Goal: Transaction & Acquisition: Purchase product/service

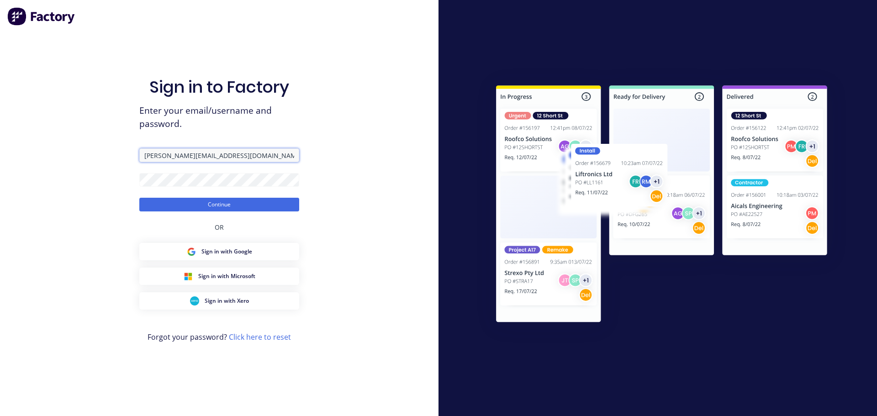
drag, startPoint x: 246, startPoint y: 157, endPoint x: 69, endPoint y: 160, distance: 177.2
click at [69, 160] on div "Sign in to Factory Enter your email/username and password. [PERSON_NAME][EMAIL_…" at bounding box center [219, 208] width 438 height 416
type input "[PERSON_NAME][EMAIL_ADDRESS][DOMAIN_NAME]"
click at [87, 180] on div "Sign in to Factory Enter your email/username and password. [PERSON_NAME][EMAIL_…" at bounding box center [219, 208] width 438 height 416
click at [139, 198] on button "Continue" at bounding box center [219, 205] width 160 height 14
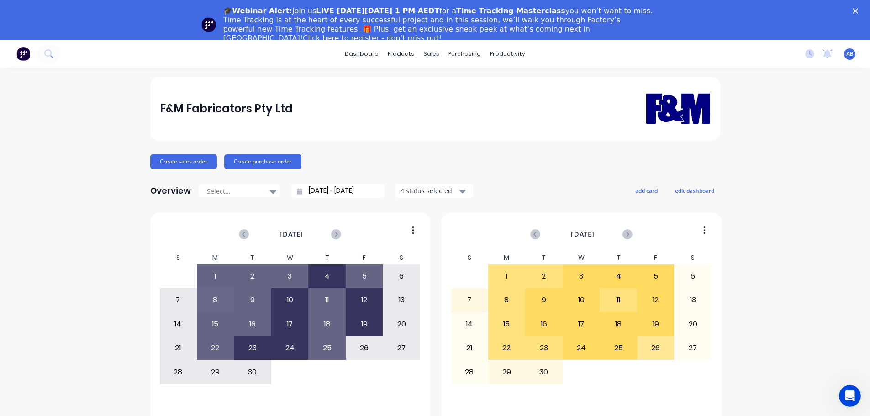
click at [858, 9] on icon "Close" at bounding box center [854, 10] width 5 height 5
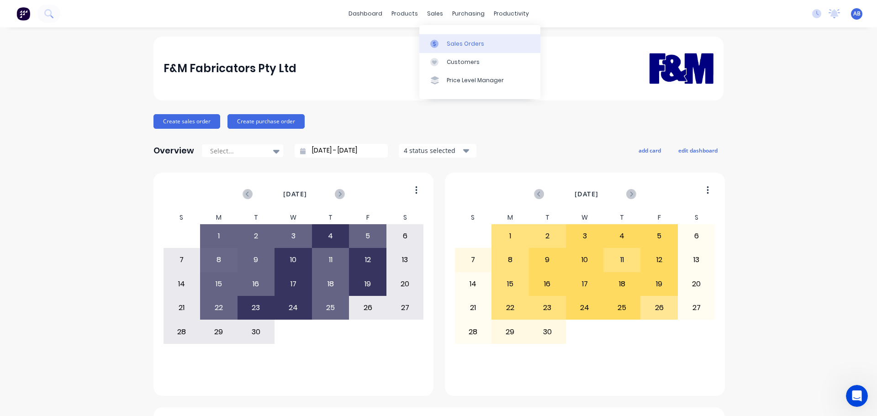
drag, startPoint x: 453, startPoint y: 56, endPoint x: 460, endPoint y: 51, distance: 8.8
click at [453, 56] on link "Customers" at bounding box center [479, 62] width 121 height 18
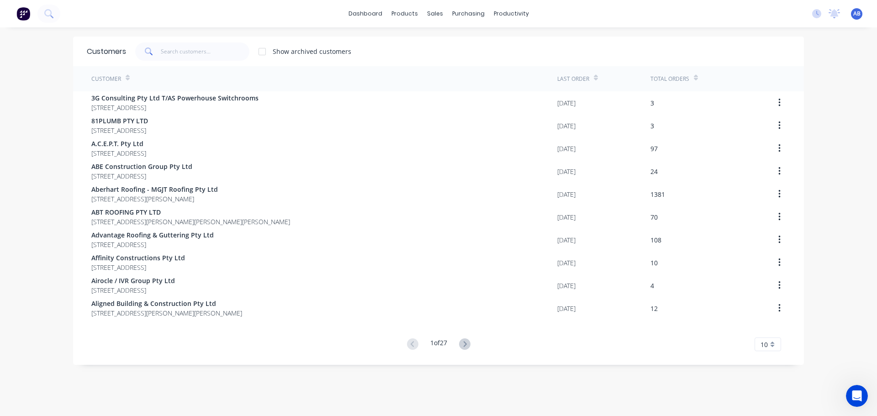
click at [566, 14] on div "dashboard products sales purchasing productivity dashboard products Product Cat…" at bounding box center [438, 13] width 877 height 27
click at [216, 51] on input "text" at bounding box center [205, 51] width 89 height 18
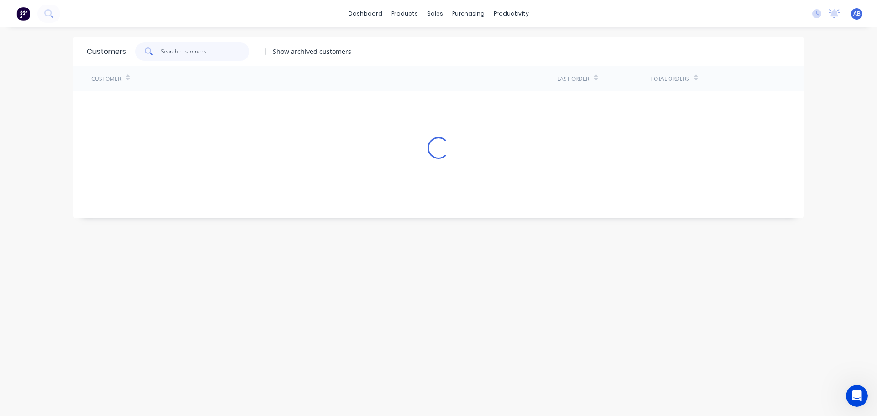
type input "."
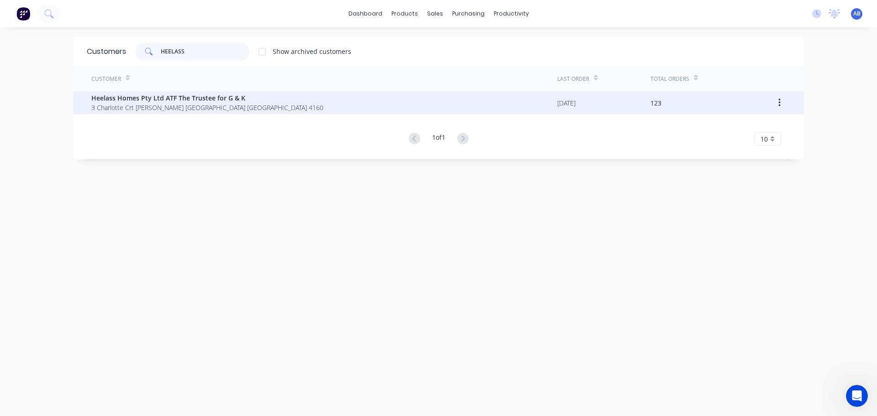
type input "HEELASS"
click at [127, 104] on span "3 Charlotte Crt [PERSON_NAME] [GEOGRAPHIC_DATA] [GEOGRAPHIC_DATA] 4160" at bounding box center [207, 108] width 232 height 10
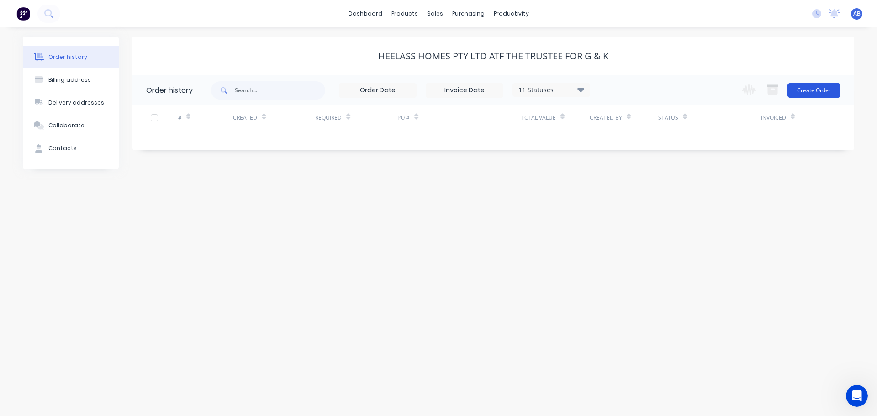
click at [809, 86] on button "Create Order" at bounding box center [813, 90] width 53 height 15
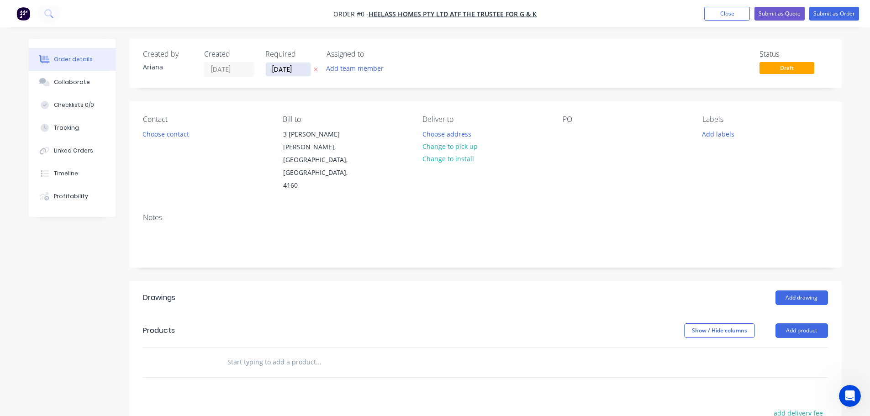
click at [295, 73] on input "[DATE]" at bounding box center [288, 70] width 45 height 14
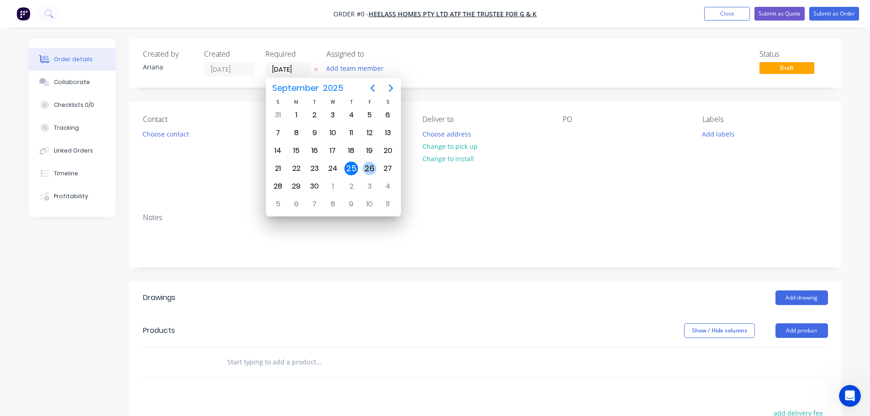
click at [369, 166] on div "26" at bounding box center [370, 169] width 14 height 14
type input "[DATE]"
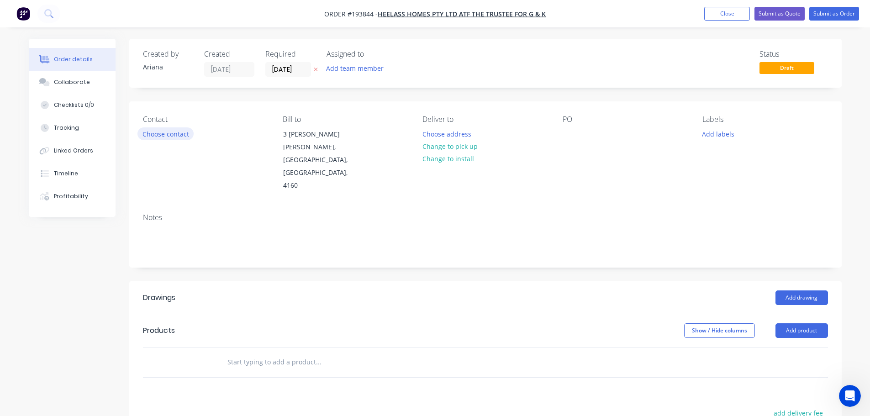
click at [168, 136] on button "Choose contact" at bounding box center [165, 133] width 56 height 12
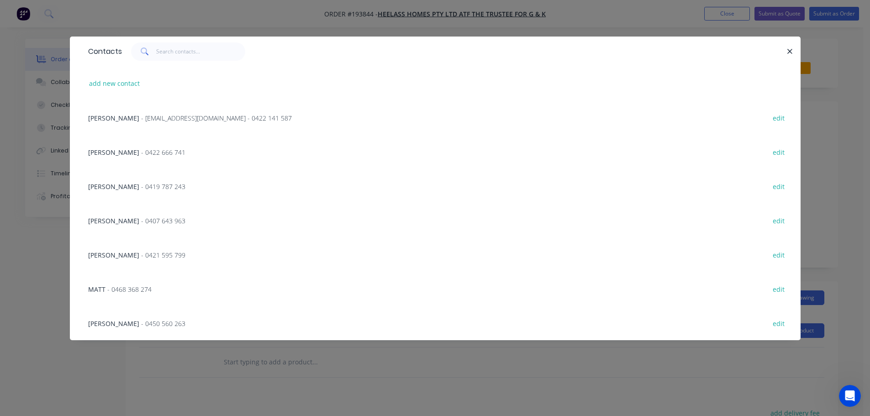
click at [115, 289] on span "- 0468 368 274" at bounding box center [129, 289] width 44 height 9
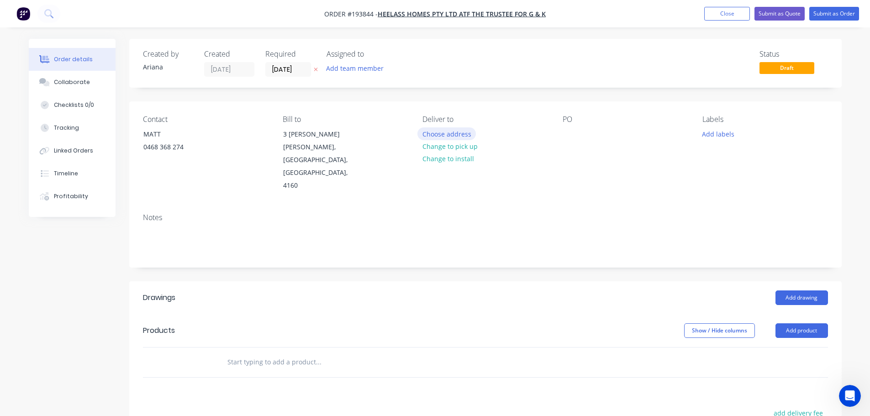
click at [453, 133] on button "Choose address" at bounding box center [446, 133] width 58 height 12
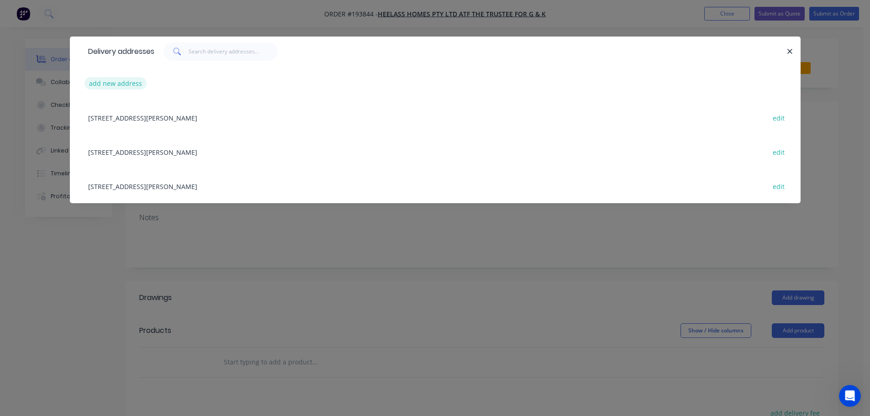
click at [104, 82] on button "add new address" at bounding box center [115, 83] width 63 height 12
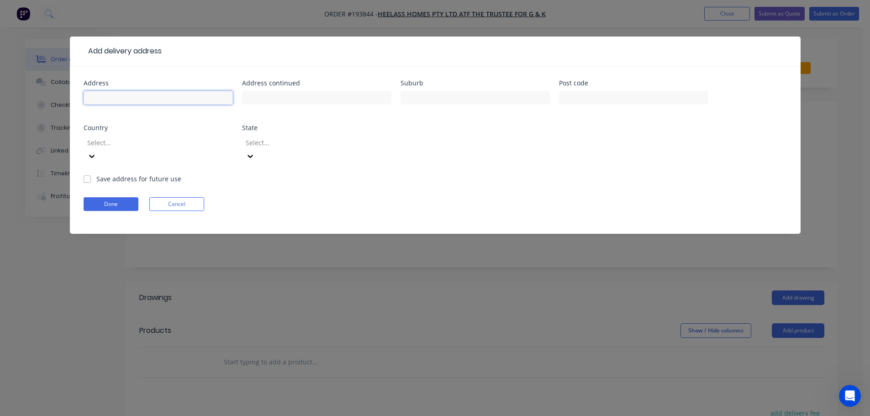
click at [111, 95] on input "text" at bounding box center [158, 98] width 149 height 14
type input "[STREET_ADDRESS]"
type input "MORNINGSIDE"
click at [608, 167] on form "Address [STREET_ADDRESS] Address continued Suburb MORNINGSIDE Post code Country…" at bounding box center [435, 157] width 703 height 154
drag, startPoint x: 225, startPoint y: 143, endPoint x: 201, endPoint y: 153, distance: 25.0
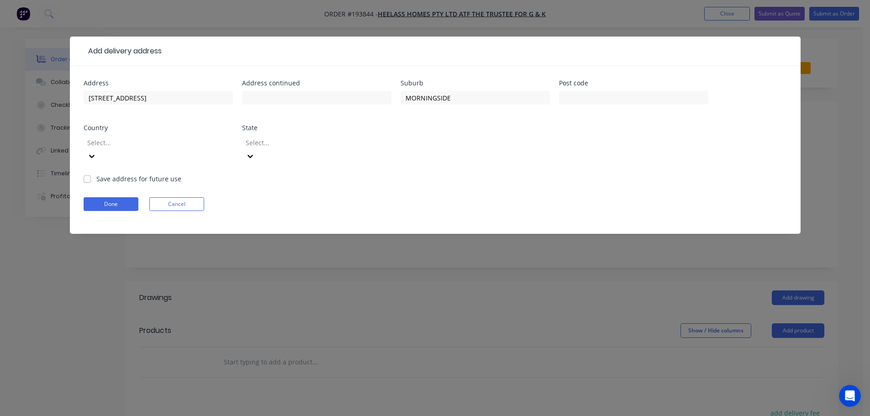
click at [96, 152] on icon at bounding box center [91, 156] width 9 height 9
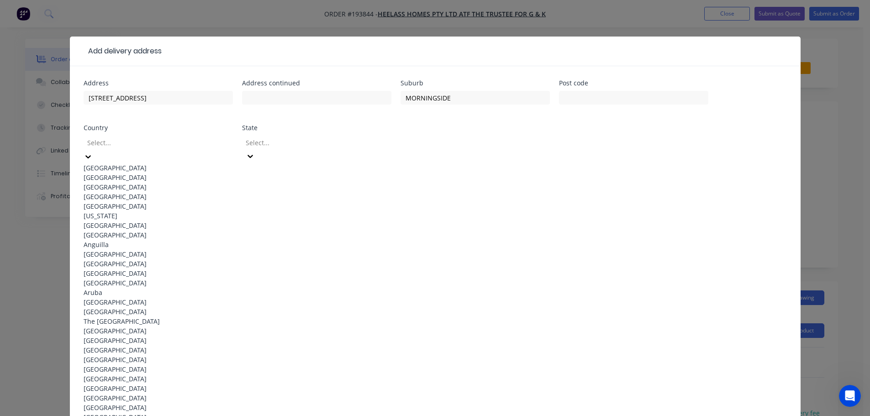
click at [150, 164] on div "[GEOGRAPHIC_DATA]" at bounding box center [158, 168] width 149 height 10
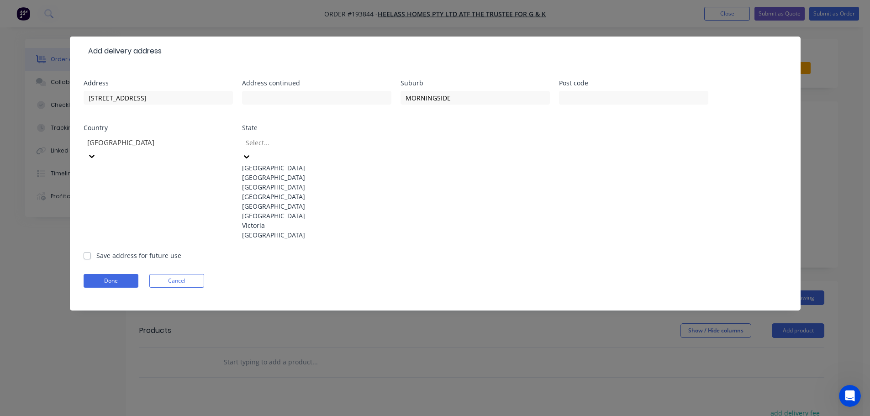
click at [251, 152] on icon at bounding box center [246, 156] width 9 height 9
click at [265, 201] on div "[GEOGRAPHIC_DATA]" at bounding box center [316, 197] width 149 height 10
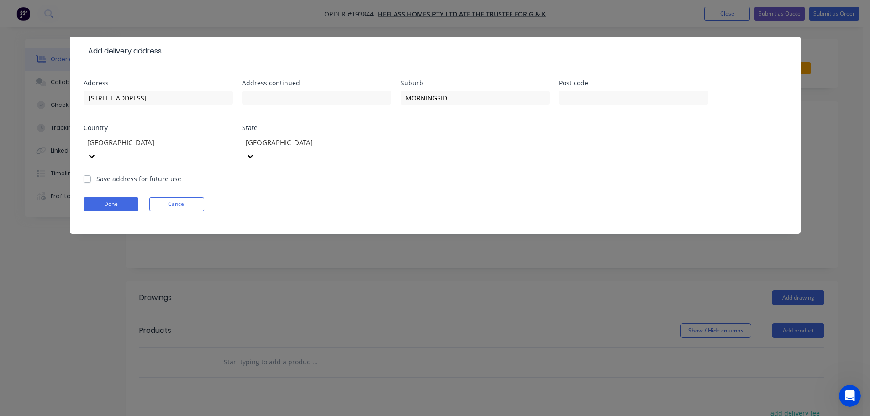
click at [450, 168] on form "Address [STREET_ADDRESS] Address continued Suburb MORNINGSIDE Post code Country…" at bounding box center [435, 157] width 703 height 154
click at [114, 197] on button "Done" at bounding box center [111, 204] width 55 height 14
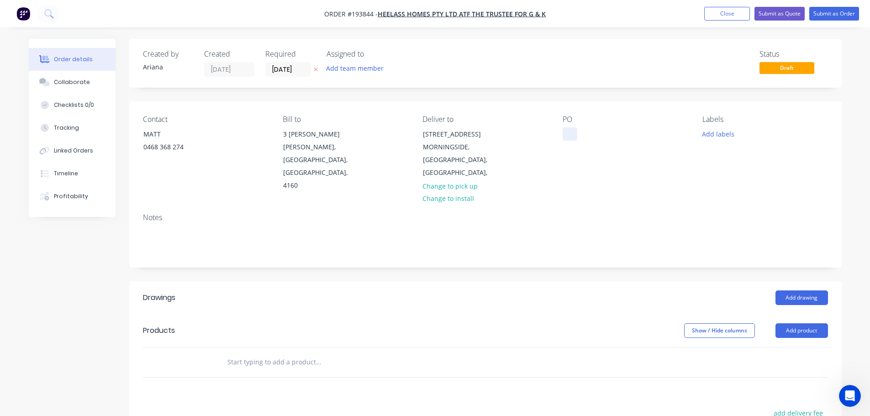
click at [572, 135] on div at bounding box center [570, 133] width 15 height 13
click at [623, 161] on div "PO 102 BRITANNIA" at bounding box center [625, 153] width 125 height 77
click at [798, 323] on button "Add product" at bounding box center [801, 330] width 53 height 15
click at [783, 347] on div "Product catalogue" at bounding box center [784, 353] width 70 height 13
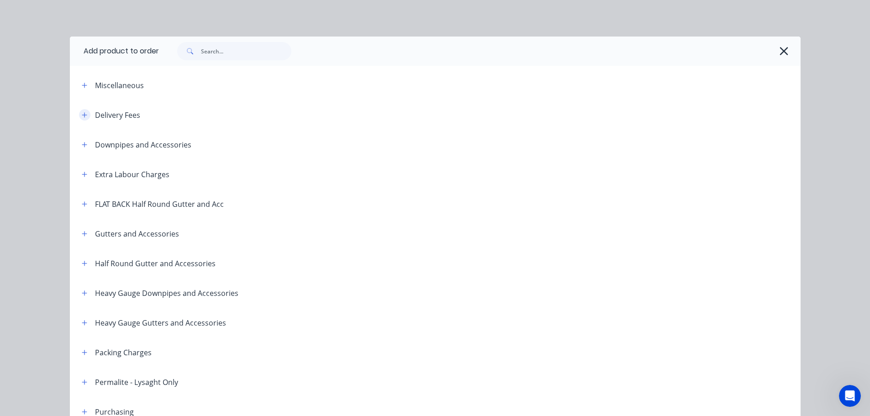
click at [82, 113] on icon "button" at bounding box center [84, 114] width 5 height 5
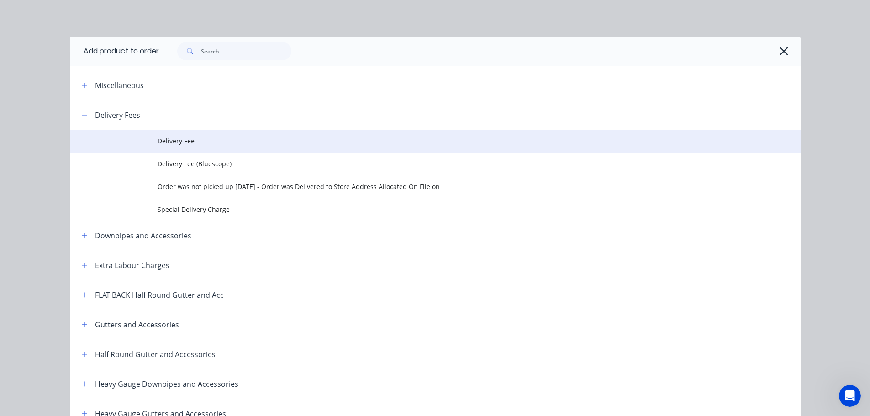
click at [205, 143] on span "Delivery Fee" at bounding box center [415, 141] width 514 height 10
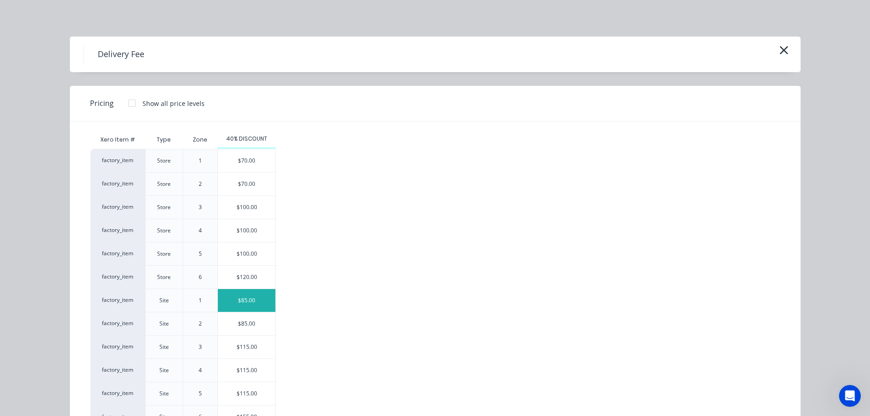
click at [252, 296] on div "$85.00" at bounding box center [247, 300] width 58 height 23
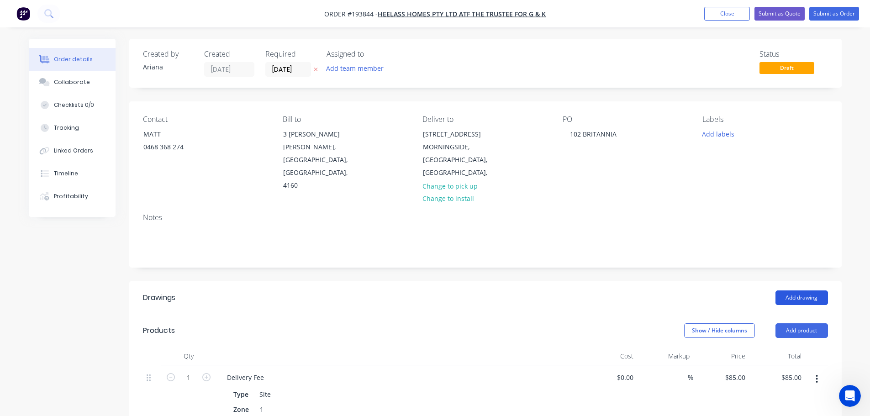
click at [800, 290] on button "Add drawing" at bounding box center [801, 297] width 53 height 15
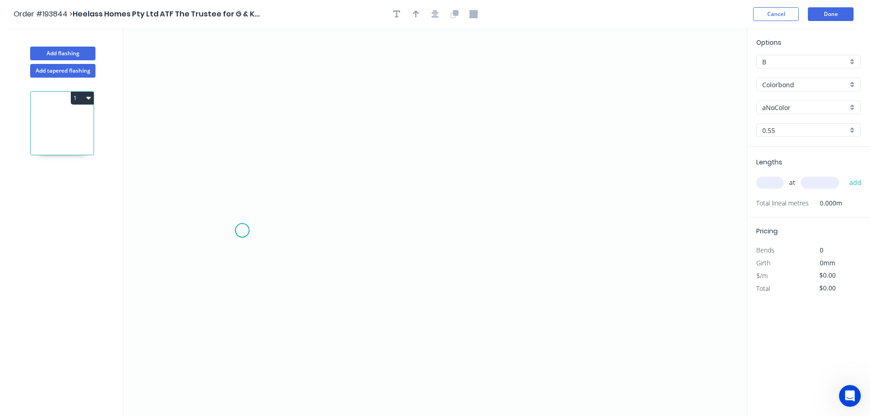
click at [242, 231] on icon "0" at bounding box center [434, 222] width 623 height 388
click at [637, 230] on icon "0" at bounding box center [434, 222] width 623 height 388
click at [637, 230] on circle at bounding box center [637, 230] width 14 height 14
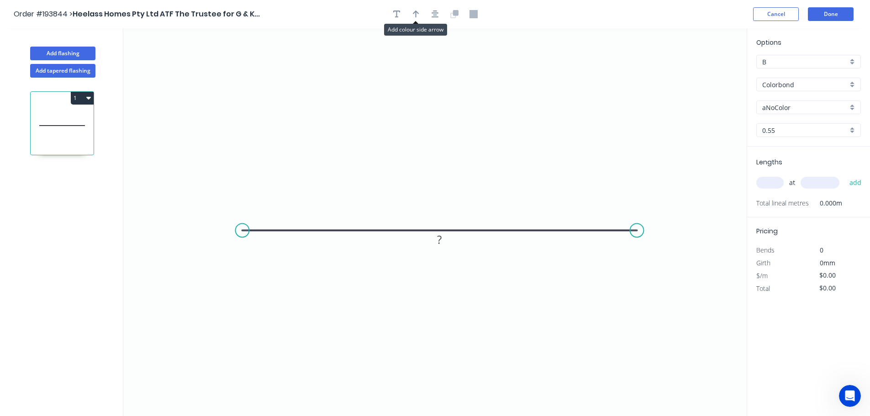
drag, startPoint x: 416, startPoint y: 11, endPoint x: 486, endPoint y: 40, distance: 75.3
click at [416, 11] on icon "button" at bounding box center [416, 14] width 6 height 8
drag, startPoint x: 553, startPoint y: 90, endPoint x: 434, endPoint y: 114, distance: 122.0
click at [450, 110] on icon at bounding box center [454, 95] width 8 height 29
click at [440, 239] on tspan "?" at bounding box center [439, 239] width 5 height 15
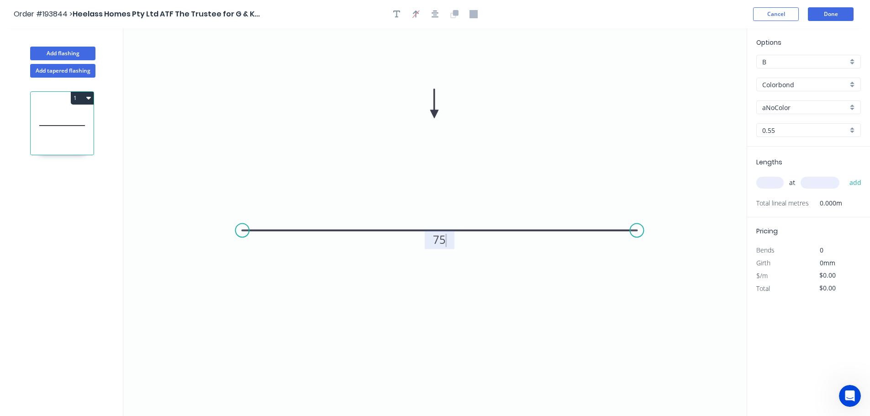
click at [523, 202] on icon "0 75" at bounding box center [434, 222] width 623 height 388
type input "$6.37"
click at [853, 84] on div "Colorbond" at bounding box center [808, 85] width 105 height 14
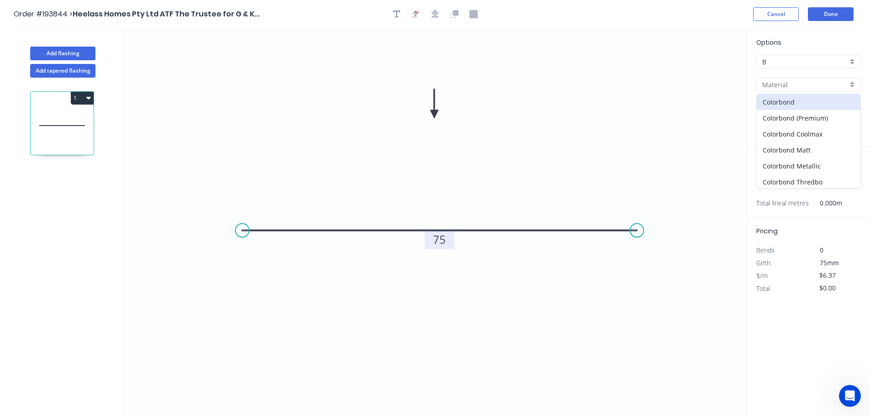
scroll to position [194, 0]
click at [810, 165] on div "Zincalume" at bounding box center [809, 164] width 104 height 16
type input "Zincalume"
type input "$6.04"
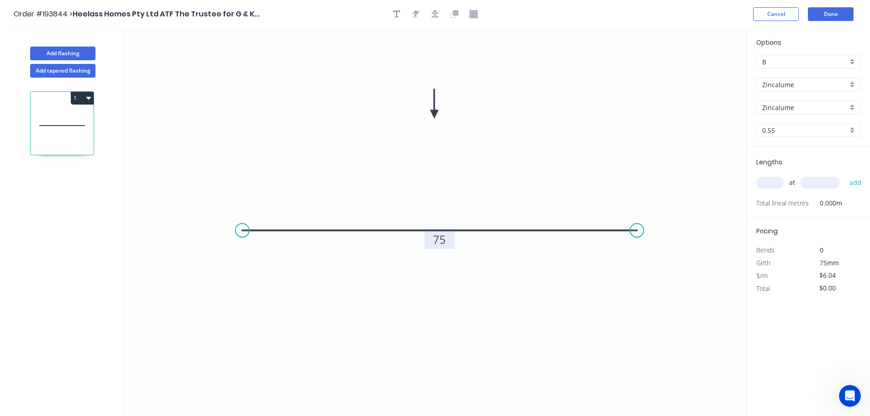
click at [777, 182] on input "text" at bounding box center [769, 183] width 27 height 12
type input "3"
click at [825, 185] on input "text" at bounding box center [819, 183] width 39 height 12
type input "3600"
click at [845, 175] on button "add" at bounding box center [855, 183] width 21 height 16
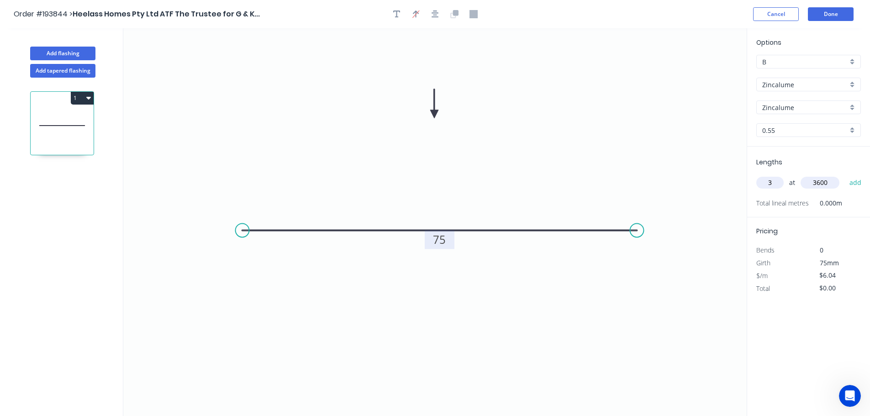
type input "$65.23"
drag, startPoint x: 63, startPoint y: 49, endPoint x: 106, endPoint y: 50, distance: 42.5
click at [64, 49] on button "Add flashing" at bounding box center [62, 54] width 65 height 14
type input "$0.00"
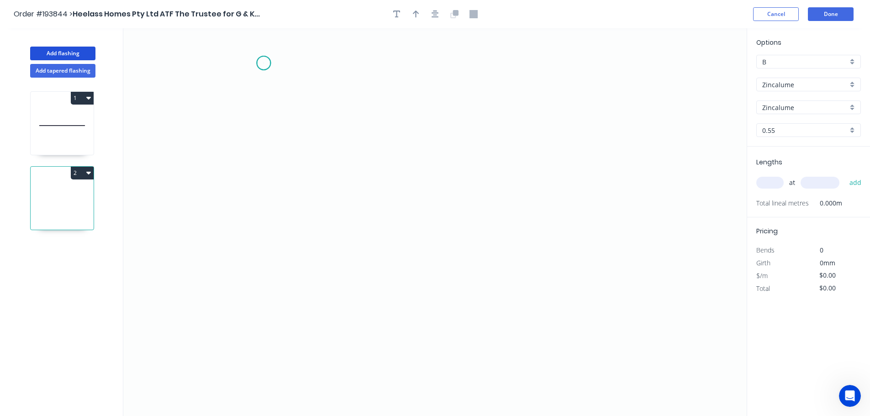
click at [263, 63] on icon "0" at bounding box center [434, 222] width 623 height 388
click at [267, 297] on icon "0" at bounding box center [434, 222] width 623 height 388
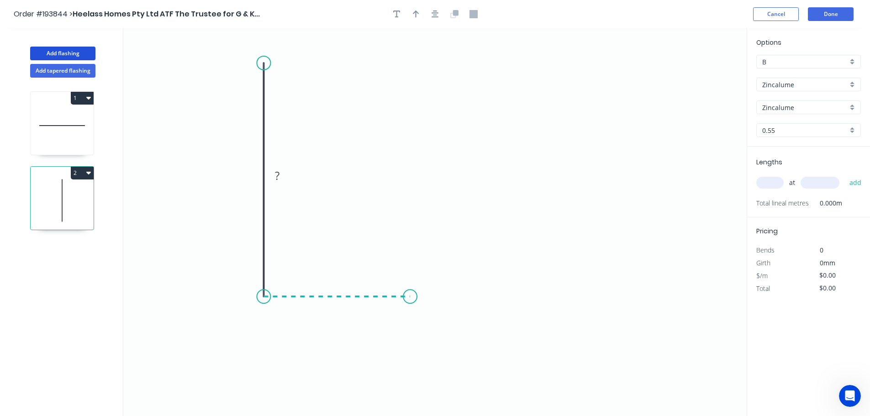
click at [410, 306] on icon "0 ?" at bounding box center [434, 222] width 623 height 388
click at [480, 374] on icon "0 ? ?" at bounding box center [434, 222] width 623 height 388
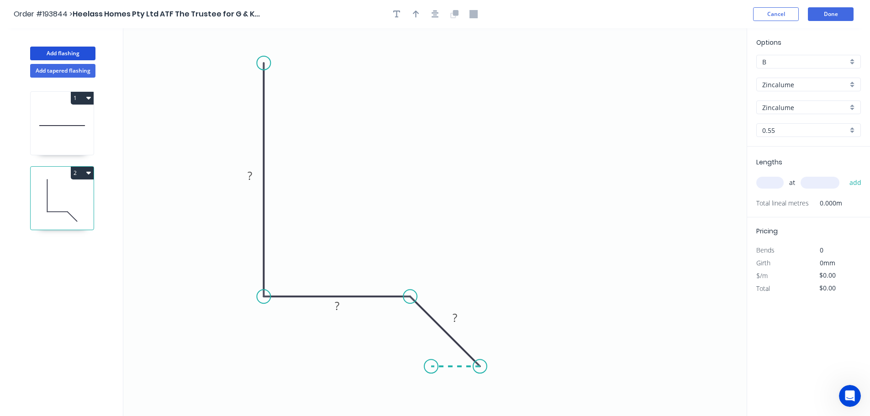
click at [431, 364] on icon "0 ? ? ?" at bounding box center [434, 222] width 623 height 388
click at [431, 364] on circle at bounding box center [431, 366] width 14 height 14
click at [252, 177] on rect at bounding box center [250, 176] width 18 height 13
click at [494, 168] on icon "0 100 20 40 10" at bounding box center [434, 222] width 623 height 388
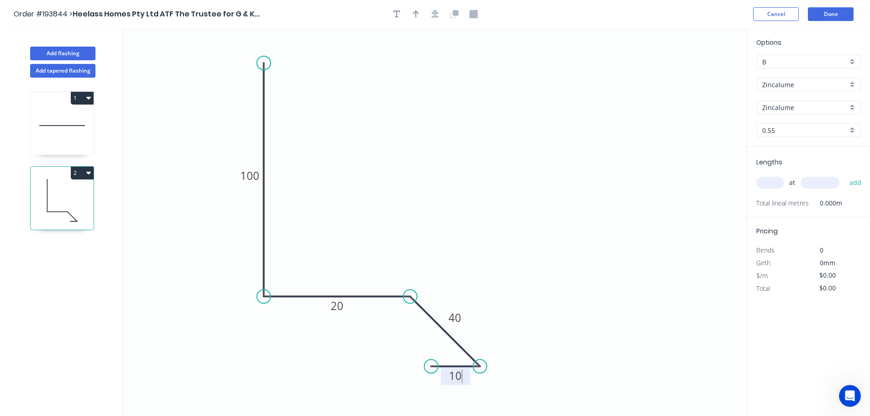
type input "$11.71"
click at [426, 332] on div "Show angle" at bounding box center [456, 330] width 92 height 19
click at [400, 316] on tspan "?" at bounding box center [399, 316] width 5 height 15
click at [493, 163] on icon "0 100 20 40 10 135 º" at bounding box center [434, 222] width 623 height 388
click at [415, 15] on icon "button" at bounding box center [416, 14] width 6 height 8
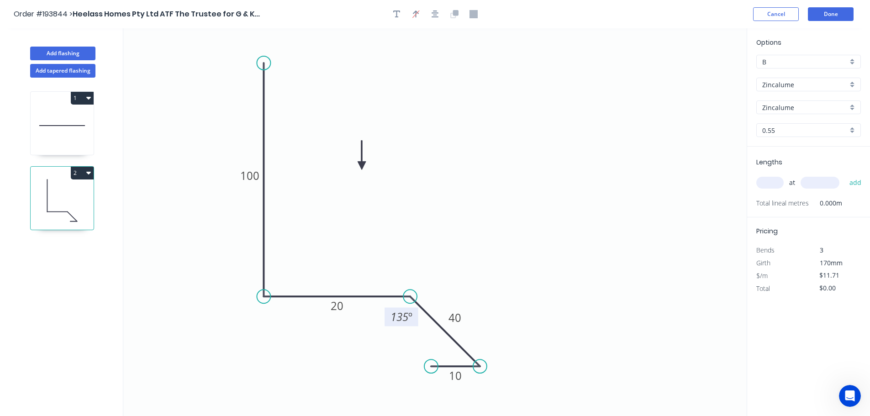
drag, startPoint x: 702, startPoint y: 70, endPoint x: 361, endPoint y: 166, distance: 354.3
click at [361, 166] on icon at bounding box center [362, 155] width 8 height 29
click at [361, 166] on icon at bounding box center [361, 155] width 8 height 29
click at [852, 81] on div "Zincalume" at bounding box center [808, 85] width 105 height 14
click at [793, 99] on div "Colorbond" at bounding box center [809, 102] width 104 height 16
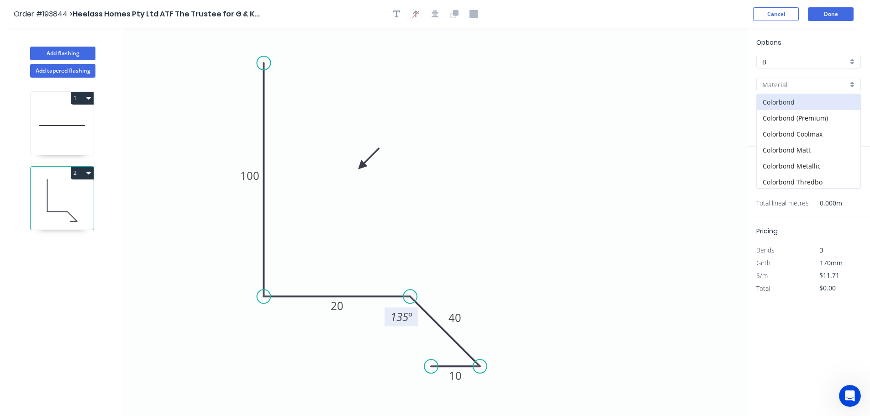
type input "Colorbond"
type input "aNoColor"
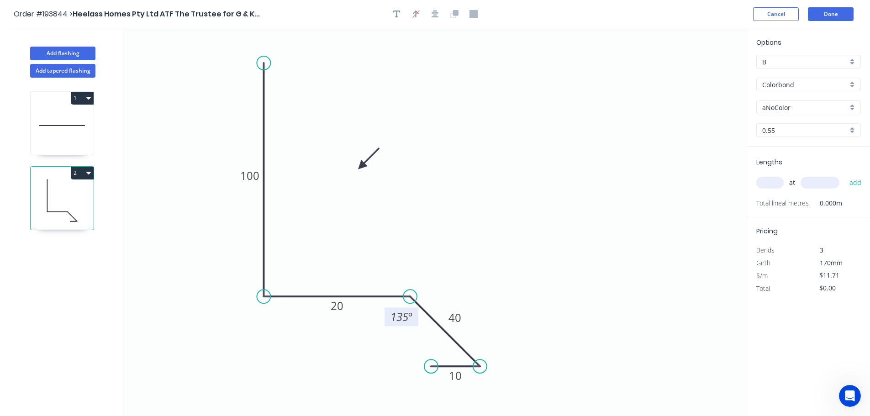
type input "$12.38"
click at [854, 105] on div "aNoColor" at bounding box center [808, 107] width 105 height 14
click at [819, 201] on div "Dover White" at bounding box center [809, 203] width 104 height 16
type input "Dover White"
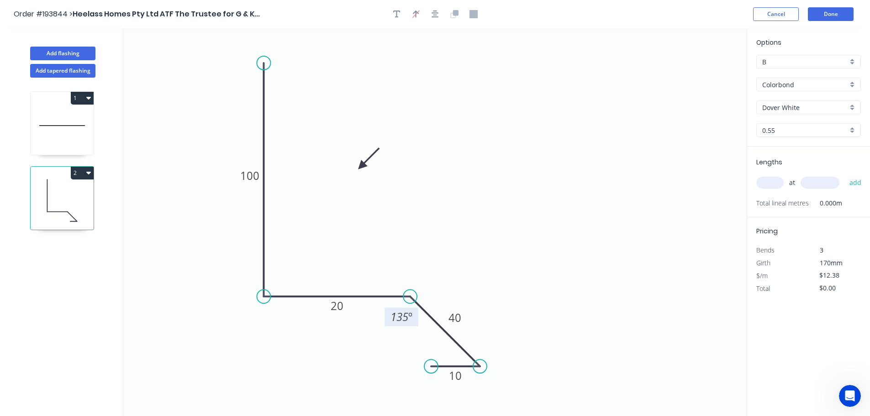
click at [770, 184] on input "text" at bounding box center [769, 183] width 27 height 12
type input "3"
click at [823, 179] on input "text" at bounding box center [819, 183] width 39 height 12
type input "4380"
click at [845, 175] on button "add" at bounding box center [855, 183] width 21 height 16
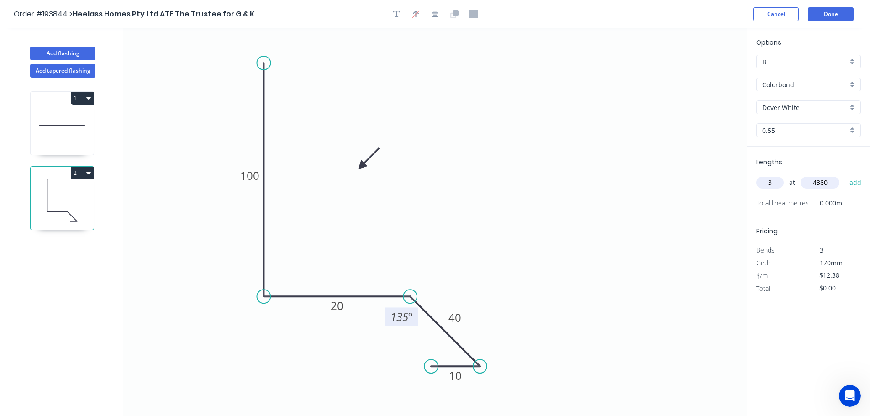
type input "$162.67"
type input "4"
type input "2"
click at [825, 182] on input "text" at bounding box center [819, 183] width 39 height 12
type input "400"
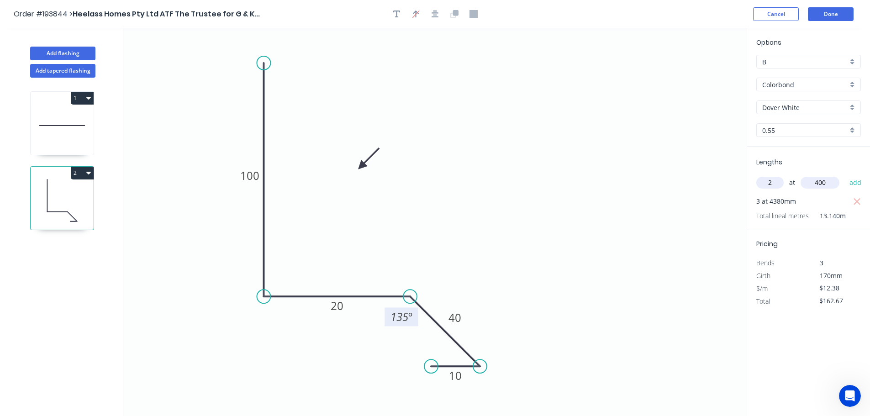
click at [845, 175] on button "add" at bounding box center [855, 183] width 21 height 16
type input "$187.43"
type input "2"
click at [825, 182] on input "text" at bounding box center [819, 183] width 39 height 12
type input "4350"
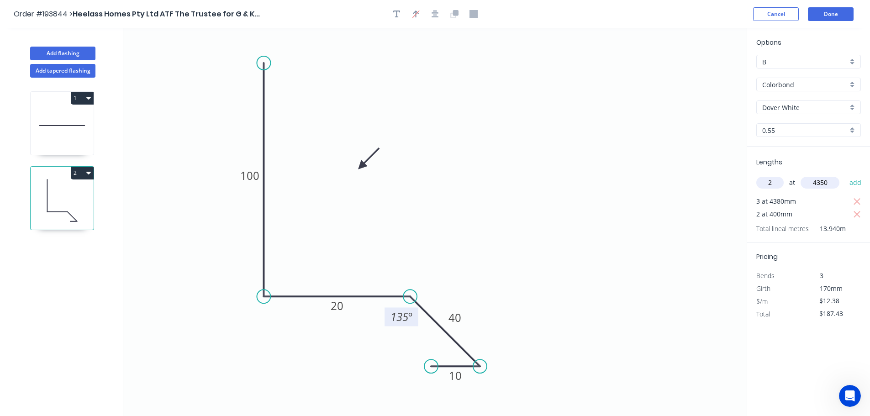
click at [845, 175] on button "add" at bounding box center [855, 183] width 21 height 16
type input "$295.14"
type input "2"
click at [825, 182] on input "text" at bounding box center [819, 183] width 39 height 12
type input "5230"
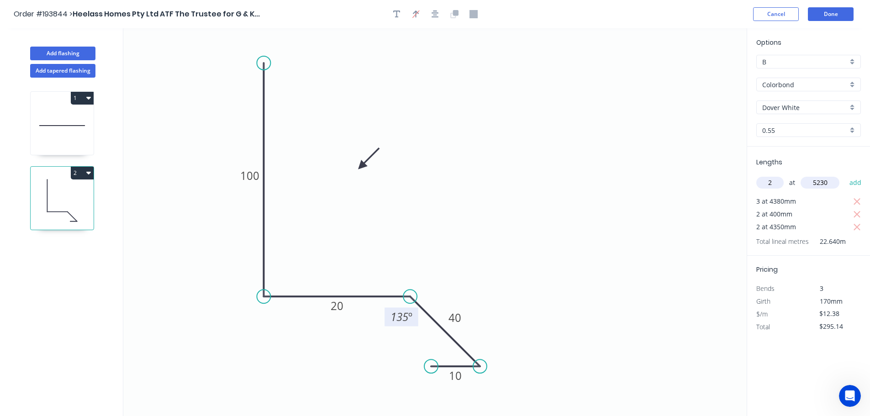
click at [845, 175] on button "add" at bounding box center [855, 183] width 21 height 16
type input "$424.63"
type input "1"
click at [825, 182] on input "text" at bounding box center [819, 183] width 39 height 12
type input "630"
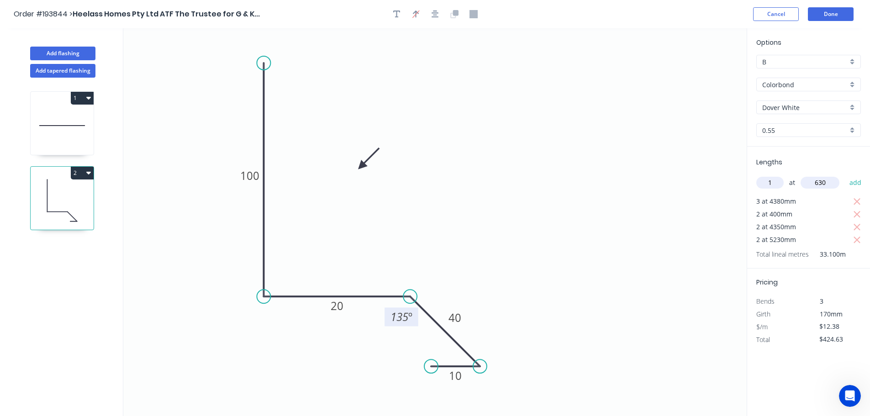
click at [845, 175] on button "add" at bounding box center [855, 183] width 21 height 16
type input "$437.01"
type input "1"
click at [825, 182] on input "text" at bounding box center [819, 183] width 39 height 12
type input "1200"
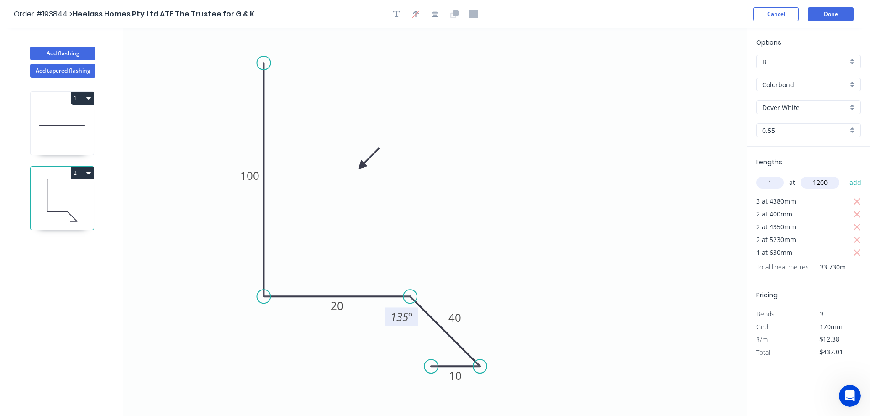
click at [845, 175] on button "add" at bounding box center [855, 183] width 21 height 16
type input "$451.87"
type input "1"
click at [825, 181] on input "text" at bounding box center [819, 183] width 39 height 12
type input "900"
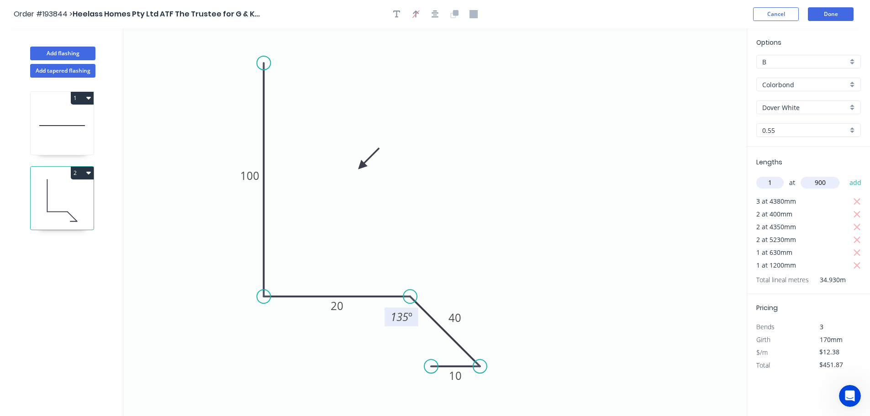
click at [845, 175] on button "add" at bounding box center [855, 183] width 21 height 16
type input "$464.25"
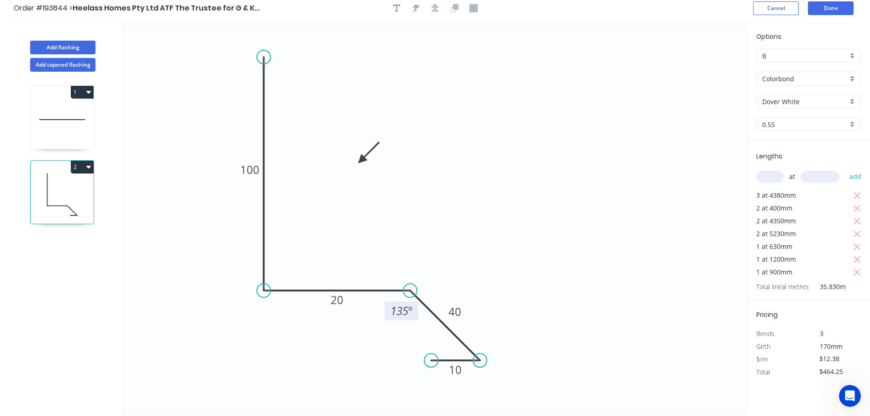
scroll to position [0, 0]
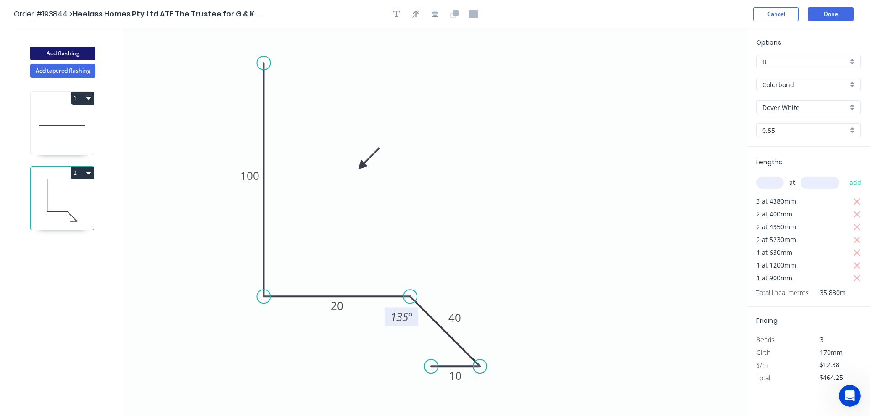
click at [66, 52] on button "Add flashing" at bounding box center [62, 54] width 65 height 14
type input "$0.00"
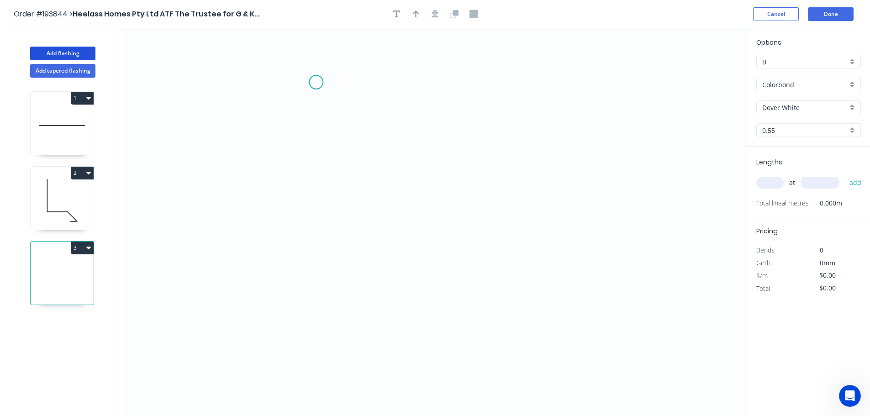
click at [316, 82] on icon "0" at bounding box center [434, 222] width 623 height 388
click at [327, 309] on icon "0" at bounding box center [434, 222] width 623 height 388
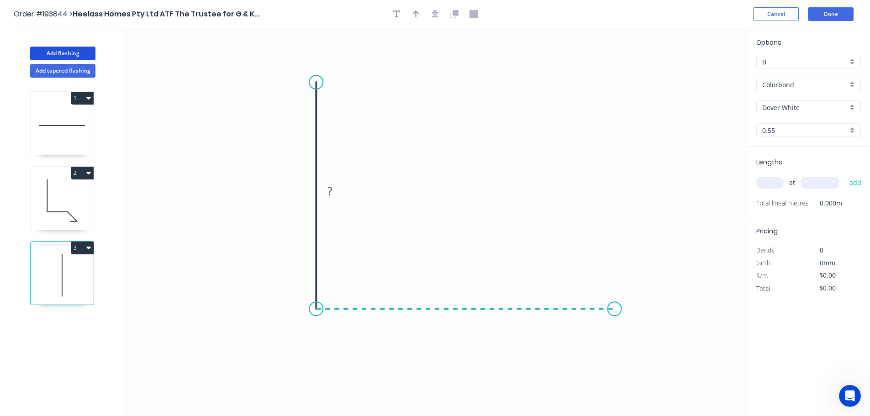
click at [615, 303] on icon "0 ?" at bounding box center [434, 222] width 623 height 388
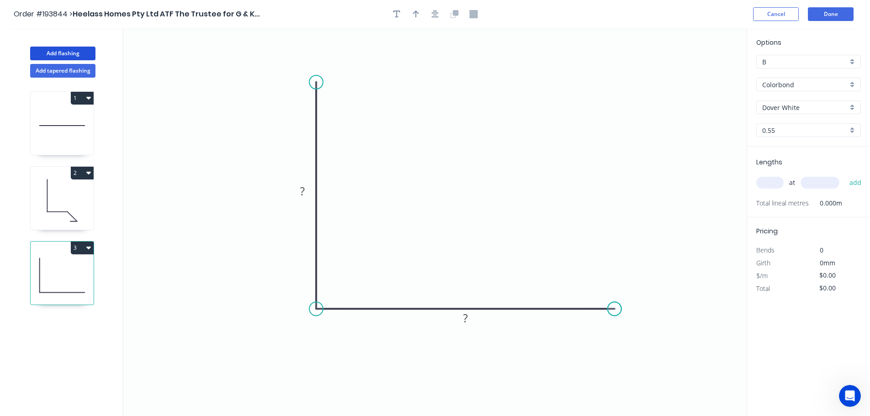
click at [615, 303] on circle at bounding box center [615, 309] width 14 height 14
click at [307, 192] on rect at bounding box center [302, 191] width 18 height 13
click at [421, 171] on icon "0 100 100" at bounding box center [434, 222] width 623 height 388
type input "$10.21"
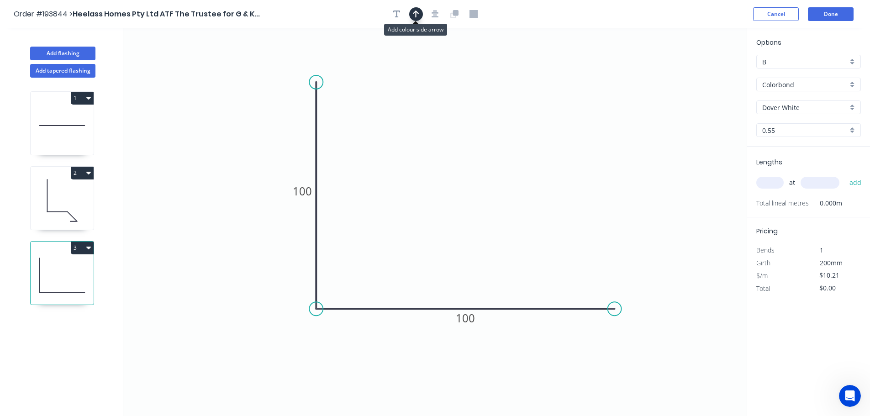
click at [413, 12] on icon "button" at bounding box center [416, 14] width 6 height 8
drag, startPoint x: 700, startPoint y: 72, endPoint x: 252, endPoint y: 341, distance: 522.8
click at [252, 341] on icon at bounding box center [252, 330] width 8 height 29
click at [252, 341] on icon at bounding box center [251, 330] width 8 height 29
click at [252, 341] on icon at bounding box center [259, 333] width 26 height 26
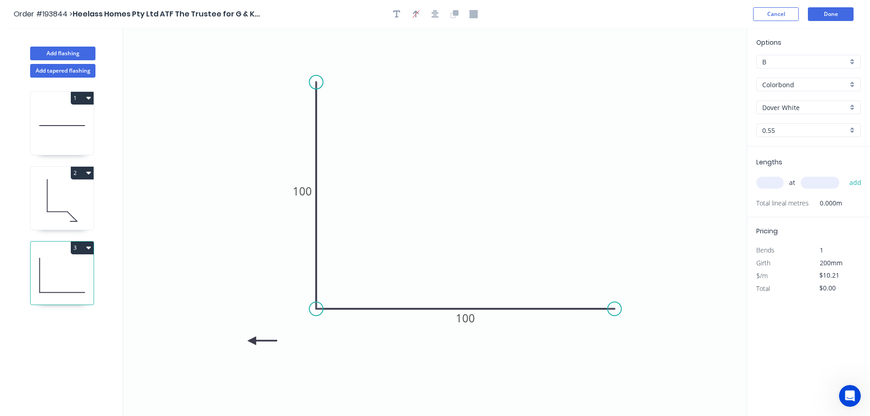
click at [252, 341] on icon at bounding box center [261, 341] width 29 height 8
click at [252, 341] on icon at bounding box center [251, 351] width 8 height 29
drag, startPoint x: 853, startPoint y: 82, endPoint x: 839, endPoint y: 90, distance: 16.4
click at [852, 82] on div "Colorbond" at bounding box center [808, 85] width 105 height 14
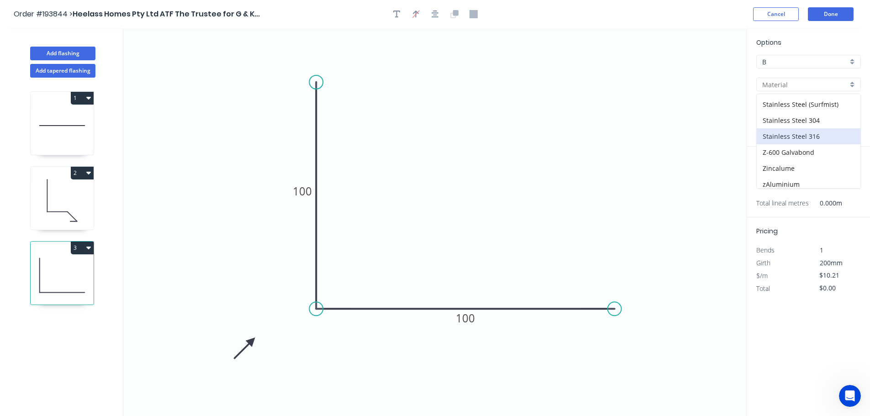
scroll to position [194, 0]
click at [792, 162] on div "Zincalume" at bounding box center [809, 164] width 104 height 16
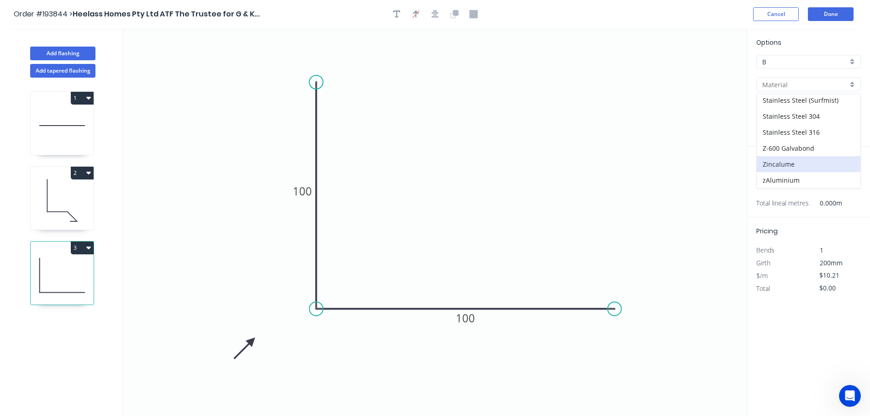
type input "Zincalume"
type input "$9.55"
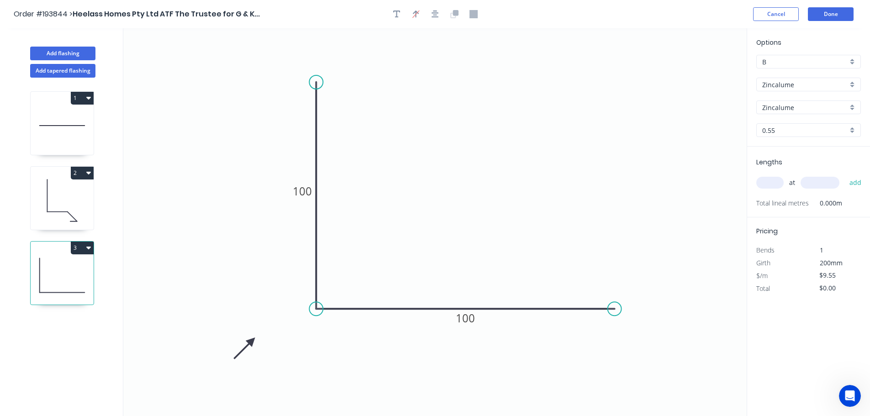
click at [773, 178] on input "text" at bounding box center [769, 183] width 27 height 12
type input "28"
click at [829, 181] on input "text" at bounding box center [819, 183] width 39 height 12
type input "3600"
click at [845, 175] on button "add" at bounding box center [855, 183] width 21 height 16
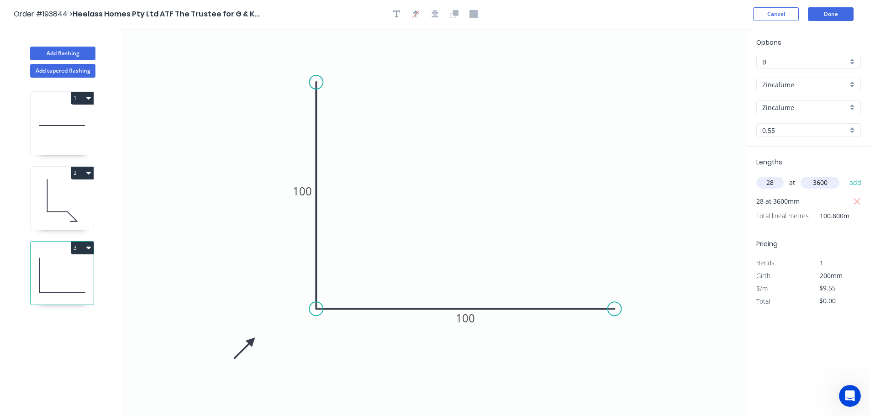
type input "$962.64"
click at [65, 54] on button "Add flashing" at bounding box center [62, 54] width 65 height 14
type input "$0.00"
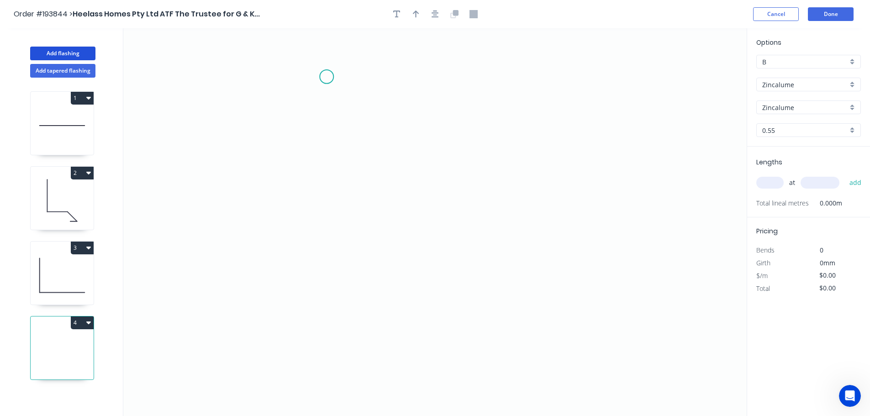
click at [326, 77] on icon "0" at bounding box center [434, 222] width 623 height 388
click at [327, 331] on icon "0" at bounding box center [434, 222] width 623 height 388
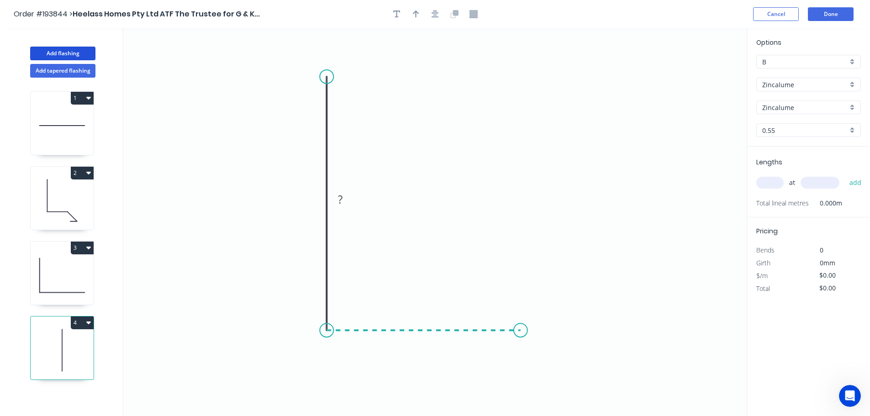
click at [521, 329] on icon "0 ?" at bounding box center [434, 222] width 623 height 388
click at [554, 366] on icon "0 ? ?" at bounding box center [434, 222] width 623 height 388
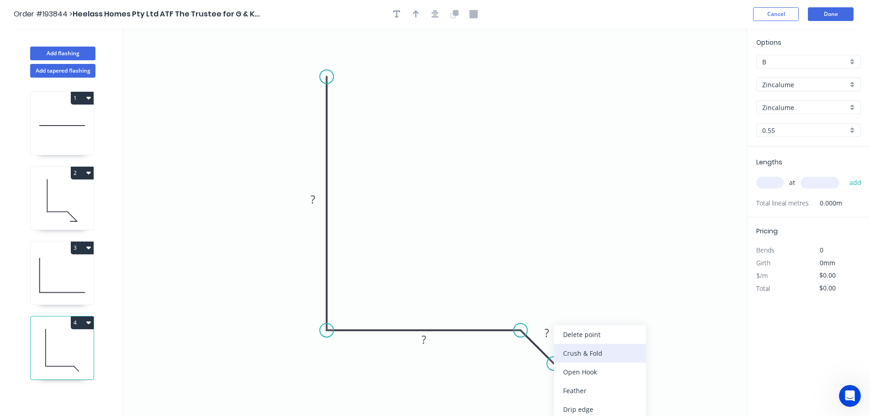
click at [599, 353] on div "Crush & Fold" at bounding box center [600, 353] width 92 height 19
click at [568, 391] on div "Flip bend" at bounding box center [603, 390] width 92 height 19
click at [570, 339] on tspan "10" at bounding box center [565, 337] width 13 height 15
drag, startPoint x: 729, startPoint y: 368, endPoint x: 638, endPoint y: 375, distance: 90.6
click at [729, 369] on icon "0 ? ? CF 15 ?" at bounding box center [434, 222] width 623 height 388
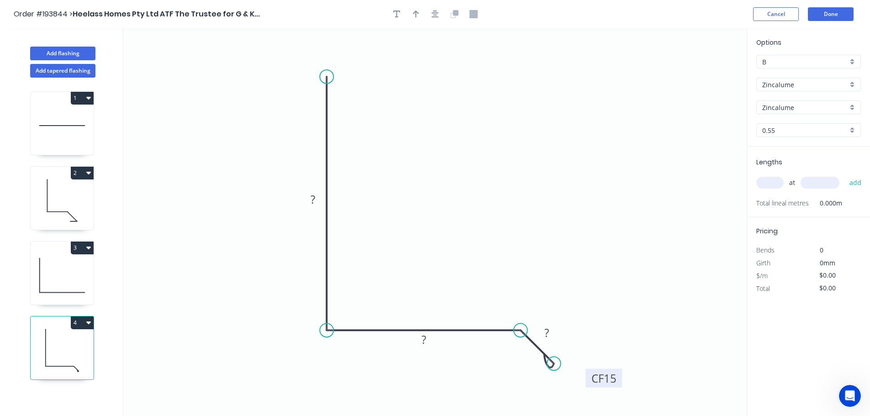
drag, startPoint x: 576, startPoint y: 342, endPoint x: 621, endPoint y: 383, distance: 60.8
click at [621, 383] on rect at bounding box center [603, 378] width 37 height 19
click at [542, 361] on div "Show angle" at bounding box center [565, 360] width 92 height 19
click at [510, 350] on tspan "?" at bounding box center [509, 350] width 5 height 15
click at [536, 251] on icon "0 ? ? CF 15 ? 135 º" at bounding box center [434, 222] width 623 height 388
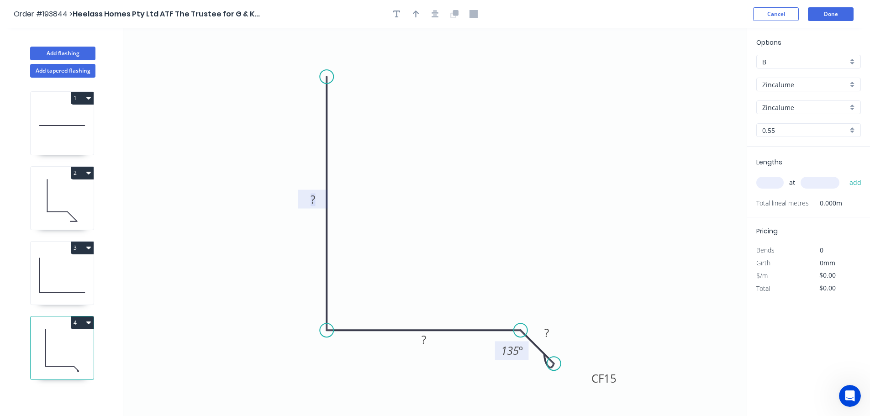
click at [313, 196] on tspan "?" at bounding box center [312, 199] width 5 height 15
type input "$12.79"
click at [526, 159] on icon "0 100 50 CF 15 15 135 º" at bounding box center [434, 222] width 623 height 388
click at [415, 12] on icon "button" at bounding box center [416, 14] width 6 height 7
drag, startPoint x: 701, startPoint y: 73, endPoint x: 439, endPoint y: 166, distance: 277.9
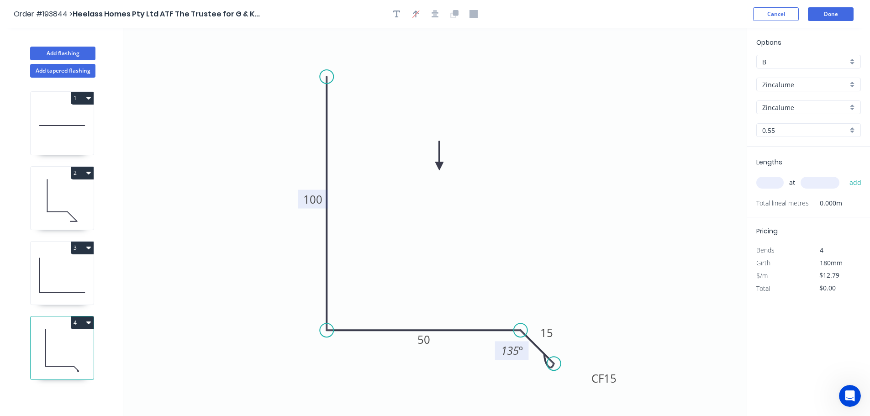
click at [439, 166] on icon at bounding box center [439, 155] width 8 height 29
click at [853, 81] on div "Zincalume" at bounding box center [808, 85] width 105 height 14
click at [814, 99] on div "Colorbond" at bounding box center [809, 102] width 104 height 16
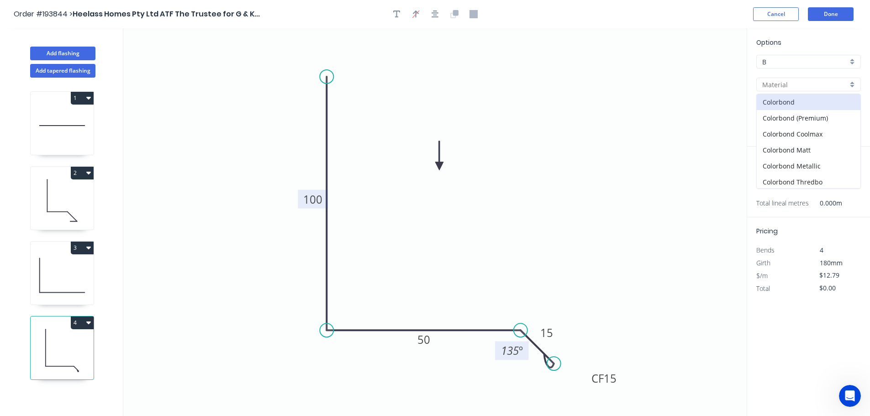
type input "Colorbond"
type input "aNoColor"
type input "$13.46"
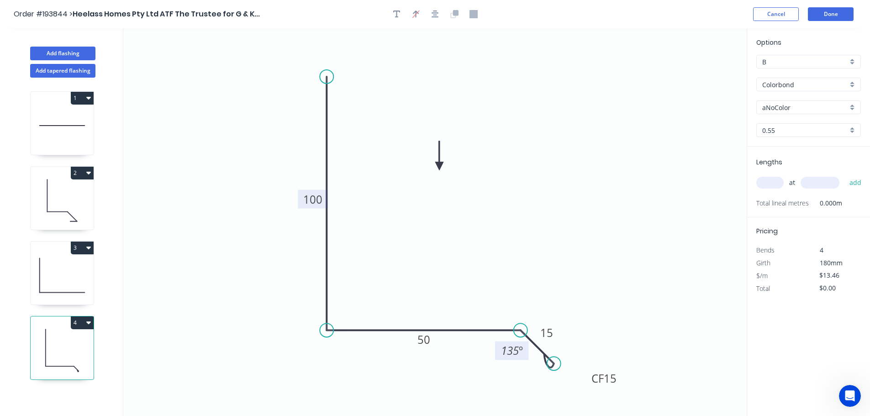
click at [852, 105] on div "aNoColor" at bounding box center [808, 107] width 105 height 14
click at [822, 202] on div "Dover White" at bounding box center [809, 203] width 104 height 16
type input "Dover White"
click at [775, 179] on input "text" at bounding box center [769, 183] width 27 height 12
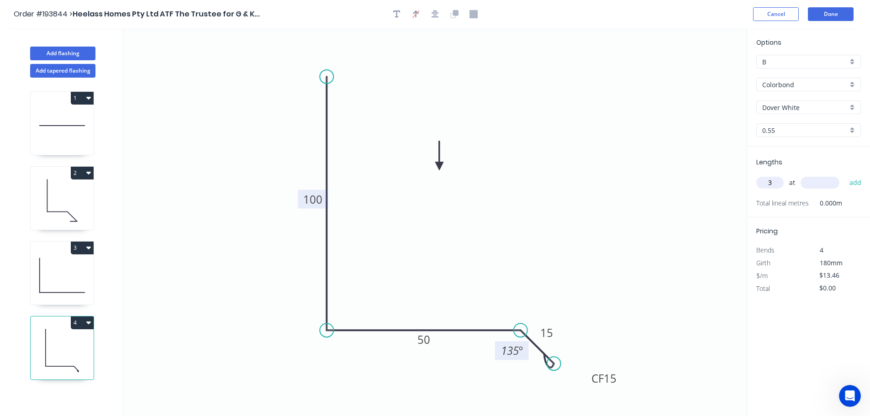
type input "3"
click at [815, 184] on input "text" at bounding box center [819, 183] width 39 height 12
type input "825"
click at [845, 175] on button "add" at bounding box center [855, 183] width 21 height 16
type input "$40.38"
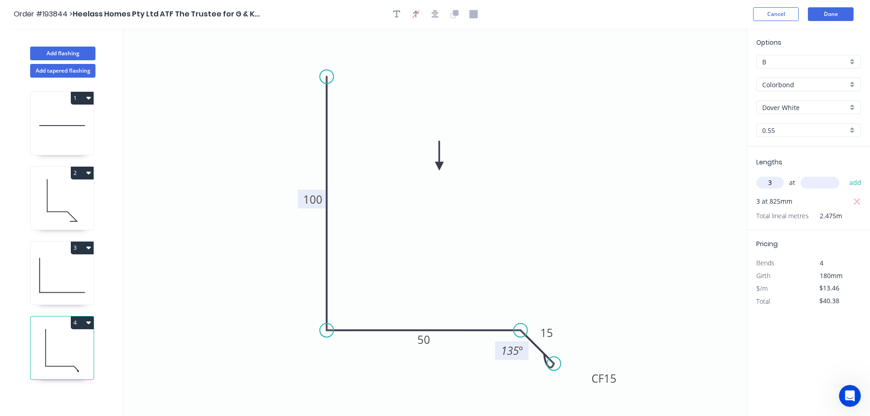
type input "3"
click at [815, 184] on input "text" at bounding box center [819, 183] width 39 height 12
type input "1725"
click at [845, 175] on button "add" at bounding box center [855, 183] width 21 height 16
type input "$110.04"
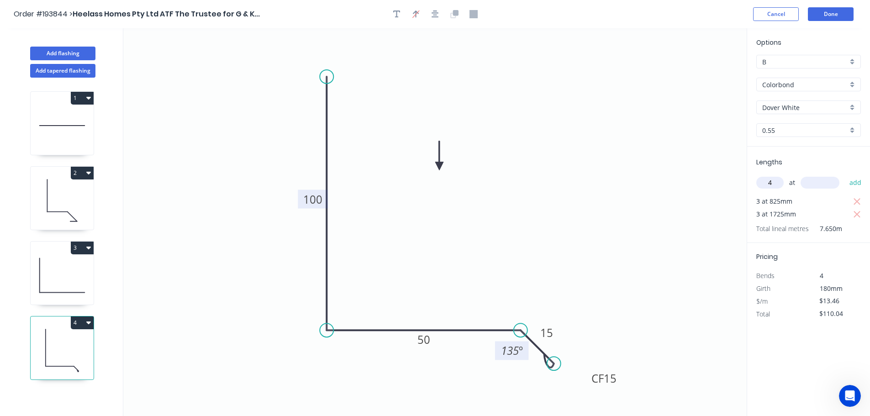
type input "4"
click at [815, 184] on input "text" at bounding box center [819, 183] width 39 height 12
type input "925"
click at [845, 175] on button "add" at bounding box center [855, 183] width 21 height 16
type input "$163.88"
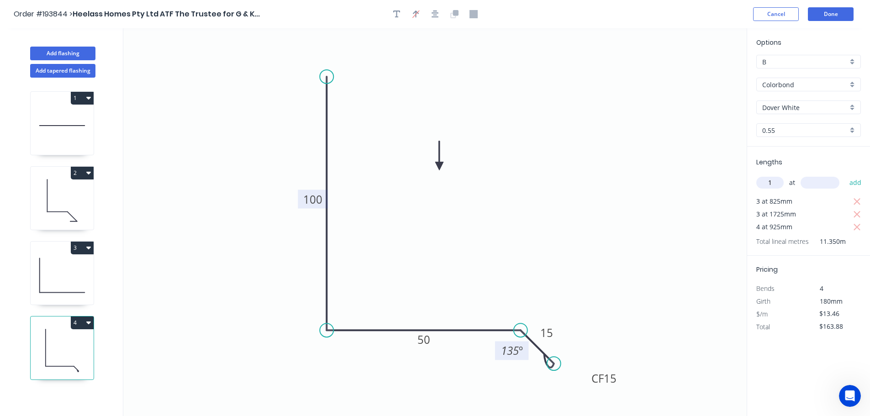
type input "1"
click at [815, 184] on input "text" at bounding box center [819, 183] width 39 height 12
type input "1425"
click at [845, 175] on button "add" at bounding box center [855, 183] width 21 height 16
type input "$183.06"
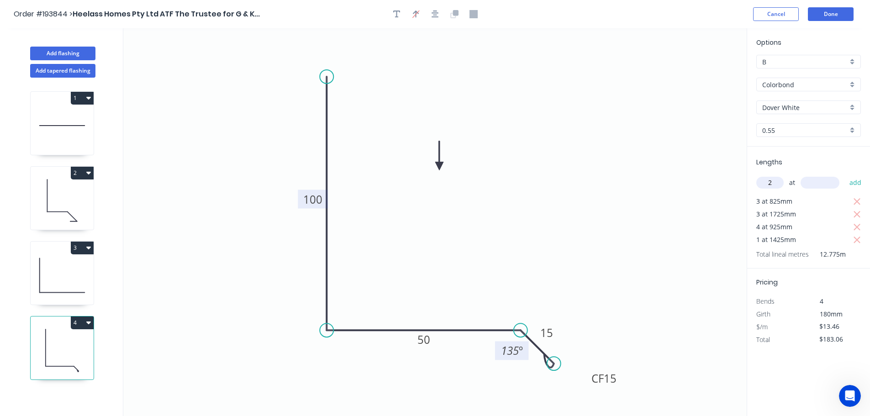
type input "2"
click at [815, 184] on input "text" at bounding box center [819, 183] width 39 height 12
type input "2025"
click at [845, 175] on button "add" at bounding box center [855, 183] width 21 height 16
type input "$237.57"
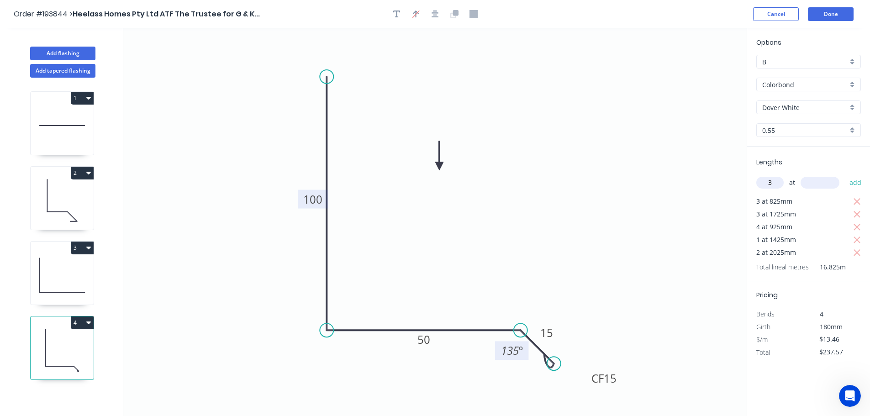
type input "3"
click at [815, 184] on input "text" at bounding box center [819, 183] width 39 height 12
type input "2625"
click at [845, 175] on button "add" at bounding box center [855, 183] width 21 height 16
type input "$343.57"
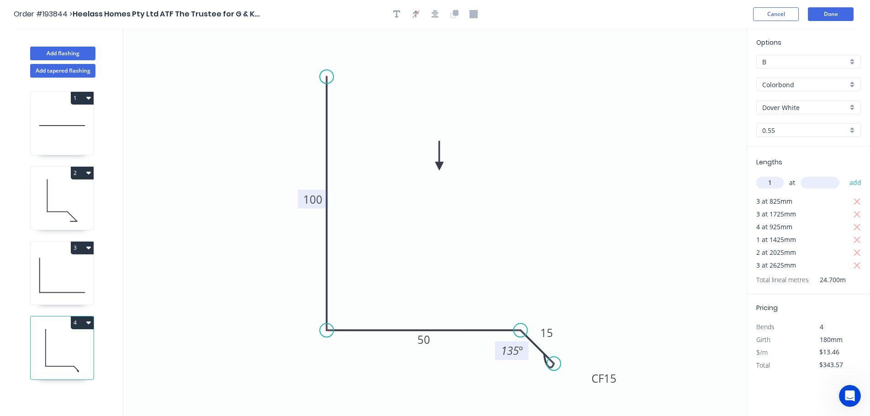
type input "1"
click at [815, 184] on input "text" at bounding box center [819, 183] width 39 height 12
type input "3825"
click at [845, 175] on button "add" at bounding box center [855, 183] width 21 height 16
type input "$395.05"
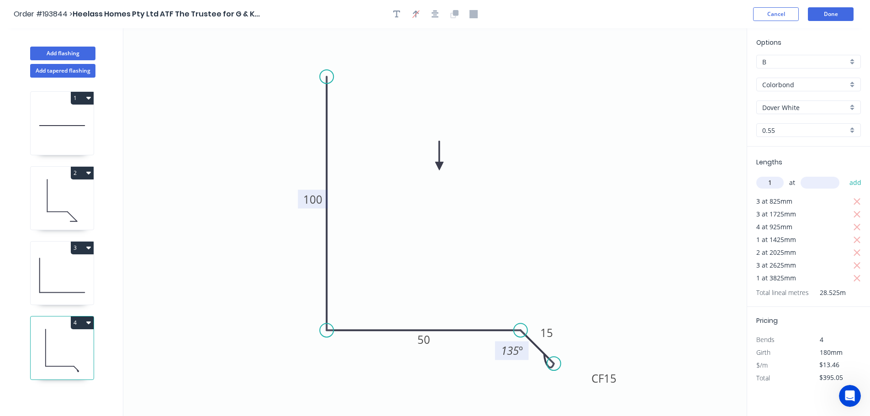
type input "1"
click at [815, 184] on input "text" at bounding box center [819, 183] width 39 height 12
type input "2325"
click at [845, 175] on button "add" at bounding box center [855, 183] width 21 height 16
type input "$426.35"
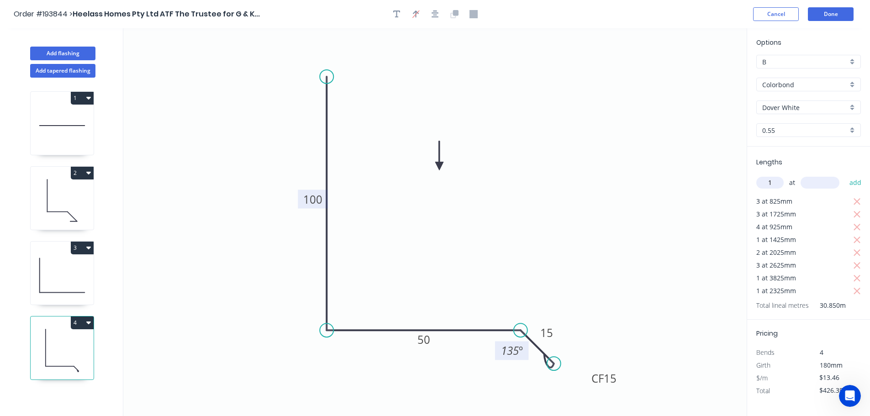
type input "1"
click at [815, 184] on input "text" at bounding box center [819, 183] width 39 height 12
type input "1740"
click at [845, 175] on button "add" at bounding box center [855, 183] width 21 height 16
type input "$449.77"
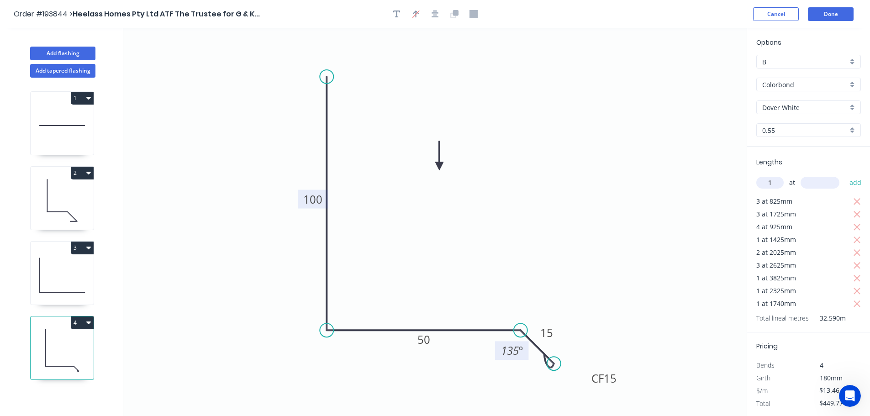
type input "1"
click at [815, 184] on input "text" at bounding box center [819, 183] width 39 height 12
type input "2925"
click at [845, 175] on button "add" at bounding box center [855, 183] width 21 height 16
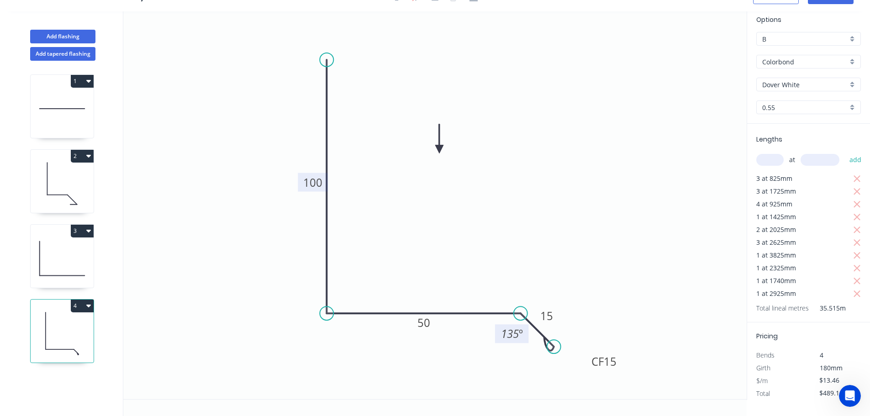
scroll to position [0, 0]
click at [595, 159] on icon "0 100 50 CF 15 15 135 º" at bounding box center [434, 205] width 623 height 388
click at [84, 306] on button "4" at bounding box center [82, 306] width 23 height 13
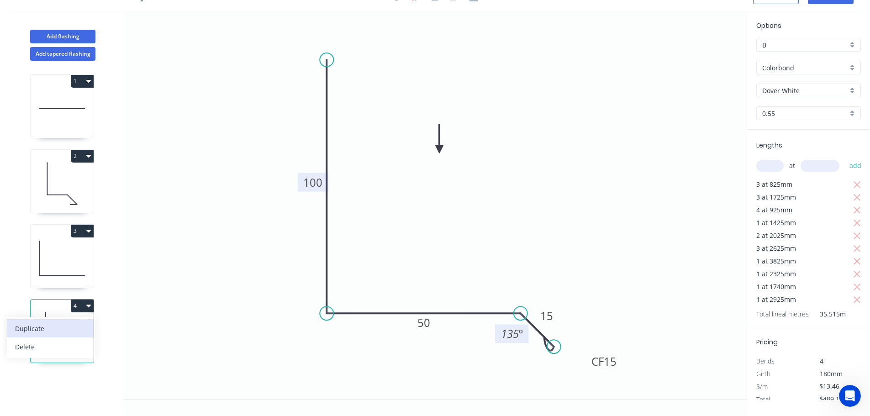
click at [74, 323] on div "Duplicate" at bounding box center [50, 328] width 70 height 13
type input "$0.00"
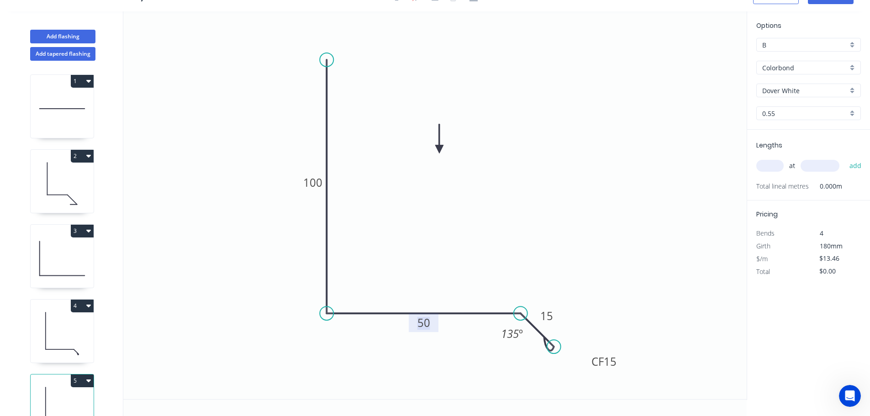
click at [426, 321] on tspan "50" at bounding box center [423, 322] width 13 height 15
click at [464, 273] on icon "0 100 65 CF 15 15 135 º" at bounding box center [434, 205] width 623 height 388
drag, startPoint x: 772, startPoint y: 165, endPoint x: 763, endPoint y: 165, distance: 9.1
click at [772, 165] on input "text" at bounding box center [769, 166] width 27 height 12
type input "1"
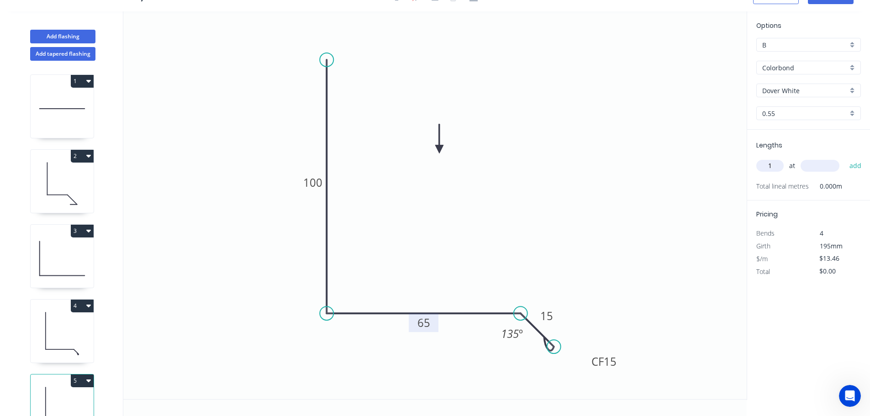
click at [818, 163] on input "text" at bounding box center [819, 166] width 39 height 12
type input "1185"
click at [845, 158] on button "add" at bounding box center [855, 166] width 21 height 16
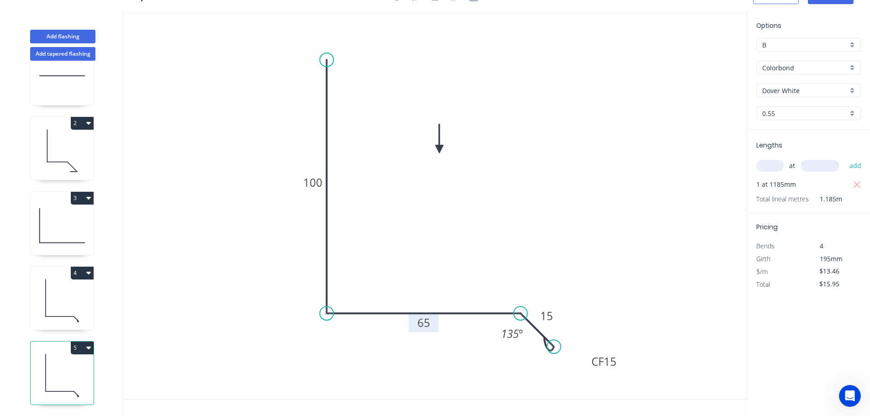
click at [66, 357] on icon at bounding box center [62, 375] width 63 height 58
click at [80, 342] on button "5" at bounding box center [82, 348] width 23 height 13
click at [67, 364] on div "Duplicate" at bounding box center [50, 370] width 70 height 13
type input "$0.00"
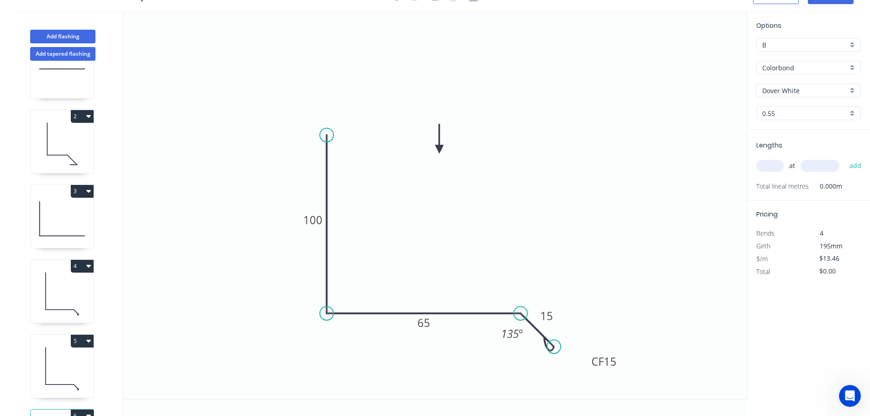
drag, startPoint x: 327, startPoint y: 58, endPoint x: 326, endPoint y: 135, distance: 77.2
click at [326, 135] on circle at bounding box center [327, 135] width 14 height 14
click at [427, 320] on tspan "65" at bounding box center [423, 322] width 13 height 15
click at [437, 276] on icon "0 100 100 CF 15 15 135 º" at bounding box center [434, 205] width 623 height 388
type input "$16.22"
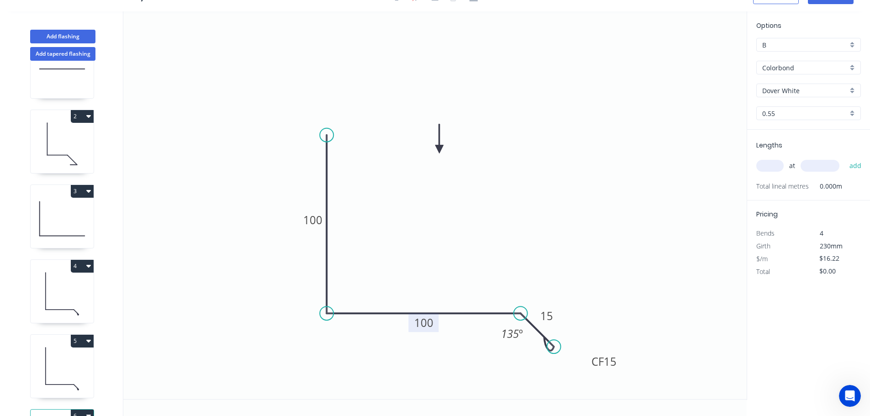
click at [775, 167] on input "text" at bounding box center [769, 166] width 27 height 12
type input "1"
click at [820, 164] on input "text" at bounding box center [819, 166] width 39 height 12
type input "5625"
click at [845, 158] on button "add" at bounding box center [855, 166] width 21 height 16
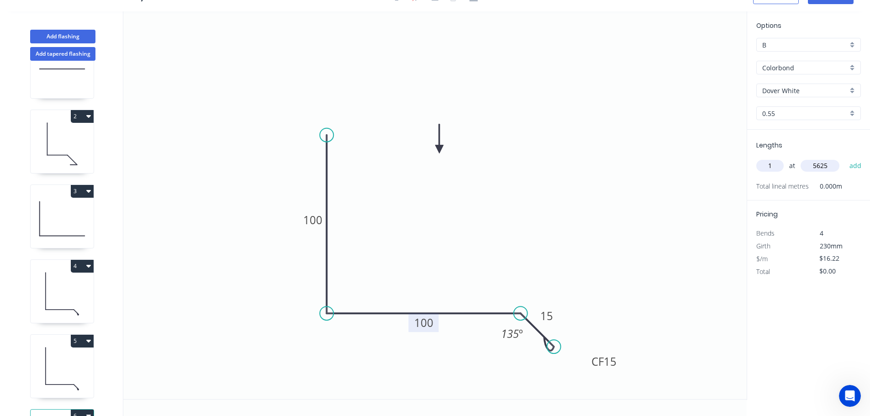
type input "$91.24"
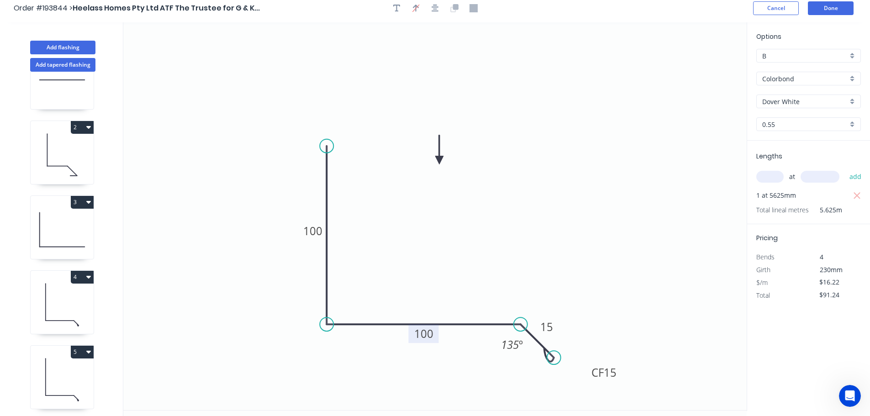
scroll to position [0, 0]
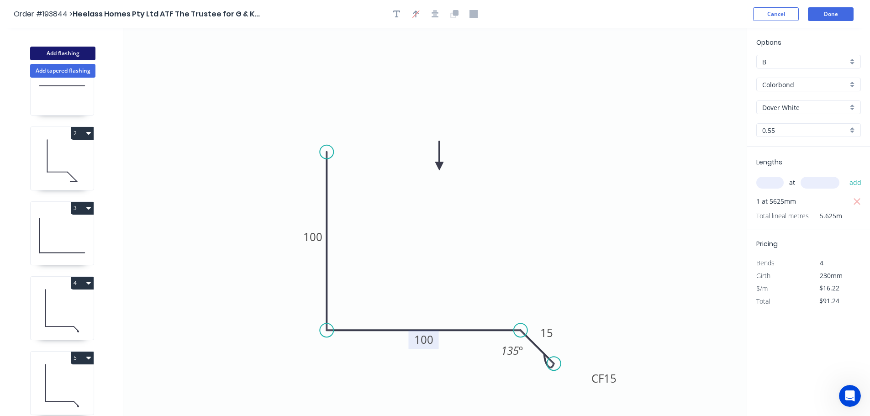
click at [59, 47] on button "Add flashing" at bounding box center [62, 54] width 65 height 14
type input "$0.00"
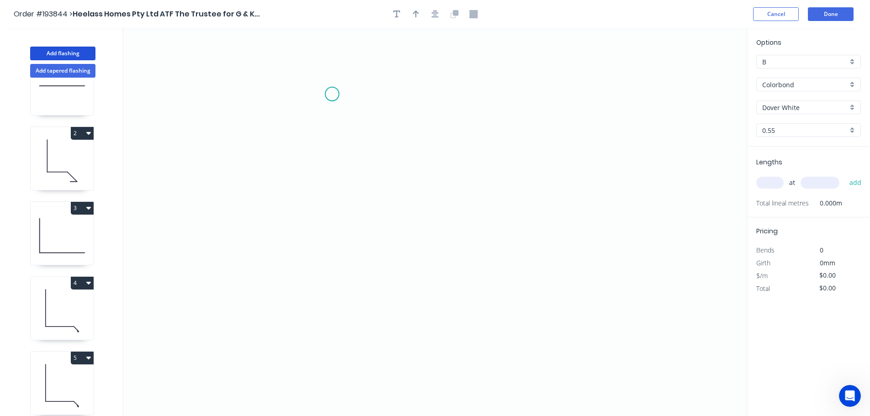
click at [332, 94] on icon "0" at bounding box center [434, 222] width 623 height 388
click at [335, 252] on icon "0" at bounding box center [434, 222] width 623 height 388
click at [488, 253] on icon "0 ?" at bounding box center [434, 222] width 623 height 388
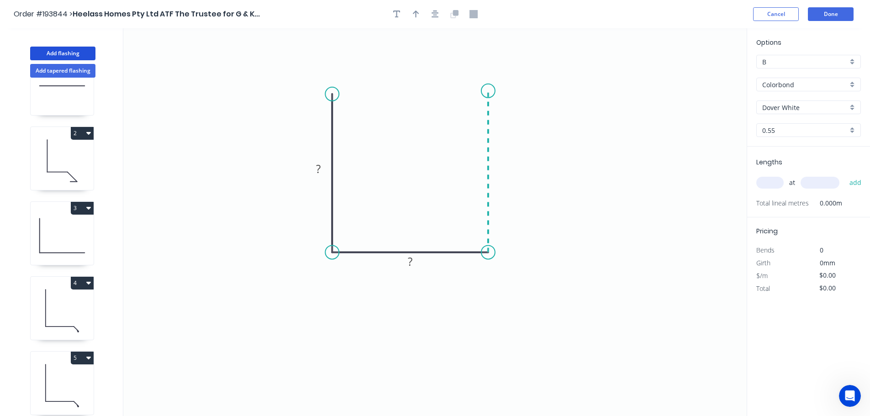
click at [490, 91] on icon "0 ? ?" at bounding box center [434, 222] width 623 height 388
click at [490, 91] on circle at bounding box center [488, 91] width 14 height 14
click at [320, 168] on tspan "?" at bounding box center [318, 168] width 5 height 15
click at [531, 150] on icon "0 30 15 30" at bounding box center [434, 222] width 623 height 388
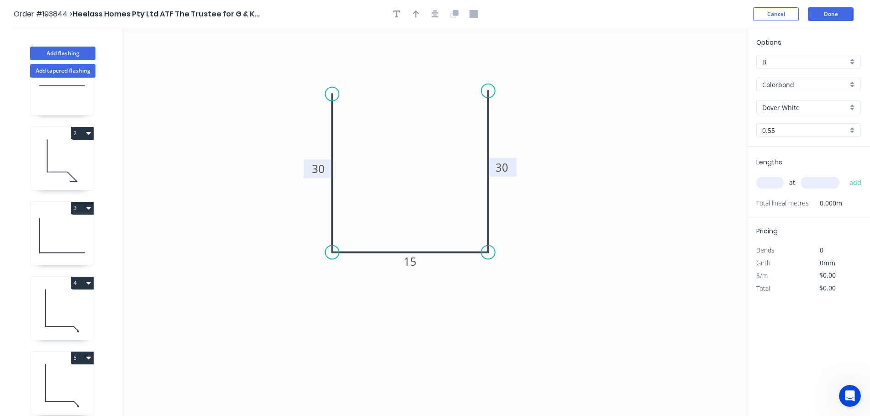
type input "$8.53"
click at [417, 11] on icon "button" at bounding box center [416, 14] width 6 height 8
drag, startPoint x: 701, startPoint y: 71, endPoint x: 503, endPoint y: 301, distance: 304.0
click at [503, 301] on icon at bounding box center [504, 287] width 8 height 29
click at [503, 301] on icon at bounding box center [503, 290] width 8 height 29
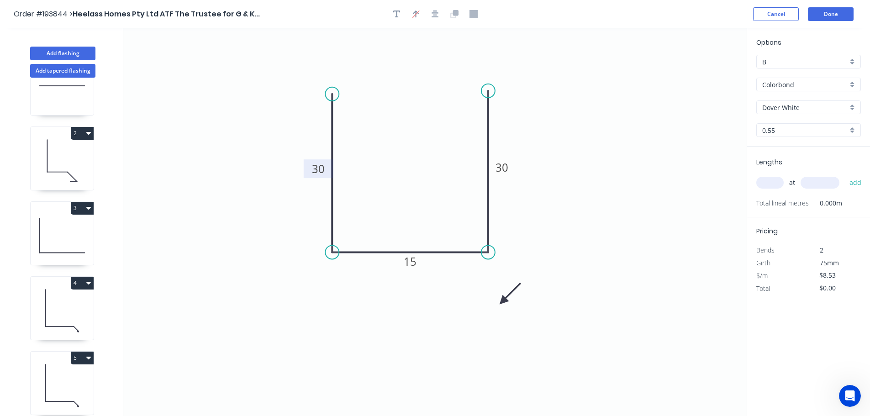
click at [503, 301] on icon at bounding box center [510, 293] width 26 height 26
click at [503, 301] on icon at bounding box center [513, 301] width 29 height 8
click at [853, 81] on div "Colorbond" at bounding box center [808, 85] width 105 height 14
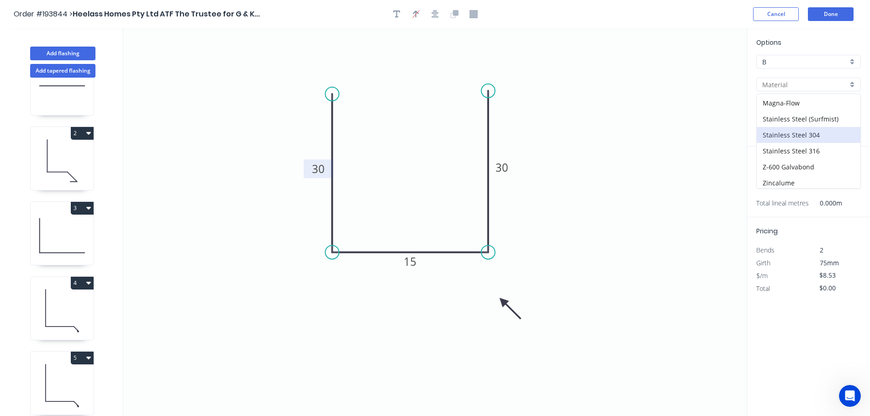
scroll to position [194, 0]
click at [791, 164] on div "Zincalume" at bounding box center [809, 164] width 104 height 16
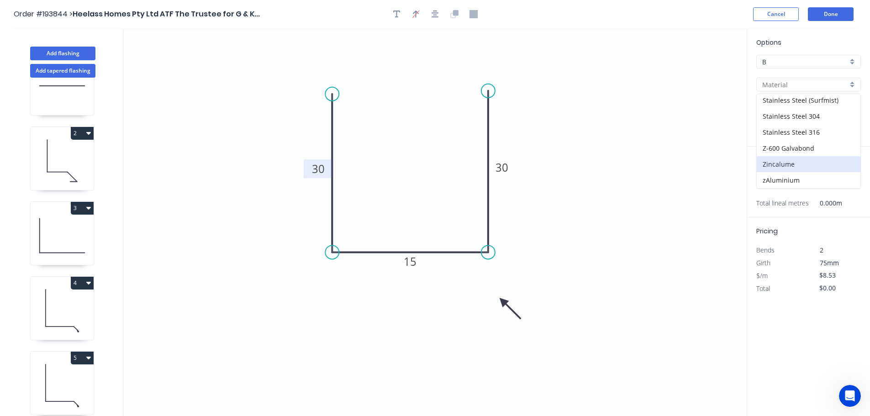
type input "Zincalume"
type input "$8.20"
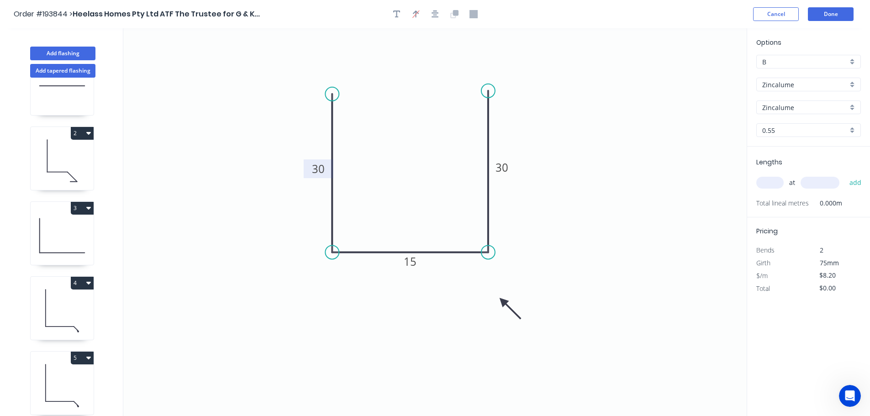
click at [780, 180] on input "text" at bounding box center [769, 183] width 27 height 12
type input "2"
type input "3100"
click at [845, 175] on button "add" at bounding box center [855, 183] width 21 height 16
type input "$50.84"
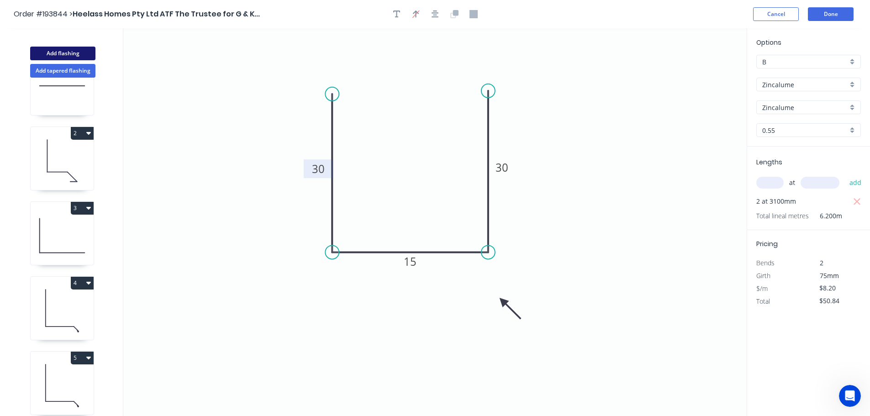
click at [55, 48] on button "Add flashing" at bounding box center [62, 54] width 65 height 14
type input "$0.00"
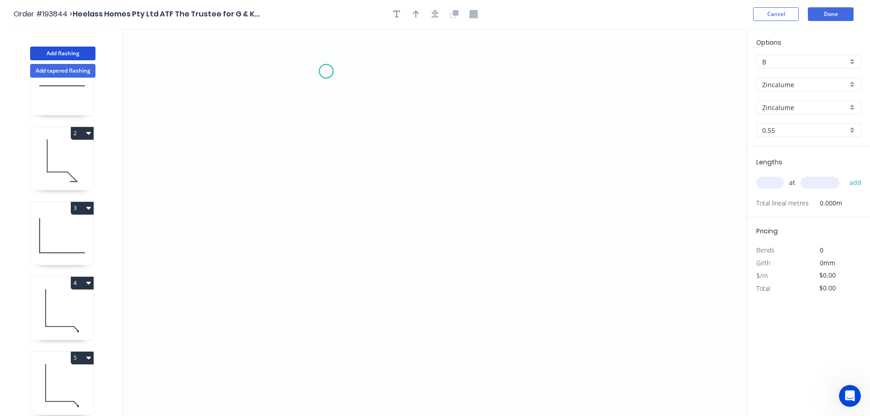
click at [326, 71] on icon "0" at bounding box center [434, 222] width 623 height 388
click at [323, 290] on icon "0" at bounding box center [434, 222] width 623 height 388
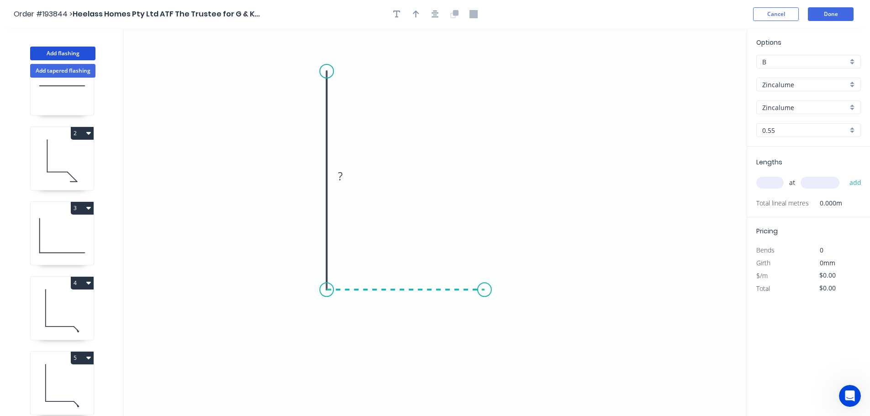
click at [484, 294] on icon "0 ?" at bounding box center [434, 222] width 623 height 388
click at [540, 345] on icon "0 ? ?" at bounding box center [434, 222] width 623 height 388
click at [484, 345] on icon at bounding box center [512, 345] width 56 height 0
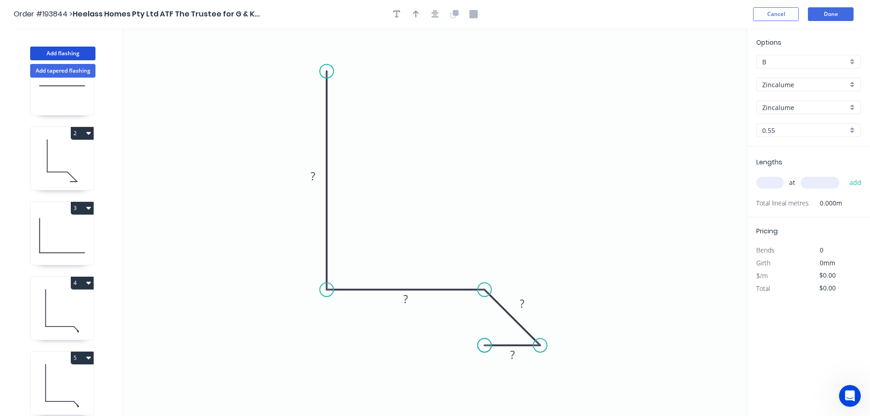
click at [484, 346] on circle at bounding box center [485, 345] width 14 height 14
click at [315, 175] on tspan "?" at bounding box center [312, 175] width 5 height 15
click at [501, 155] on icon "0 100 40 40 10" at bounding box center [434, 222] width 623 height 388
type input "$11.71"
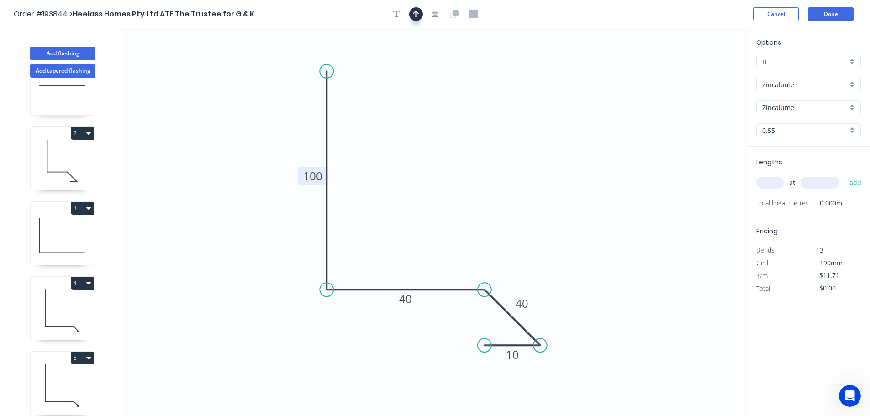
click at [415, 14] on icon "button" at bounding box center [416, 14] width 6 height 7
drag, startPoint x: 689, startPoint y: 76, endPoint x: 426, endPoint y: 164, distance: 276.9
click at [426, 164] on icon at bounding box center [428, 152] width 8 height 29
click at [500, 318] on div "Show angle" at bounding box center [529, 319] width 92 height 19
click at [479, 307] on tspan "º" at bounding box center [478, 309] width 4 height 15
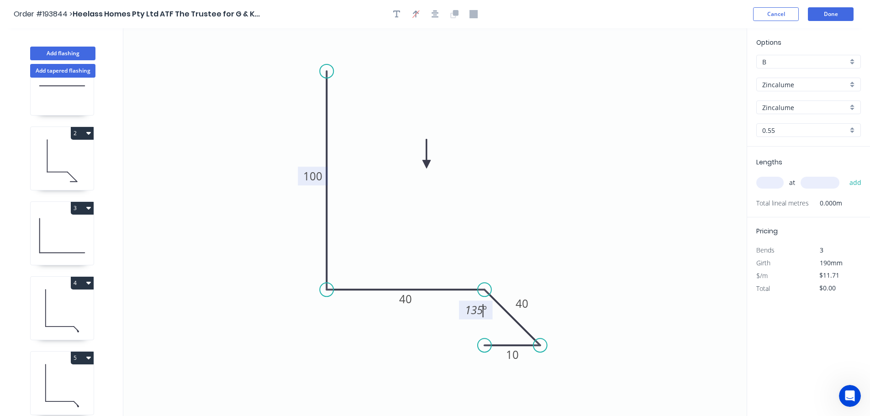
click at [544, 189] on icon "0 100 40 40 10 135 º" at bounding box center [434, 222] width 623 height 388
click at [852, 80] on div "Zincalume" at bounding box center [808, 85] width 105 height 14
click at [790, 100] on div "Colorbond" at bounding box center [809, 102] width 104 height 16
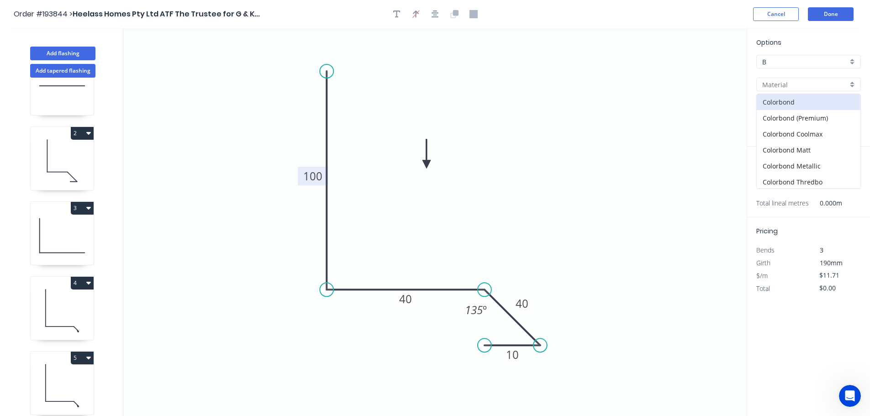
type input "Colorbond"
type input "aNoColor"
type input "$12.38"
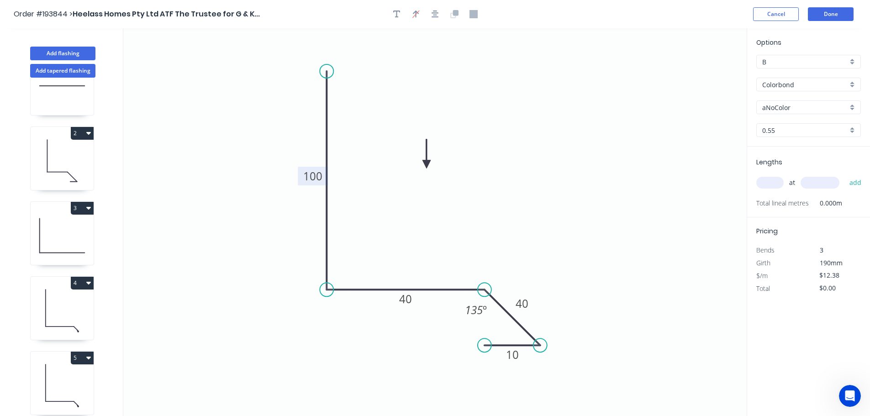
click at [852, 108] on div "aNoColor" at bounding box center [808, 107] width 105 height 14
click at [824, 204] on div "Dover White" at bounding box center [809, 203] width 104 height 16
type input "Dover White"
click at [776, 183] on input "text" at bounding box center [769, 183] width 27 height 12
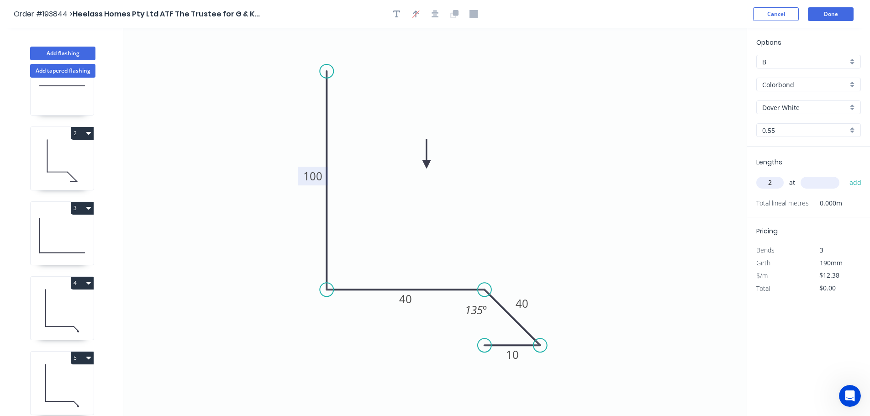
type input "2"
click at [827, 181] on input "text" at bounding box center [819, 183] width 39 height 12
type input "3100"
click at [845, 175] on button "add" at bounding box center [855, 183] width 21 height 16
type input "$76.76"
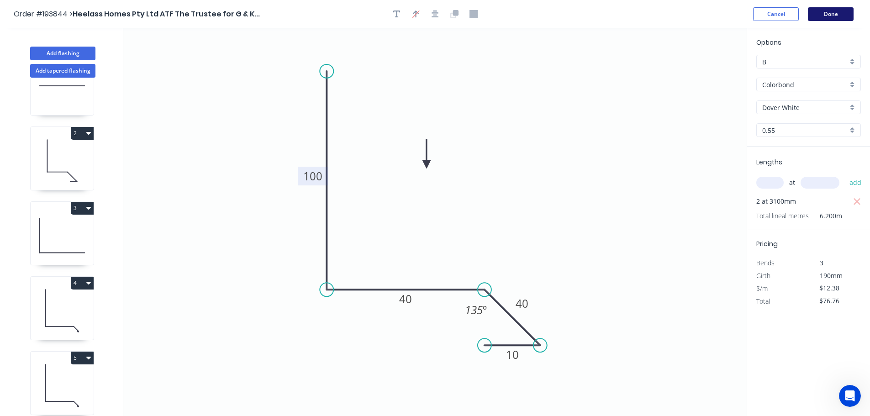
click at [828, 11] on button "Done" at bounding box center [831, 14] width 46 height 14
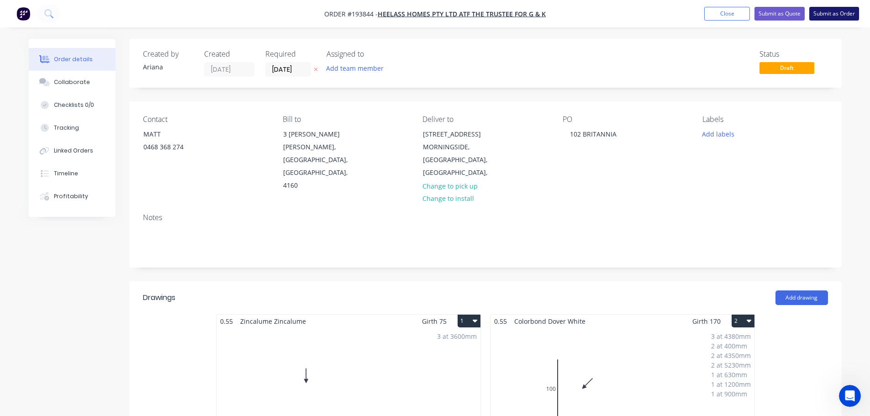
click at [823, 13] on button "Submit as Order" at bounding box center [834, 14] width 50 height 14
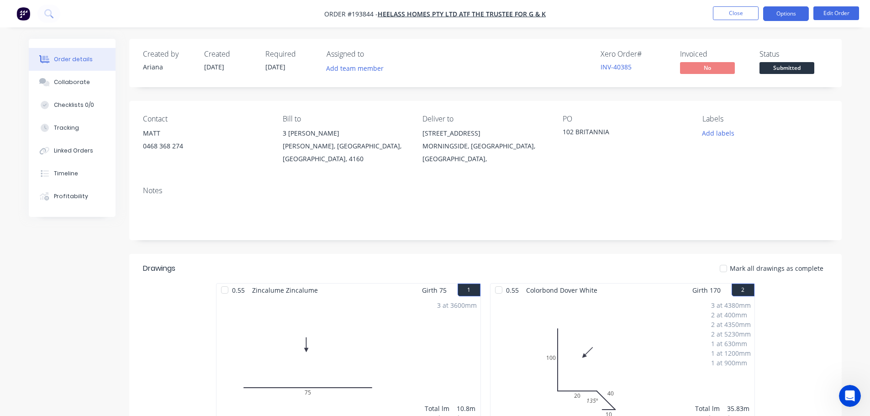
click at [782, 11] on button "Options" at bounding box center [786, 13] width 46 height 15
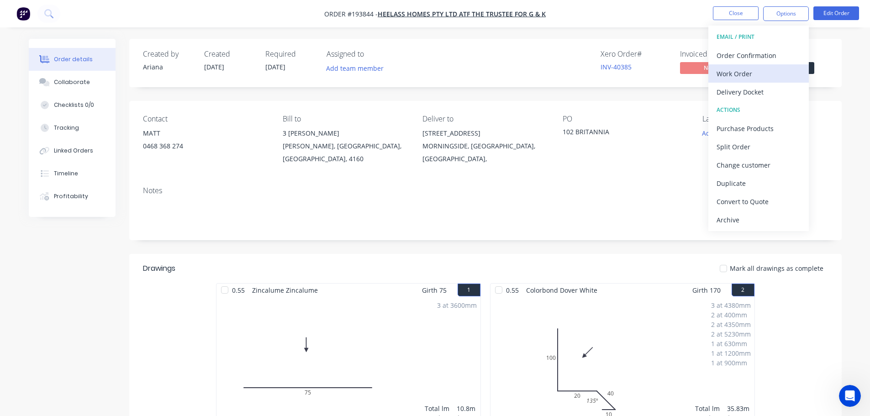
click at [747, 70] on div "Work Order" at bounding box center [758, 73] width 84 height 13
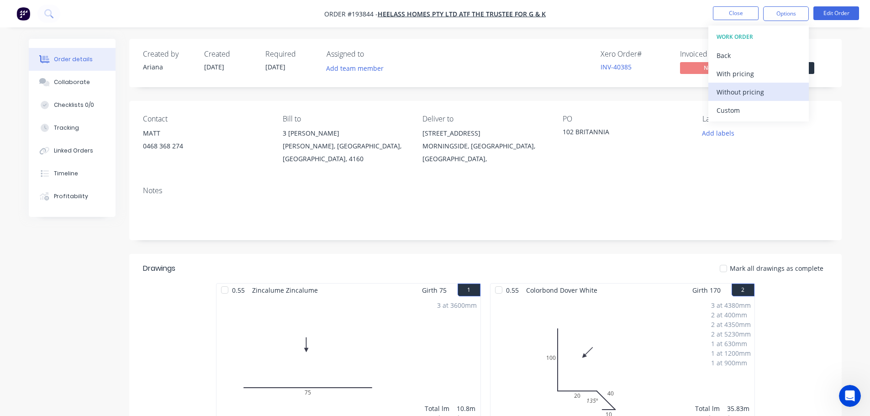
click at [733, 92] on div "Without pricing" at bounding box center [758, 91] width 84 height 13
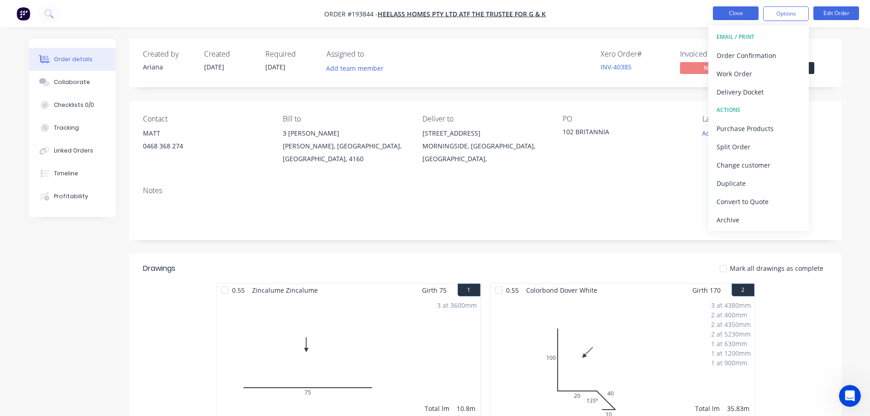
click at [738, 13] on button "Close" at bounding box center [736, 13] width 46 height 14
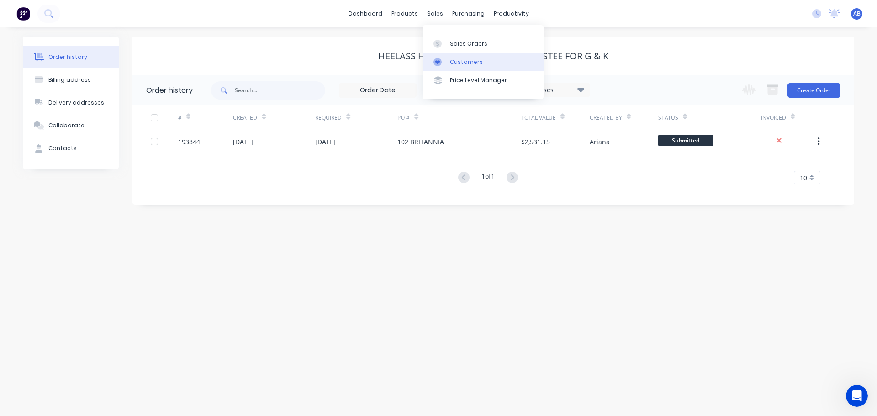
click at [459, 61] on div "Customers" at bounding box center [466, 62] width 33 height 8
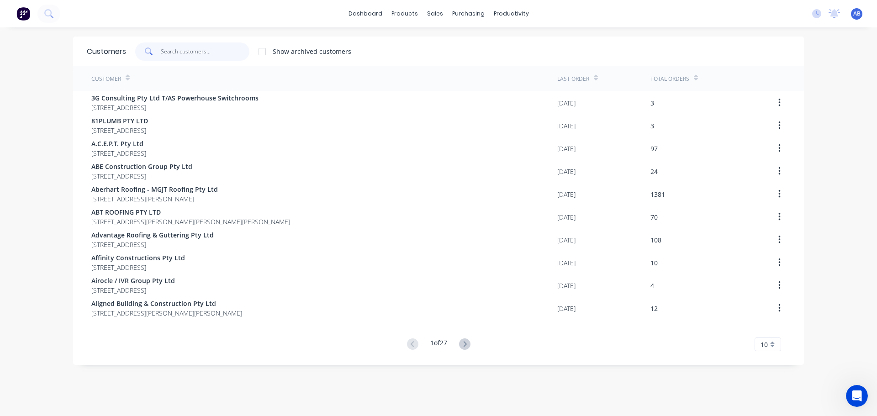
drag, startPoint x: 229, startPoint y: 52, endPoint x: 415, endPoint y: 54, distance: 186.3
click at [231, 52] on input "text" at bounding box center [205, 51] width 89 height 18
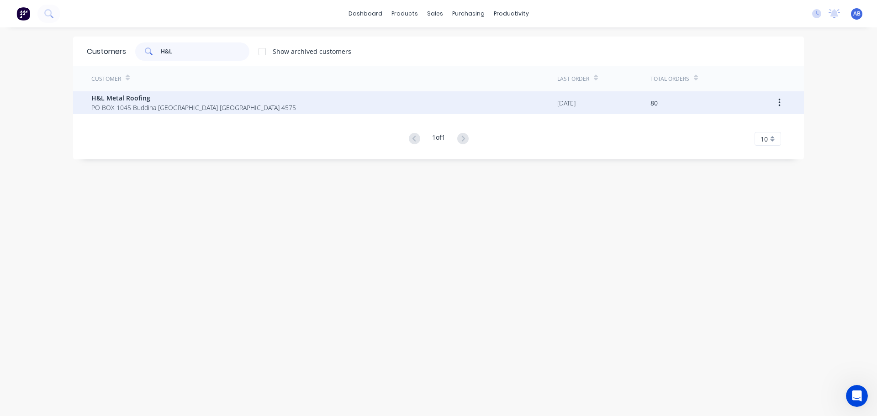
type input "H&L"
click at [133, 99] on span "H&L Metal Roofing" at bounding box center [193, 98] width 205 height 10
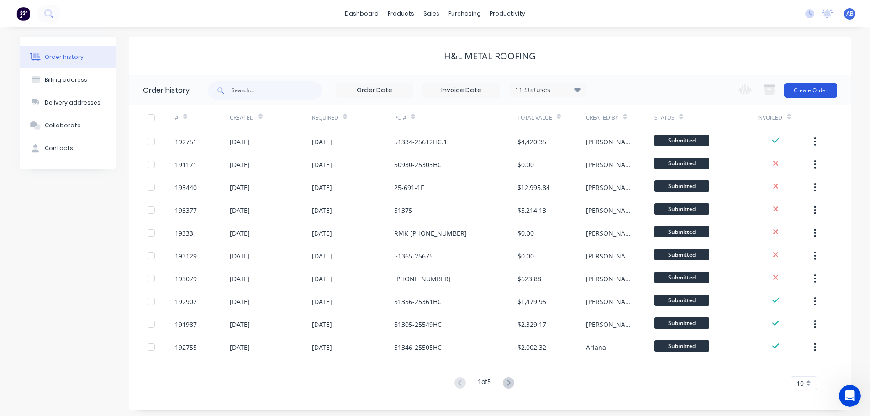
click at [802, 88] on button "Create Order" at bounding box center [810, 90] width 53 height 15
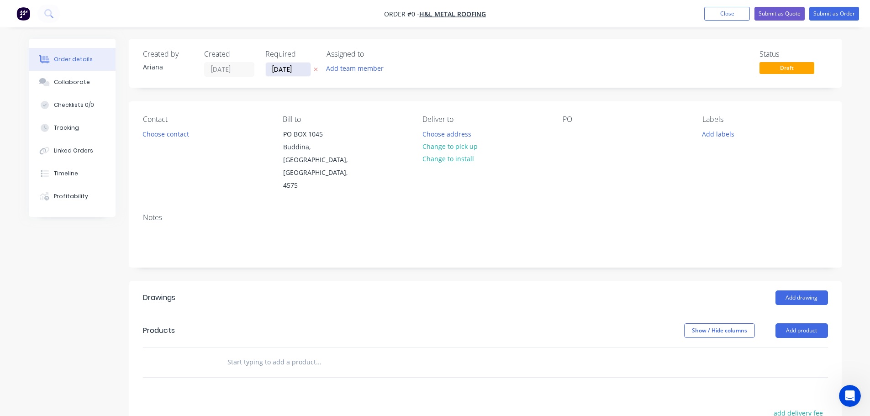
click at [286, 67] on input "[DATE]" at bounding box center [288, 70] width 45 height 14
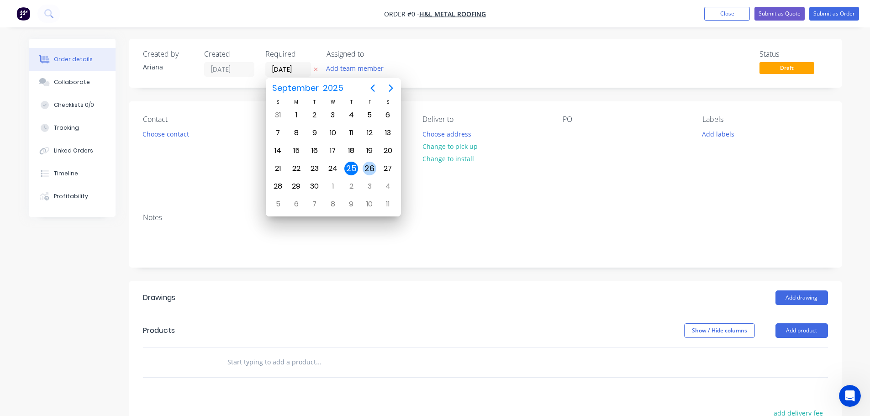
click at [367, 163] on div "26" at bounding box center [370, 169] width 14 height 14
type input "[DATE]"
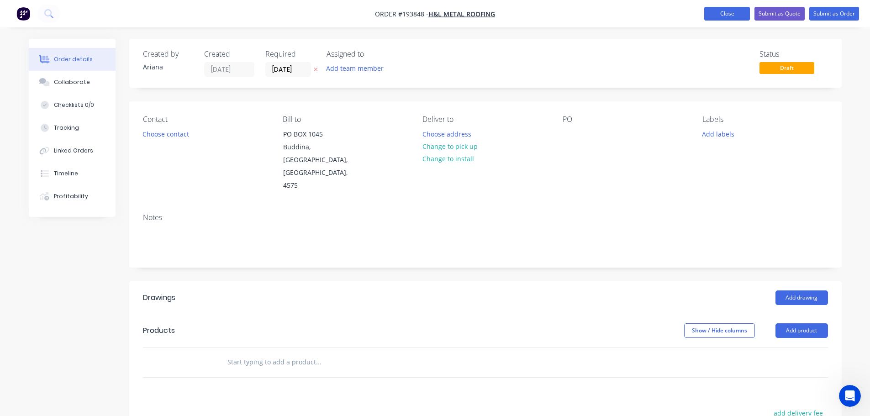
click at [726, 15] on button "Close" at bounding box center [727, 14] width 46 height 14
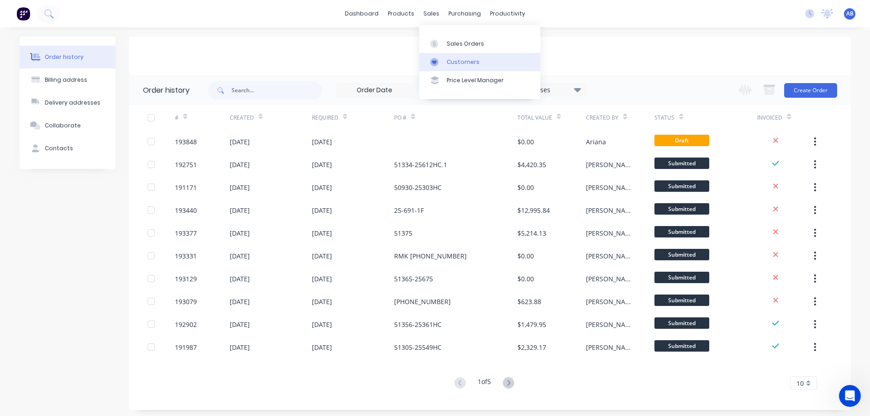
click at [457, 58] on div "Customers" at bounding box center [463, 62] width 33 height 8
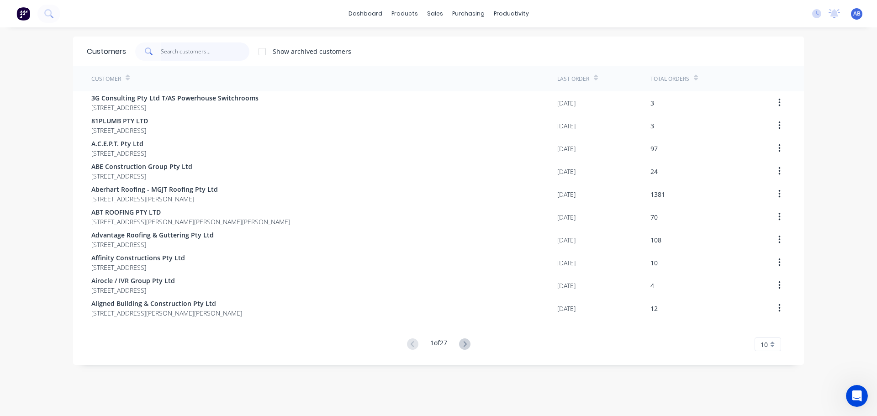
click at [240, 51] on input "text" at bounding box center [205, 51] width 89 height 18
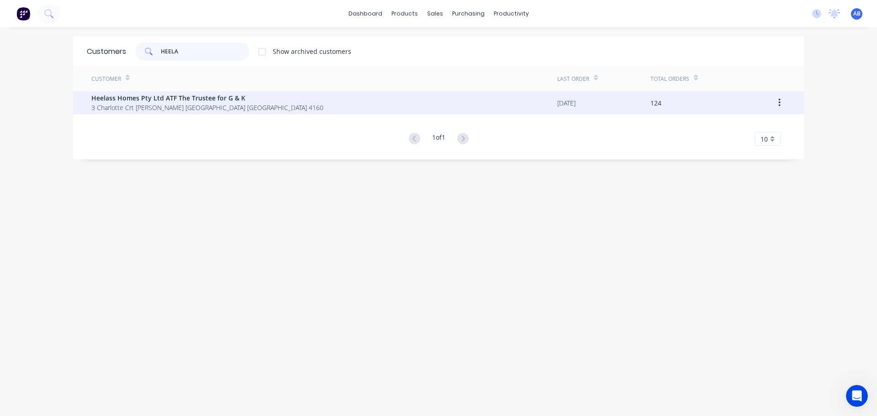
type input "HEELA"
click at [179, 102] on span "Heelass Homes Pty Ltd ATF The Trustee for G & K" at bounding box center [207, 98] width 232 height 10
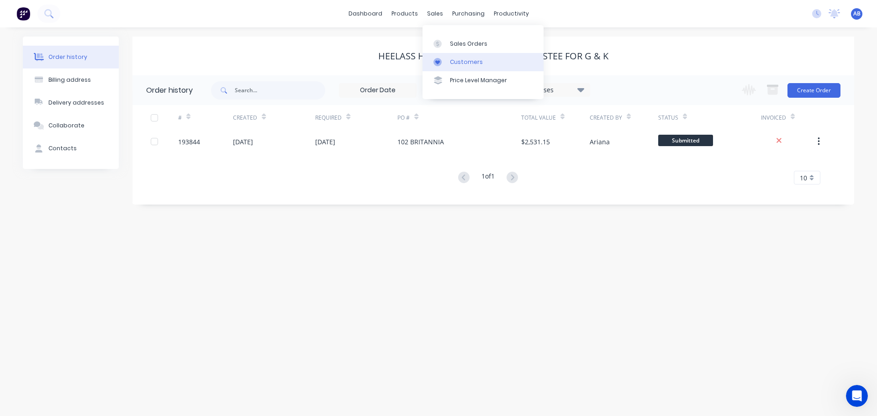
click at [453, 59] on div "Customers" at bounding box center [466, 62] width 33 height 8
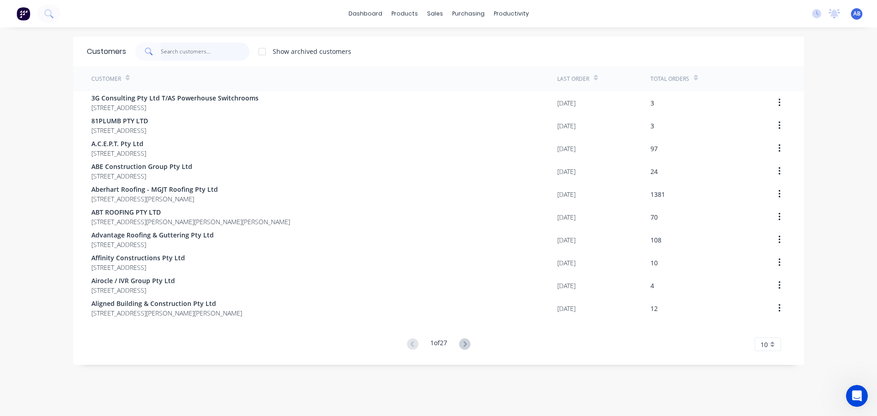
drag, startPoint x: 213, startPoint y: 49, endPoint x: 230, endPoint y: 43, distance: 17.9
click at [213, 49] on input "text" at bounding box center [205, 51] width 89 height 18
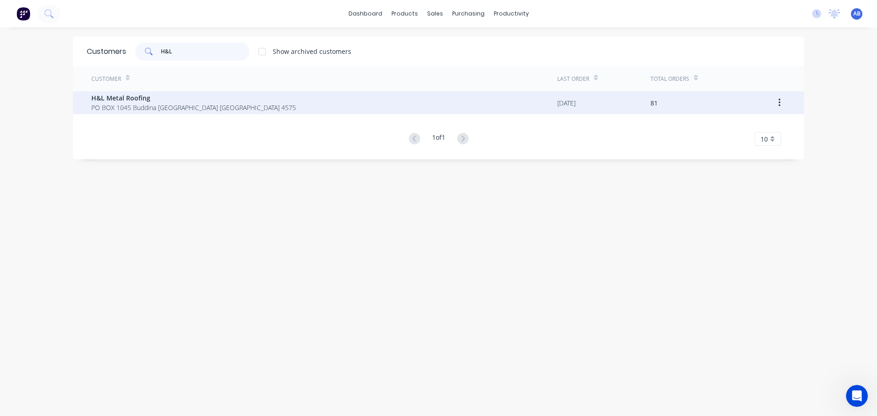
type input "H&L"
click at [131, 110] on span "PO BOX 1045 Buddina [GEOGRAPHIC_DATA] [GEOGRAPHIC_DATA] 4575" at bounding box center [193, 108] width 205 height 10
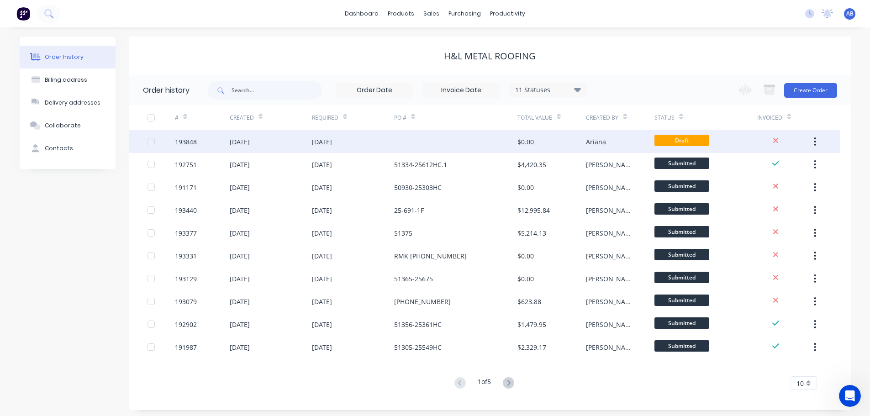
click at [428, 143] on div at bounding box center [455, 141] width 123 height 23
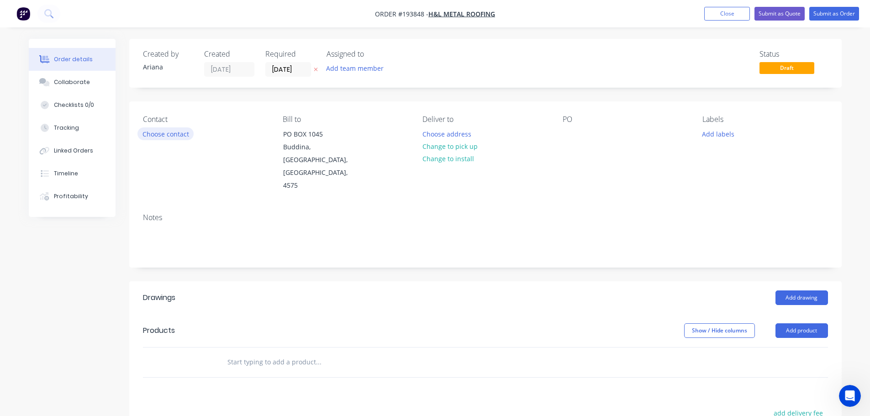
click at [168, 131] on button "Choose contact" at bounding box center [165, 133] width 56 height 12
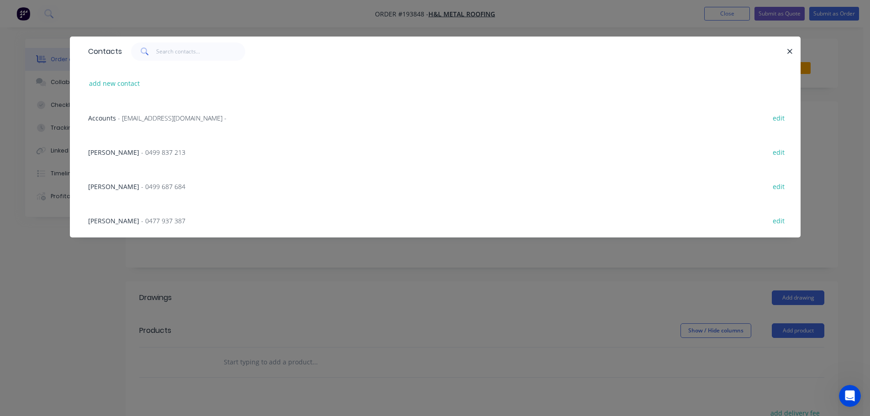
click at [141, 185] on span "- 0499 687 684" at bounding box center [163, 186] width 44 height 9
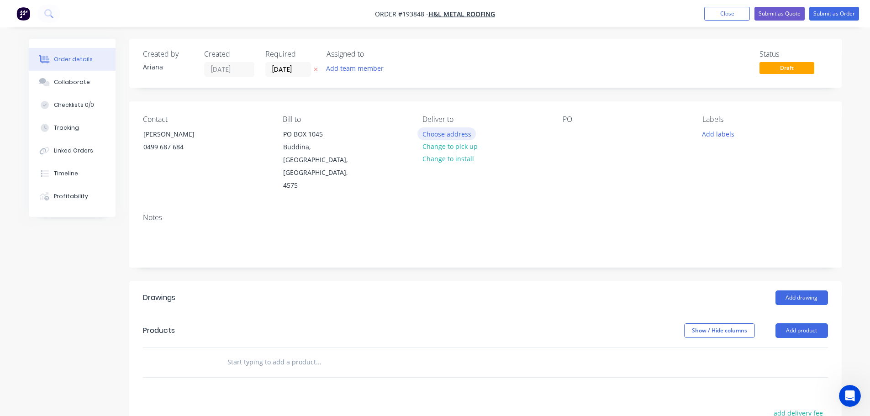
click at [456, 134] on button "Choose address" at bounding box center [446, 133] width 58 height 12
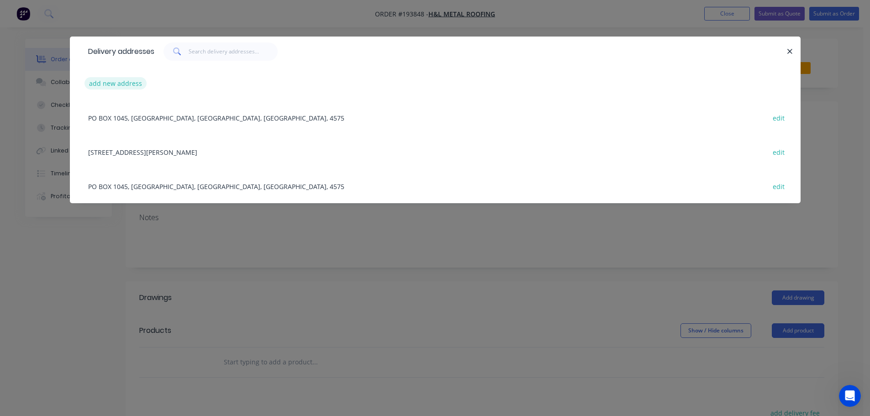
click at [99, 82] on button "add new address" at bounding box center [115, 83] width 63 height 12
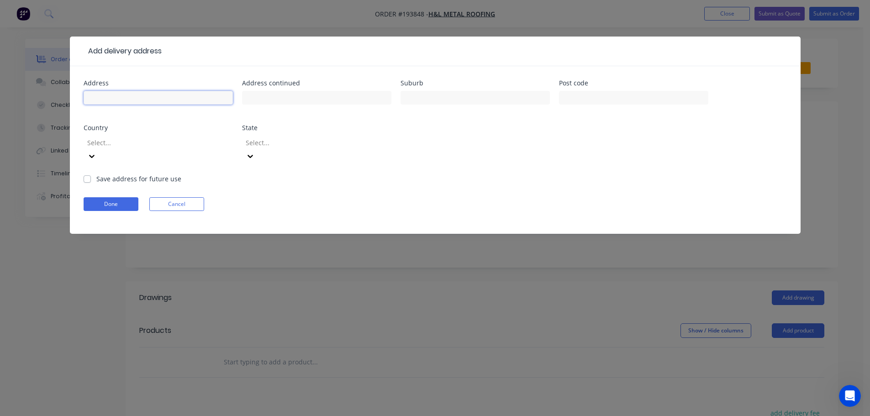
click at [101, 96] on input "text" at bounding box center [158, 98] width 149 height 14
type input "LOT [STREET_ADDRESS]"
click at [431, 99] on input "text" at bounding box center [474, 98] width 149 height 14
type input "BARINGA"
click at [566, 149] on div "Address LOT [GEOGRAPHIC_DATA] Address continued Suburb [GEOGRAPHIC_DATA] Post c…" at bounding box center [435, 127] width 703 height 94
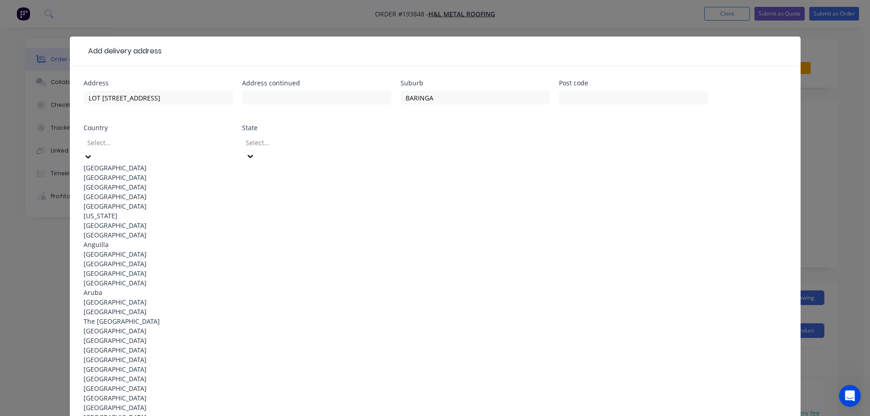
click at [93, 152] on icon at bounding box center [88, 156] width 9 height 9
click at [149, 163] on div "[GEOGRAPHIC_DATA]" at bounding box center [158, 168] width 149 height 10
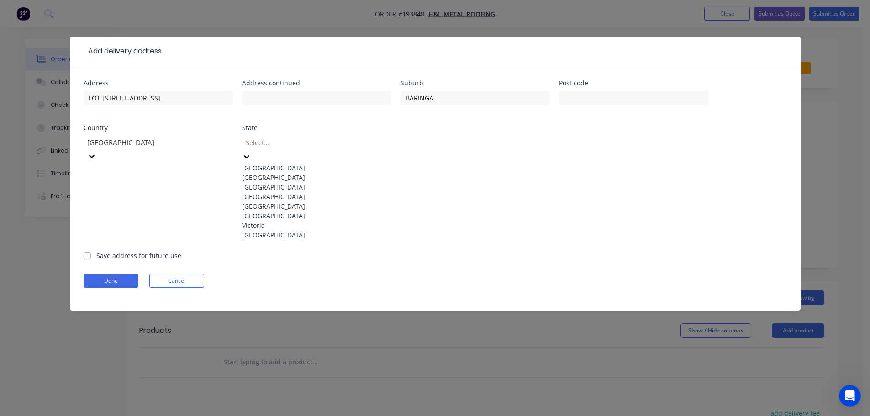
click at [251, 152] on icon at bounding box center [246, 156] width 9 height 9
click at [289, 201] on div "[GEOGRAPHIC_DATA]" at bounding box center [316, 197] width 149 height 10
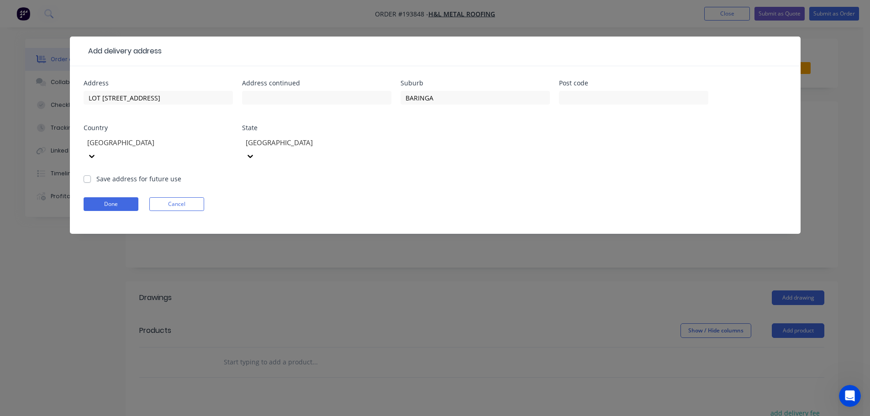
click at [481, 168] on form "Address LOT [GEOGRAPHIC_DATA] Address continued Suburb [GEOGRAPHIC_DATA] Post c…" at bounding box center [435, 157] width 703 height 154
drag, startPoint x: 114, startPoint y: 186, endPoint x: 136, endPoint y: 183, distance: 22.1
click at [115, 197] on button "Done" at bounding box center [111, 204] width 55 height 14
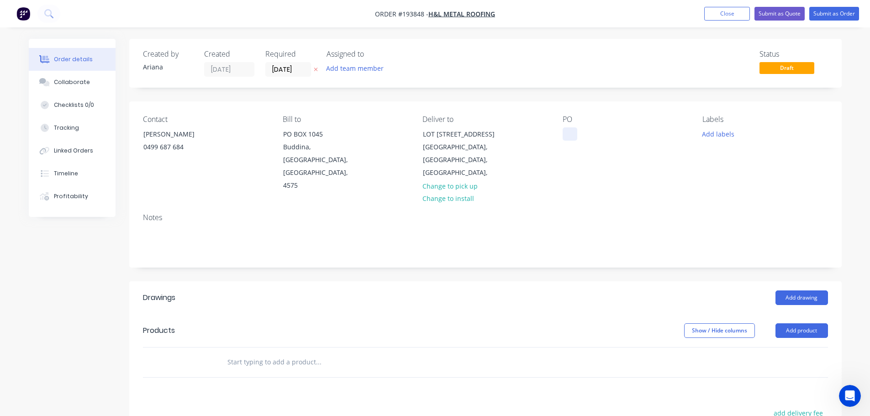
click at [572, 131] on div at bounding box center [570, 133] width 15 height 13
click at [658, 167] on div "PO 51400-25505HC" at bounding box center [625, 153] width 125 height 77
click at [169, 146] on div "0499 687 684" at bounding box center [181, 147] width 76 height 13
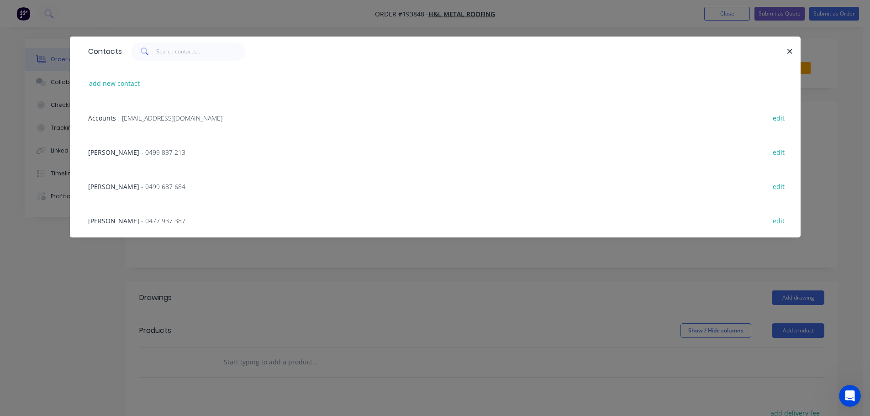
click at [141, 187] on span "- 0499 687 684" at bounding box center [163, 186] width 44 height 9
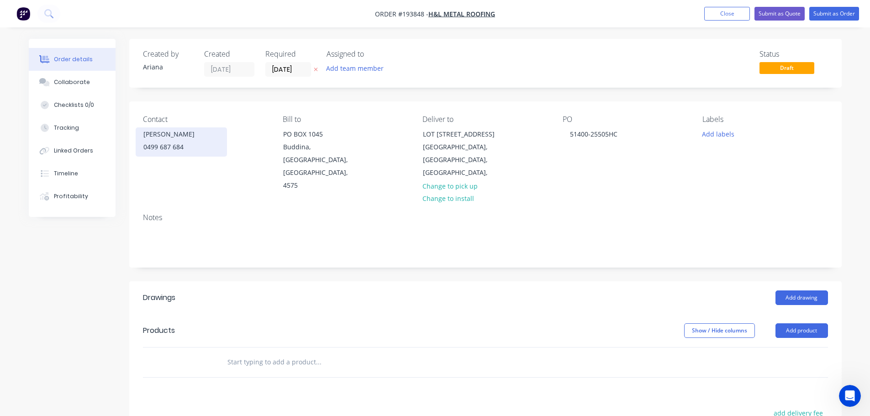
click at [163, 147] on div "0499 687 684" at bounding box center [181, 147] width 76 height 13
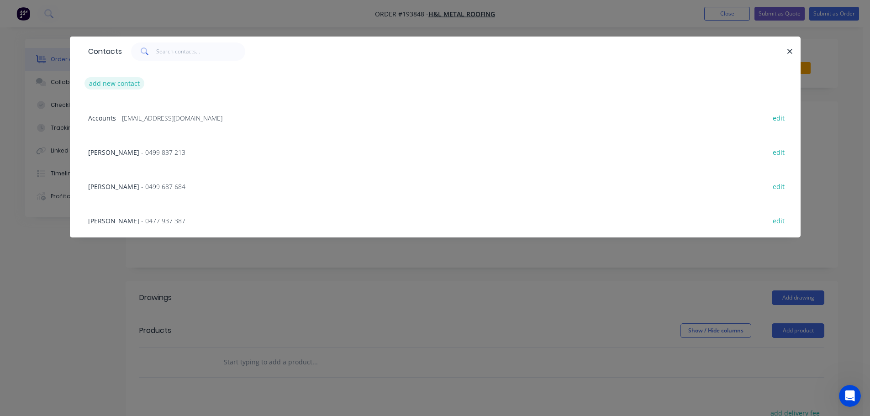
click at [113, 85] on button "add new contact" at bounding box center [114, 83] width 60 height 12
select select "AU"
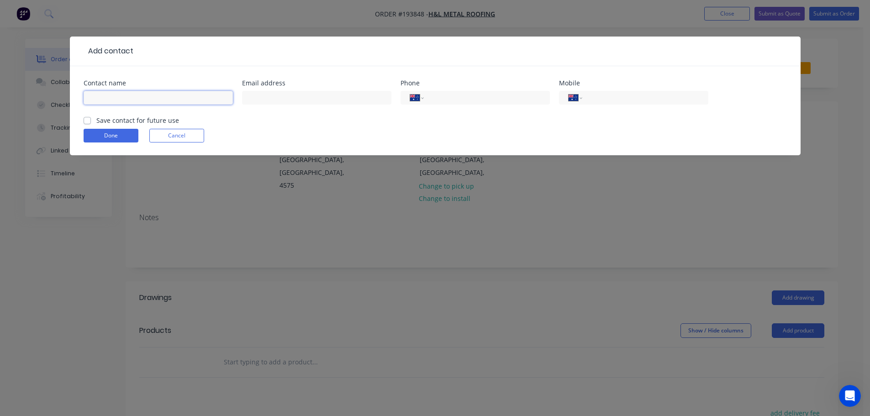
click at [110, 101] on input "text" at bounding box center [158, 98] width 149 height 14
type input "[PERSON_NAME]"
drag, startPoint x: 607, startPoint y: 97, endPoint x: 587, endPoint y: 113, distance: 26.0
click at [607, 97] on input "tel" at bounding box center [644, 98] width 110 height 11
type input "0412 419 080"
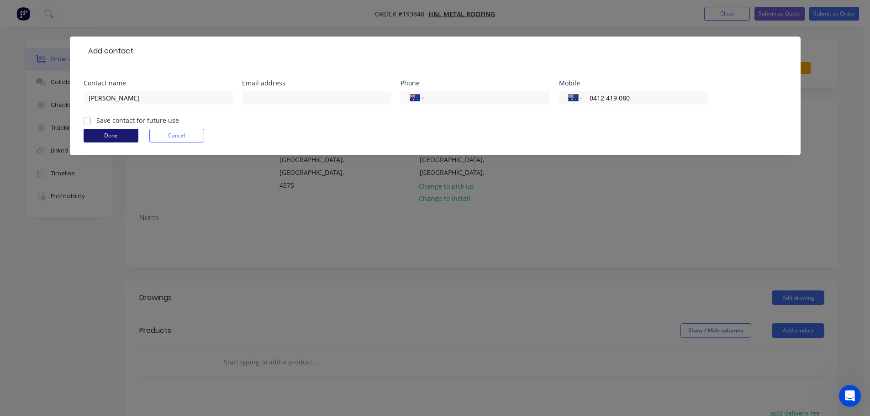
click at [116, 140] on button "Done" at bounding box center [111, 136] width 55 height 14
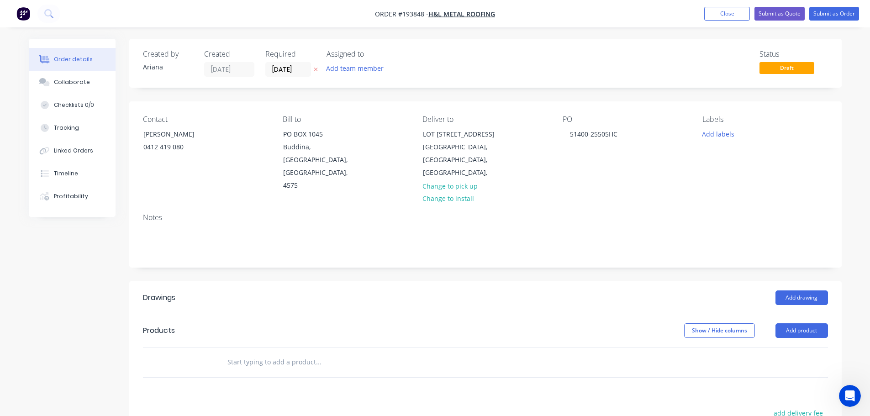
click at [657, 180] on div "Contact MARK [PHONE_NUMBER] Bill to [GEOGRAPHIC_DATA] Deliver to [STREET_ADDRES…" at bounding box center [485, 153] width 712 height 105
click at [806, 323] on button "Add product" at bounding box center [801, 330] width 53 height 15
click at [797, 347] on div "Product catalogue" at bounding box center [784, 353] width 70 height 13
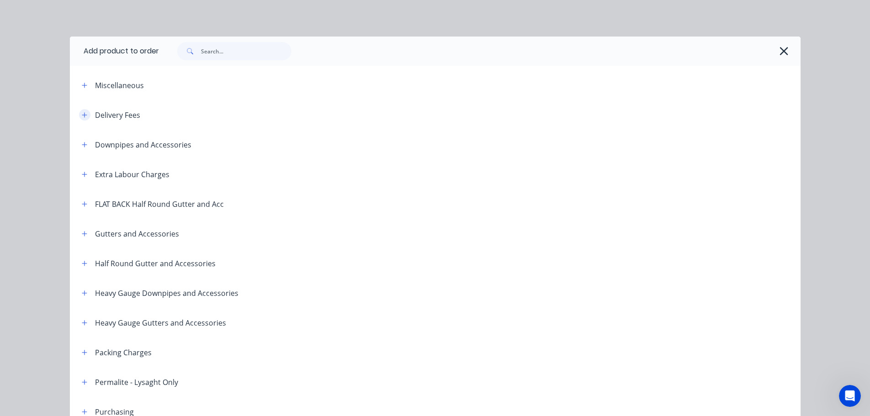
drag, startPoint x: 81, startPoint y: 116, endPoint x: 122, endPoint y: 118, distance: 41.1
click at [82, 116] on icon "button" at bounding box center [84, 114] width 5 height 5
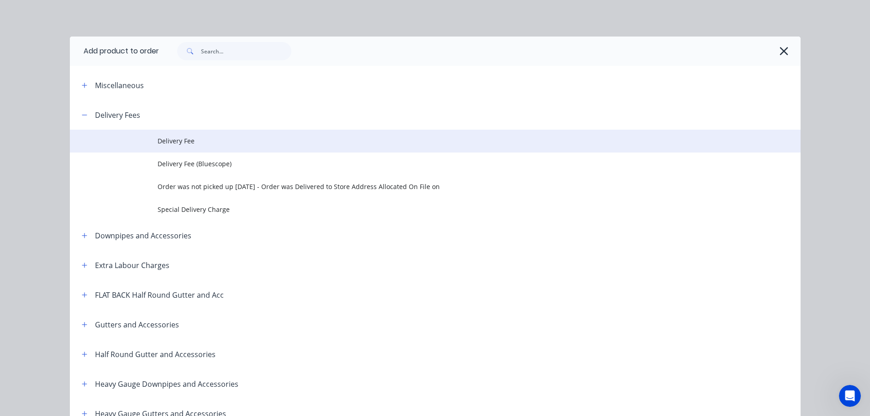
click at [182, 138] on span "Delivery Fee" at bounding box center [415, 141] width 514 height 10
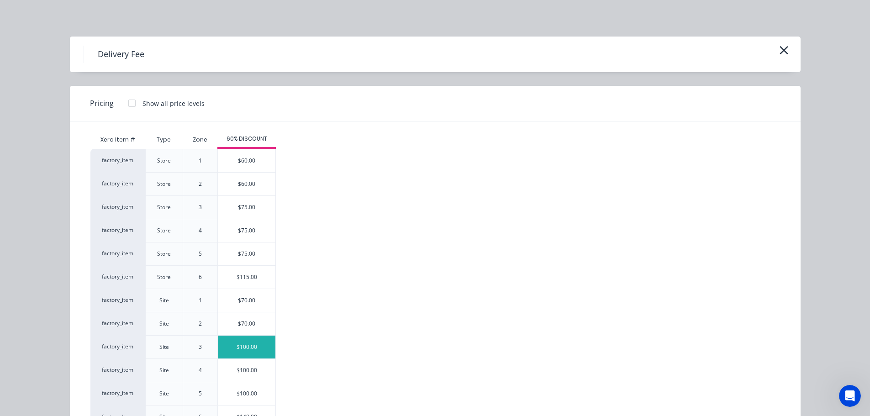
click at [238, 349] on div "$100.00" at bounding box center [247, 347] width 58 height 23
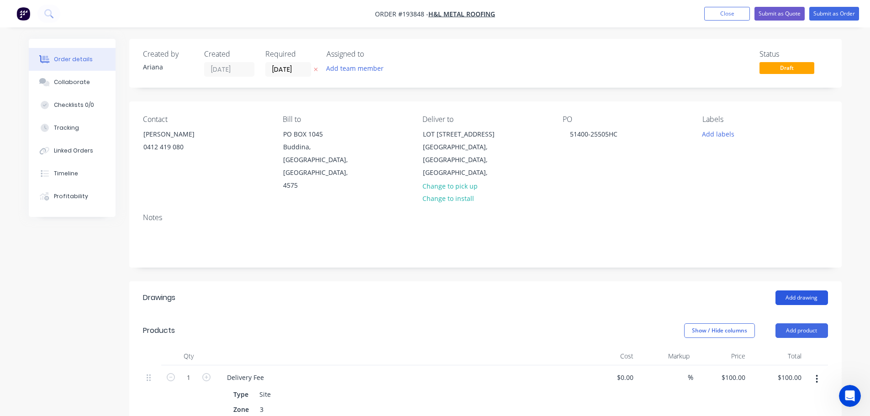
click at [801, 290] on button "Add drawing" at bounding box center [801, 297] width 53 height 15
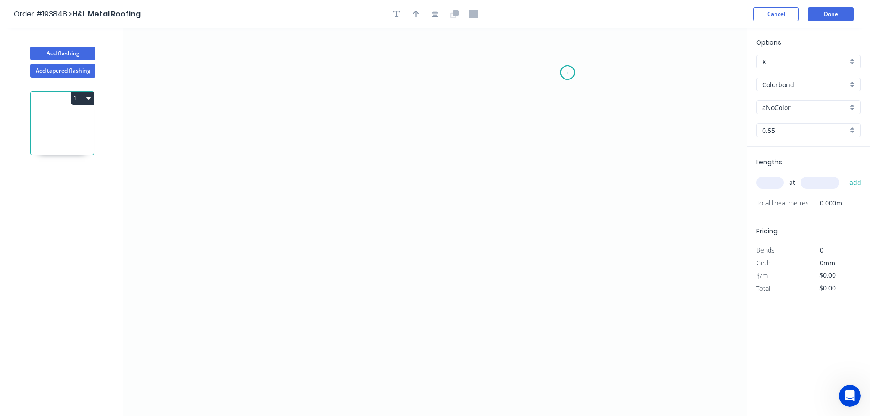
click at [568, 73] on icon "0" at bounding box center [434, 222] width 623 height 388
click at [565, 340] on icon "0" at bounding box center [434, 222] width 623 height 388
click at [468, 337] on icon "0 ?" at bounding box center [434, 222] width 623 height 388
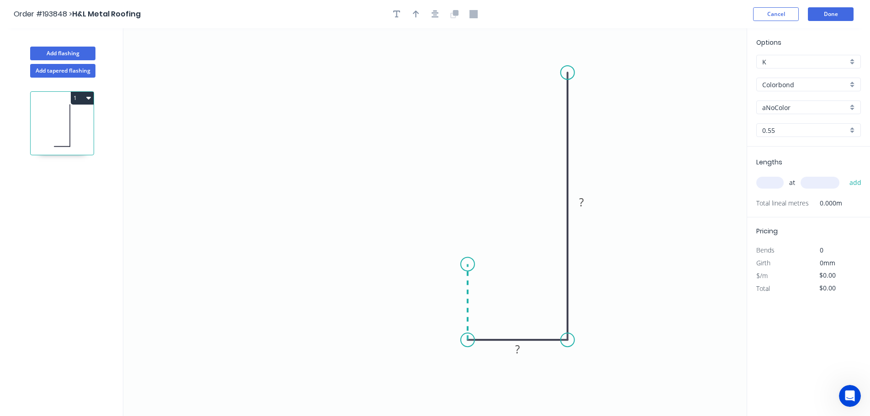
click at [469, 264] on icon "0 ? ?" at bounding box center [434, 222] width 623 height 388
click at [192, 184] on icon "0 ? ? ?" at bounding box center [434, 222] width 623 height 388
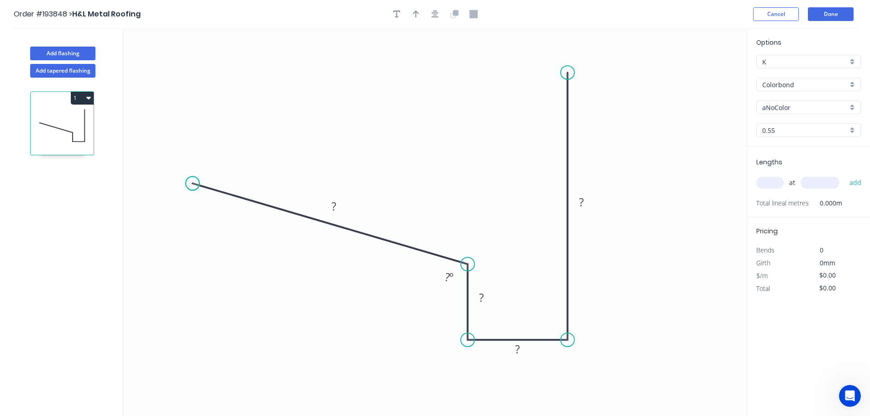
click at [192, 184] on circle at bounding box center [193, 184] width 14 height 14
click at [336, 200] on tspan "?" at bounding box center [333, 206] width 5 height 15
click at [402, 144] on icon "0 200 20 35 200 110 º" at bounding box center [434, 222] width 623 height 388
type input "$13.78"
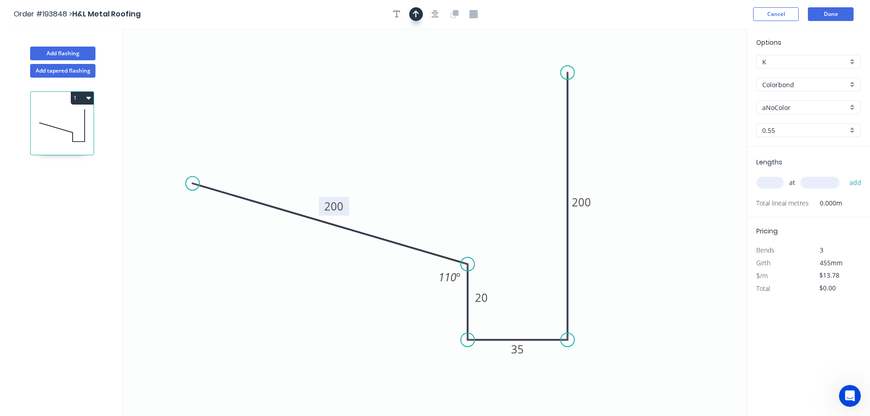
click at [416, 12] on icon "button" at bounding box center [416, 14] width 6 height 7
drag, startPoint x: 701, startPoint y: 72, endPoint x: 635, endPoint y: 342, distance: 277.8
click at [635, 342] on icon at bounding box center [634, 330] width 8 height 29
click at [627, 342] on icon "0 200 20 35 200 110 º" at bounding box center [434, 222] width 623 height 388
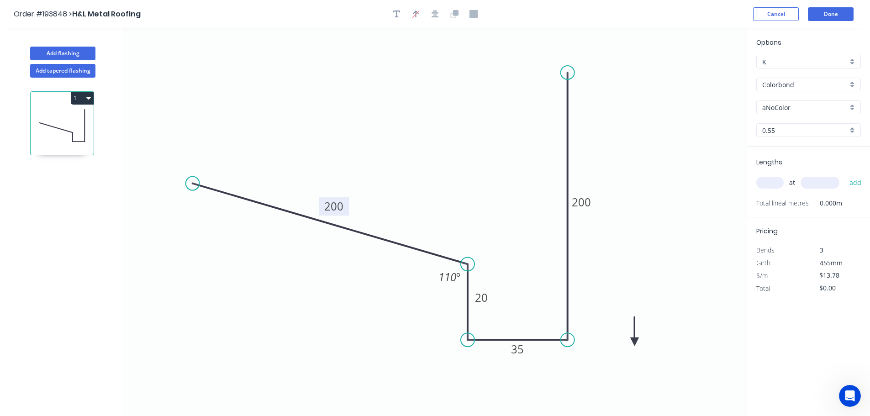
click at [627, 342] on icon "0 200 20 35 200 110 º" at bounding box center [434, 222] width 623 height 388
click at [635, 338] on icon at bounding box center [634, 330] width 8 height 29
click at [635, 340] on icon at bounding box center [644, 341] width 29 height 8
click at [852, 105] on div "aNoColor" at bounding box center [808, 107] width 105 height 14
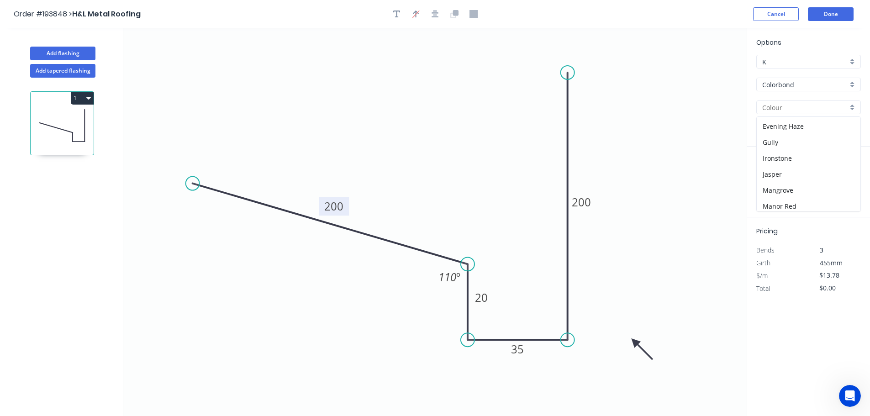
scroll to position [153, 0]
click at [815, 146] on div "Jasper" at bounding box center [809, 148] width 104 height 16
type input "Jasper"
click at [773, 178] on input "text" at bounding box center [769, 183] width 27 height 12
type input "1"
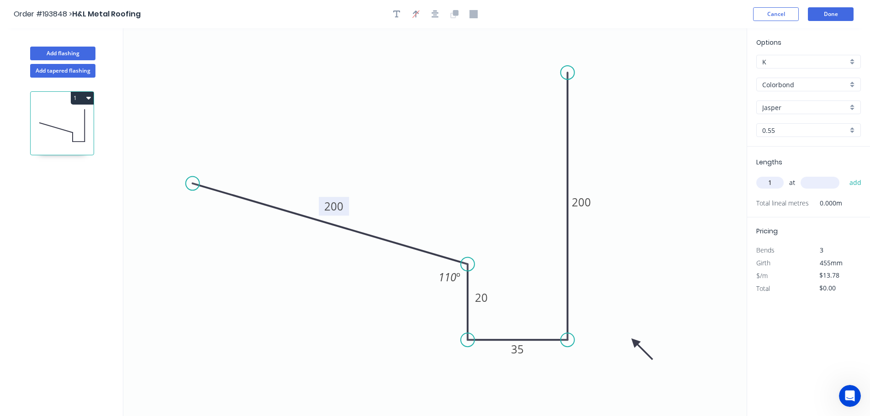
click at [830, 183] on input "text" at bounding box center [819, 183] width 39 height 12
type input "1500"
click at [845, 175] on button "add" at bounding box center [855, 183] width 21 height 16
type input "$20.67"
drag, startPoint x: 60, startPoint y: 50, endPoint x: 82, endPoint y: 50, distance: 22.4
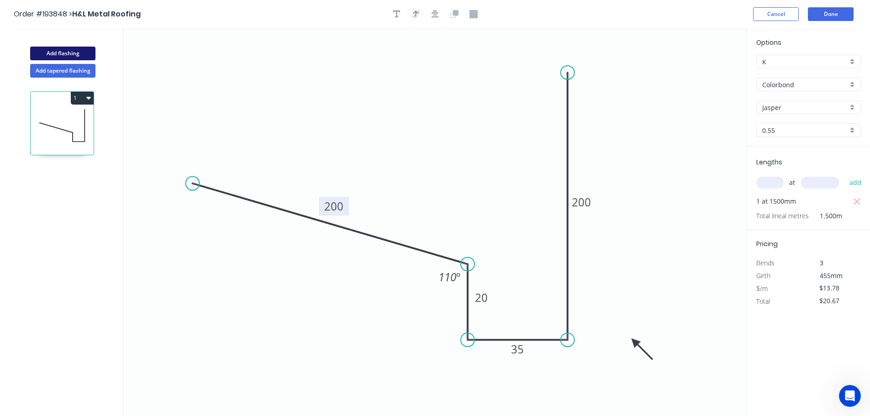
click at [60, 50] on button "Add flashing" at bounding box center [62, 54] width 65 height 14
type input "$0.00"
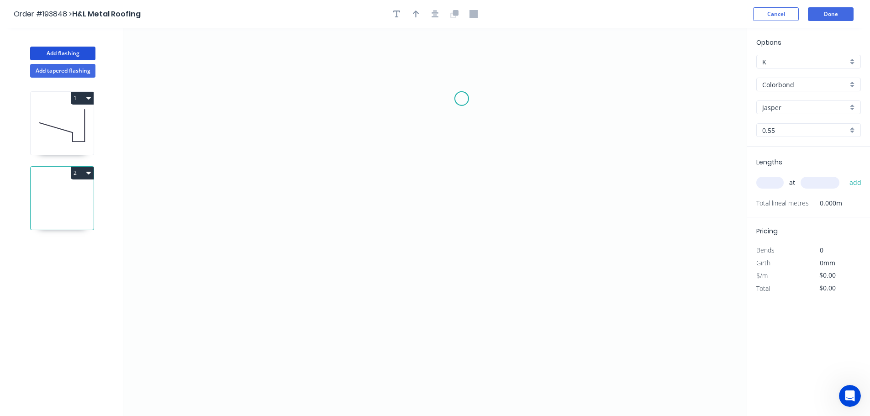
click at [462, 99] on icon "0" at bounding box center [434, 222] width 623 height 388
click at [485, 110] on div "Delete point" at bounding box center [507, 113] width 92 height 19
click at [470, 74] on icon "0" at bounding box center [434, 222] width 623 height 388
click at [400, 53] on icon "0" at bounding box center [434, 222] width 623 height 388
click at [400, 123] on icon "0 ?" at bounding box center [434, 222] width 623 height 388
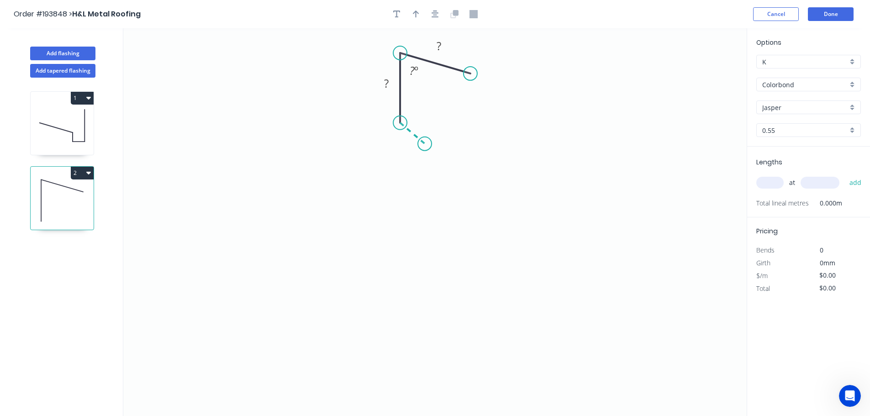
click at [425, 144] on icon "0 ? ? ? º" at bounding box center [434, 222] width 623 height 388
click at [400, 164] on icon "0 ? ? ? ? º ? º" at bounding box center [434, 222] width 623 height 388
click at [400, 204] on icon "0 ? ? ? ? ? º ? º ? º" at bounding box center [434, 222] width 623 height 388
click at [421, 222] on icon "0 ? ? ? ? ? ? º ? º ? º ? º" at bounding box center [434, 222] width 623 height 388
click at [400, 242] on icon "0 ? ? ? ? ? ? ? º ? º ? º ? º" at bounding box center [434, 222] width 623 height 388
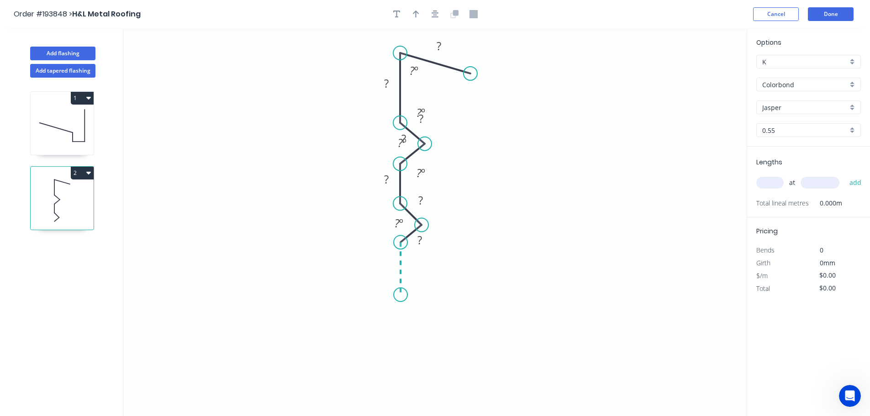
click at [400, 295] on icon "0 ? ? ? ? ? ? ? ? º ? º ? º ? º ? º" at bounding box center [434, 222] width 623 height 388
click at [425, 316] on icon "0 ? ? ? ? ? ? ? ? ? º ? º ? º ? º ? º ? º" at bounding box center [434, 222] width 623 height 388
click at [401, 337] on icon "0 ? ? ? ? ? ? ? ? ? ? º ? º ? º ? º ? º ? º" at bounding box center [434, 222] width 623 height 388
click at [400, 400] on icon "0 ? ? ? ? ? ? ? ? ? ? ? º ? º ? º ? º ? º ? º ? º" at bounding box center [434, 222] width 623 height 388
click at [319, 399] on icon "0 ? ? ? ? ? ? ? ? ? ? ? ? º ? º ? º ? º ? º ? º ? º ? º" at bounding box center [434, 222] width 623 height 388
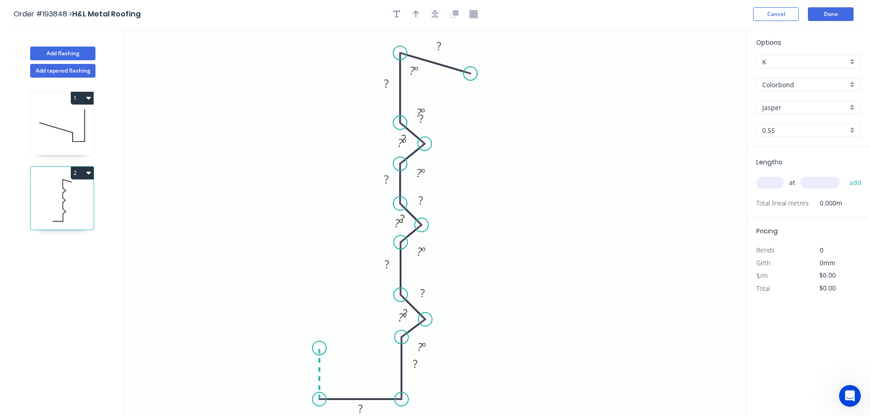
click at [319, 348] on icon "0 ? ? ? ? ? ? ? ? ? ? ? ? ? º ? º ? º ? º ? º ? º ? º ? º" at bounding box center [434, 222] width 623 height 388
click at [127, 280] on icon "0 ? ? ? ? ? ? ? ? ? ? ? ? ? ? º ? º ? º ? º ? º ? º ? º ? º" at bounding box center [434, 222] width 623 height 388
click at [127, 280] on circle at bounding box center [128, 280] width 14 height 14
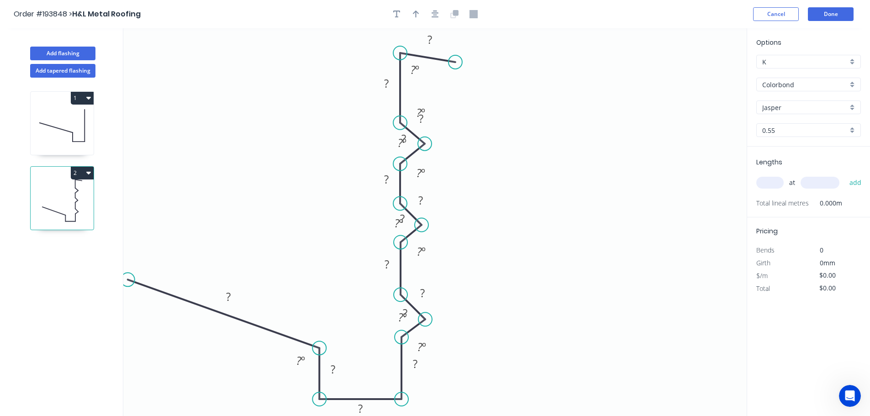
drag, startPoint x: 468, startPoint y: 74, endPoint x: 455, endPoint y: 62, distance: 17.8
click at [455, 62] on circle at bounding box center [455, 62] width 14 height 14
click at [416, 77] on tspan "º" at bounding box center [417, 69] width 4 height 15
click at [494, 104] on icon "0 ? ? ? ? ? ? ? ? ? ? ? ? ? ? ? º ? º ? º ? º ? º 70 º ? º ? º ? º" at bounding box center [434, 222] width 623 height 388
click at [459, 140] on div "Hide angle" at bounding box center [469, 140] width 92 height 19
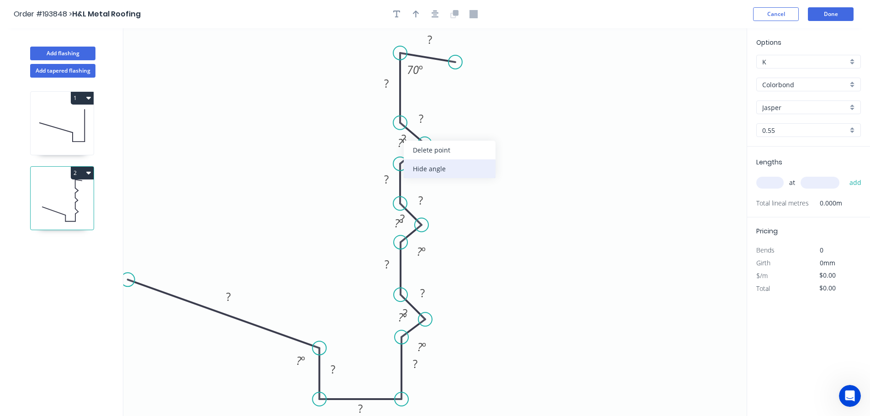
click at [422, 168] on div "Hide angle" at bounding box center [450, 168] width 92 height 19
click at [436, 196] on div "Hide angle" at bounding box center [466, 201] width 92 height 19
click at [425, 248] on div "Hide angle" at bounding box center [443, 251] width 92 height 19
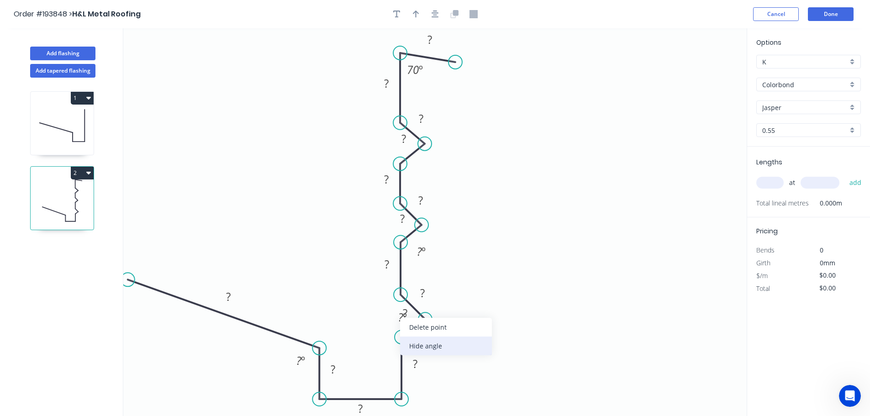
click at [419, 346] on div "Hide angle" at bounding box center [446, 346] width 92 height 19
click at [444, 277] on div "Hide angle" at bounding box center [468, 279] width 92 height 19
click at [451, 378] on div "Hide angle" at bounding box center [467, 376] width 92 height 19
click at [432, 39] on rect at bounding box center [430, 40] width 18 height 13
click at [532, 74] on icon "0 ? ? ? ? ? ? ? ? ? ? ? ? ? 30 70 º ? º" at bounding box center [434, 222] width 623 height 388
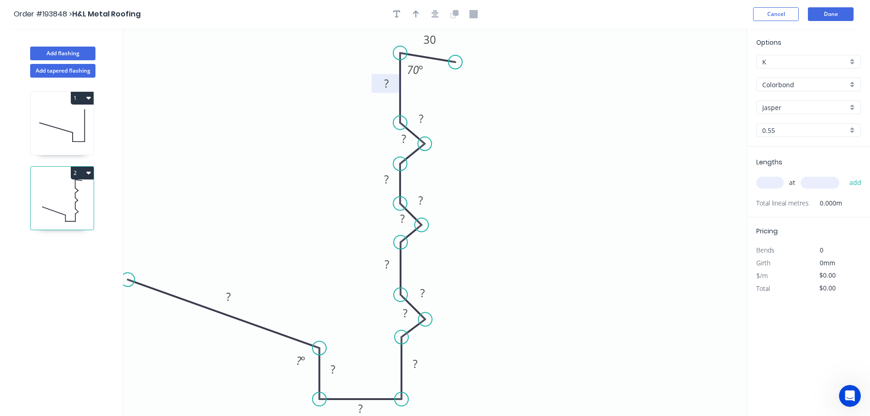
click at [386, 81] on tspan "?" at bounding box center [386, 83] width 5 height 15
click at [473, 111] on icon "0 ? 205 ? ? ? ? ? ? ? ? ? ? ? 30 70 º ? º" at bounding box center [434, 222] width 623 height 388
click at [422, 120] on tspan "?" at bounding box center [421, 118] width 5 height 15
drag, startPoint x: 415, startPoint y: 141, endPoint x: 437, endPoint y: 167, distance: 34.0
click at [437, 167] on rect at bounding box center [426, 164] width 30 height 19
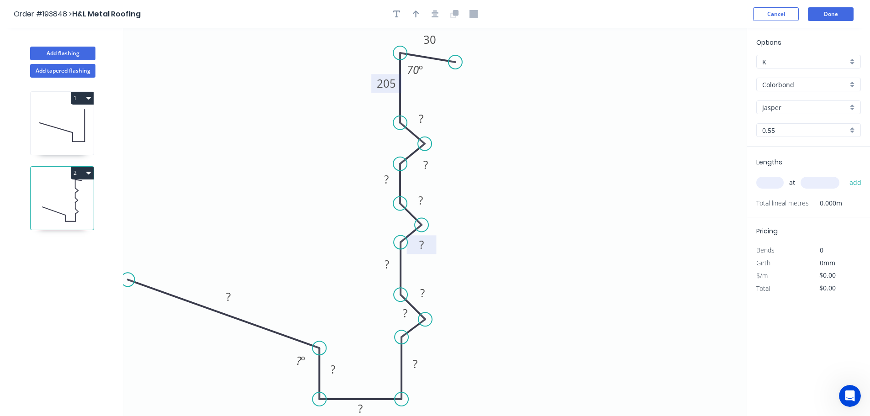
drag, startPoint x: 411, startPoint y: 220, endPoint x: 431, endPoint y: 247, distance: 33.7
click at [431, 247] on rect at bounding box center [422, 244] width 30 height 19
drag, startPoint x: 414, startPoint y: 321, endPoint x: 435, endPoint y: 350, distance: 35.0
click at [435, 350] on rect at bounding box center [426, 341] width 30 height 19
drag, startPoint x: 430, startPoint y: 373, endPoint x: 437, endPoint y: 393, distance: 21.8
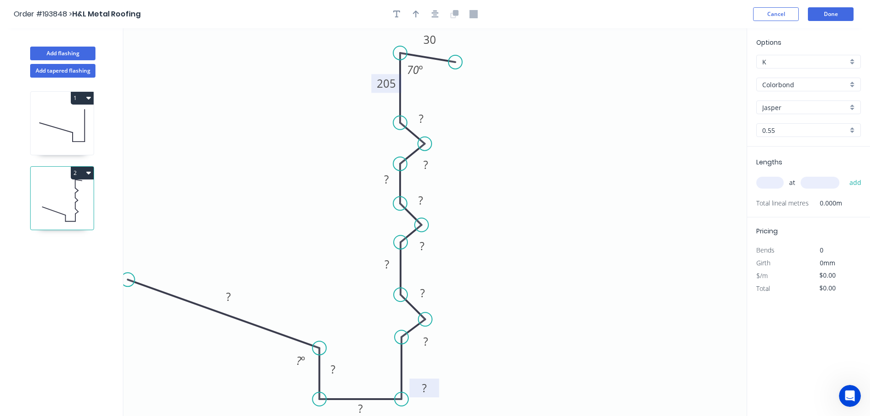
click at [437, 393] on rect at bounding box center [425, 388] width 30 height 19
click at [422, 117] on tspan "?" at bounding box center [421, 118] width 5 height 15
click at [484, 147] on icon "0 20 205 200 105 15 15 15 35 15 105 15 115 15 30 70 º 110 º" at bounding box center [434, 222] width 623 height 388
type input "$30.20"
click at [484, 147] on icon "0 20 205 200 105 15 15 15 35 15 105 15 115 15 30 70 º 110 º" at bounding box center [434, 222] width 623 height 388
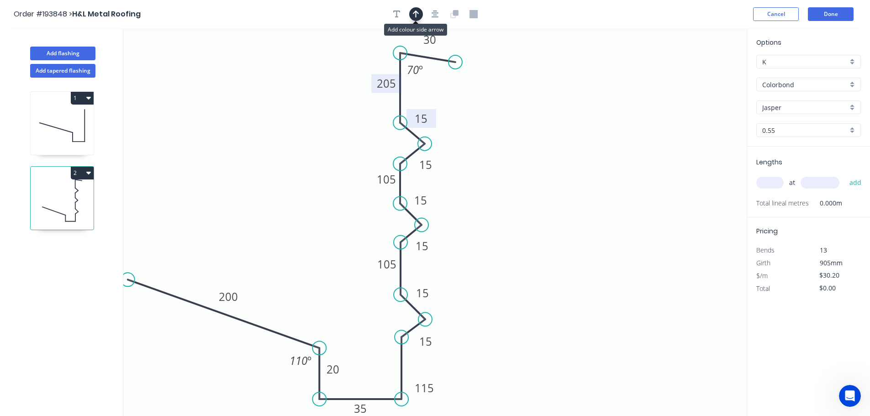
click at [415, 9] on button "button" at bounding box center [416, 14] width 14 height 14
drag, startPoint x: 703, startPoint y: 72, endPoint x: 529, endPoint y: 229, distance: 233.7
click at [533, 229] on icon at bounding box center [537, 216] width 8 height 29
click at [529, 229] on icon at bounding box center [529, 218] width 8 height 29
click at [776, 183] on input "text" at bounding box center [769, 183] width 27 height 12
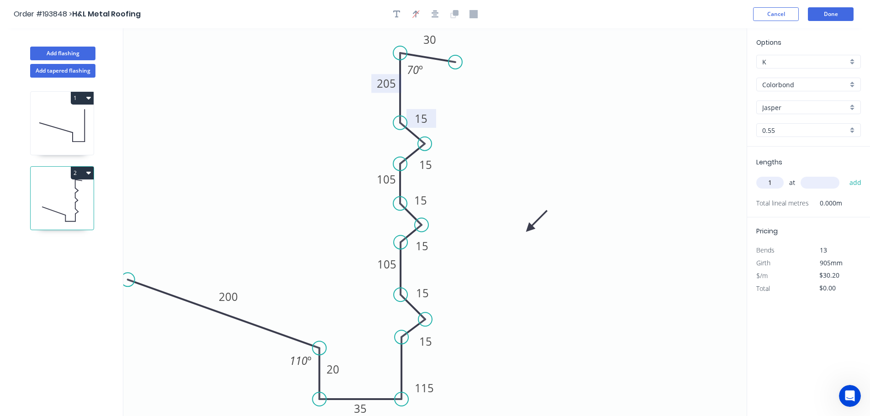
type input "1"
click at [827, 182] on input "text" at bounding box center [819, 183] width 39 height 12
type input "4000"
click at [845, 175] on button "add" at bounding box center [855, 183] width 21 height 16
click at [705, 184] on icon "0 20 205 200 105 15 15 15 35 15 105 15 115 15 30 70 º 110 º" at bounding box center [434, 222] width 623 height 388
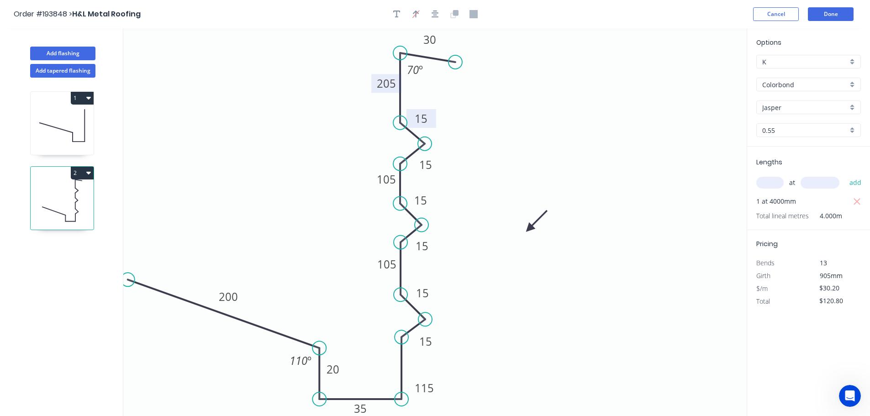
click at [85, 173] on button "2" at bounding box center [82, 173] width 23 height 13
click at [79, 194] on div "Duplicate" at bounding box center [50, 195] width 70 height 13
type input "$0.00"
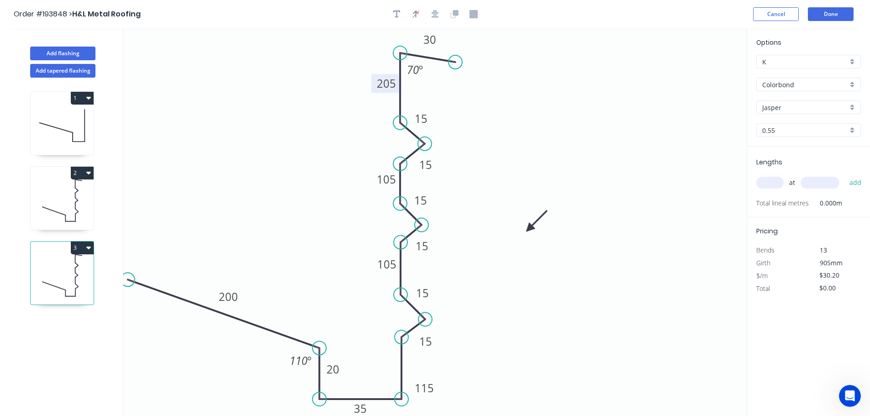
click at [391, 80] on tspan "205" at bounding box center [386, 83] width 19 height 15
click at [450, 102] on icon "0 20 230 200 105 15 15 15 35 15 105 15 115 15 30 70 º 110 º" at bounding box center [434, 222] width 623 height 388
click at [394, 178] on tspan "105" at bounding box center [386, 179] width 19 height 15
click at [467, 205] on icon "0 20 230 200 105 15 15 15 35 15 110 15 115 15 30 70 º 110 º" at bounding box center [434, 222] width 623 height 388
click at [393, 263] on tspan "105" at bounding box center [386, 264] width 19 height 15
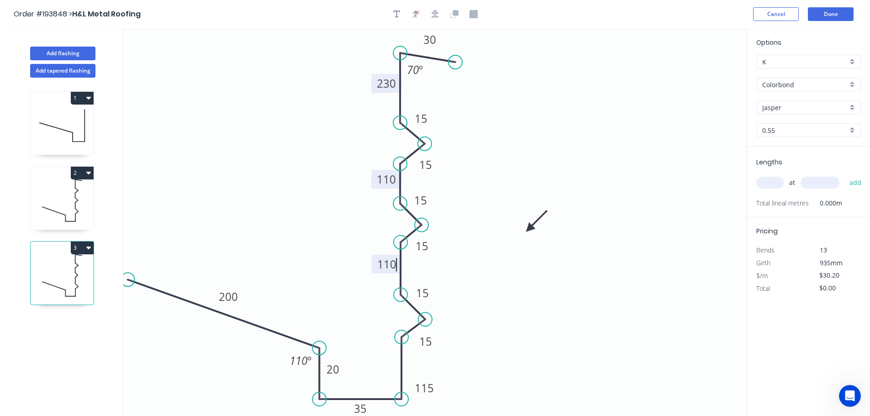
click at [442, 257] on icon "0 20 230 200 110 15 15 15 35 15 110 15 115 15 30 70 º 110 º" at bounding box center [434, 222] width 623 height 388
click at [430, 387] on tspan "115" at bounding box center [424, 387] width 19 height 15
click at [464, 379] on icon "0 20 230 200 110 15 15 15 35 15 110 15 120 15 30 70 º 110 º" at bounding box center [434, 222] width 623 height 388
click at [778, 180] on input "text" at bounding box center [769, 183] width 27 height 12
type input "1"
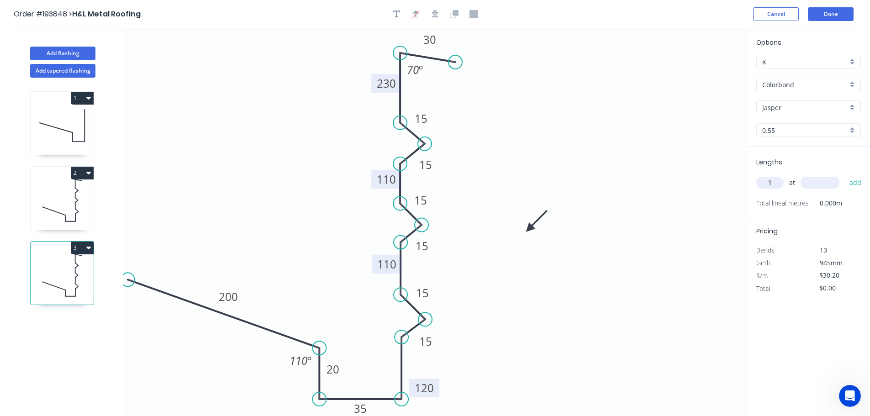
click at [819, 179] on input "text" at bounding box center [819, 183] width 39 height 12
type input "4200"
click at [845, 175] on button "add" at bounding box center [855, 183] width 21 height 16
click at [84, 246] on button "3" at bounding box center [82, 248] width 23 height 13
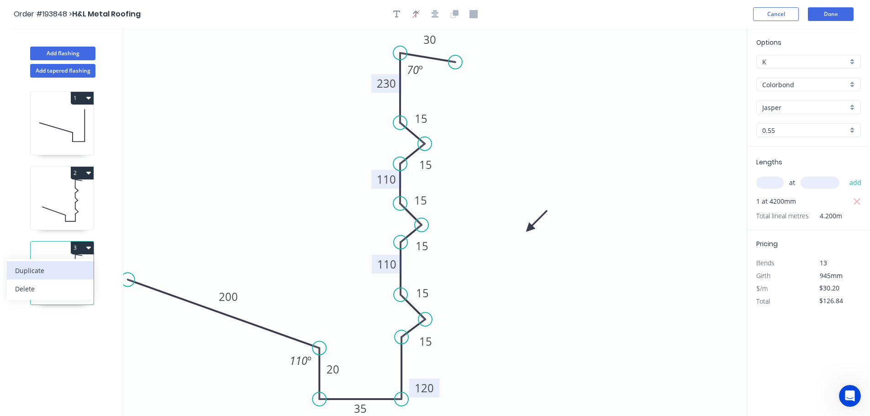
click at [69, 273] on div "Duplicate" at bounding box center [50, 270] width 70 height 13
type input "$0.00"
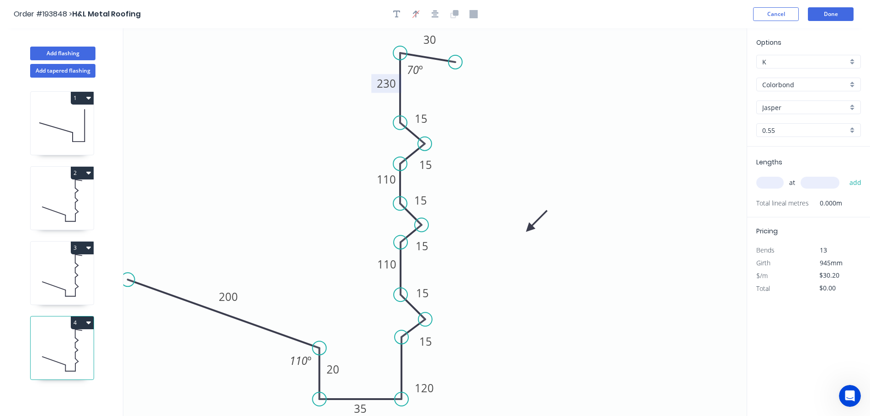
click at [392, 84] on tspan "230" at bounding box center [386, 83] width 19 height 15
drag, startPoint x: 451, startPoint y: 100, endPoint x: 454, endPoint y: 110, distance: 10.0
click at [453, 100] on icon "0 20 215 200 110 15 15 15 35 15 110 15 120 15 30 70 º 110 º" at bounding box center [434, 222] width 623 height 388
click at [393, 179] on tspan "110" at bounding box center [386, 179] width 19 height 15
click at [429, 179] on icon "0 20 215 200 110 15 15 15 35 15 105 15 120 15 30 70 º 110 º" at bounding box center [434, 222] width 623 height 388
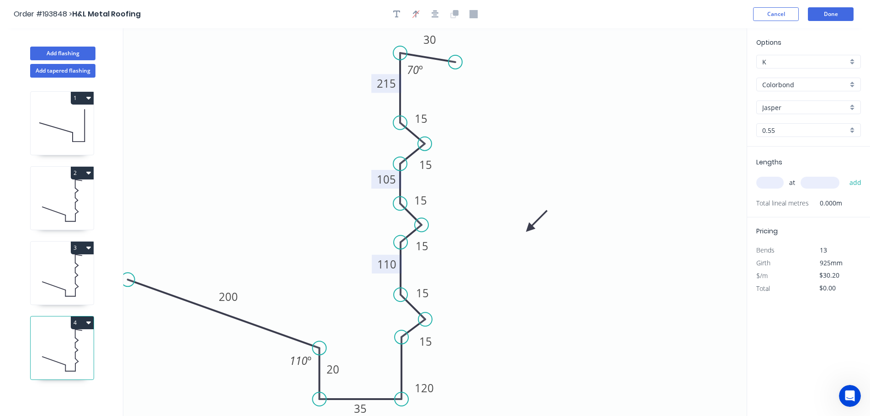
click at [393, 267] on tspan "110" at bounding box center [386, 264] width 19 height 15
click at [441, 269] on icon "0 20 215 200 105 15 15 15 35 15 105 15 120 15 30 70 º 110 º" at bounding box center [434, 222] width 623 height 388
click at [427, 388] on tspan "120" at bounding box center [424, 387] width 19 height 15
click at [442, 380] on icon "0 20 215 200 105 15 15 15 35 15 105 15 115 15 30 70 º 110 º" at bounding box center [434, 222] width 623 height 388
click at [774, 183] on input "text" at bounding box center [769, 183] width 27 height 12
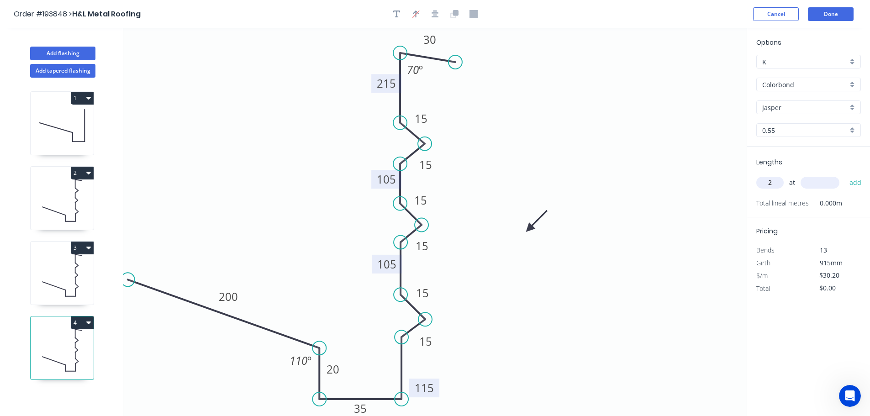
type input "2"
click at [821, 185] on input "text" at bounding box center [819, 183] width 39 height 12
type input "4700"
click at [845, 175] on button "add" at bounding box center [855, 183] width 21 height 16
type input "$283.88"
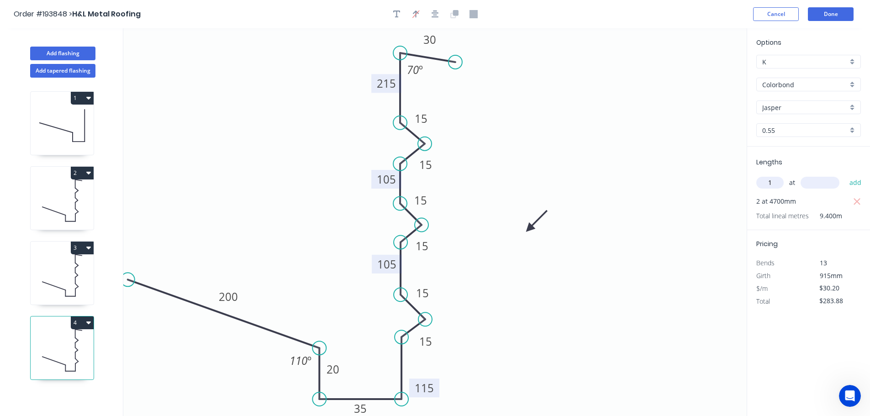
type input "1"
click at [821, 185] on input "text" at bounding box center [819, 183] width 39 height 12
type input "5000"
click at [845, 175] on button "add" at bounding box center [855, 183] width 21 height 16
click at [828, 16] on button "Done" at bounding box center [831, 14] width 46 height 14
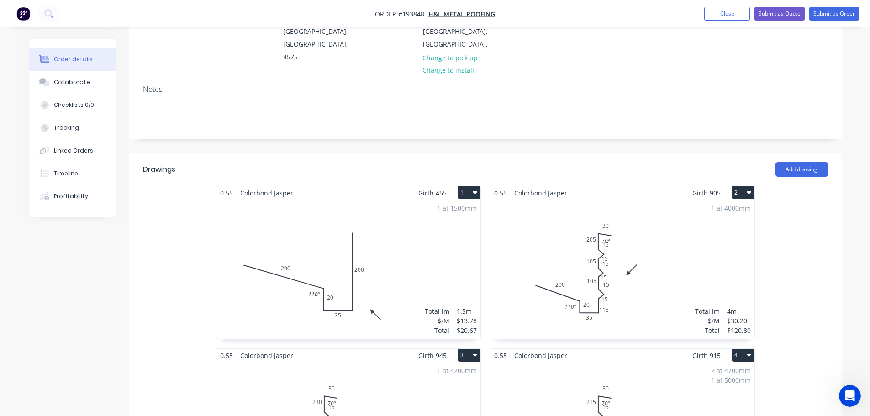
scroll to position [213, 0]
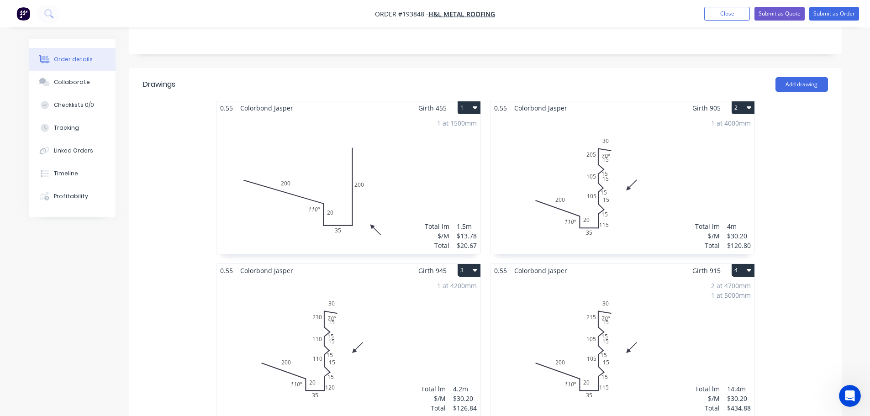
click at [656, 170] on div "1 at 4000mm Total lm $/M Total 4m $30.20 $120.80" at bounding box center [622, 184] width 264 height 139
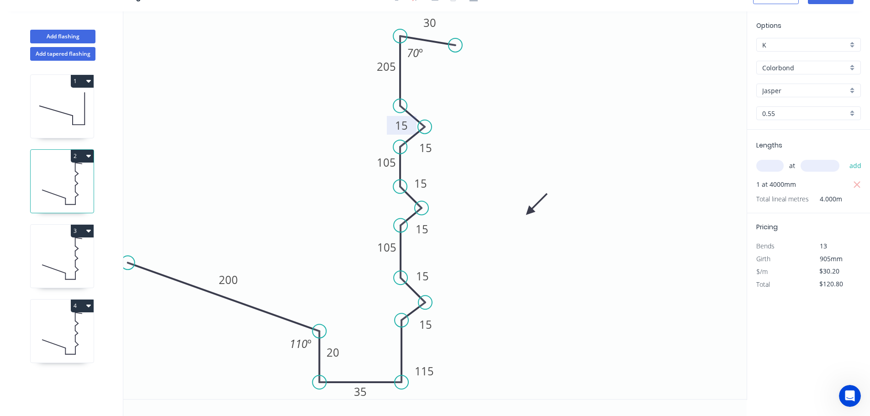
drag, startPoint x: 434, startPoint y: 104, endPoint x: 414, endPoint y: 127, distance: 30.8
click at [414, 127] on rect at bounding box center [402, 125] width 30 height 19
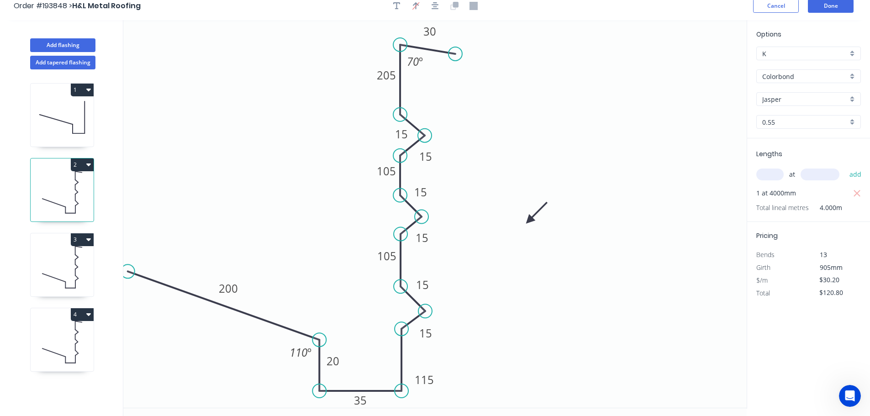
scroll to position [0, 0]
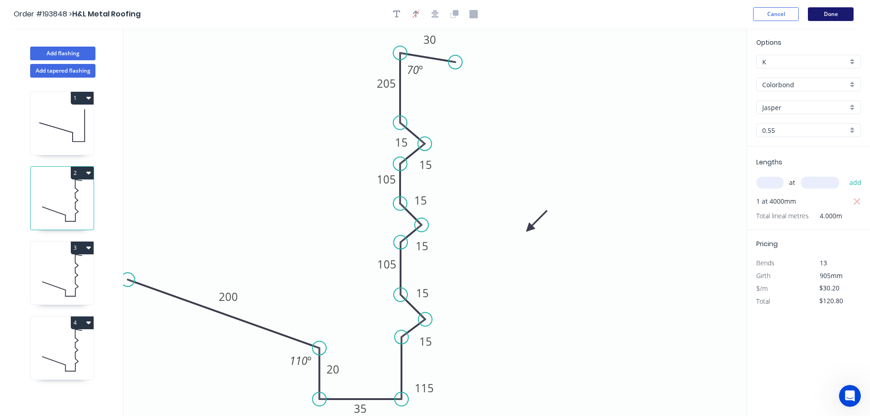
click at [821, 16] on button "Done" at bounding box center [831, 14] width 46 height 14
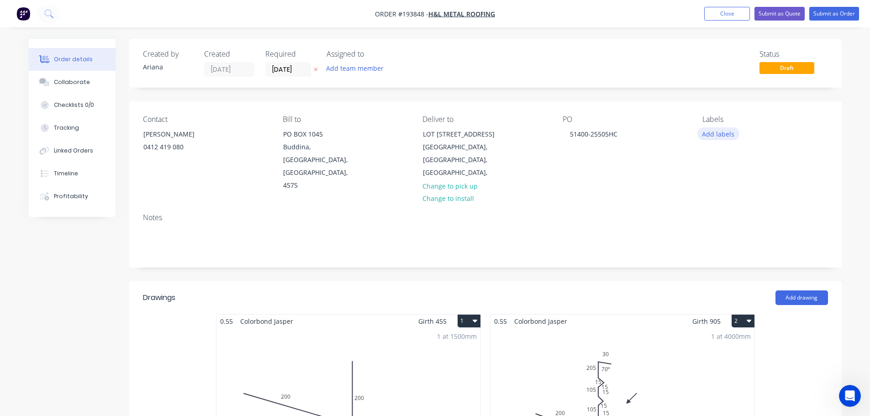
scroll to position [106, 0]
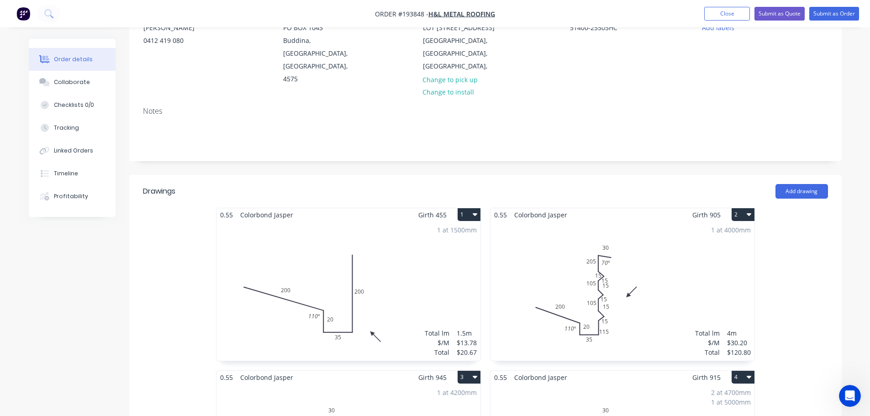
click at [700, 231] on div "1 at 4000mm Total lm $/M Total 4m $30.20 $120.80" at bounding box center [622, 290] width 264 height 139
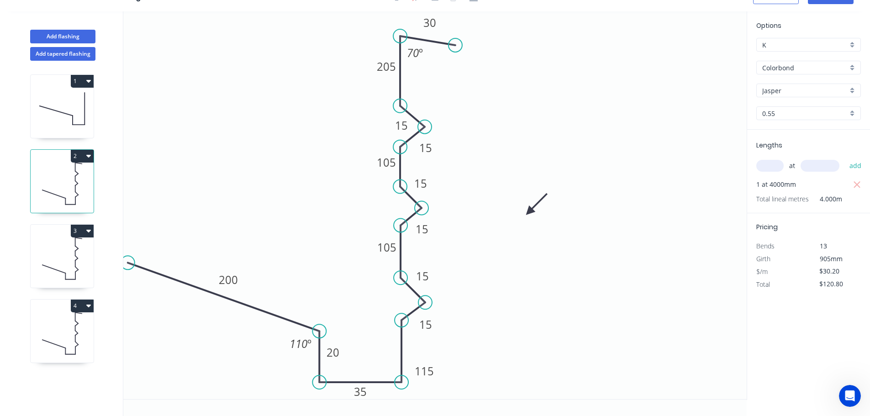
scroll to position [17, 0]
drag, startPoint x: 415, startPoint y: 121, endPoint x: 447, endPoint y: 104, distance: 36.4
click at [447, 104] on rect at bounding box center [434, 108] width 30 height 19
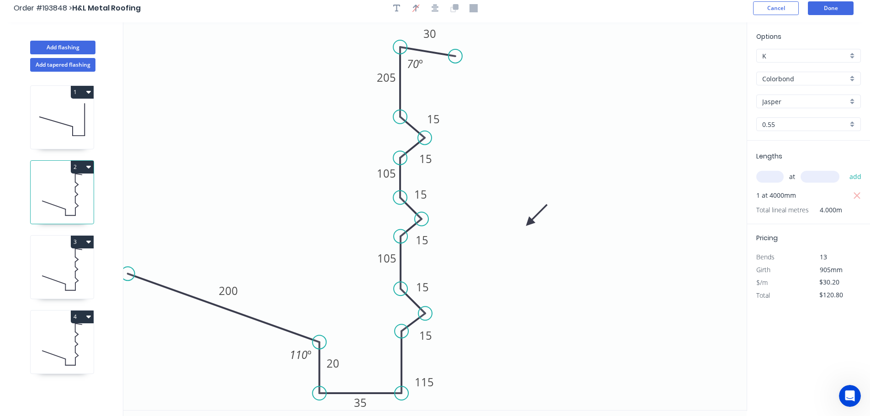
scroll to position [0, 0]
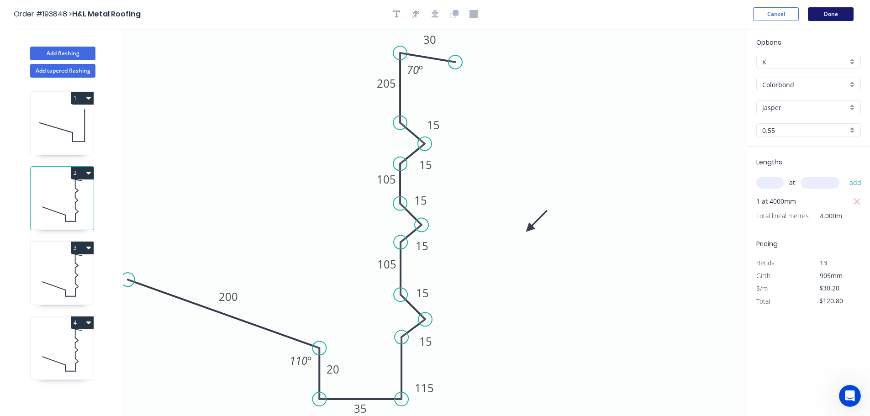
click at [839, 14] on button "Done" at bounding box center [831, 14] width 46 height 14
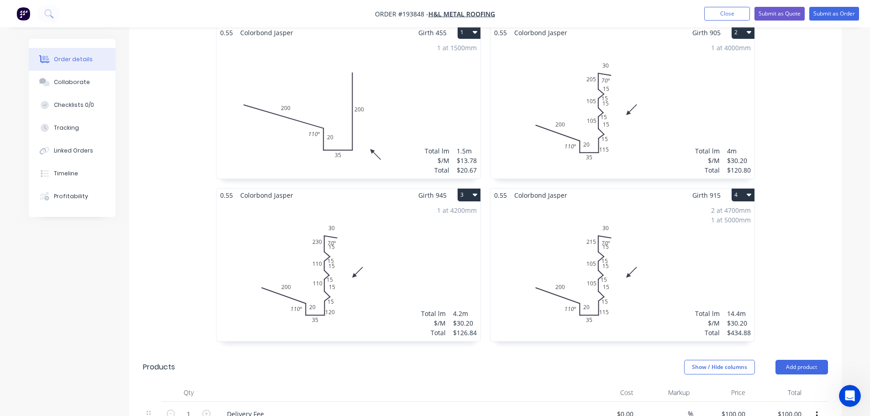
scroll to position [320, 0]
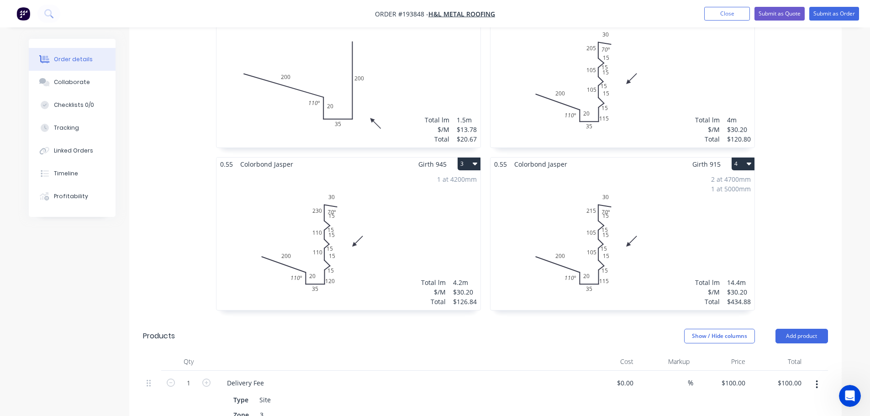
click at [683, 200] on div "2 at 4700mm 1 at 5000mm Total lm $/M Total 14.4m $30.20 $434.88" at bounding box center [622, 240] width 264 height 139
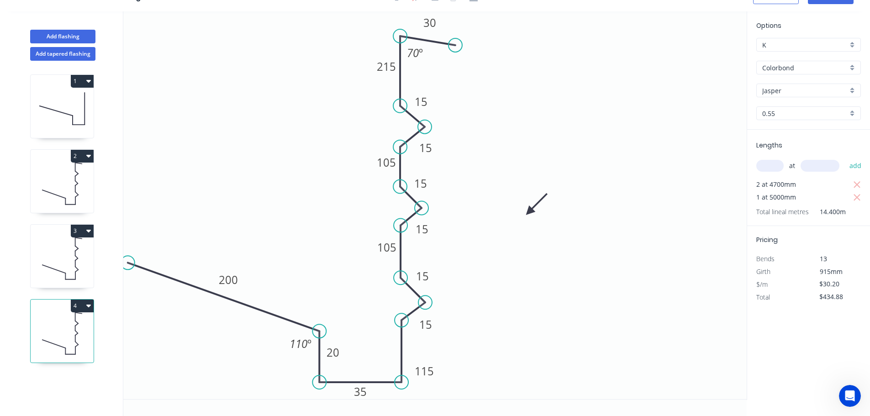
scroll to position [17, 0]
drag, startPoint x: 434, startPoint y: 105, endPoint x: 460, endPoint y: 110, distance: 26.6
click at [460, 110] on rect at bounding box center [447, 107] width 30 height 19
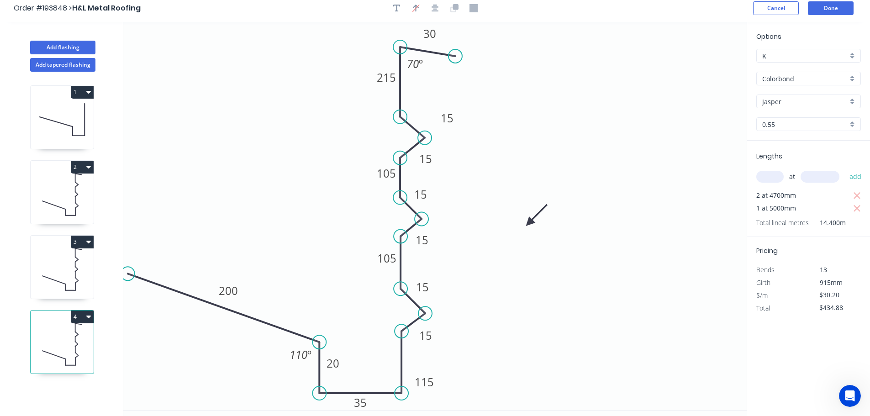
scroll to position [0, 0]
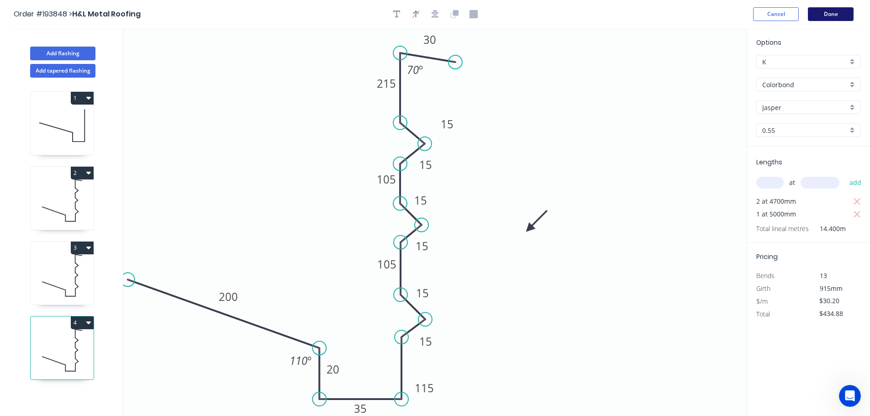
click at [826, 16] on button "Done" at bounding box center [831, 14] width 46 height 14
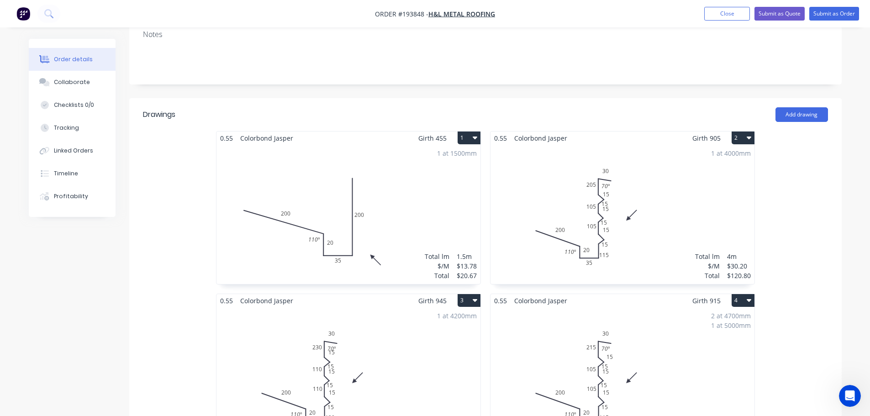
scroll to position [213, 0]
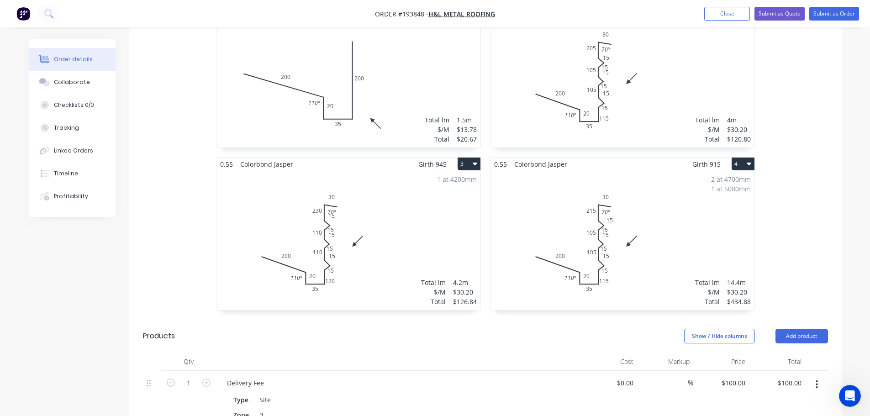
click at [431, 188] on div "1 at 4200mm Total lm $/M Total 4.2m $30.20 $126.84" at bounding box center [348, 240] width 264 height 139
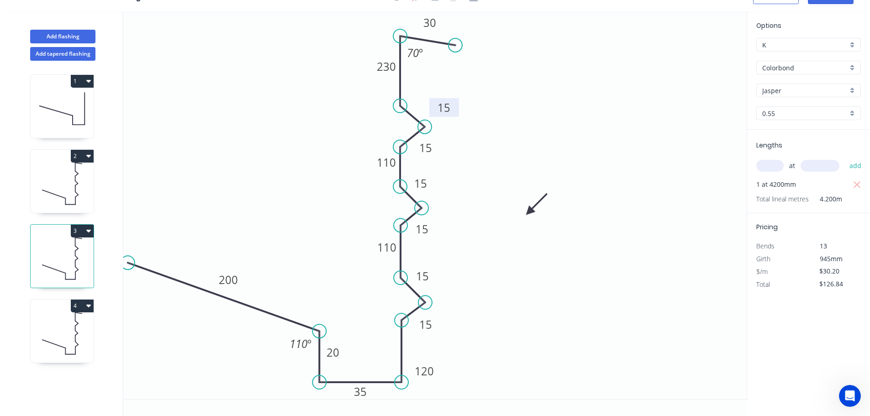
drag, startPoint x: 433, startPoint y: 105, endPoint x: 456, endPoint y: 111, distance: 23.6
click at [456, 111] on rect at bounding box center [444, 107] width 30 height 19
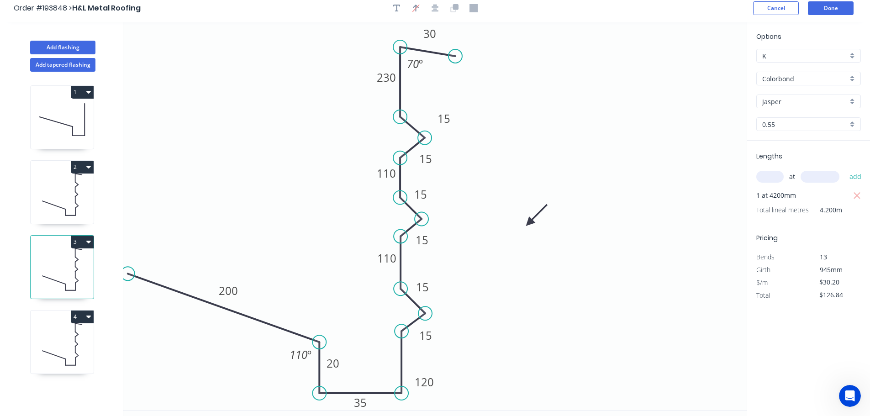
scroll to position [0, 0]
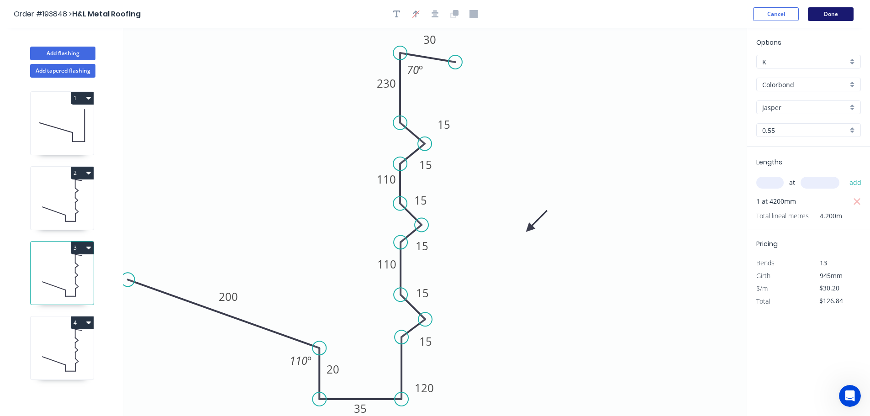
click at [819, 13] on button "Done" at bounding box center [831, 14] width 46 height 14
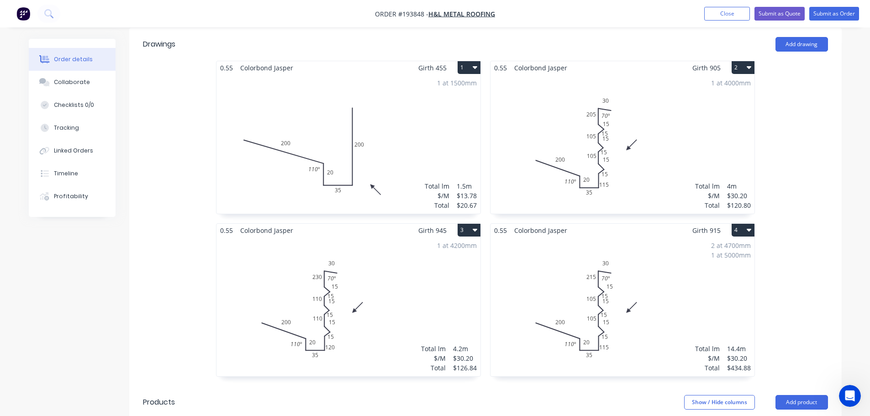
scroll to position [320, 0]
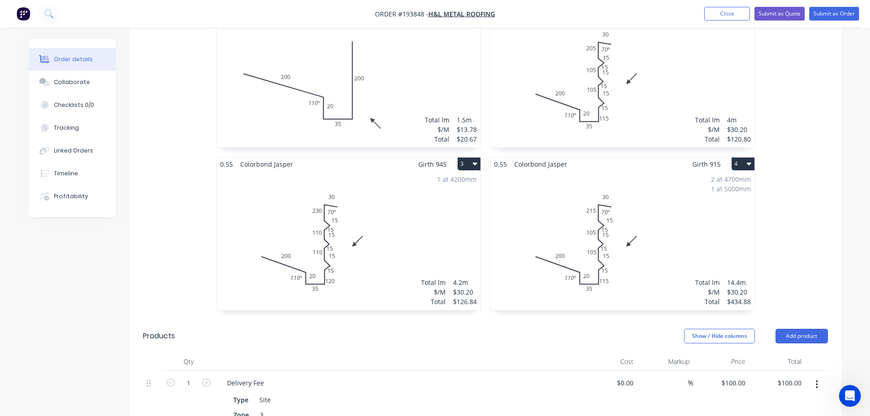
click at [656, 253] on div "2 at 4700mm 1 at 5000mm Total lm $/M Total 14.4m $30.20 $434.88" at bounding box center [622, 240] width 264 height 139
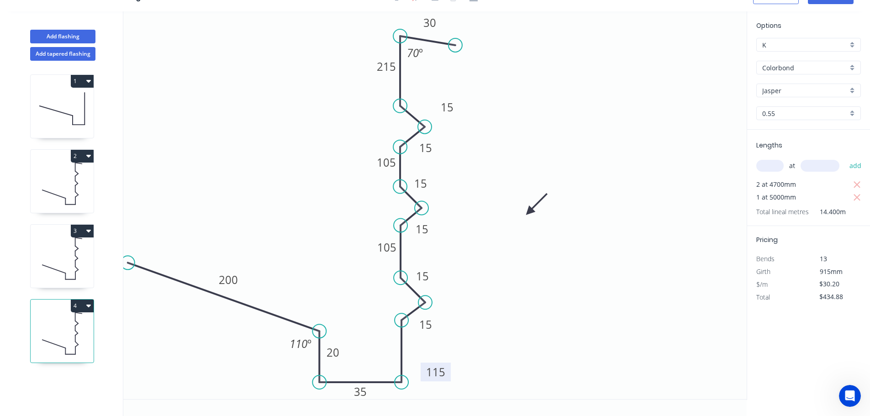
drag, startPoint x: 439, startPoint y: 373, endPoint x: 450, endPoint y: 373, distance: 11.5
click at [450, 373] on rect at bounding box center [436, 372] width 30 height 19
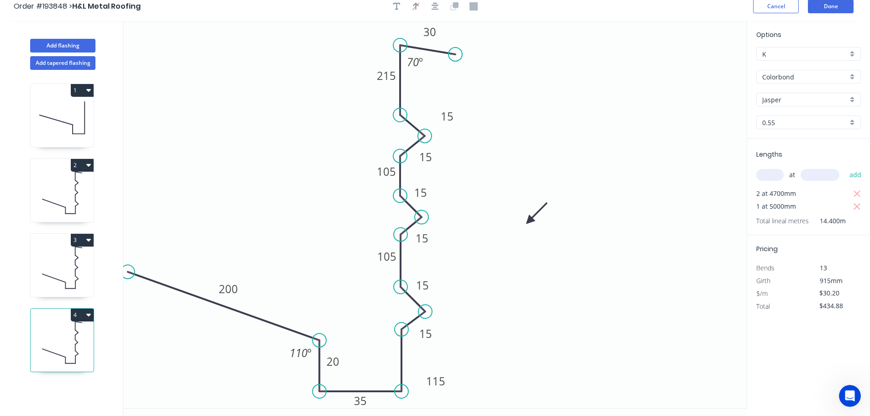
scroll to position [0, 0]
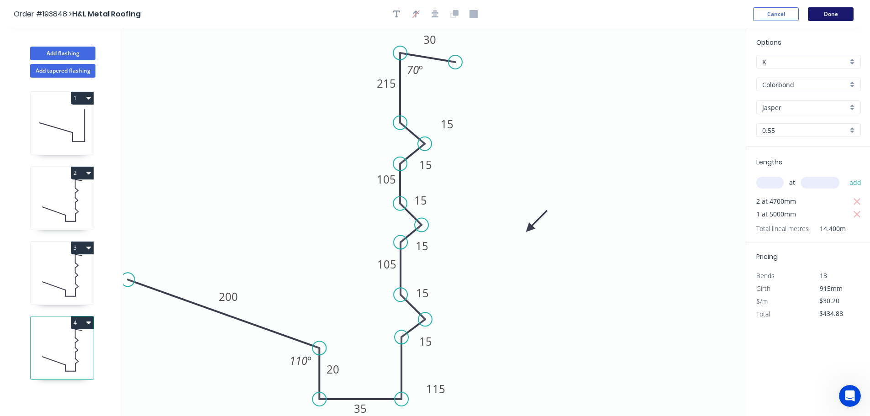
click at [829, 11] on button "Done" at bounding box center [831, 14] width 46 height 14
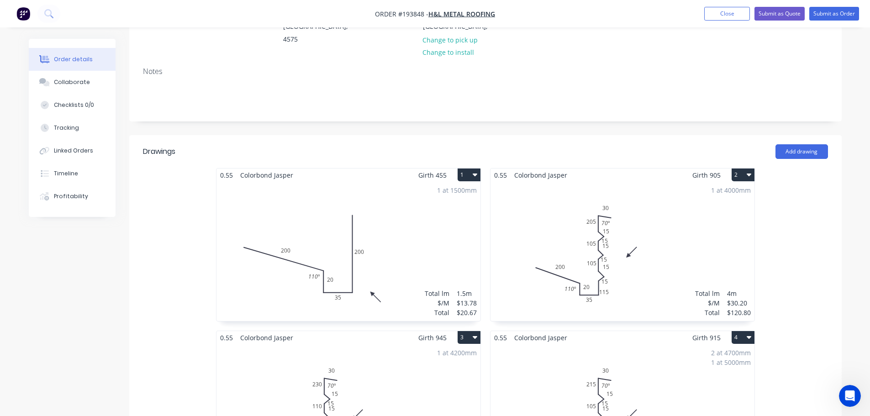
scroll to position [213, 0]
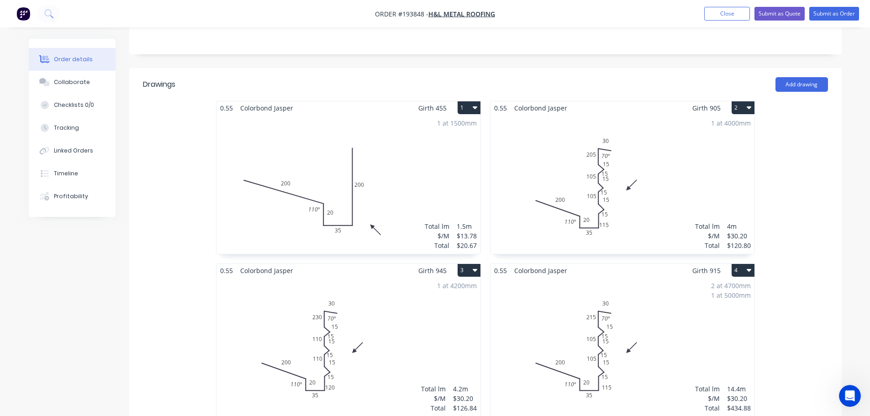
click at [639, 214] on div "1 at 4000mm Total lm $/M Total 4m $30.20 $120.80" at bounding box center [622, 184] width 264 height 139
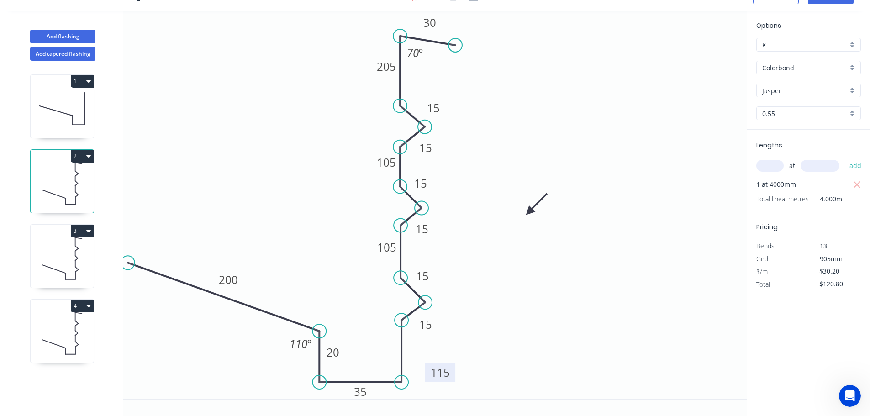
drag, startPoint x: 435, startPoint y: 374, endPoint x: 452, endPoint y: 376, distance: 16.5
click at [452, 376] on rect at bounding box center [440, 372] width 30 height 19
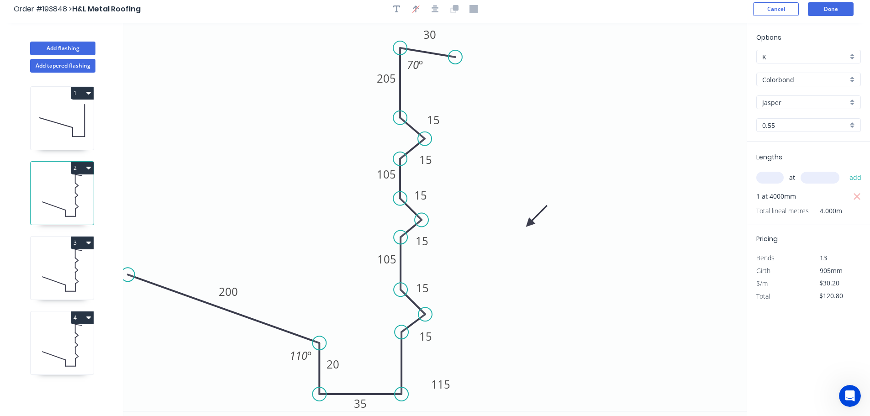
scroll to position [0, 0]
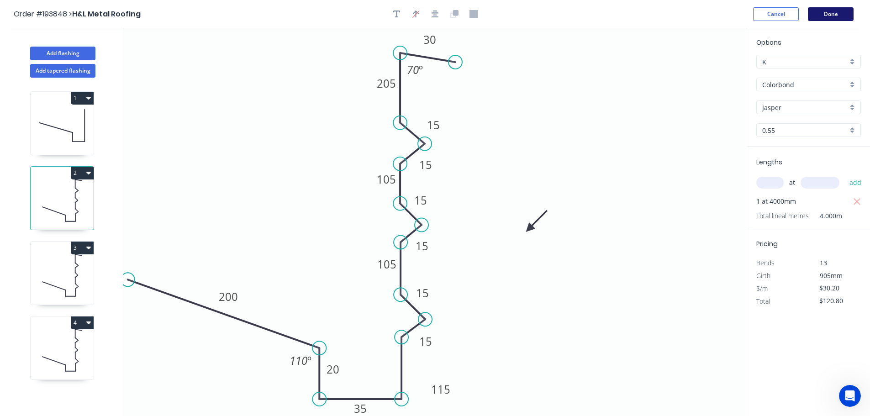
click at [821, 12] on button "Done" at bounding box center [831, 14] width 46 height 14
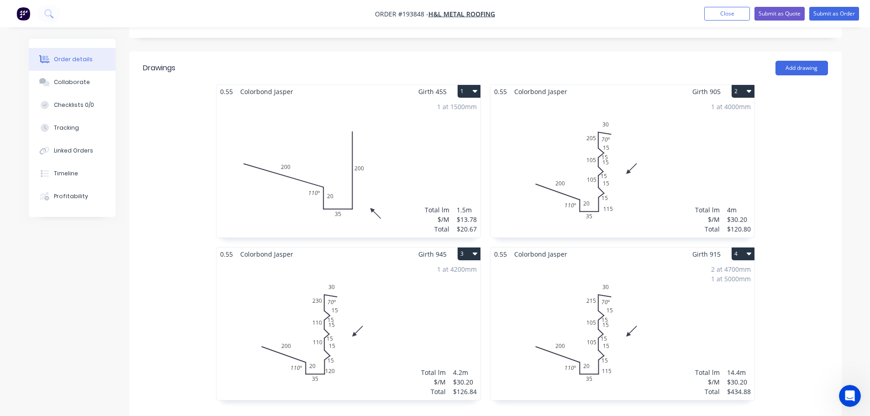
scroll to position [320, 0]
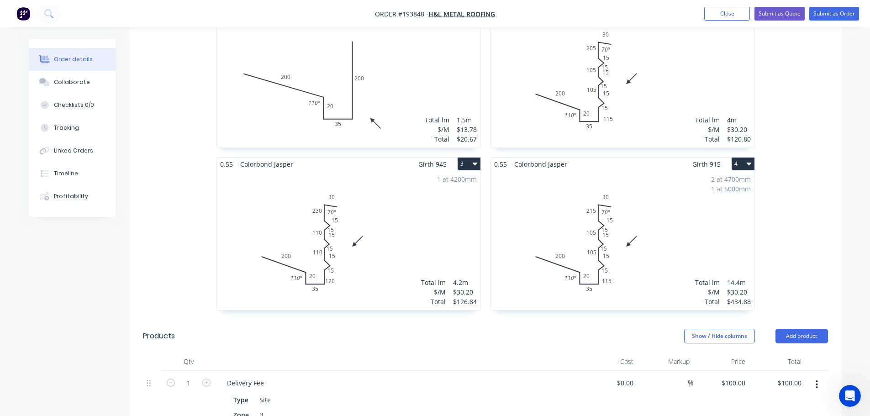
click at [412, 258] on div "1 at 4200mm Total lm $/M Total 4.2m $30.20 $126.84" at bounding box center [348, 240] width 264 height 139
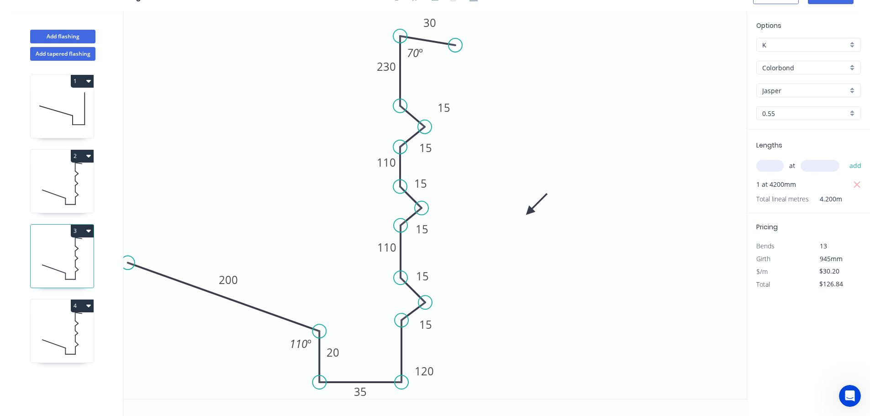
scroll to position [17, 0]
drag, startPoint x: 435, startPoint y: 374, endPoint x: 450, endPoint y: 377, distance: 14.8
click at [450, 377] on rect at bounding box center [439, 373] width 30 height 19
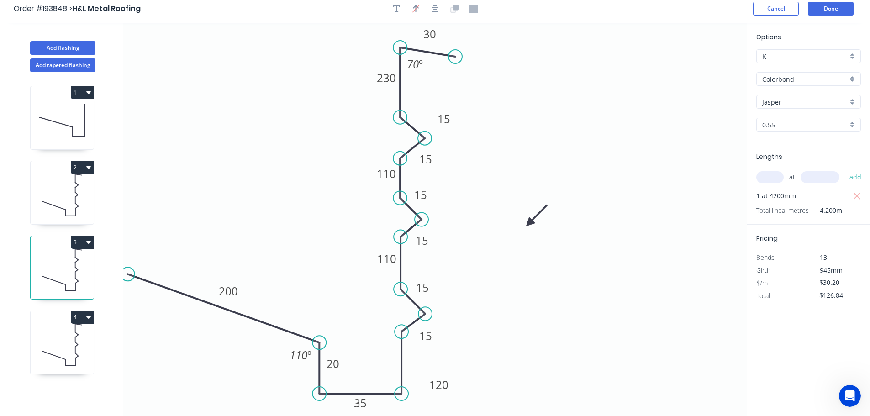
scroll to position [0, 0]
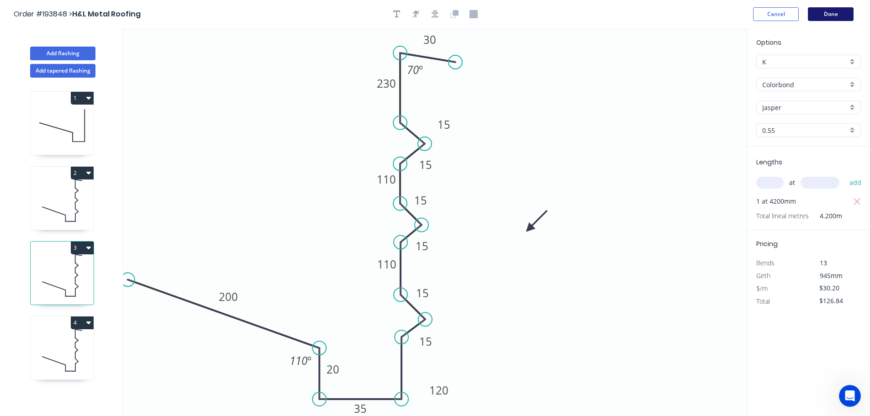
click at [822, 14] on button "Done" at bounding box center [831, 14] width 46 height 14
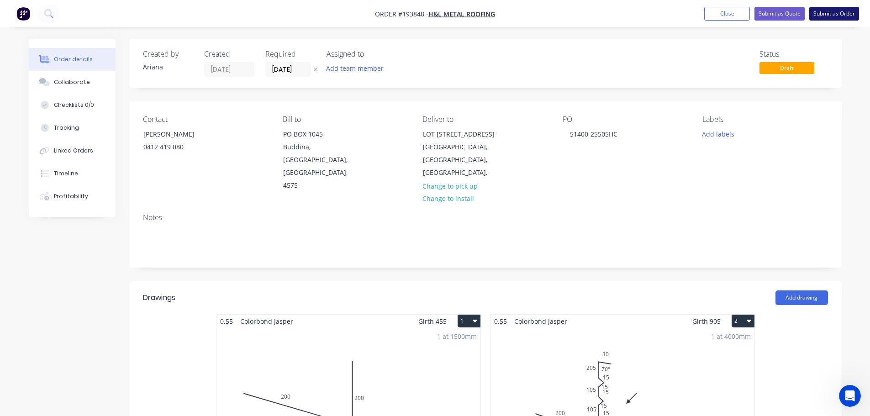
click at [826, 11] on button "Submit as Order" at bounding box center [834, 14] width 50 height 14
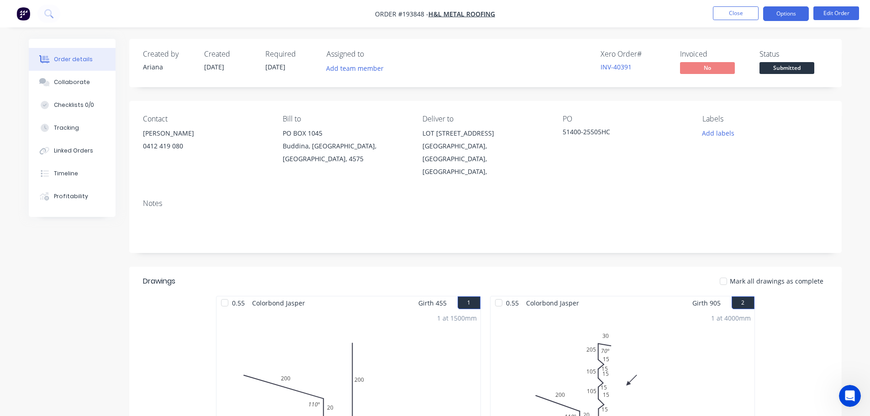
click at [775, 13] on button "Options" at bounding box center [786, 13] width 46 height 15
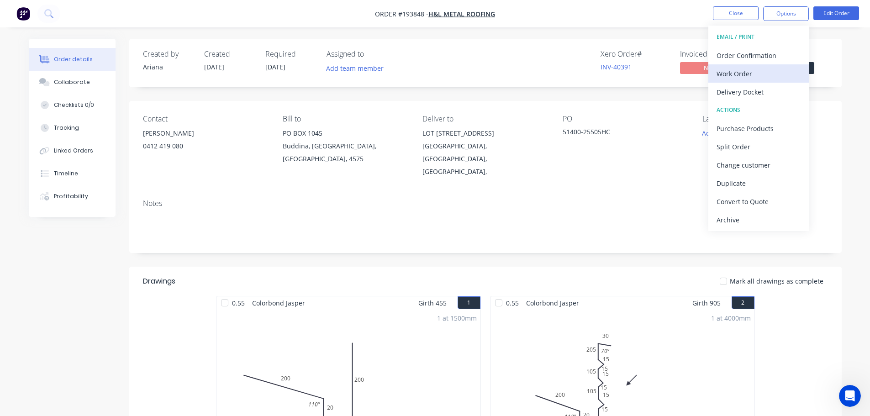
click at [745, 69] on div "Work Order" at bounding box center [758, 73] width 84 height 13
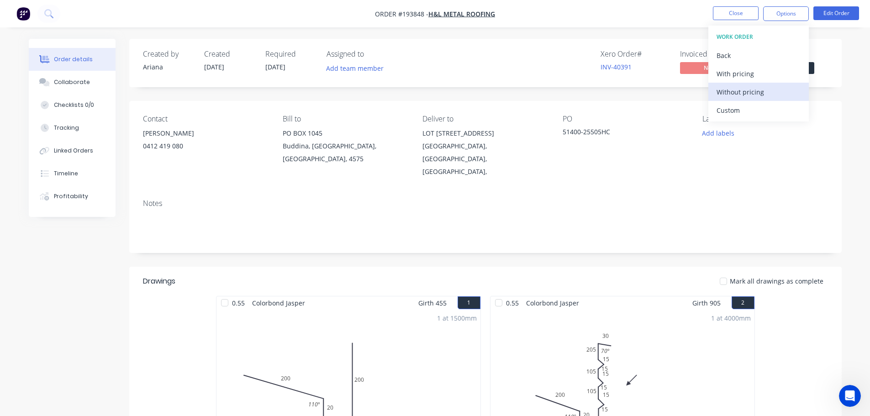
click at [731, 92] on div "Without pricing" at bounding box center [758, 91] width 84 height 13
click at [635, 16] on nav "Order #193848 - H&L Metal Roofing Close Options EMAIL / PRINT Order Confirmatio…" at bounding box center [435, 13] width 870 height 27
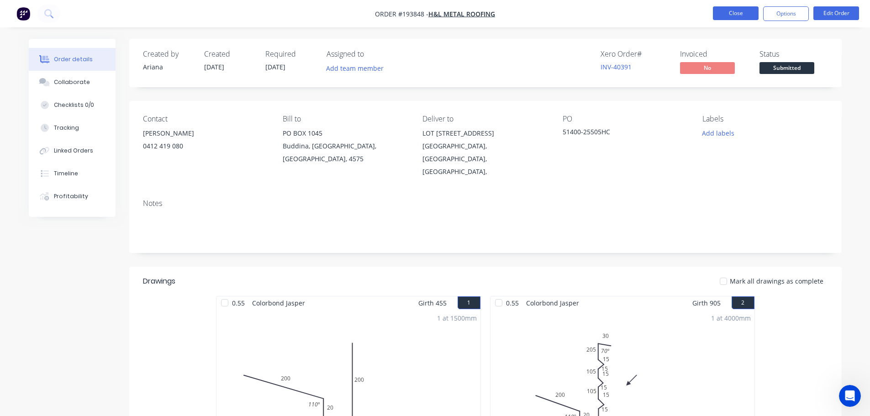
click at [736, 11] on button "Close" at bounding box center [736, 13] width 46 height 14
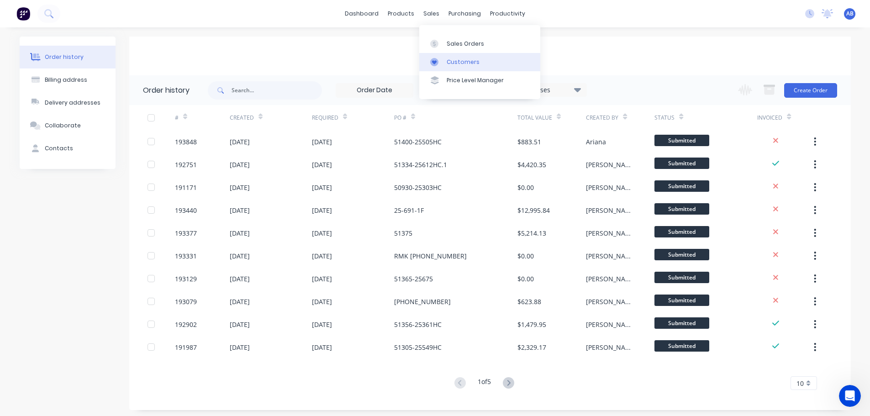
click at [454, 59] on div "Customers" at bounding box center [463, 62] width 33 height 8
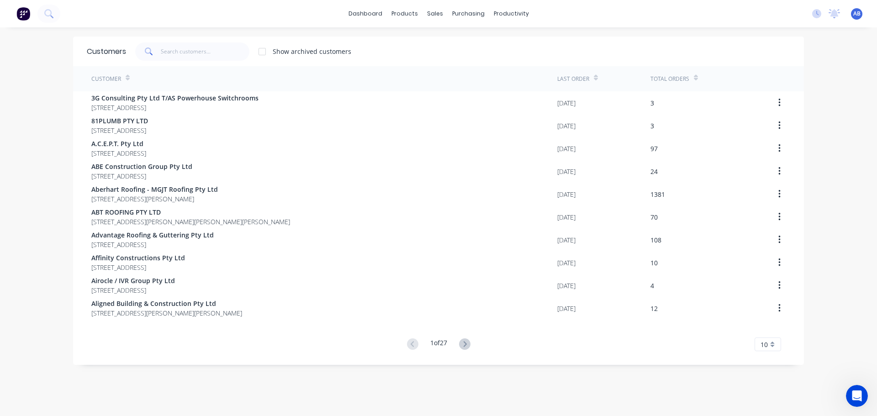
click at [562, 18] on div "dashboard products sales purchasing productivity dashboard products Product Cat…" at bounding box center [438, 13] width 877 height 27
click at [228, 54] on input "text" at bounding box center [205, 51] width 89 height 18
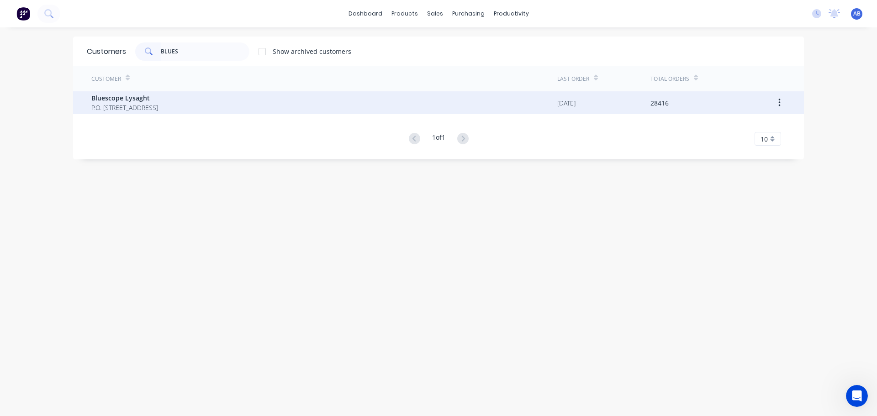
click at [122, 97] on span "Bluescope Lysaght" at bounding box center [124, 98] width 67 height 10
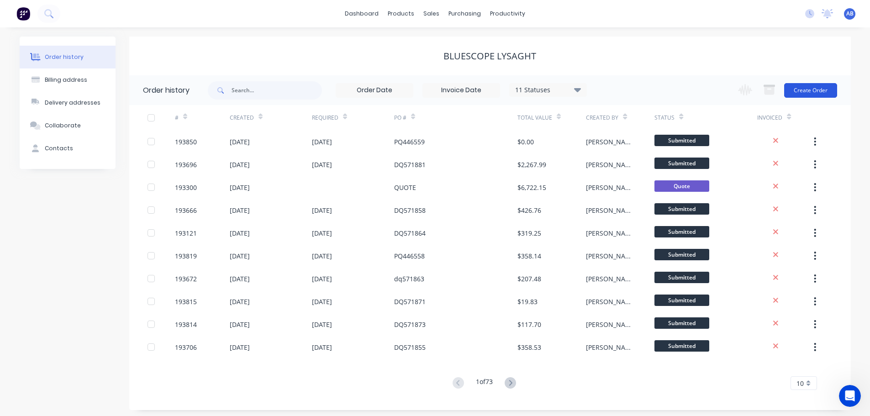
click at [811, 87] on button "Create Order" at bounding box center [810, 90] width 53 height 15
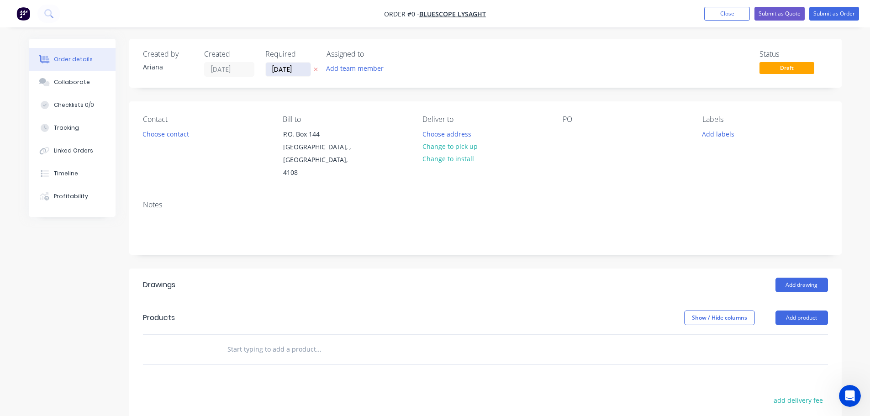
click at [290, 68] on input "[DATE]" at bounding box center [288, 70] width 45 height 14
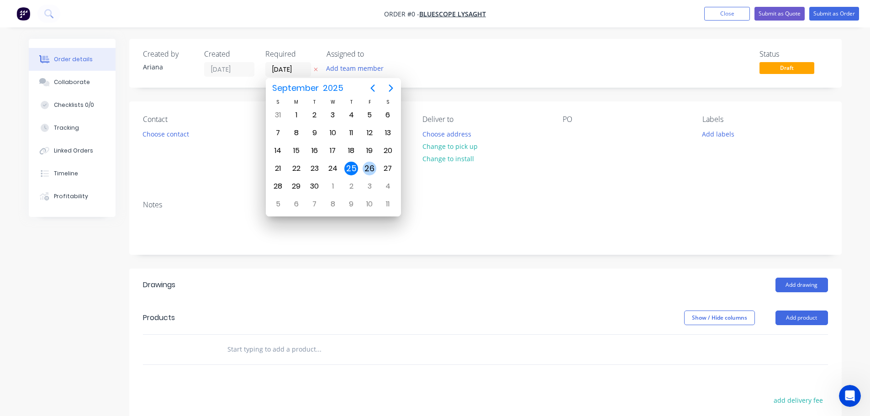
click at [369, 165] on div "26" at bounding box center [370, 169] width 14 height 14
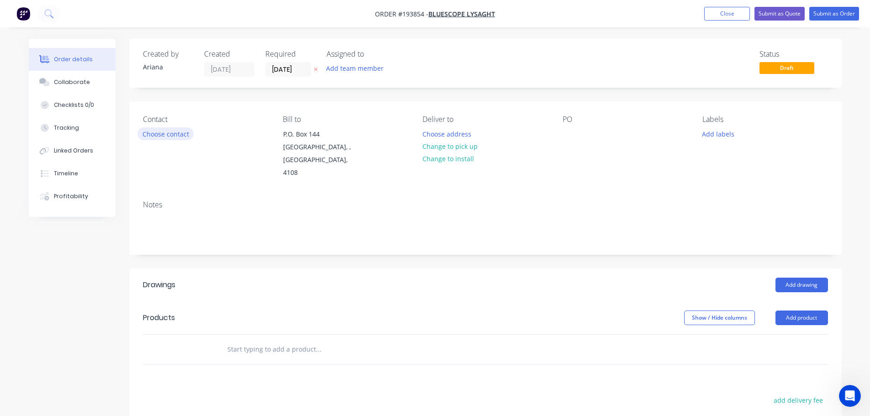
click at [159, 138] on button "Choose contact" at bounding box center [165, 133] width 56 height 12
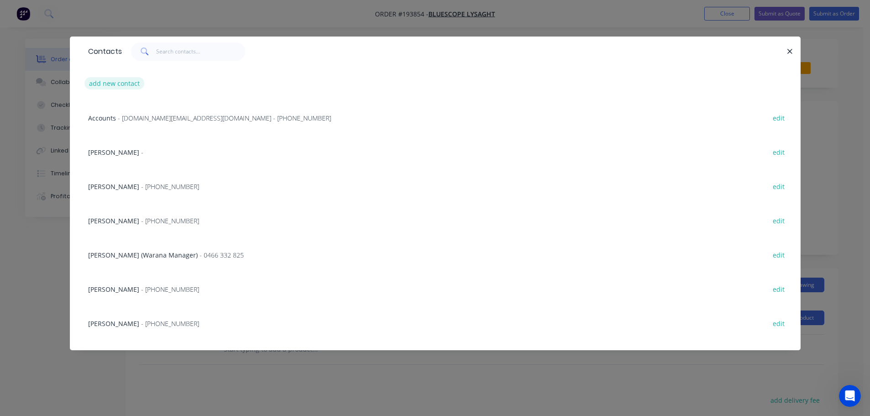
click at [112, 81] on button "add new contact" at bounding box center [114, 83] width 60 height 12
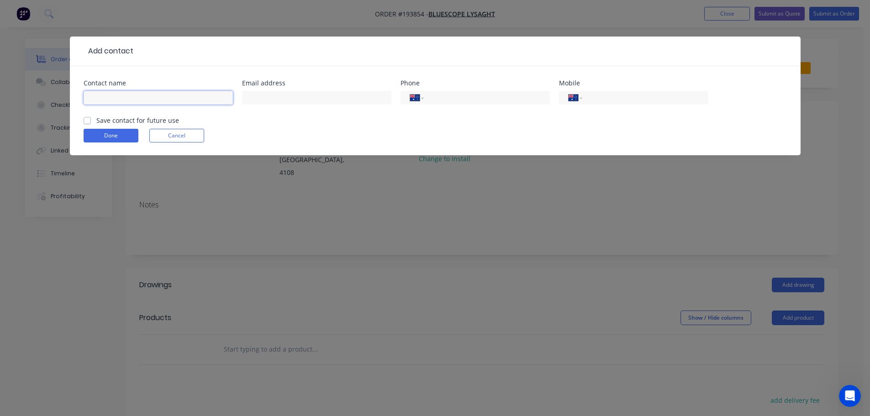
click at [105, 97] on input "text" at bounding box center [158, 98] width 149 height 14
click at [608, 100] on input "tel" at bounding box center [644, 98] width 110 height 11
click at [96, 134] on button "Done" at bounding box center [111, 136] width 55 height 14
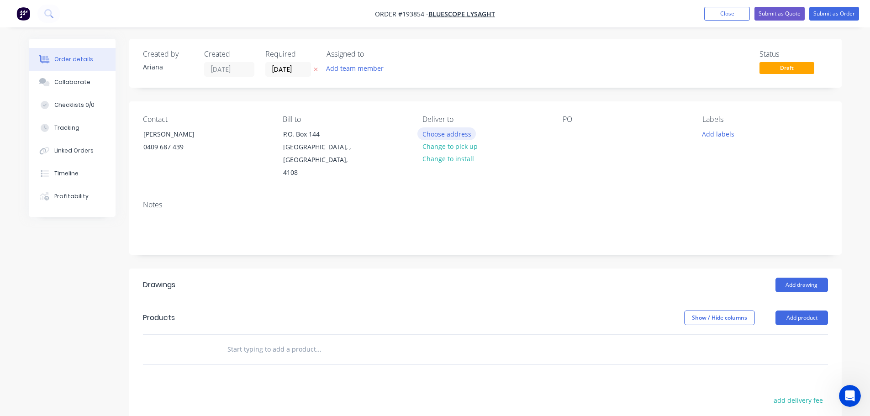
click at [456, 130] on button "Choose address" at bounding box center [446, 133] width 58 height 12
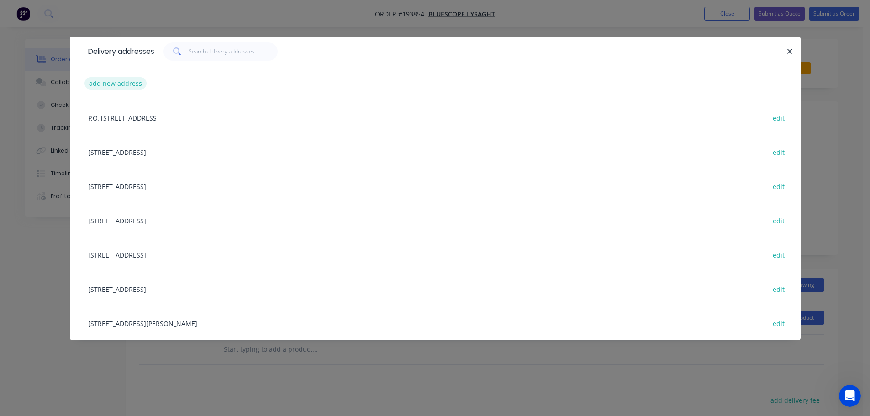
click at [113, 82] on button "add new address" at bounding box center [115, 83] width 63 height 12
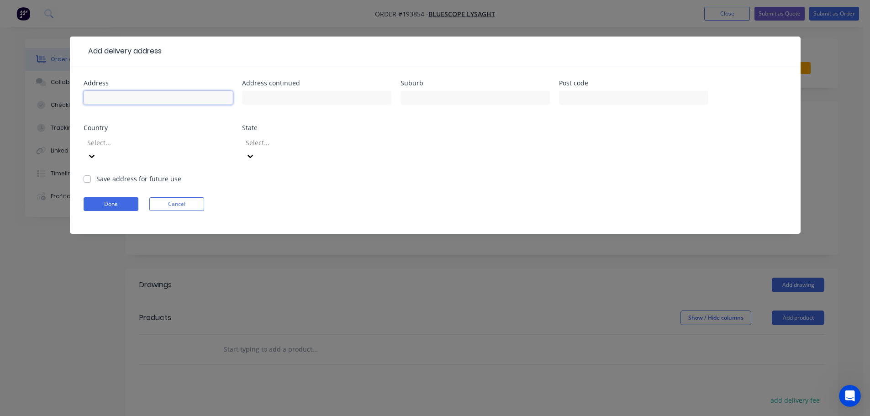
click at [107, 100] on input "text" at bounding box center [158, 98] width 149 height 14
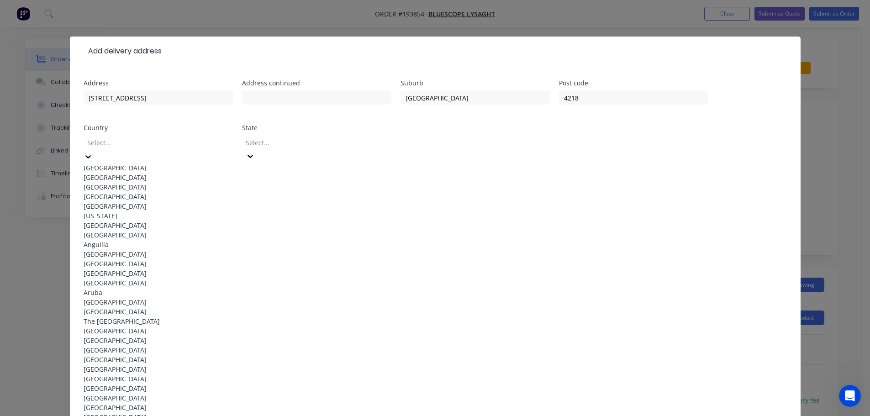
click at [178, 163] on div "[GEOGRAPHIC_DATA]" at bounding box center [158, 168] width 149 height 10
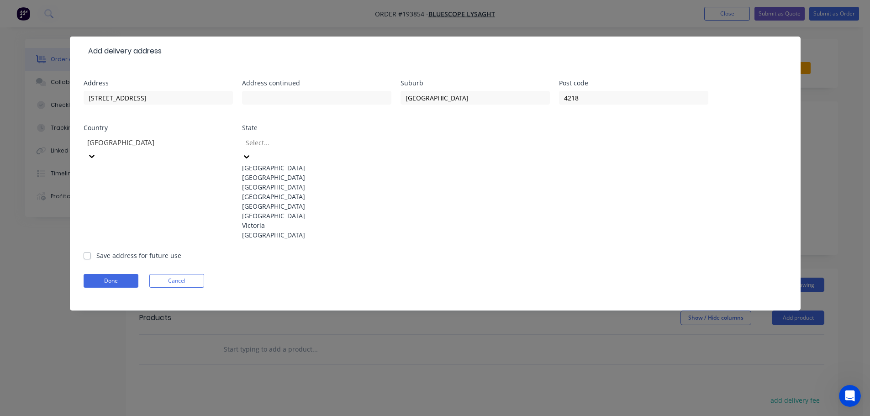
click at [251, 151] on div at bounding box center [246, 156] width 9 height 10
click at [274, 201] on div "[GEOGRAPHIC_DATA]" at bounding box center [316, 197] width 149 height 10
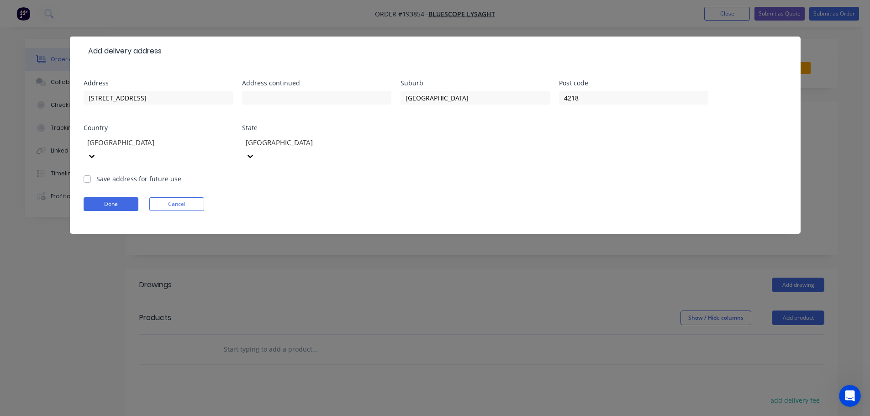
click at [454, 197] on div "Done Cancel" at bounding box center [435, 204] width 703 height 14
click at [114, 197] on button "Done" at bounding box center [111, 204] width 55 height 14
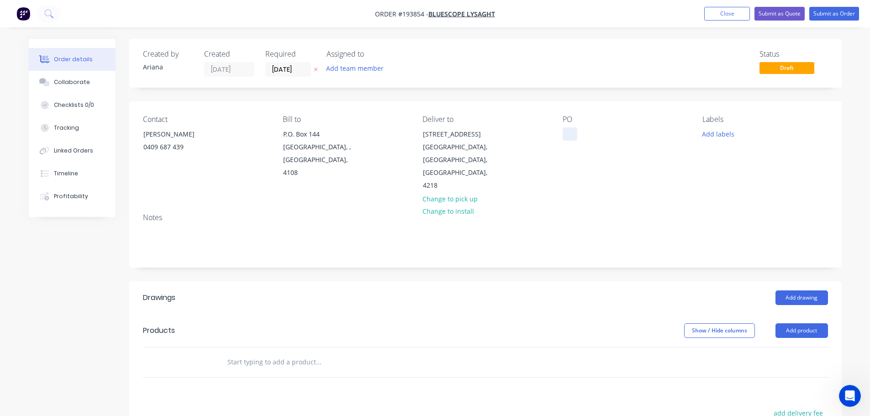
click at [569, 135] on div at bounding box center [570, 133] width 15 height 13
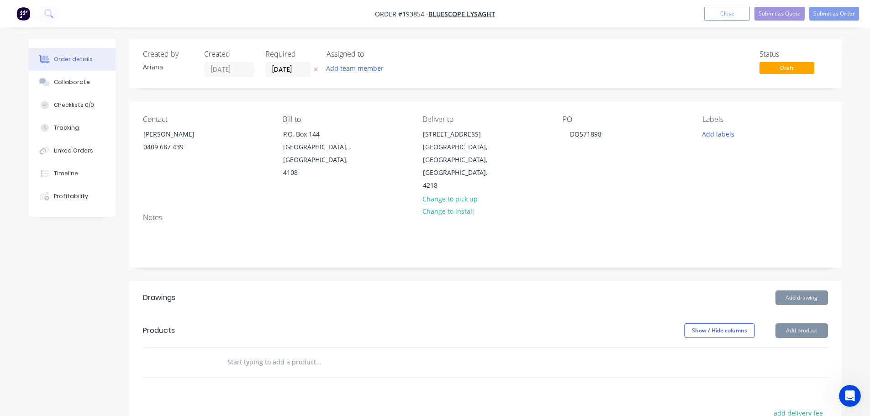
click at [609, 163] on div "PO DQ571898" at bounding box center [625, 153] width 125 height 77
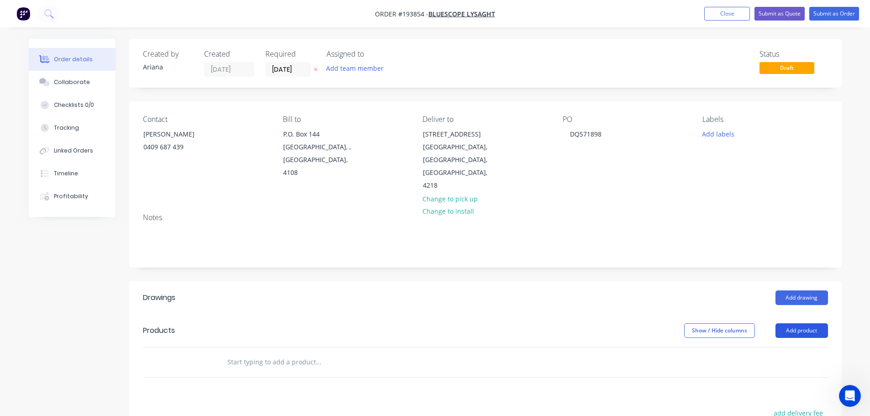
click at [801, 323] on button "Add product" at bounding box center [801, 330] width 53 height 15
click at [785, 347] on div "Product catalogue" at bounding box center [784, 353] width 70 height 13
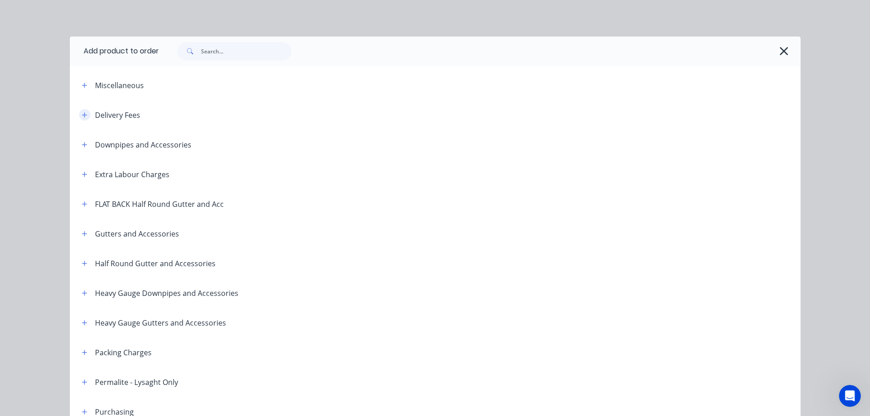
click at [82, 113] on icon "button" at bounding box center [84, 115] width 5 height 6
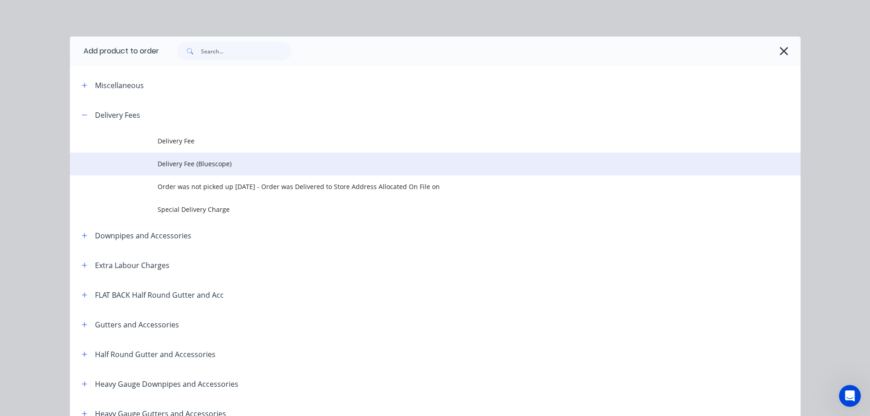
click at [189, 164] on span "Delivery Fee (Bluescope)" at bounding box center [415, 164] width 514 height 10
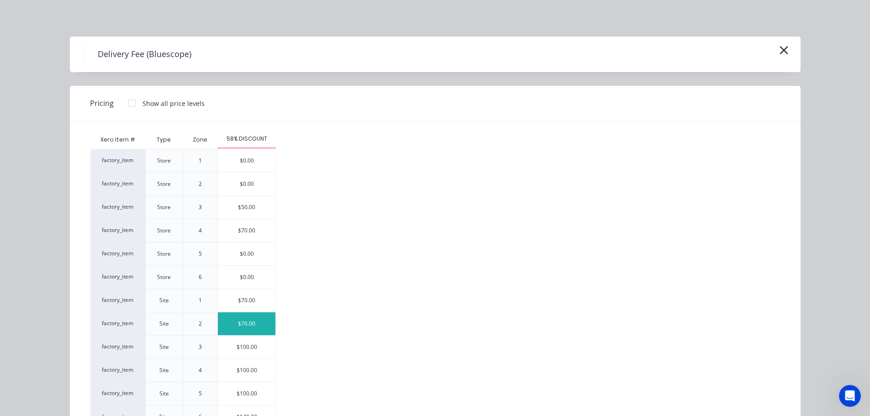
click at [245, 319] on div "$70.00" at bounding box center [247, 323] width 58 height 23
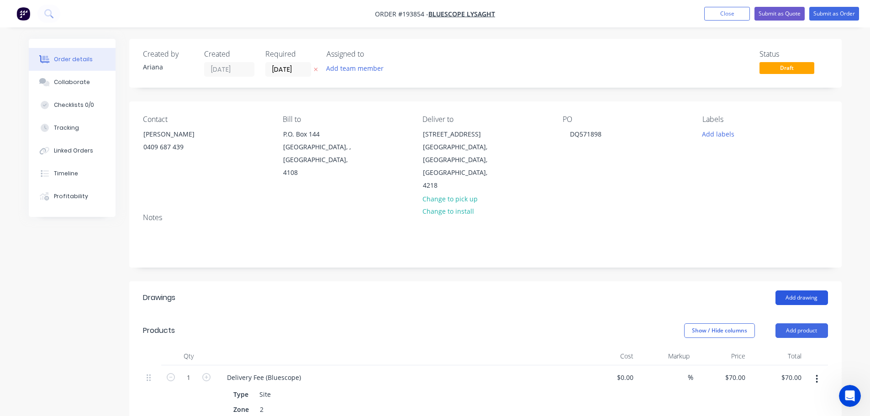
click at [800, 290] on button "Add drawing" at bounding box center [801, 297] width 53 height 15
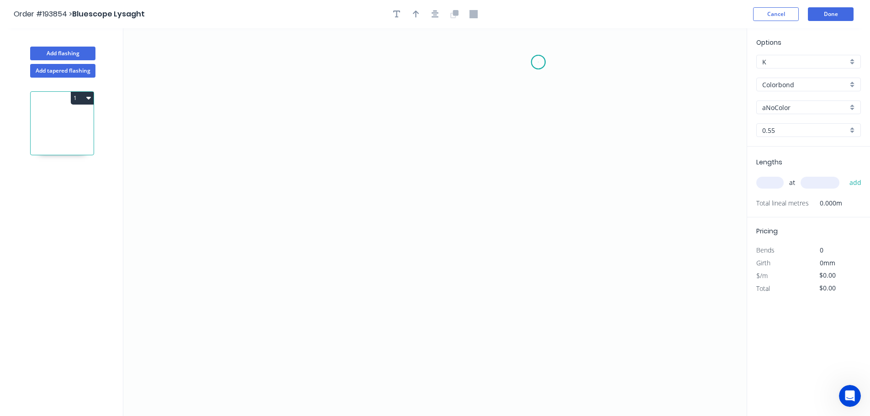
click at [538, 62] on icon "0" at bounding box center [434, 222] width 623 height 388
click at [539, 174] on icon "0" at bounding box center [434, 222] width 623 height 388
click at [450, 168] on icon "0 ?" at bounding box center [434, 222] width 623 height 388
click at [455, 389] on icon "0 ? ?" at bounding box center [434, 222] width 623 height 388
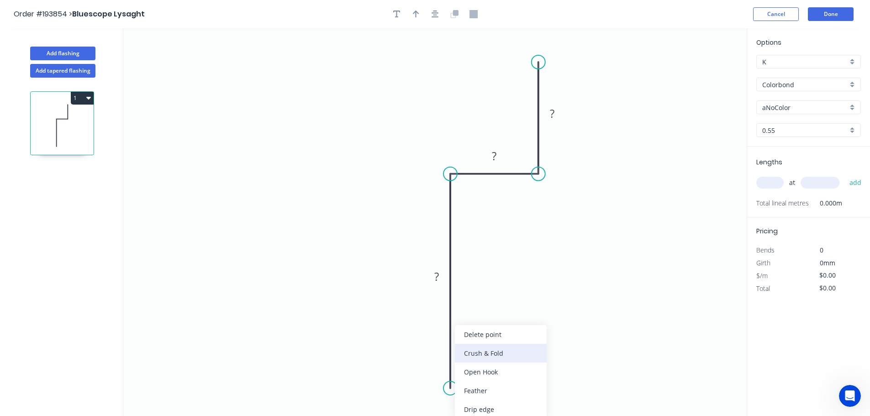
click at [508, 351] on div "Crush & Fold" at bounding box center [501, 353] width 92 height 19
click at [480, 389] on div "Flip bend" at bounding box center [500, 390] width 92 height 19
click at [477, 373] on tspan "10" at bounding box center [475, 371] width 13 height 15
click at [558, 364] on icon "0 CF 15 ? ? ?" at bounding box center [434, 222] width 623 height 388
drag, startPoint x: 485, startPoint y: 377, endPoint x: 401, endPoint y: 398, distance: 86.7
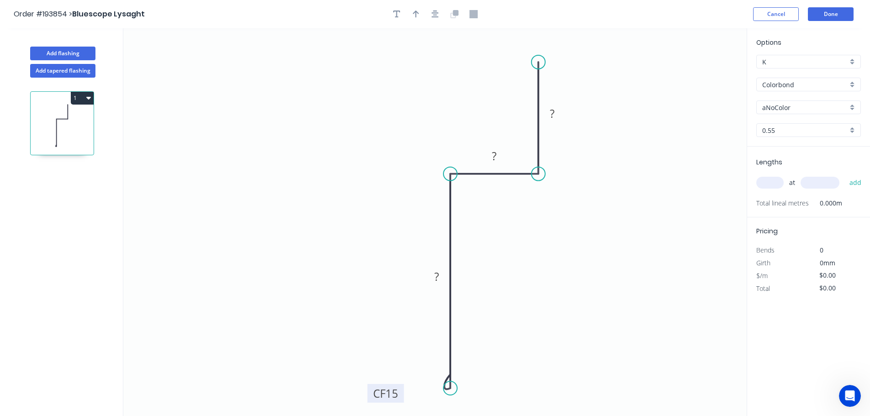
click at [401, 398] on rect at bounding box center [386, 393] width 37 height 19
click at [561, 86] on div "Crush & Fold" at bounding box center [581, 91] width 92 height 19
click at [527, 46] on tspan "10" at bounding box center [525, 45] width 13 height 15
click at [597, 62] on icon "0 CF 15 ? ? CF 15 ?" at bounding box center [434, 222] width 623 height 388
drag, startPoint x: 503, startPoint y: 44, endPoint x: 463, endPoint y: 39, distance: 40.9
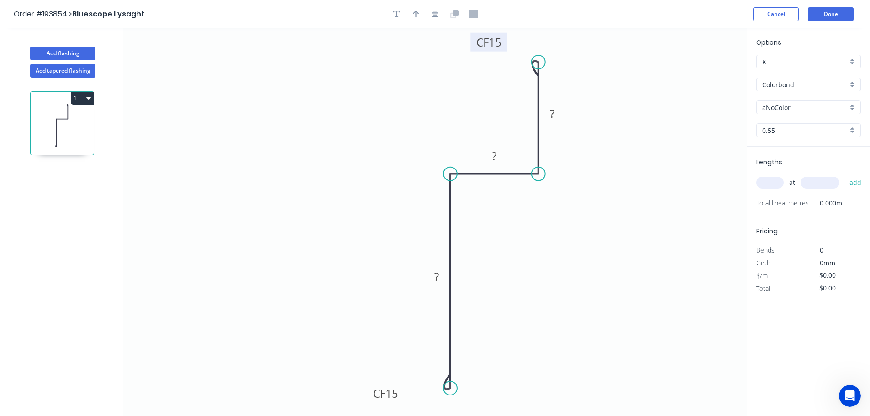
click at [470, 39] on rect at bounding box center [488, 42] width 37 height 19
click at [559, 109] on rect at bounding box center [552, 114] width 18 height 13
click at [631, 190] on icon "0 CF 15 90 10 CF 15 15" at bounding box center [434, 222] width 623 height 388
click at [417, 12] on icon "button" at bounding box center [416, 14] width 6 height 7
drag, startPoint x: 703, startPoint y: 73, endPoint x: 613, endPoint y: 165, distance: 129.2
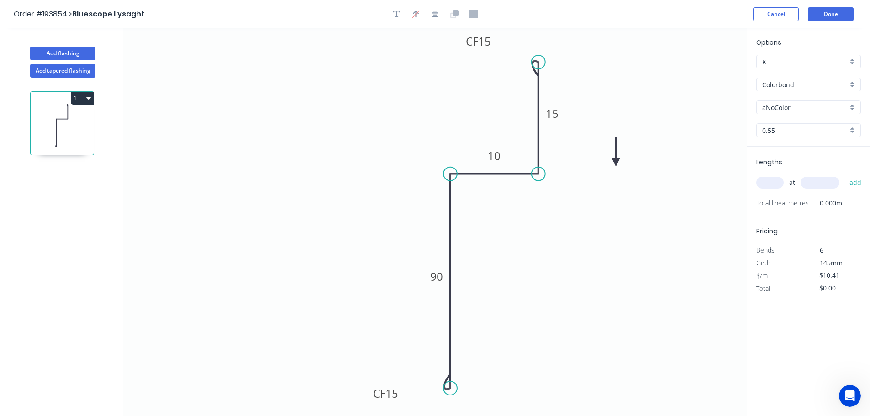
click at [613, 165] on icon at bounding box center [616, 151] width 8 height 29
click at [613, 165] on icon at bounding box center [613, 154] width 8 height 29
drag, startPoint x: 613, startPoint y: 165, endPoint x: 586, endPoint y: 242, distance: 81.5
click at [586, 242] on icon at bounding box center [593, 234] width 26 height 26
click at [849, 81] on div "Colorbond" at bounding box center [808, 85] width 105 height 14
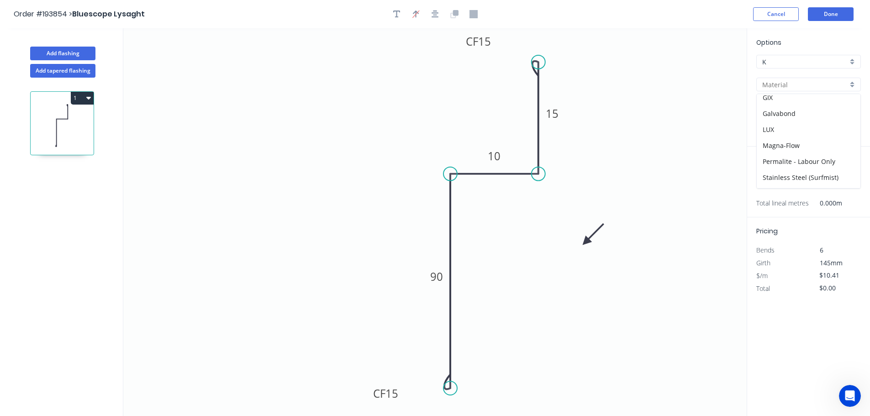
scroll to position [140, 0]
click at [834, 150] on div "Permalite - Labour Only" at bounding box center [809, 154] width 104 height 16
click at [855, 106] on div "Enduro Green" at bounding box center [808, 107] width 105 height 14
click at [801, 153] on div "Gull Grey" at bounding box center [809, 157] width 104 height 16
click at [772, 180] on input "text" at bounding box center [769, 183] width 27 height 12
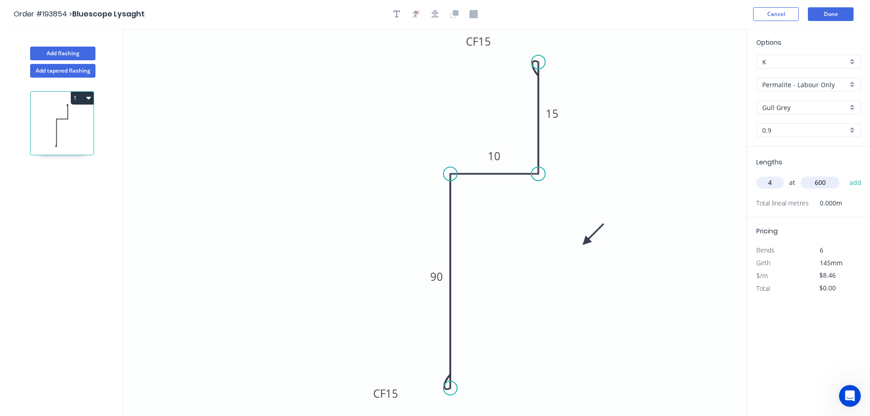
click at [845, 175] on button "add" at bounding box center [855, 183] width 21 height 16
click at [63, 49] on button "Add flashing" at bounding box center [62, 54] width 65 height 14
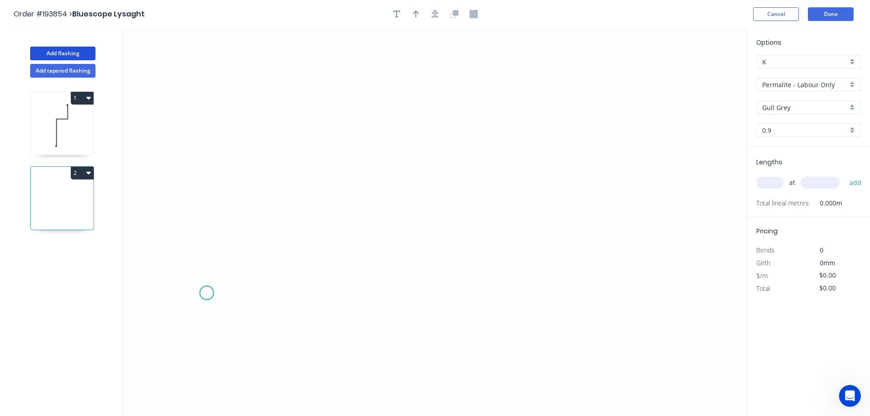
click at [206, 293] on icon "0" at bounding box center [434, 222] width 623 height 388
click at [284, 293] on icon at bounding box center [246, 293] width 78 height 0
click at [291, 84] on icon "0 ?" at bounding box center [434, 222] width 623 height 388
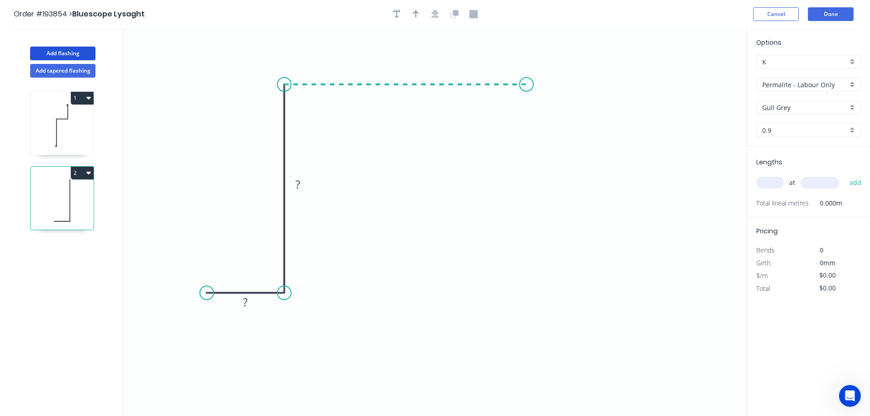
click at [526, 78] on icon "0 ? ?" at bounding box center [434, 222] width 623 height 388
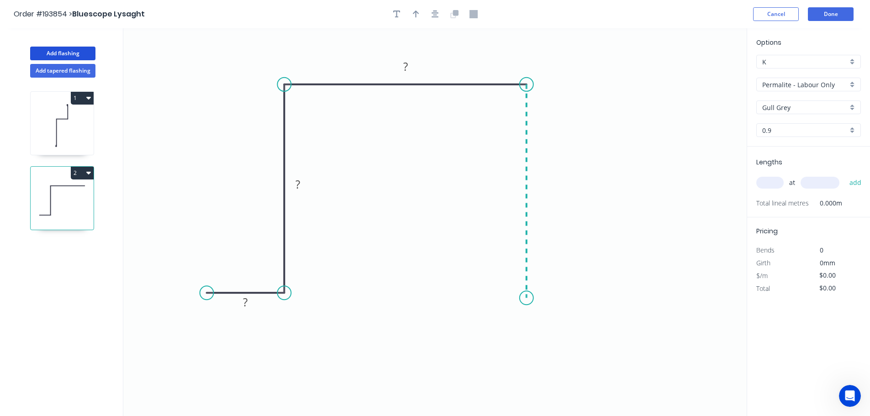
click at [527, 298] on icon "0 ? ? ?" at bounding box center [434, 222] width 623 height 388
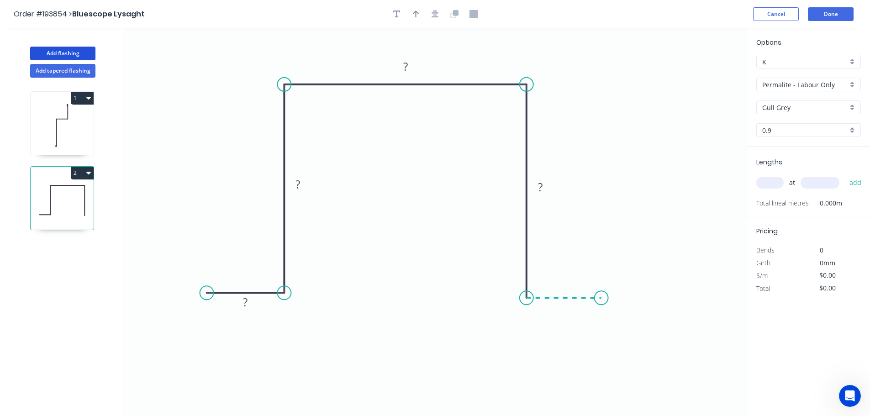
click at [601, 299] on icon "0 ? ? ? ?" at bounding box center [434, 222] width 623 height 388
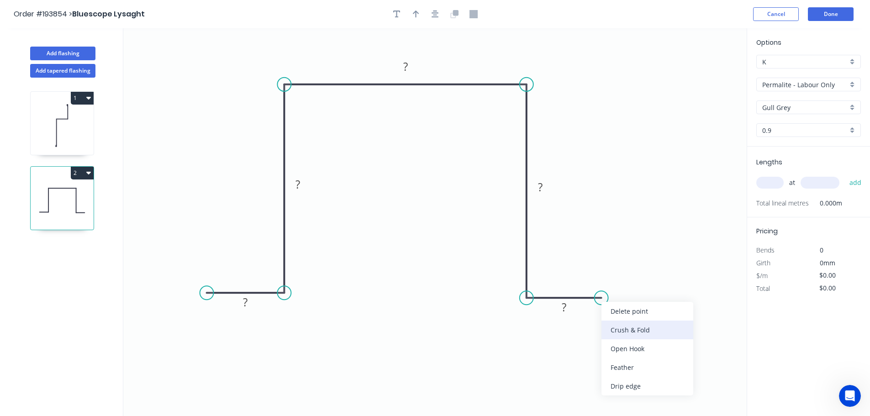
click at [625, 327] on div "Crush & Fold" at bounding box center [647, 330] width 92 height 19
click at [628, 330] on div "Flip bend" at bounding box center [648, 327] width 92 height 19
click at [599, 274] on tspan "10" at bounding box center [595, 274] width 13 height 15
click at [671, 292] on icon "0 ? ? ? ? CF 15 ?" at bounding box center [434, 222] width 623 height 388
drag, startPoint x: 604, startPoint y: 275, endPoint x: 658, endPoint y: 326, distance: 74.9
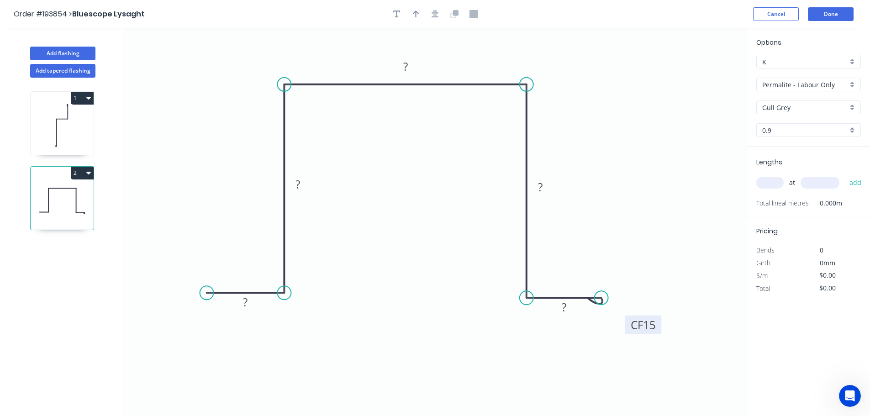
click at [658, 326] on rect at bounding box center [643, 325] width 37 height 19
click at [229, 319] on div "Crush & Fold" at bounding box center [253, 320] width 92 height 19
click at [226, 271] on tspan "10" at bounding box center [224, 269] width 13 height 15
click at [269, 258] on icon "0 CF 15 ? ? ? ? CF 15 ?" at bounding box center [434, 222] width 623 height 388
drag, startPoint x: 236, startPoint y: 269, endPoint x: 189, endPoint y: 323, distance: 71.6
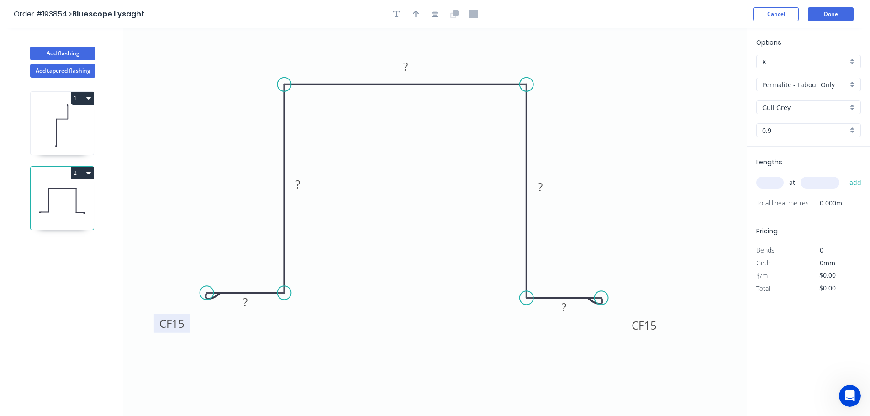
click at [189, 323] on rect at bounding box center [172, 323] width 37 height 19
click at [247, 300] on tspan "?" at bounding box center [245, 302] width 5 height 15
click at [449, 263] on icon "0 CF 15 20 130 130 130 CF 15 20" at bounding box center [434, 222] width 623 height 388
click at [413, 10] on icon "button" at bounding box center [416, 14] width 6 height 8
drag, startPoint x: 700, startPoint y: 71, endPoint x: 606, endPoint y: 85, distance: 95.1
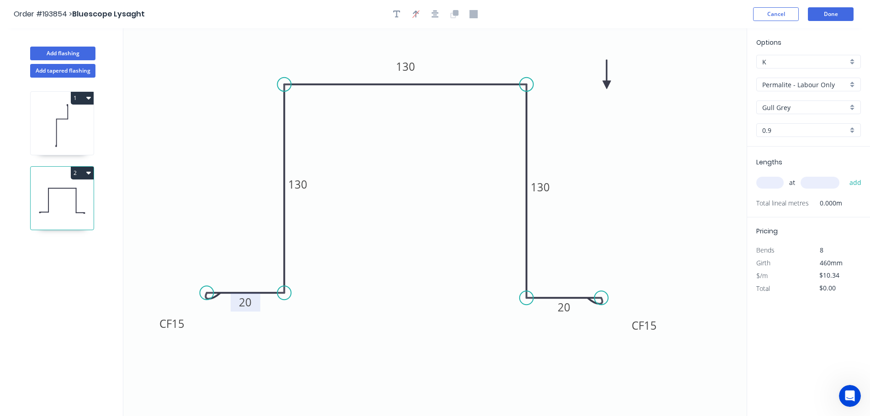
click at [606, 85] on icon at bounding box center [607, 74] width 8 height 29
click at [606, 85] on icon at bounding box center [606, 74] width 8 height 29
click at [772, 180] on input "text" at bounding box center [769, 183] width 27 height 12
click at [845, 175] on button "add" at bounding box center [855, 183] width 21 height 16
click at [842, 12] on button "Done" at bounding box center [831, 14] width 46 height 14
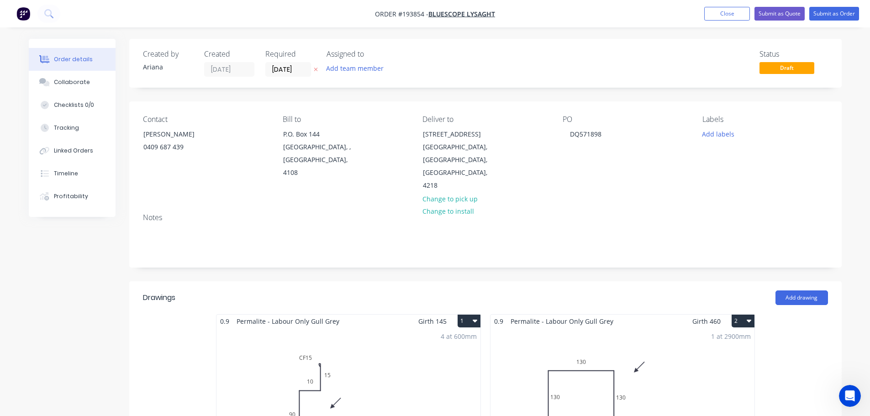
scroll to position [418, 0]
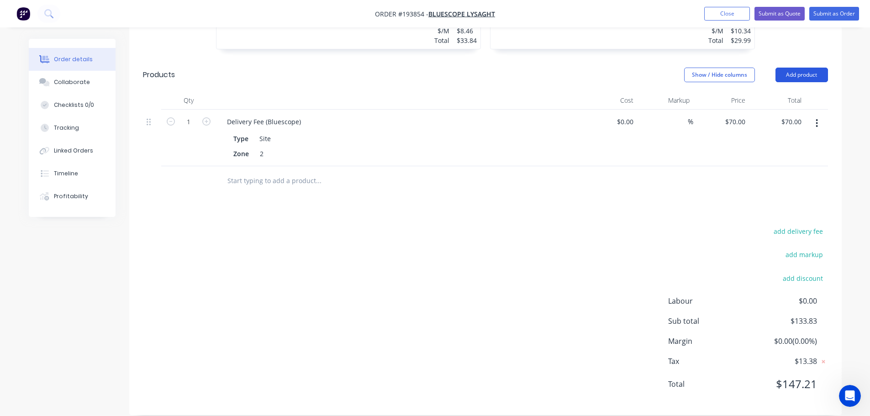
click at [800, 68] on button "Add product" at bounding box center [801, 75] width 53 height 15
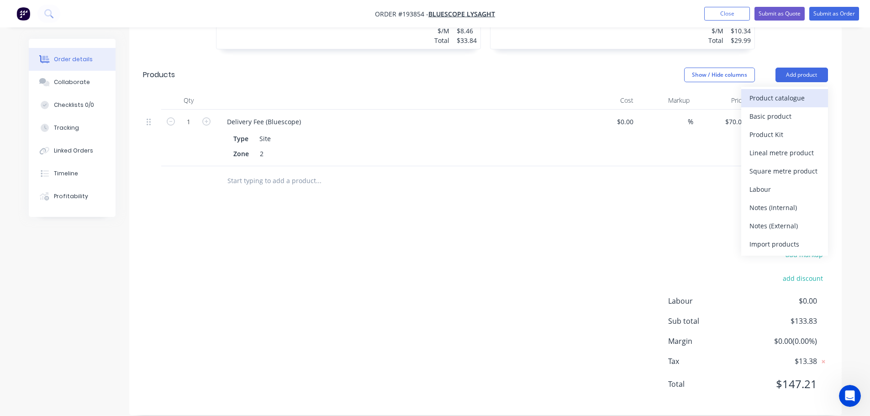
click at [788, 91] on div "Product catalogue" at bounding box center [784, 97] width 70 height 13
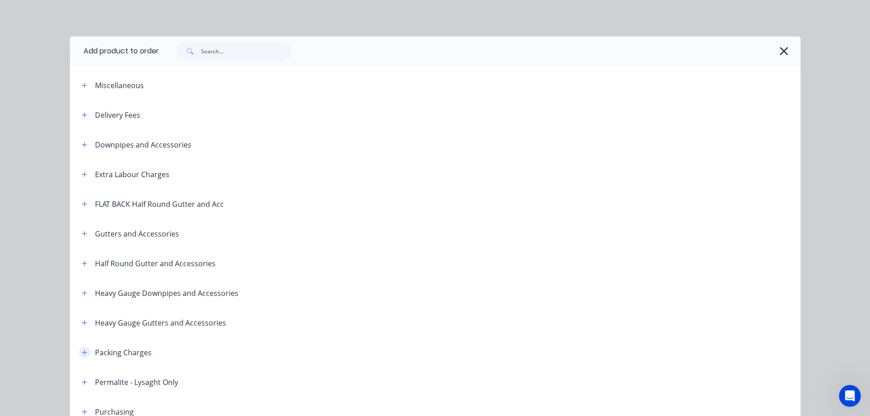
click at [82, 350] on icon "button" at bounding box center [84, 352] width 5 height 5
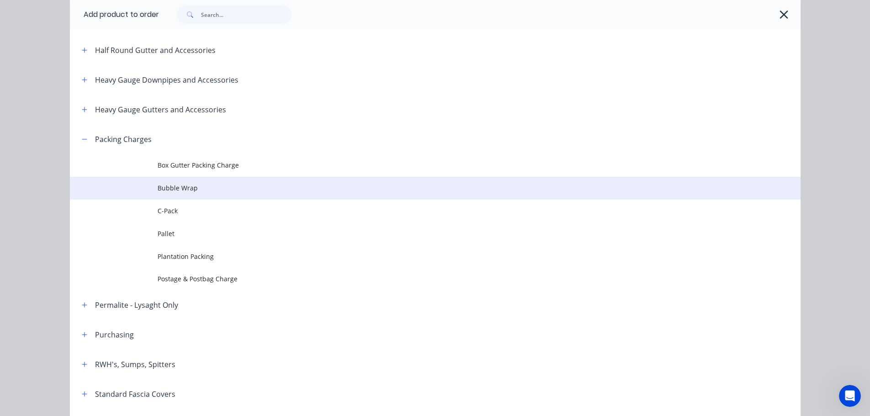
click at [190, 183] on span "Bubble Wrap" at bounding box center [415, 188] width 514 height 10
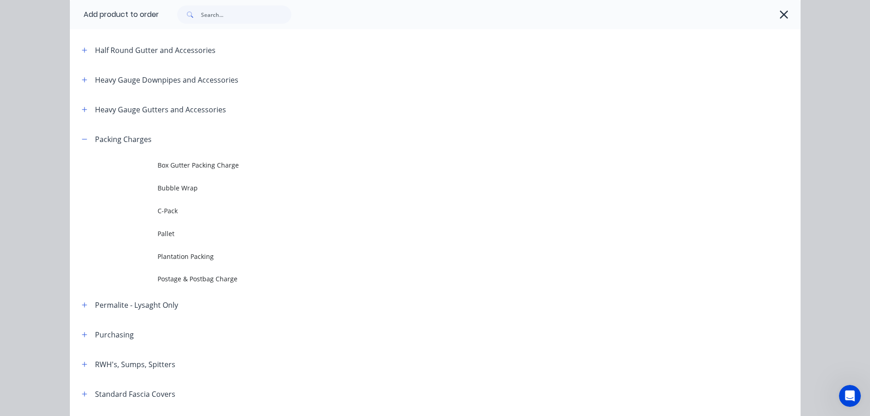
scroll to position [0, 0]
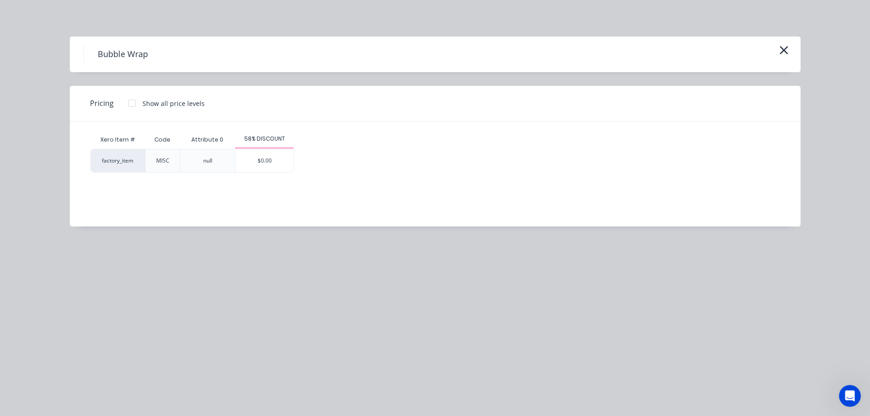
click at [256, 158] on div "$0.00" at bounding box center [265, 160] width 58 height 23
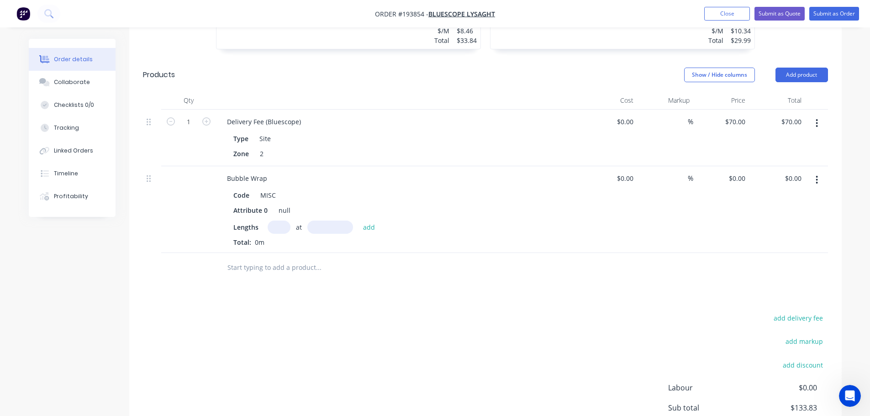
click at [279, 221] on input "text" at bounding box center [279, 227] width 23 height 13
click at [342, 222] on div "Lengths 1 at add Total: 0m" at bounding box center [398, 234] width 331 height 26
drag, startPoint x: 343, startPoint y: 214, endPoint x: 352, endPoint y: 211, distance: 9.5
click at [345, 221] on input "text" at bounding box center [330, 227] width 46 height 13
click at [414, 205] on div "Code MISC Attribute 0 null Lengths 1 at 30mm add Total: 0m" at bounding box center [399, 217] width 358 height 60
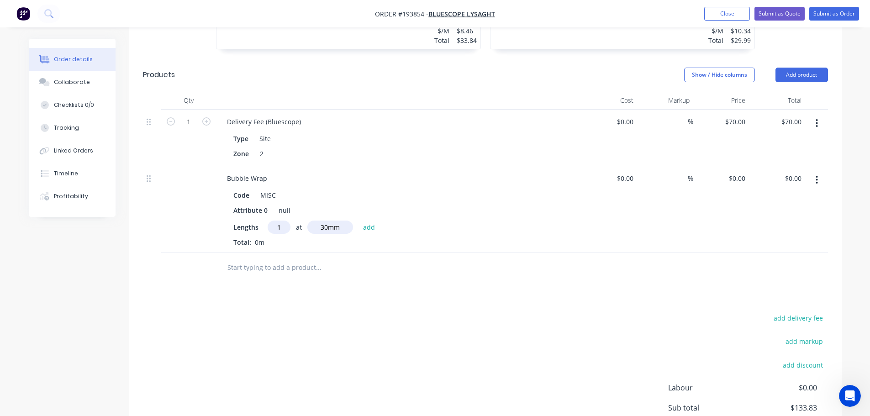
drag, startPoint x: 342, startPoint y: 216, endPoint x: 305, endPoint y: 216, distance: 37.9
click at [305, 221] on div "1 at 30mm add" at bounding box center [324, 227] width 112 height 13
click at [742, 172] on input "0" at bounding box center [738, 178] width 21 height 13
click at [742, 196] on div "$30.00 $30.00" at bounding box center [721, 209] width 56 height 87
click at [346, 221] on input "30mm" at bounding box center [330, 227] width 46 height 13
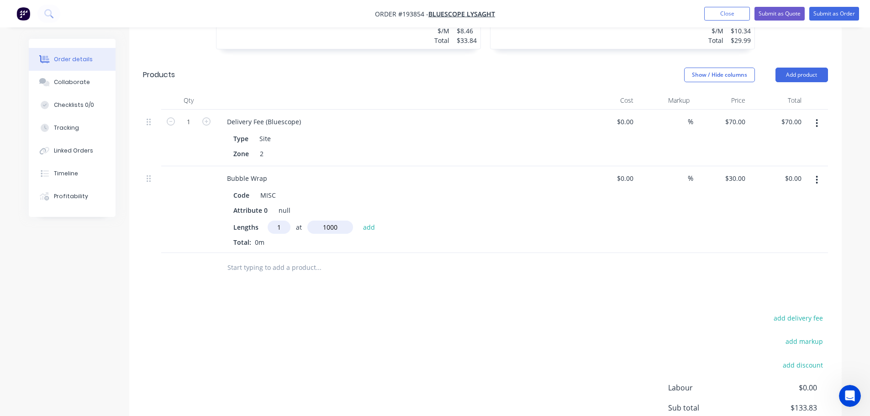
click at [358, 221] on button "add" at bounding box center [368, 227] width 21 height 12
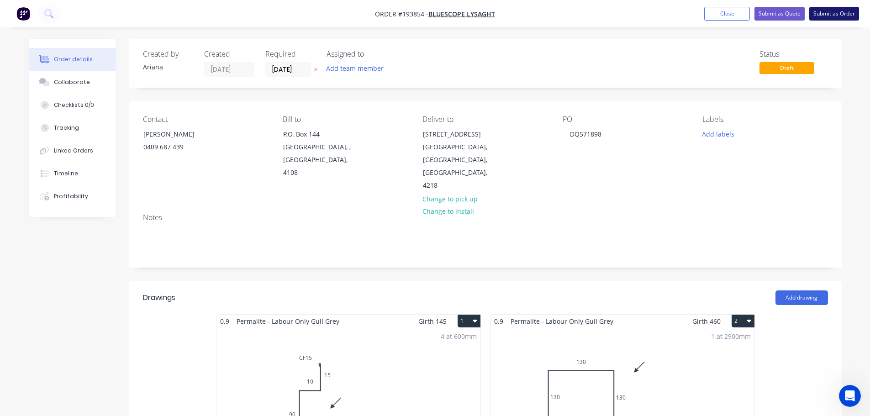
click at [831, 13] on button "Submit as Order" at bounding box center [834, 14] width 50 height 14
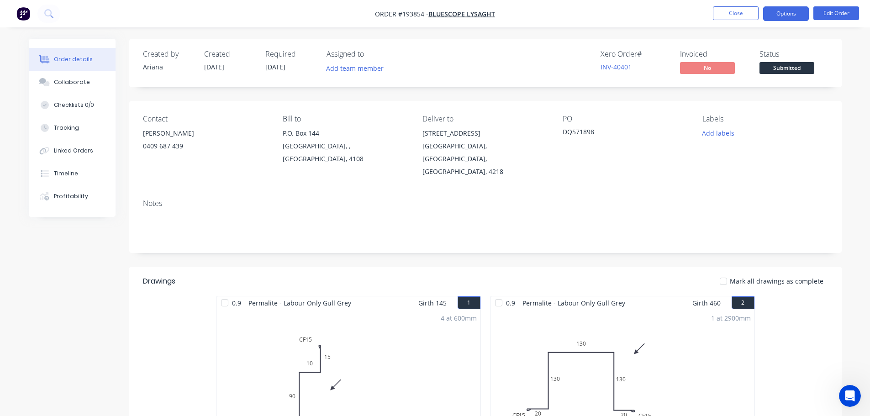
click at [781, 13] on button "Options" at bounding box center [786, 13] width 46 height 15
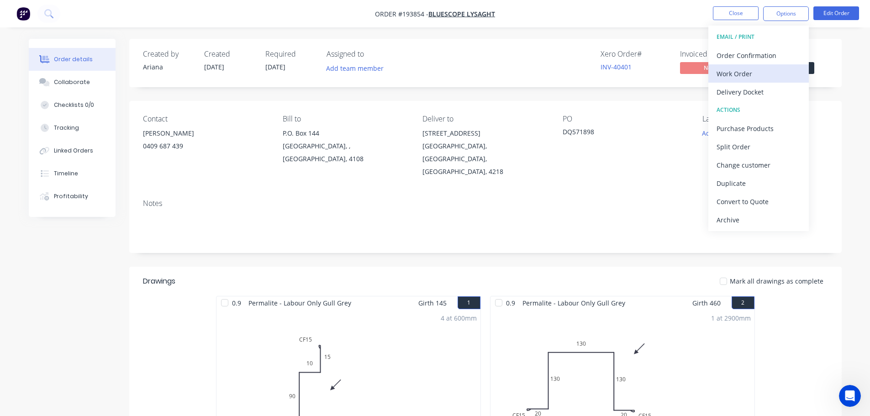
click at [741, 70] on div "Work Order" at bounding box center [758, 73] width 84 height 13
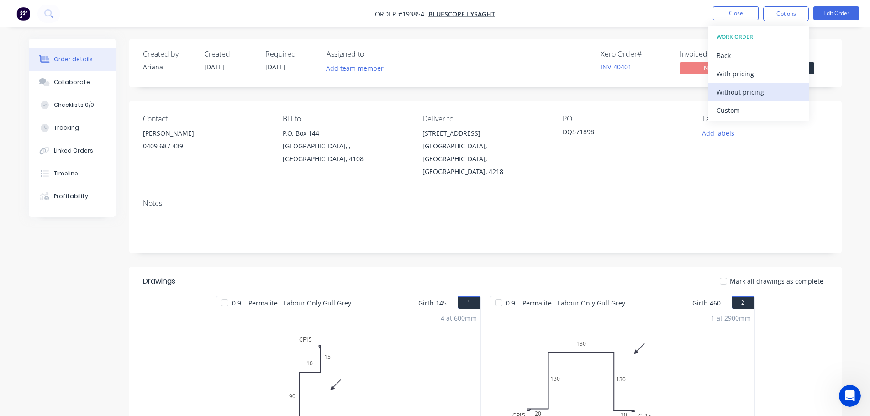
click at [727, 89] on div "Without pricing" at bounding box center [758, 91] width 84 height 13
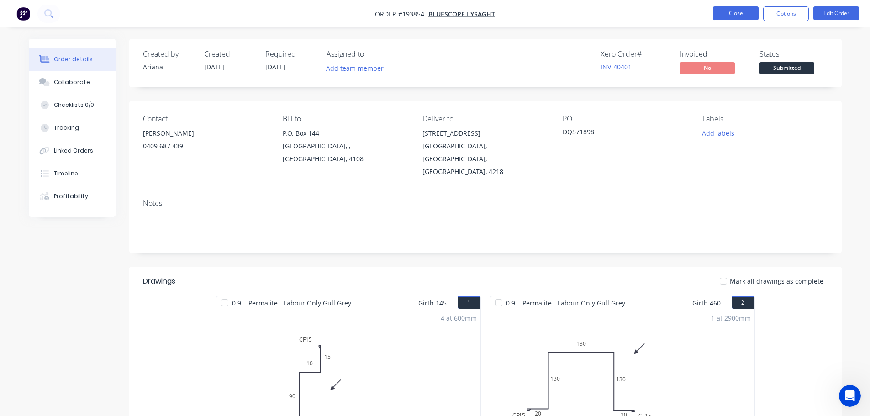
click at [731, 12] on button "Close" at bounding box center [736, 13] width 46 height 14
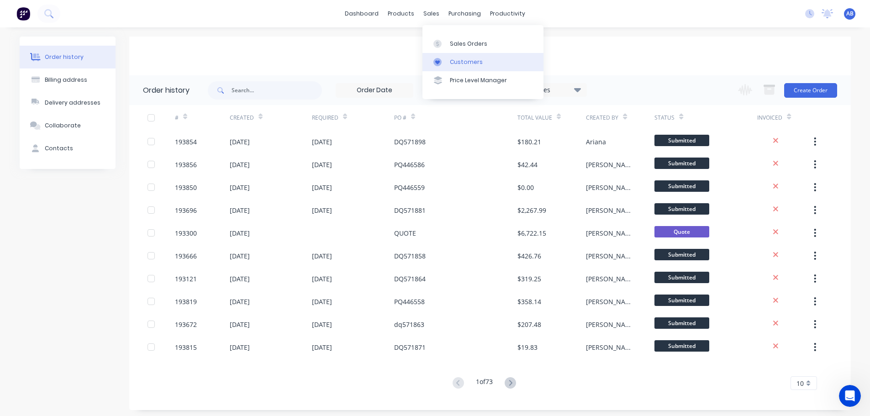
click at [464, 58] on div "Customers" at bounding box center [466, 62] width 33 height 8
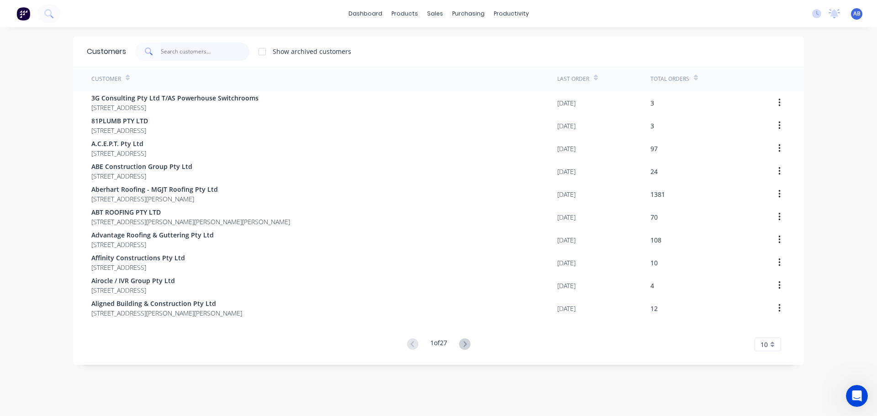
drag, startPoint x: 210, startPoint y: 52, endPoint x: 356, endPoint y: 51, distance: 145.7
click at [212, 52] on input "text" at bounding box center [205, 51] width 89 height 18
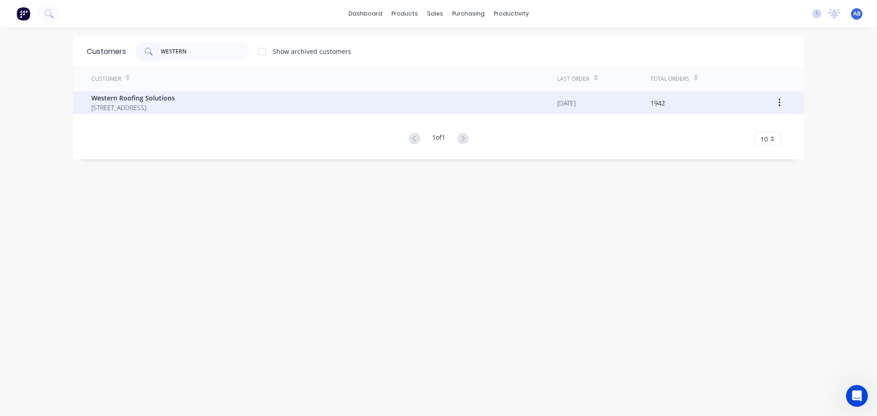
click at [147, 100] on span "Western Roofing Solutions" at bounding box center [133, 98] width 84 height 10
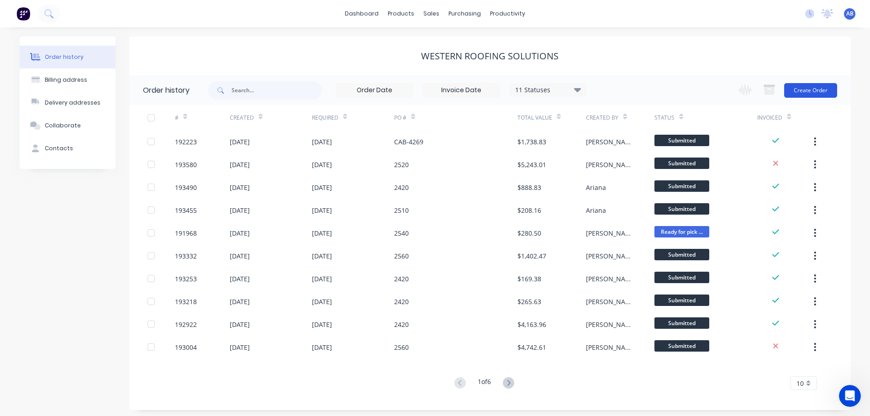
click at [816, 90] on button "Create Order" at bounding box center [810, 90] width 53 height 15
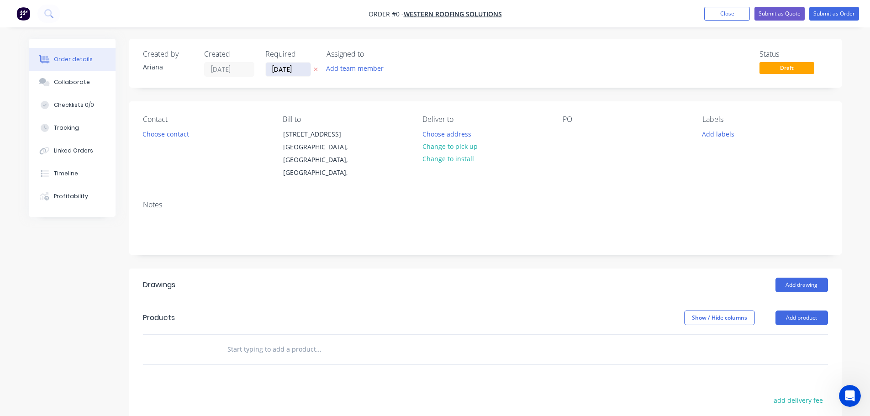
click at [285, 67] on input "[DATE]" at bounding box center [288, 70] width 45 height 14
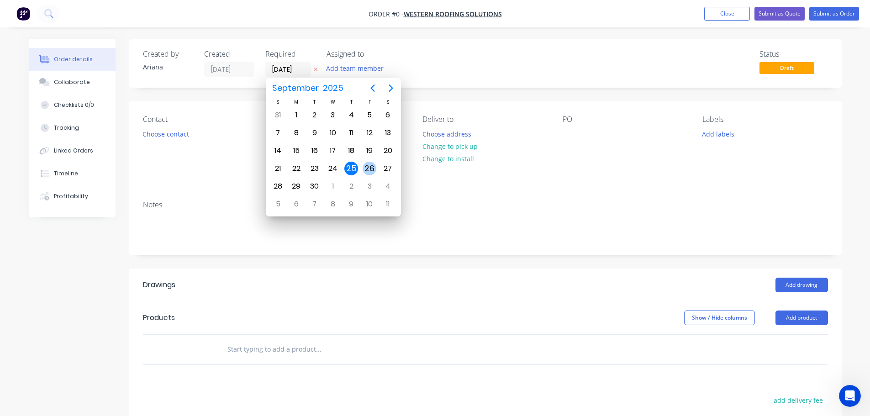
click at [367, 166] on div "26" at bounding box center [370, 169] width 14 height 14
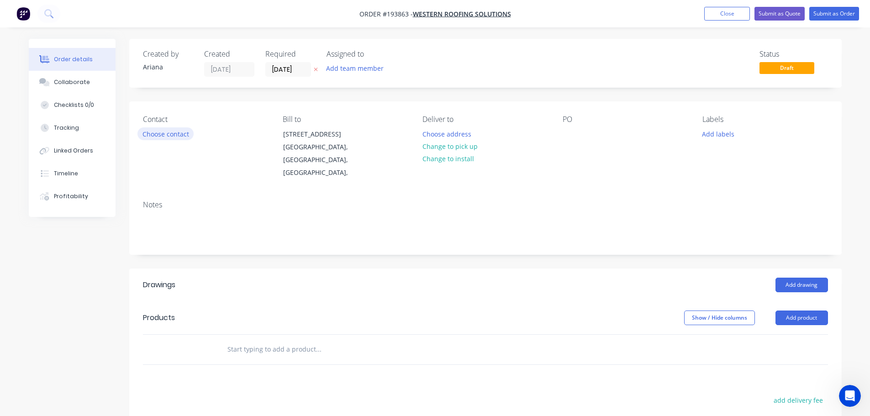
click at [181, 135] on button "Choose contact" at bounding box center [165, 133] width 56 height 12
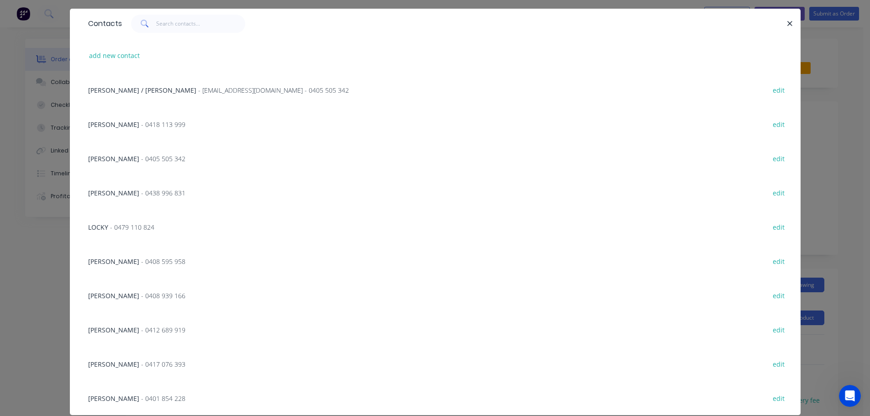
scroll to position [53, 0]
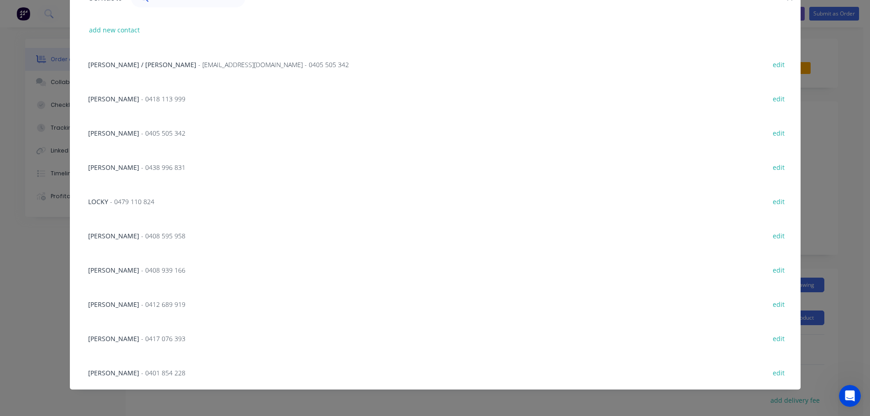
click at [125, 233] on span "[PERSON_NAME]" at bounding box center [113, 235] width 51 height 9
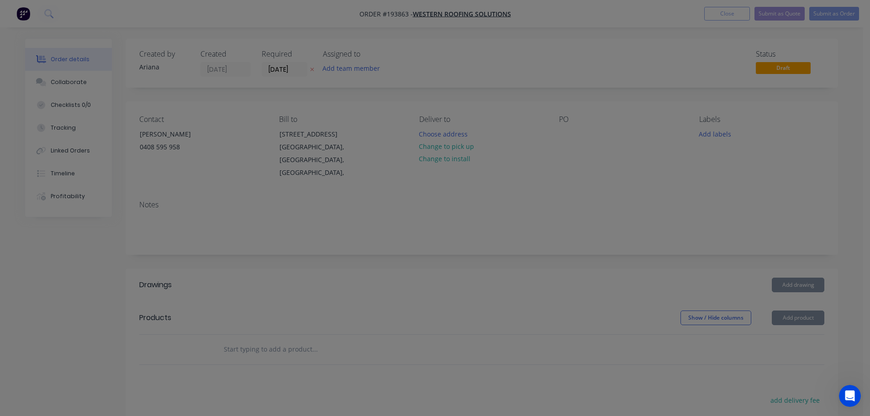
scroll to position [0, 0]
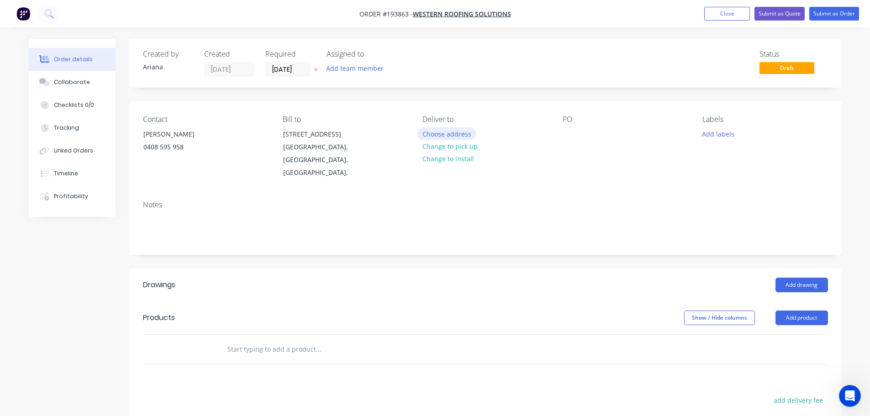
click at [451, 133] on button "Choose address" at bounding box center [446, 133] width 58 height 12
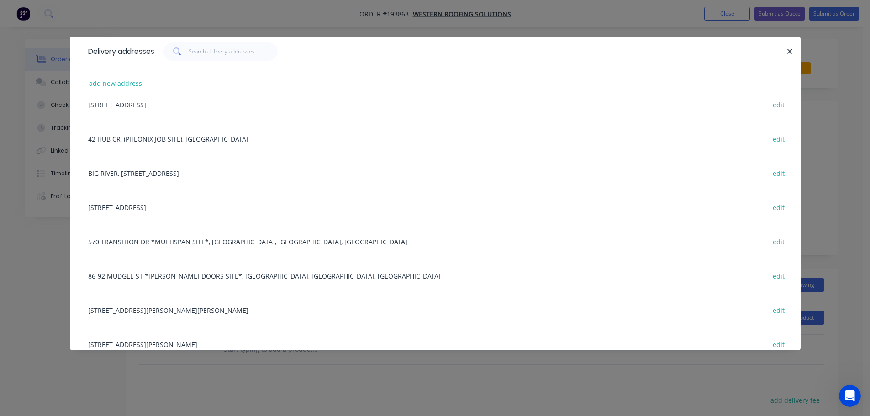
scroll to position [367, 0]
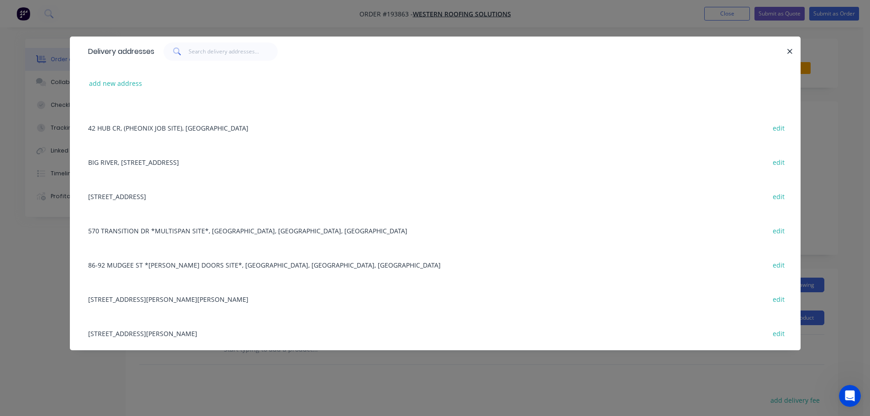
click at [333, 298] on div "[STREET_ADDRESS][PERSON_NAME][PERSON_NAME] edit" at bounding box center [435, 299] width 703 height 34
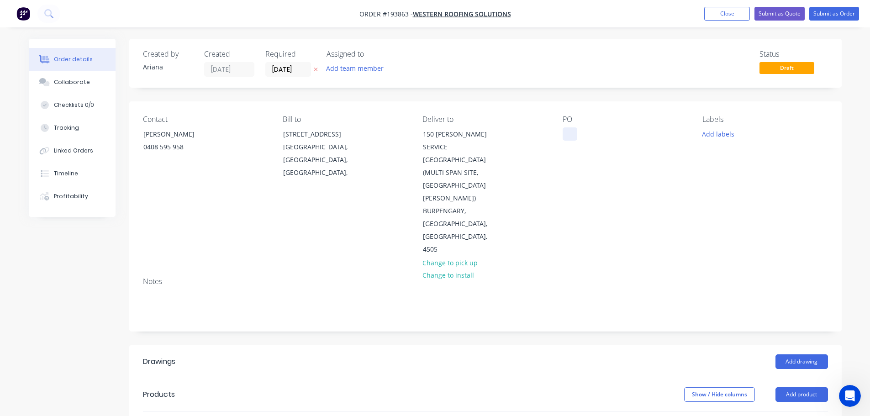
click at [572, 136] on div at bounding box center [570, 133] width 15 height 13
click at [789, 354] on button "Add drawing" at bounding box center [801, 361] width 53 height 15
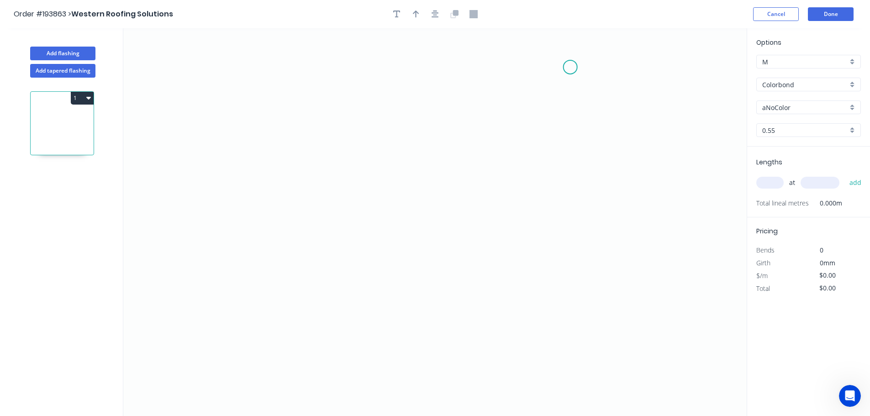
click at [570, 67] on icon "0" at bounding box center [434, 222] width 623 height 388
click at [571, 118] on icon "0" at bounding box center [434, 222] width 623 height 388
click at [625, 116] on icon "0 ?" at bounding box center [434, 222] width 623 height 388
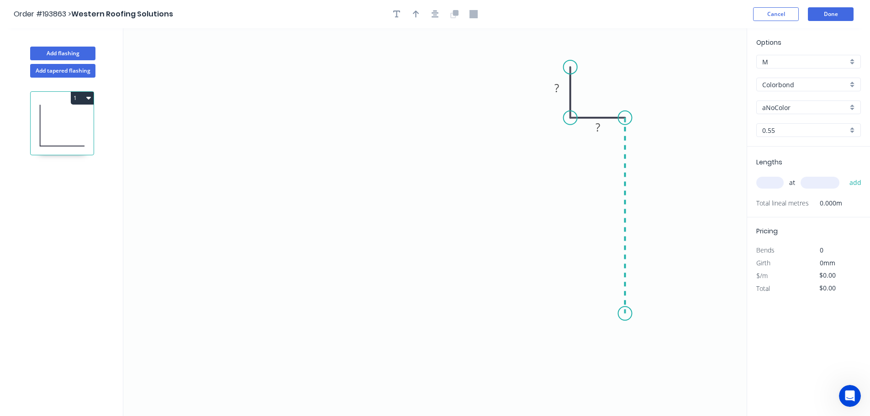
click at [617, 314] on icon "0 ? ?" at bounding box center [434, 222] width 623 height 388
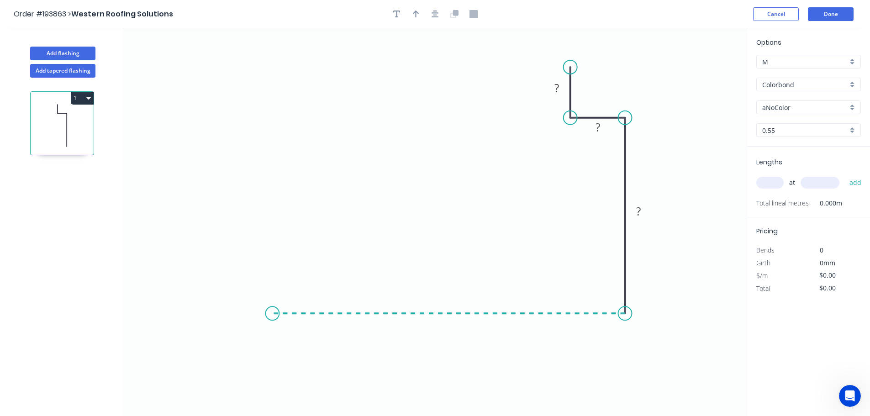
click at [272, 297] on icon "0 ? ? ?" at bounding box center [434, 222] width 623 height 388
click at [273, 251] on icon "0 ? ? ? ?" at bounding box center [434, 222] width 623 height 388
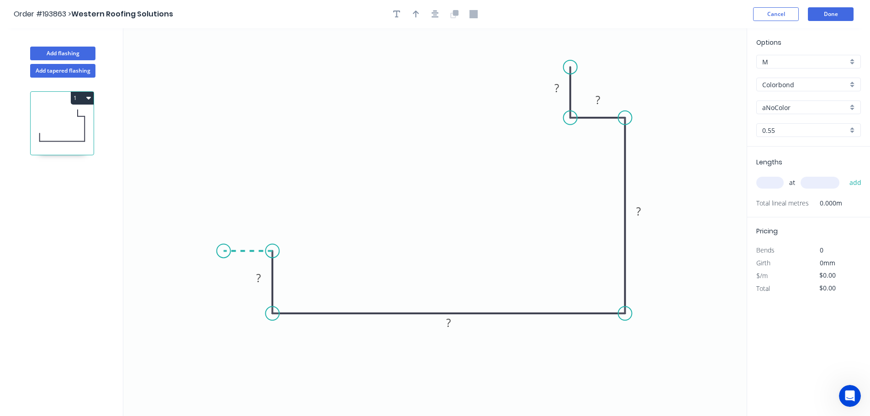
click at [223, 252] on icon "0 ? ? ? ? ?" at bounding box center [434, 222] width 623 height 388
click at [223, 252] on circle at bounding box center [224, 251] width 14 height 14
click at [252, 232] on rect at bounding box center [248, 233] width 18 height 13
click at [407, 126] on icon "0 15 30 240 165 15 15" at bounding box center [434, 222] width 623 height 388
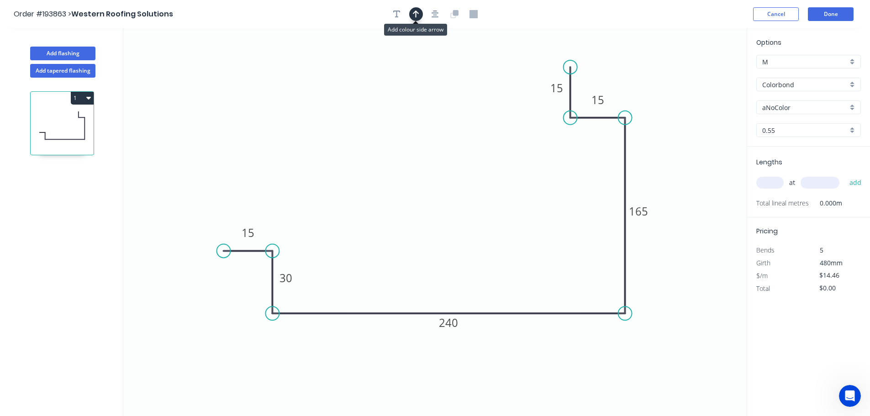
click at [417, 13] on icon "button" at bounding box center [416, 14] width 6 height 8
drag, startPoint x: 701, startPoint y: 71, endPoint x: 596, endPoint y: 372, distance: 319.1
click at [596, 372] on icon at bounding box center [600, 361] width 8 height 29
click at [596, 372] on icon at bounding box center [596, 361] width 8 height 29
click at [596, 372] on icon at bounding box center [603, 364] width 26 height 26
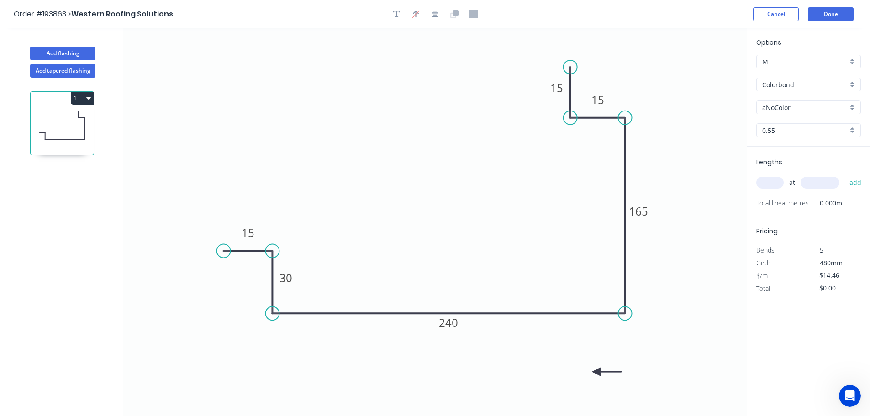
click at [596, 372] on icon at bounding box center [606, 372] width 29 height 8
click at [394, 11] on icon "button" at bounding box center [396, 14] width 7 height 7
click at [191, 67] on textarea at bounding box center [182, 64] width 74 height 34
click at [426, 128] on icon "3 15 30 240 165 15 15" at bounding box center [434, 222] width 623 height 388
click at [852, 106] on div "aNoColor" at bounding box center [808, 107] width 105 height 14
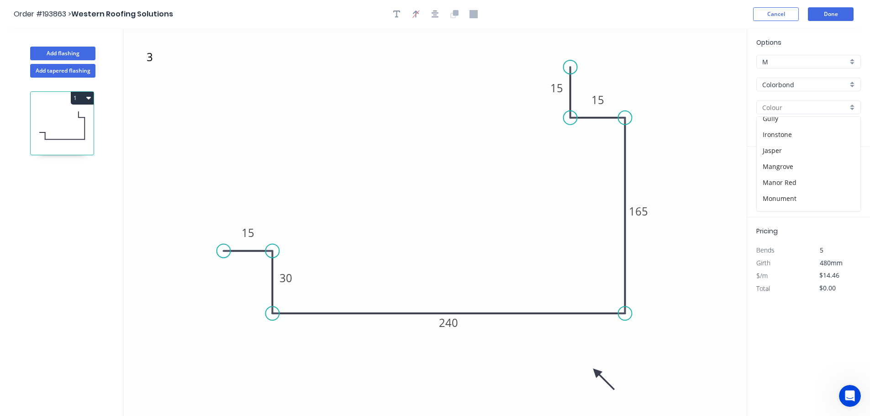
scroll to position [161, 0]
click at [803, 186] on div "Monument" at bounding box center [809, 188] width 104 height 16
click at [770, 182] on input "text" at bounding box center [769, 183] width 27 height 12
click at [845, 175] on button "add" at bounding box center [855, 183] width 21 height 16
drag, startPoint x: 847, startPoint y: 303, endPoint x: 792, endPoint y: 303, distance: 55.2
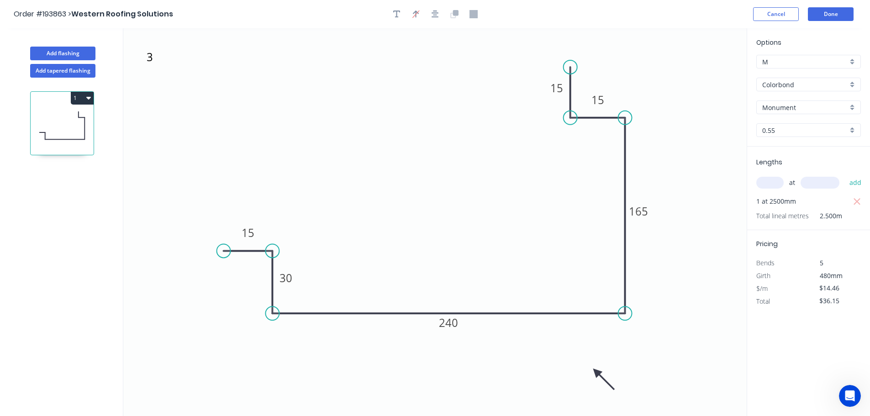
click at [796, 302] on div "Total $36.15" at bounding box center [808, 301] width 118 height 13
click at [831, 17] on button "Done" at bounding box center [831, 14] width 46 height 14
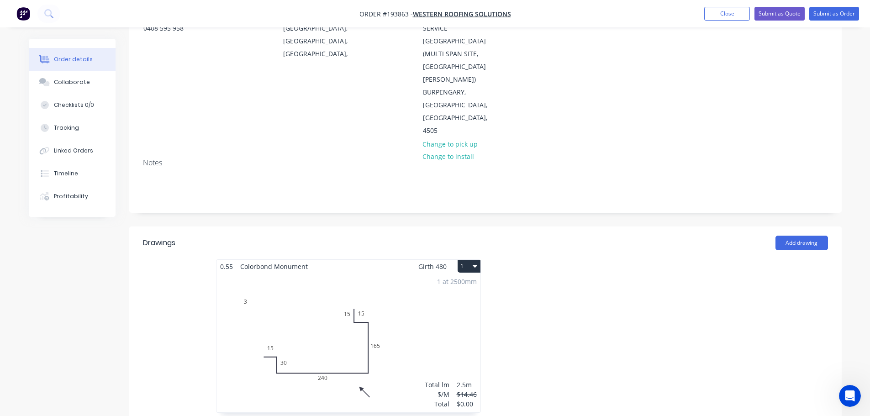
scroll to position [213, 0]
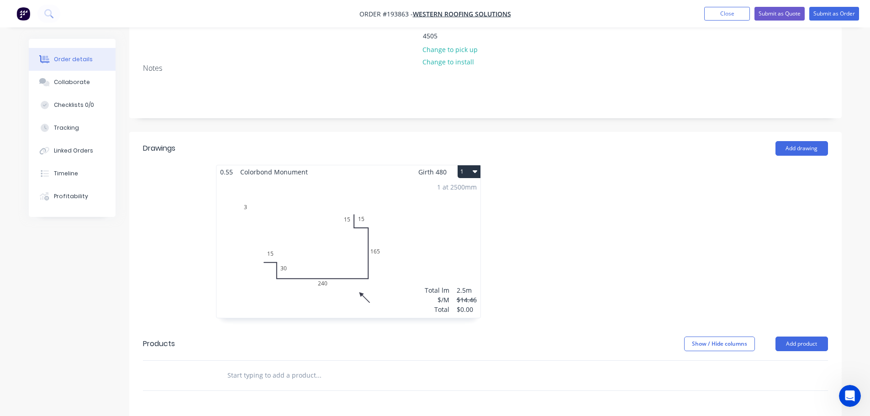
click at [468, 165] on button "1" at bounding box center [469, 171] width 23 height 13
click at [454, 187] on div "Use larger box size" at bounding box center [437, 193] width 70 height 13
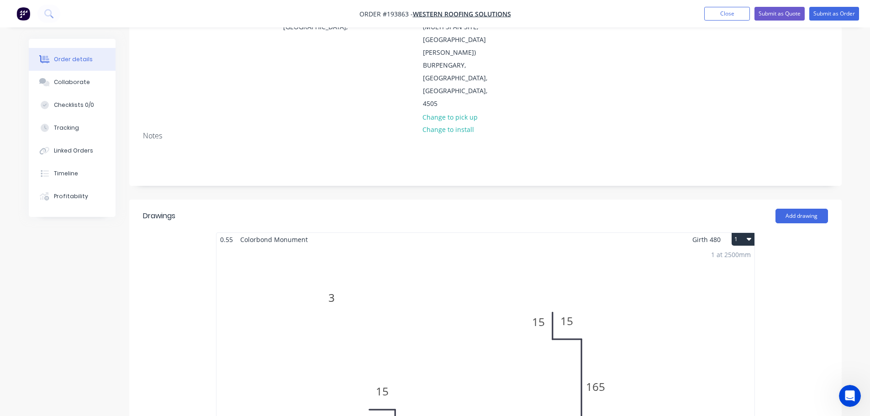
scroll to position [0, 0]
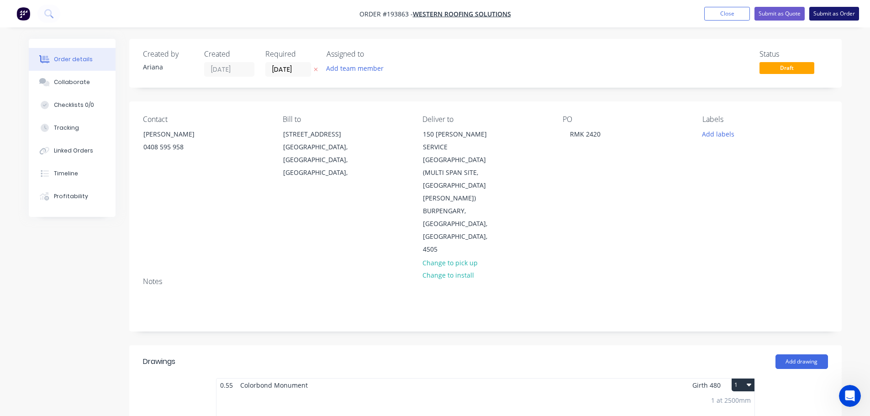
click at [827, 13] on button "Submit as Order" at bounding box center [834, 14] width 50 height 14
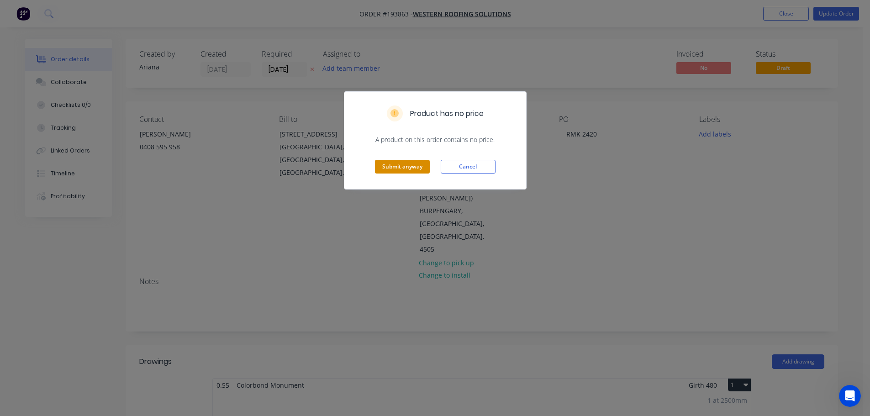
click at [405, 169] on button "Submit anyway" at bounding box center [402, 167] width 55 height 14
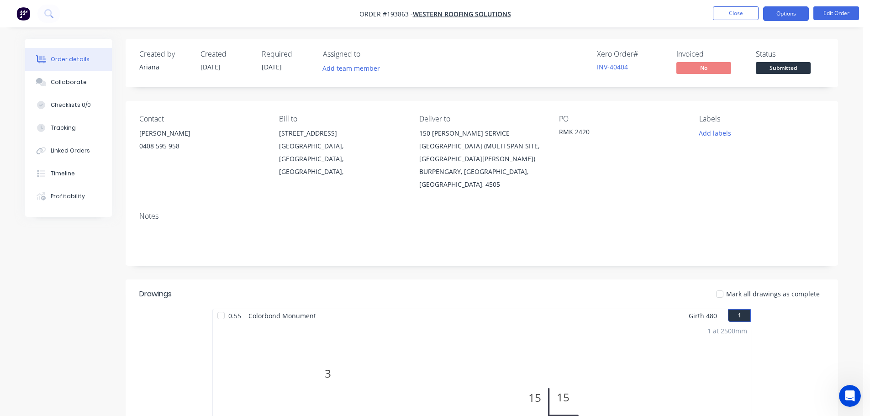
click at [780, 8] on button "Options" at bounding box center [786, 13] width 46 height 15
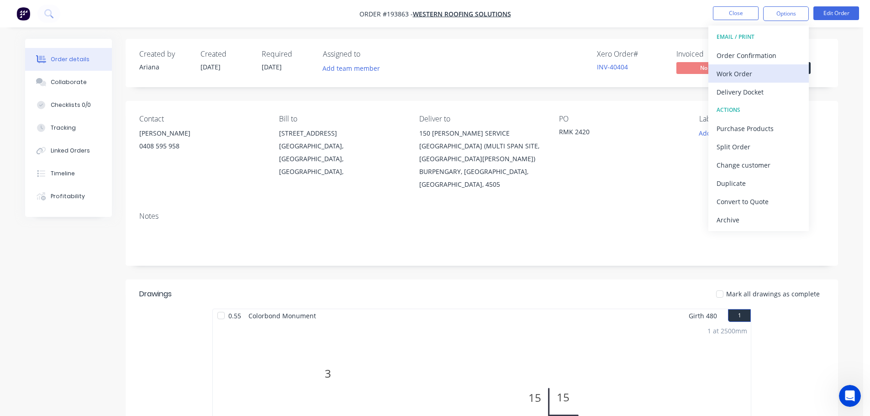
click at [741, 69] on div "Work Order" at bounding box center [758, 73] width 84 height 13
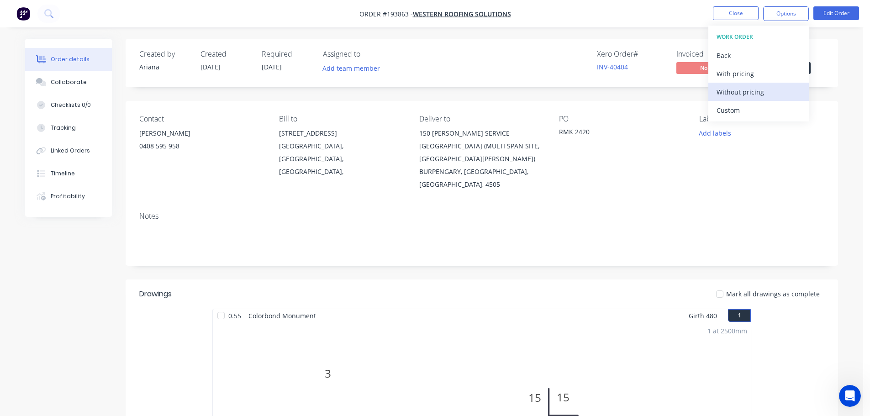
click at [728, 88] on div "Without pricing" at bounding box center [758, 91] width 84 height 13
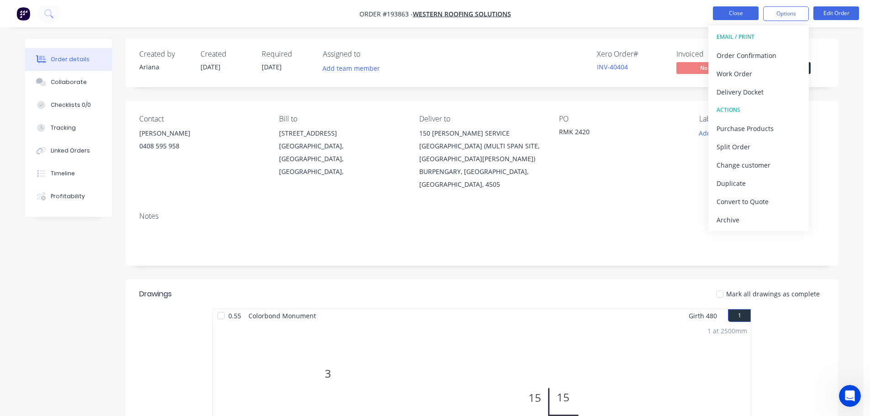
click at [741, 13] on button "Close" at bounding box center [736, 13] width 46 height 14
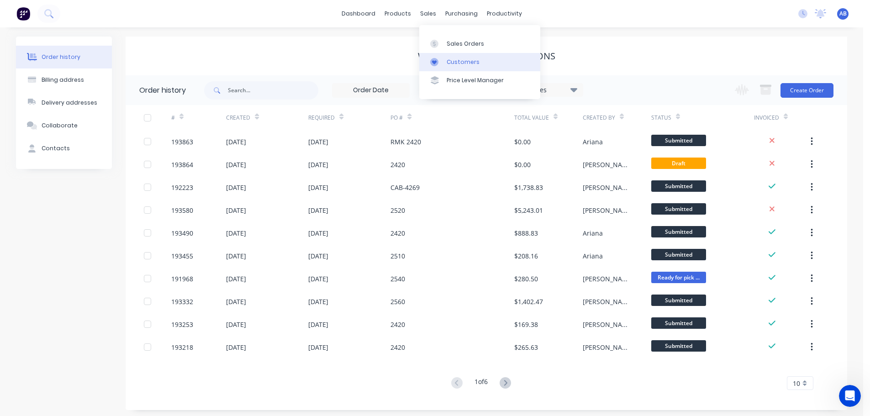
click at [475, 61] on div "Customers" at bounding box center [463, 62] width 33 height 8
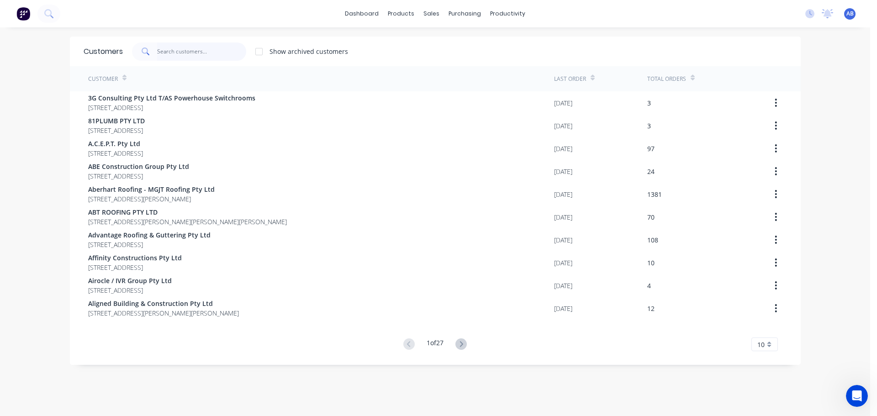
drag, startPoint x: 225, startPoint y: 49, endPoint x: 394, endPoint y: 48, distance: 168.9
click at [226, 49] on input "text" at bounding box center [201, 51] width 89 height 18
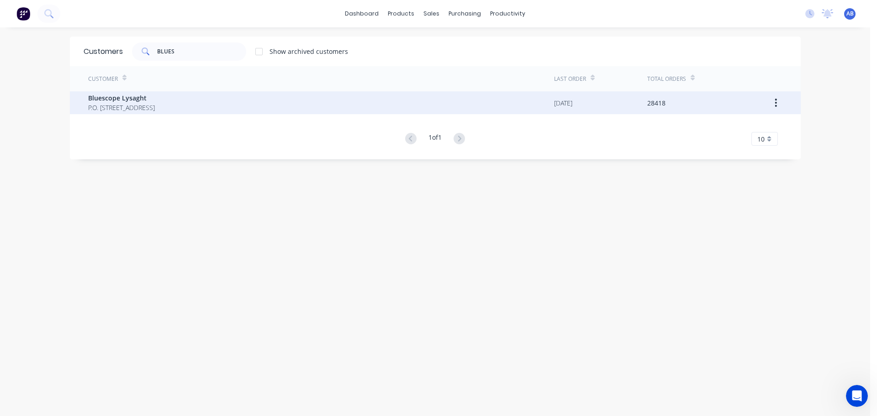
click at [134, 95] on span "Bluescope Lysaght" at bounding box center [121, 98] width 67 height 10
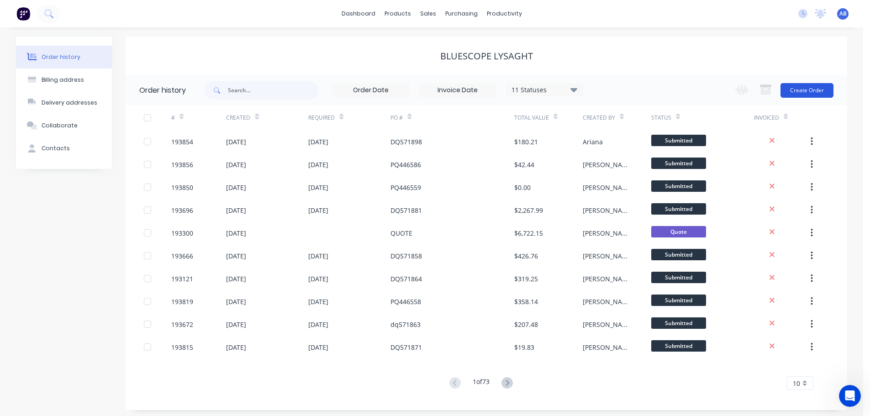
click at [808, 89] on button "Create Order" at bounding box center [806, 90] width 53 height 15
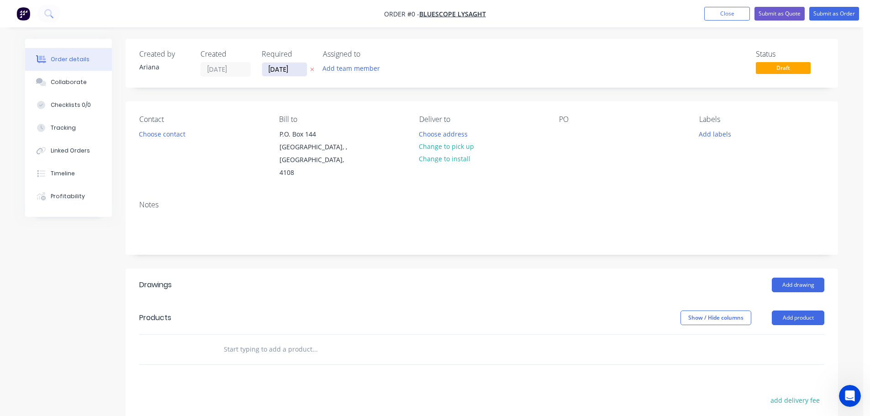
click at [293, 69] on input "[DATE]" at bounding box center [284, 70] width 45 height 14
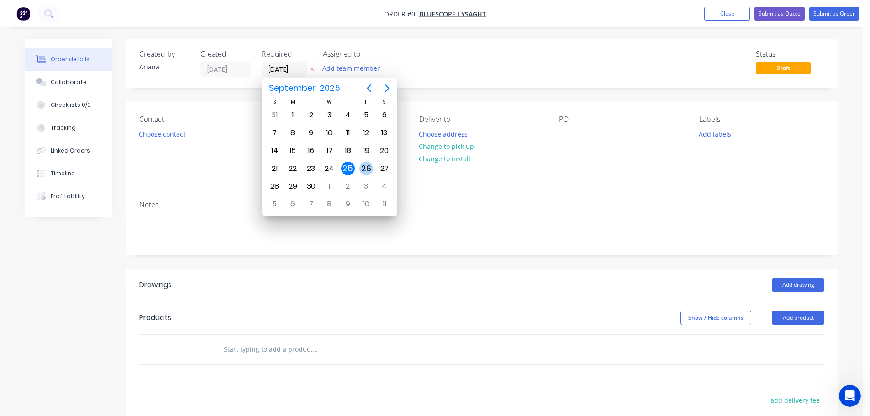
click at [364, 164] on div "26" at bounding box center [366, 169] width 14 height 14
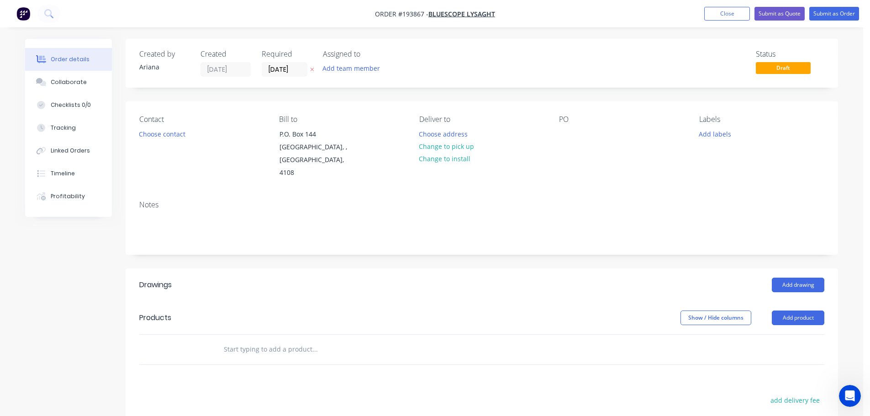
click at [482, 57] on div "Status Draft" at bounding box center [619, 63] width 410 height 27
click at [168, 134] on button "Choose contact" at bounding box center [162, 133] width 56 height 12
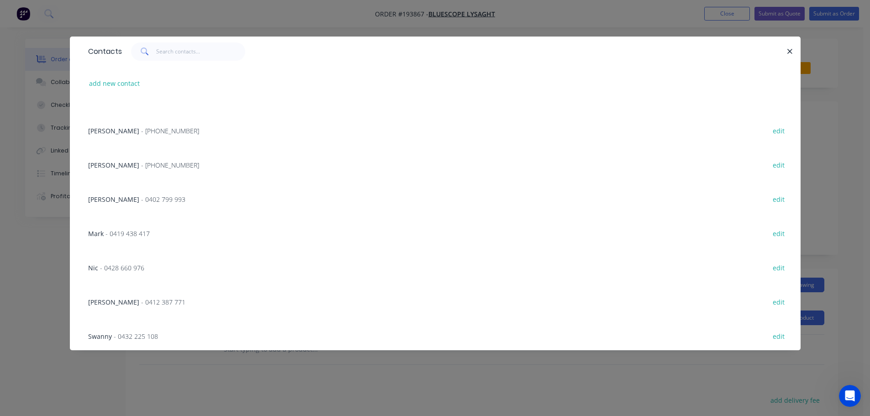
scroll to position [213, 0]
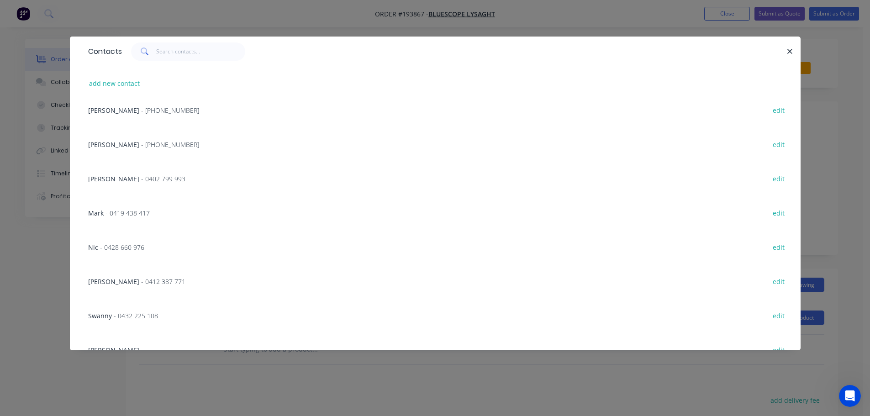
click at [141, 142] on span "- [PHONE_NUMBER]" at bounding box center [170, 144] width 58 height 9
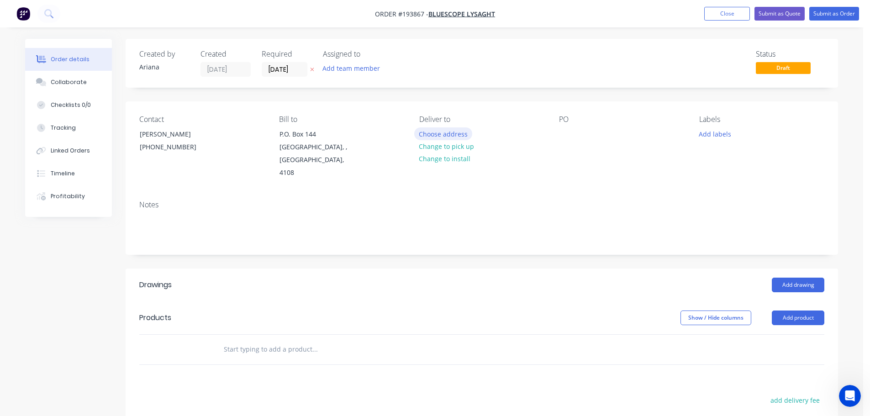
click at [432, 131] on button "Choose address" at bounding box center [443, 133] width 58 height 12
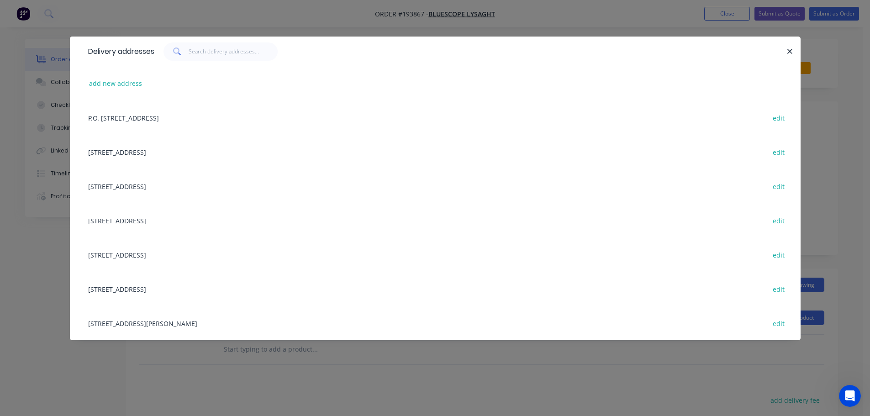
click at [171, 252] on div "[STREET_ADDRESS] edit" at bounding box center [435, 254] width 703 height 34
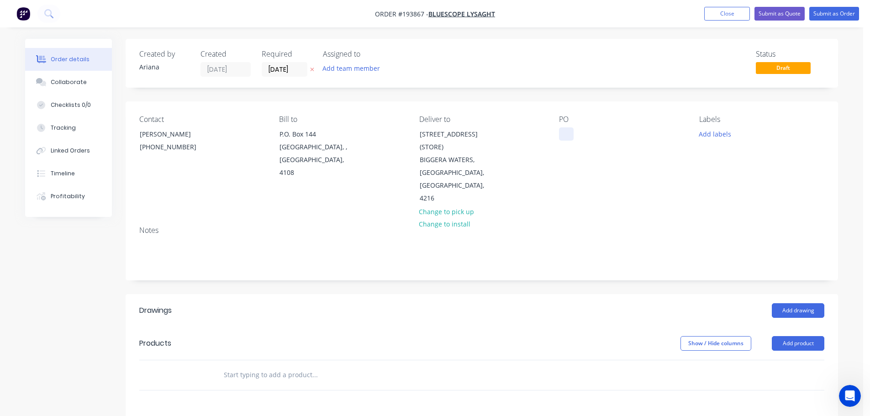
click at [566, 132] on div at bounding box center [566, 133] width 15 height 13
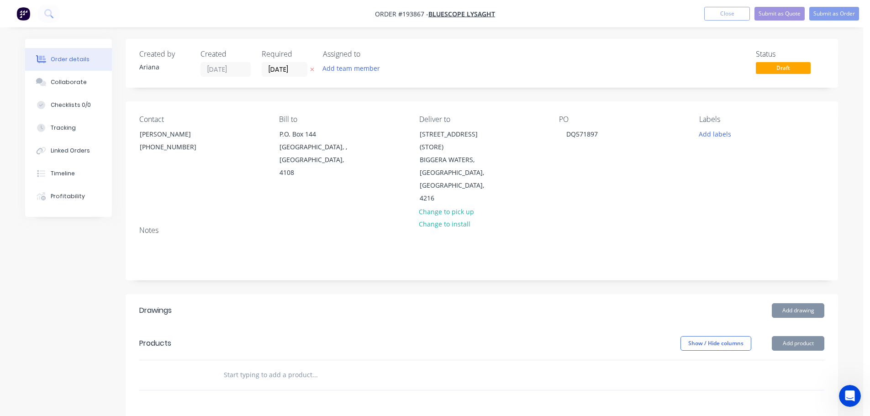
click at [605, 162] on div "PO DQ571897" at bounding box center [621, 160] width 125 height 90
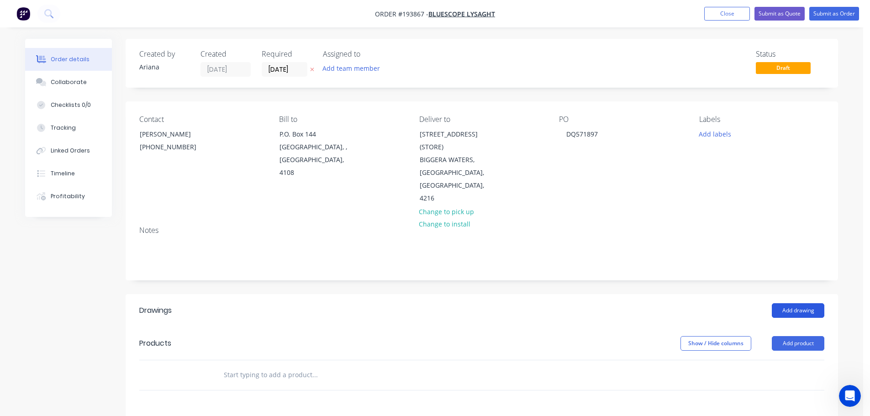
click at [801, 303] on button "Add drawing" at bounding box center [798, 310] width 53 height 15
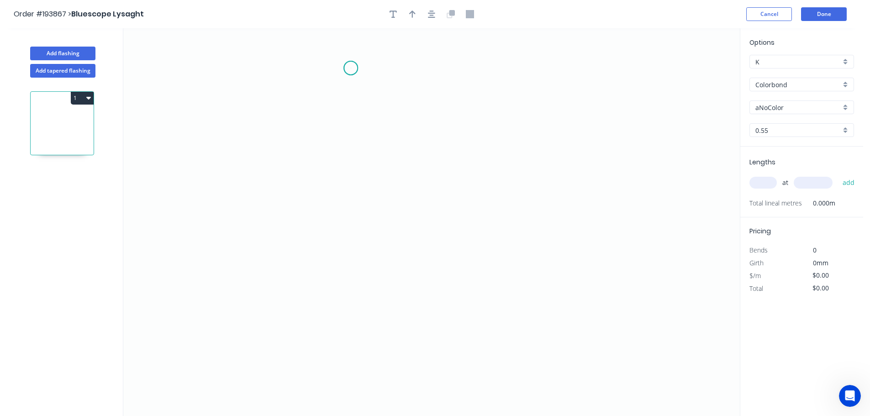
click at [351, 68] on icon "0" at bounding box center [431, 222] width 616 height 388
click at [357, 273] on icon "0" at bounding box center [431, 222] width 616 height 388
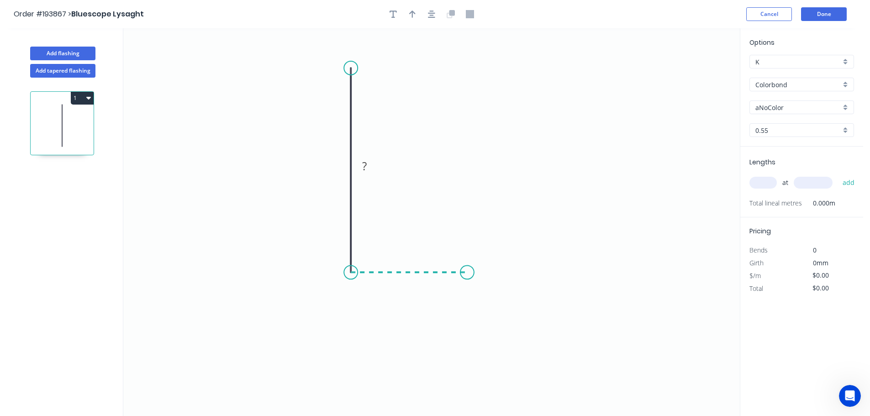
click at [467, 271] on icon "0 ?" at bounding box center [431, 222] width 616 height 388
click at [465, 382] on icon "0 ? ?" at bounding box center [431, 222] width 616 height 388
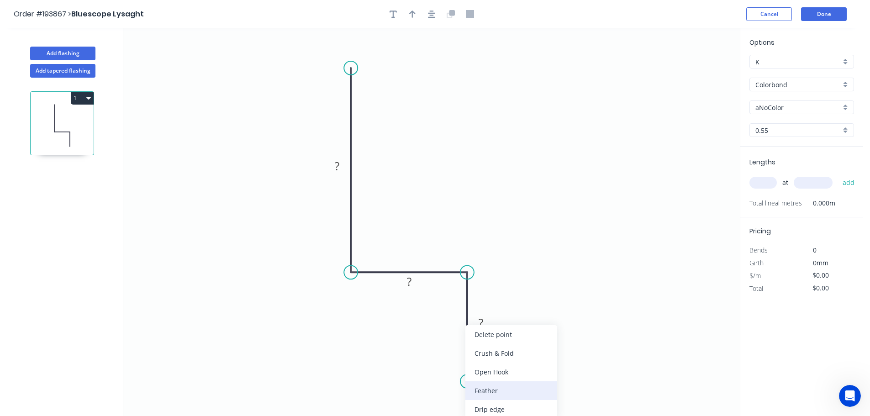
click at [497, 392] on div "Feather" at bounding box center [511, 390] width 92 height 19
click at [459, 366] on tspan "15" at bounding box center [453, 365] width 13 height 15
click at [508, 349] on icon "0 ? ? FE 8 ?" at bounding box center [431, 222] width 616 height 388
drag, startPoint x: 436, startPoint y: 367, endPoint x: 414, endPoint y: 406, distance: 44.6
click at [414, 406] on rect at bounding box center [426, 403] width 30 height 19
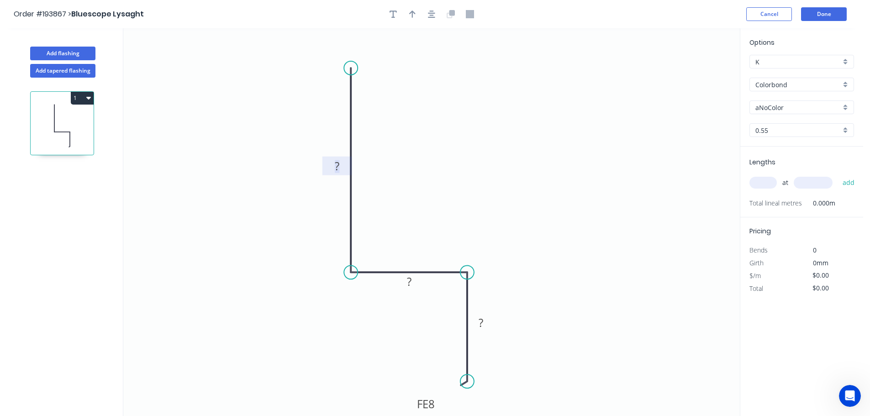
click at [338, 163] on tspan "?" at bounding box center [337, 165] width 5 height 15
click at [526, 154] on icon "0 75 20 FE 8 15" at bounding box center [431, 222] width 616 height 388
drag, startPoint x: 468, startPoint y: 380, endPoint x: 466, endPoint y: 359, distance: 21.1
click at [466, 359] on circle at bounding box center [467, 359] width 14 height 14
click at [412, 12] on icon "button" at bounding box center [412, 14] width 6 height 7
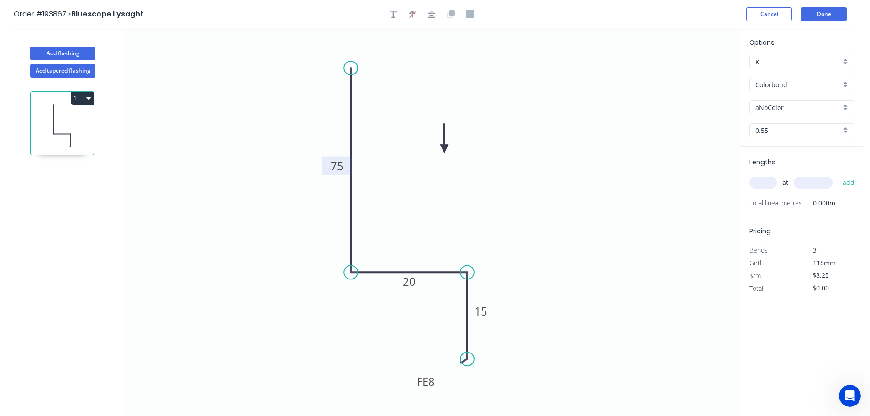
drag, startPoint x: 694, startPoint y: 71, endPoint x: 444, endPoint y: 149, distance: 261.7
click at [444, 149] on icon at bounding box center [444, 138] width 8 height 29
click at [847, 107] on div "aNoColor" at bounding box center [801, 107] width 105 height 14
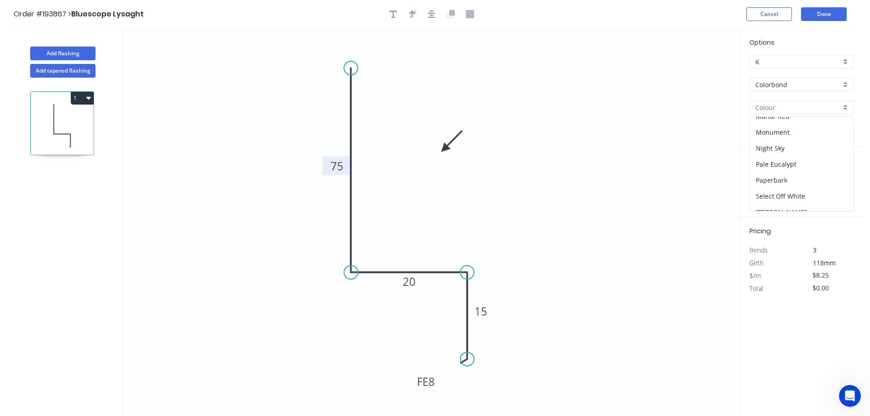
click at [807, 181] on div "Paperbark" at bounding box center [802, 180] width 104 height 16
click at [769, 185] on input "text" at bounding box center [762, 183] width 27 height 12
click at [838, 175] on button "add" at bounding box center [848, 183] width 21 height 16
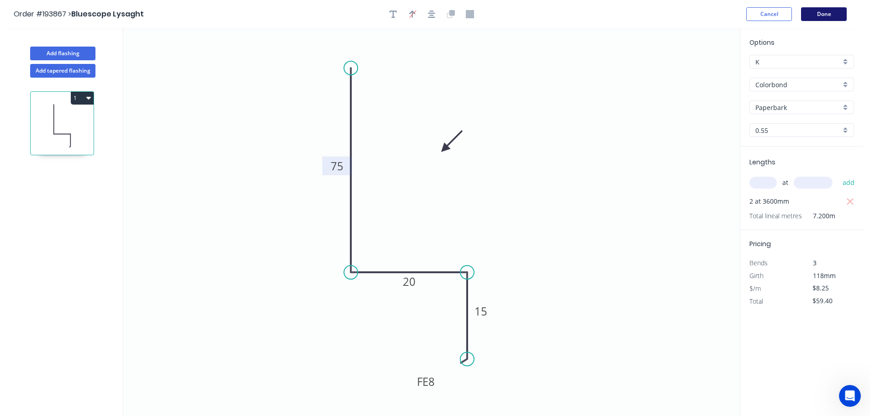
click at [822, 13] on button "Done" at bounding box center [824, 14] width 46 height 14
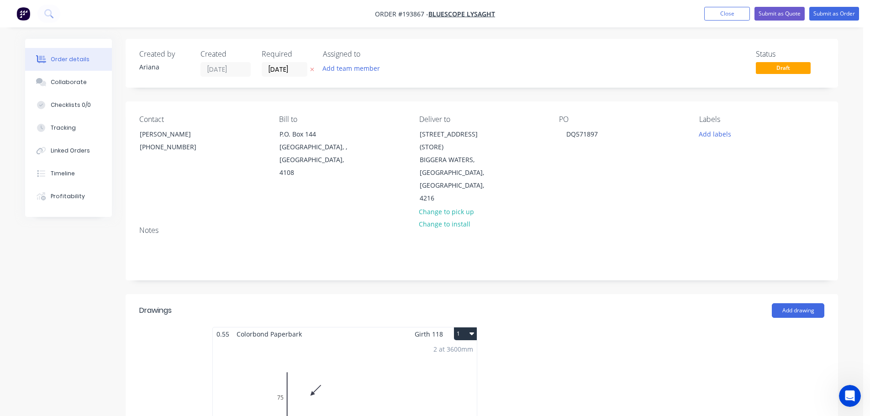
click at [462, 327] on button "1" at bounding box center [465, 333] width 23 height 13
click at [452, 349] on div "Use larger box size" at bounding box center [433, 355] width 70 height 13
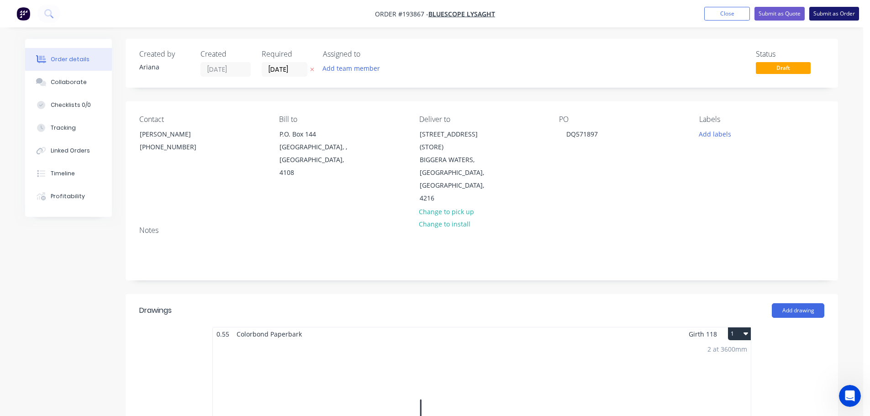
click at [830, 13] on button "Submit as Order" at bounding box center [834, 14] width 50 height 14
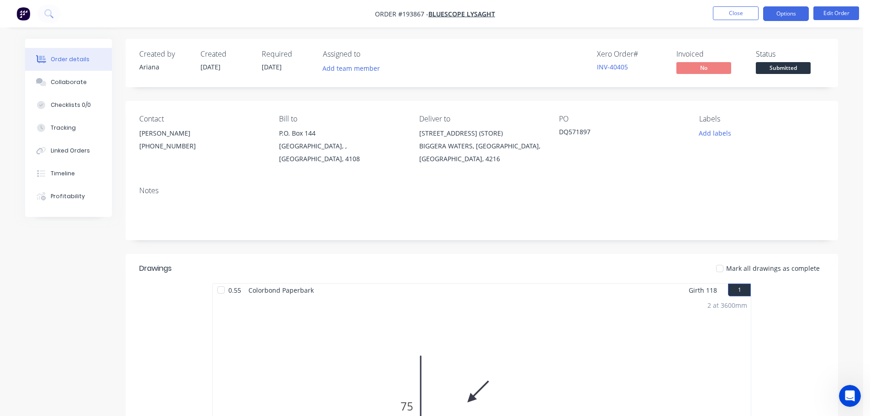
click at [783, 17] on button "Options" at bounding box center [786, 13] width 46 height 15
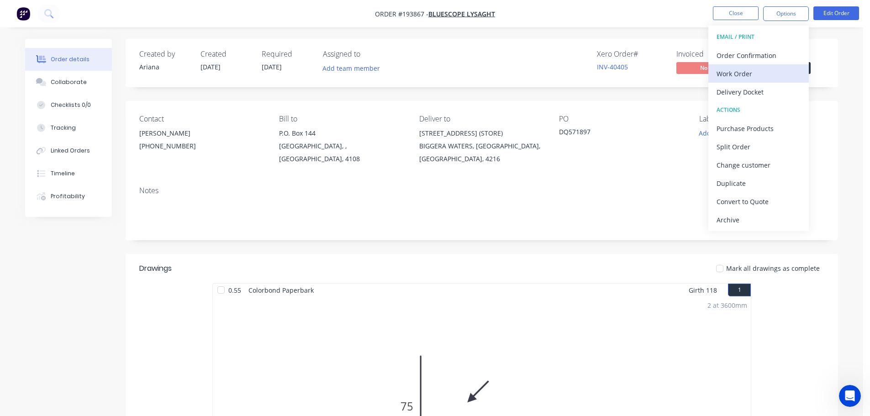
click at [749, 74] on div "Work Order" at bounding box center [758, 73] width 84 height 13
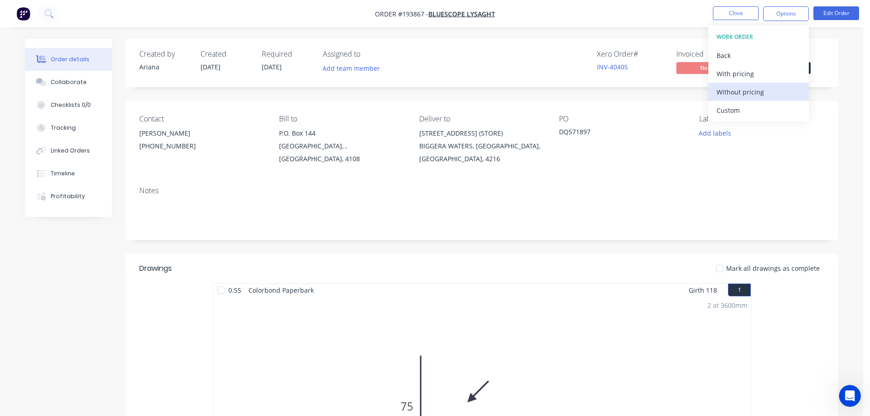
click at [740, 91] on div "Without pricing" at bounding box center [758, 91] width 84 height 13
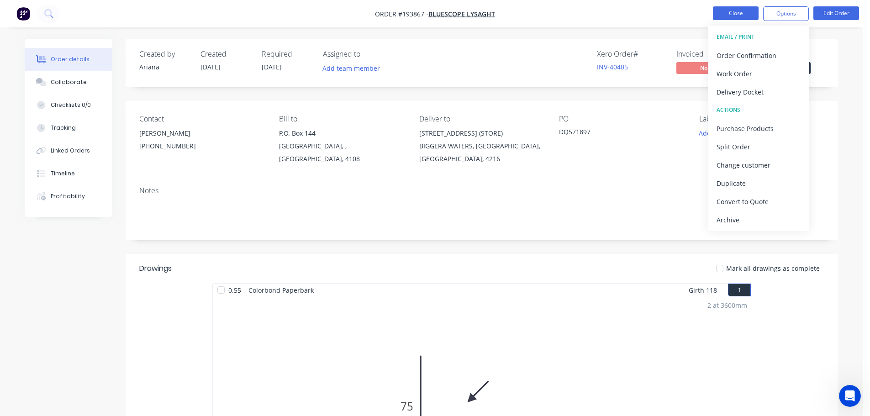
click at [736, 12] on button "Close" at bounding box center [736, 13] width 46 height 14
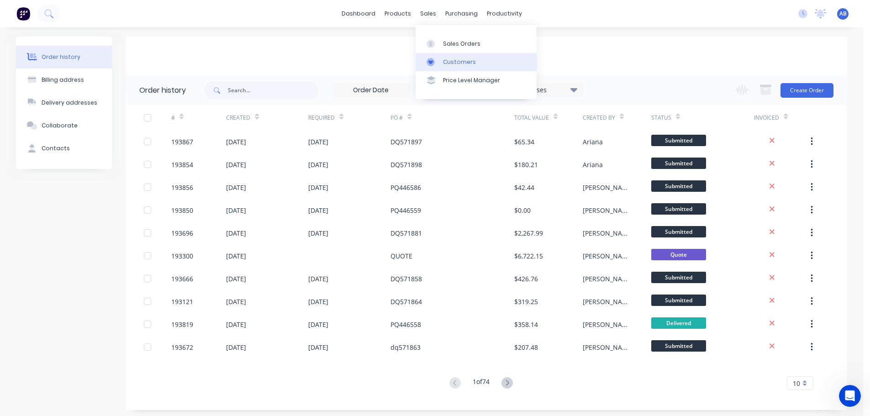
click at [450, 59] on div "Customers" at bounding box center [459, 62] width 33 height 8
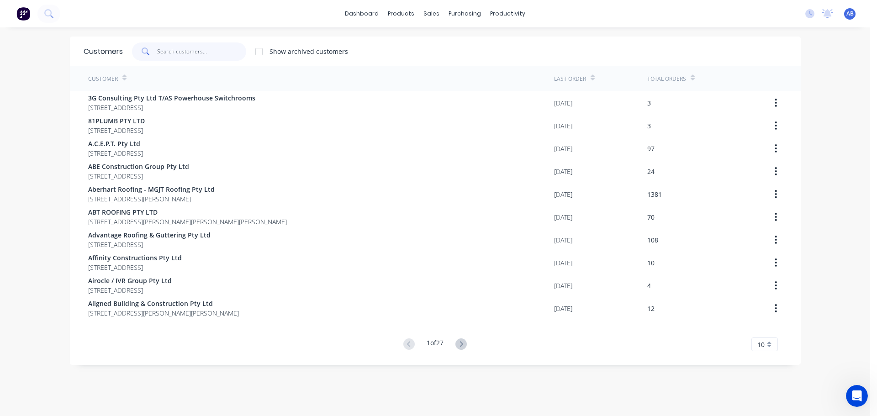
click at [220, 53] on input "text" at bounding box center [201, 51] width 89 height 18
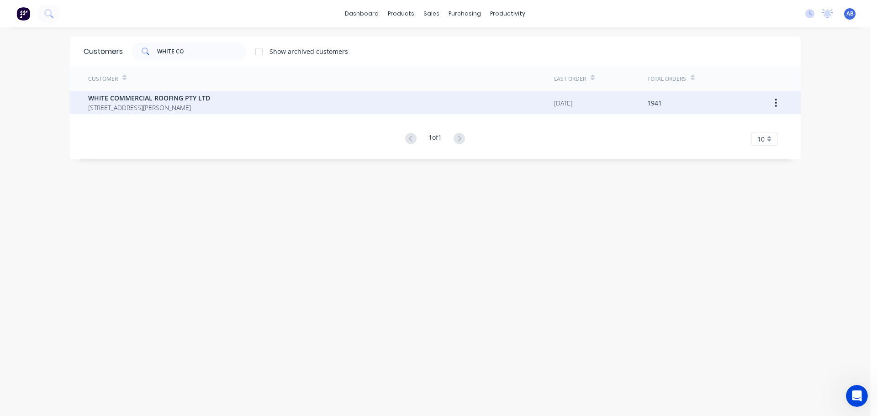
click at [172, 97] on span "WHITE COMMERCIAL ROOFING PTY LTD" at bounding box center [149, 98] width 122 height 10
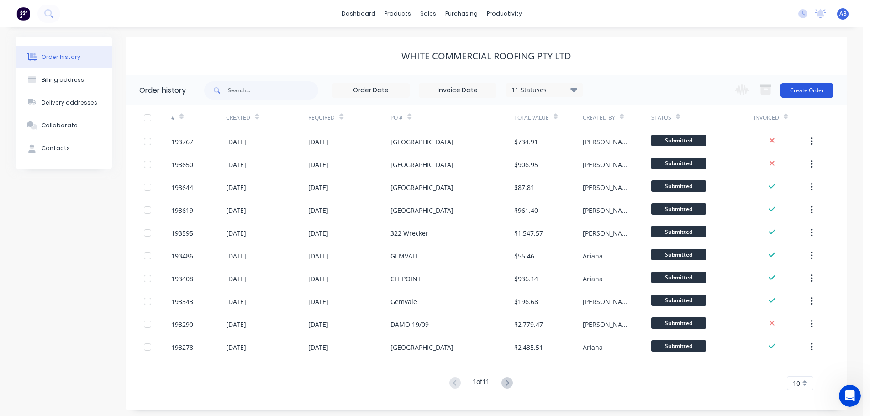
click at [801, 87] on button "Create Order" at bounding box center [806, 90] width 53 height 15
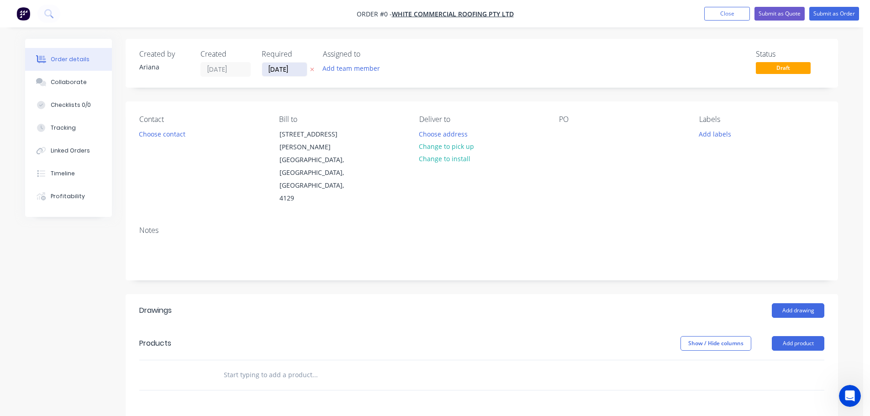
click at [282, 73] on input "[DATE]" at bounding box center [284, 70] width 45 height 14
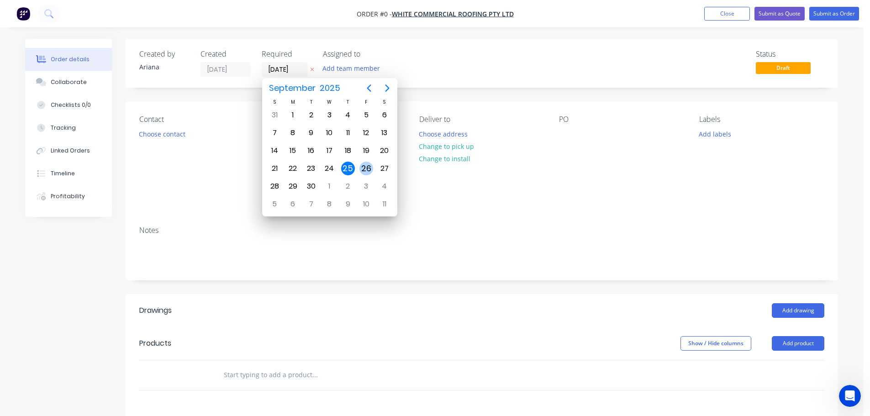
click at [366, 164] on div "26" at bounding box center [366, 169] width 14 height 14
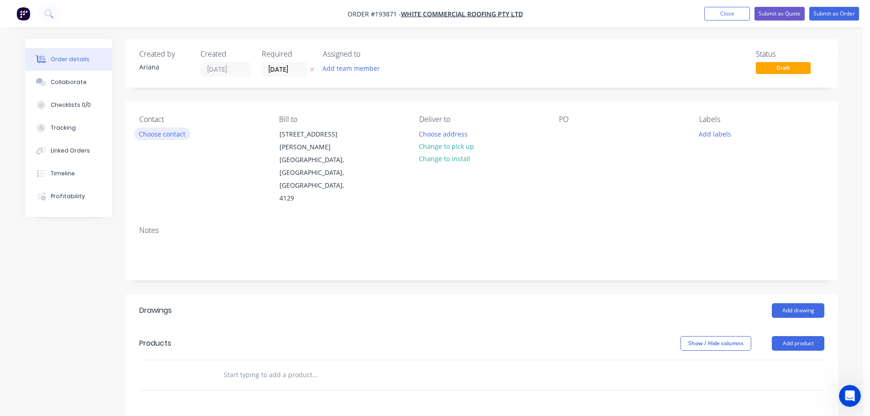
click at [170, 132] on button "Choose contact" at bounding box center [162, 133] width 56 height 12
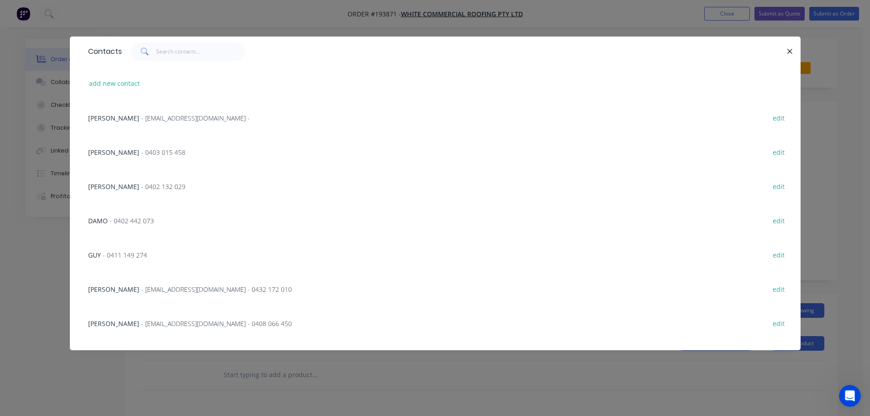
click at [141, 154] on span "- 0403 015 458" at bounding box center [163, 152] width 44 height 9
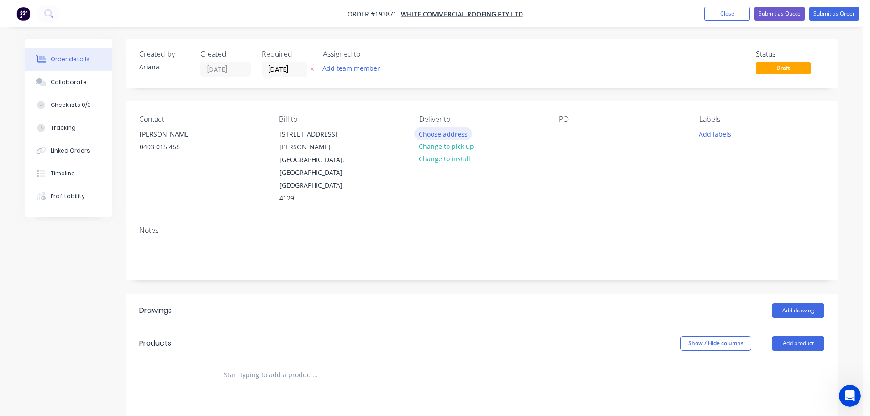
click at [441, 134] on button "Choose address" at bounding box center [443, 133] width 58 height 12
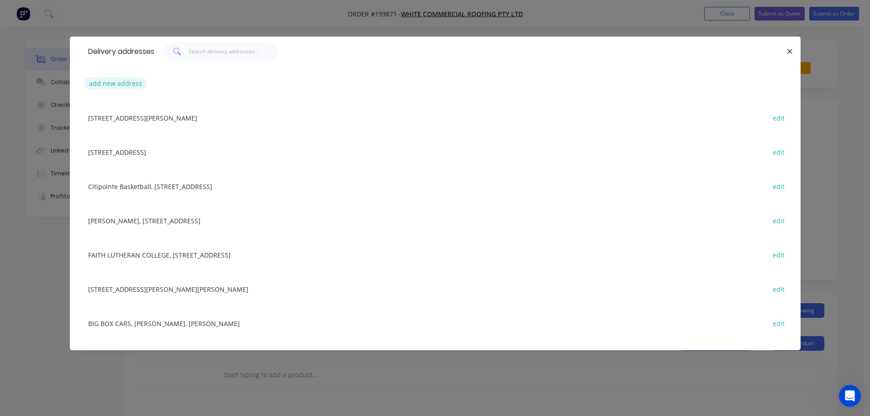
click at [105, 84] on button "add new address" at bounding box center [115, 83] width 63 height 12
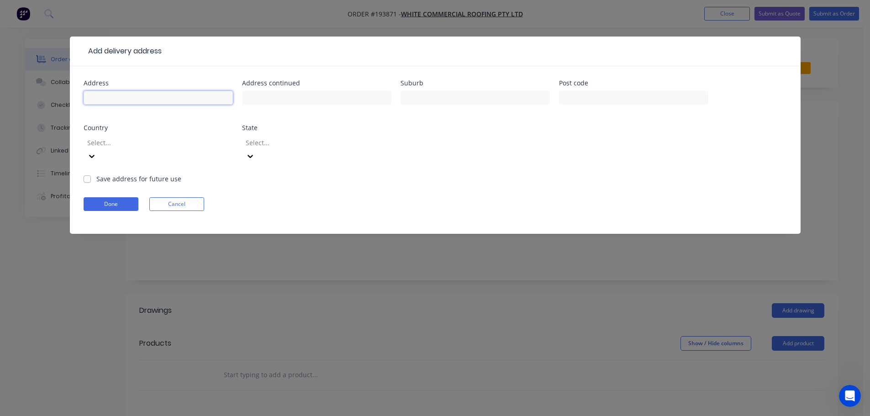
click at [102, 96] on input "text" at bounding box center [158, 98] width 149 height 14
click at [549, 174] on form "Address [GEOGRAPHIC_DATA] Address [GEOGRAPHIC_DATA] Post code Country Select...…" at bounding box center [435, 157] width 703 height 154
click at [96, 152] on icon at bounding box center [91, 156] width 9 height 9
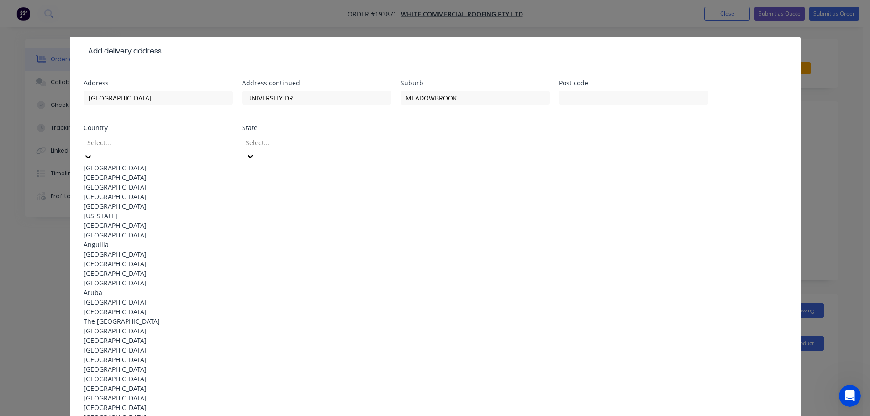
click at [123, 164] on div "[GEOGRAPHIC_DATA]" at bounding box center [158, 168] width 149 height 10
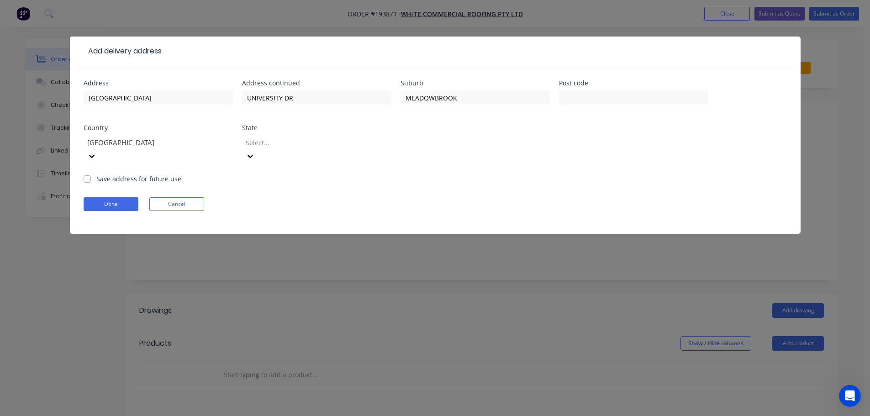
click at [255, 152] on icon at bounding box center [250, 156] width 9 height 9
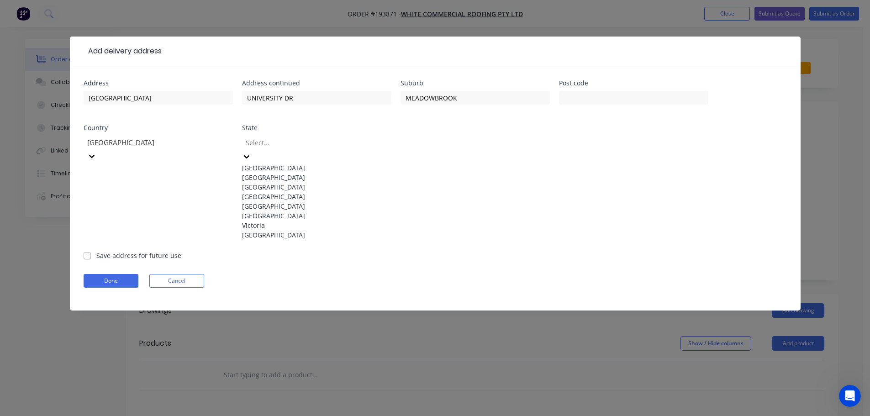
click at [272, 201] on div "[GEOGRAPHIC_DATA]" at bounding box center [316, 197] width 149 height 10
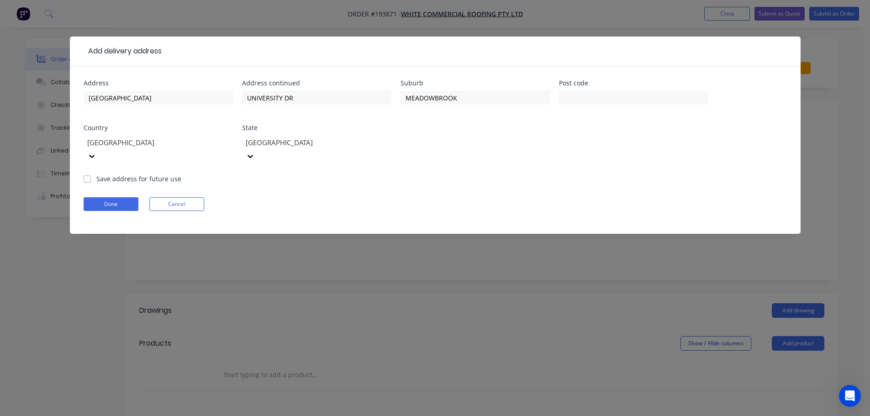
click at [480, 173] on form "Address [GEOGRAPHIC_DATA] Address continued [GEOGRAPHIC_DATA] Post code Country…" at bounding box center [435, 157] width 703 height 154
click at [107, 197] on button "Done" at bounding box center [111, 204] width 55 height 14
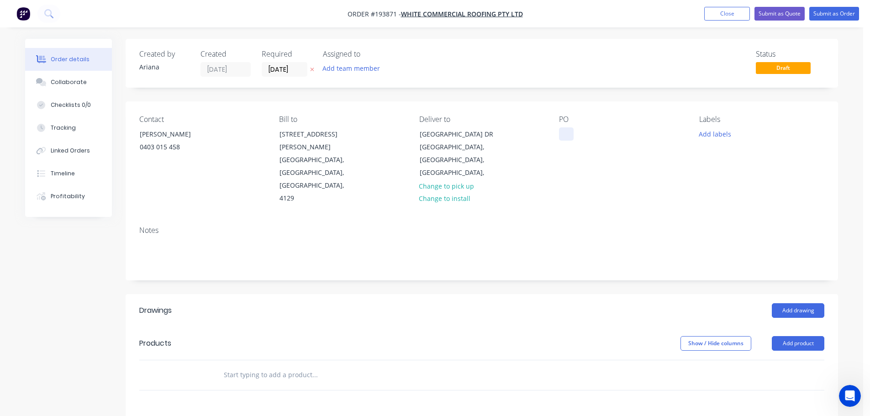
click at [567, 133] on div at bounding box center [566, 133] width 15 height 13
click at [608, 167] on div "[GEOGRAPHIC_DATA]" at bounding box center [621, 160] width 125 height 90
click at [709, 134] on button "Add labels" at bounding box center [715, 133] width 42 height 12
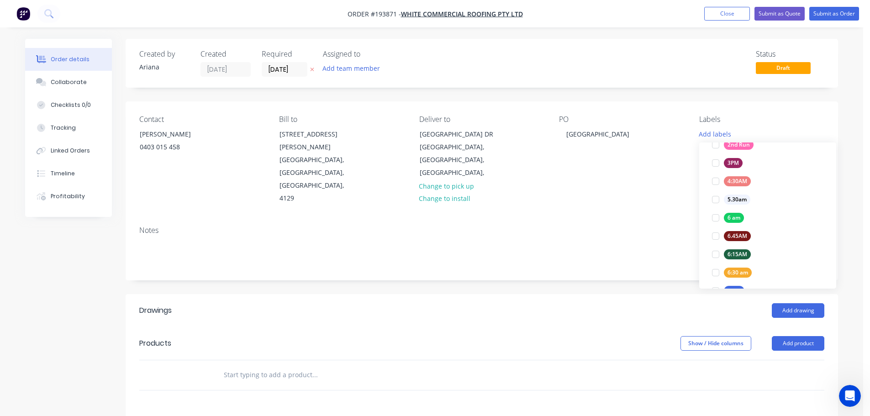
scroll to position [133, 0]
click at [715, 208] on div at bounding box center [715, 210] width 18 height 18
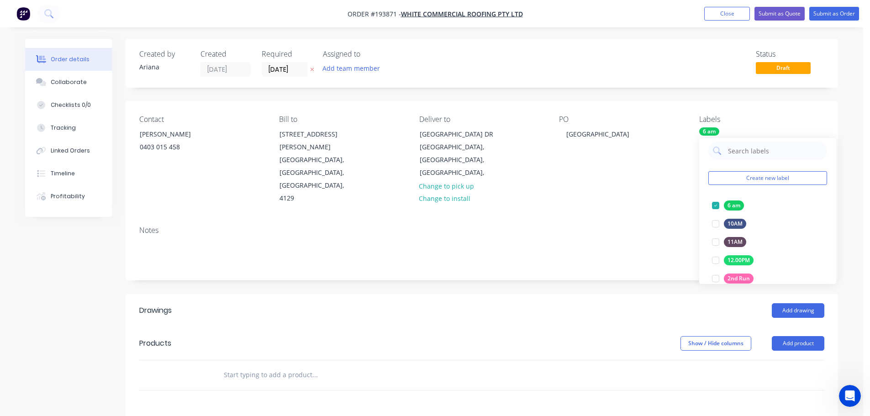
click at [633, 219] on div "Notes" at bounding box center [482, 249] width 712 height 61
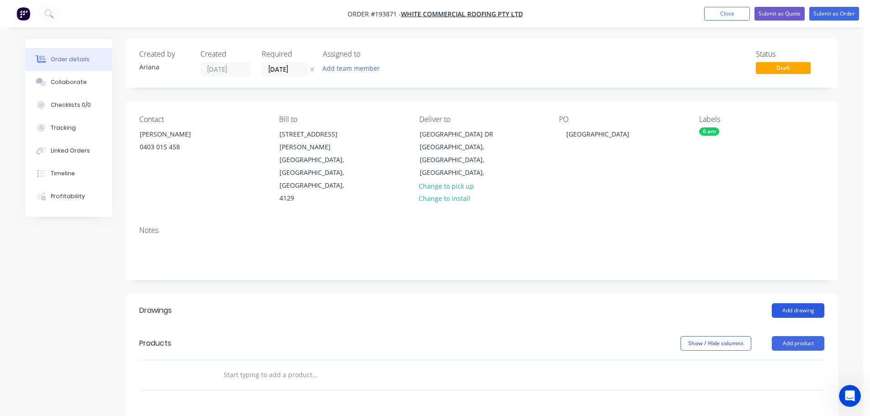
click at [792, 303] on button "Add drawing" at bounding box center [798, 310] width 53 height 15
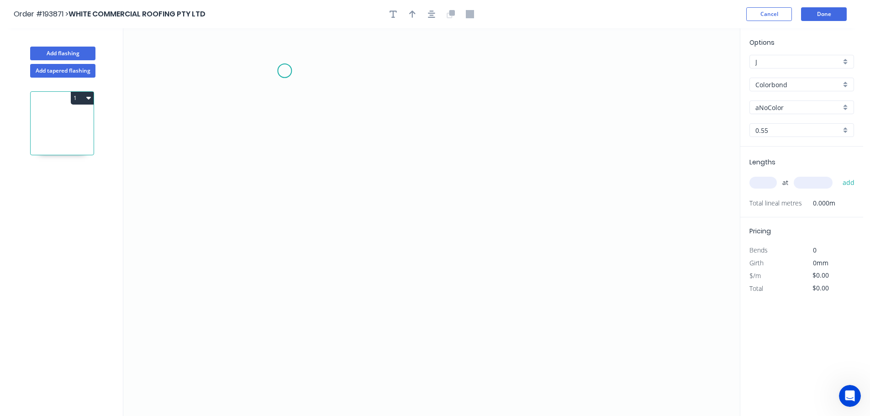
click at [284, 71] on icon "0" at bounding box center [431, 222] width 616 height 388
click at [285, 242] on icon "0" at bounding box center [431, 222] width 616 height 388
click at [567, 244] on icon "0 ?" at bounding box center [431, 222] width 616 height 388
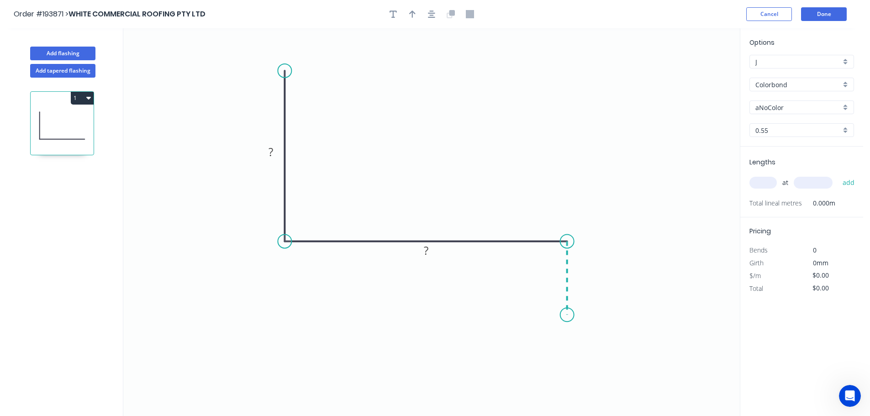
click at [568, 315] on icon "0 ? ?" at bounding box center [431, 222] width 616 height 388
click at [592, 340] on div "Crush & Fold" at bounding box center [614, 346] width 92 height 19
click at [583, 340] on div "Flip bend" at bounding box center [614, 342] width 92 height 19
click at [597, 295] on tspan "10" at bounding box center [592, 298] width 13 height 15
drag, startPoint x: 646, startPoint y: 288, endPoint x: 625, endPoint y: 311, distance: 31.7
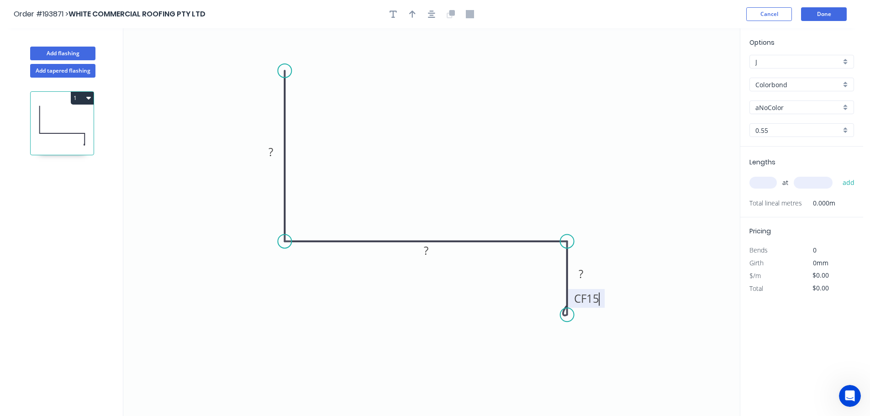
click at [646, 289] on icon "0 ? ? CF 15 ?" at bounding box center [431, 222] width 616 height 388
drag, startPoint x: 602, startPoint y: 301, endPoint x: 616, endPoint y: 352, distance: 53.5
click at [616, 352] on rect at bounding box center [600, 350] width 37 height 19
click at [273, 152] on tspan "?" at bounding box center [270, 151] width 5 height 15
click at [400, 116] on icon "0 100 140 CF 15 30" at bounding box center [431, 222] width 616 height 388
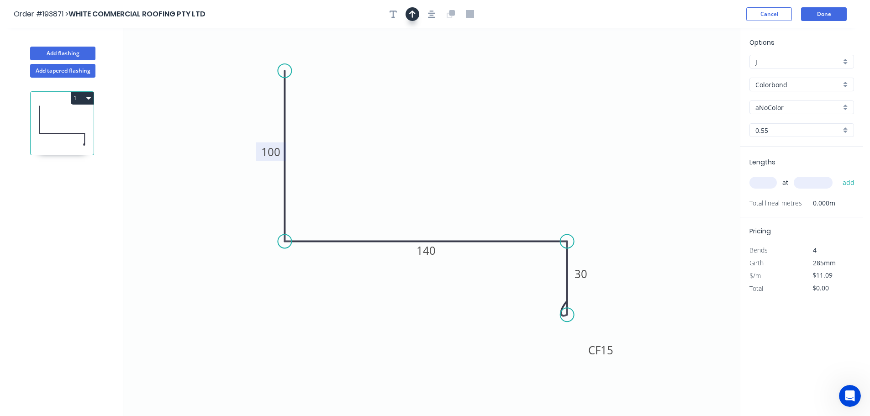
click at [410, 9] on button "button" at bounding box center [412, 14] width 14 height 14
drag, startPoint x: 694, startPoint y: 72, endPoint x: 432, endPoint y: 126, distance: 266.8
click at [438, 126] on icon at bounding box center [442, 113] width 8 height 29
click at [847, 107] on div "aNoColor" at bounding box center [801, 107] width 105 height 14
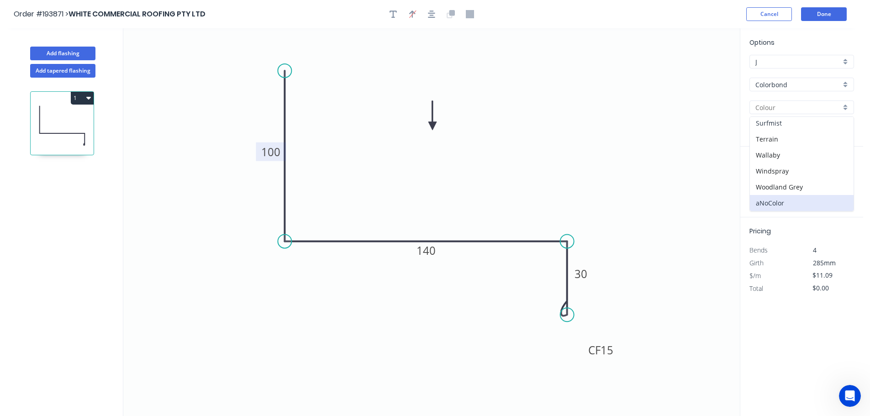
click at [794, 124] on div "Surfmist" at bounding box center [802, 123] width 104 height 16
click at [769, 184] on input "text" at bounding box center [762, 183] width 27 height 12
click at [838, 175] on button "add" at bounding box center [848, 183] width 21 height 16
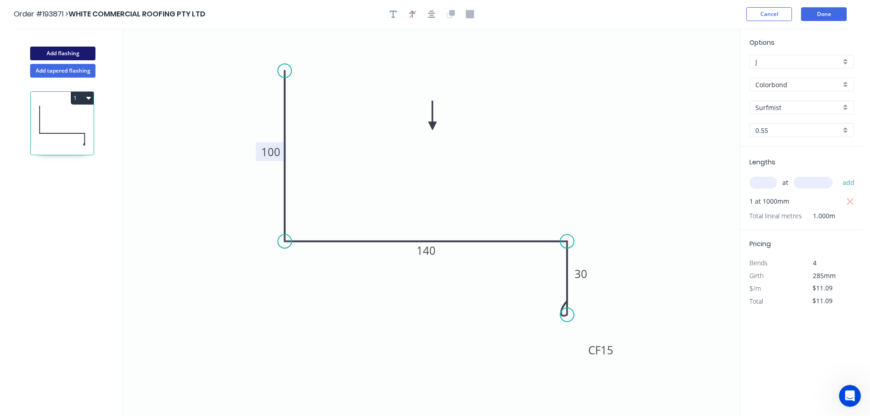
click at [63, 51] on button "Add flashing" at bounding box center [62, 54] width 65 height 14
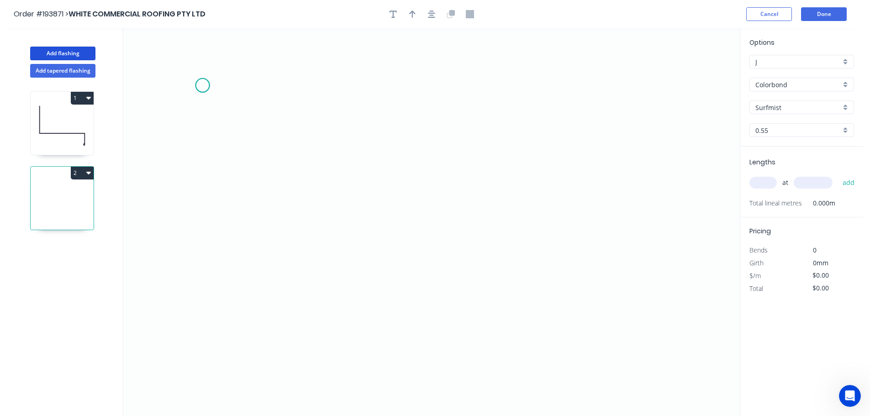
click at [202, 85] on icon "0" at bounding box center [431, 222] width 616 height 388
click at [329, 85] on icon "0" at bounding box center [431, 222] width 616 height 388
click at [330, 309] on icon "0 ?" at bounding box center [431, 222] width 616 height 388
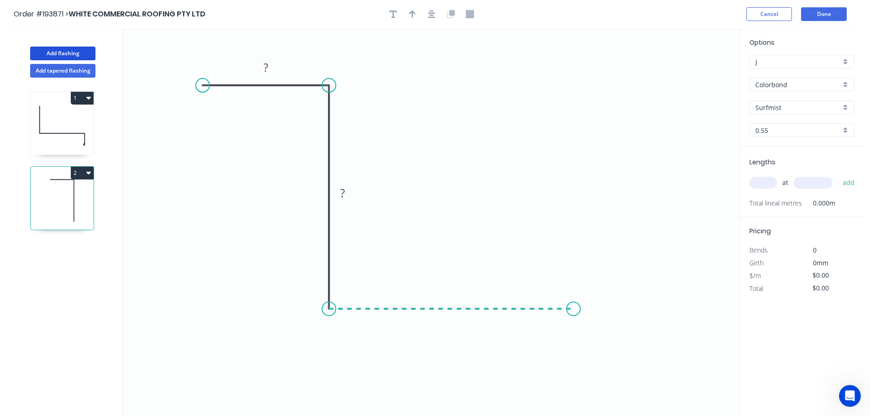
click at [573, 309] on icon "0 ? ?" at bounding box center [431, 222] width 616 height 388
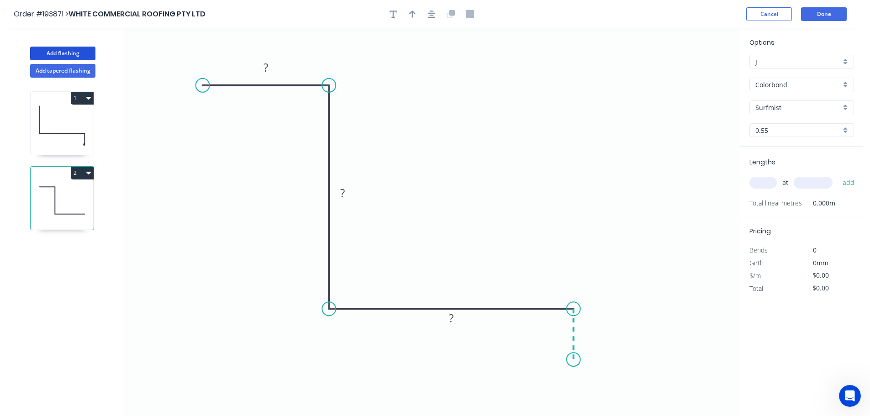
click at [576, 360] on icon "0 ? ? ?" at bounding box center [431, 222] width 616 height 388
click at [638, 359] on div "Crush & Fold" at bounding box center [622, 353] width 92 height 19
drag, startPoint x: 537, startPoint y: 345, endPoint x: 604, endPoint y: 391, distance: 80.7
click at [604, 391] on rect at bounding box center [620, 388] width 37 height 19
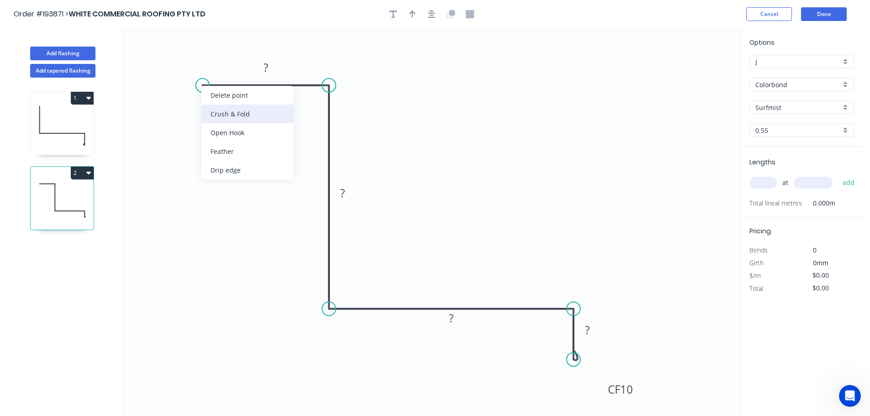
click at [233, 114] on div "Crush & Fold" at bounding box center [247, 114] width 92 height 19
click at [222, 116] on div "Flip bend" at bounding box center [253, 116] width 92 height 19
click at [222, 100] on tspan "10" at bounding box center [220, 100] width 13 height 15
click at [251, 113] on icon "0 CF 15 ? ? ? CF 10 ?" at bounding box center [431, 222] width 616 height 388
drag, startPoint x: 229, startPoint y: 103, endPoint x: 184, endPoint y: 61, distance: 61.7
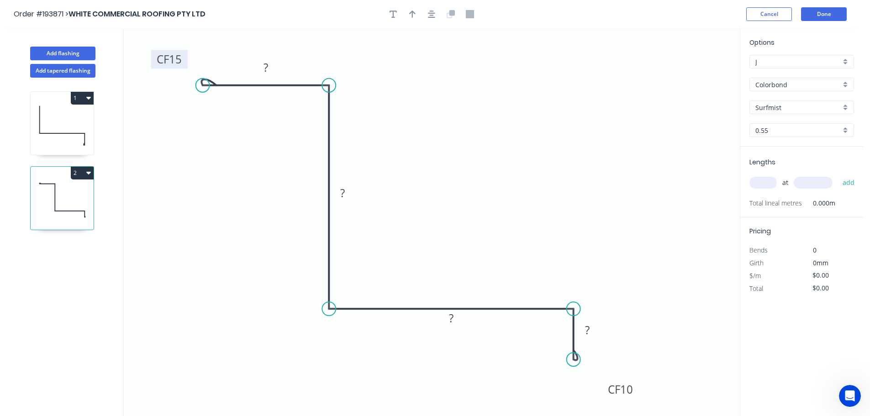
click at [184, 61] on rect at bounding box center [169, 59] width 37 height 19
click at [266, 64] on tspan "?" at bounding box center [265, 67] width 5 height 15
click at [342, 191] on tspan "?" at bounding box center [342, 192] width 5 height 15
click at [397, 195] on icon "0 CF 15 50 415 ? CF 10 ?" at bounding box center [431, 222] width 616 height 388
click at [456, 316] on rect at bounding box center [451, 318] width 18 height 13
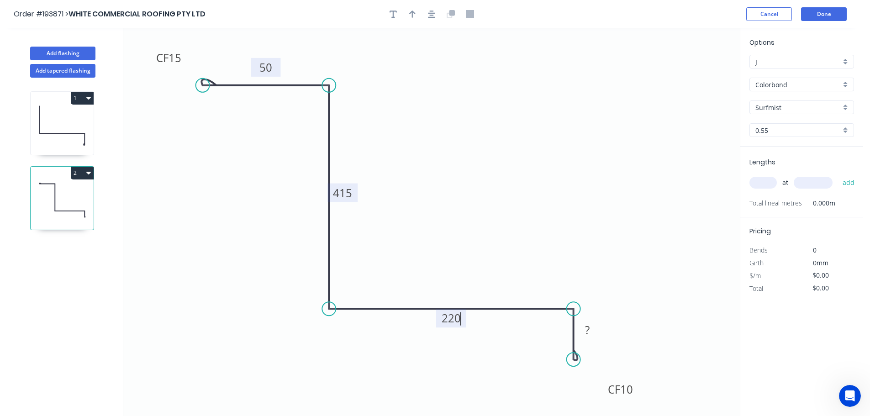
click at [467, 289] on icon "0 CF 15 50 415 220 CF 10 ?" at bounding box center [431, 222] width 616 height 388
click at [589, 329] on tspan "?" at bounding box center [587, 329] width 5 height 15
click at [629, 279] on icon "0 CF 15 50 415 220 CF 10 10" at bounding box center [431, 222] width 616 height 388
click at [409, 13] on icon "button" at bounding box center [412, 14] width 6 height 8
drag, startPoint x: 693, startPoint y: 71, endPoint x: 256, endPoint y: 313, distance: 499.3
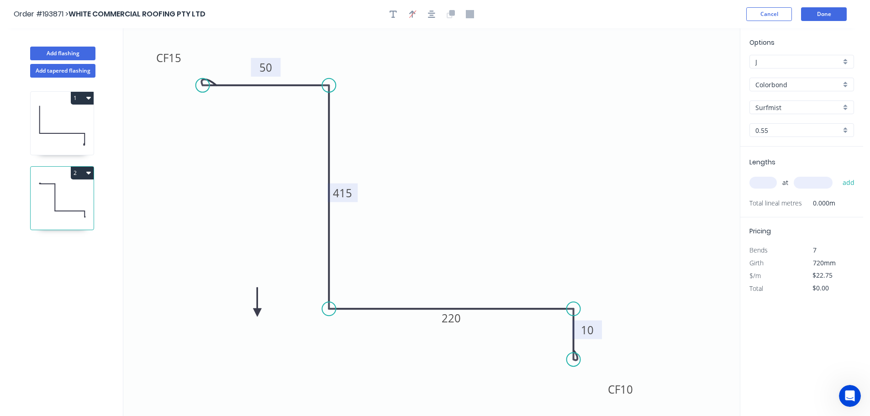
click at [256, 313] on icon at bounding box center [257, 301] width 8 height 29
click at [256, 313] on icon at bounding box center [256, 301] width 8 height 29
click at [256, 313] on icon at bounding box center [266, 312] width 29 height 8
click at [256, 313] on icon at bounding box center [264, 320] width 26 height 26
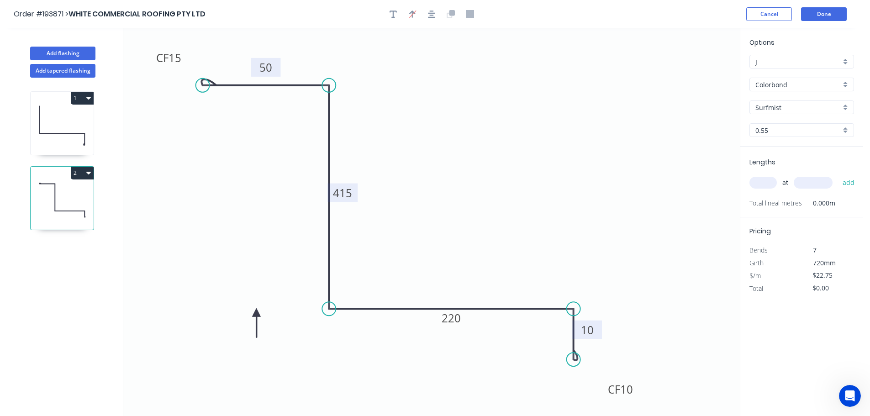
click at [256, 313] on icon at bounding box center [256, 322] width 8 height 29
click at [765, 180] on input "text" at bounding box center [762, 183] width 27 height 12
click at [817, 182] on input "text" at bounding box center [813, 183] width 39 height 12
click at [838, 175] on button "add" at bounding box center [848, 183] width 21 height 16
click at [80, 173] on button "2" at bounding box center [82, 173] width 23 height 13
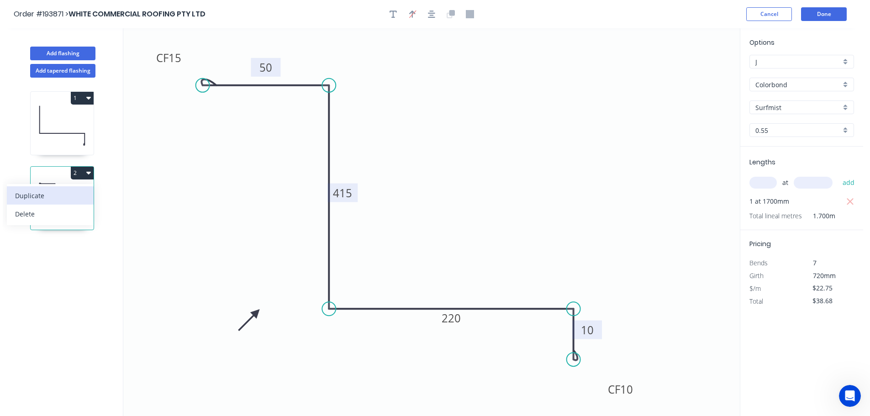
click at [63, 189] on div "Duplicate" at bounding box center [50, 195] width 70 height 13
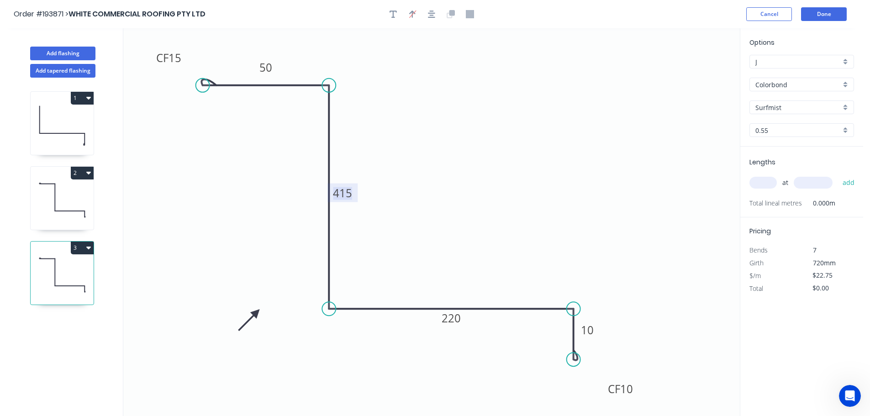
click at [347, 194] on tspan "415" at bounding box center [342, 192] width 19 height 15
click at [407, 191] on icon "0 CF 15 50 420 220 CF 10 10" at bounding box center [431, 222] width 616 height 388
click at [455, 320] on tspan "220" at bounding box center [451, 317] width 19 height 15
click at [473, 263] on icon "0 CF 15 50 420 230 CF 10 10" at bounding box center [431, 222] width 616 height 388
click at [766, 179] on input "text" at bounding box center [762, 183] width 27 height 12
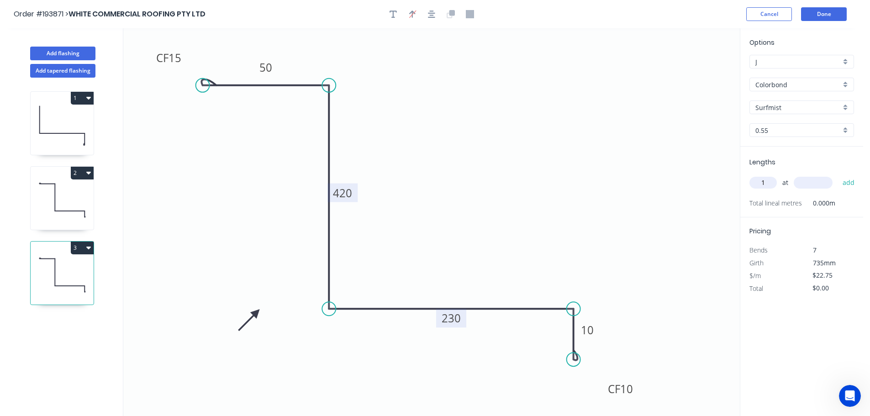
click at [808, 179] on input "text" at bounding box center [813, 183] width 39 height 12
click at [838, 175] on button "add" at bounding box center [848, 183] width 21 height 16
click at [808, 179] on input "text" at bounding box center [813, 183] width 39 height 12
click at [838, 175] on button "add" at bounding box center [848, 183] width 21 height 16
click at [57, 51] on button "Add flashing" at bounding box center [62, 54] width 65 height 14
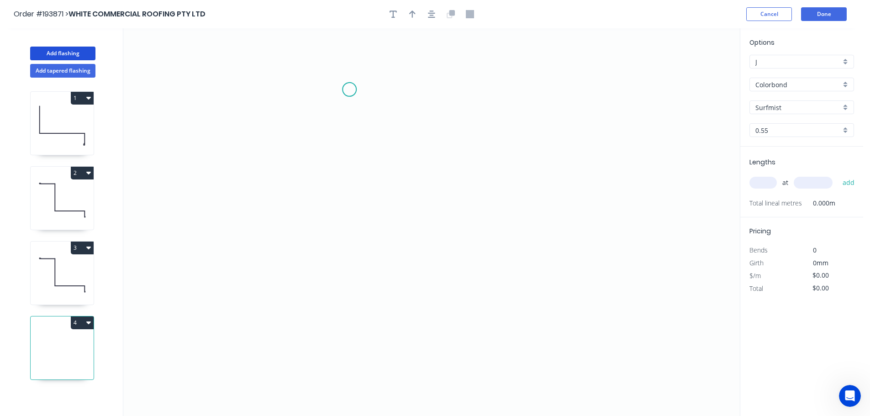
click at [349, 89] on icon "0" at bounding box center [431, 222] width 616 height 388
click at [353, 255] on icon "0" at bounding box center [431, 222] width 616 height 388
click at [556, 251] on icon "0 ?" at bounding box center [431, 222] width 616 height 388
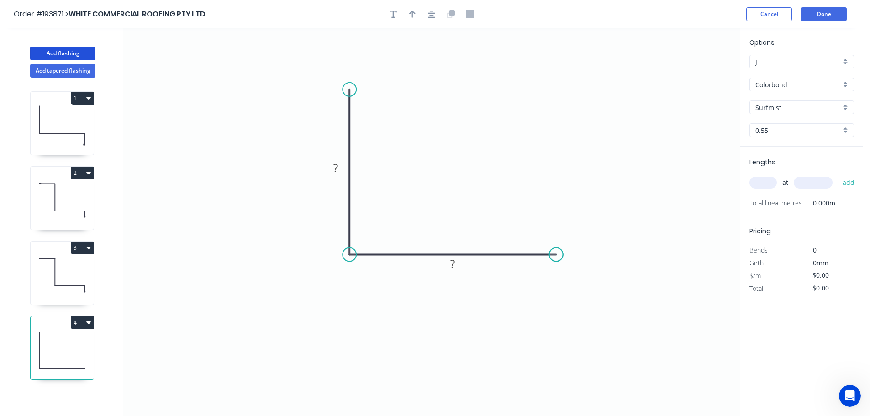
click at [556, 251] on circle at bounding box center [556, 254] width 14 height 14
click at [339, 168] on rect at bounding box center [335, 168] width 18 height 13
click at [453, 263] on tspan "?" at bounding box center [452, 263] width 5 height 15
click at [460, 225] on icon "0 30 30" at bounding box center [431, 222] width 616 height 388
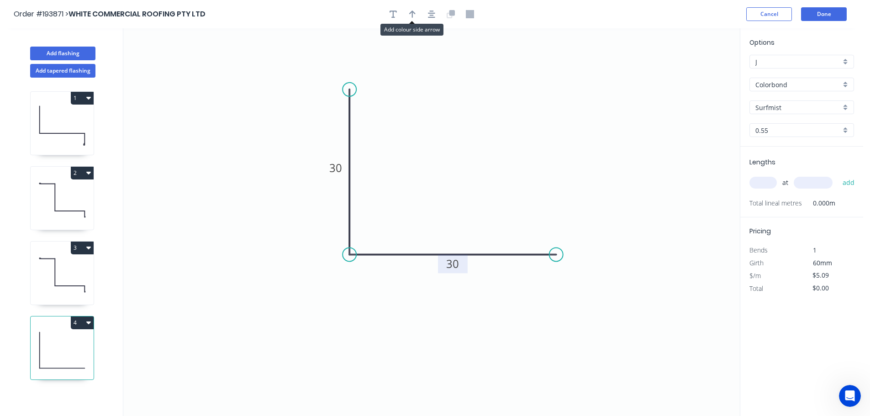
drag, startPoint x: 414, startPoint y: 13, endPoint x: 600, endPoint y: 67, distance: 194.1
click at [414, 13] on icon "button" at bounding box center [412, 14] width 6 height 7
drag, startPoint x: 693, startPoint y: 73, endPoint x: 444, endPoint y: 144, distance: 258.4
click at [444, 144] on icon at bounding box center [444, 133] width 8 height 29
click at [844, 83] on div "Colorbond" at bounding box center [801, 85] width 105 height 14
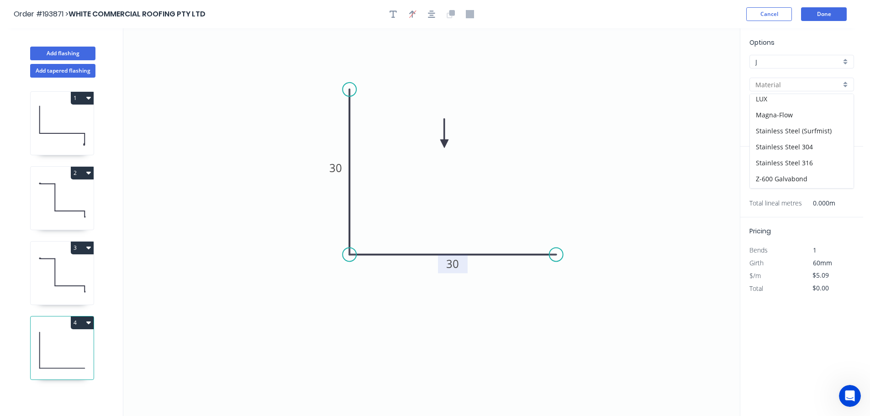
scroll to position [194, 0]
click at [782, 163] on div "Zincalume" at bounding box center [802, 164] width 104 height 16
drag, startPoint x: 770, startPoint y: 183, endPoint x: 786, endPoint y: 168, distance: 22.0
click at [771, 183] on input "text" at bounding box center [762, 183] width 27 height 12
click at [815, 182] on input "text" at bounding box center [813, 183] width 39 height 12
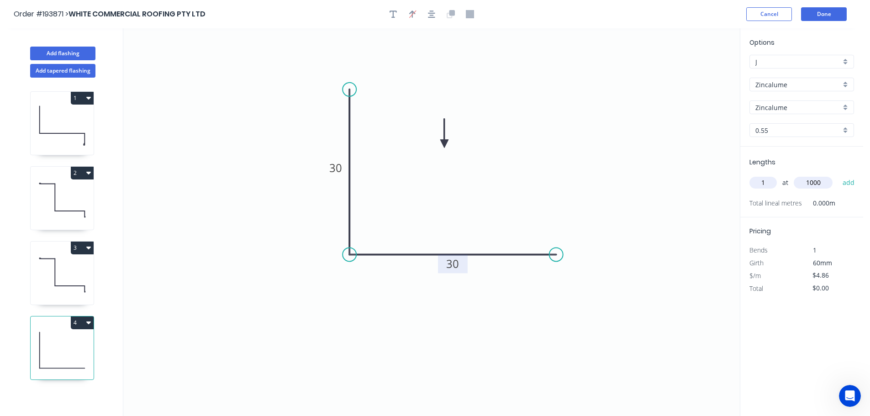
click at [838, 175] on button "add" at bounding box center [848, 183] width 21 height 16
click at [61, 259] on icon at bounding box center [62, 275] width 63 height 58
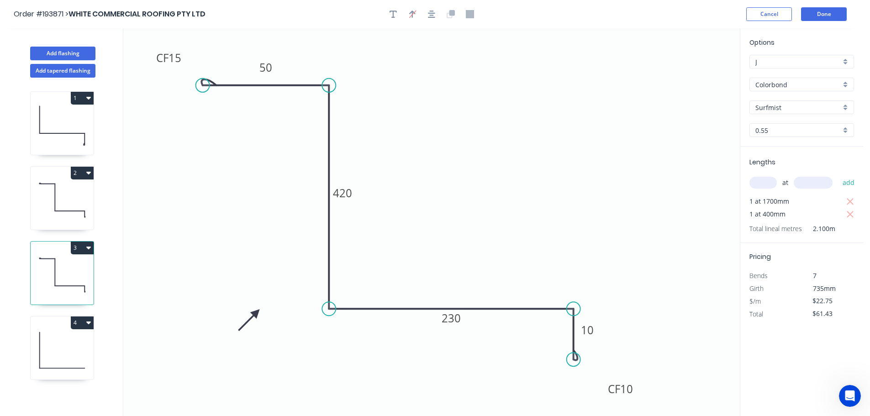
click at [79, 248] on button "3" at bounding box center [82, 248] width 23 height 13
click at [54, 272] on div "Duplicate" at bounding box center [50, 270] width 70 height 13
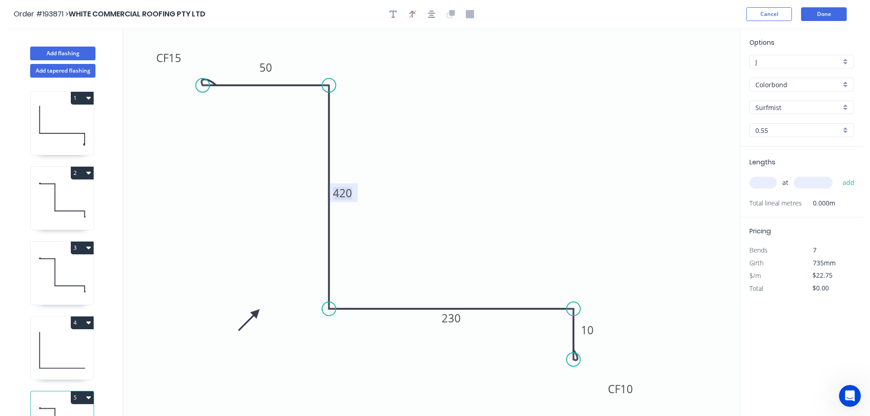
click at [346, 197] on tspan "420" at bounding box center [342, 192] width 19 height 15
click at [386, 186] on icon "0 CF 15 50 425 230 CF 10 10" at bounding box center [431, 222] width 616 height 388
click at [454, 316] on tspan "230" at bounding box center [451, 317] width 19 height 15
click at [476, 273] on icon "0 CF 15 50 425 223 CF 10 10" at bounding box center [431, 222] width 616 height 388
click at [592, 328] on tspan "10" at bounding box center [587, 329] width 13 height 15
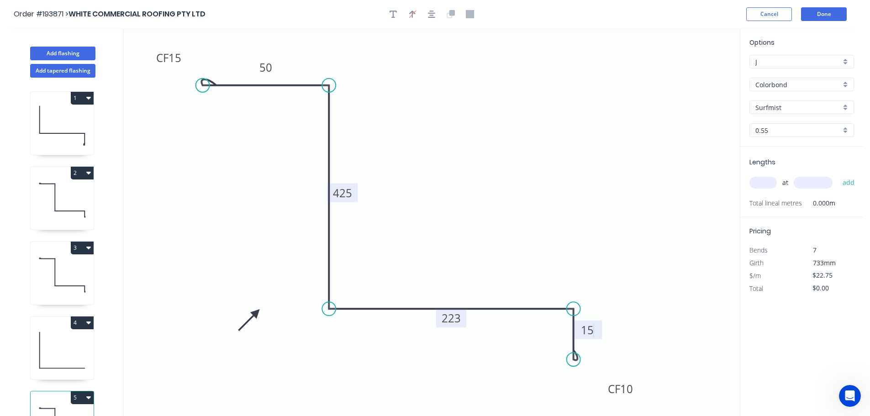
click at [615, 304] on icon "0 CF 15 50 425 223 CF 10 15" at bounding box center [431, 222] width 616 height 388
click at [628, 386] on tspan "10" at bounding box center [626, 388] width 13 height 15
click at [592, 215] on icon "0 CF 15 50 425 223 CF 15 15" at bounding box center [431, 222] width 616 height 388
click at [772, 180] on input "text" at bounding box center [762, 183] width 27 height 12
click at [819, 179] on input "text" at bounding box center [813, 183] width 39 height 12
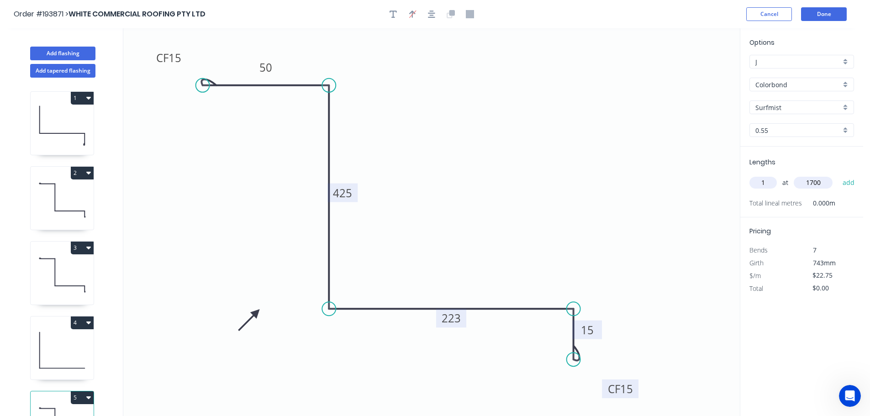
click at [838, 175] on button "add" at bounding box center [848, 183] width 21 height 16
click at [816, 179] on input "text" at bounding box center [813, 183] width 39 height 12
click at [838, 175] on button "add" at bounding box center [848, 183] width 21 height 16
click at [69, 52] on button "Add flashing" at bounding box center [62, 54] width 65 height 14
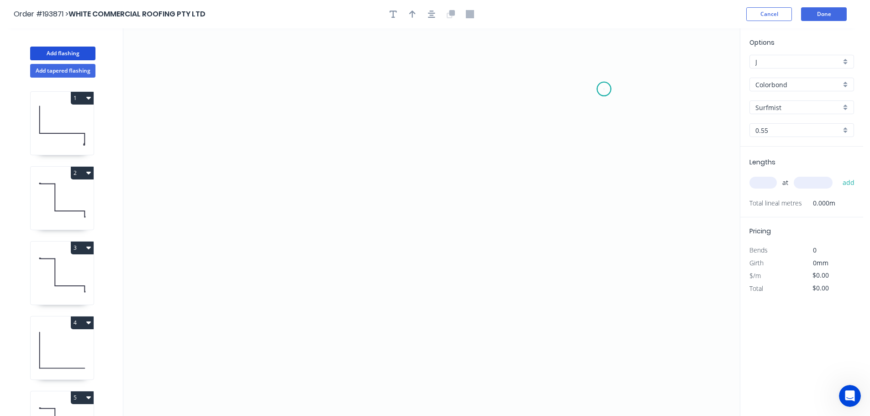
click at [604, 89] on icon "0" at bounding box center [431, 222] width 616 height 388
click at [316, 88] on icon "0" at bounding box center [431, 222] width 616 height 388
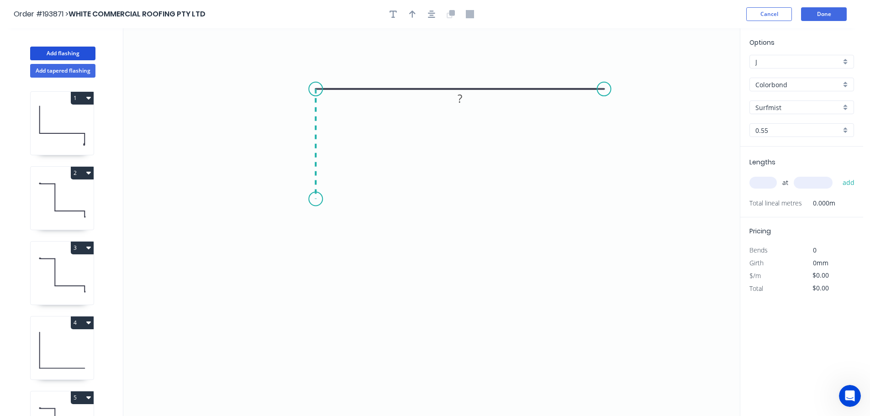
click at [309, 199] on icon "0 ?" at bounding box center [431, 222] width 616 height 388
click at [467, 193] on icon "0 ? ?" at bounding box center [431, 222] width 616 height 388
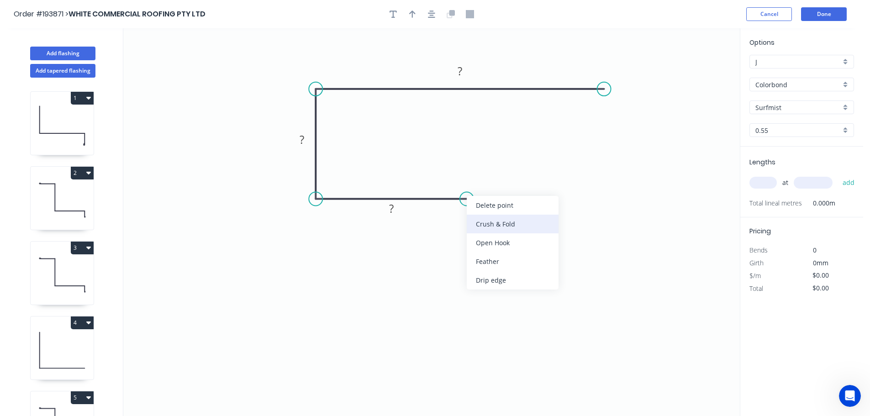
click at [497, 228] on div "Crush & Fold" at bounding box center [513, 224] width 92 height 19
click at [463, 210] on tspan "10" at bounding box center [460, 213] width 13 height 15
click at [563, 216] on icon "0 CF 15 ? ? ?" at bounding box center [431, 222] width 616 height 388
drag, startPoint x: 469, startPoint y: 219, endPoint x: 525, endPoint y: 195, distance: 60.7
click at [525, 195] on rect at bounding box center [510, 189] width 37 height 19
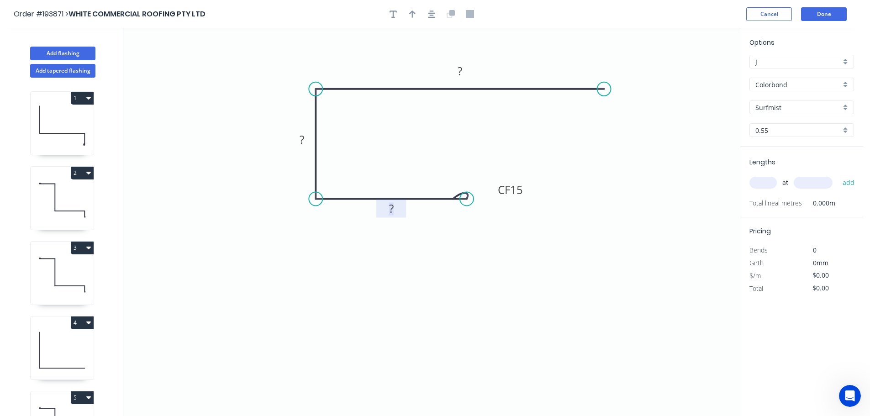
click at [396, 210] on rect at bounding box center [391, 209] width 18 height 13
click at [304, 142] on tspan "?" at bounding box center [302, 139] width 5 height 15
click at [460, 68] on tspan "?" at bounding box center [460, 70] width 5 height 15
click at [501, 105] on icon "0 CF 15 50 30 100" at bounding box center [431, 222] width 616 height 388
click at [412, 12] on icon "button" at bounding box center [412, 14] width 6 height 7
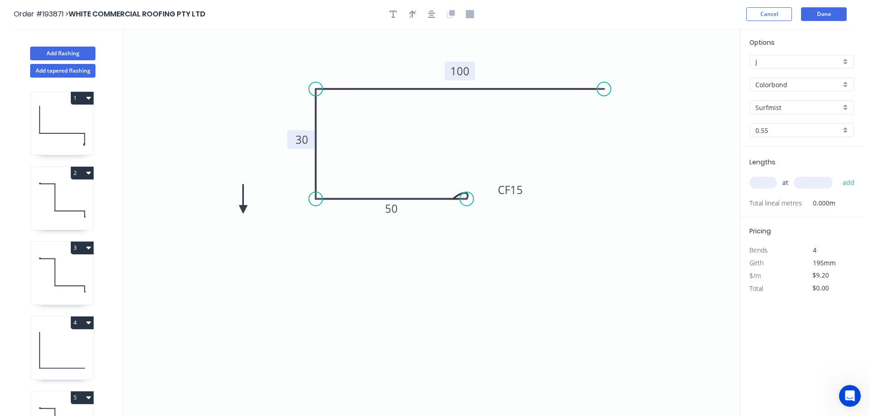
drag, startPoint x: 694, startPoint y: 71, endPoint x: 243, endPoint y: 210, distance: 471.4
click at [243, 210] on icon at bounding box center [243, 198] width 8 height 29
click at [243, 210] on icon at bounding box center [250, 202] width 26 height 26
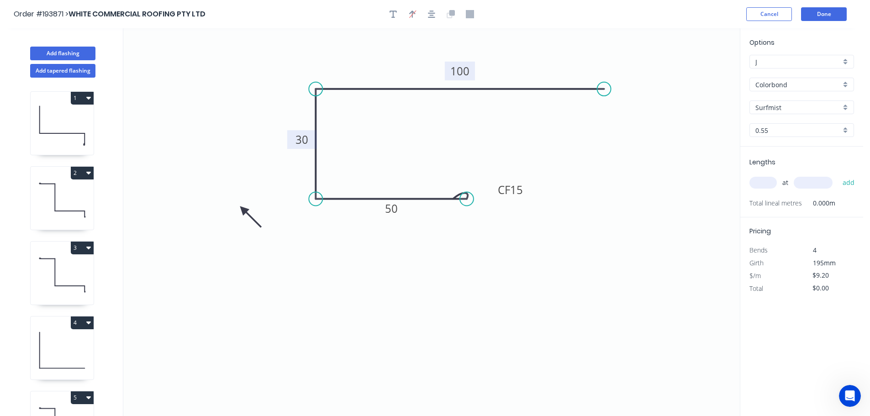
click at [243, 210] on icon at bounding box center [250, 217] width 26 height 26
click at [243, 210] on icon at bounding box center [243, 219] width 8 height 29
click at [768, 184] on input "text" at bounding box center [762, 183] width 27 height 12
click at [810, 182] on input "text" at bounding box center [813, 183] width 39 height 12
click at [838, 175] on button "add" at bounding box center [848, 183] width 21 height 16
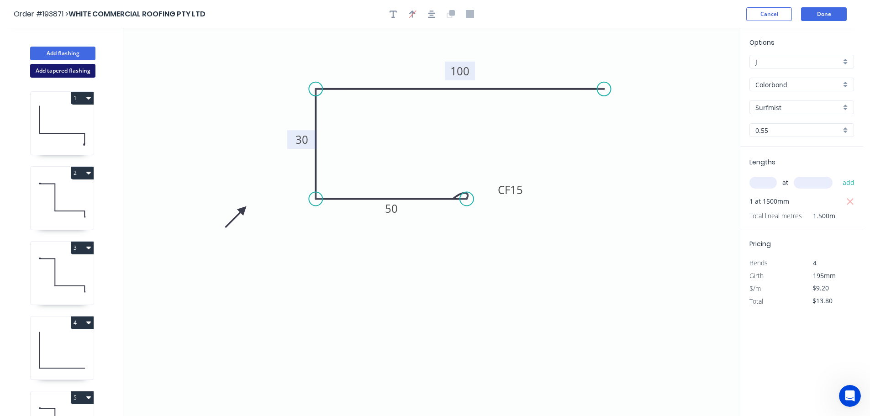
click at [65, 72] on button "Add tapered flashing" at bounding box center [62, 71] width 65 height 14
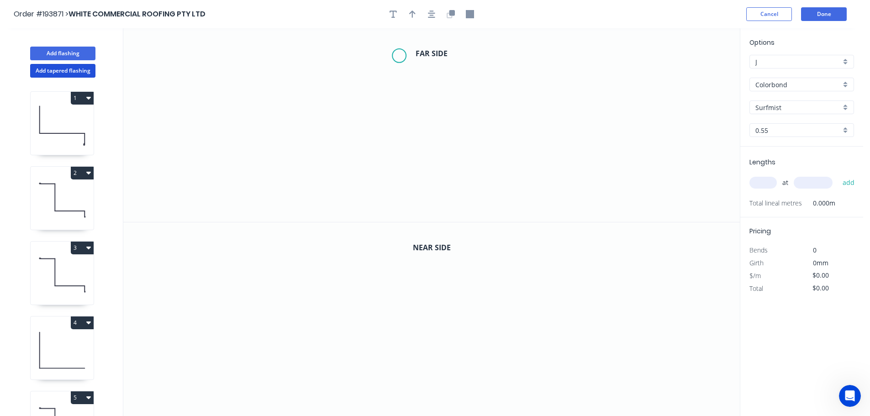
click at [399, 56] on icon "0" at bounding box center [431, 125] width 616 height 194
click at [308, 58] on icon "0" at bounding box center [431, 125] width 616 height 194
click at [310, 143] on icon "0 ?" at bounding box center [431, 125] width 616 height 194
click at [310, 143] on circle at bounding box center [309, 143] width 14 height 14
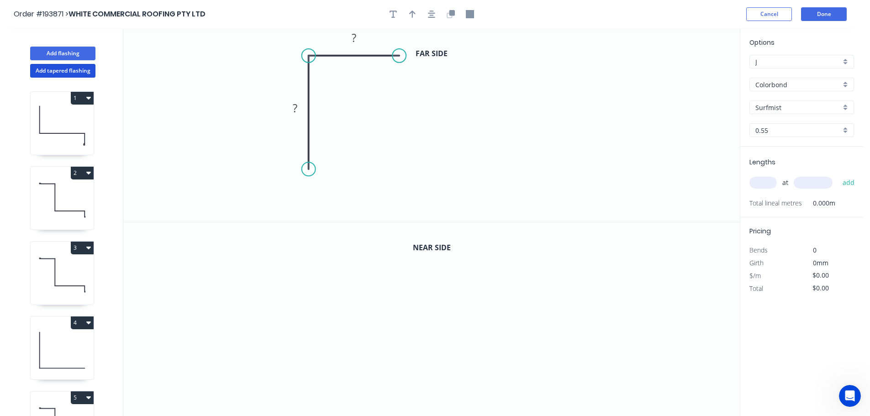
drag, startPoint x: 310, startPoint y: 143, endPoint x: 310, endPoint y: 169, distance: 26.5
click at [310, 169] on circle at bounding box center [309, 169] width 14 height 14
click at [162, 172] on icon "0 ? ?" at bounding box center [431, 125] width 616 height 194
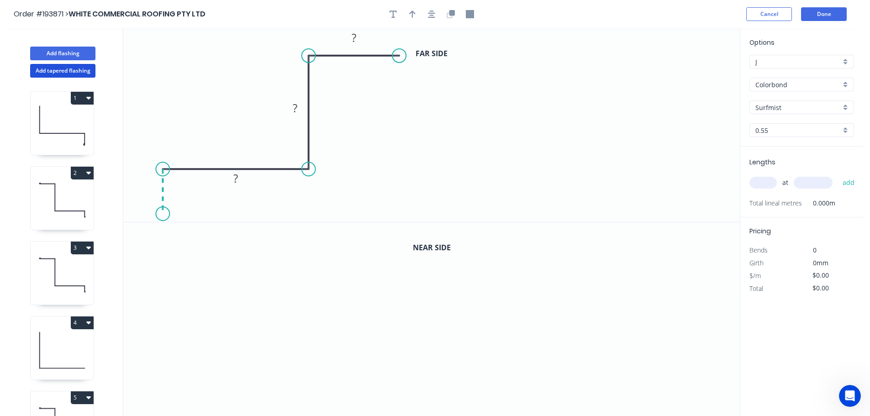
click at [160, 214] on icon "0 ? ? ?" at bounding box center [431, 125] width 616 height 194
click at [190, 244] on div "Crush & Fold" at bounding box center [206, 245] width 92 height 19
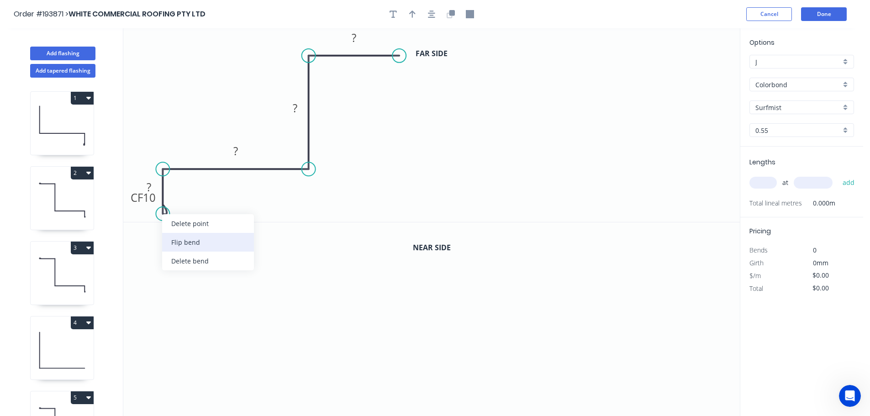
click at [183, 235] on div "Flip bend" at bounding box center [208, 242] width 92 height 19
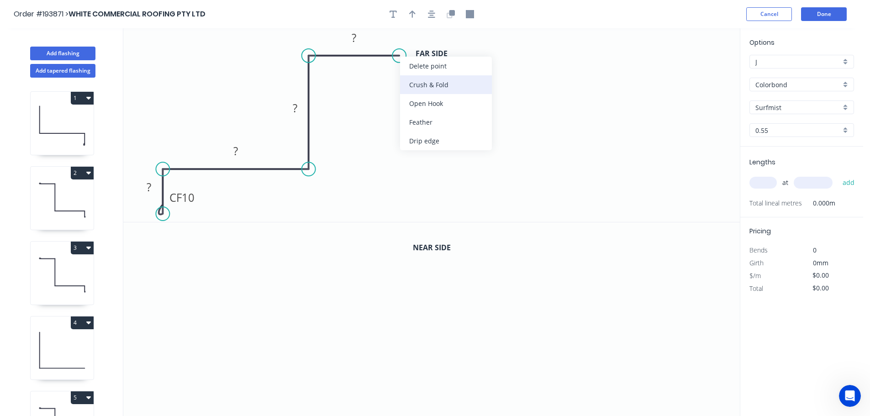
click at [435, 81] on div "Crush & Fold" at bounding box center [446, 84] width 92 height 19
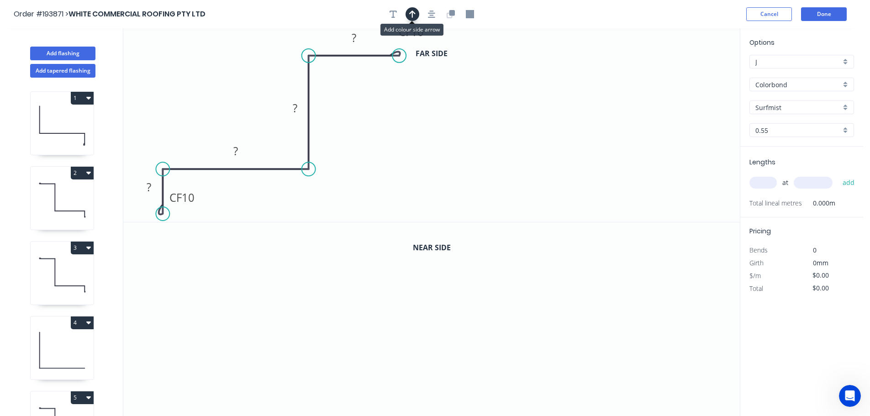
click at [413, 15] on icon "button" at bounding box center [412, 14] width 6 height 7
drag, startPoint x: 658, startPoint y: 97, endPoint x: 397, endPoint y: 165, distance: 269.4
click at [397, 165] on icon at bounding box center [397, 154] width 8 height 29
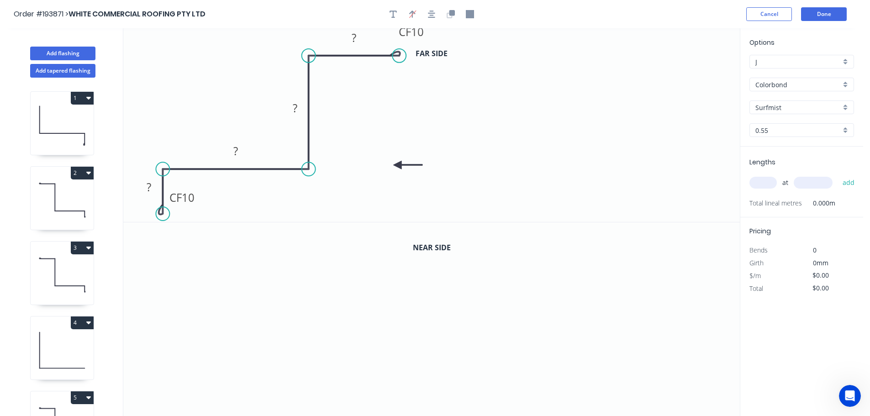
click at [397, 165] on icon at bounding box center [407, 165] width 29 height 8
click at [420, 33] on tspan "10" at bounding box center [417, 31] width 13 height 15
click at [485, 79] on icon "0 CF 10 ? ? ? CF 15 ?" at bounding box center [431, 125] width 616 height 194
drag, startPoint x: 426, startPoint y: 32, endPoint x: 453, endPoint y: 34, distance: 27.5
click at [453, 34] on rect at bounding box center [438, 33] width 37 height 19
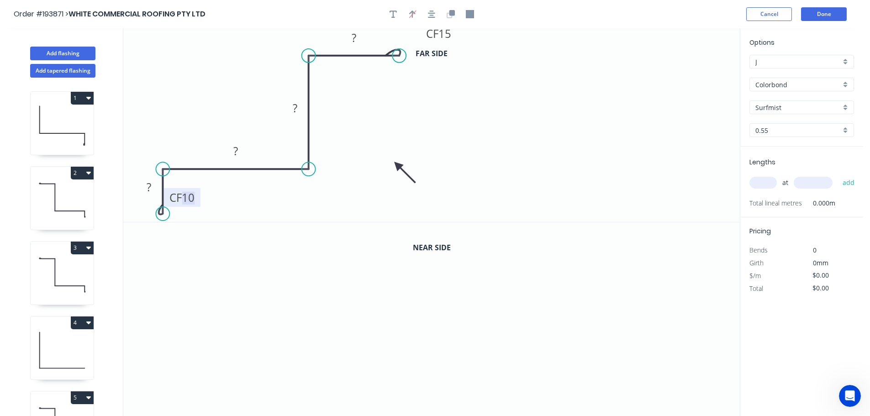
click at [188, 196] on tspan "10" at bounding box center [188, 197] width 13 height 15
click at [207, 196] on icon "0 CF 15 ? ? ? CF 15 ?" at bounding box center [431, 125] width 616 height 194
drag, startPoint x: 197, startPoint y: 200, endPoint x: 219, endPoint y: 212, distance: 25.4
click at [219, 212] on rect at bounding box center [203, 210] width 37 height 19
click at [151, 190] on tspan "?" at bounding box center [149, 186] width 5 height 15
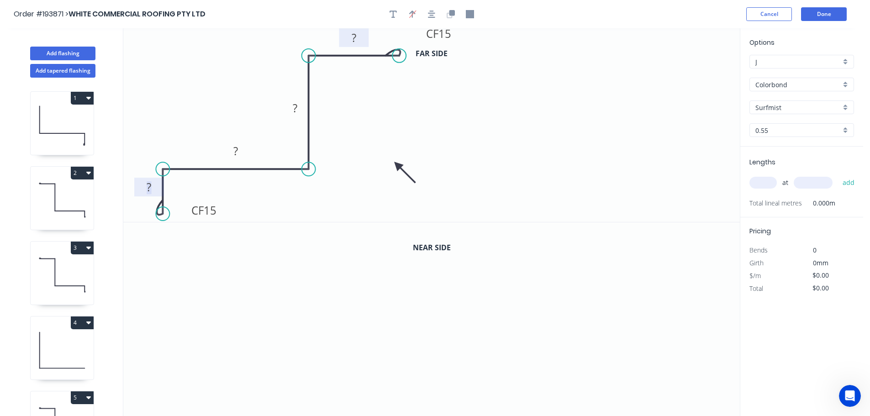
click at [355, 37] on tspan "?" at bounding box center [354, 37] width 5 height 15
click at [383, 130] on icon "0 CF 15 ? ? ? CF 15 50" at bounding box center [431, 125] width 616 height 194
click at [237, 150] on tspan "?" at bounding box center [235, 150] width 5 height 15
click at [249, 205] on icon "0 CF 15 ? 215 ? CF 15 50" at bounding box center [431, 125] width 616 height 194
click at [147, 188] on tspan "?" at bounding box center [149, 186] width 5 height 15
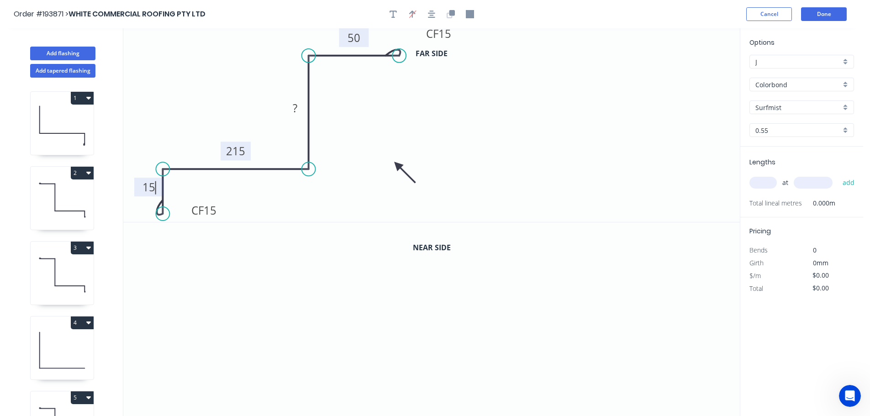
click at [575, 96] on icon "0 CF 15 15 215 ? CF 15 50" at bounding box center [431, 125] width 616 height 194
click at [447, 11] on icon "button" at bounding box center [451, 14] width 8 height 8
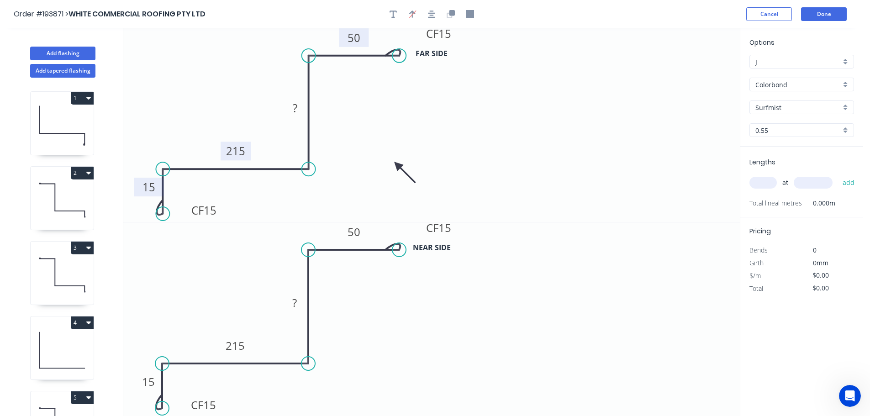
click at [763, 181] on input "text" at bounding box center [762, 183] width 27 height 12
click at [823, 184] on input "text" at bounding box center [813, 183] width 39 height 12
click at [838, 175] on button "add" at bounding box center [848, 183] width 21 height 16
click at [64, 71] on button "Add tapered flashing" at bounding box center [62, 71] width 65 height 14
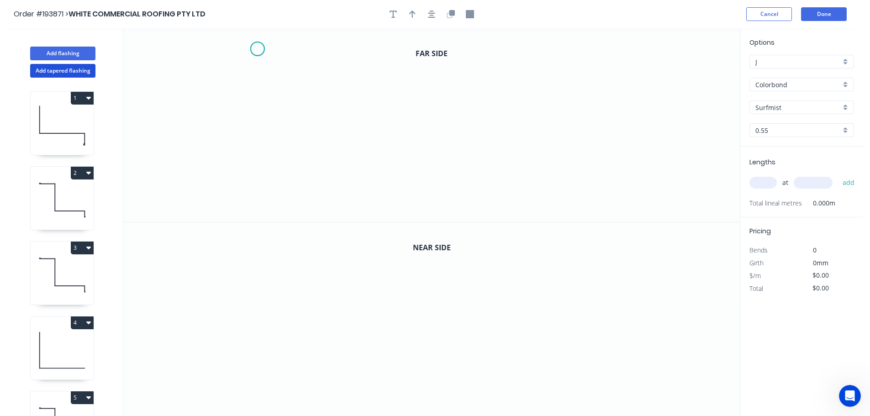
click at [257, 49] on icon "0" at bounding box center [431, 125] width 616 height 194
click at [228, 78] on icon "0" at bounding box center [431, 125] width 616 height 194
click at [233, 187] on icon "0 ?" at bounding box center [431, 125] width 616 height 194
click at [400, 191] on icon "0 ? ?" at bounding box center [431, 125] width 616 height 194
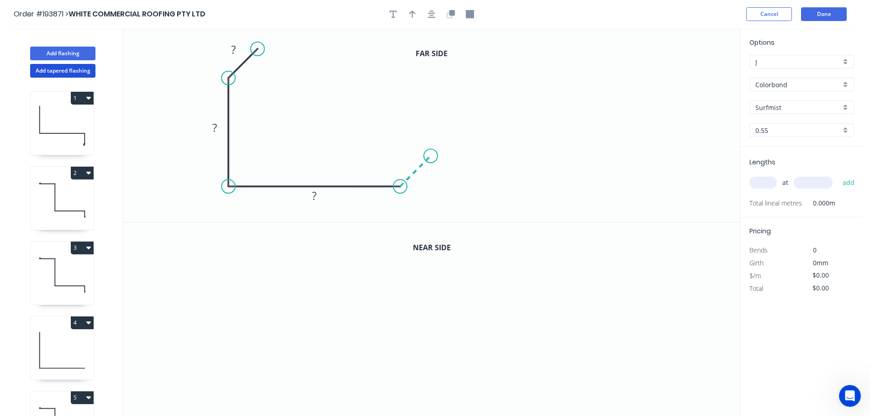
click at [431, 156] on icon "0 ? ? ?" at bounding box center [431, 125] width 616 height 194
click at [431, 156] on circle at bounding box center [431, 156] width 14 height 14
click at [236, 48] on rect at bounding box center [233, 50] width 18 height 13
click at [299, 33] on icon "0 20 ? ? 20" at bounding box center [431, 125] width 616 height 194
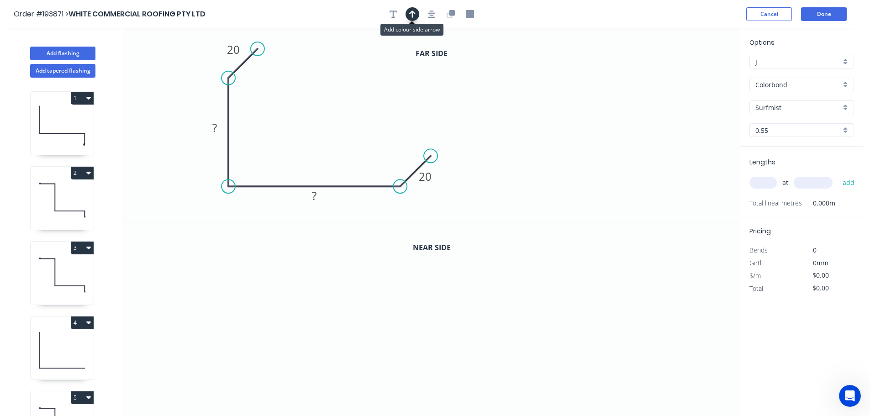
click at [415, 14] on icon "button" at bounding box center [412, 14] width 6 height 8
drag, startPoint x: 693, startPoint y: 71, endPoint x: 174, endPoint y: 177, distance: 529.4
click at [174, 177] on icon at bounding box center [174, 165] width 8 height 29
click at [174, 177] on icon at bounding box center [182, 169] width 26 height 26
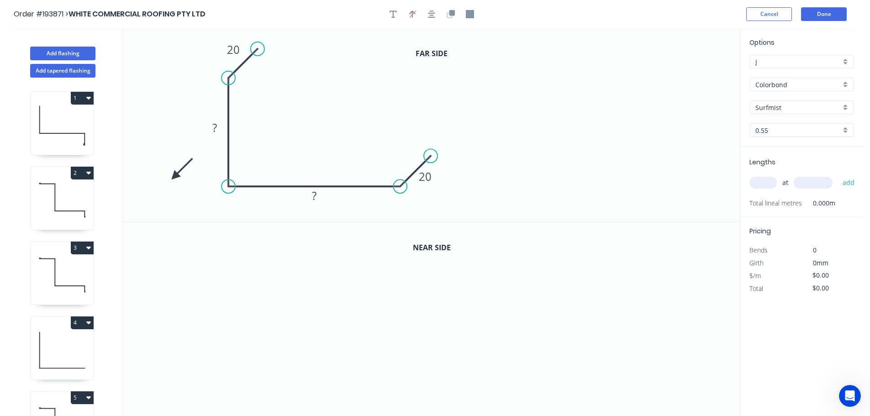
click at [174, 177] on icon at bounding box center [182, 169] width 26 height 26
click at [174, 177] on icon at bounding box center [182, 184] width 26 height 26
click at [174, 177] on icon at bounding box center [174, 186] width 8 height 29
click at [217, 129] on tspan "?" at bounding box center [214, 127] width 5 height 15
click at [383, 131] on icon "0 20 150 120 20" at bounding box center [431, 125] width 616 height 194
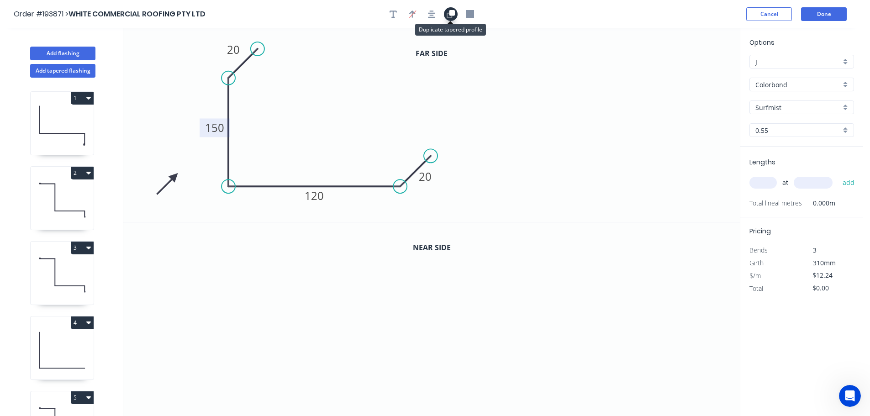
click at [453, 10] on icon "button" at bounding box center [451, 12] width 5 height 5
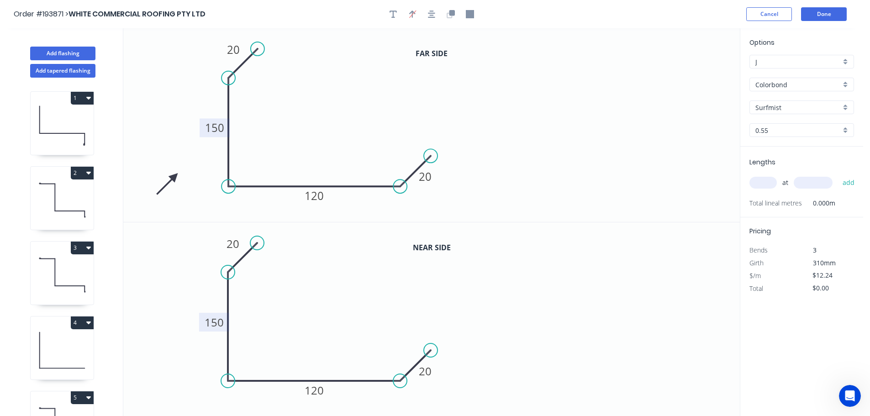
click at [221, 321] on tspan "150" at bounding box center [214, 322] width 19 height 15
click at [283, 306] on icon "0 20 175 120 20" at bounding box center [431, 319] width 616 height 194
click at [767, 184] on input "text" at bounding box center [762, 183] width 27 height 12
click at [838, 175] on button "add" at bounding box center [848, 183] width 21 height 16
drag, startPoint x: 59, startPoint y: 55, endPoint x: 99, endPoint y: 57, distance: 39.8
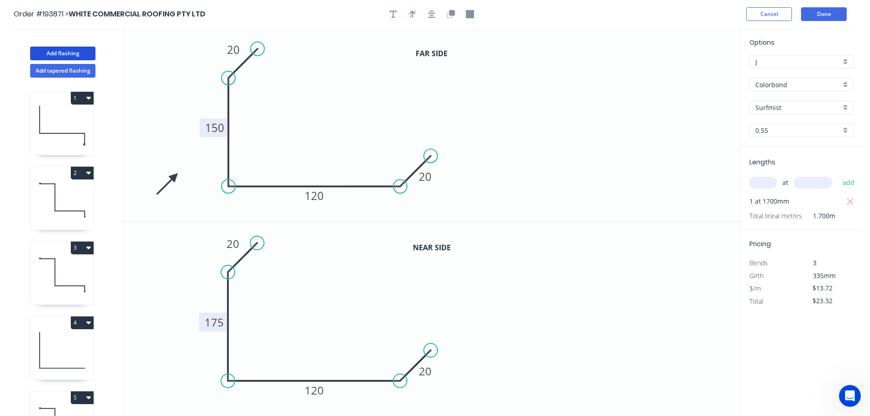
click at [59, 55] on button "Add flashing" at bounding box center [62, 54] width 65 height 14
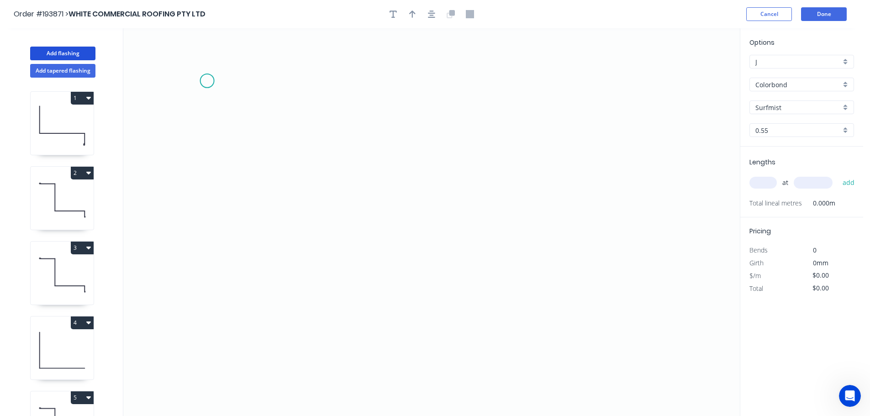
click at [207, 81] on icon "0" at bounding box center [431, 222] width 616 height 388
click at [332, 78] on icon "0" at bounding box center [431, 222] width 616 height 388
click at [321, 344] on icon "0 ?" at bounding box center [431, 222] width 616 height 388
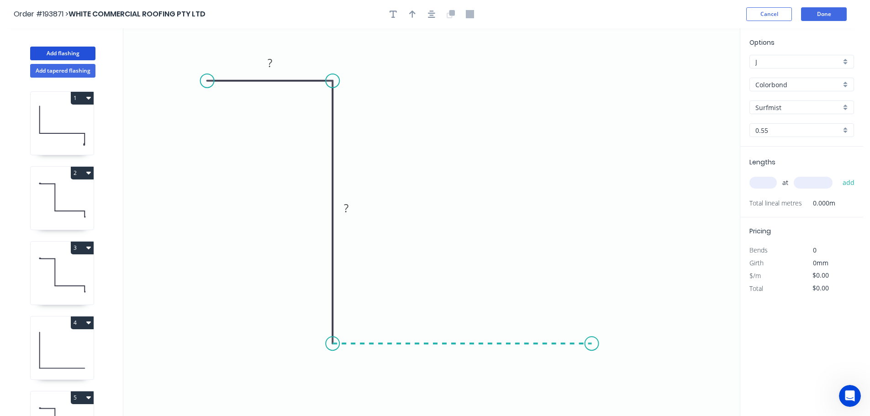
click at [592, 335] on icon "0 ? ?" at bounding box center [431, 222] width 616 height 388
click at [590, 288] on icon "0 ? ? ?" at bounding box center [431, 222] width 616 height 388
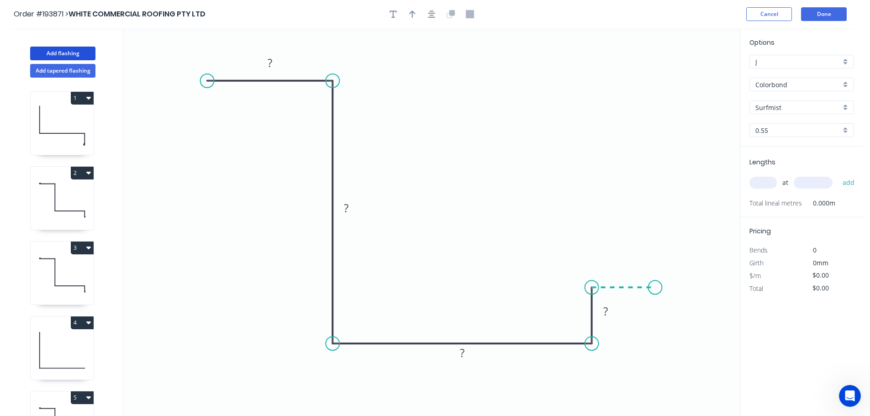
click at [655, 285] on icon "0 ? ? ? ?" at bounding box center [431, 222] width 616 height 388
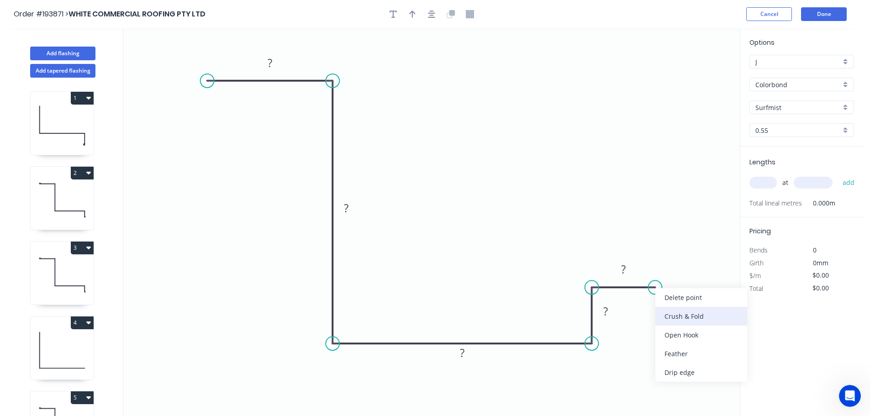
click at [712, 320] on div "Crush & Fold" at bounding box center [701, 316] width 92 height 19
drag, startPoint x: 661, startPoint y: 304, endPoint x: 709, endPoint y: 256, distance: 67.8
click at [709, 256] on rect at bounding box center [691, 255] width 37 height 19
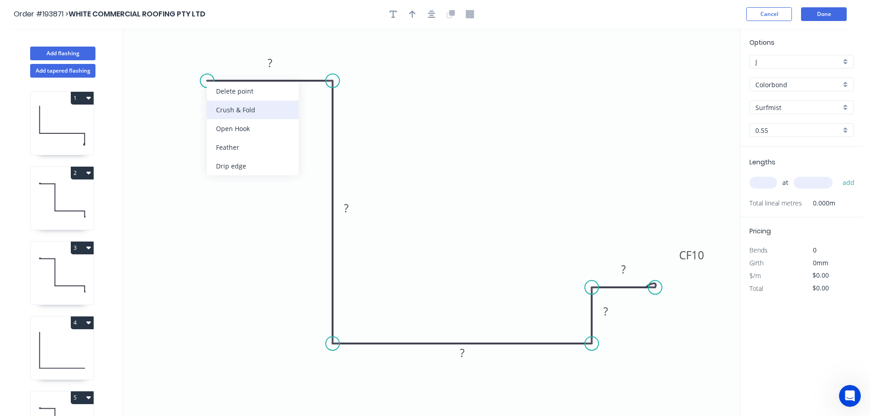
click at [228, 110] on div "Crush & Fold" at bounding box center [253, 109] width 92 height 19
click at [226, 107] on div "Flip bend" at bounding box center [255, 111] width 92 height 19
click at [231, 95] on tspan "10" at bounding box center [225, 95] width 13 height 15
click at [260, 99] on icon "0 CF 15 ? ? ? ? CF 10 ?" at bounding box center [431, 222] width 616 height 388
drag, startPoint x: 234, startPoint y: 99, endPoint x: 190, endPoint y: 46, distance: 68.4
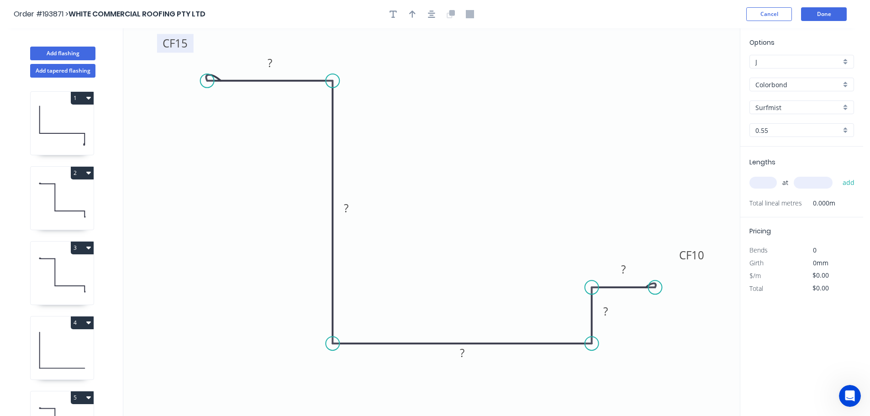
click at [190, 46] on rect at bounding box center [175, 43] width 37 height 19
click at [272, 63] on tspan "?" at bounding box center [270, 62] width 5 height 15
click at [492, 48] on icon "0 CF 15 50 415 265 10 CF 10 10" at bounding box center [431, 222] width 616 height 388
drag, startPoint x: 413, startPoint y: 16, endPoint x: 440, endPoint y: 30, distance: 30.2
click at [413, 16] on icon "button" at bounding box center [412, 14] width 6 height 8
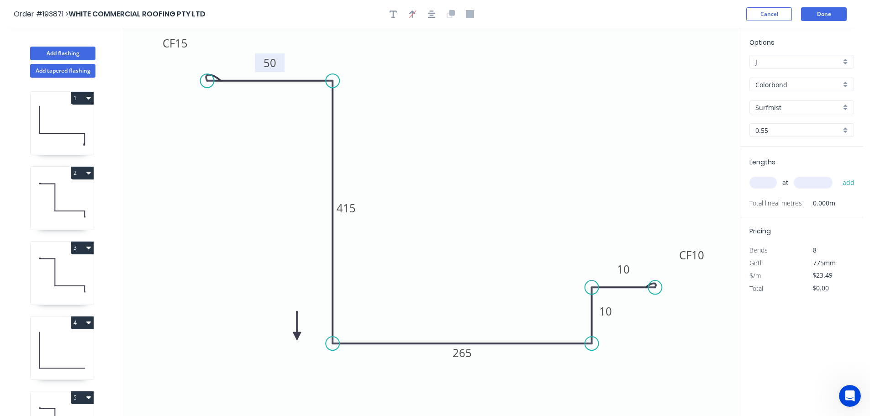
drag, startPoint x: 692, startPoint y: 72, endPoint x: 268, endPoint y: 358, distance: 511.4
click at [293, 340] on icon at bounding box center [297, 325] width 8 height 29
click at [268, 358] on icon at bounding box center [268, 346] width 8 height 29
click at [268, 358] on icon at bounding box center [278, 357] width 29 height 8
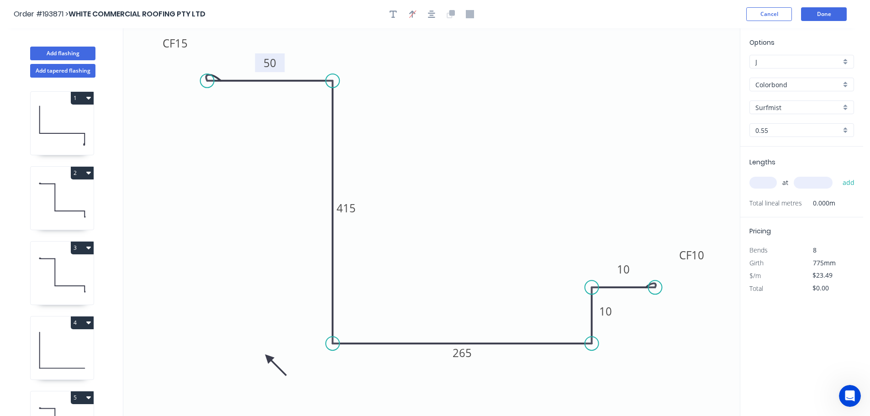
click at [268, 358] on icon at bounding box center [276, 365] width 26 height 26
click at [268, 358] on icon at bounding box center [268, 367] width 8 height 29
click at [768, 181] on input "text" at bounding box center [762, 183] width 27 height 12
click at [813, 181] on input "text" at bounding box center [813, 183] width 39 height 12
click at [838, 175] on button "add" at bounding box center [848, 183] width 21 height 16
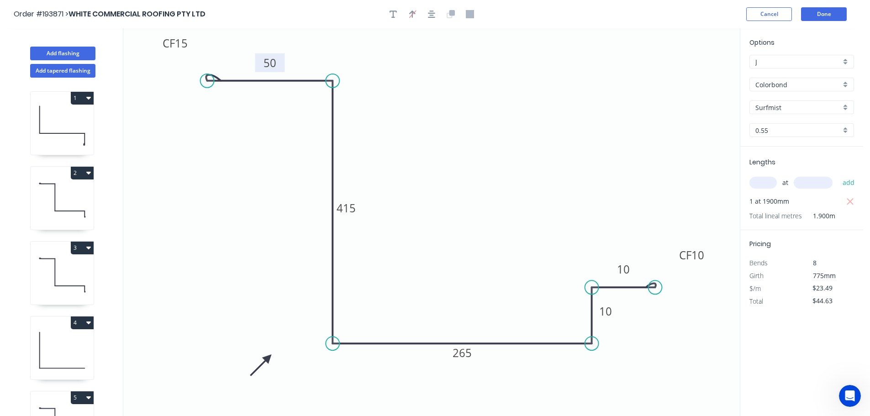
scroll to position [339, 0]
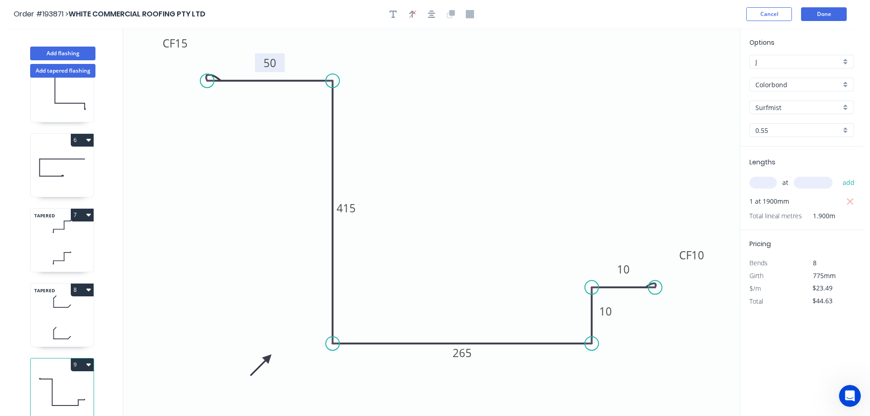
click at [80, 358] on button "9" at bounding box center [82, 364] width 23 height 13
click at [61, 381] on div "Duplicate" at bounding box center [50, 387] width 70 height 13
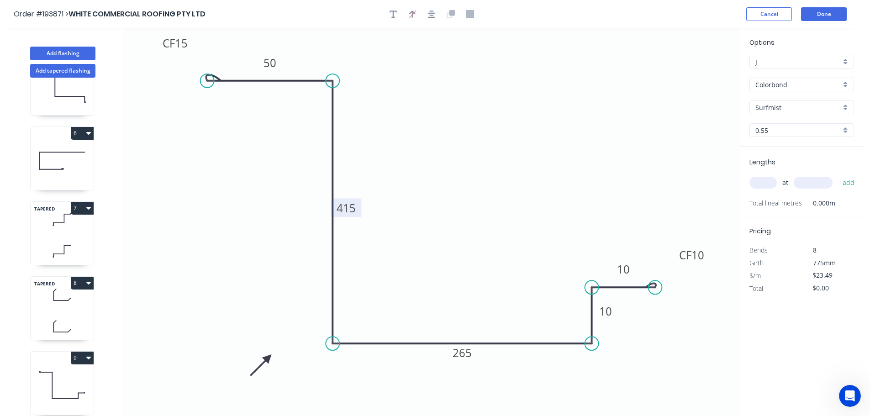
click at [352, 209] on tspan "415" at bounding box center [346, 207] width 19 height 15
click at [388, 203] on icon "0 CF 15 50 375 265 10 CF 10 10" at bounding box center [431, 222] width 616 height 388
click at [465, 354] on tspan "265" at bounding box center [461, 352] width 19 height 15
click at [475, 311] on icon "0 CF 15 50 375 250 10 CF 10 10" at bounding box center [431, 222] width 616 height 388
click at [777, 185] on div "at add" at bounding box center [802, 183] width 106 height 16
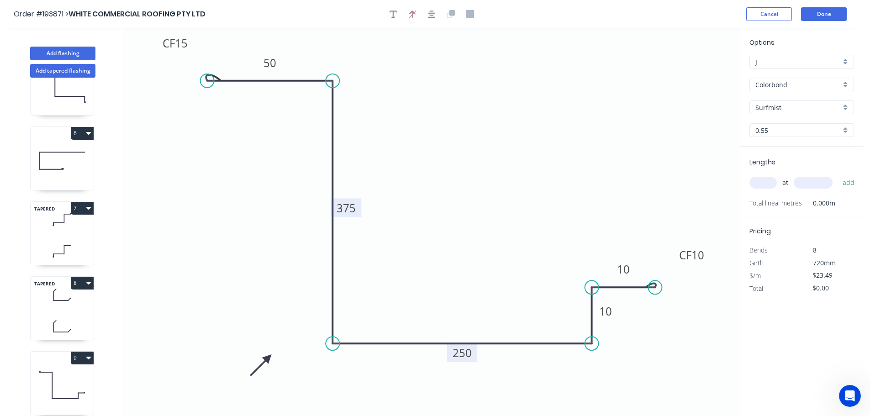
click at [766, 183] on input "text" at bounding box center [762, 183] width 27 height 12
click at [822, 179] on input "text" at bounding box center [813, 183] width 39 height 12
click at [838, 175] on button "add" at bounding box center [848, 183] width 21 height 16
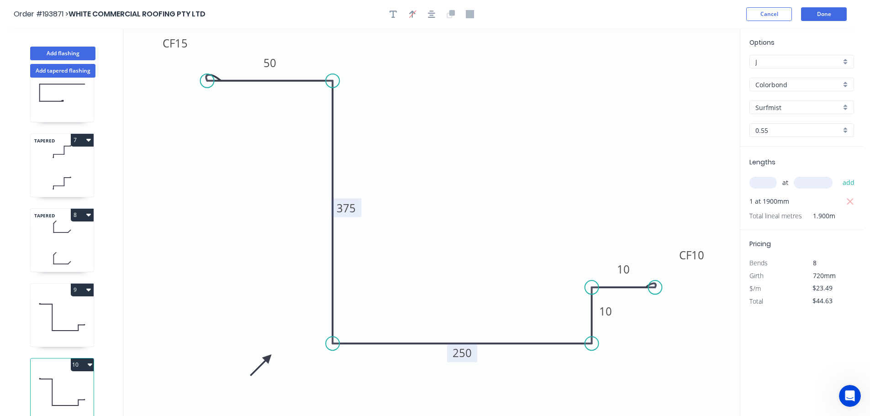
click at [83, 358] on button "10" at bounding box center [82, 364] width 23 height 13
click at [64, 378] on button "Duplicate" at bounding box center [50, 387] width 87 height 18
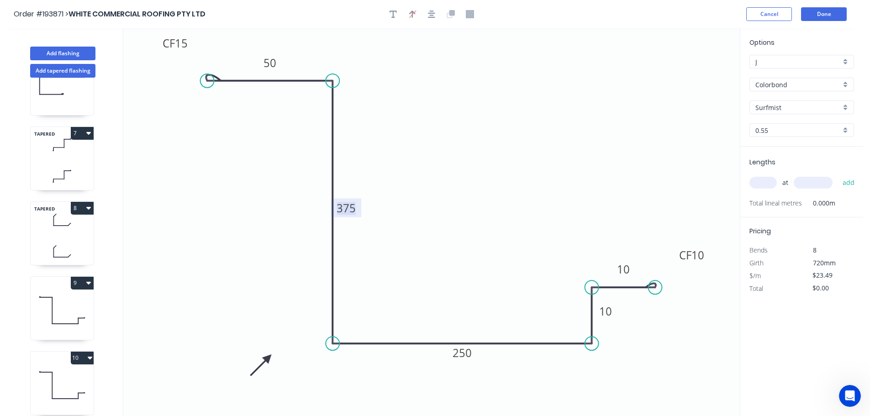
click at [353, 209] on tspan "375" at bounding box center [346, 207] width 19 height 15
click at [392, 205] on icon "0 CF 15 50 410 250 10 CF 10 10" at bounding box center [431, 222] width 616 height 388
click at [467, 353] on tspan "250" at bounding box center [461, 352] width 19 height 15
click at [491, 289] on icon "0 CF 15 50 410 315 10 CF 10 10" at bounding box center [431, 222] width 616 height 388
click at [773, 181] on input "text" at bounding box center [762, 183] width 27 height 12
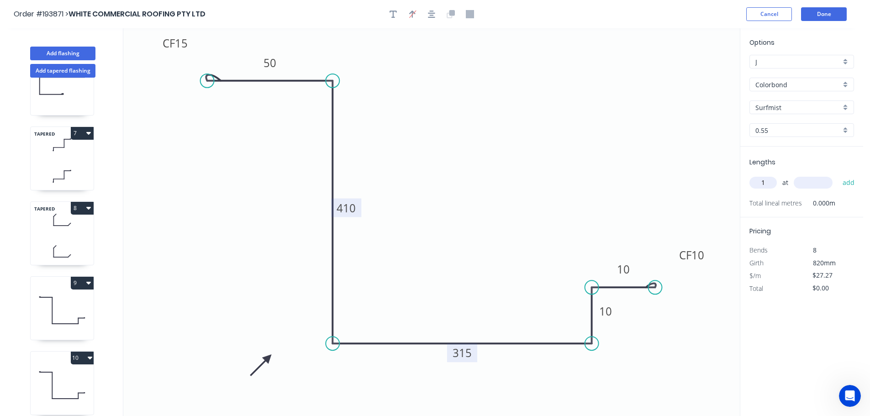
click at [810, 179] on input "text" at bounding box center [813, 183] width 39 height 12
click at [838, 175] on button "add" at bounding box center [848, 183] width 21 height 16
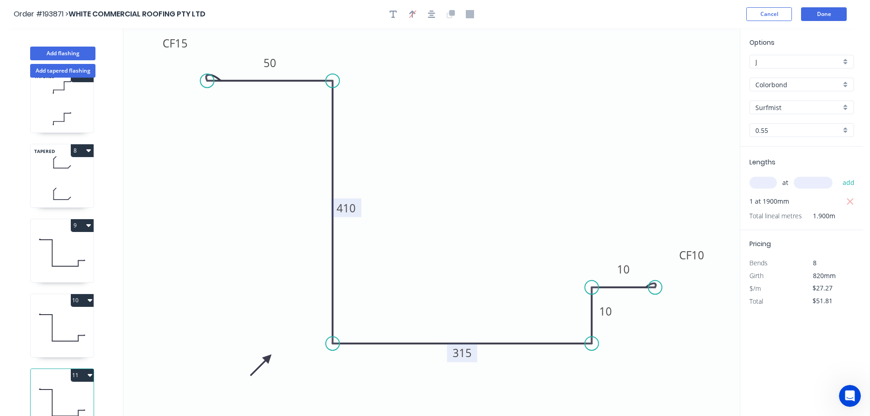
scroll to position [489, 0]
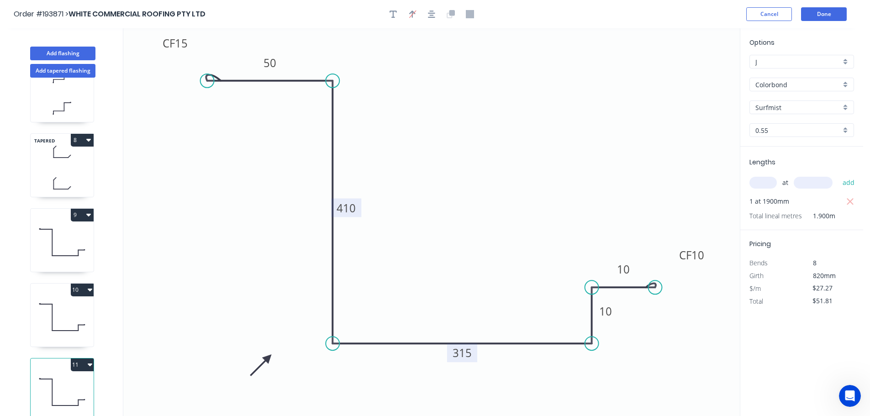
click at [79, 358] on button "11" at bounding box center [82, 364] width 23 height 13
click at [64, 381] on div "Duplicate" at bounding box center [50, 387] width 70 height 13
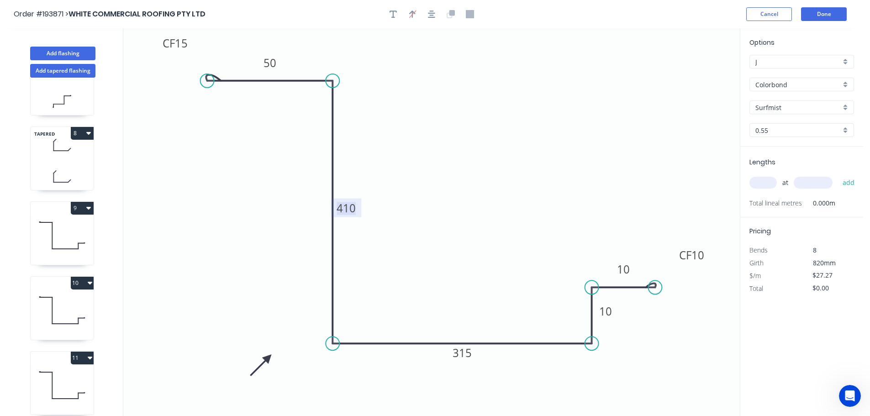
click at [349, 208] on tspan "410" at bounding box center [346, 207] width 19 height 15
click at [396, 195] on icon "0 CF 15 50 400 315 10 CF 10 10" at bounding box center [431, 222] width 616 height 388
click at [468, 352] on tspan "315" at bounding box center [461, 352] width 19 height 15
click at [473, 306] on icon "0 CF 15 50 400 265 10 CF 10 10" at bounding box center [431, 222] width 616 height 388
click at [775, 183] on input "text" at bounding box center [762, 183] width 27 height 12
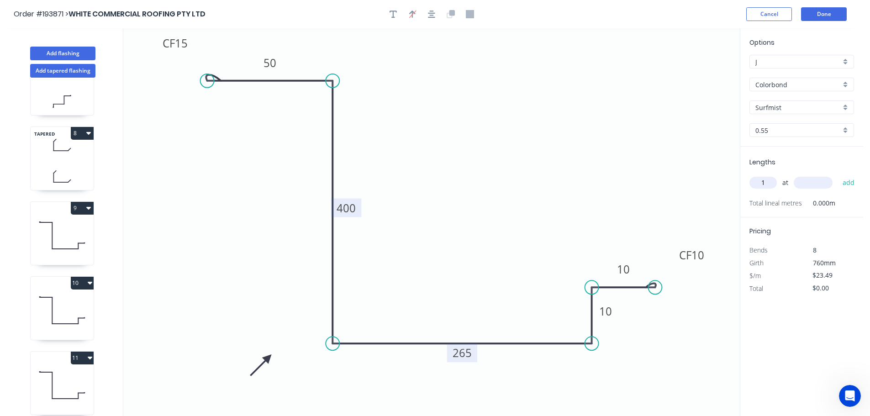
click at [818, 181] on input "text" at bounding box center [813, 183] width 39 height 12
click at [838, 175] on button "add" at bounding box center [848, 183] width 21 height 16
click at [830, 15] on button "Done" at bounding box center [824, 14] width 46 height 14
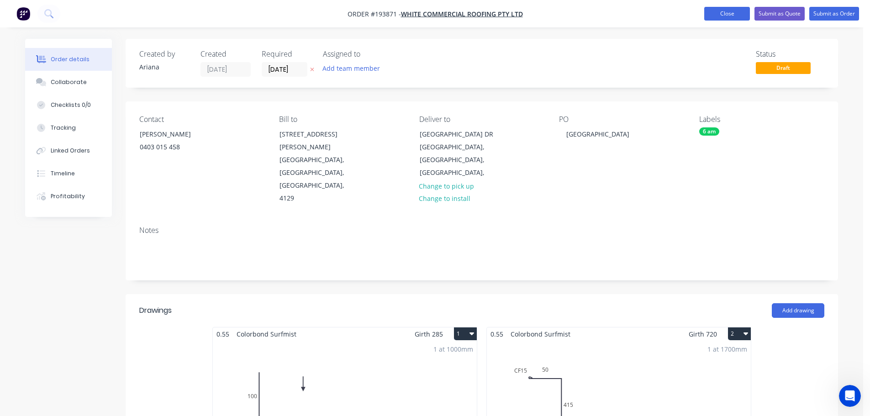
click at [722, 14] on button "Close" at bounding box center [727, 14] width 46 height 14
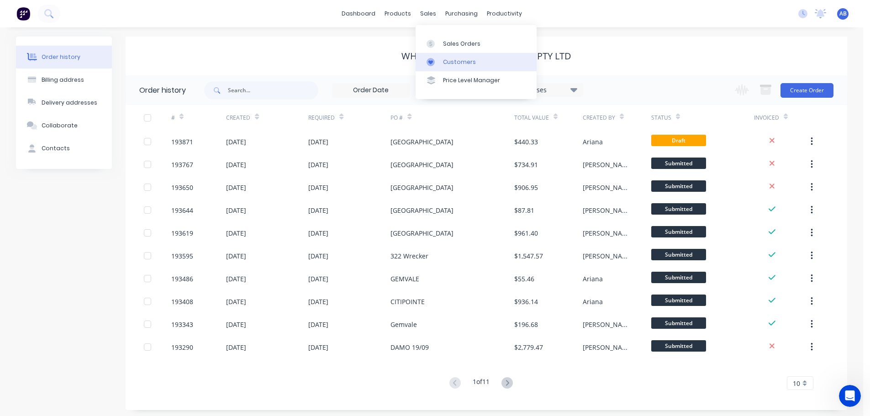
click at [447, 61] on div "Customers" at bounding box center [459, 62] width 33 height 8
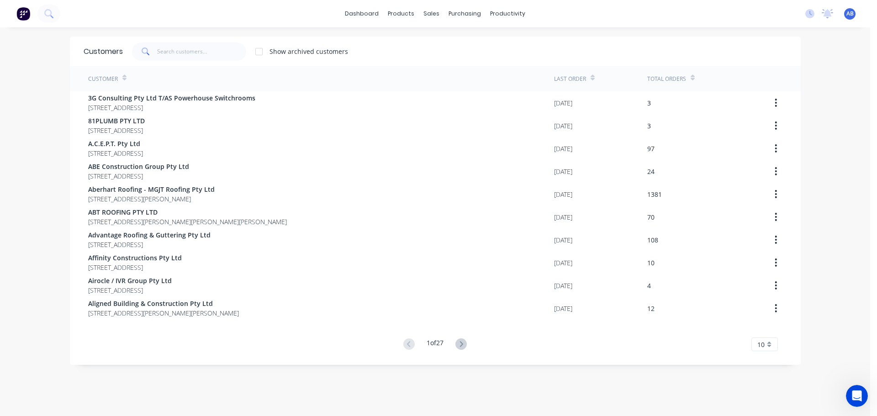
click at [607, 16] on div "dashboard products sales purchasing productivity dashboard products Product Cat…" at bounding box center [435, 13] width 870 height 27
click at [199, 55] on input "text" at bounding box center [201, 51] width 89 height 18
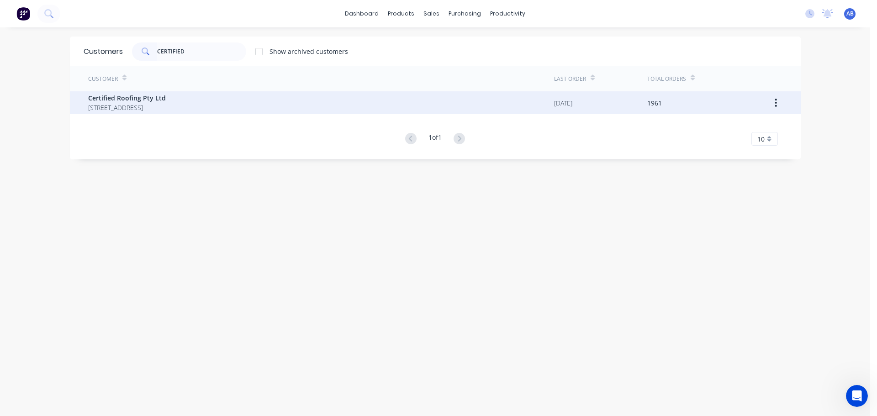
click at [130, 107] on span "[STREET_ADDRESS]" at bounding box center [127, 108] width 78 height 10
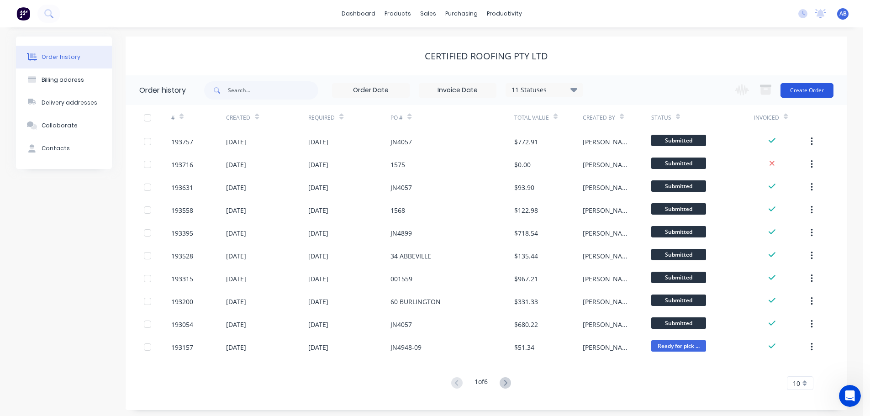
click at [809, 91] on button "Create Order" at bounding box center [806, 90] width 53 height 15
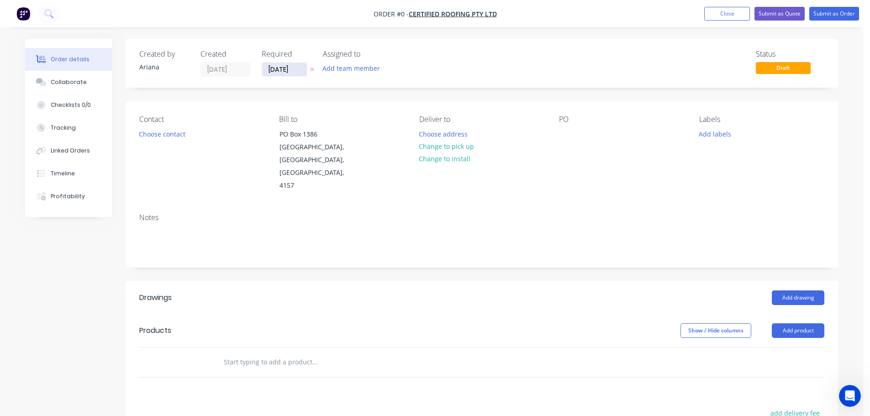
click at [270, 65] on input "[DATE]" at bounding box center [284, 70] width 45 height 14
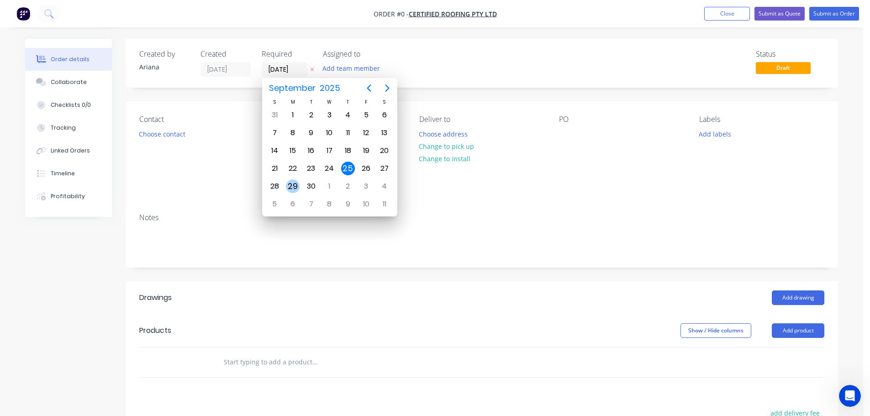
click at [292, 184] on div "29" at bounding box center [293, 186] width 14 height 14
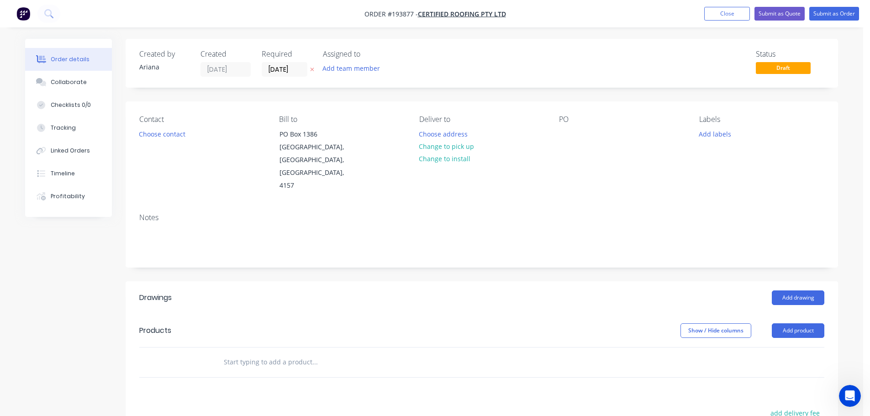
click at [460, 63] on div "Status Draft" at bounding box center [619, 63] width 410 height 27
click at [169, 136] on button "Choose contact" at bounding box center [162, 133] width 56 height 12
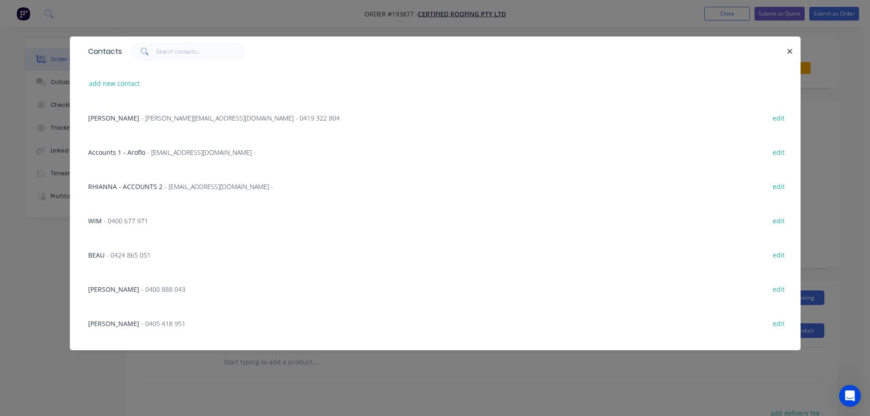
click at [186, 120] on span "- [PERSON_NAME][EMAIL_ADDRESS][DOMAIN_NAME] - 0419 322 804" at bounding box center [240, 118] width 199 height 9
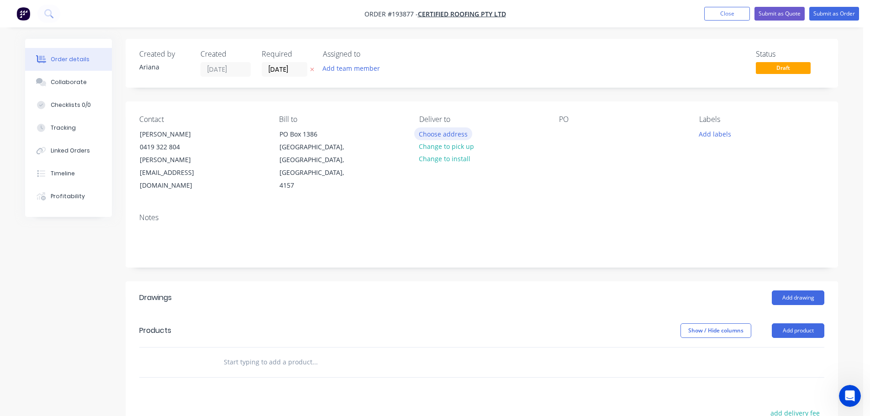
click at [444, 134] on button "Choose address" at bounding box center [443, 133] width 58 height 12
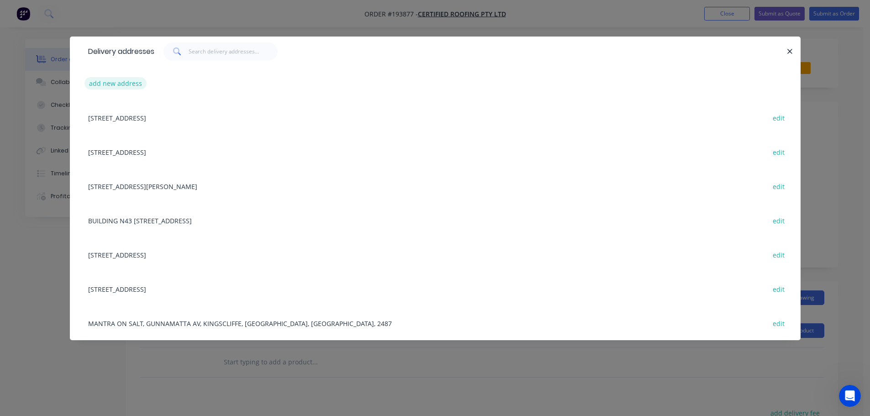
click at [128, 82] on button "add new address" at bounding box center [115, 83] width 63 height 12
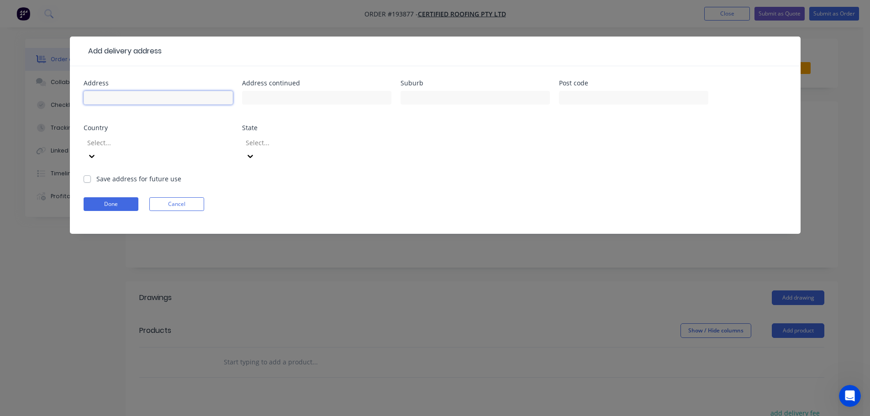
click at [115, 95] on input "text" at bounding box center [158, 98] width 149 height 14
click at [480, 173] on form "Address 47 [PERSON_NAME] ROAD Address continued Suburb HERSTON Post code Countr…" at bounding box center [435, 157] width 703 height 154
click at [96, 152] on icon at bounding box center [91, 156] width 9 height 9
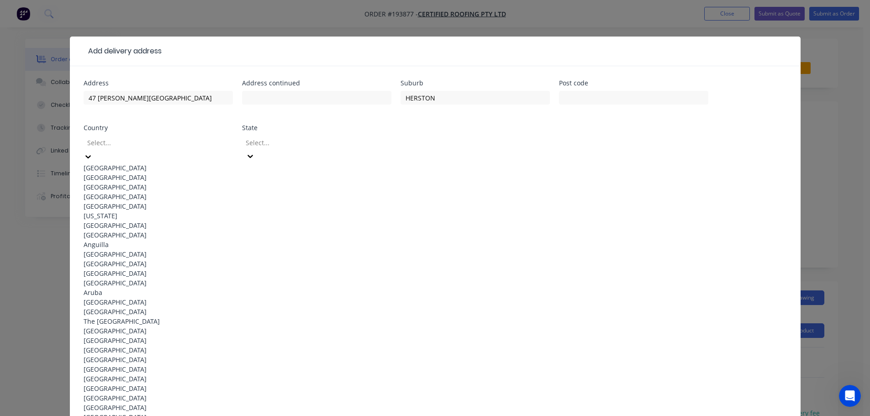
click at [124, 166] on div "[GEOGRAPHIC_DATA]" at bounding box center [158, 168] width 149 height 10
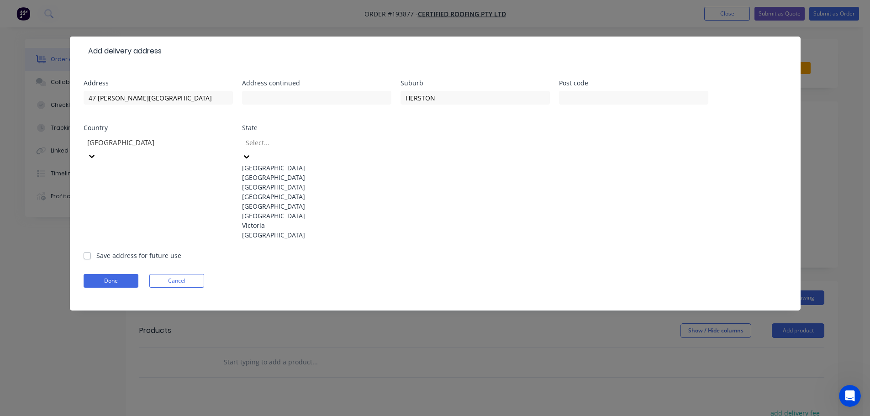
click at [249, 155] on icon at bounding box center [246, 156] width 5 height 3
click at [279, 201] on div "[GEOGRAPHIC_DATA]" at bounding box center [316, 197] width 149 height 10
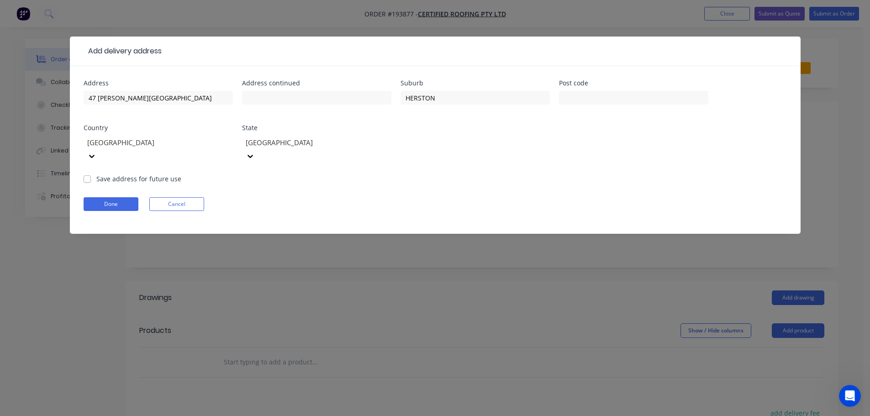
click at [470, 197] on div "Done Cancel" at bounding box center [435, 204] width 703 height 14
drag, startPoint x: 107, startPoint y: 188, endPoint x: 119, endPoint y: 187, distance: 12.4
click at [108, 197] on button "Done" at bounding box center [111, 204] width 55 height 14
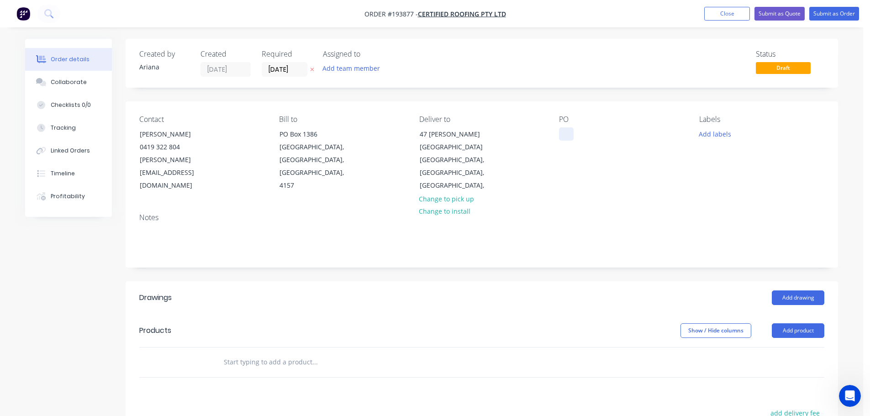
click at [564, 131] on div at bounding box center [566, 133] width 15 height 13
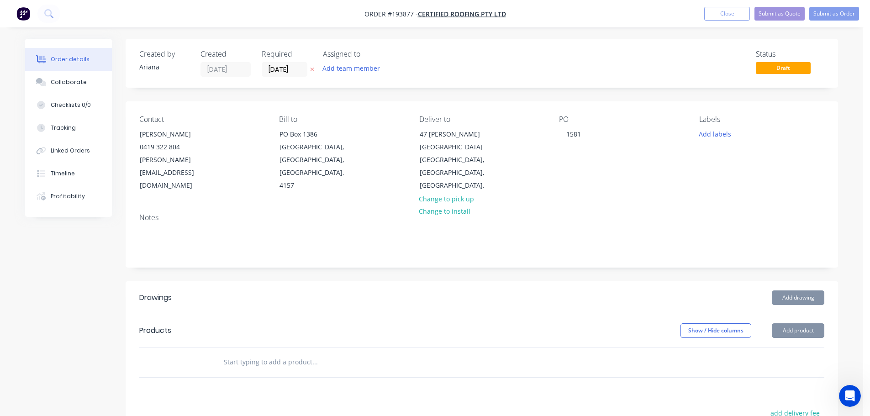
click at [571, 206] on div "Notes" at bounding box center [482, 236] width 712 height 61
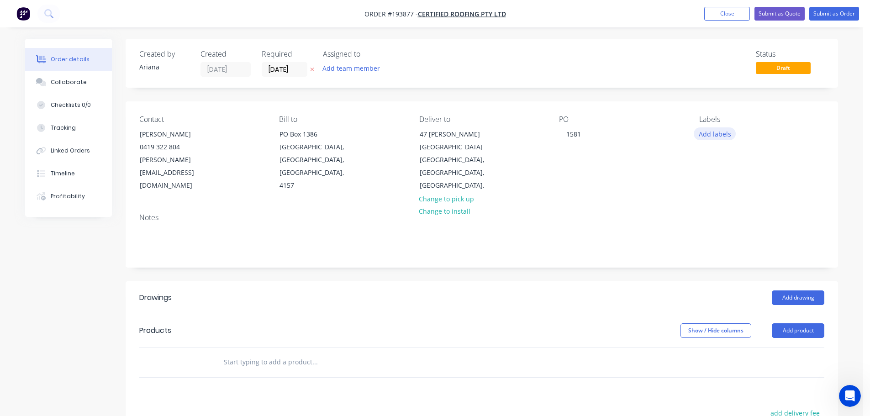
click at [712, 135] on button "Add labels" at bounding box center [715, 133] width 42 height 12
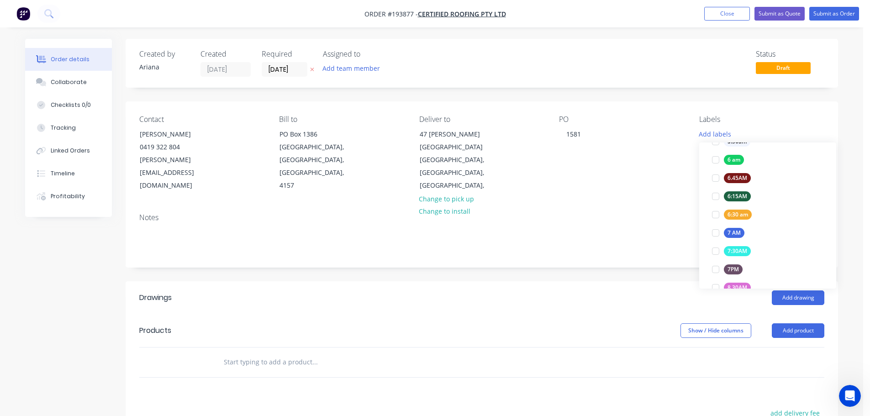
scroll to position [201, 0]
click at [712, 214] on div at bounding box center [715, 215] width 18 height 18
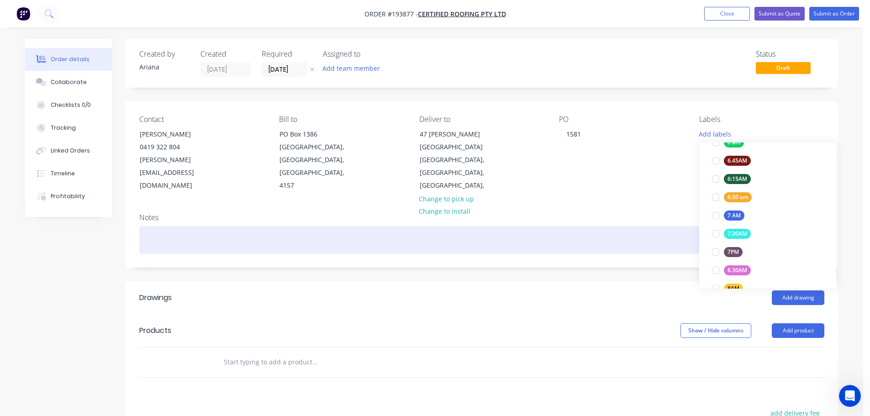
scroll to position [0, 0]
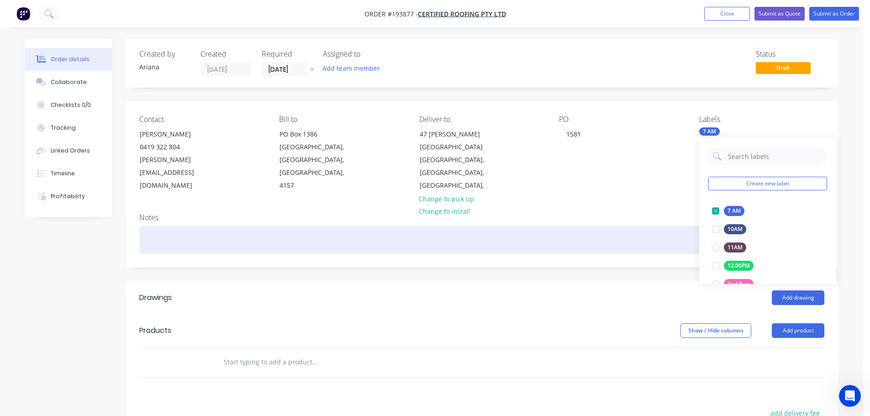
click at [639, 226] on div at bounding box center [481, 240] width 685 height 28
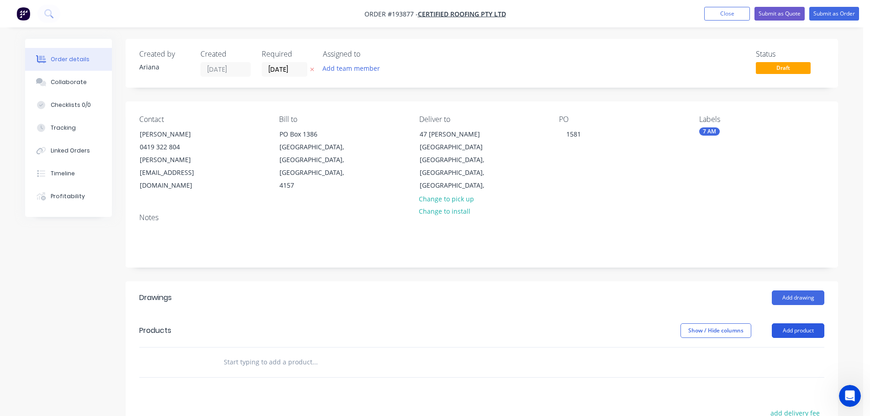
click at [787, 323] on button "Add product" at bounding box center [798, 330] width 53 height 15
click at [776, 347] on div "Product catalogue" at bounding box center [781, 353] width 70 height 13
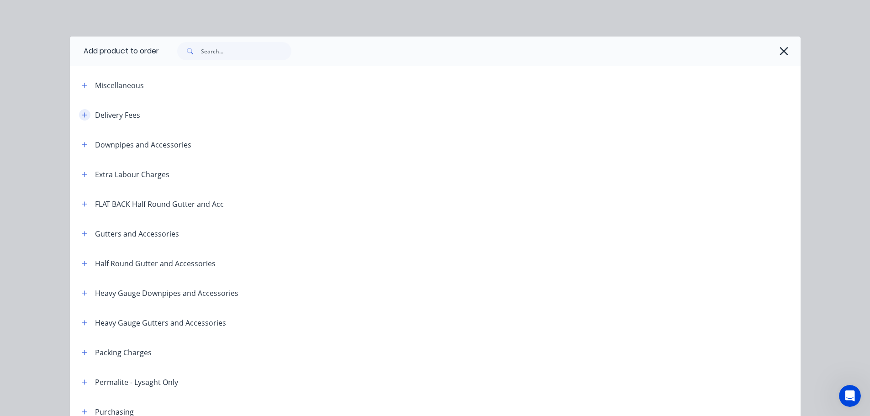
click at [82, 114] on icon "button" at bounding box center [84, 115] width 5 height 6
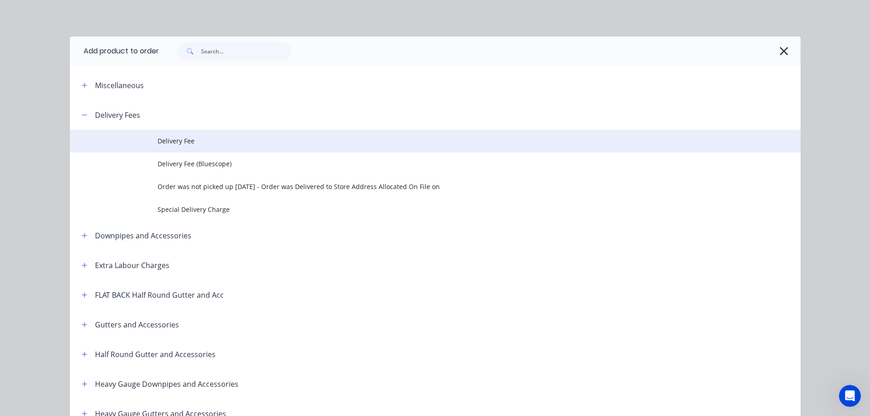
click at [198, 140] on span "Delivery Fee" at bounding box center [415, 141] width 514 height 10
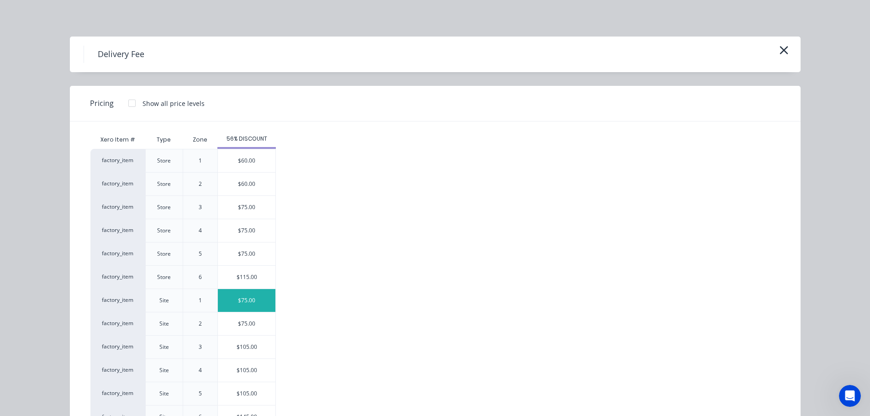
click at [252, 296] on div "$75.00" at bounding box center [247, 300] width 58 height 23
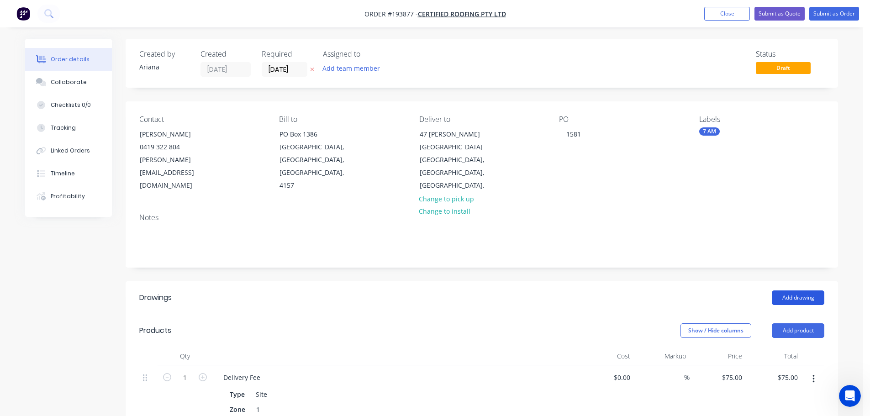
click at [813, 290] on button "Add drawing" at bounding box center [798, 297] width 53 height 15
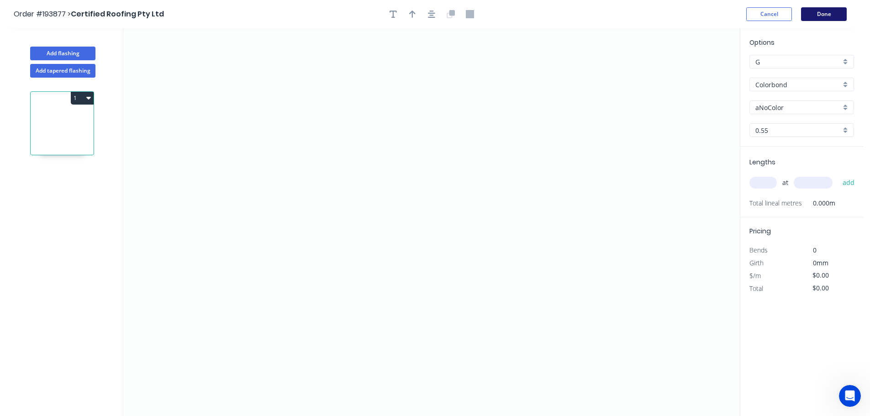
click at [835, 11] on button "Done" at bounding box center [824, 14] width 46 height 14
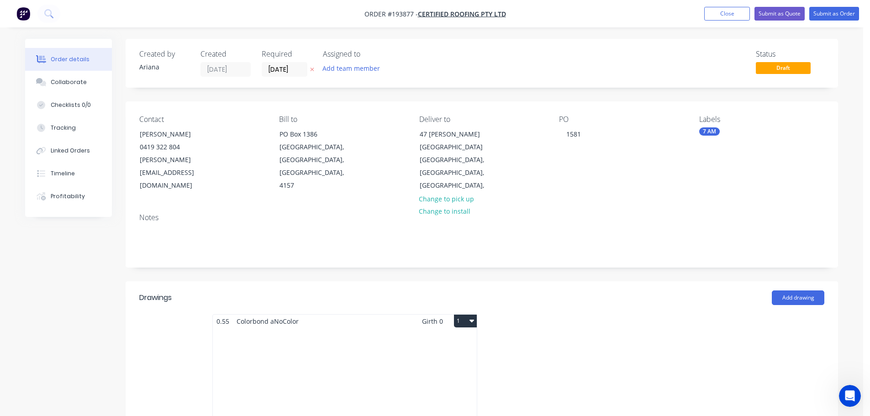
click at [392, 344] on div "Total lm $/M Total 0m $0.00 $0.00" at bounding box center [345, 397] width 264 height 139
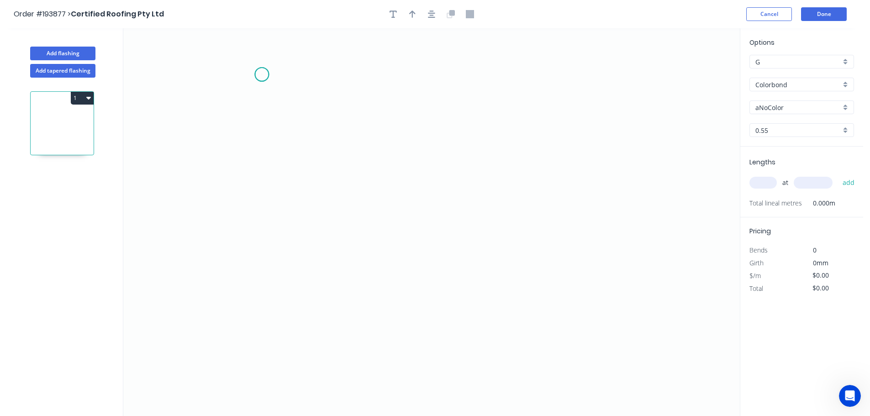
click at [262, 74] on icon "0" at bounding box center [431, 222] width 616 height 388
click at [252, 297] on icon "0" at bounding box center [431, 222] width 616 height 388
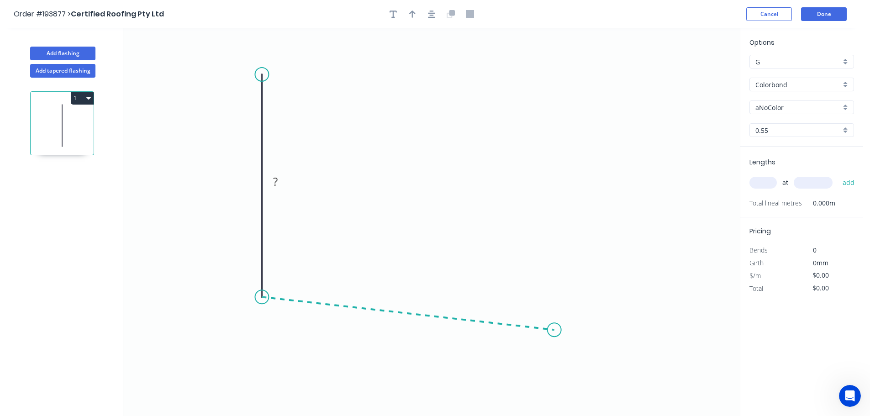
click at [554, 330] on icon "0 ?" at bounding box center [431, 222] width 616 height 388
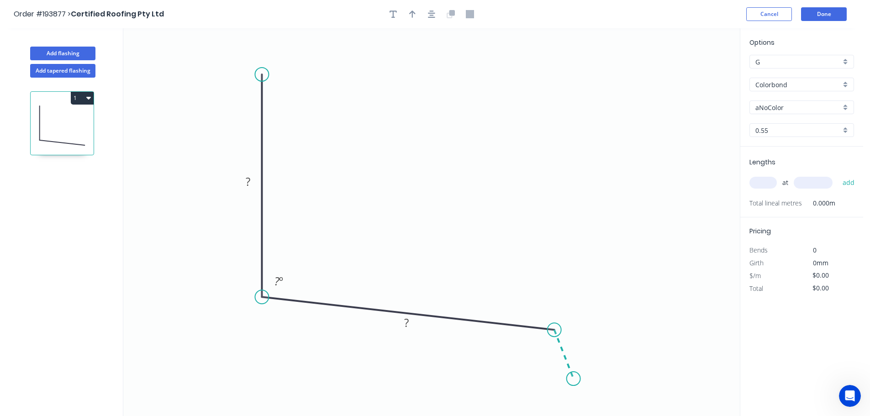
click at [573, 379] on icon "0 ? ? ? º" at bounding box center [431, 222] width 616 height 388
click at [573, 379] on circle at bounding box center [574, 379] width 14 height 14
click at [553, 379] on div "Hide angle" at bounding box center [588, 376] width 92 height 19
click at [250, 181] on tspan "?" at bounding box center [248, 181] width 5 height 15
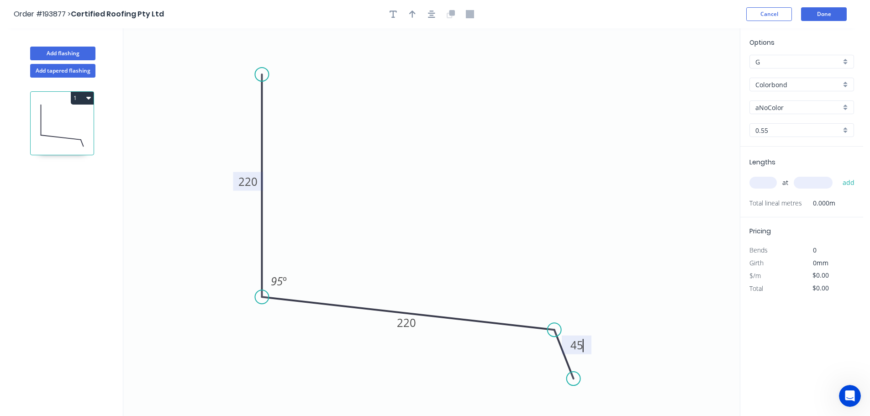
click at [355, 170] on icon "0 220 220 45 95 º" at bounding box center [431, 222] width 616 height 388
drag, startPoint x: 410, startPoint y: 12, endPoint x: 445, endPoint y: 23, distance: 36.8
click at [410, 12] on icon "button" at bounding box center [412, 14] width 6 height 8
drag, startPoint x: 694, startPoint y: 74, endPoint x: 411, endPoint y: 155, distance: 295.1
click at [411, 155] on icon at bounding box center [411, 144] width 8 height 29
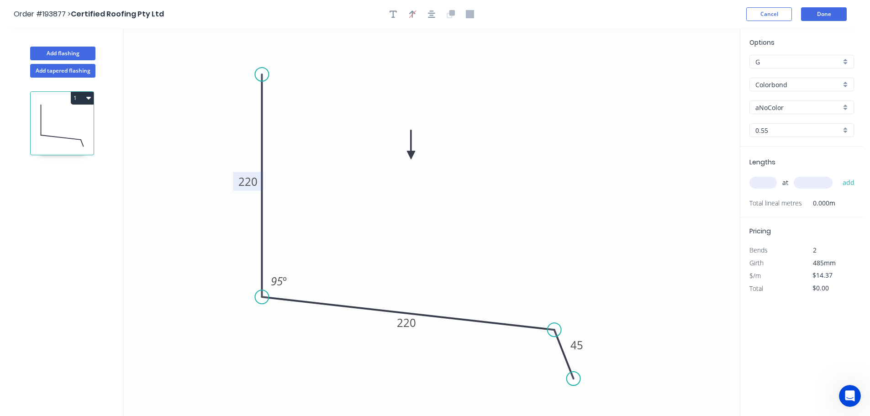
click at [844, 83] on div "Colorbond" at bounding box center [801, 85] width 105 height 14
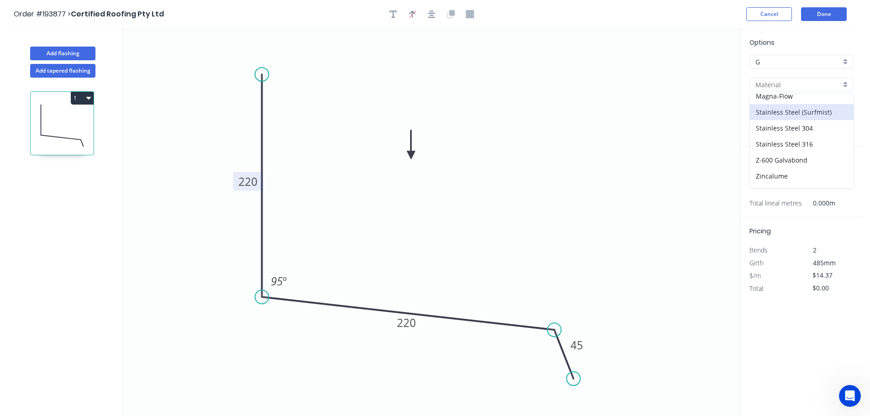
scroll to position [194, 0]
click at [783, 162] on div "Zincalume" at bounding box center [802, 164] width 104 height 16
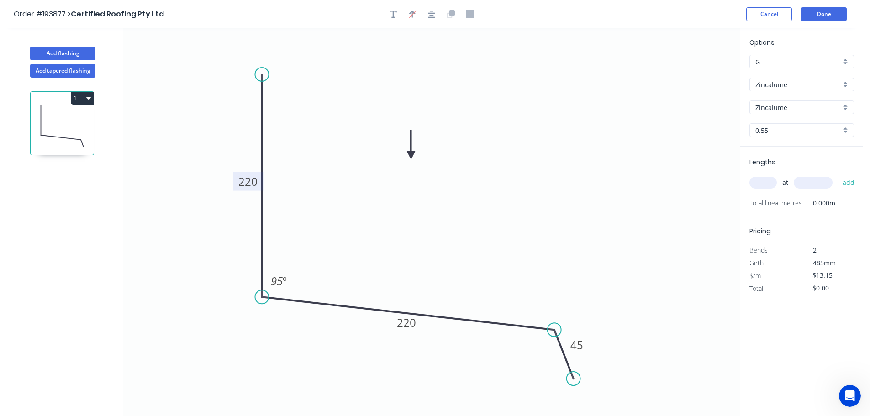
click at [765, 184] on input "text" at bounding box center [762, 183] width 27 height 12
click at [838, 175] on button "add" at bounding box center [848, 183] width 21 height 16
click at [63, 48] on button "Add flashing" at bounding box center [62, 54] width 65 height 14
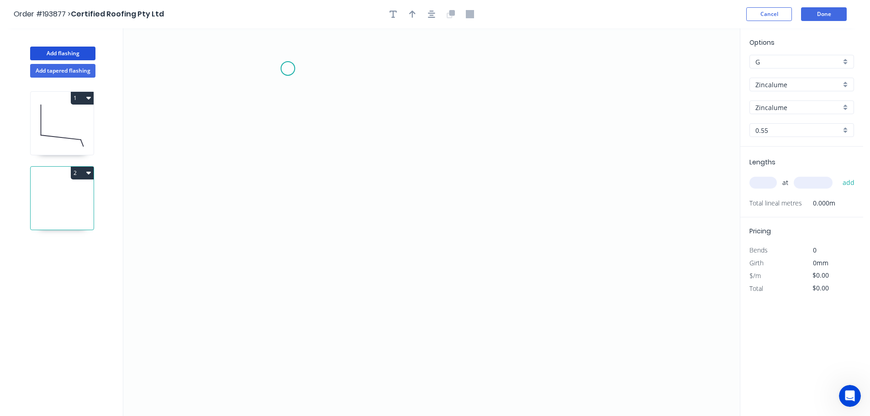
click at [288, 68] on icon "0" at bounding box center [431, 222] width 616 height 388
click at [236, 67] on icon "0" at bounding box center [431, 222] width 616 height 388
click at [222, 271] on icon "0 ?" at bounding box center [431, 222] width 616 height 388
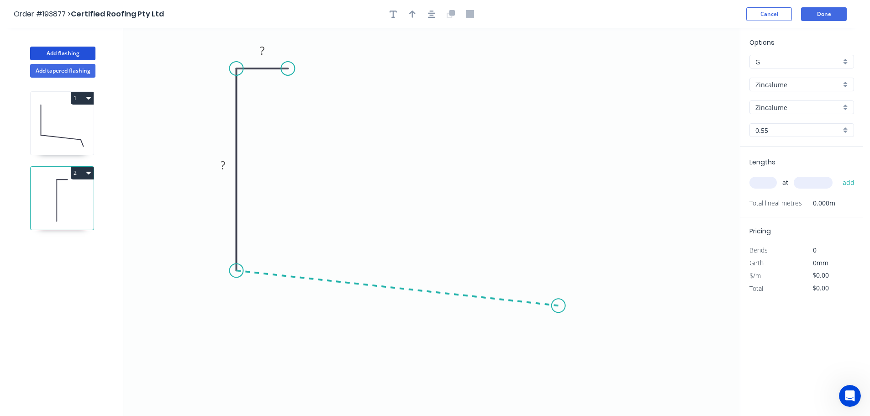
click at [558, 306] on icon "0 ? ?" at bounding box center [431, 222] width 616 height 388
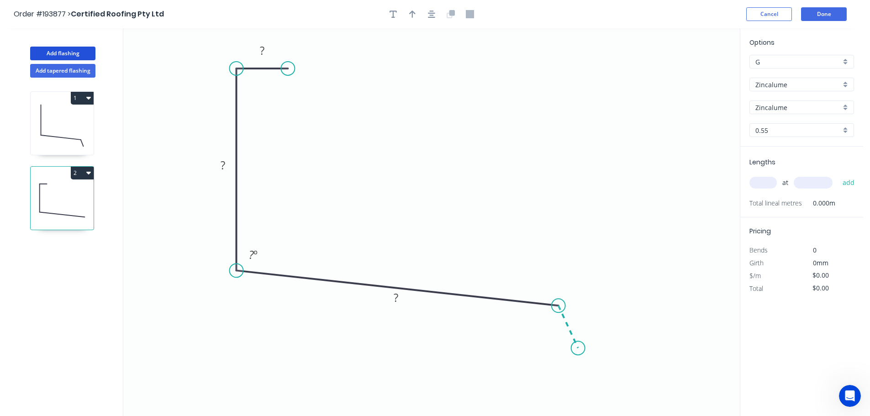
click at [578, 348] on icon "0 ? ? ? ? º" at bounding box center [431, 222] width 616 height 388
click at [578, 348] on circle at bounding box center [578, 348] width 14 height 14
click at [556, 348] on div "Hide angle" at bounding box center [591, 351] width 92 height 19
click at [262, 47] on tspan "?" at bounding box center [262, 50] width 5 height 15
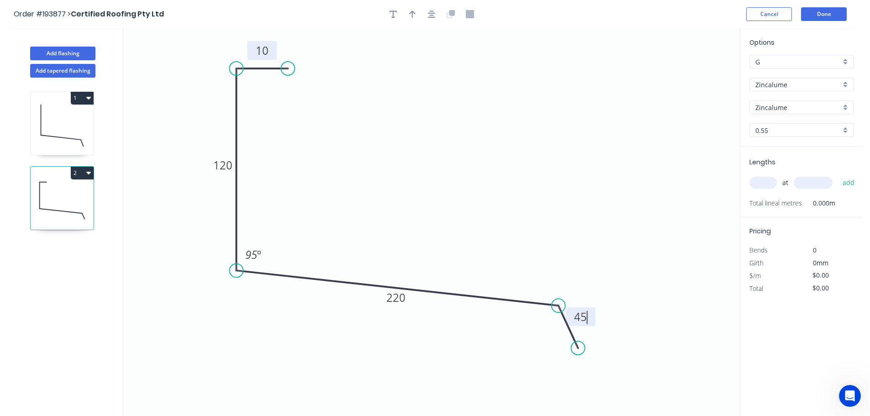
click at [364, 95] on icon "0 10 120 220 45 95 º" at bounding box center [431, 222] width 616 height 388
click at [413, 13] on icon "button" at bounding box center [412, 14] width 6 height 7
drag, startPoint x: 693, startPoint y: 72, endPoint x: 410, endPoint y: 152, distance: 294.0
click at [410, 152] on icon at bounding box center [410, 140] width 8 height 29
click at [767, 181] on input "text" at bounding box center [762, 183] width 27 height 12
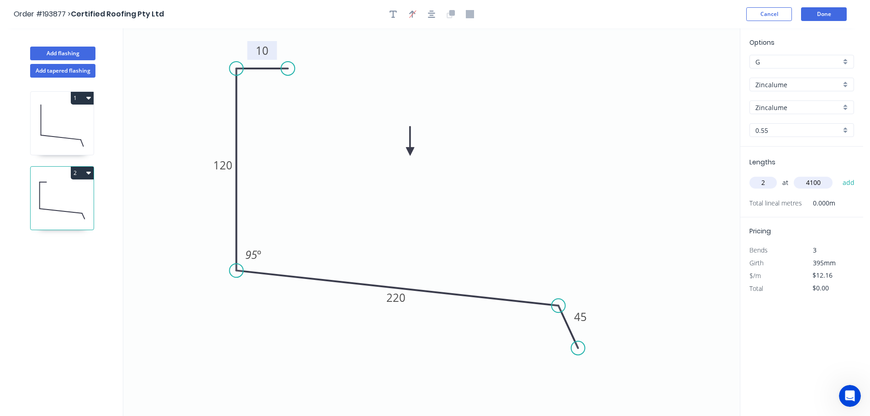
click at [838, 175] on button "add" at bounding box center [848, 183] width 21 height 16
drag, startPoint x: 58, startPoint y: 52, endPoint x: 104, endPoint y: 59, distance: 47.2
click at [59, 51] on button "Add flashing" at bounding box center [62, 54] width 65 height 14
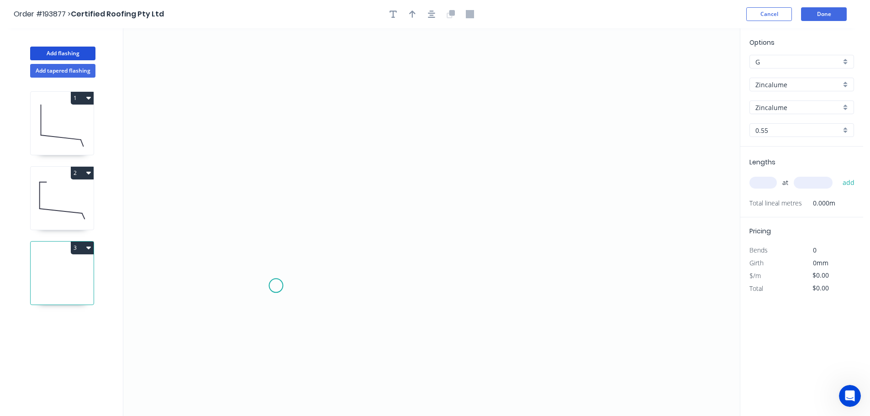
click at [276, 286] on icon "0" at bounding box center [431, 222] width 616 height 388
click at [269, 141] on icon "0" at bounding box center [431, 222] width 616 height 388
click at [459, 144] on icon "0 ?" at bounding box center [431, 222] width 616 height 388
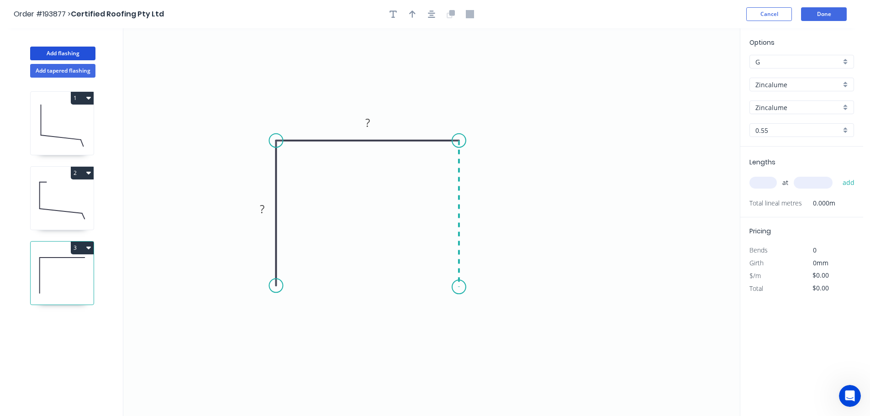
click at [456, 287] on icon "0 ? ?" at bounding box center [431, 222] width 616 height 388
click at [456, 287] on circle at bounding box center [459, 287] width 14 height 14
click at [262, 206] on tspan "?" at bounding box center [262, 208] width 5 height 15
click at [573, 136] on icon "0 50 50 50" at bounding box center [431, 222] width 616 height 388
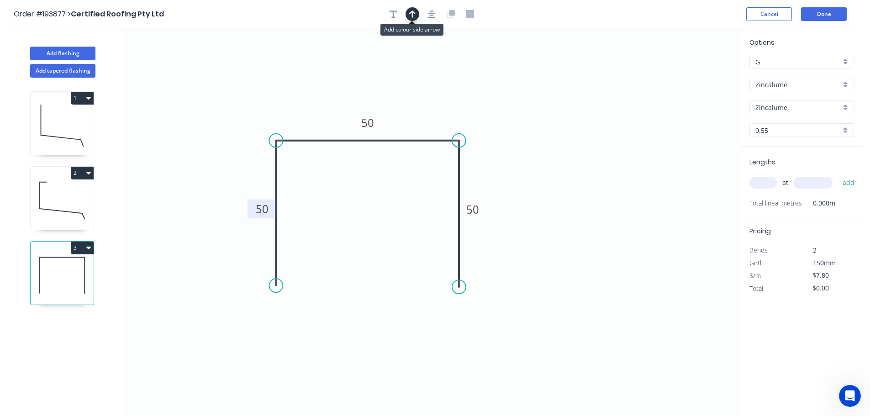
click at [412, 14] on icon "button" at bounding box center [412, 14] width 6 height 7
drag, startPoint x: 694, startPoint y: 72, endPoint x: 415, endPoint y: 89, distance: 279.1
click at [415, 89] on icon at bounding box center [415, 78] width 8 height 29
click at [770, 186] on input "text" at bounding box center [762, 183] width 27 height 12
click at [838, 175] on button "add" at bounding box center [848, 183] width 21 height 16
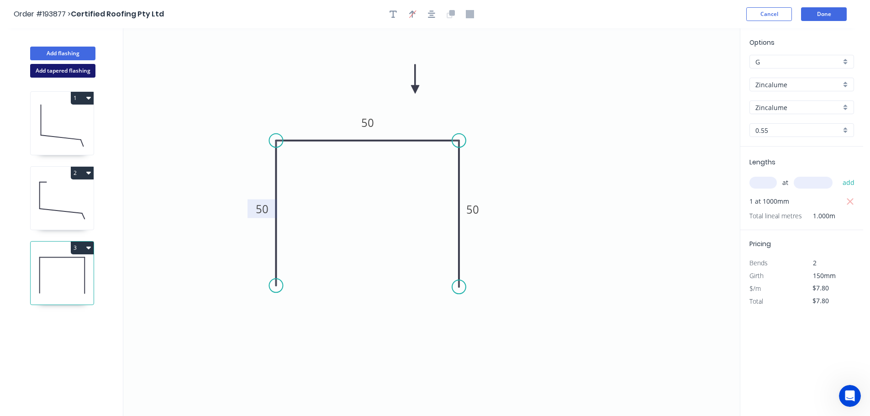
click at [79, 73] on button "Add tapered flashing" at bounding box center [62, 71] width 65 height 14
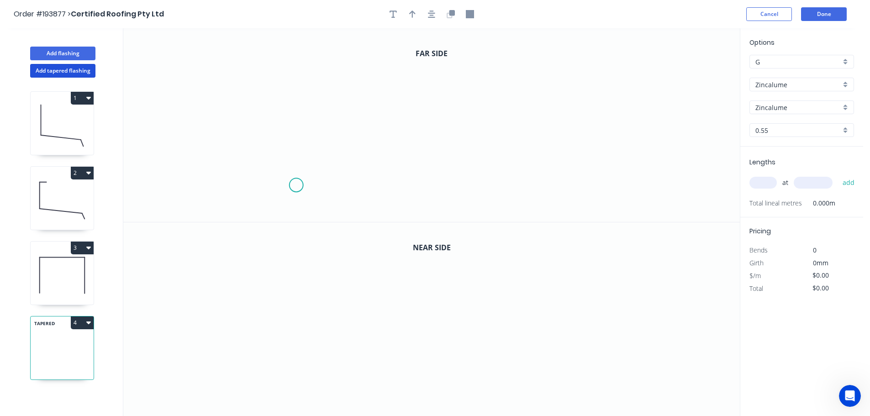
click at [296, 185] on icon "0" at bounding box center [431, 125] width 616 height 194
click at [364, 183] on icon "0" at bounding box center [431, 125] width 616 height 194
click at [364, 83] on icon at bounding box center [364, 134] width 0 height 102
click at [483, 84] on icon "0 ? ?" at bounding box center [431, 125] width 616 height 194
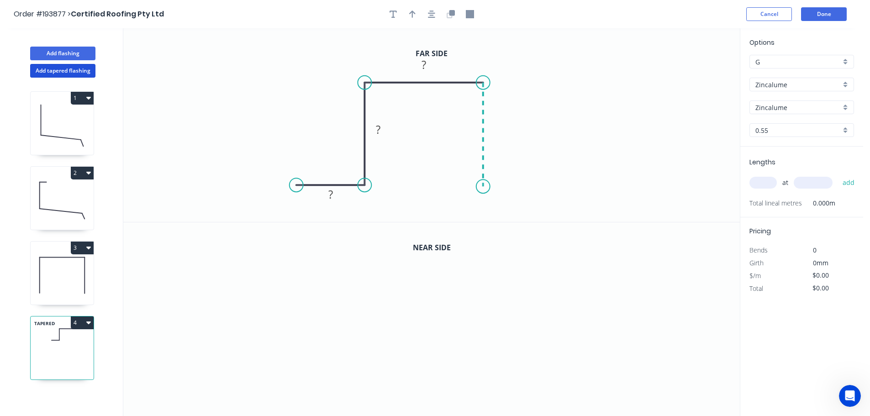
click at [484, 187] on icon "0 ? ? ?" at bounding box center [431, 125] width 616 height 194
click at [547, 185] on icon "0 ? ? ? ?" at bounding box center [431, 125] width 616 height 194
click at [547, 185] on circle at bounding box center [547, 186] width 14 height 14
click at [330, 195] on tspan "?" at bounding box center [330, 194] width 5 height 15
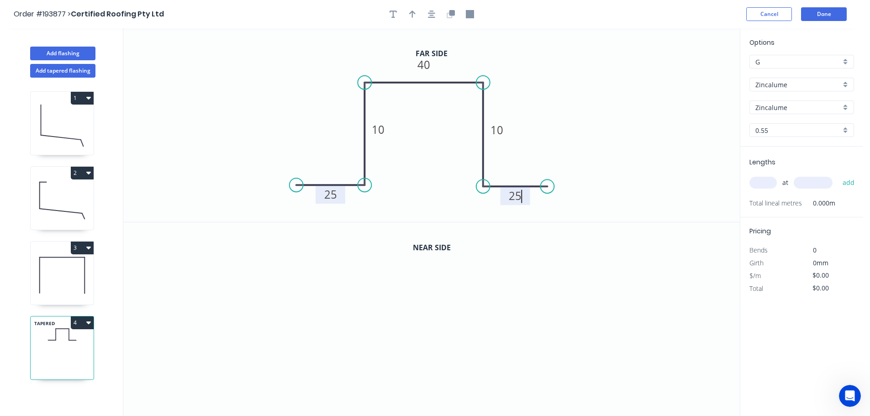
click at [601, 124] on icon "0 25 10 40 10 25" at bounding box center [431, 125] width 616 height 194
drag, startPoint x: 413, startPoint y: 11, endPoint x: 603, endPoint y: 60, distance: 196.1
click at [414, 11] on icon "button" at bounding box center [412, 14] width 6 height 8
drag, startPoint x: 691, startPoint y: 71, endPoint x: 554, endPoint y: 75, distance: 137.0
click at [554, 75] on icon at bounding box center [558, 64] width 8 height 29
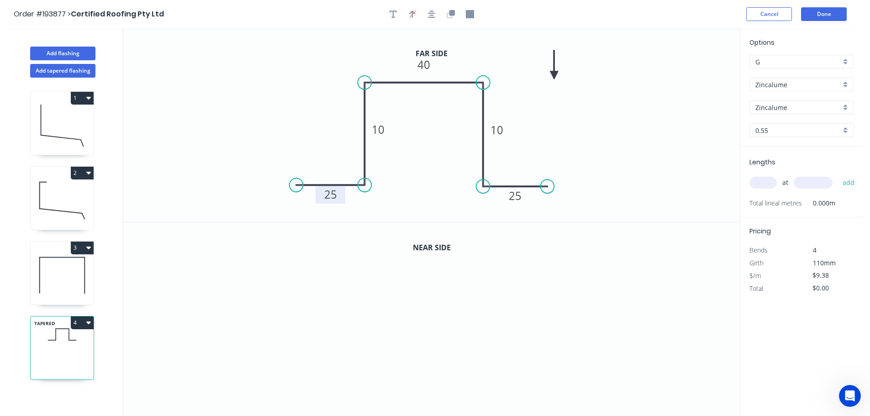
click at [554, 75] on icon at bounding box center [554, 64] width 8 height 29
click at [449, 12] on icon "button" at bounding box center [451, 14] width 8 height 8
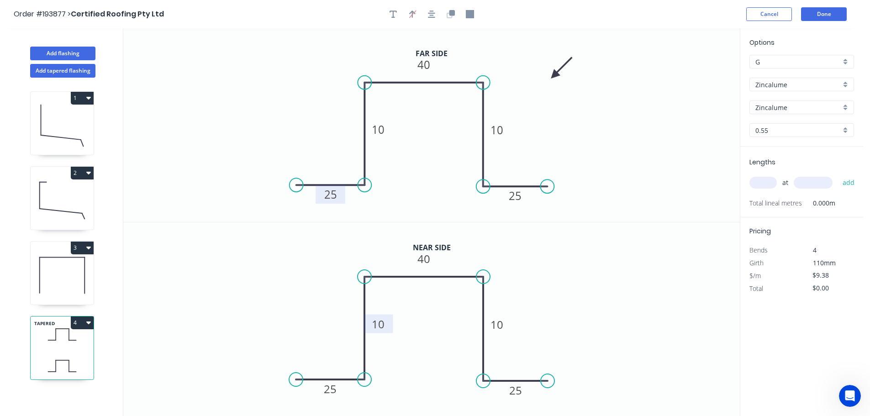
click at [383, 326] on tspan "10" at bounding box center [378, 323] width 13 height 15
click at [628, 316] on icon "0 25 110 40 110 25" at bounding box center [431, 319] width 616 height 194
click at [847, 128] on div "0.55" at bounding box center [801, 130] width 105 height 14
click at [774, 161] on div "0.8" at bounding box center [802, 164] width 104 height 16
click at [765, 183] on input "text" at bounding box center [762, 183] width 27 height 12
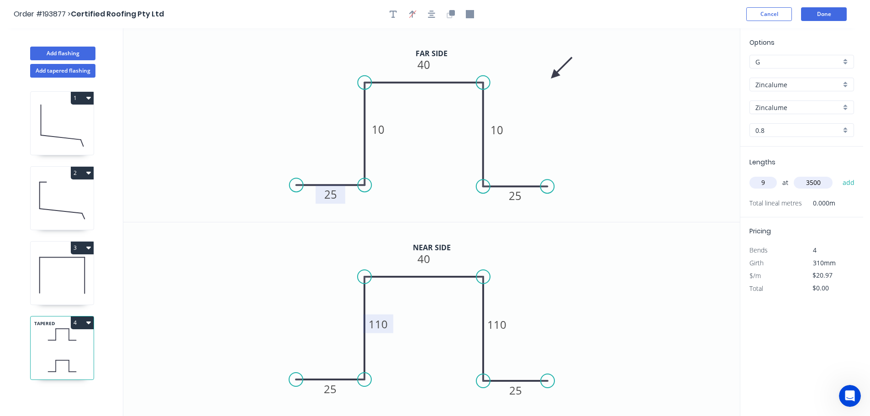
click at [838, 175] on button "add" at bounding box center [848, 183] width 21 height 16
click at [70, 72] on button "Add tapered flashing" at bounding box center [62, 71] width 65 height 14
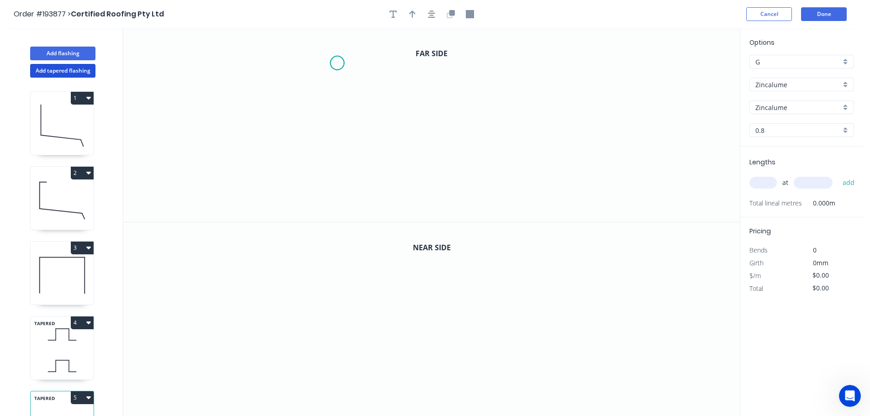
click at [337, 63] on icon "0" at bounding box center [431, 125] width 616 height 194
click at [331, 182] on icon "0" at bounding box center [431, 125] width 616 height 194
click at [565, 180] on icon "0 ?" at bounding box center [431, 125] width 616 height 194
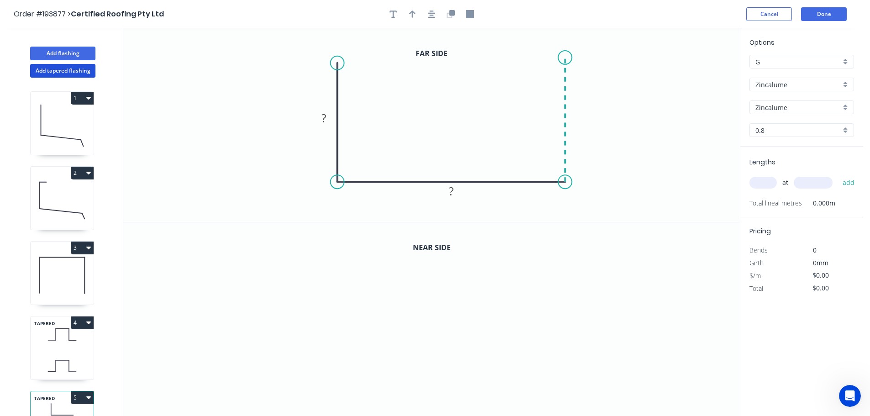
click at [562, 58] on icon "0 ? ?" at bounding box center [431, 125] width 616 height 194
click at [562, 58] on circle at bounding box center [565, 58] width 14 height 14
click at [328, 118] on rect at bounding box center [324, 118] width 18 height 13
click at [642, 119] on icon "0 185 240 185" at bounding box center [431, 125] width 616 height 194
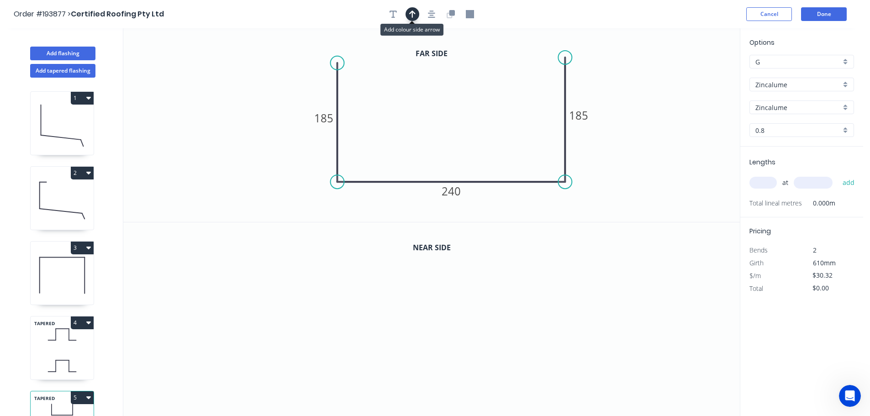
click at [412, 14] on icon "button" at bounding box center [412, 14] width 6 height 7
drag, startPoint x: 691, startPoint y: 73, endPoint x: 473, endPoint y: 73, distance: 218.7
click at [473, 73] on icon at bounding box center [472, 61] width 8 height 29
click at [453, 11] on icon "button" at bounding box center [451, 12] width 5 height 5
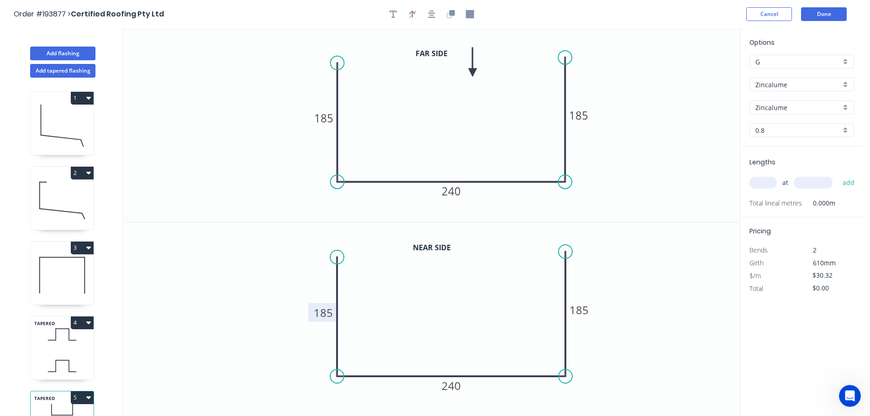
click at [328, 311] on tspan "185" at bounding box center [323, 312] width 19 height 15
click at [625, 279] on icon "0 200 240 200" at bounding box center [431, 319] width 616 height 194
click at [847, 127] on div "0.8" at bounding box center [801, 130] width 105 height 14
click at [782, 149] on div "0.55" at bounding box center [802, 148] width 104 height 16
click at [771, 182] on input "text" at bounding box center [762, 183] width 27 height 12
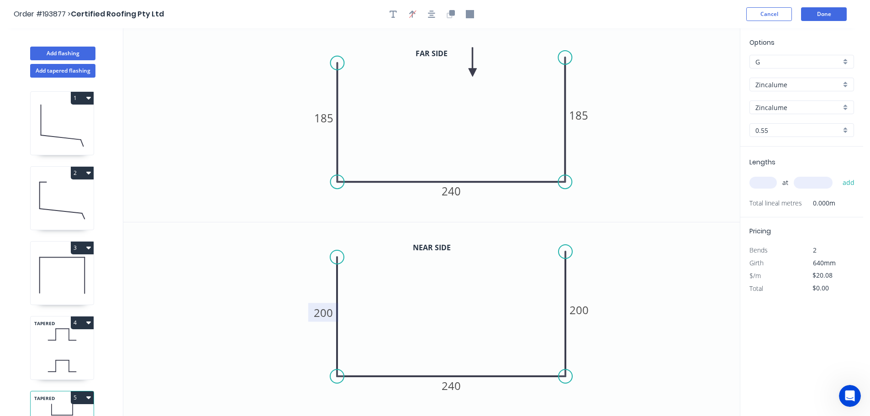
drag, startPoint x: 62, startPoint y: 345, endPoint x: 106, endPoint y: 334, distance: 45.5
click at [62, 344] on icon at bounding box center [62, 334] width 63 height 27
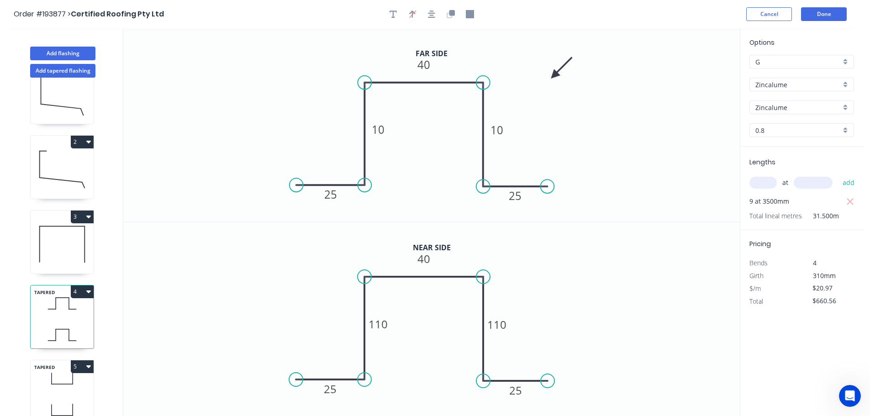
scroll to position [40, 0]
click at [46, 373] on icon at bounding box center [62, 376] width 63 height 27
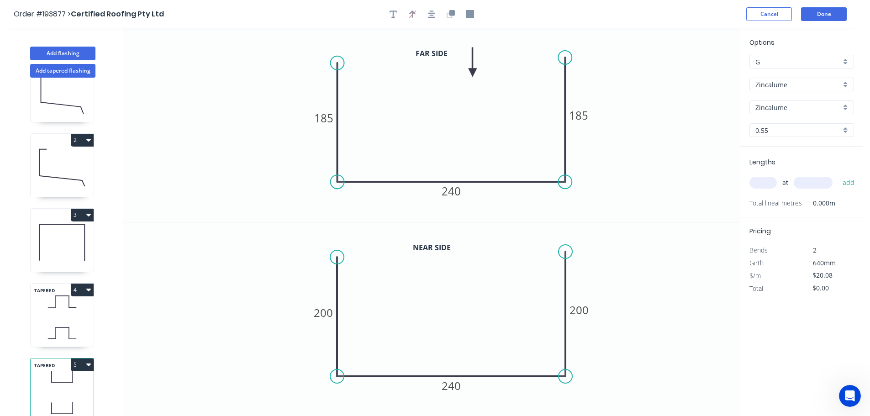
drag, startPoint x: 772, startPoint y: 182, endPoint x: 765, endPoint y: 182, distance: 6.4
click at [772, 182] on input "text" at bounding box center [762, 183] width 27 height 12
click at [814, 184] on input "text" at bounding box center [813, 183] width 39 height 12
click at [838, 175] on button "add" at bounding box center [848, 183] width 21 height 16
click at [83, 360] on button "5" at bounding box center [82, 364] width 23 height 13
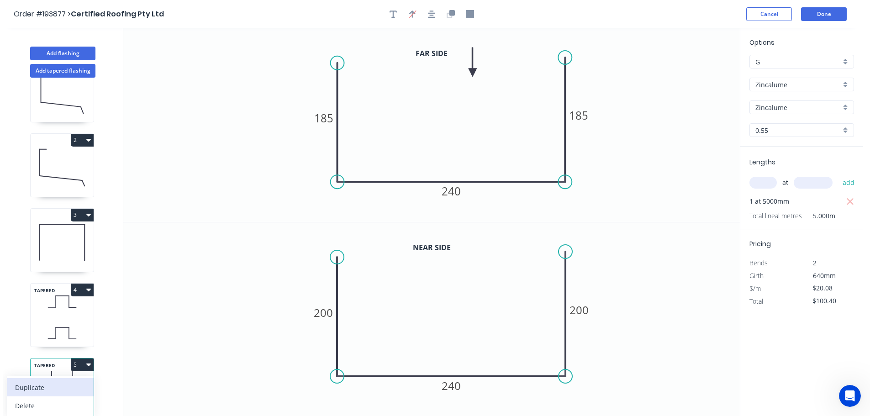
click at [67, 381] on div "Duplicate" at bounding box center [50, 387] width 70 height 13
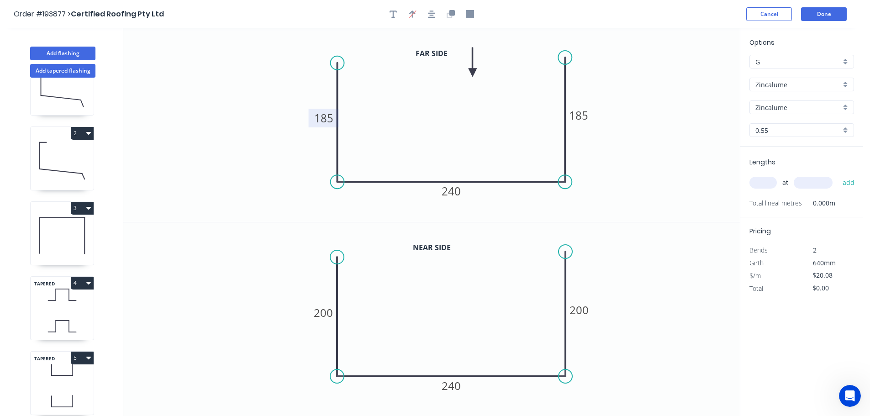
click at [331, 117] on tspan "185" at bounding box center [323, 117] width 19 height 15
click at [441, 122] on icon "0 170 240 185" at bounding box center [431, 125] width 616 height 194
click at [582, 112] on tspan "185" at bounding box center [578, 115] width 19 height 15
click at [690, 156] on icon "0 170 240 170" at bounding box center [431, 125] width 616 height 194
click at [326, 311] on tspan "200" at bounding box center [323, 312] width 19 height 15
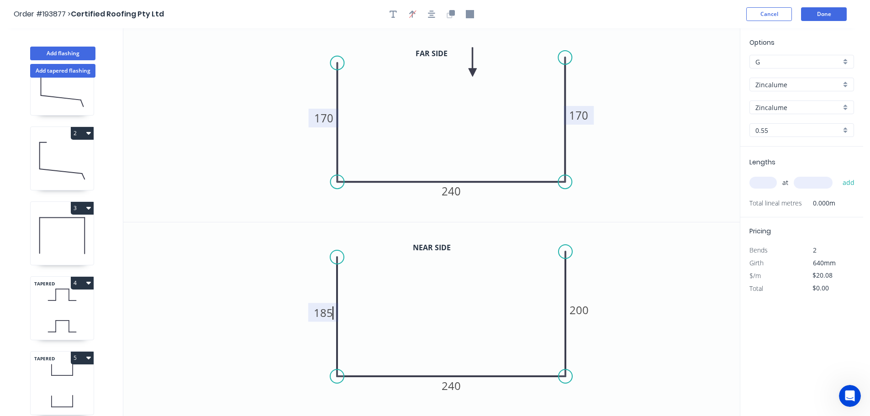
click at [420, 306] on icon "0 185 240 200" at bounding box center [431, 319] width 616 height 194
click at [586, 306] on tspan "200" at bounding box center [578, 309] width 19 height 15
click at [613, 295] on icon "0 185 240 185" at bounding box center [431, 319] width 616 height 194
click at [768, 179] on input "text" at bounding box center [762, 183] width 27 height 12
click at [827, 184] on input "text" at bounding box center [813, 183] width 39 height 12
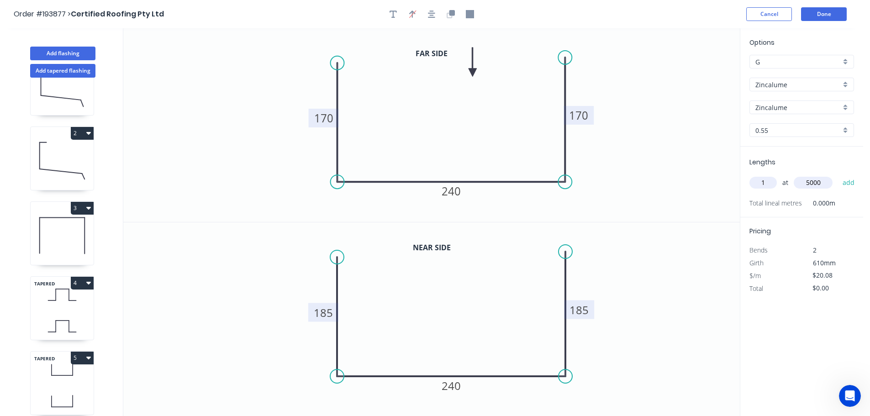
click at [838, 175] on button "add" at bounding box center [848, 183] width 21 height 16
click at [69, 305] on icon at bounding box center [62, 294] width 63 height 27
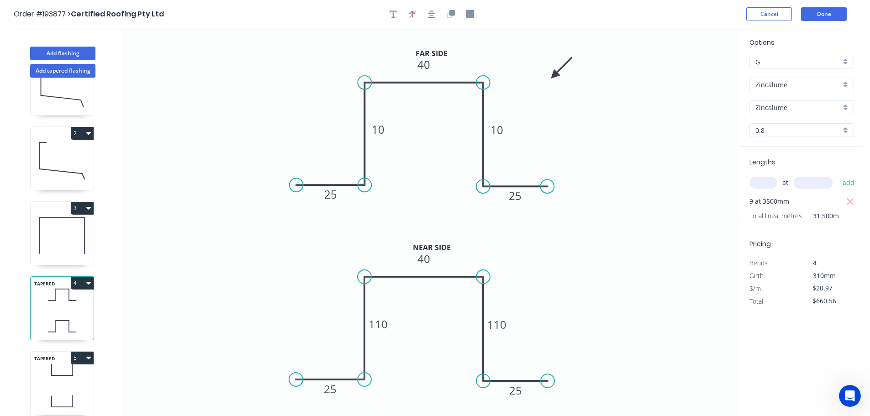
scroll to position [115, 0]
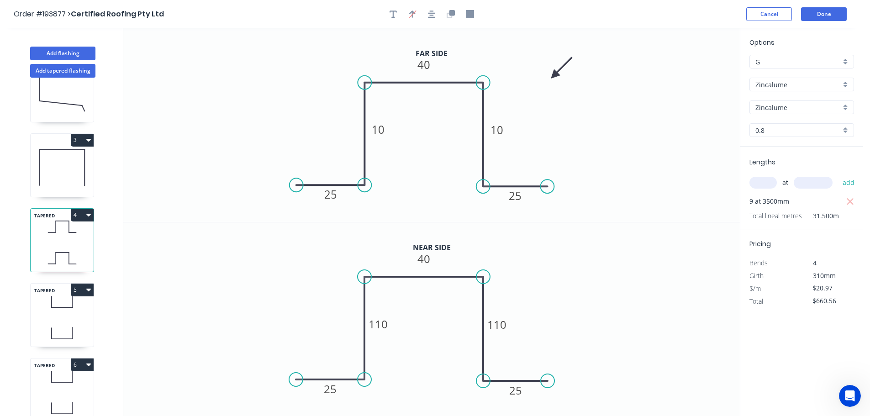
click at [63, 387] on div "TAPERED 6" at bounding box center [62, 390] width 64 height 64
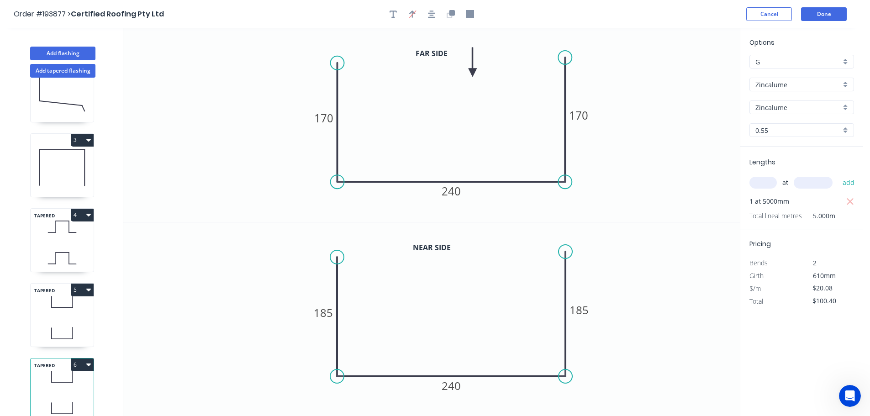
click at [79, 358] on button "6" at bounding box center [82, 364] width 23 height 13
click at [57, 381] on div "Duplicate" at bounding box center [50, 387] width 70 height 13
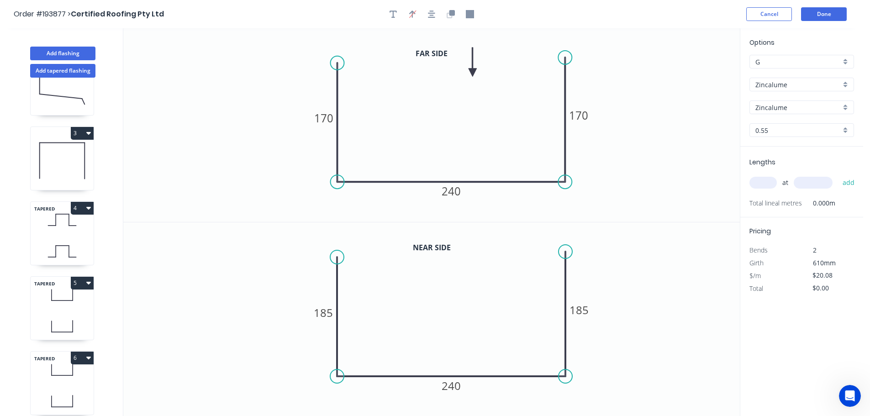
click at [769, 182] on input "text" at bounding box center [762, 183] width 27 height 12
click at [815, 179] on input "text" at bounding box center [813, 183] width 39 height 12
click at [838, 175] on button "add" at bounding box center [848, 183] width 21 height 16
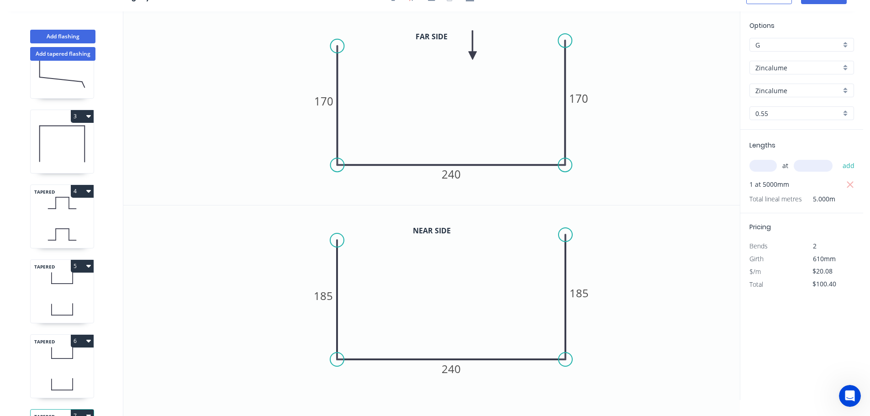
scroll to position [189, 0]
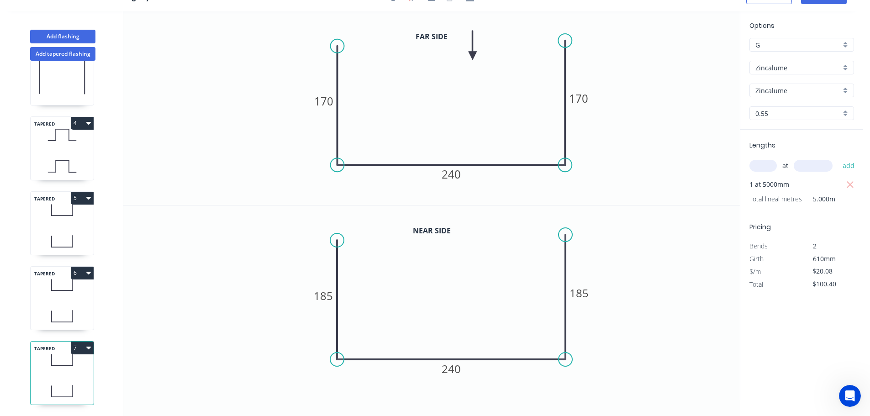
click at [85, 342] on button "7" at bounding box center [82, 348] width 23 height 13
click at [63, 364] on div "Duplicate" at bounding box center [50, 370] width 70 height 13
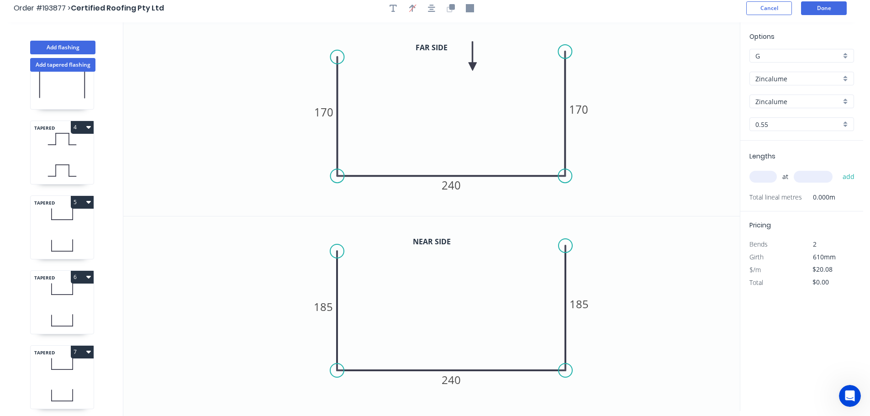
scroll to position [0, 0]
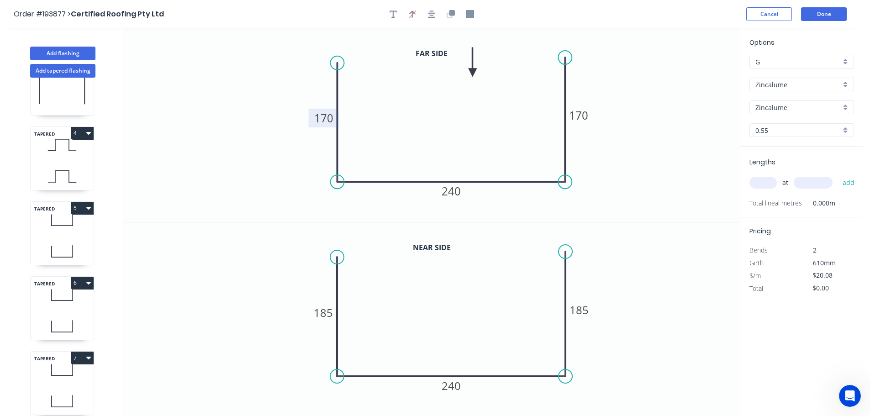
click at [329, 117] on tspan "170" at bounding box center [323, 117] width 19 height 15
click at [583, 113] on tspan "170" at bounding box center [578, 115] width 19 height 15
click at [649, 140] on icon "0 185 240 185" at bounding box center [431, 125] width 616 height 194
click at [329, 315] on tspan "185" at bounding box center [323, 312] width 19 height 15
click at [391, 306] on icon "0 200 240 185" at bounding box center [431, 319] width 616 height 194
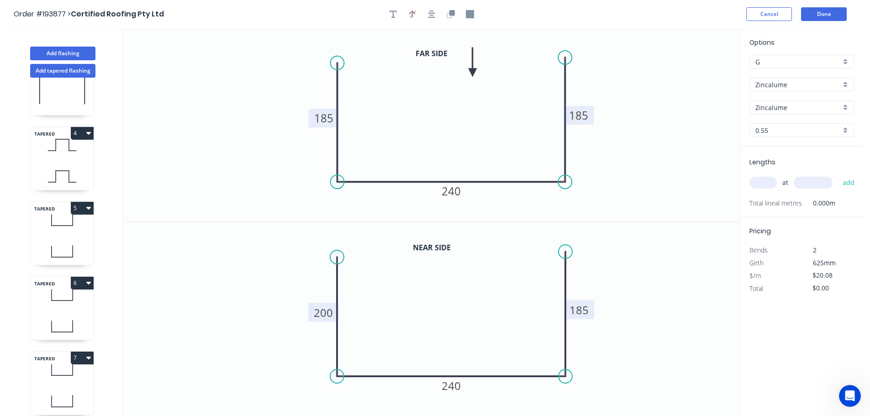
click at [585, 311] on tspan "185" at bounding box center [578, 309] width 19 height 15
click at [643, 298] on icon "0 200 240 200" at bounding box center [431, 319] width 616 height 194
click at [774, 182] on input "text" at bounding box center [762, 183] width 27 height 12
click at [820, 182] on input "text" at bounding box center [813, 183] width 39 height 12
click at [838, 175] on button "add" at bounding box center [848, 183] width 21 height 16
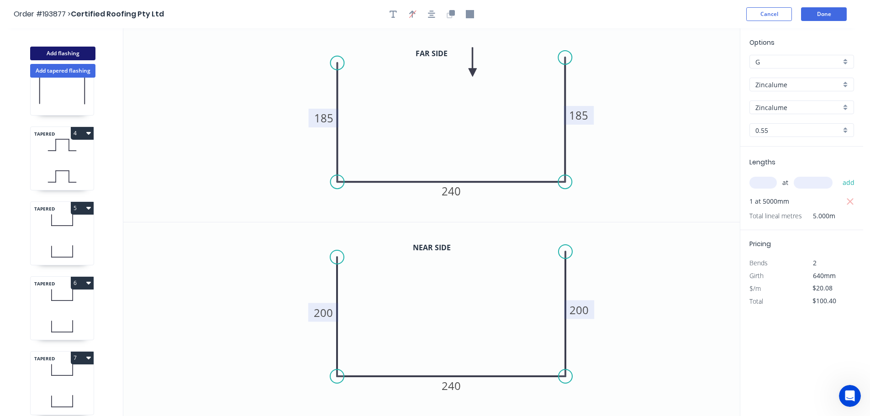
click at [72, 54] on button "Add flashing" at bounding box center [62, 54] width 65 height 14
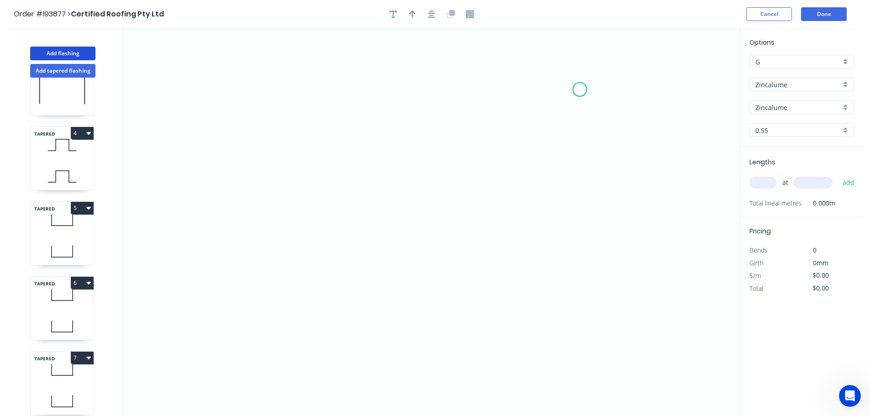
click at [580, 89] on icon "0" at bounding box center [431, 222] width 616 height 388
click at [273, 112] on icon "0" at bounding box center [431, 222] width 616 height 388
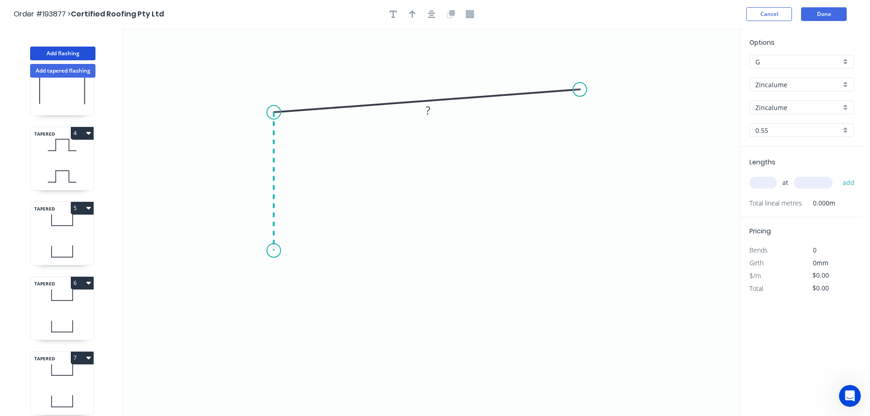
click at [271, 251] on icon "0 ?" at bounding box center [431, 222] width 616 height 388
click at [301, 225] on icon "0 ? ? ? º" at bounding box center [431, 222] width 616 height 388
click at [301, 225] on circle at bounding box center [302, 223] width 14 height 14
click at [297, 243] on tspan "?" at bounding box center [297, 241] width 5 height 15
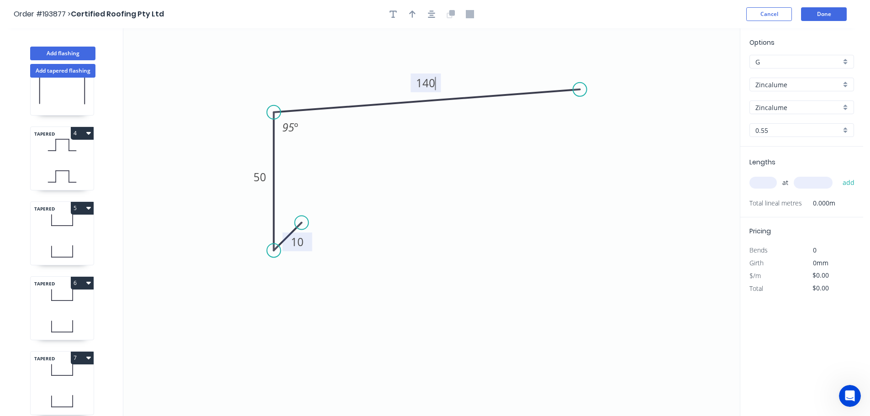
drag, startPoint x: 372, startPoint y: 229, endPoint x: 376, endPoint y: 226, distance: 4.9
click at [373, 229] on icon "0 10 50 140 95 º" at bounding box center [431, 222] width 616 height 388
drag, startPoint x: 412, startPoint y: 12, endPoint x: 542, endPoint y: 67, distance: 141.2
click at [413, 12] on icon "button" at bounding box center [412, 14] width 6 height 7
drag, startPoint x: 694, startPoint y: 71, endPoint x: 482, endPoint y: 237, distance: 269.6
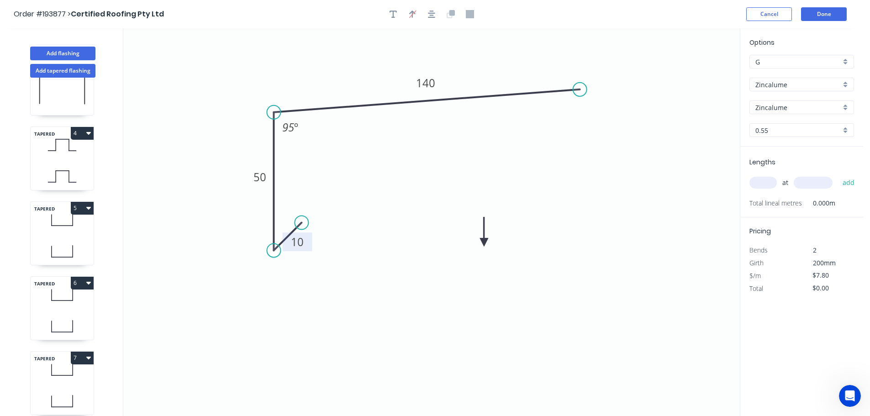
click at [482, 237] on icon at bounding box center [484, 231] width 8 height 29
click at [482, 237] on icon at bounding box center [482, 226] width 8 height 29
click at [482, 237] on icon at bounding box center [489, 229] width 26 height 26
click at [482, 237] on icon at bounding box center [492, 237] width 29 height 8
click at [771, 182] on input "text" at bounding box center [762, 183] width 27 height 12
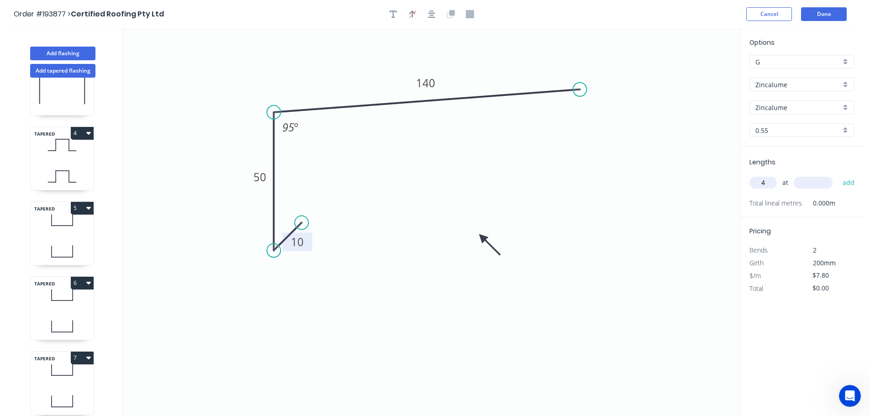
click at [823, 183] on input "text" at bounding box center [813, 183] width 39 height 12
click at [838, 175] on button "add" at bounding box center [848, 183] width 21 height 16
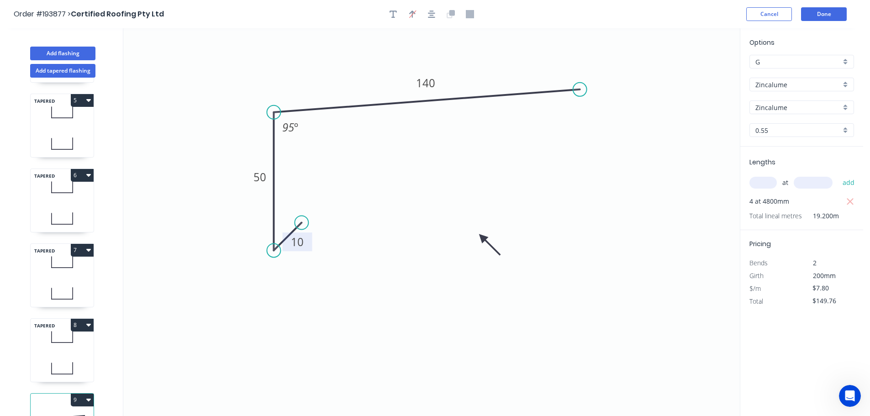
scroll to position [339, 0]
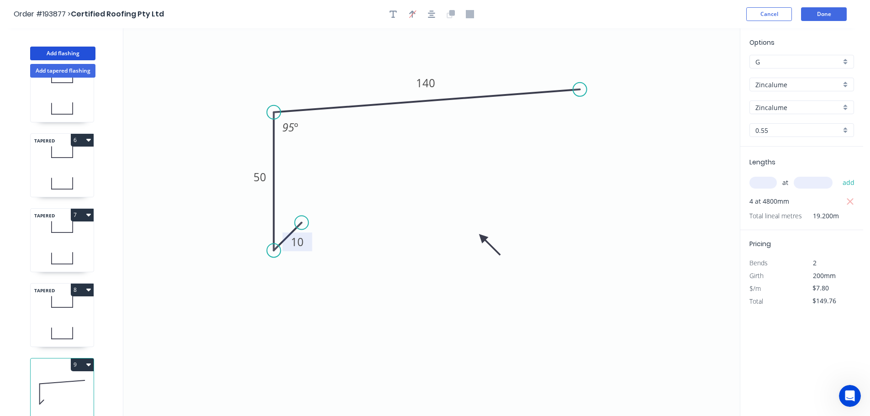
drag, startPoint x: 53, startPoint y: 51, endPoint x: 113, endPoint y: 89, distance: 70.2
click at [55, 51] on button "Add flashing" at bounding box center [62, 54] width 65 height 14
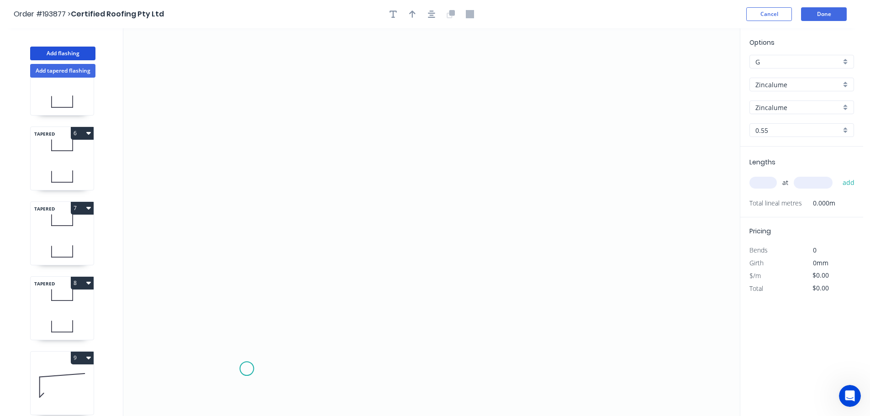
click at [247, 368] on icon "0" at bounding box center [431, 222] width 616 height 388
click at [317, 366] on icon "0" at bounding box center [431, 222] width 616 height 388
click at [391, 193] on icon "0 ?" at bounding box center [431, 222] width 616 height 388
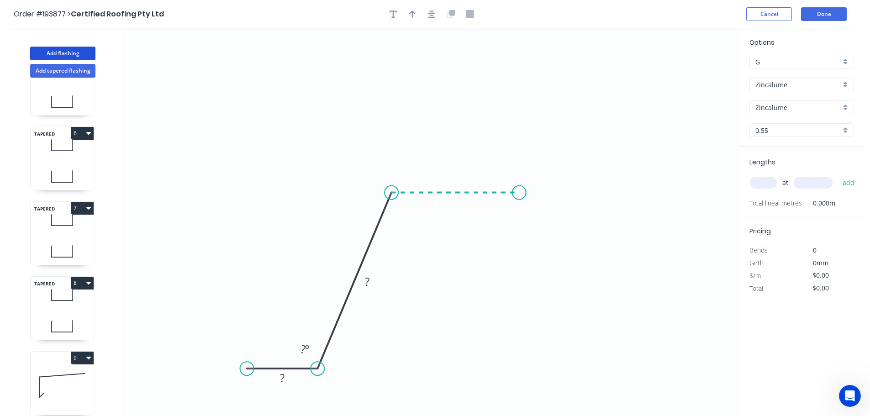
click at [519, 186] on icon "0 ? ? ? º" at bounding box center [431, 222] width 616 height 388
click at [582, 374] on icon "0 ? ? ? ? º ? º" at bounding box center [431, 222] width 616 height 388
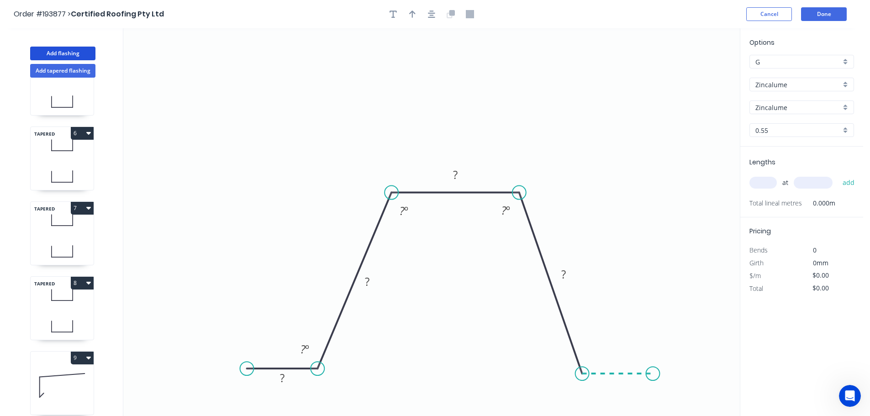
click at [653, 378] on icon "0 ? ? ? ? ? º ? º ? º" at bounding box center [431, 222] width 616 height 388
click at [653, 378] on circle at bounding box center [653, 374] width 14 height 14
drag, startPoint x: 621, startPoint y: 128, endPoint x: 519, endPoint y: 71, distance: 116.3
click at [621, 128] on icon "0 ? ? ? ? ? ? º ? º ? º ? º" at bounding box center [431, 222] width 616 height 388
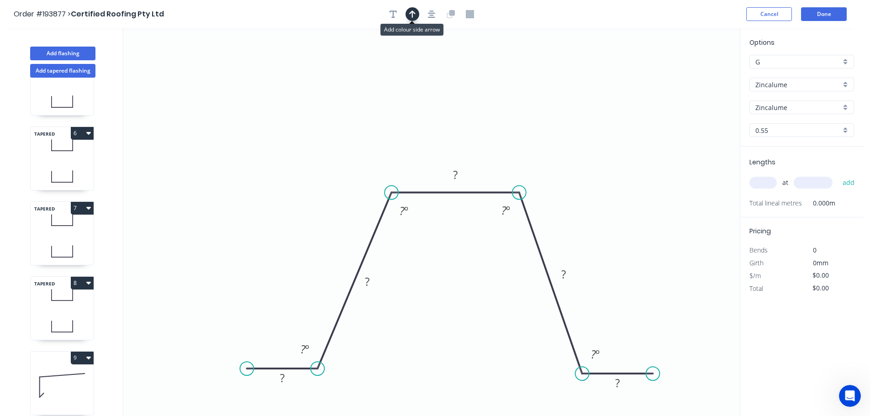
click at [414, 14] on icon "button" at bounding box center [412, 14] width 6 height 8
drag, startPoint x: 694, startPoint y: 73, endPoint x: 586, endPoint y: 143, distance: 128.7
click at [586, 143] on icon at bounding box center [589, 129] width 8 height 29
click at [585, 143] on icon at bounding box center [586, 132] width 8 height 29
click at [283, 375] on tspan "?" at bounding box center [282, 377] width 5 height 15
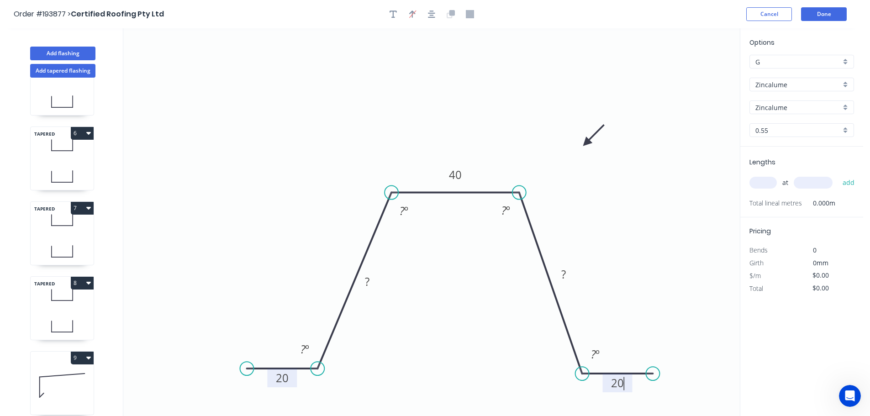
click at [664, 252] on icon "0 20 ? 40 ? 20 ? º ? º ? º ? º" at bounding box center [431, 222] width 616 height 388
click at [846, 128] on div "0.55" at bounding box center [801, 130] width 105 height 14
click at [779, 159] on div "0.8" at bounding box center [802, 164] width 104 height 16
drag, startPoint x: 766, startPoint y: 179, endPoint x: 789, endPoint y: 164, distance: 26.9
click at [766, 178] on input "text" at bounding box center [762, 183] width 27 height 12
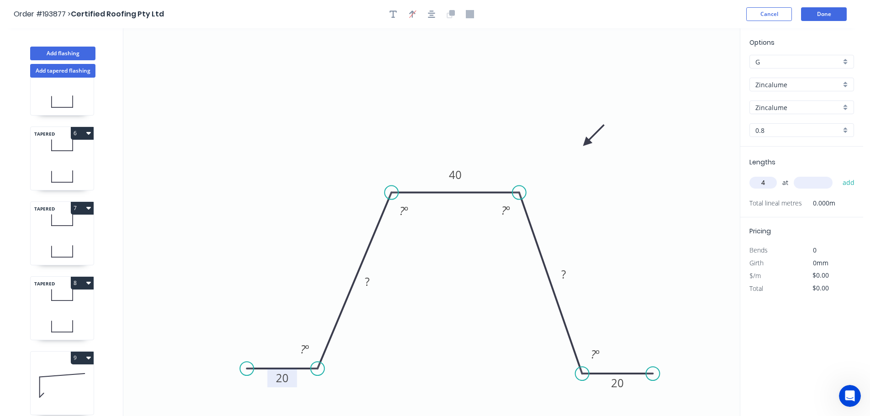
click at [817, 180] on input "text" at bounding box center [813, 183] width 39 height 12
click at [838, 175] on button "add" at bounding box center [848, 183] width 21 height 16
click at [633, 223] on icon "0 20 ? 40 ? 20 ? º ? º ? º ? º" at bounding box center [431, 222] width 616 height 388
click at [815, 14] on button "Done" at bounding box center [824, 14] width 46 height 14
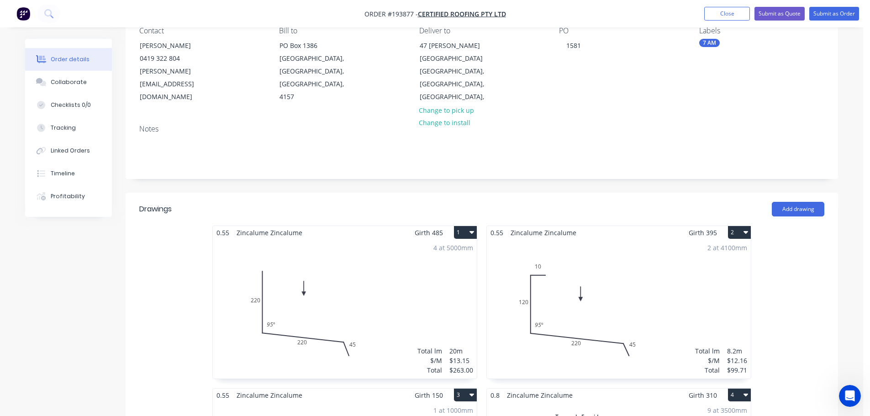
scroll to position [213, 0]
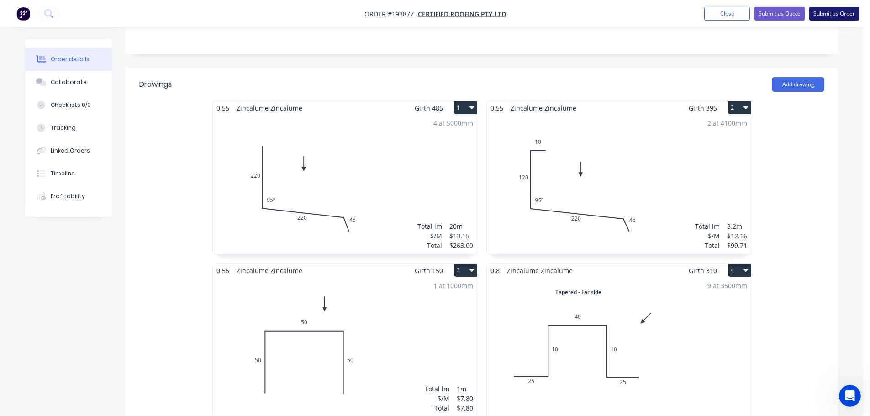
click at [841, 16] on button "Submit as Order" at bounding box center [834, 14] width 50 height 14
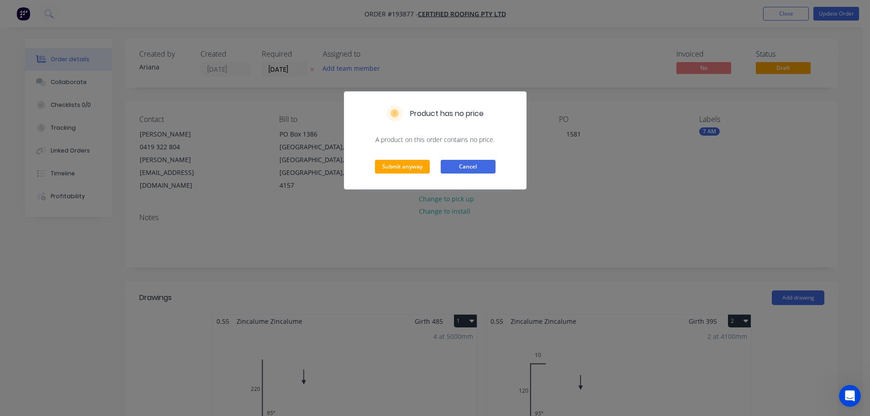
drag, startPoint x: 476, startPoint y: 167, endPoint x: 499, endPoint y: 168, distance: 22.8
click at [476, 166] on button "Cancel" at bounding box center [468, 167] width 55 height 14
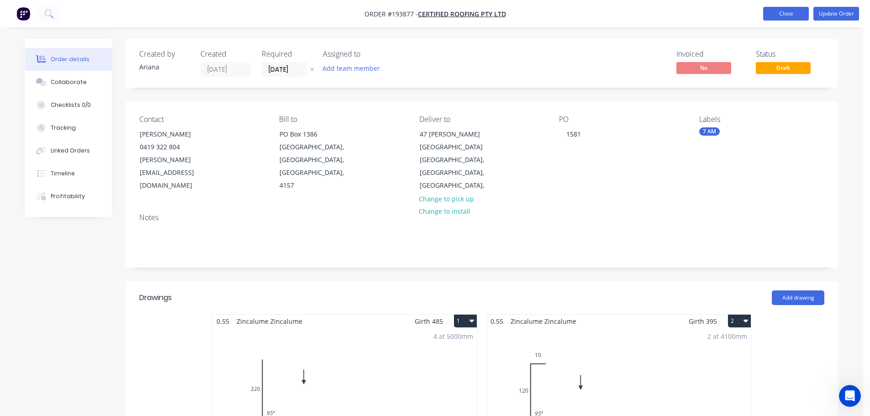
click at [789, 15] on button "Close" at bounding box center [786, 14] width 46 height 14
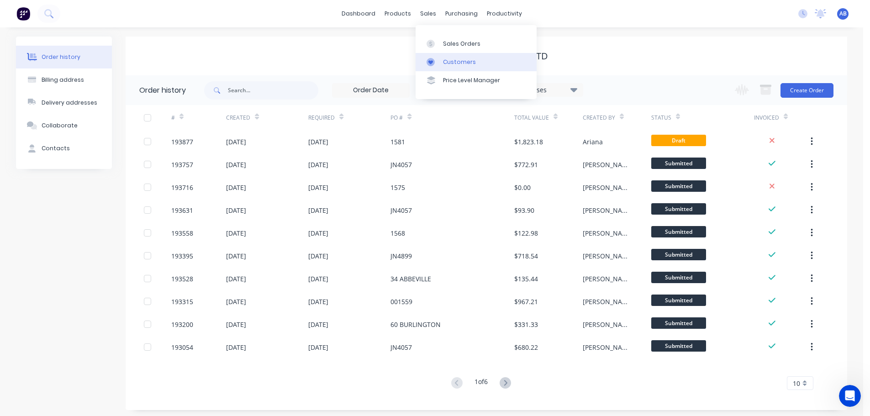
click at [447, 63] on div "Customers" at bounding box center [459, 62] width 33 height 8
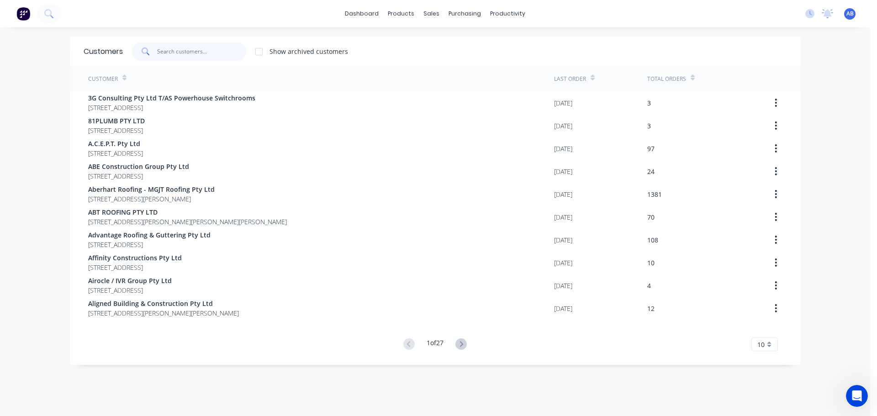
click at [213, 57] on input "text" at bounding box center [201, 51] width 89 height 18
drag, startPoint x: 197, startPoint y: 52, endPoint x: 202, endPoint y: 50, distance: 5.2
click at [200, 51] on input "text" at bounding box center [201, 51] width 89 height 18
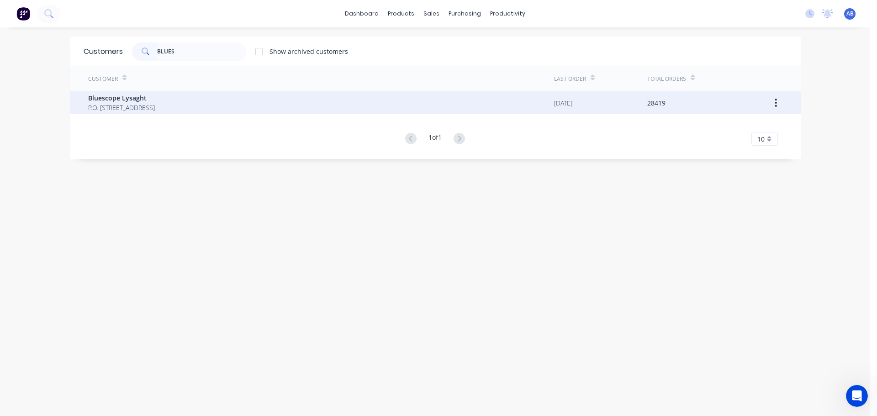
click at [116, 102] on span "Bluescope Lysaght" at bounding box center [121, 98] width 67 height 10
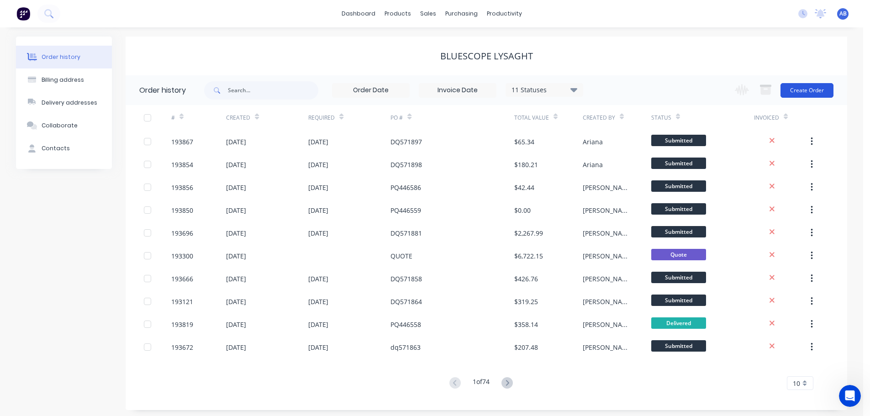
click at [807, 88] on button "Create Order" at bounding box center [806, 90] width 53 height 15
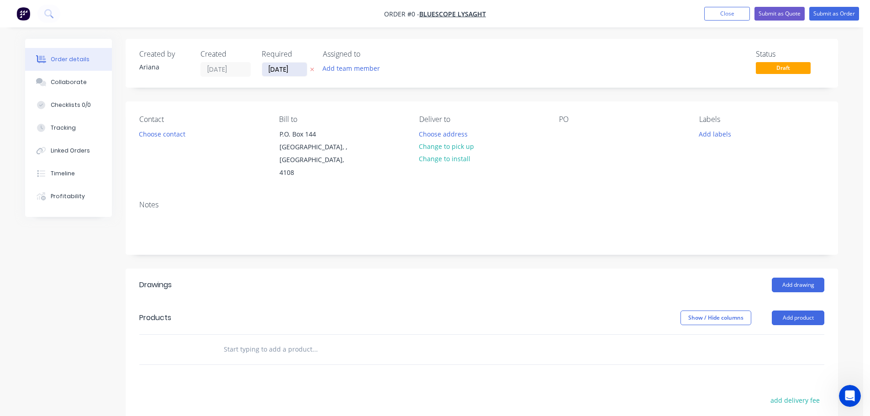
click at [269, 67] on input "[DATE]" at bounding box center [284, 70] width 45 height 14
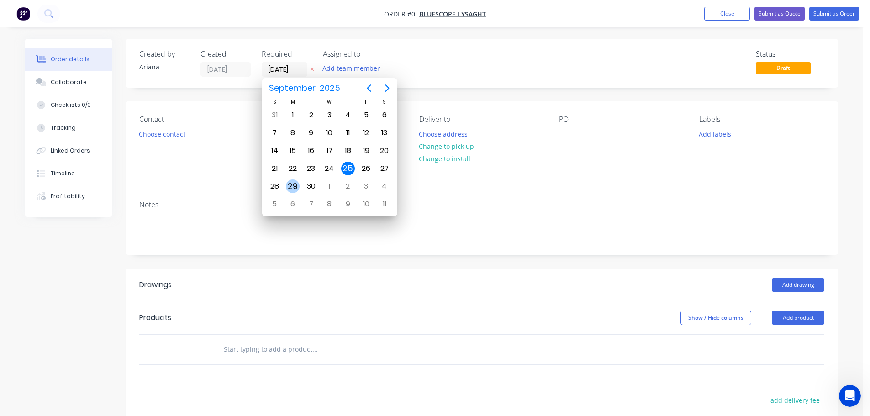
click at [290, 185] on div "29" at bounding box center [293, 186] width 14 height 14
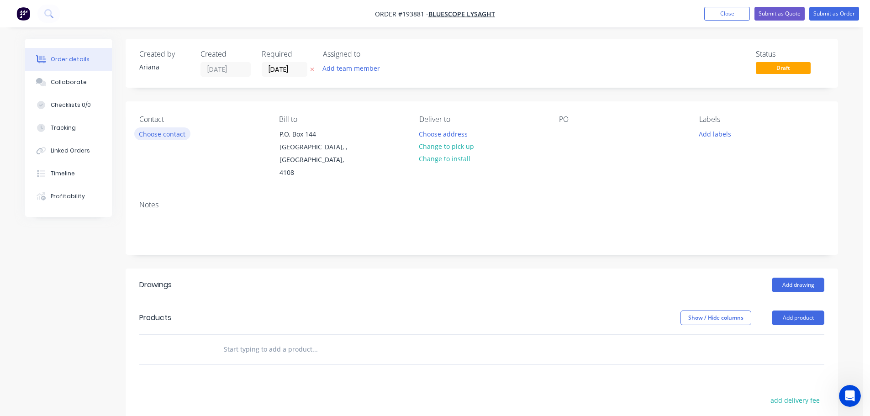
click at [170, 134] on button "Choose contact" at bounding box center [162, 133] width 56 height 12
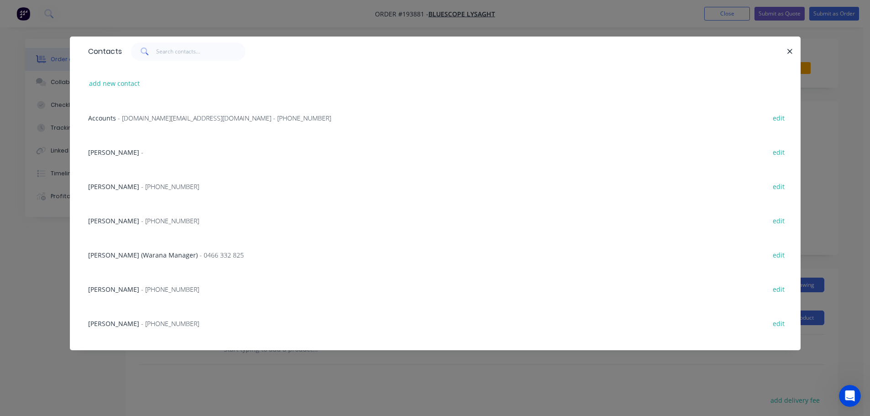
scroll to position [106, 0]
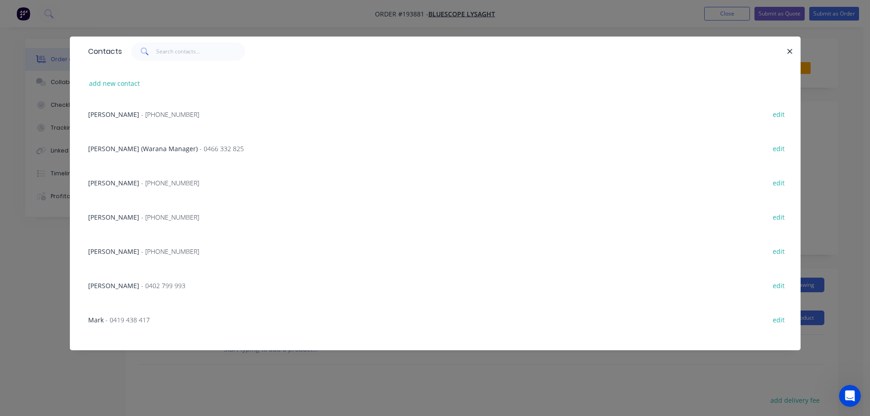
click at [141, 250] on span "- [PHONE_NUMBER]" at bounding box center [170, 251] width 58 height 9
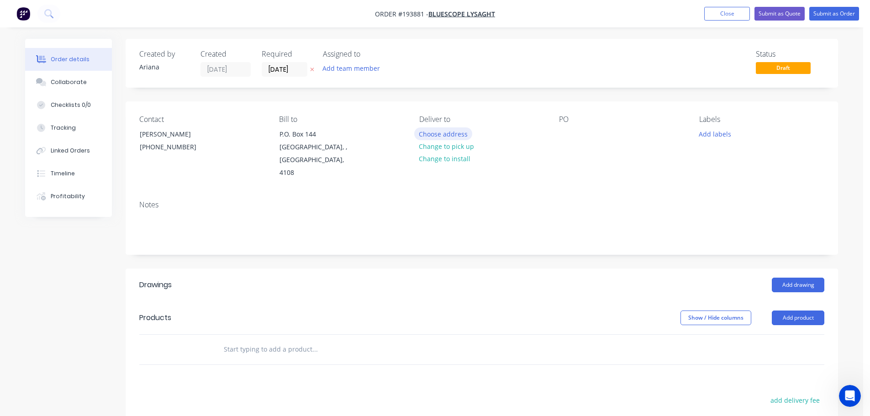
click at [439, 134] on button "Choose address" at bounding box center [443, 133] width 58 height 12
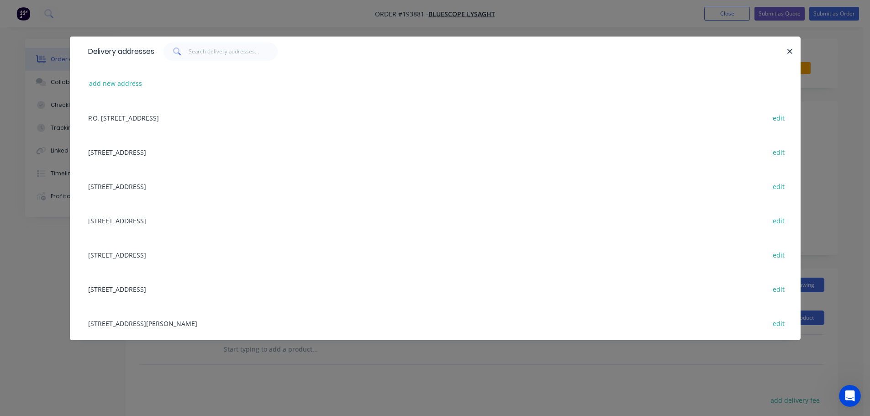
click at [163, 326] on div "[STREET_ADDRESS][PERSON_NAME] edit" at bounding box center [435, 323] width 703 height 34
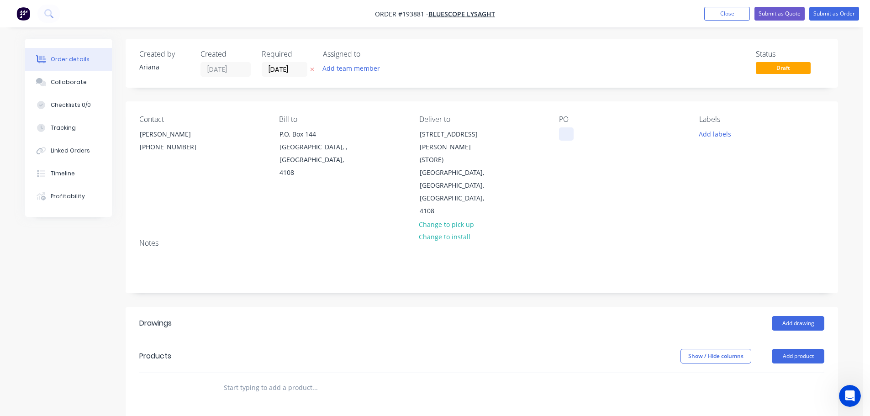
click at [567, 137] on div at bounding box center [566, 133] width 15 height 13
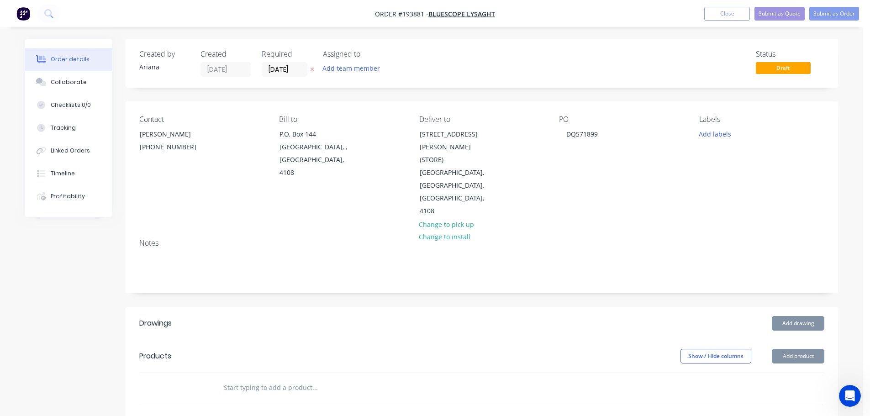
click at [624, 179] on div "PO DQ571899" at bounding box center [621, 166] width 125 height 103
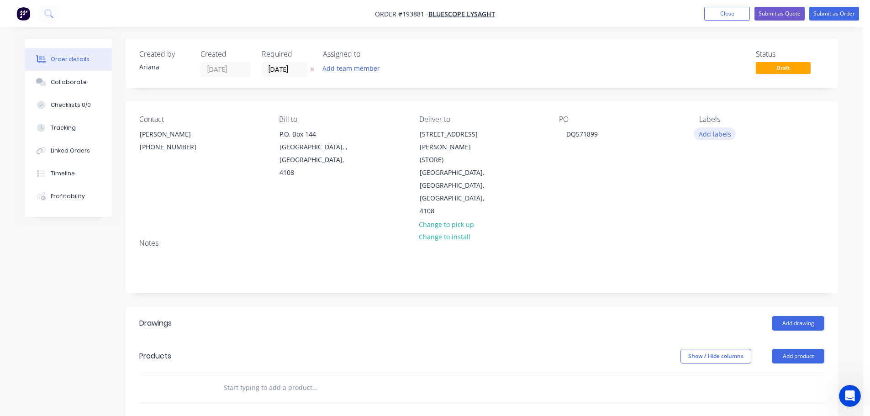
click at [712, 134] on button "Add labels" at bounding box center [715, 133] width 42 height 12
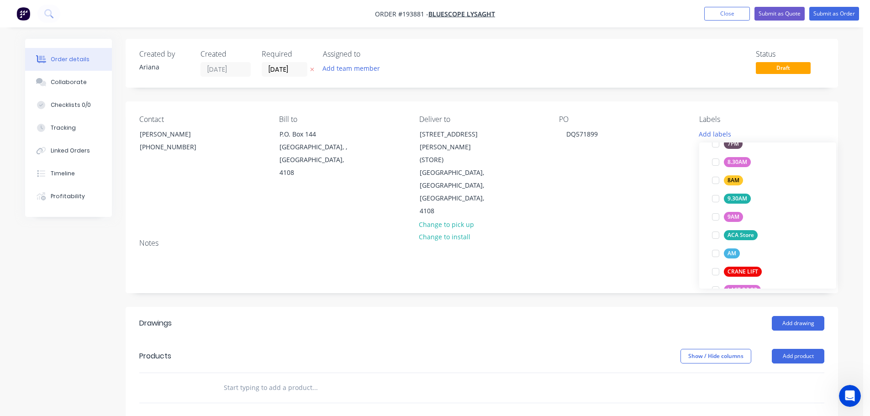
scroll to position [317, 0]
click at [713, 227] on div at bounding box center [715, 227] width 18 height 18
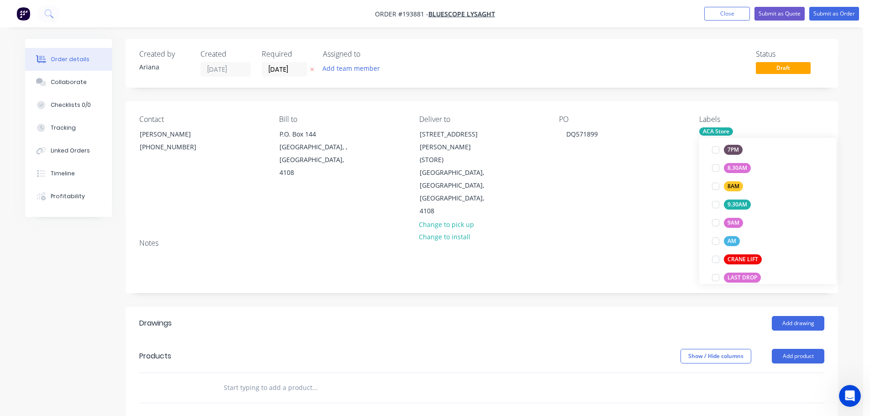
scroll to position [0, 0]
click at [621, 239] on div "Notes" at bounding box center [481, 243] width 685 height 9
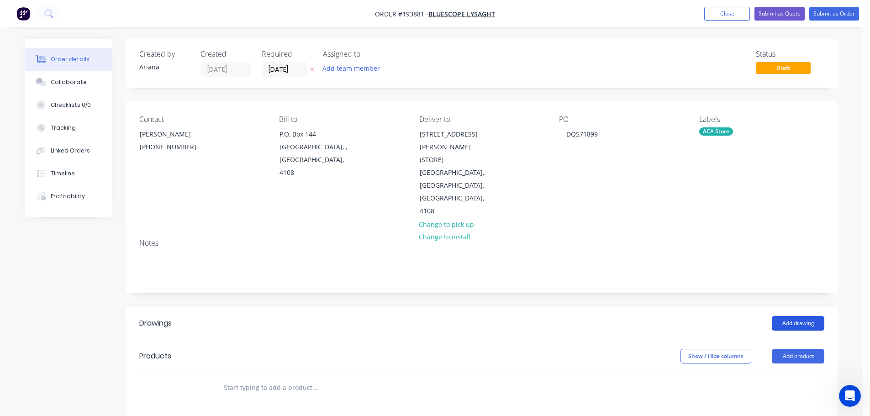
click at [789, 316] on button "Add drawing" at bounding box center [798, 323] width 53 height 15
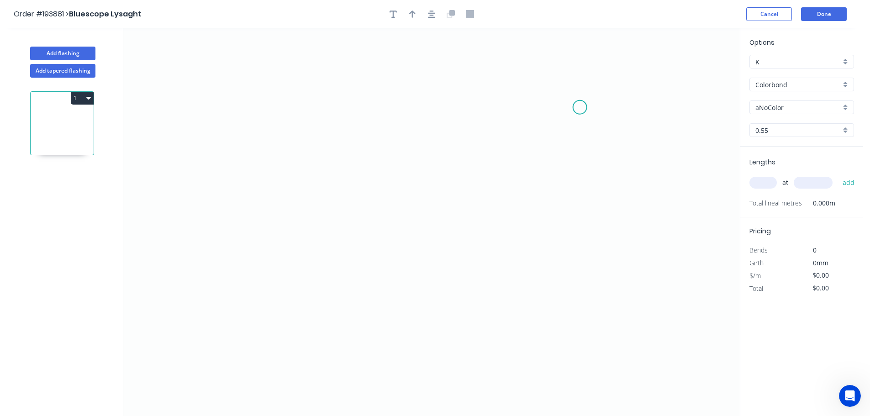
click at [580, 107] on icon "0" at bounding box center [431, 222] width 616 height 388
click at [544, 71] on icon "0" at bounding box center [431, 222] width 616 height 388
click at [410, 73] on icon "0 ?" at bounding box center [431, 222] width 616 height 388
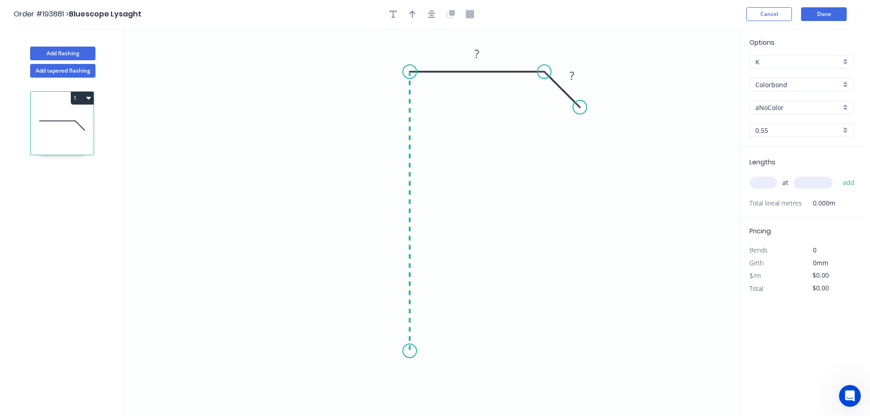
click at [410, 351] on icon "0 ? ?" at bounding box center [431, 222] width 616 height 388
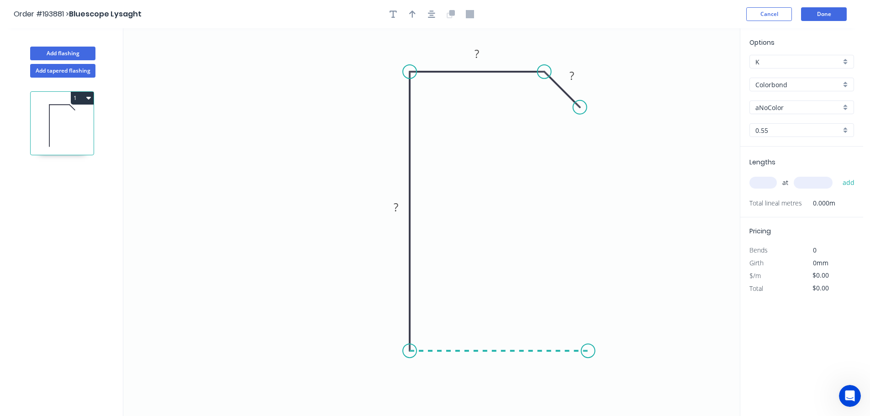
click at [588, 353] on icon "0 ? ? ?" at bounding box center [431, 222] width 616 height 388
click at [588, 353] on circle at bounding box center [588, 351] width 14 height 14
click at [499, 360] on tspan "?" at bounding box center [498, 359] width 5 height 15
click at [570, 278] on icon "0 15 25 108 75" at bounding box center [431, 222] width 616 height 388
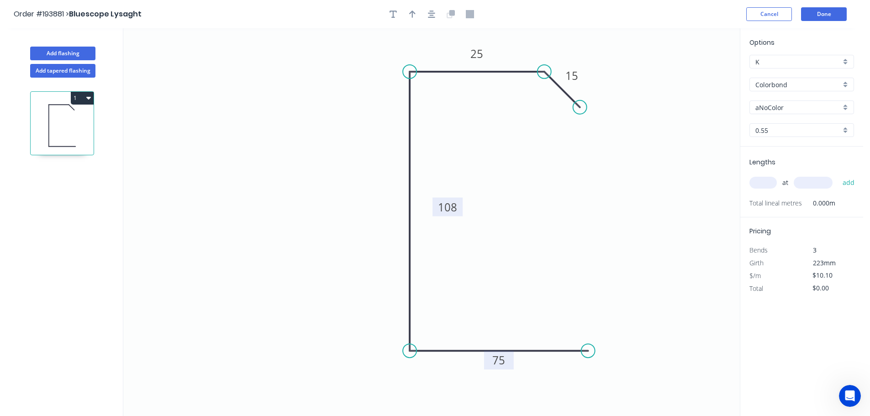
drag, startPoint x: 408, startPoint y: 207, endPoint x: 460, endPoint y: 207, distance: 51.6
click at [460, 207] on rect at bounding box center [447, 207] width 30 height 19
click at [412, 11] on icon "button" at bounding box center [412, 14] width 6 height 7
drag, startPoint x: 693, startPoint y: 71, endPoint x: 311, endPoint y: 179, distance: 396.4
click at [325, 179] on icon at bounding box center [329, 167] width 8 height 29
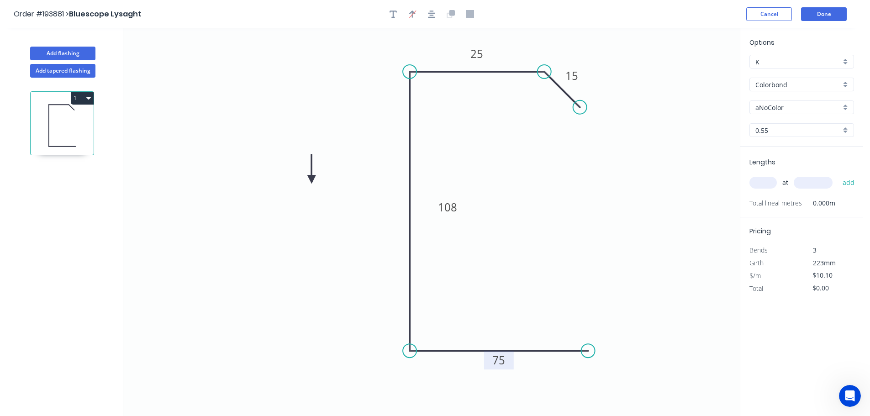
click at [311, 179] on icon at bounding box center [311, 168] width 8 height 29
click at [311, 179] on icon at bounding box center [319, 171] width 26 height 26
click at [311, 179] on icon at bounding box center [321, 179] width 29 height 8
click at [311, 179] on icon at bounding box center [319, 187] width 26 height 26
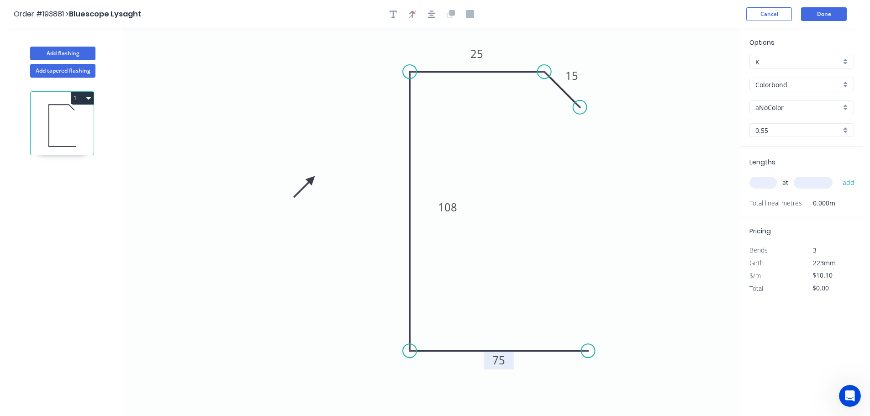
click at [311, 179] on icon at bounding box center [304, 187] width 26 height 26
click at [845, 83] on div "Colorbond" at bounding box center [801, 85] width 105 height 14
click at [818, 133] on div "Galvabond" at bounding box center [802, 133] width 104 height 16
click at [846, 129] on div "0.55" at bounding box center [801, 130] width 105 height 14
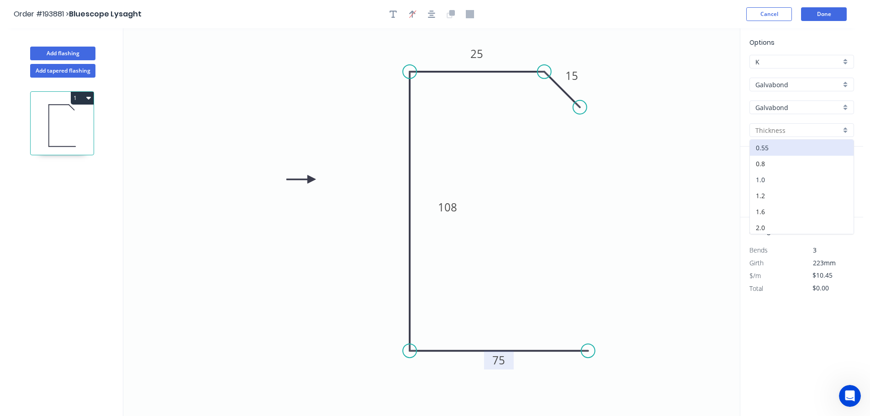
click at [769, 179] on div "1.0" at bounding box center [802, 180] width 104 height 16
click at [771, 183] on input "text" at bounding box center [762, 183] width 27 height 12
click at [815, 182] on input "text" at bounding box center [813, 183] width 39 height 12
click at [838, 175] on button "add" at bounding box center [848, 183] width 21 height 16
click at [815, 182] on input "text" at bounding box center [813, 183] width 39 height 12
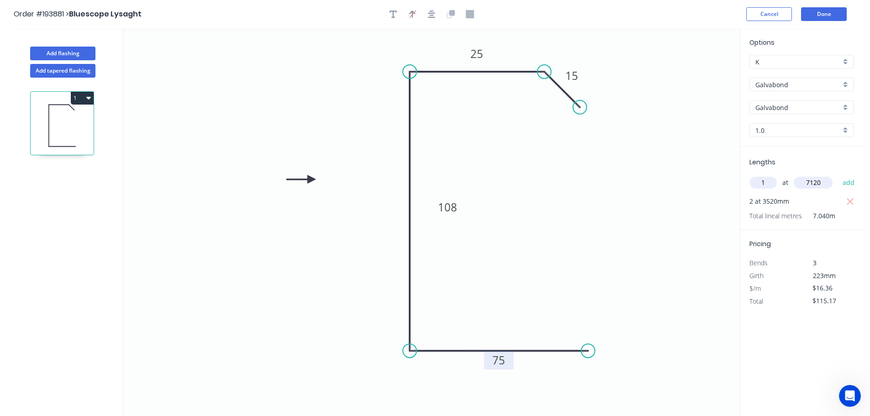
click at [838, 175] on button "add" at bounding box center [848, 183] width 21 height 16
click at [825, 16] on button "Done" at bounding box center [824, 14] width 46 height 14
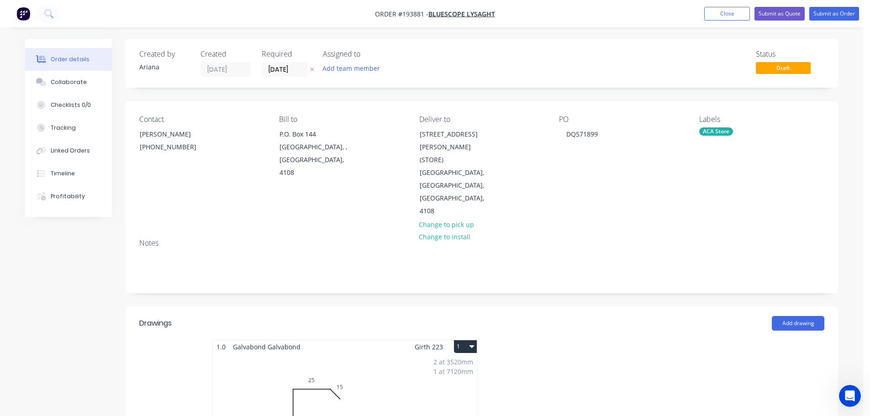
click at [469, 342] on icon "button" at bounding box center [471, 345] width 5 height 7
click at [457, 362] on div "Use larger box size" at bounding box center [433, 368] width 70 height 13
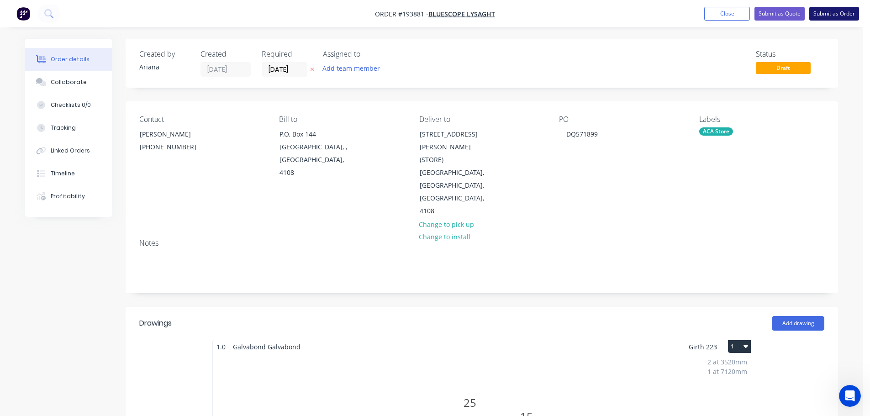
click at [842, 12] on button "Submit as Order" at bounding box center [834, 14] width 50 height 14
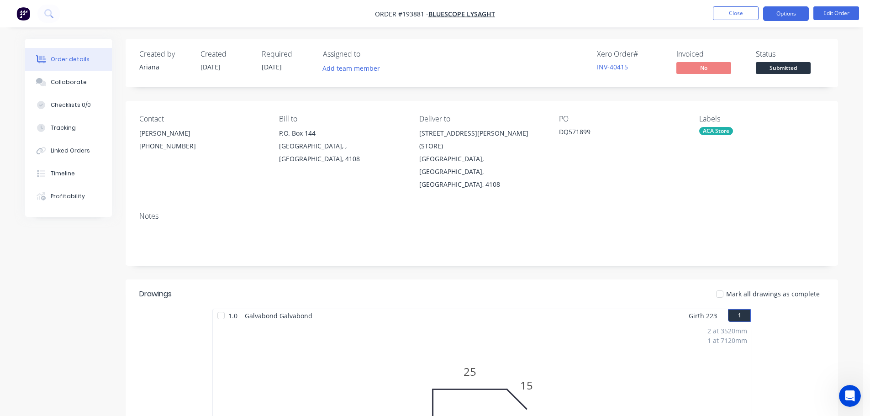
click at [782, 10] on button "Options" at bounding box center [786, 13] width 46 height 15
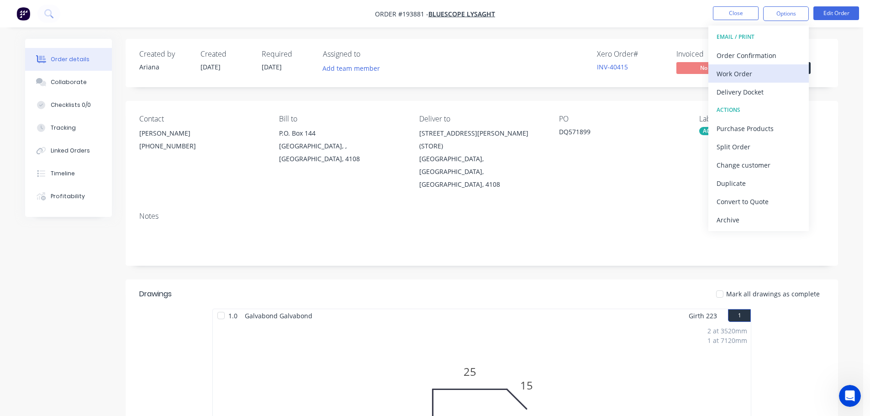
click at [748, 71] on div "Work Order" at bounding box center [758, 73] width 84 height 13
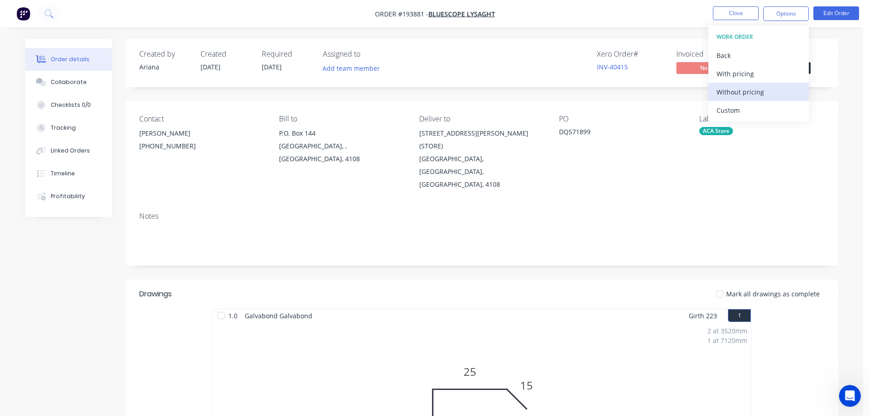
click at [735, 92] on div "Without pricing" at bounding box center [758, 91] width 84 height 13
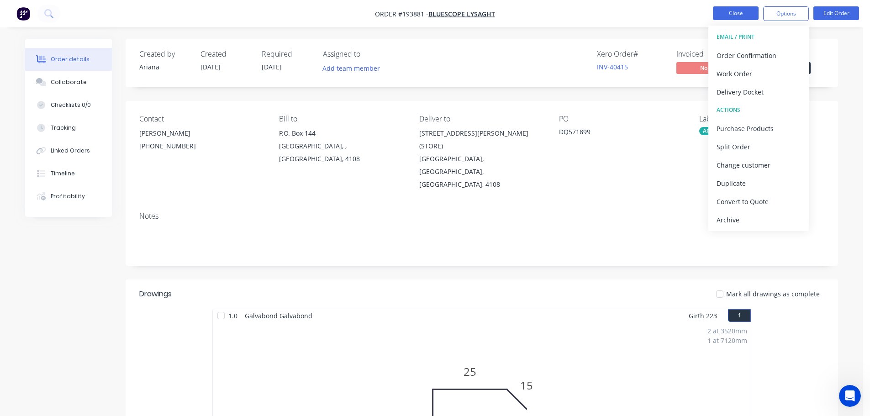
click at [732, 10] on button "Close" at bounding box center [736, 13] width 46 height 14
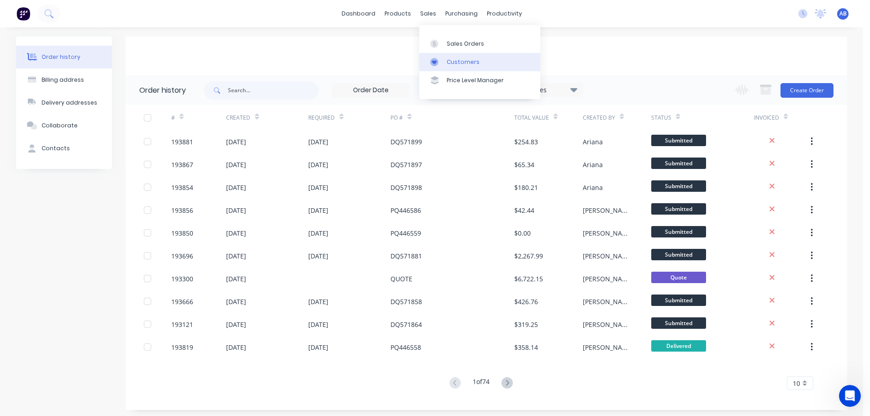
click at [461, 60] on div "Customers" at bounding box center [463, 62] width 33 height 8
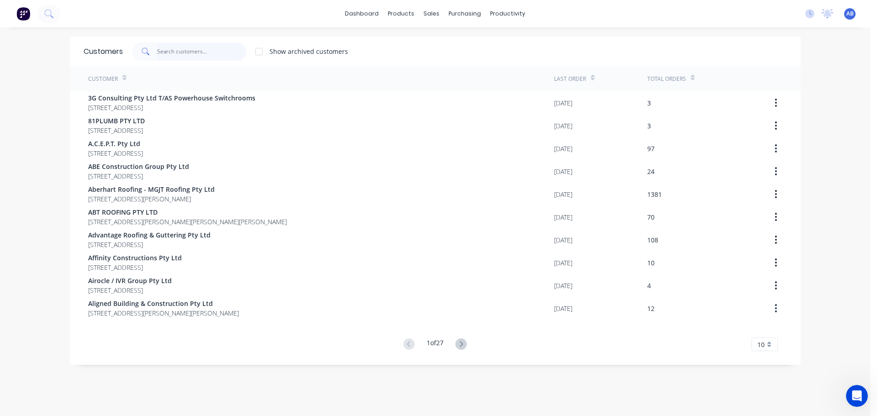
drag, startPoint x: 226, startPoint y: 54, endPoint x: 338, endPoint y: 47, distance: 113.0
click at [226, 54] on input "text" at bounding box center [201, 51] width 89 height 18
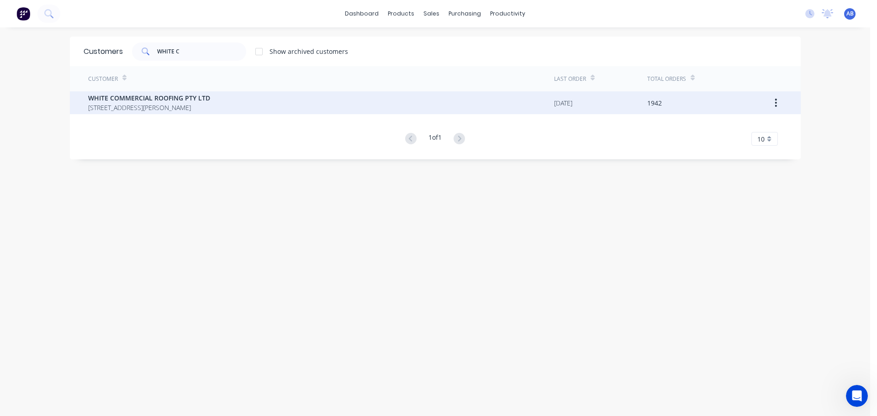
click at [144, 101] on span "WHITE COMMERCIAL ROOFING PTY LTD" at bounding box center [149, 98] width 122 height 10
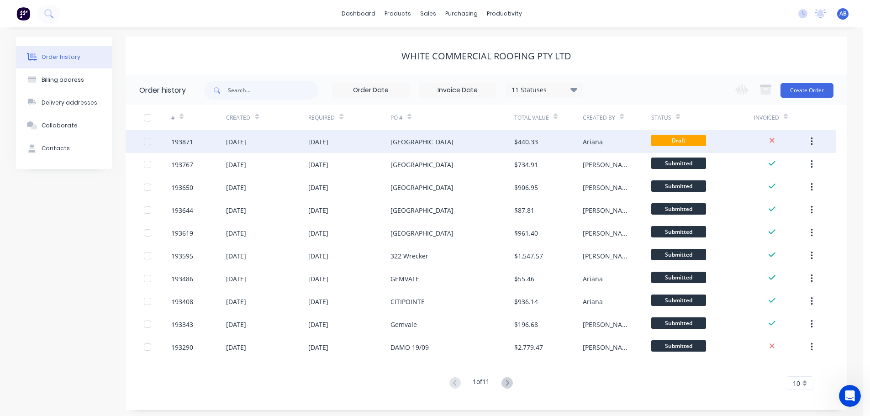
click at [424, 139] on div "[GEOGRAPHIC_DATA]" at bounding box center [421, 142] width 63 height 10
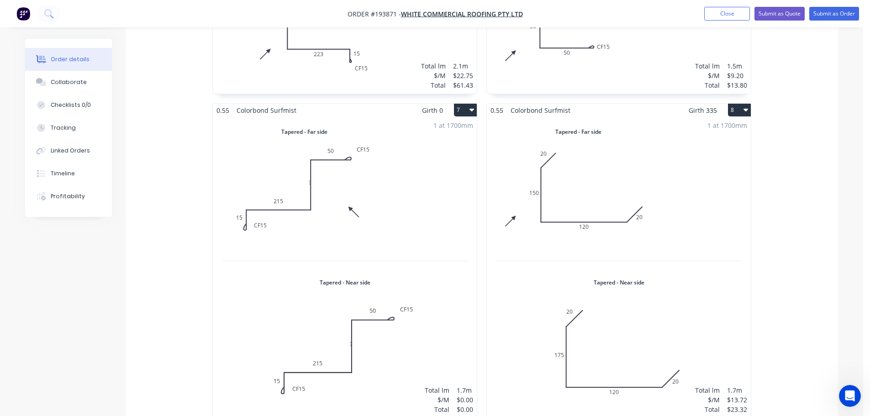
scroll to position [746, 0]
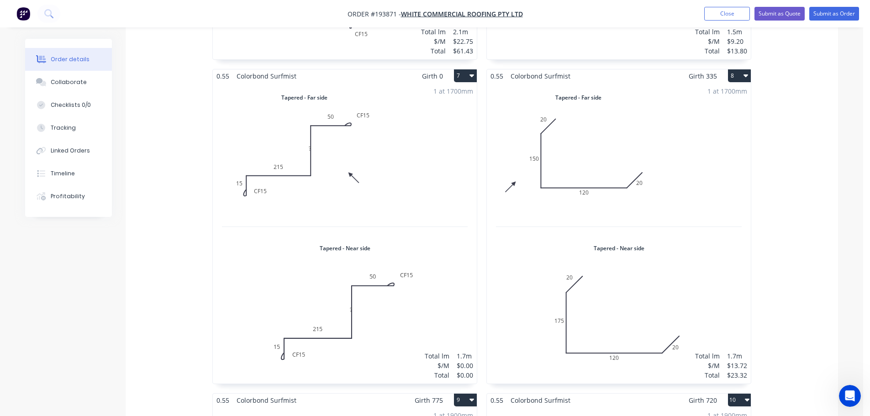
click at [397, 127] on div "1 at 1700mm Total lm $/M Total 1.7m $0.00 $0.00" at bounding box center [345, 233] width 264 height 301
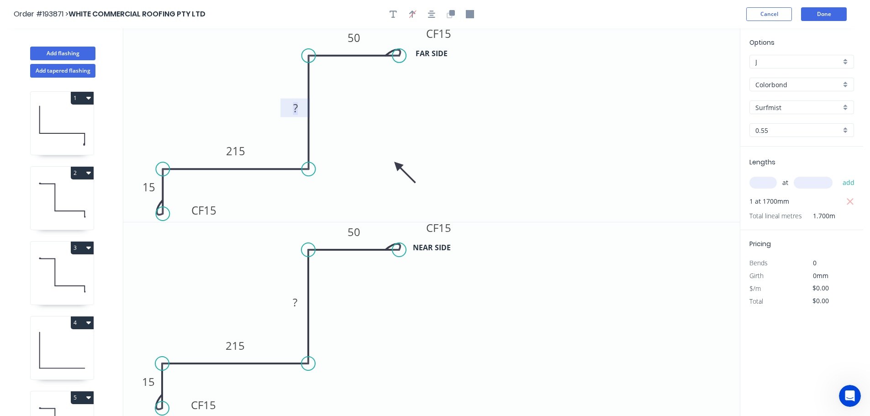
click at [296, 106] on tspan "?" at bounding box center [295, 107] width 5 height 15
click at [369, 113] on icon "0 CF 15 15 215 390 CF 15 50" at bounding box center [431, 125] width 616 height 194
click at [296, 304] on tspan "?" at bounding box center [295, 302] width 5 height 15
click at [366, 306] on icon "0 CF 15 15 215 380 CF 15 50" at bounding box center [431, 319] width 616 height 194
click at [826, 12] on button "Done" at bounding box center [824, 14] width 46 height 14
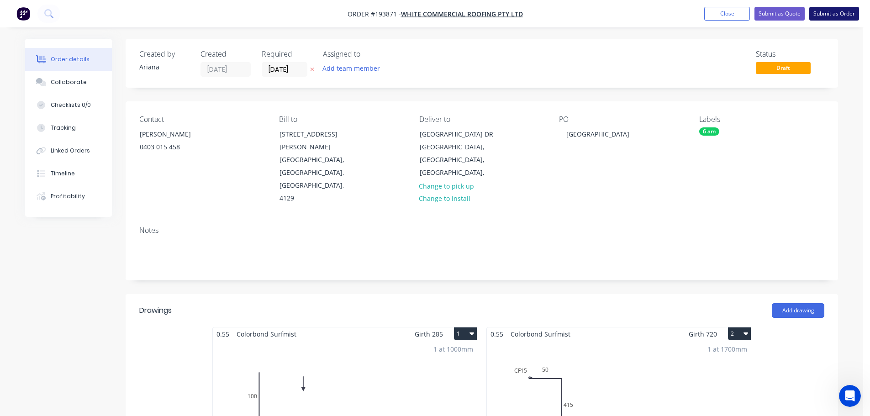
click at [840, 14] on button "Submit as Order" at bounding box center [834, 14] width 50 height 14
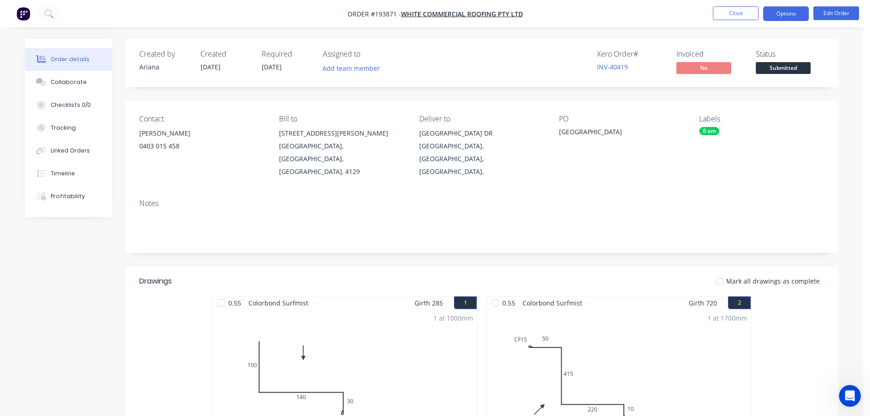
click at [783, 11] on button "Options" at bounding box center [786, 13] width 46 height 15
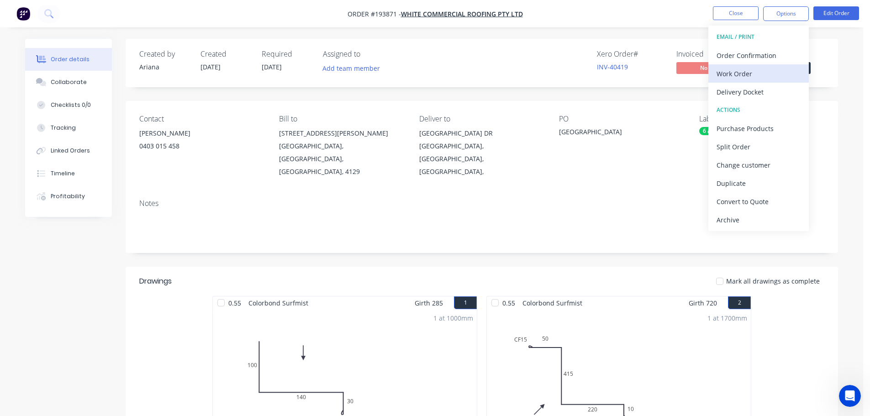
click at [742, 70] on div "Work Order" at bounding box center [758, 73] width 84 height 13
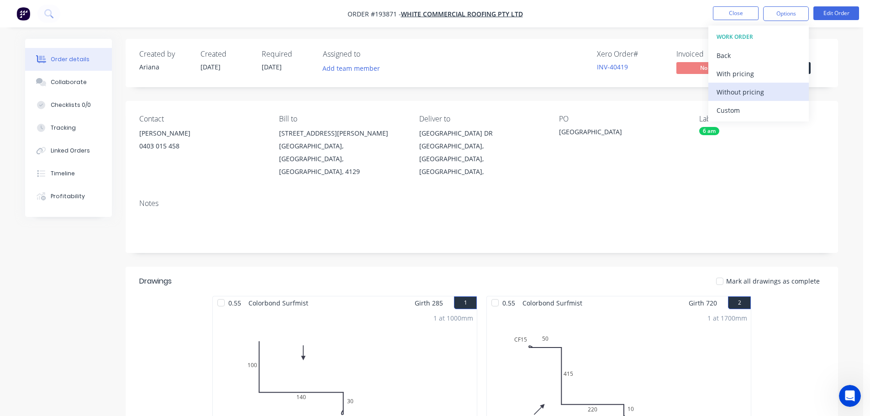
click at [731, 90] on div "Without pricing" at bounding box center [758, 91] width 84 height 13
click at [623, 12] on nav "Order #193871 - WHITE COMMERCIAL ROOFING PTY LTD Close Options EMAIL / PRINT Or…" at bounding box center [435, 13] width 870 height 27
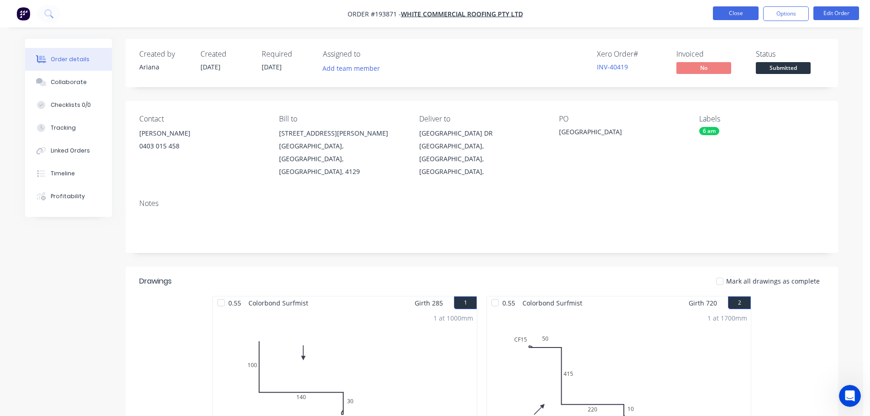
click at [733, 10] on button "Close" at bounding box center [736, 13] width 46 height 14
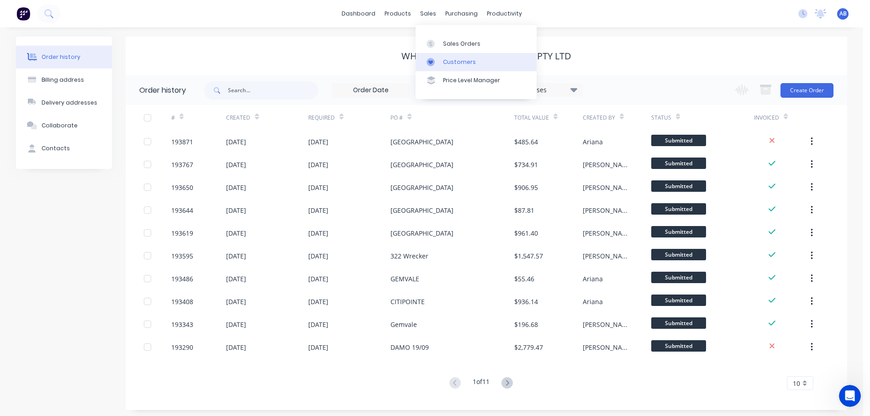
click at [446, 60] on div "Customers" at bounding box center [459, 62] width 33 height 8
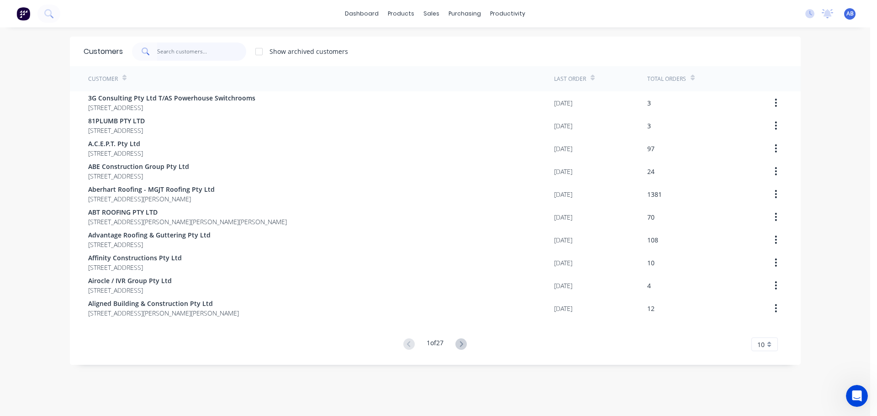
click at [220, 51] on input "text" at bounding box center [201, 51] width 89 height 18
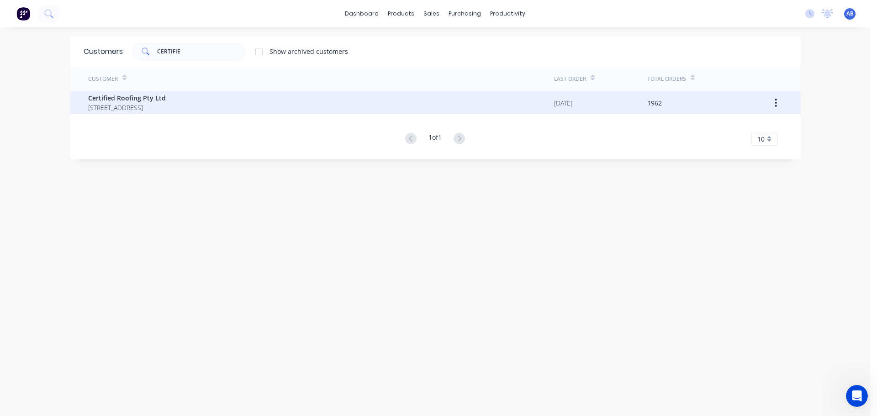
click at [166, 101] on span "Certified Roofing Pty Ltd" at bounding box center [127, 98] width 78 height 10
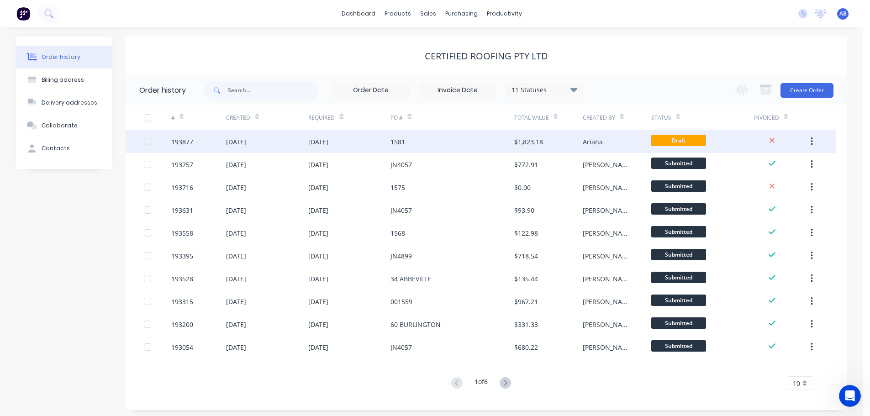
click at [438, 142] on div "1581" at bounding box center [451, 141] width 123 height 23
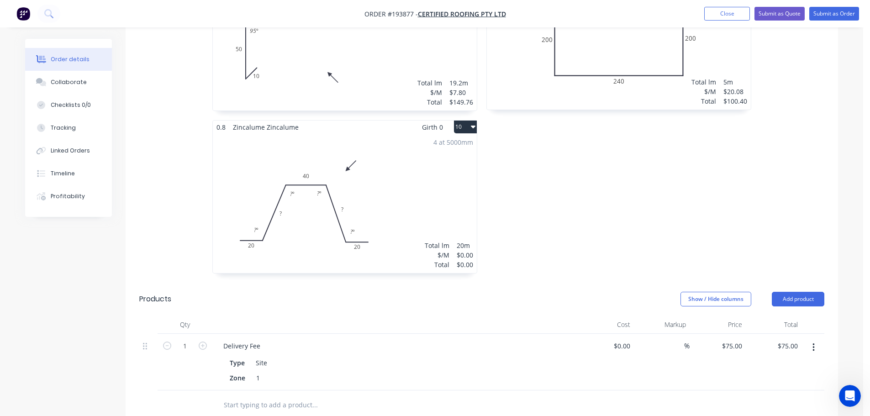
scroll to position [1278, 0]
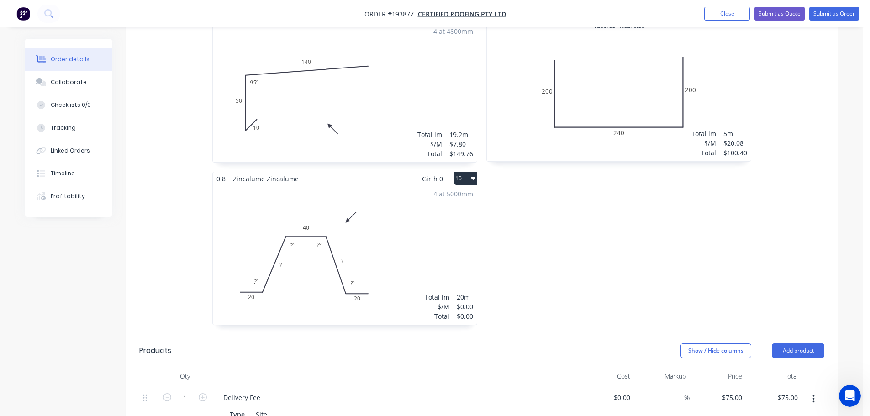
click at [412, 228] on div "4 at 5000mm Total lm $/M Total 20m $0.00 $0.00" at bounding box center [345, 254] width 264 height 139
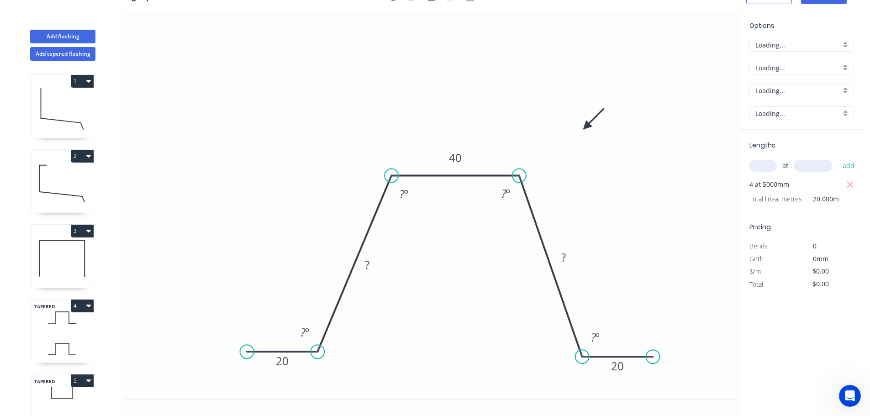
scroll to position [17, 0]
click at [306, 333] on tspan "º" at bounding box center [307, 332] width 4 height 15
click at [652, 242] on icon "0 20 65 40 65 20 95 º 95 º 95 º 95 º" at bounding box center [431, 205] width 616 height 388
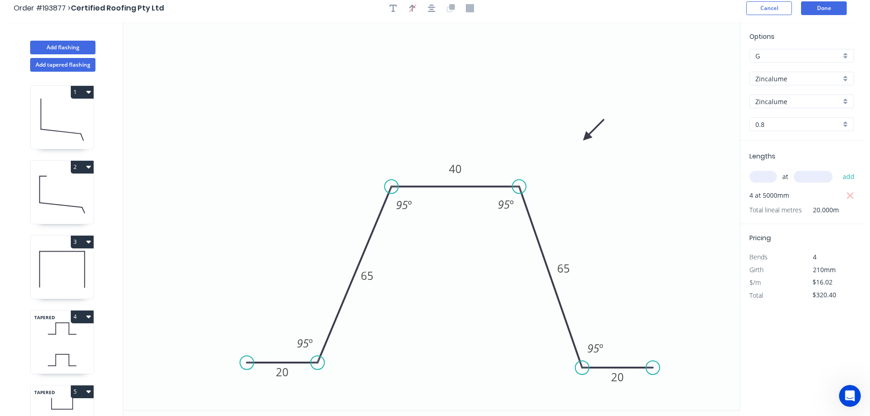
scroll to position [0, 0]
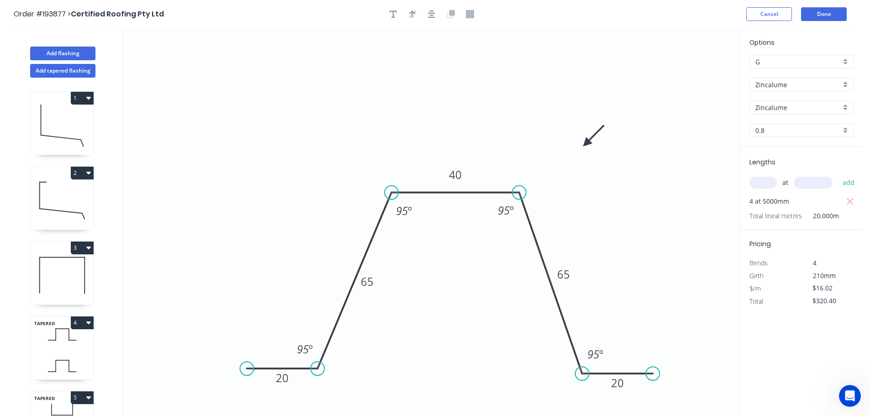
click at [67, 340] on icon at bounding box center [62, 334] width 63 height 27
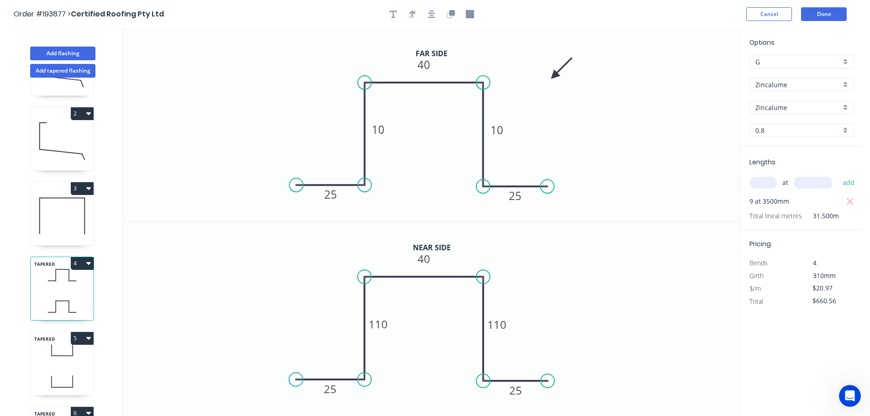
scroll to position [213, 0]
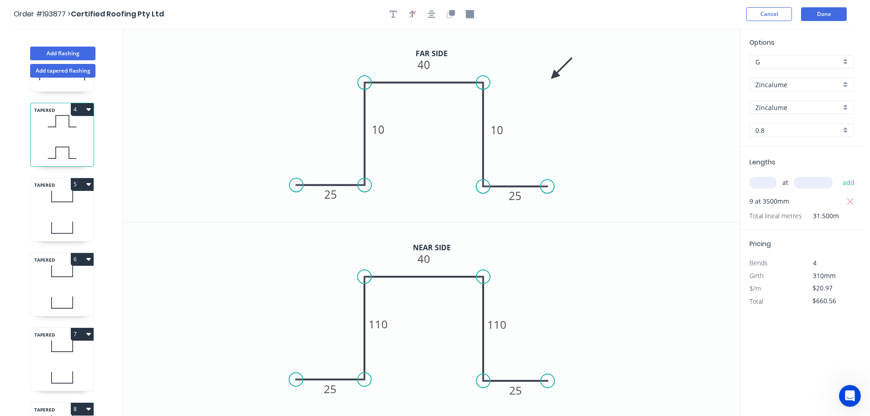
drag, startPoint x: 63, startPoint y: 213, endPoint x: 79, endPoint y: 206, distance: 17.4
click at [69, 212] on div "TAPERED 5" at bounding box center [62, 210] width 64 height 64
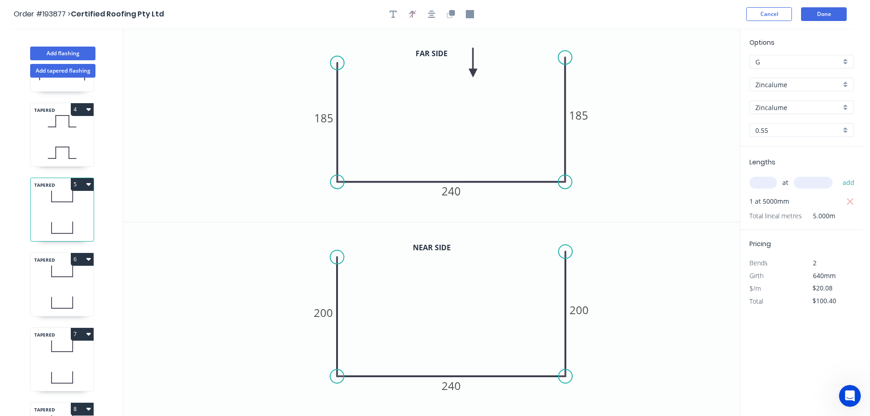
scroll to position [414, 0]
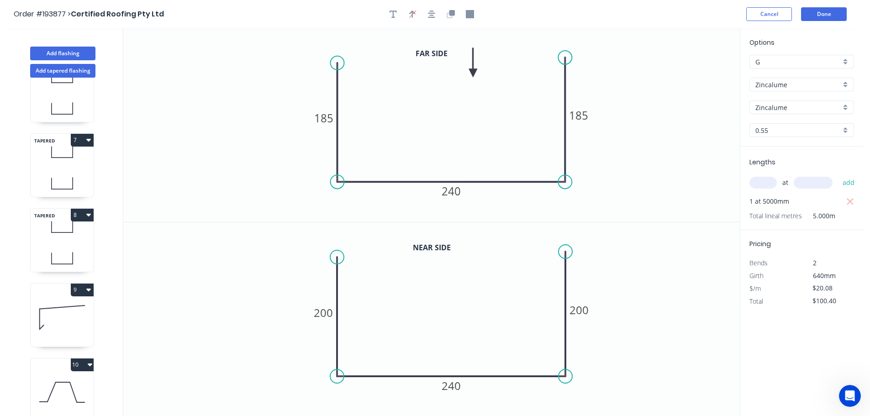
click at [72, 228] on icon at bounding box center [62, 226] width 63 height 27
click at [821, 14] on button "Done" at bounding box center [824, 14] width 46 height 14
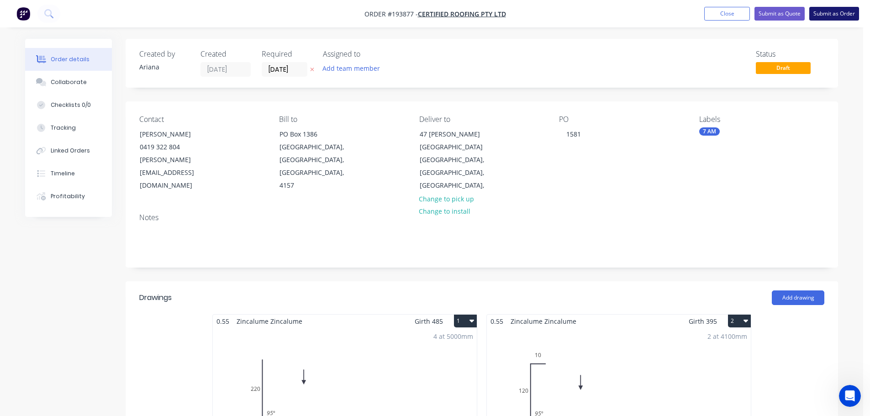
click at [820, 12] on button "Submit as Order" at bounding box center [834, 14] width 50 height 14
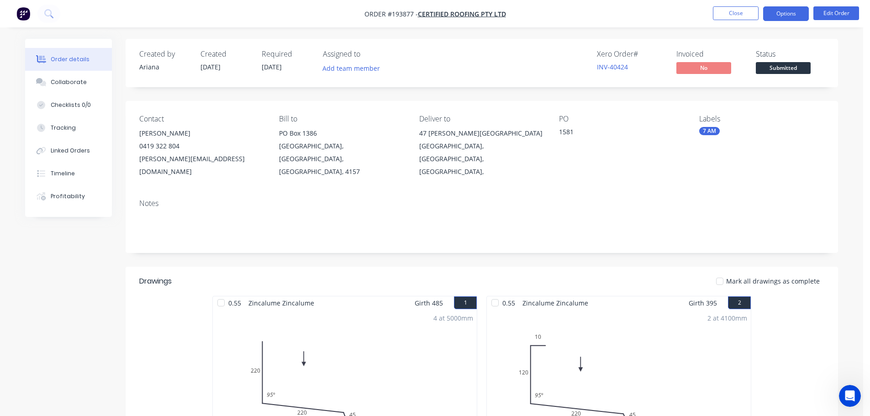
click at [783, 15] on button "Options" at bounding box center [786, 13] width 46 height 15
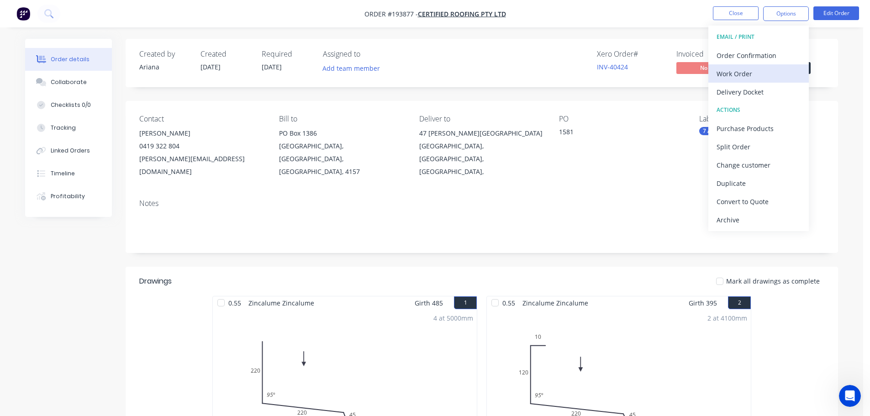
click at [751, 73] on div "Work Order" at bounding box center [758, 73] width 84 height 13
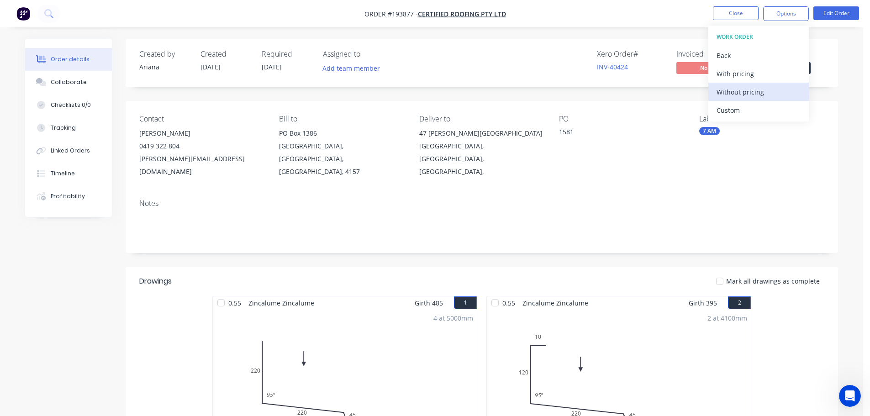
click at [739, 90] on div "Without pricing" at bounding box center [758, 91] width 84 height 13
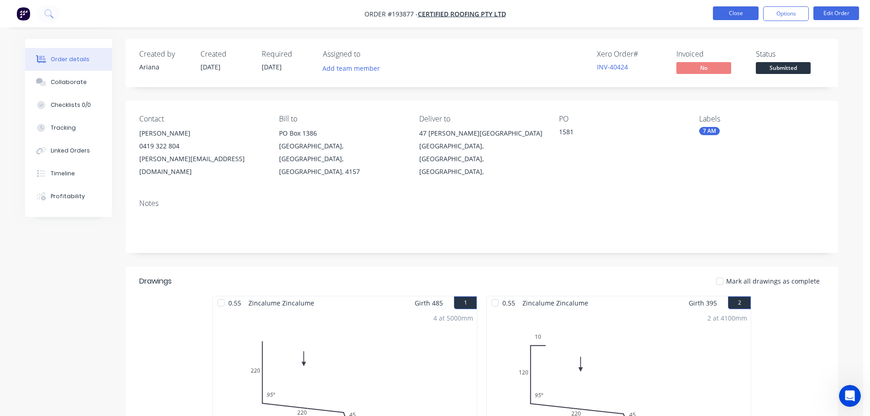
click at [741, 16] on button "Close" at bounding box center [736, 13] width 46 height 14
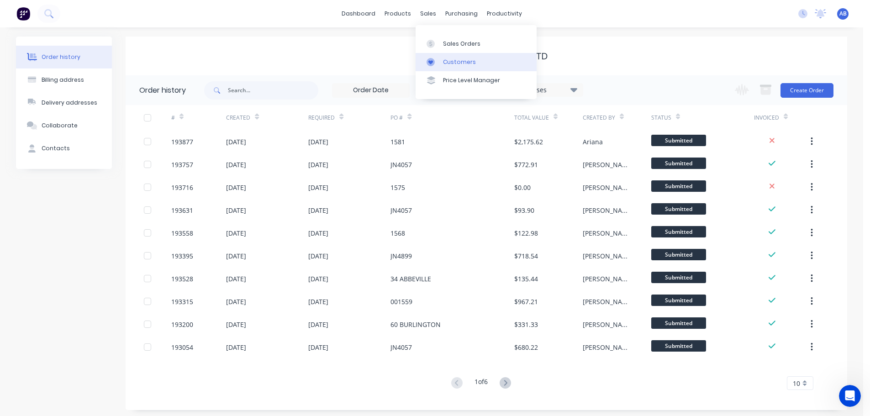
click at [457, 60] on div "Customers" at bounding box center [459, 62] width 33 height 8
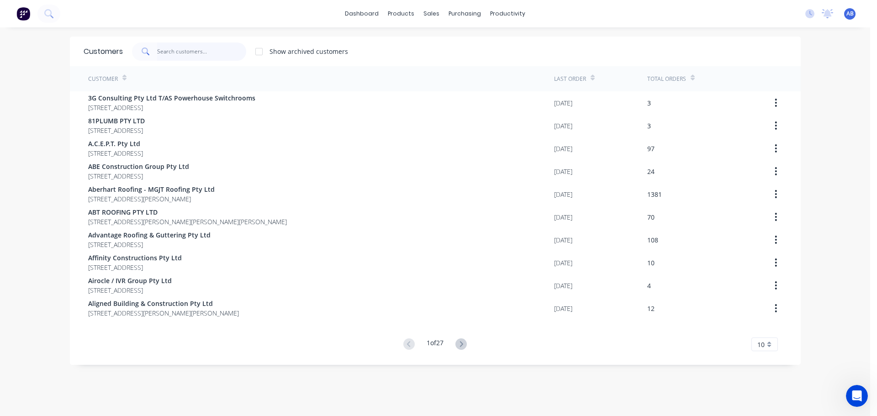
click at [199, 52] on input "text" at bounding box center [201, 51] width 89 height 18
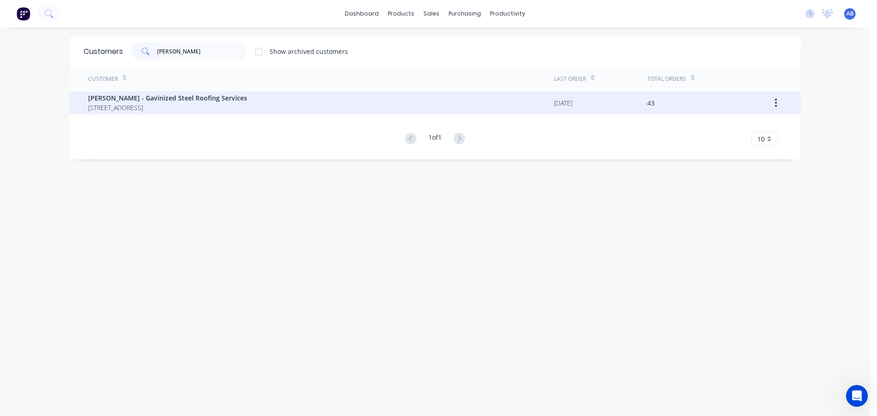
click at [169, 98] on span "[PERSON_NAME] - Gavinized Steel Roofing Services" at bounding box center [167, 98] width 159 height 10
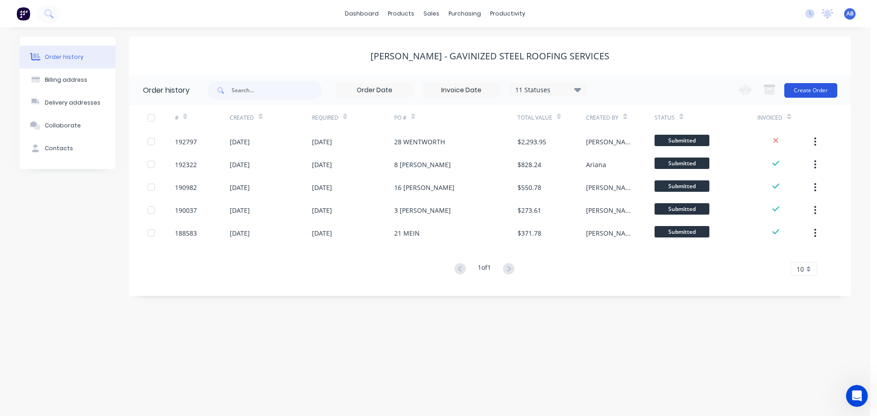
click at [812, 92] on button "Create Order" at bounding box center [810, 90] width 53 height 15
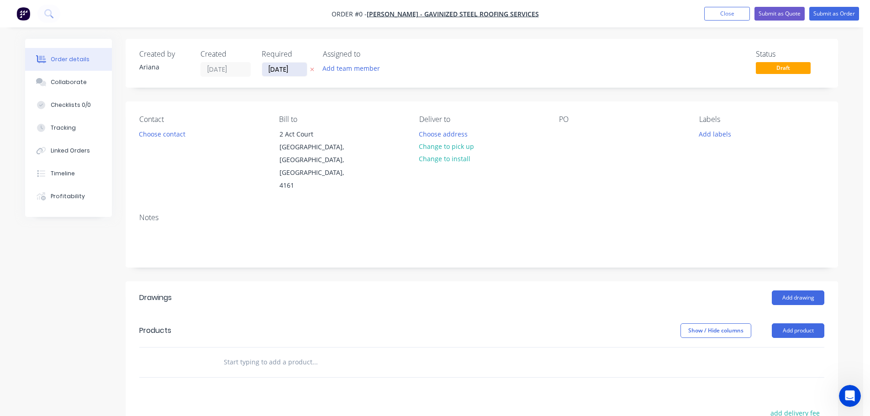
click at [274, 68] on input "[DATE]" at bounding box center [284, 70] width 45 height 14
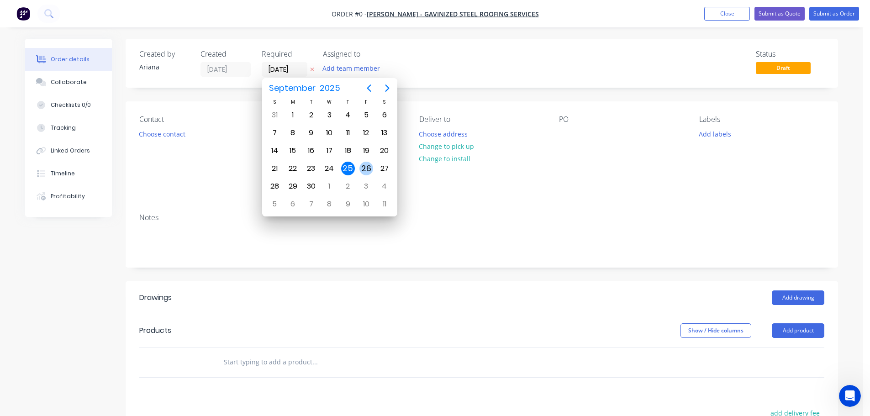
click at [362, 166] on div "26" at bounding box center [366, 169] width 14 height 14
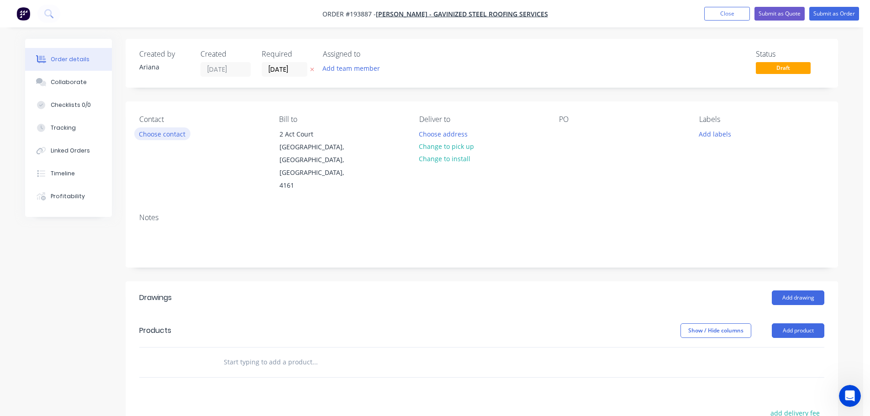
click at [176, 135] on button "Choose contact" at bounding box center [162, 133] width 56 height 12
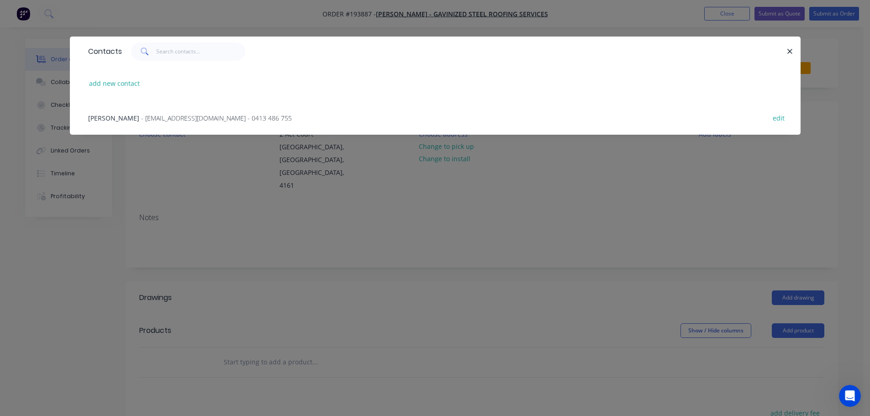
click at [189, 118] on span "- [EMAIL_ADDRESS][DOMAIN_NAME] - 0413 486 755" at bounding box center [216, 118] width 151 height 9
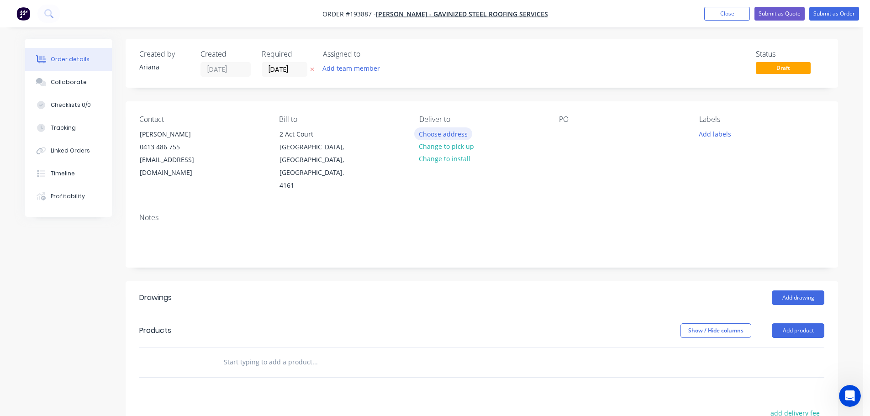
click at [440, 133] on button "Choose address" at bounding box center [443, 133] width 58 height 12
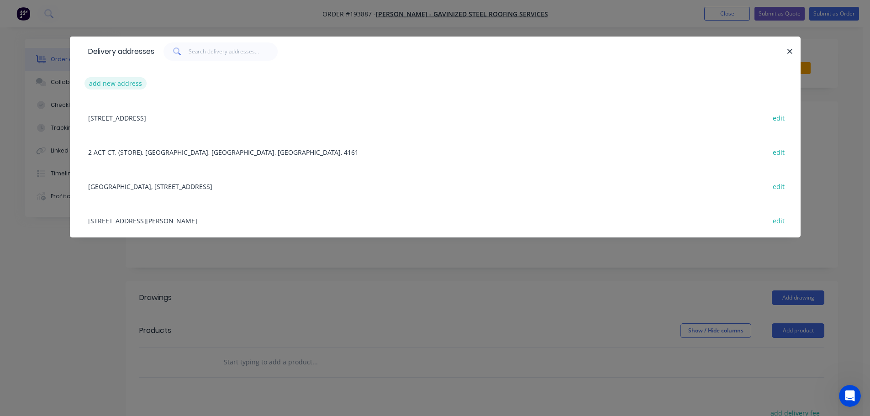
click at [122, 83] on button "add new address" at bounding box center [115, 83] width 63 height 12
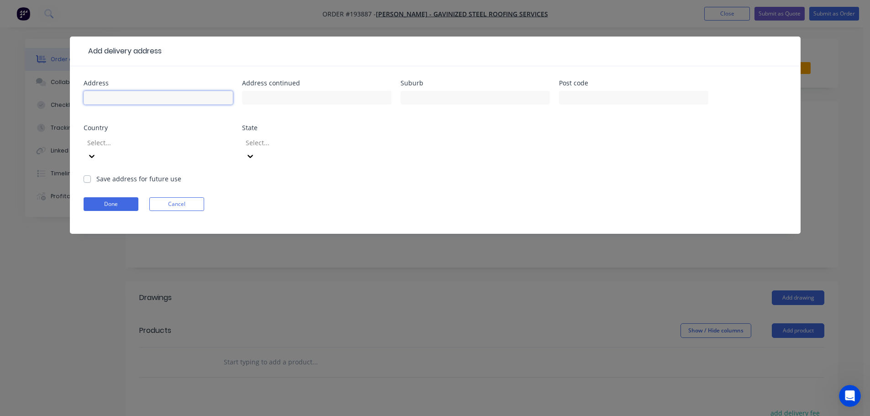
click at [131, 98] on input "text" at bounding box center [158, 98] width 149 height 14
click at [642, 148] on div "Address 20 SEACREST COURT Address continued Suburb CLEVELAND Post code Country …" at bounding box center [435, 127] width 703 height 94
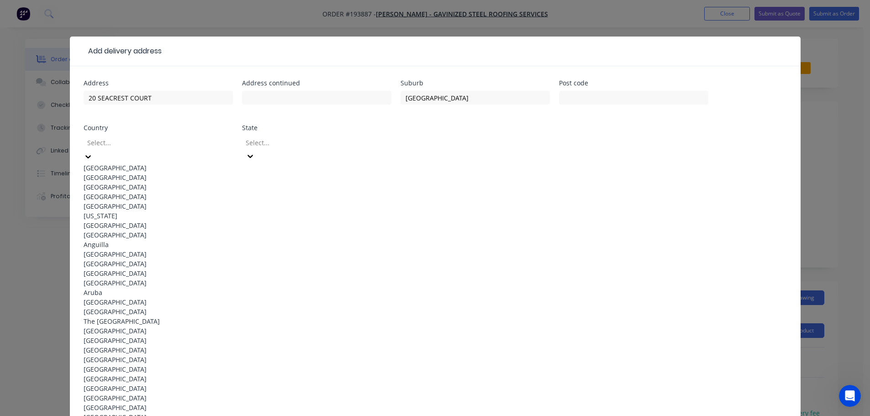
click at [93, 152] on icon at bounding box center [88, 156] width 9 height 9
click at [148, 167] on div "[GEOGRAPHIC_DATA]" at bounding box center [158, 168] width 149 height 10
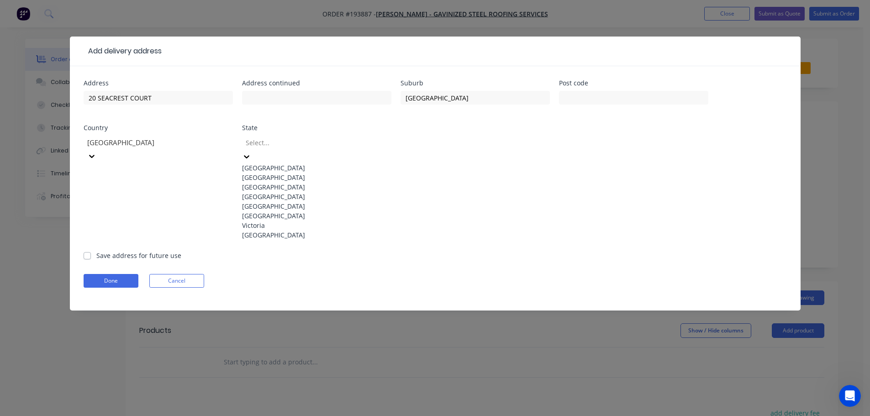
drag, startPoint x: 384, startPoint y: 143, endPoint x: 324, endPoint y: 170, distance: 66.3
click at [251, 152] on icon at bounding box center [246, 156] width 9 height 9
click at [268, 201] on div "[GEOGRAPHIC_DATA]" at bounding box center [316, 197] width 149 height 10
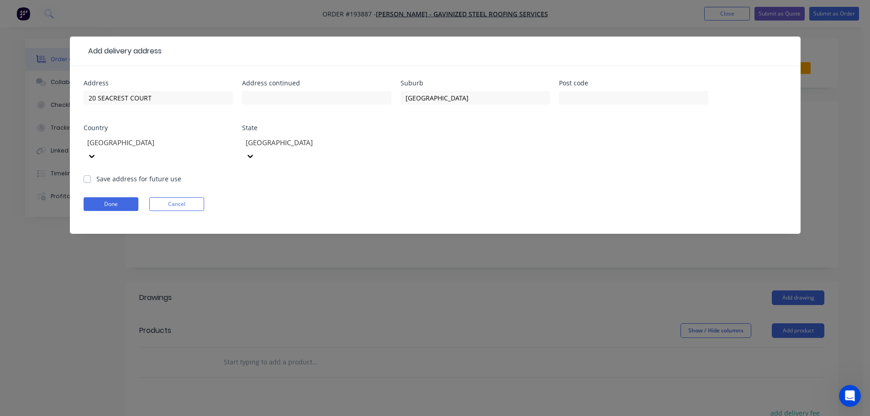
click at [513, 174] on form "Address 20 SEACREST COURT Address continued Suburb [GEOGRAPHIC_DATA] Post code …" at bounding box center [435, 157] width 703 height 154
click at [119, 197] on button "Done" at bounding box center [111, 204] width 55 height 14
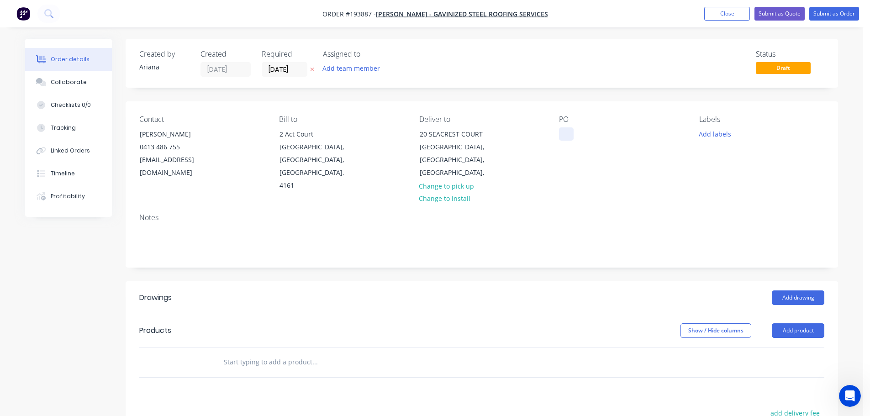
click at [565, 134] on div at bounding box center [566, 133] width 15 height 13
click at [639, 186] on div "Contact [PERSON_NAME] [PHONE_NUMBER] [EMAIL_ADDRESS][DOMAIN_NAME] Bill to [STRE…" at bounding box center [482, 153] width 712 height 105
click at [718, 137] on button "Add labels" at bounding box center [715, 133] width 42 height 12
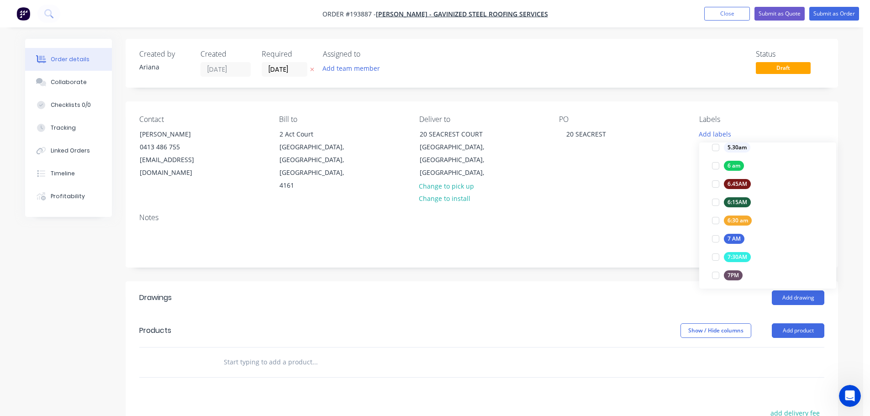
scroll to position [185, 0]
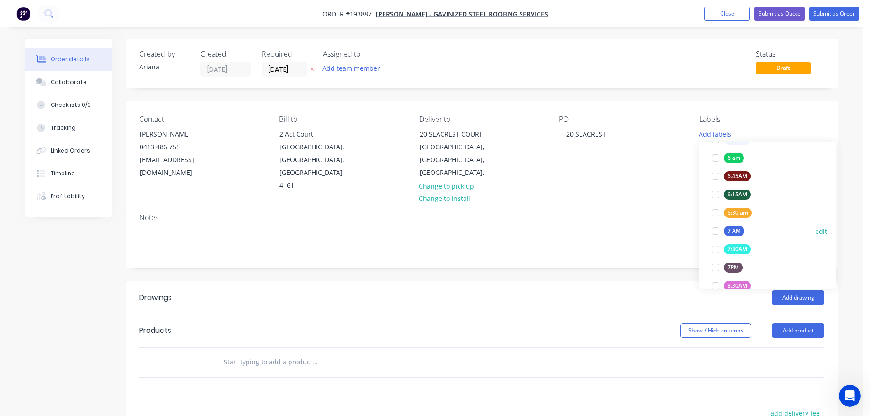
click at [711, 231] on div at bounding box center [715, 231] width 18 height 18
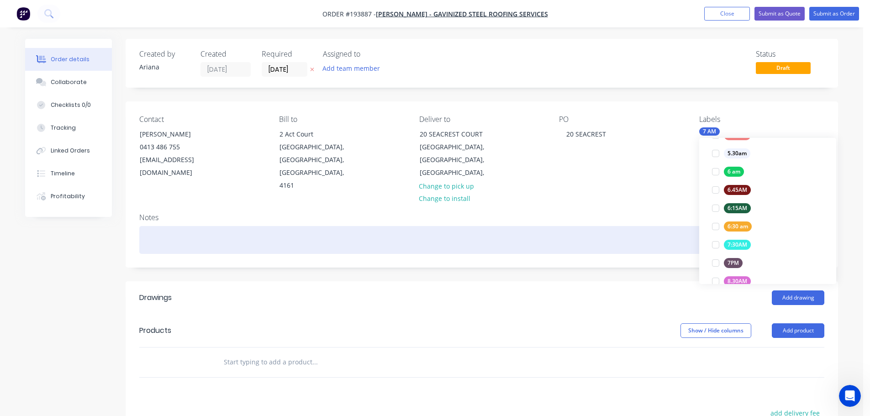
scroll to position [0, 0]
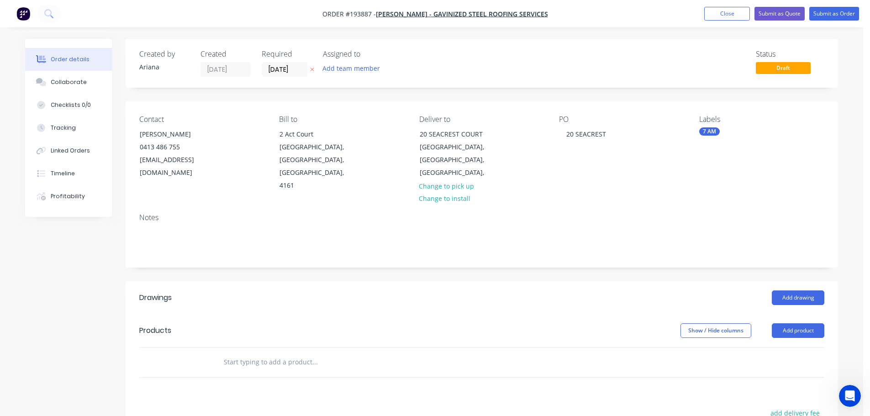
click at [636, 213] on div "Notes" at bounding box center [481, 217] width 685 height 9
click at [791, 323] on button "Add product" at bounding box center [798, 330] width 53 height 15
click at [779, 347] on div "Product catalogue" at bounding box center [781, 353] width 70 height 13
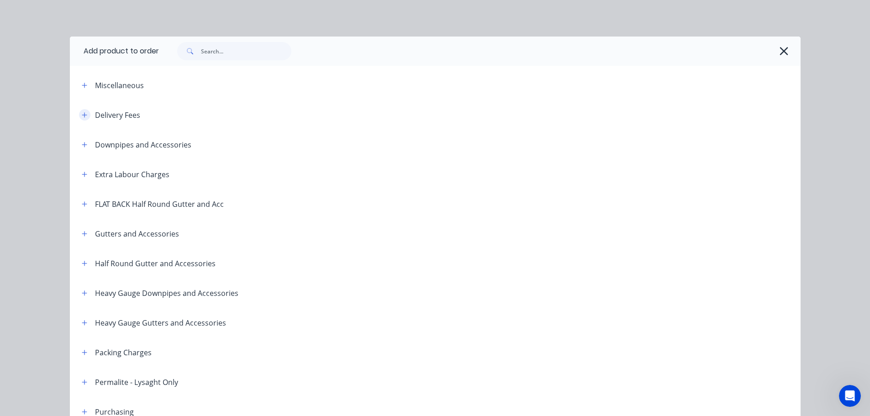
click at [79, 110] on button "button" at bounding box center [84, 114] width 11 height 11
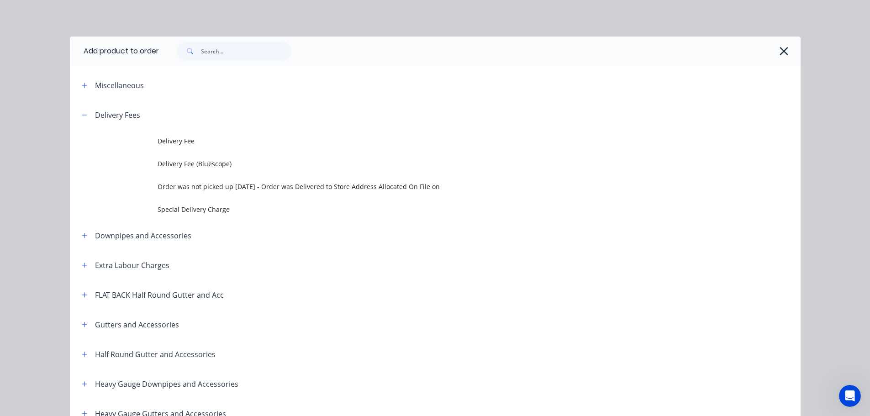
click at [200, 140] on span "Delivery Fee" at bounding box center [415, 141] width 514 height 10
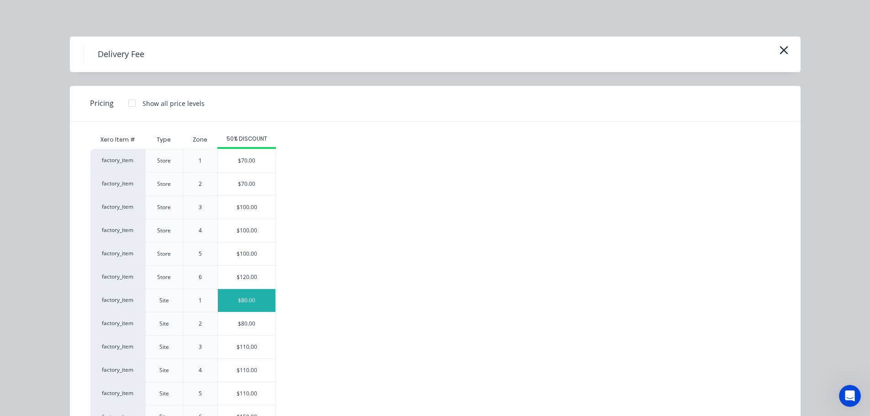
click at [233, 299] on div "$80.00" at bounding box center [247, 300] width 58 height 23
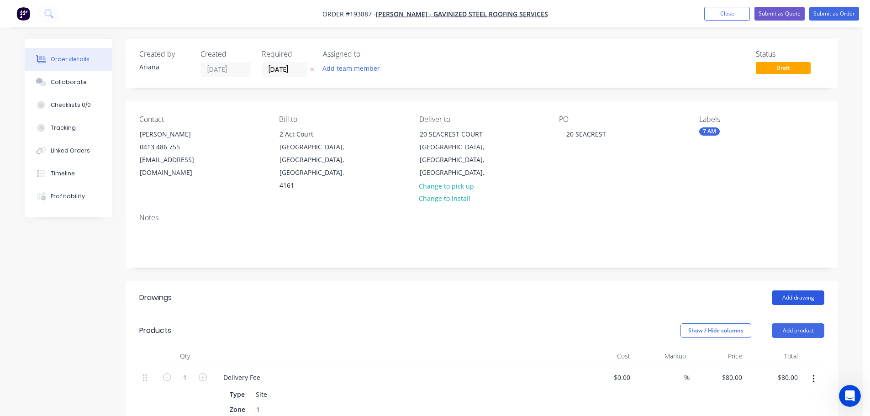
click at [795, 290] on button "Add drawing" at bounding box center [798, 297] width 53 height 15
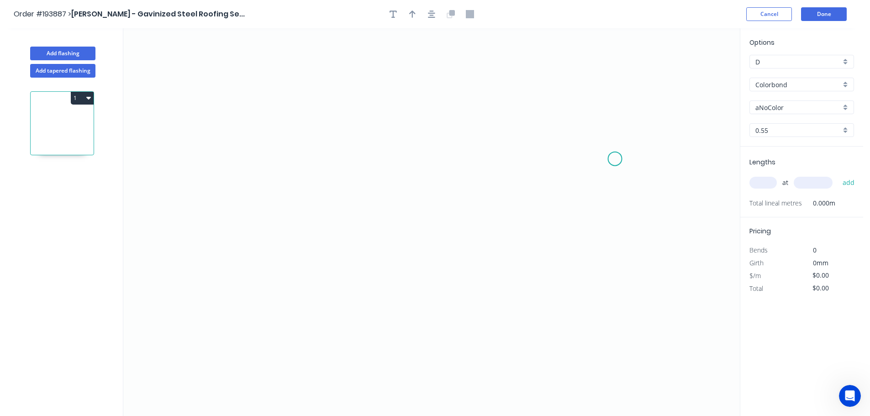
click at [615, 158] on icon "0" at bounding box center [431, 222] width 616 height 388
click at [615, 112] on icon at bounding box center [615, 135] width 0 height 46
click at [406, 86] on icon "0 ?" at bounding box center [431, 222] width 616 height 388
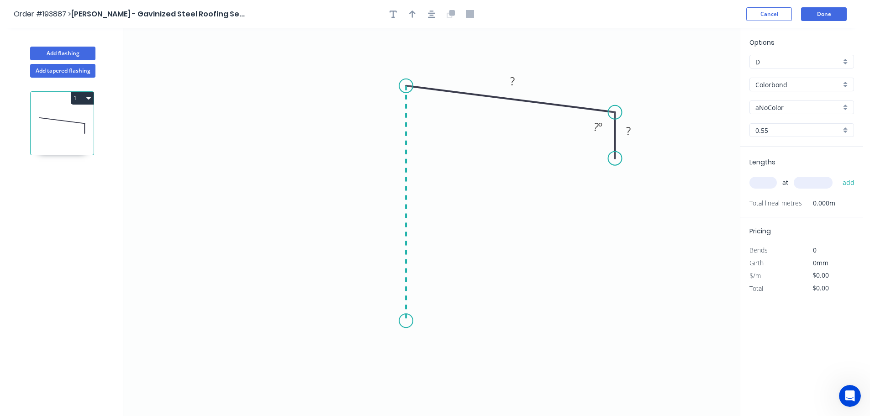
click at [417, 321] on icon "0 ? ? ? º" at bounding box center [431, 222] width 616 height 388
click at [369, 352] on icon "0 ? ? ? ? º ? º" at bounding box center [431, 222] width 616 height 388
click at [369, 352] on circle at bounding box center [370, 357] width 14 height 14
click at [419, 345] on div "Show angle" at bounding box center [447, 349] width 92 height 19
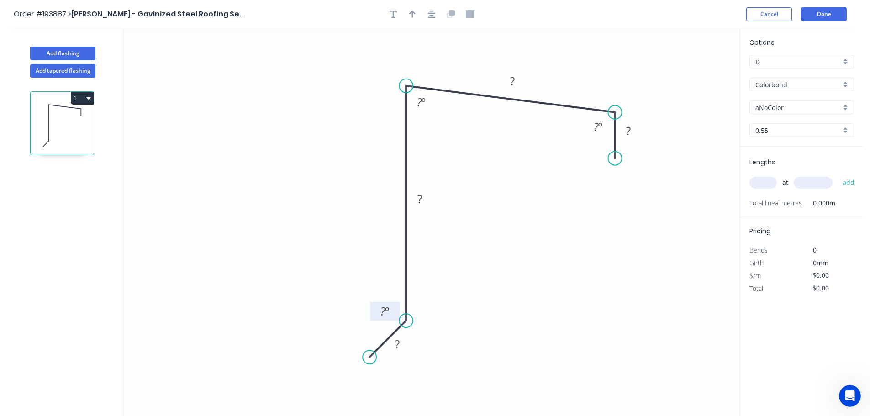
click at [387, 304] on tspan "º" at bounding box center [387, 311] width 4 height 15
click at [504, 269] on icon "0 ? ? ? ? ? º ? º 135 º" at bounding box center [431, 222] width 616 height 388
click at [609, 158] on circle at bounding box center [609, 158] width 14 height 14
click at [401, 345] on rect at bounding box center [397, 344] width 18 height 13
click at [579, 330] on icon "0 15 110 50 13 86 º 135 º" at bounding box center [431, 222] width 616 height 388
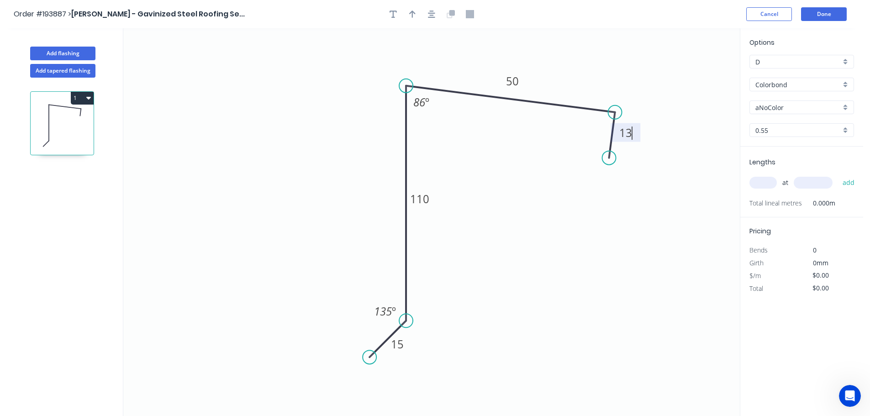
type input "$10.32"
click at [411, 16] on icon "button" at bounding box center [412, 14] width 6 height 8
drag, startPoint x: 694, startPoint y: 72, endPoint x: 565, endPoint y: 68, distance: 129.3
click at [565, 68] on icon at bounding box center [565, 57] width 8 height 29
click at [846, 84] on div "Colorbond" at bounding box center [801, 85] width 105 height 14
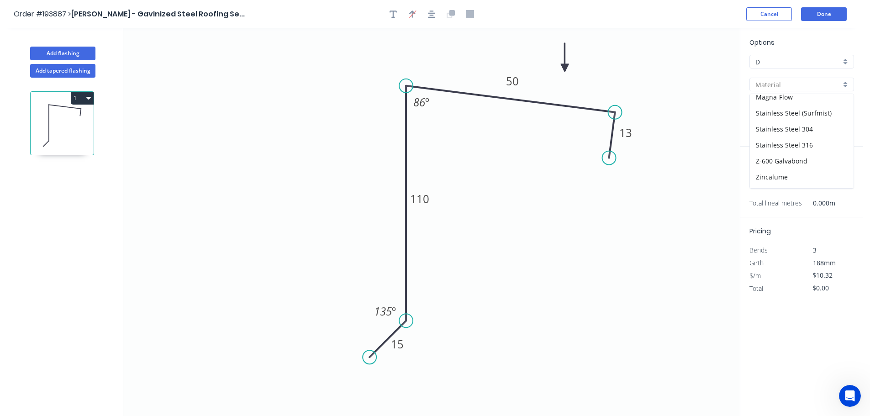
scroll to position [194, 0]
click at [793, 161] on div "Zincalume" at bounding box center [802, 164] width 104 height 16
type input "Zincalume"
type input "$9.76"
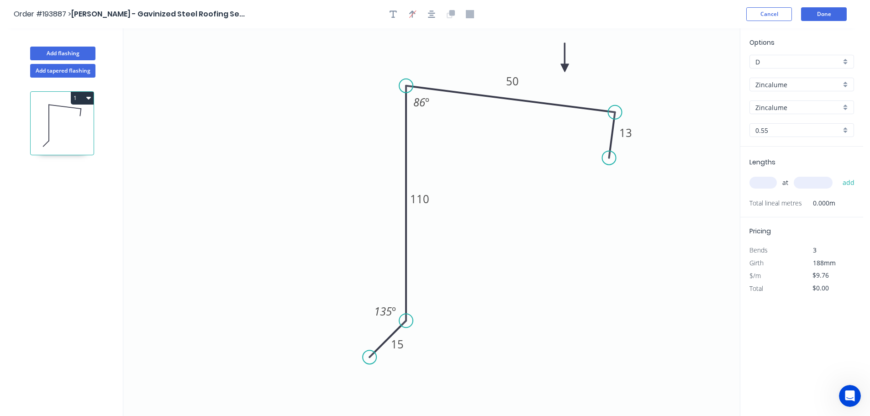
click at [768, 180] on input "text" at bounding box center [762, 183] width 27 height 12
type input "14"
type input "3200"
click at [838, 175] on button "add" at bounding box center [848, 183] width 21 height 16
type input "$437.25"
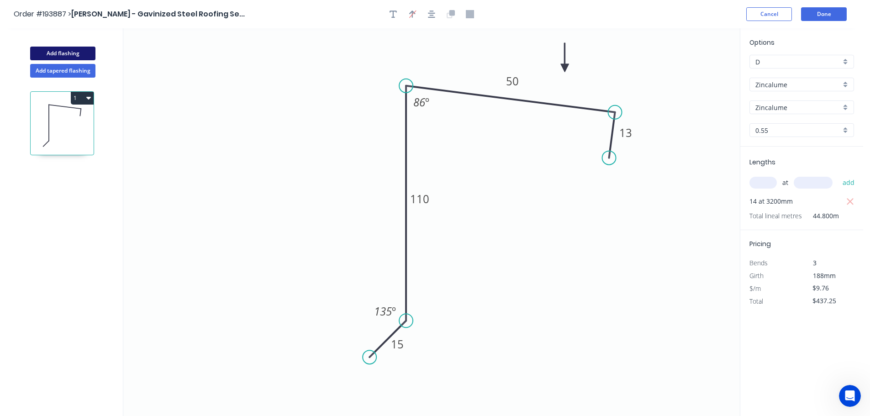
click at [68, 52] on button "Add flashing" at bounding box center [62, 54] width 65 height 14
type input "$0.00"
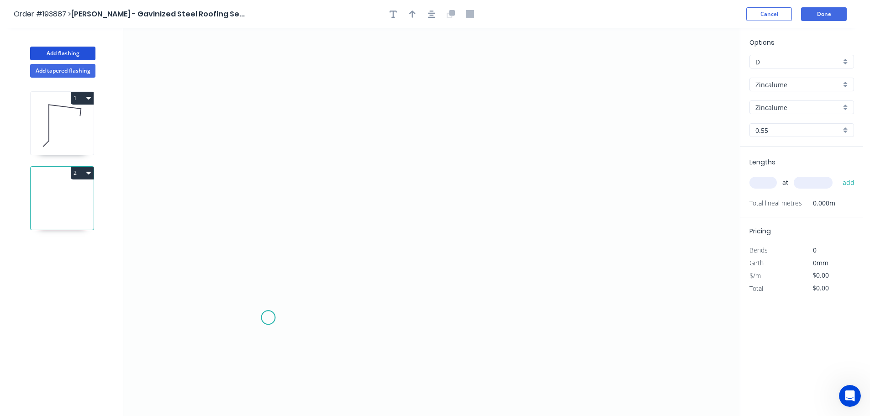
click at [268, 318] on icon "0" at bounding box center [431, 222] width 616 height 388
click at [234, 347] on icon "0" at bounding box center [431, 222] width 616 height 388
click at [242, 121] on icon "0 ?" at bounding box center [431, 222] width 616 height 388
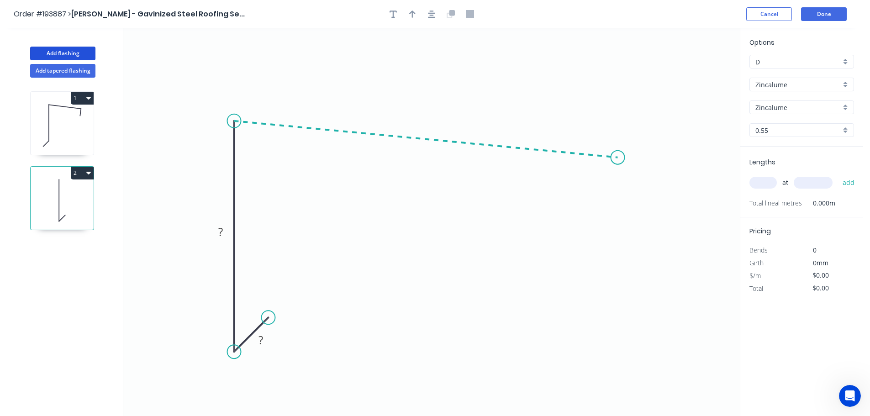
click at [618, 158] on icon "0 ? ?" at bounding box center [431, 222] width 616 height 388
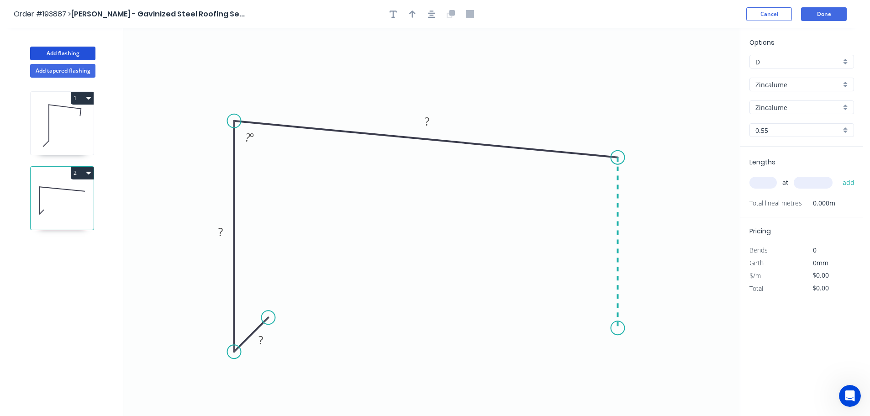
click at [616, 328] on icon "0 ? ? ? ? º" at bounding box center [431, 222] width 616 height 388
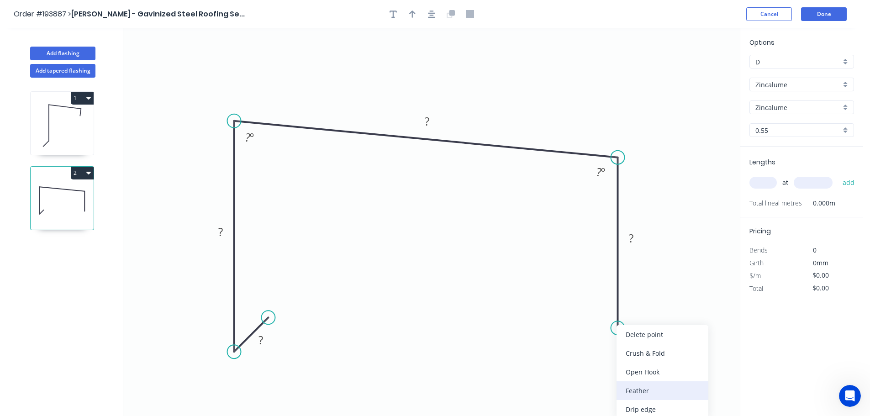
click at [647, 390] on div "Feather" at bounding box center [662, 390] width 92 height 19
click at [606, 312] on tspan "15" at bounding box center [604, 311] width 13 height 15
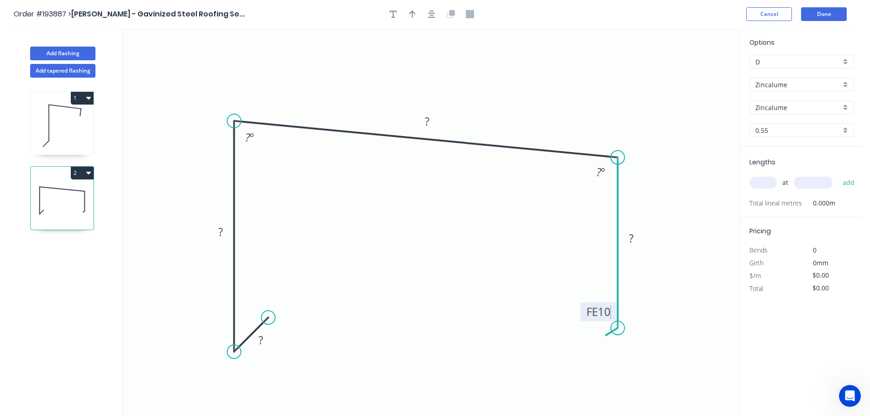
click at [633, 305] on icon "0 ? ? ? FE 10 ? ? º ? º" at bounding box center [431, 222] width 616 height 388
drag, startPoint x: 584, startPoint y: 315, endPoint x: 558, endPoint y: 352, distance: 45.3
click at [558, 352] on rect at bounding box center [574, 348] width 36 height 19
click at [261, 342] on tspan "?" at bounding box center [260, 339] width 5 height 15
type input "$16.74"
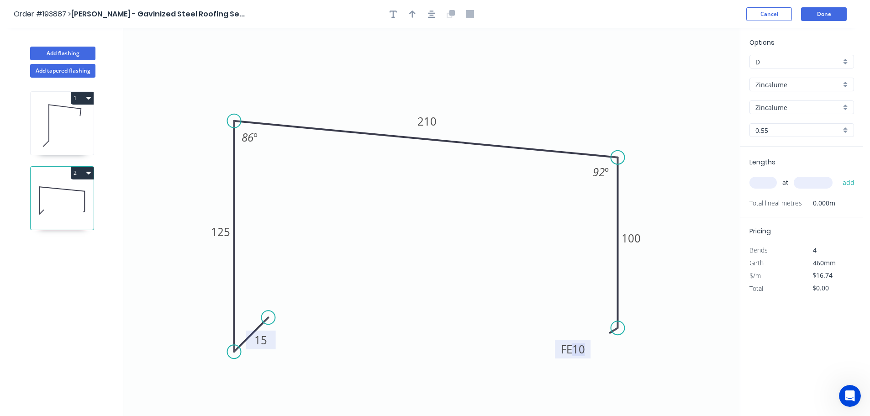
click at [460, 264] on icon "0 15 125 210 FE 10 100 86 º 92 º" at bounding box center [431, 222] width 616 height 388
click at [413, 13] on icon "button" at bounding box center [412, 14] width 6 height 7
drag, startPoint x: 652, startPoint y: 81, endPoint x: 500, endPoint y: 89, distance: 152.7
click at [500, 89] on icon at bounding box center [501, 77] width 8 height 29
click at [842, 84] on div "Zincalume" at bounding box center [801, 85] width 105 height 14
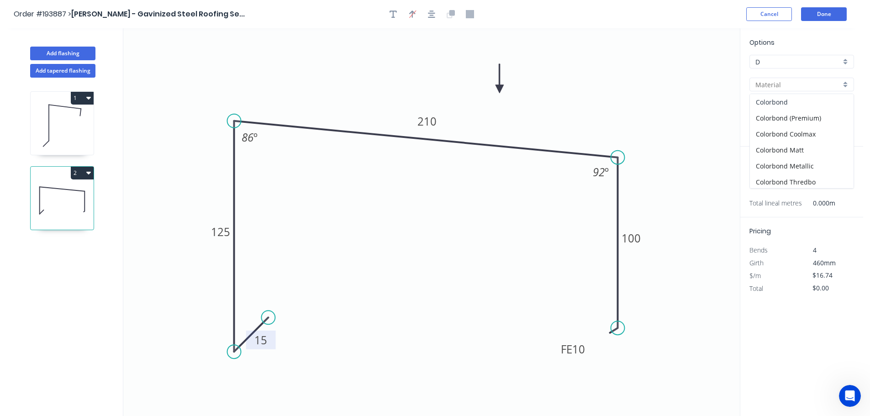
click at [790, 97] on div "Colorbond" at bounding box center [802, 102] width 104 height 16
type input "Colorbond"
type input "aNoColor"
type input "$18.13"
click at [846, 107] on div "aNoColor" at bounding box center [801, 107] width 105 height 14
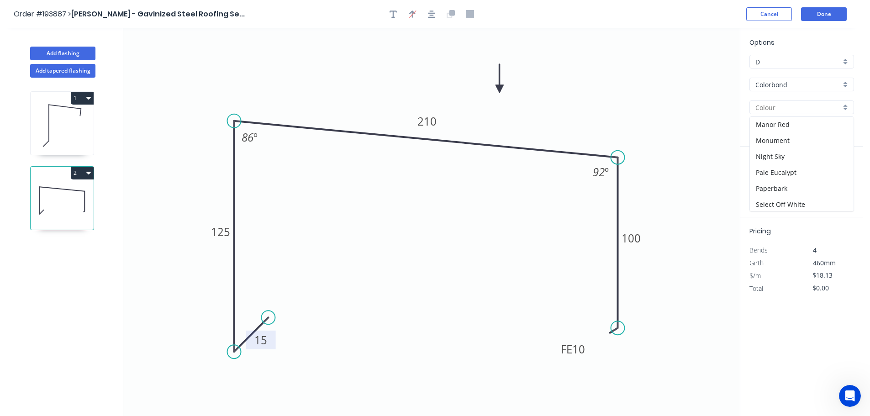
scroll to position [219, 0]
click at [818, 183] on div "Paperbark" at bounding box center [802, 178] width 104 height 16
type input "Paperbark"
click at [769, 182] on input "text" at bounding box center [762, 183] width 27 height 12
type input "1"
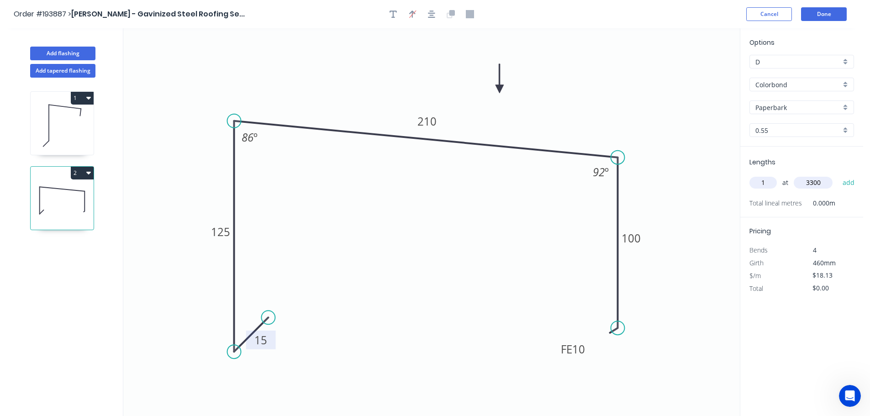
type input "3300"
click at [838, 175] on button "add" at bounding box center [848, 183] width 21 height 16
click at [77, 171] on button "2" at bounding box center [82, 173] width 23 height 13
click at [58, 194] on div "Duplicate" at bounding box center [50, 195] width 70 height 13
type input "$0.00"
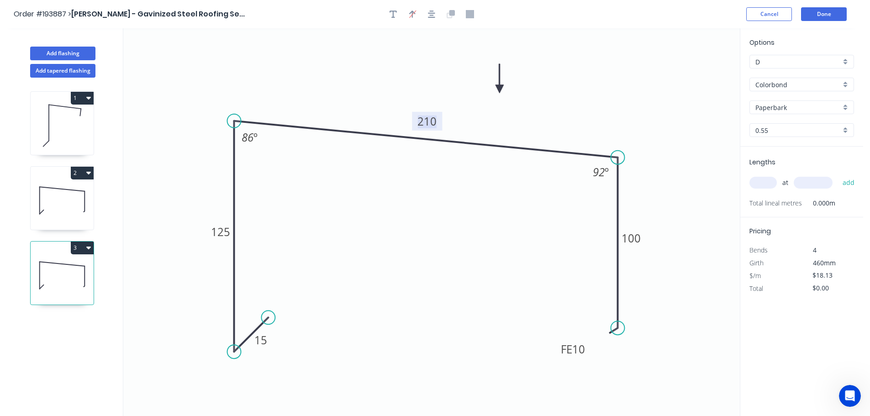
click at [432, 124] on tspan "210" at bounding box center [426, 121] width 19 height 15
click at [637, 98] on icon "0 15 125 215 FE 10 100 86 º 92 º" at bounding box center [431, 222] width 616 height 388
click at [768, 183] on input "text" at bounding box center [762, 183] width 27 height 12
type input "1"
click at [820, 183] on input "text" at bounding box center [813, 183] width 39 height 12
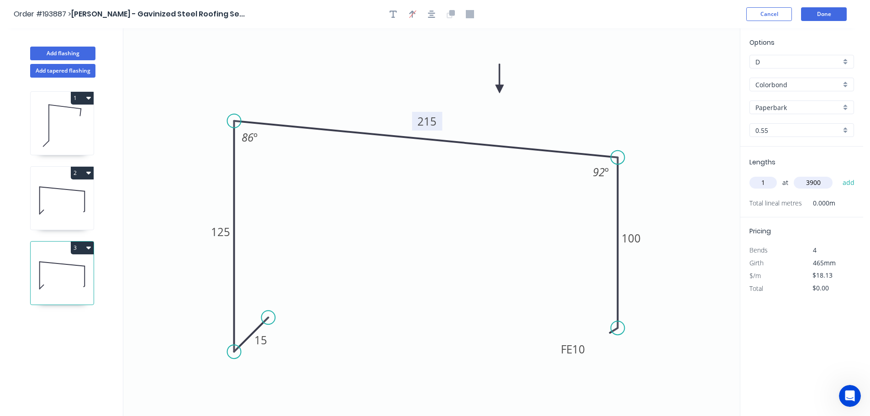
type input "3900"
click at [838, 175] on button "add" at bounding box center [848, 183] width 21 height 16
click at [79, 245] on button "3" at bounding box center [82, 248] width 23 height 13
click at [66, 268] on div "Duplicate" at bounding box center [50, 270] width 70 height 13
type input "$0.00"
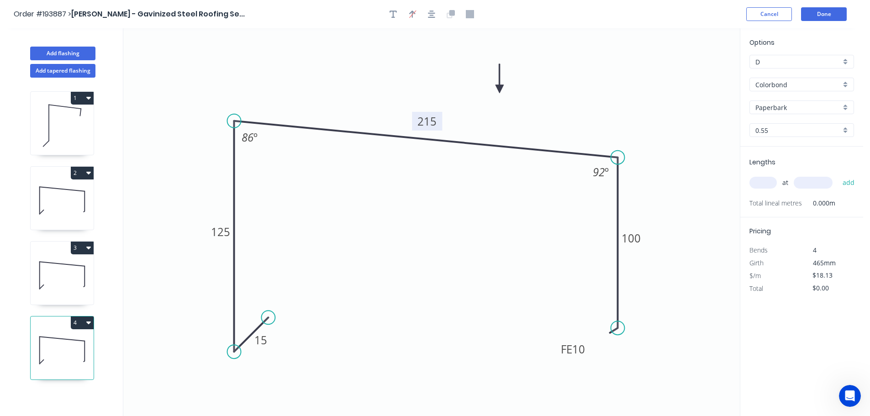
click at [429, 121] on tspan "215" at bounding box center [426, 121] width 19 height 15
click at [538, 115] on icon "0 15 125 260 FE 10 100 86 º 92 º" at bounding box center [431, 222] width 616 height 388
type input "$20.44"
click at [768, 182] on input "text" at bounding box center [762, 183] width 27 height 12
type input "2"
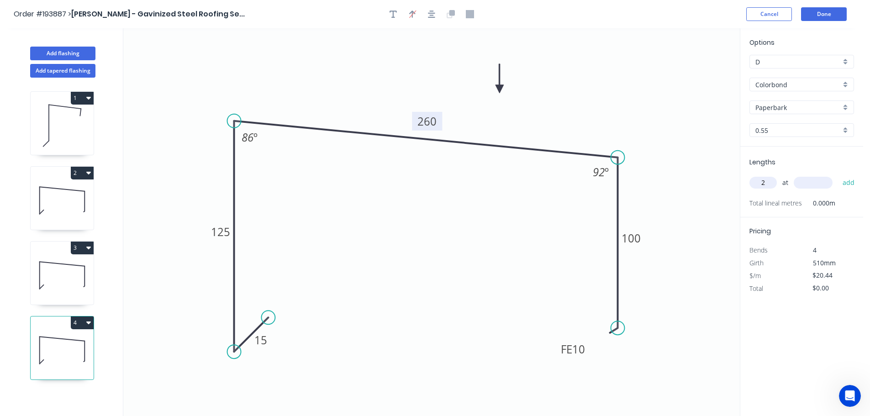
click at [822, 182] on input "text" at bounding box center [813, 183] width 39 height 12
type input "5400"
click at [838, 175] on button "add" at bounding box center [848, 183] width 21 height 16
type input "$220.75"
type input "1"
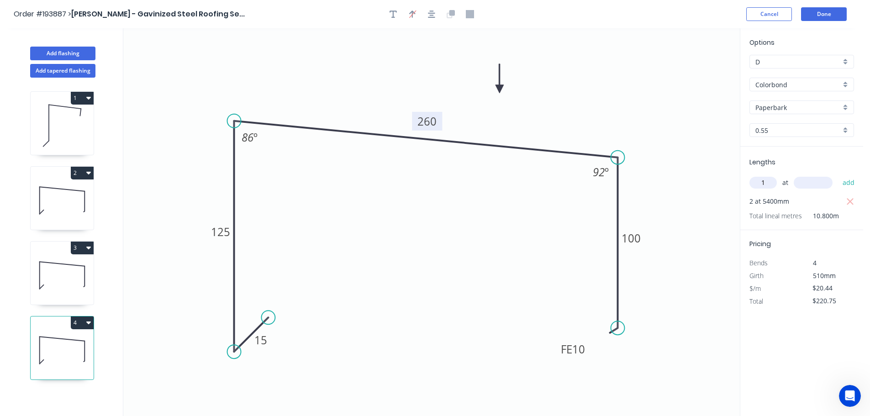
click at [814, 185] on input "text" at bounding box center [813, 183] width 39 height 12
type input "4000"
click at [838, 175] on button "add" at bounding box center [848, 183] width 21 height 16
type input "$302.51"
type input "1"
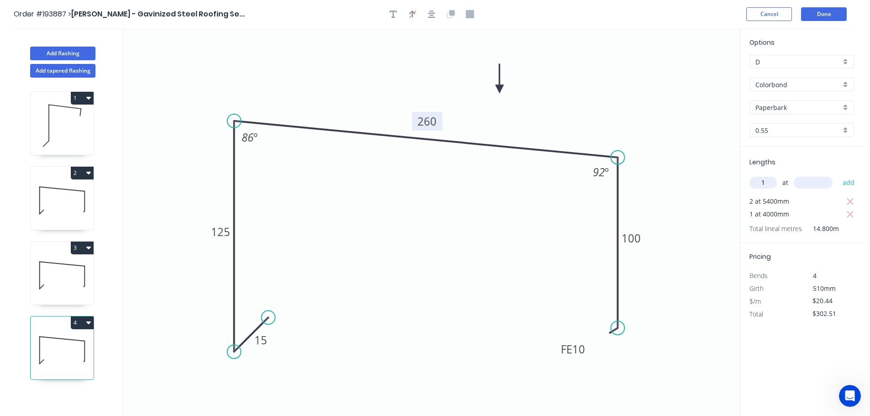
click at [814, 185] on input "text" at bounding box center [813, 183] width 39 height 12
type input "6900"
click at [838, 175] on button "add" at bounding box center [848, 183] width 21 height 16
click at [83, 320] on button "4" at bounding box center [82, 322] width 23 height 13
click at [65, 337] on button "Duplicate" at bounding box center [50, 345] width 87 height 18
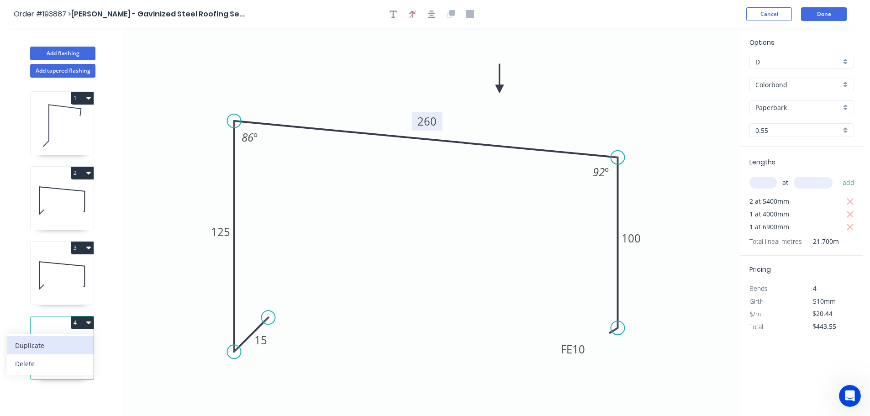
type input "$0.00"
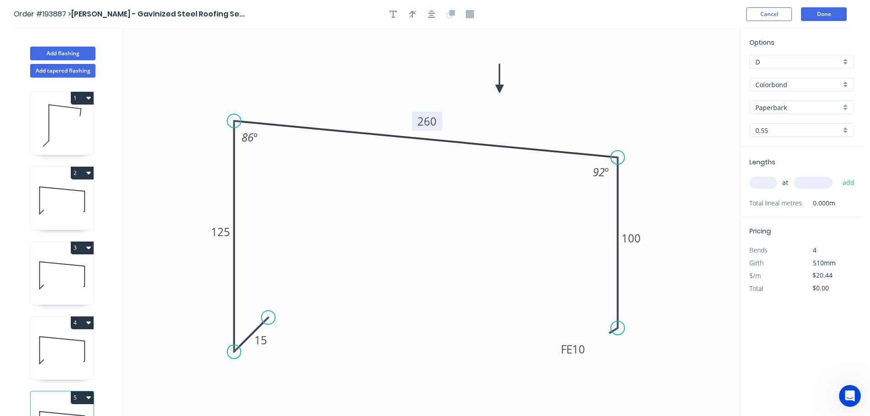
click at [433, 118] on tspan "260" at bounding box center [426, 121] width 19 height 15
click at [479, 161] on icon "0 15 125 265 FE 10 100 86 º 92 º" at bounding box center [431, 222] width 616 height 388
click at [761, 180] on input "text" at bounding box center [762, 183] width 27 height 12
type input "1"
click at [811, 182] on input "text" at bounding box center [813, 183] width 39 height 12
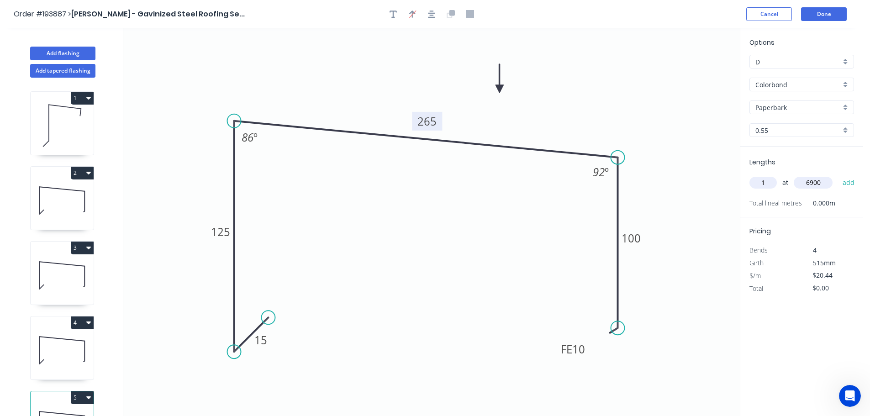
type input "6900"
click at [838, 175] on button "add" at bounding box center [848, 183] width 21 height 16
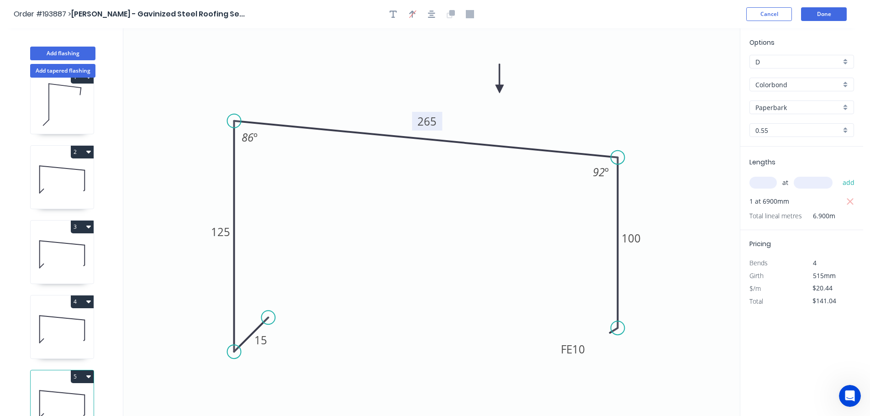
scroll to position [40, 0]
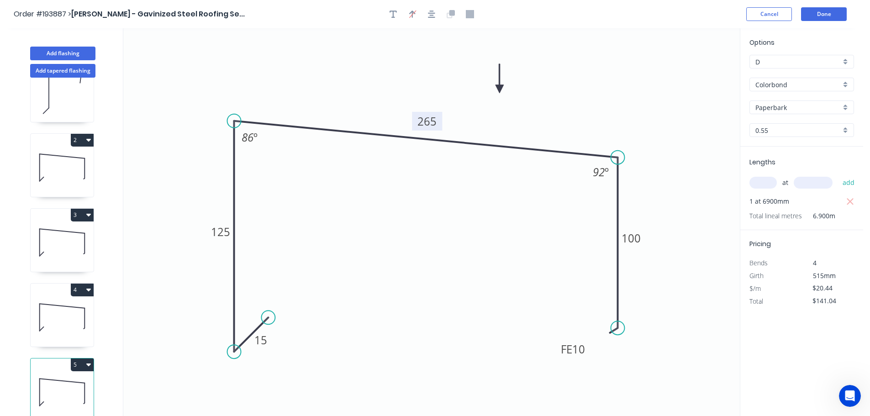
click at [79, 358] on button "5" at bounding box center [82, 364] width 23 height 13
click at [70, 376] on div "Duplicate Delete" at bounding box center [50, 396] width 87 height 41
click at [43, 381] on div "Duplicate" at bounding box center [50, 387] width 70 height 13
type input "$0.00"
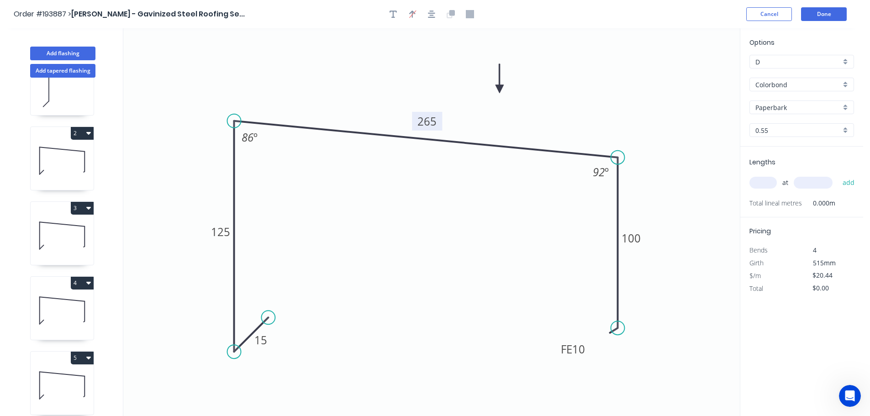
click at [430, 122] on tspan "265" at bounding box center [426, 121] width 19 height 15
click at [430, 247] on icon "0 15 125 355 FE 10 100 86 º 92 º" at bounding box center [431, 222] width 616 height 388
type input "$25.04"
click at [764, 181] on input "text" at bounding box center [762, 183] width 27 height 12
type input "1"
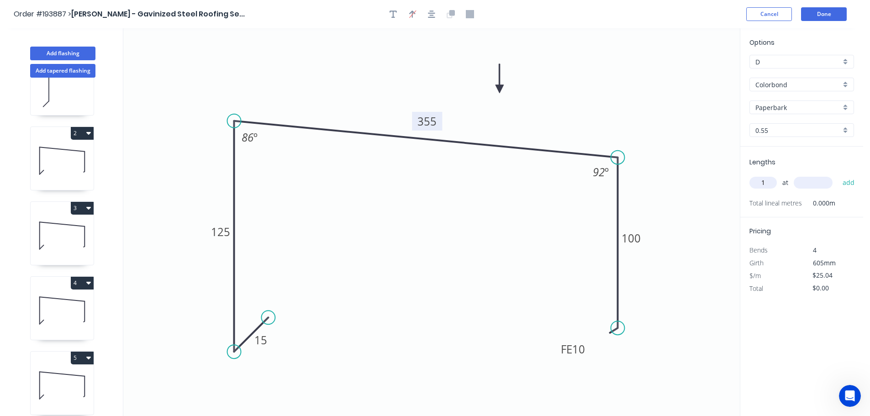
click at [823, 183] on input "text" at bounding box center [813, 183] width 39 height 12
type input "2900"
click at [838, 175] on button "add" at bounding box center [848, 183] width 21 height 16
type input "$72.62"
type input "1"
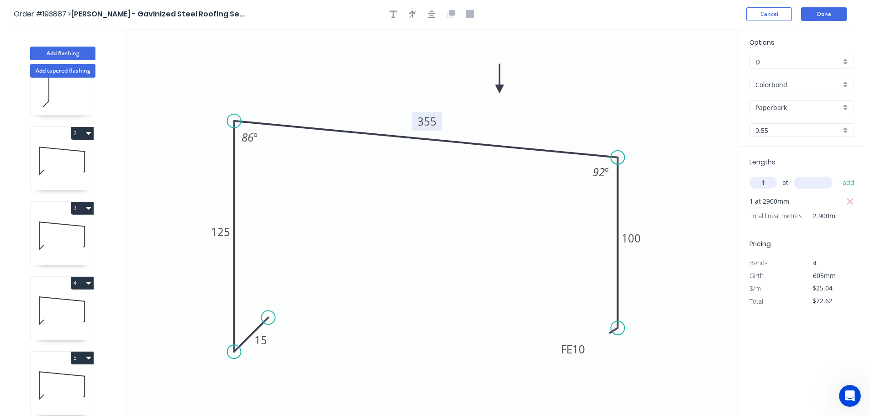
click at [821, 183] on input "text" at bounding box center [813, 183] width 39 height 12
type input "3700"
click at [838, 175] on button "add" at bounding box center [848, 183] width 21 height 16
type input "$165.26"
type input "1"
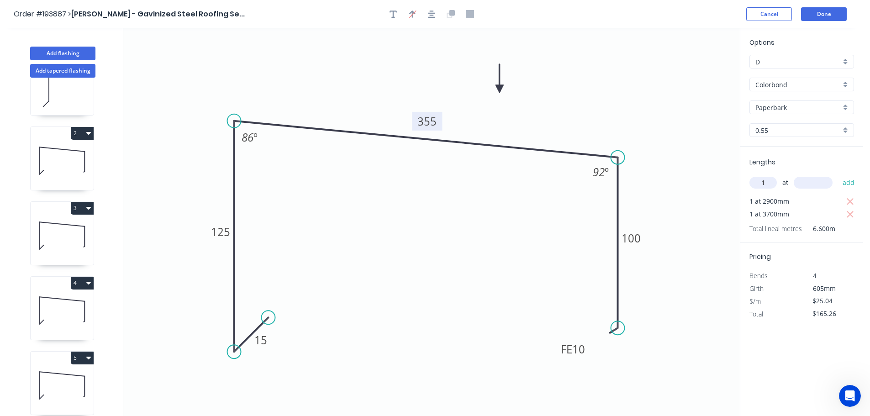
click at [821, 183] on input "text" at bounding box center [813, 183] width 39 height 12
type input "4200"
click at [838, 175] on button "add" at bounding box center [848, 183] width 21 height 16
type input "$270.43"
click at [70, 51] on button "Add flashing" at bounding box center [62, 54] width 65 height 14
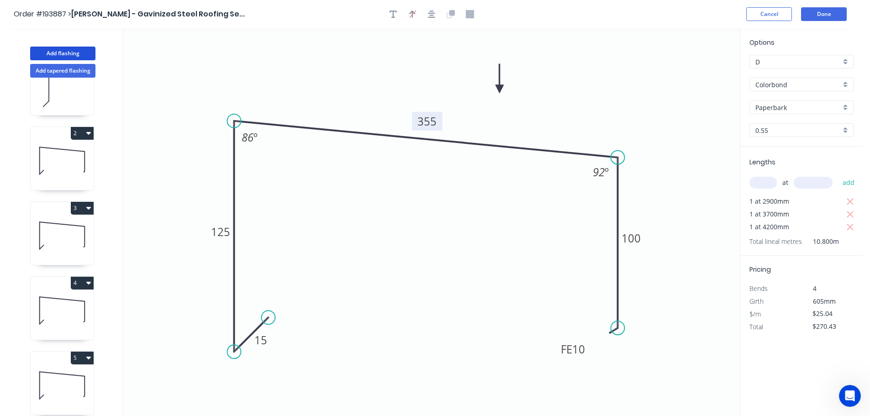
type input "$0.00"
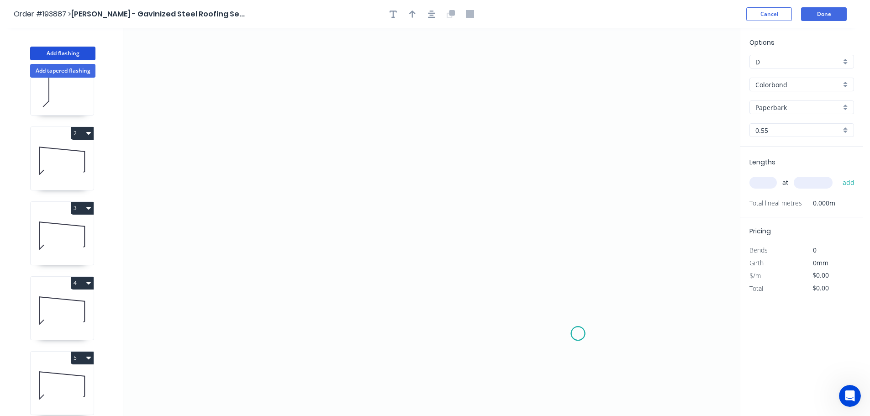
click at [578, 334] on icon "0" at bounding box center [431, 222] width 616 height 388
click at [596, 164] on icon "0" at bounding box center [431, 222] width 616 height 388
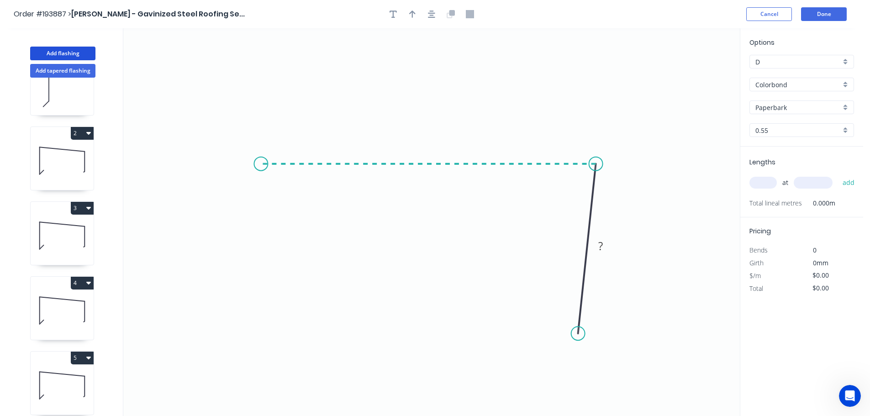
click at [261, 177] on icon "0 ?" at bounding box center [431, 222] width 616 height 388
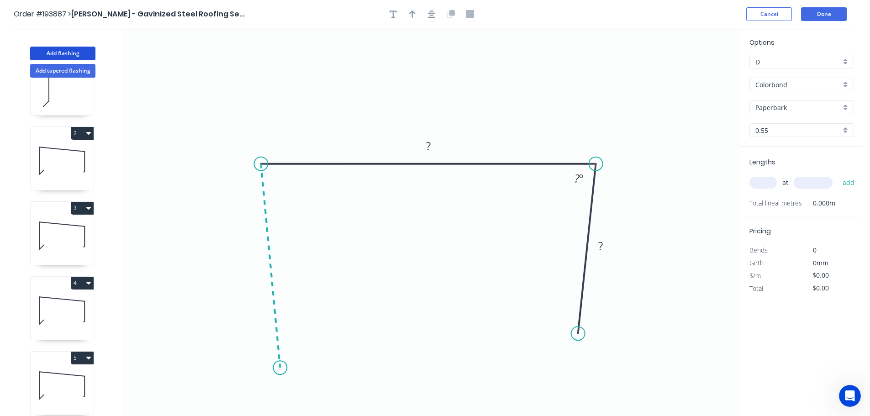
click at [280, 368] on icon "0 ? ? ? º" at bounding box center [431, 222] width 616 height 388
click at [312, 330] on icon at bounding box center [296, 349] width 32 height 38
click at [312, 330] on circle at bounding box center [312, 330] width 14 height 14
click at [310, 330] on circle at bounding box center [311, 330] width 14 height 14
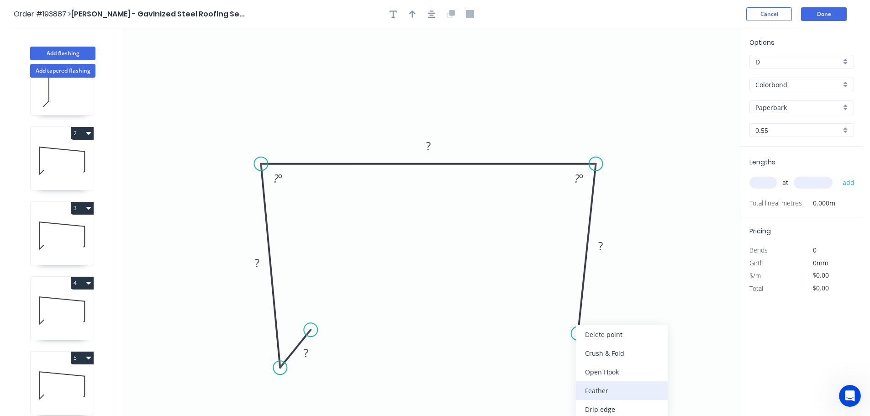
click at [606, 387] on div "Feather" at bounding box center [622, 390] width 92 height 19
click at [569, 313] on tspan "15" at bounding box center [565, 315] width 13 height 15
click at [618, 333] on icon "0 ? ? ? FE 10 ? ? º ? º" at bounding box center [431, 222] width 616 height 388
drag, startPoint x: 543, startPoint y: 315, endPoint x: 507, endPoint y: 353, distance: 53.0
click at [507, 353] on rect at bounding box center [523, 353] width 36 height 19
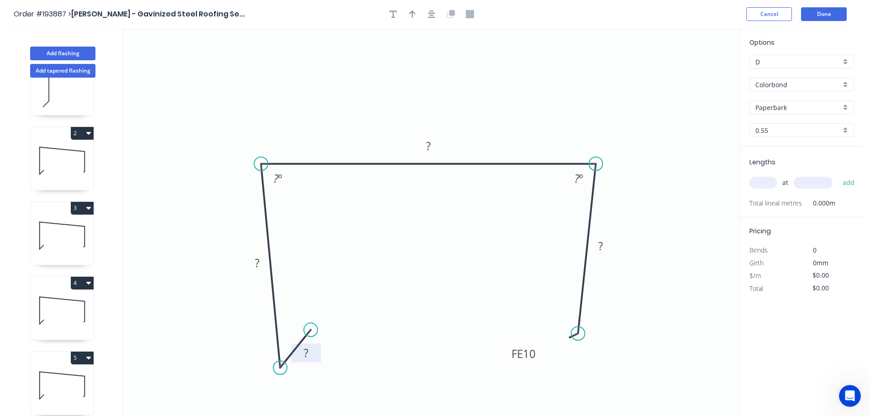
click at [307, 352] on tspan "?" at bounding box center [306, 352] width 5 height 15
click at [381, 306] on icon "0 15 125 345 FE 10 100 88 º 88 º" at bounding box center [431, 222] width 616 height 388
type input "$20.44"
click at [410, 13] on icon "button" at bounding box center [412, 14] width 6 height 8
drag, startPoint x: 694, startPoint y: 75, endPoint x: 488, endPoint y: 98, distance: 207.6
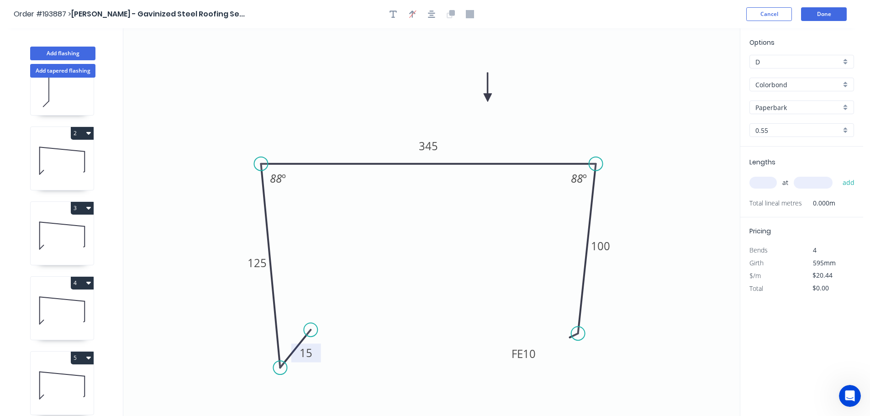
click at [488, 98] on icon at bounding box center [488, 87] width 8 height 29
click at [767, 182] on input "text" at bounding box center [762, 183] width 27 height 12
type input "2"
type input "700"
click at [838, 175] on button "add" at bounding box center [848, 183] width 21 height 16
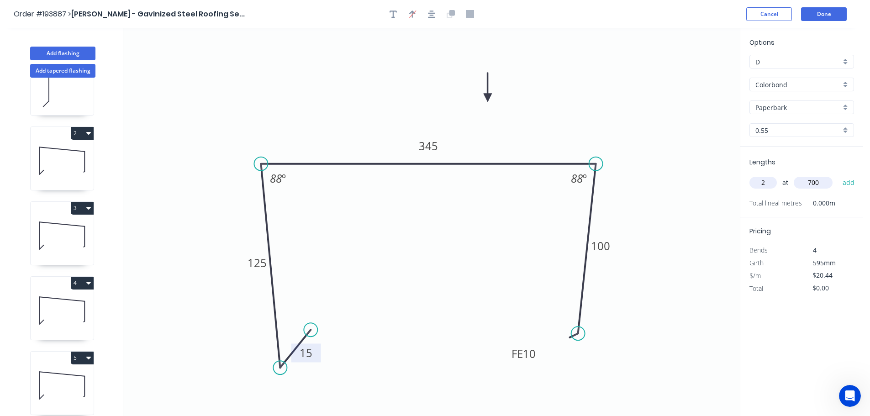
type input "$40.88"
click at [58, 52] on button "Add flashing" at bounding box center [62, 54] width 65 height 14
type input "$0.00"
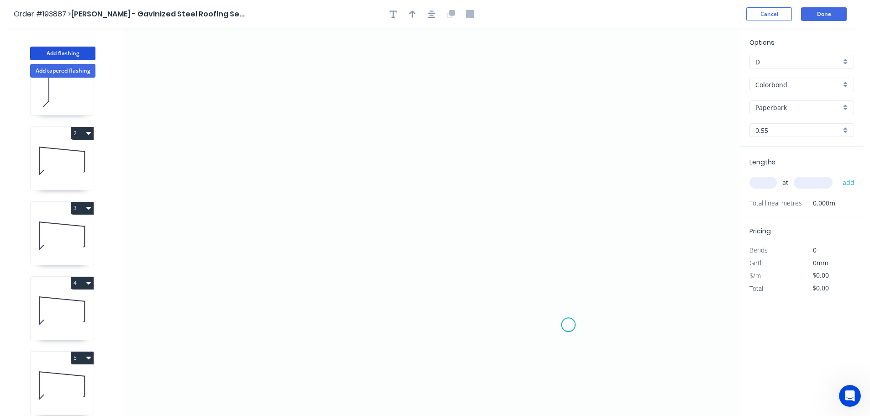
click at [568, 325] on icon "0" at bounding box center [431, 222] width 616 height 388
click at [587, 125] on icon "0" at bounding box center [431, 222] width 616 height 388
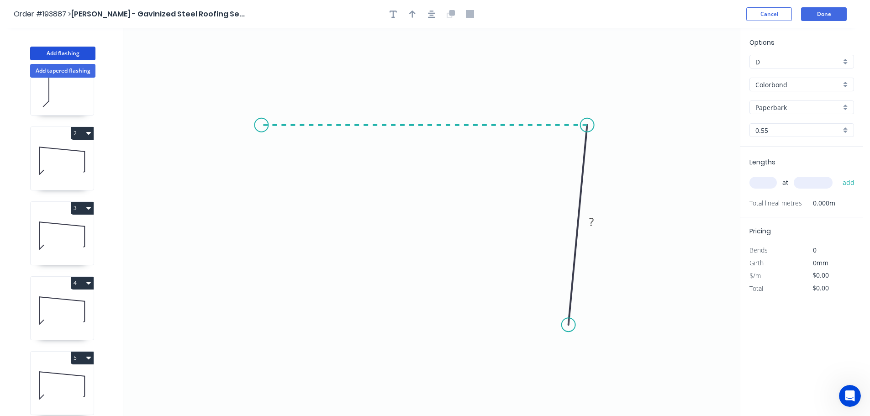
click at [261, 110] on icon "0 ?" at bounding box center [431, 222] width 616 height 388
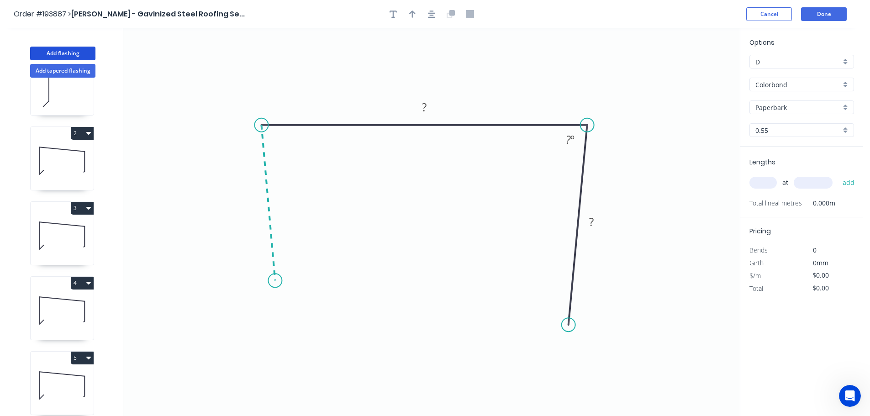
click at [275, 281] on icon "0 ? ? ? º" at bounding box center [431, 222] width 616 height 388
click at [309, 243] on icon "0 ? ? ? ? º ? º" at bounding box center [431, 222] width 616 height 388
click at [309, 243] on circle at bounding box center [309, 246] width 14 height 14
click at [305, 243] on circle at bounding box center [306, 243] width 14 height 14
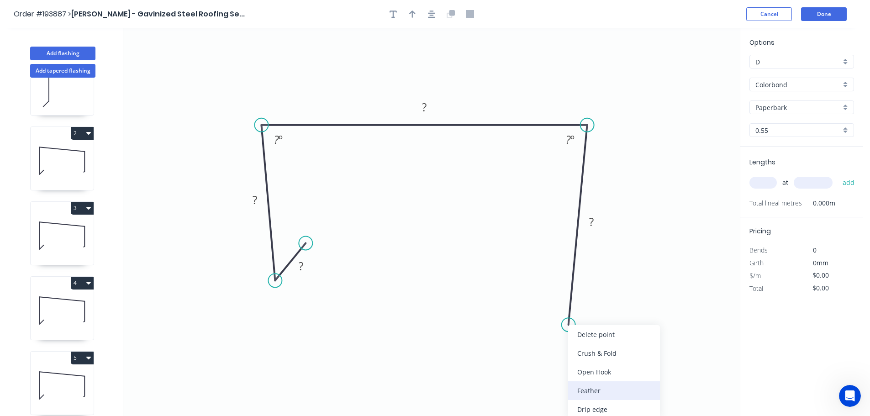
click at [611, 388] on div "Feather" at bounding box center [614, 390] width 92 height 19
click at [559, 306] on tspan "15" at bounding box center [555, 306] width 13 height 15
click at [621, 343] on icon "0 ? ? ? FE 20 ? ? º ? º" at bounding box center [431, 222] width 616 height 388
drag, startPoint x: 536, startPoint y: 305, endPoint x: 503, endPoint y: 348, distance: 54.1
click at [503, 348] on rect at bounding box center [519, 347] width 36 height 19
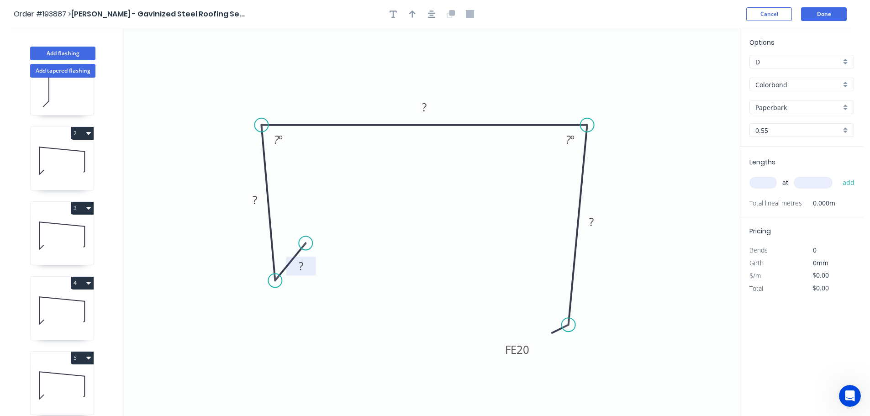
click at [305, 266] on rect at bounding box center [301, 266] width 18 height 13
click at [485, 277] on icon "0 15 125 255 FE 20 145 88 º 88 º" at bounding box center [431, 222] width 616 height 388
type input "$20.44"
click at [412, 14] on icon "button" at bounding box center [412, 14] width 6 height 7
drag, startPoint x: 565, startPoint y: 76, endPoint x: 470, endPoint y: 71, distance: 95.1
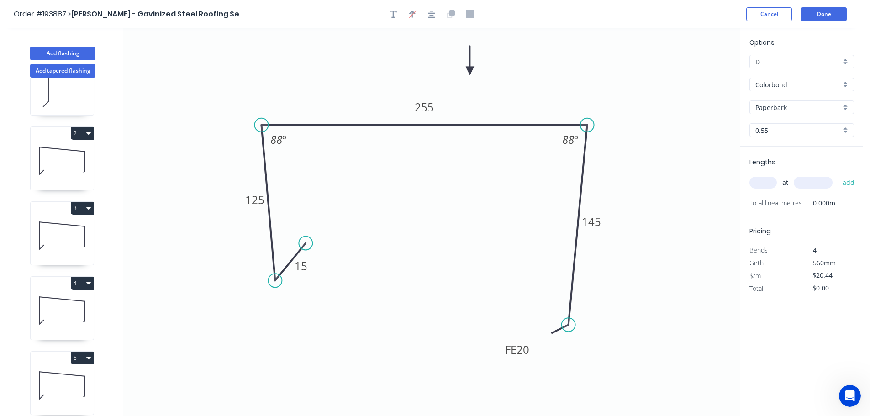
click at [470, 71] on icon at bounding box center [470, 60] width 8 height 29
click at [766, 182] on input "text" at bounding box center [762, 183] width 27 height 12
type input "1"
type input "2"
type input "1000"
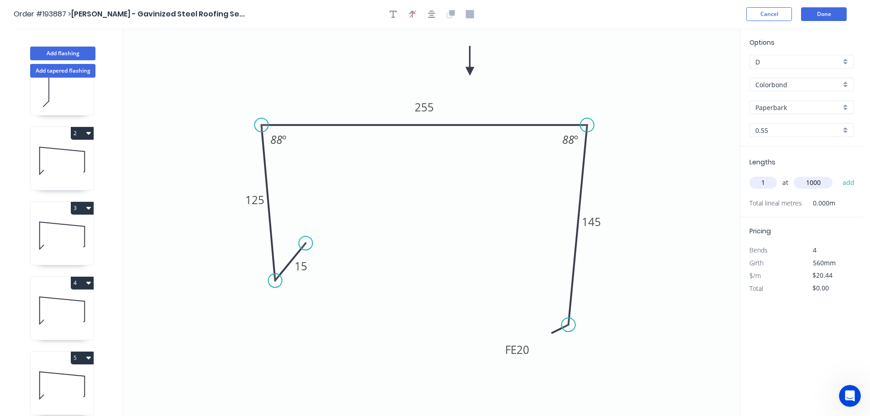
click at [838, 175] on button "add" at bounding box center [848, 183] width 21 height 16
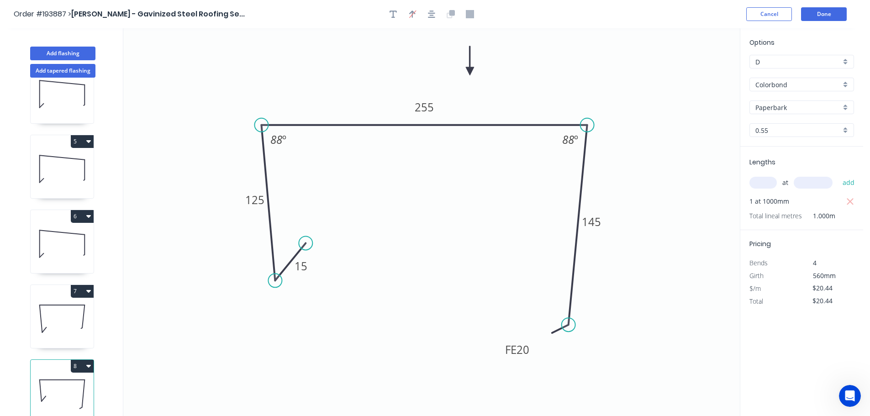
scroll to position [264, 0]
click at [82, 358] on button "8" at bounding box center [82, 364] width 23 height 13
click at [55, 381] on div "Duplicate" at bounding box center [50, 387] width 70 height 13
type input "$0.00"
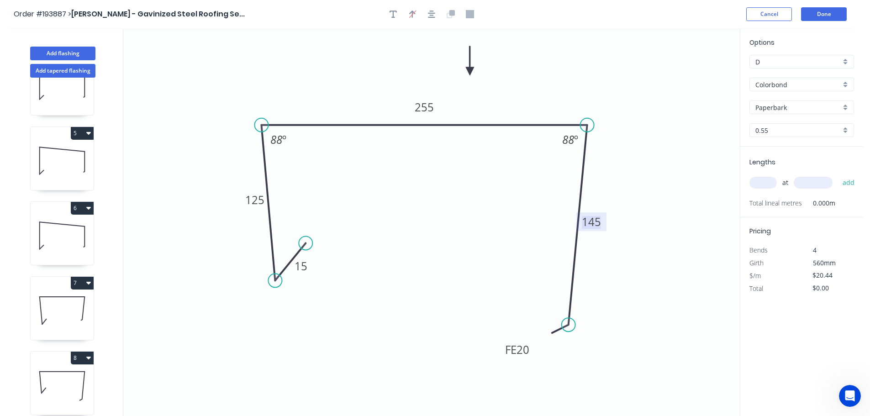
click at [597, 223] on tspan "145" at bounding box center [591, 221] width 19 height 15
click at [710, 185] on icon "0 15 125 255 FE 20 350 88 º 88 º" at bounding box center [431, 222] width 616 height 388
type input "$25.04"
click at [771, 184] on input "text" at bounding box center [762, 183] width 27 height 12
type input "1"
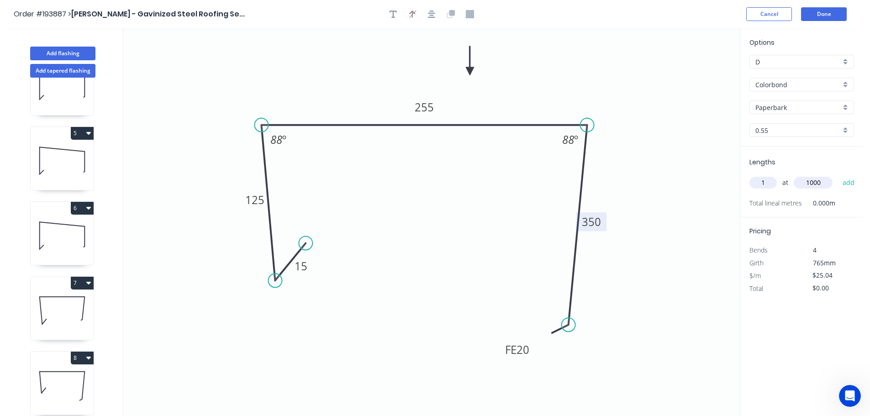
type input "1000"
click at [838, 175] on button "add" at bounding box center [848, 183] width 21 height 16
type input "$25.04"
drag, startPoint x: 66, startPoint y: 49, endPoint x: 102, endPoint y: 56, distance: 36.8
click at [66, 49] on button "Add flashing" at bounding box center [62, 54] width 65 height 14
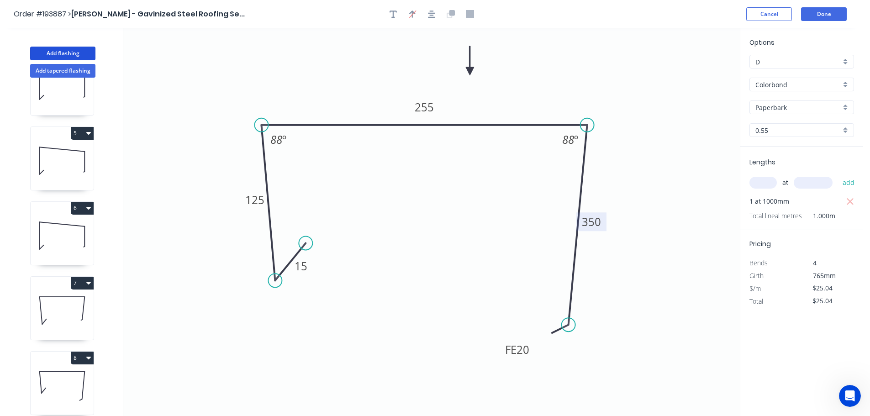
type input "$0.00"
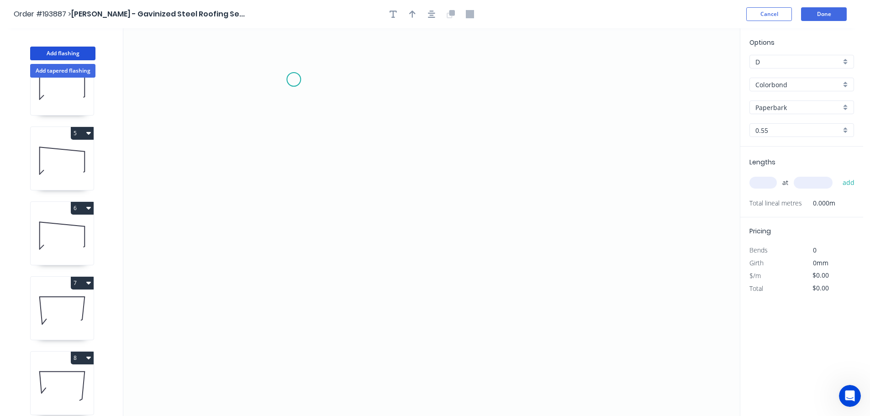
click at [294, 79] on icon "0" at bounding box center [431, 222] width 616 height 388
click at [297, 349] on icon "0" at bounding box center [431, 222] width 616 height 388
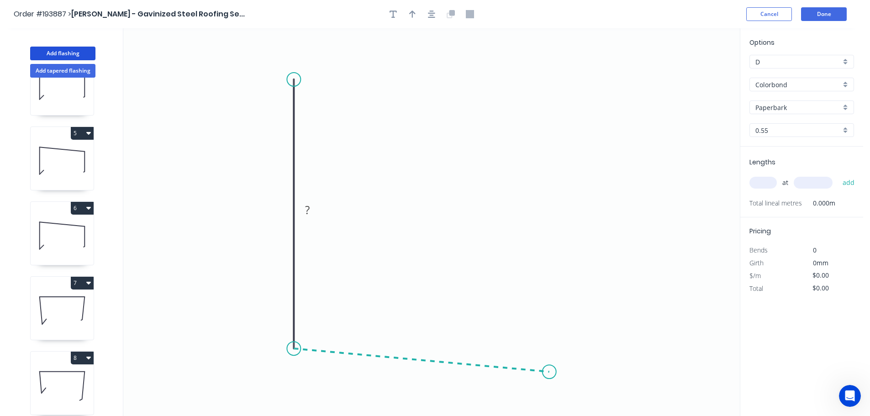
click at [549, 372] on icon "0 ?" at bounding box center [431, 222] width 616 height 388
click at [570, 410] on icon "0 ? ? ? º" at bounding box center [431, 222] width 616 height 388
click at [570, 410] on circle at bounding box center [570, 409] width 14 height 14
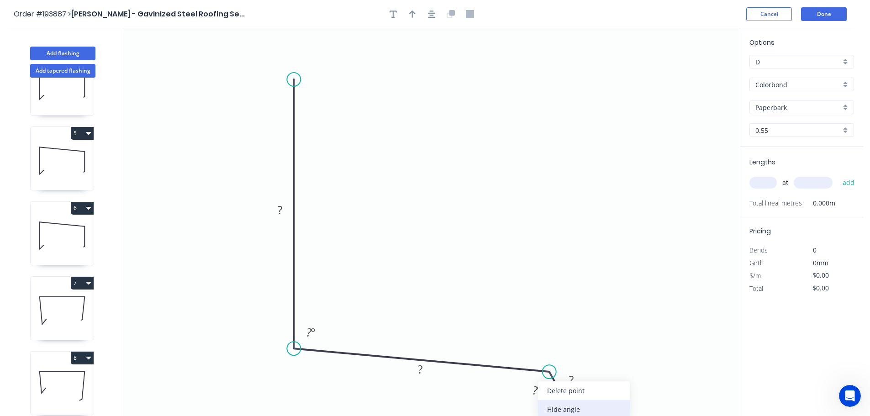
click at [553, 406] on div "Hide angle" at bounding box center [584, 409] width 92 height 19
click at [282, 210] on tspan "?" at bounding box center [280, 209] width 5 height 15
click at [494, 161] on icon "0 600 200 30 94 º" at bounding box center [431, 222] width 616 height 388
type input "$27.85"
click at [410, 9] on button "button" at bounding box center [412, 14] width 14 height 14
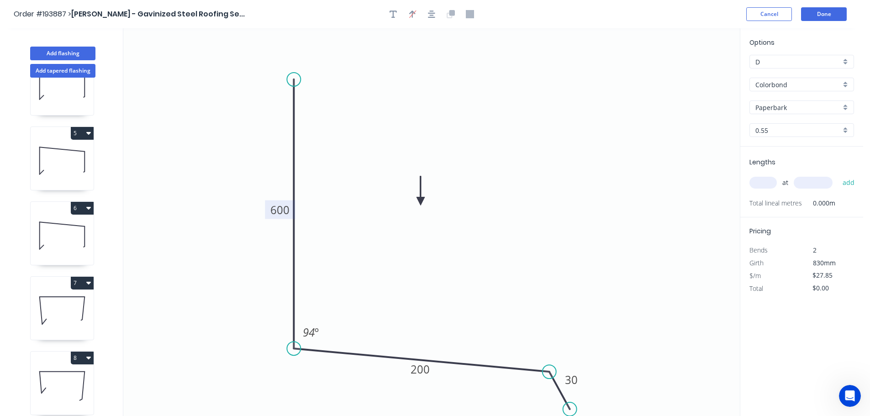
drag, startPoint x: 544, startPoint y: 143, endPoint x: 421, endPoint y: 202, distance: 137.0
click at [421, 202] on icon at bounding box center [420, 190] width 8 height 29
click at [766, 180] on input "text" at bounding box center [762, 183] width 27 height 12
type input "1"
type input "2000"
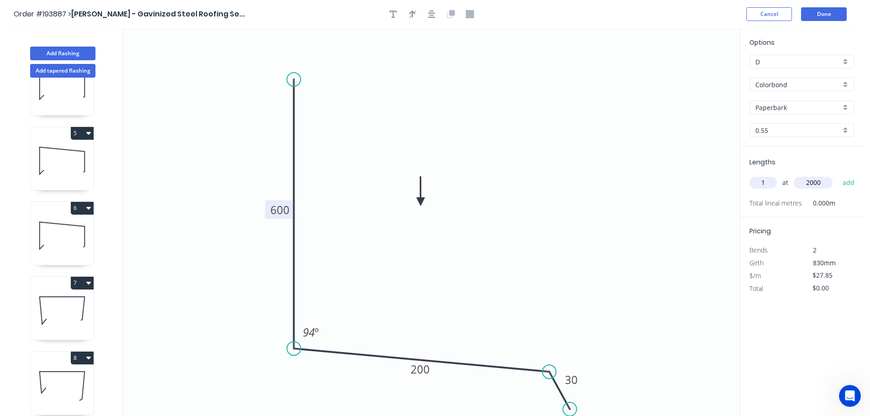
click at [838, 175] on button "add" at bounding box center [848, 183] width 21 height 16
type input "$55.70"
drag, startPoint x: 68, startPoint y: 53, endPoint x: 84, endPoint y: 54, distance: 16.5
click at [68, 54] on button "Add flashing" at bounding box center [62, 54] width 65 height 14
type input "$0.00"
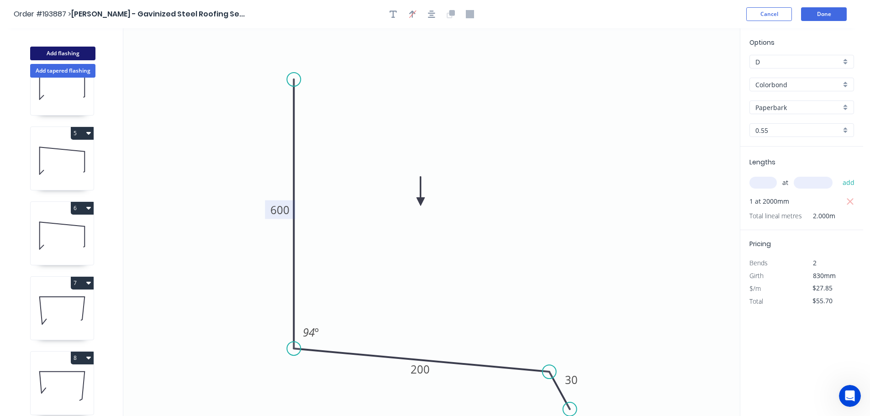
type input "$0.00"
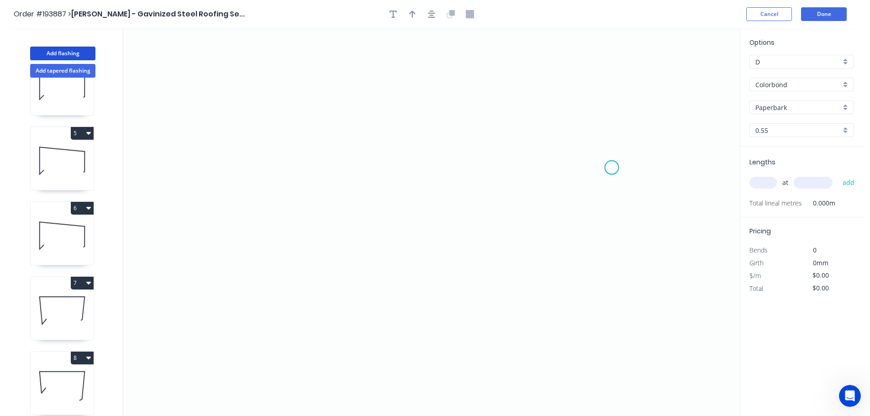
click at [612, 168] on icon "0" at bounding box center [431, 222] width 616 height 388
click at [588, 122] on icon "0" at bounding box center [431, 222] width 616 height 388
click at [309, 83] on icon "0 ?" at bounding box center [431, 222] width 616 height 388
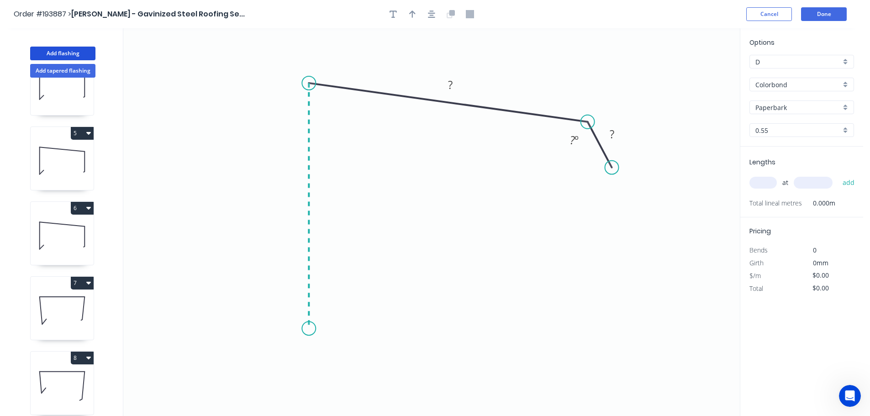
click at [320, 329] on icon "0 ? ? ? º" at bounding box center [431, 222] width 616 height 388
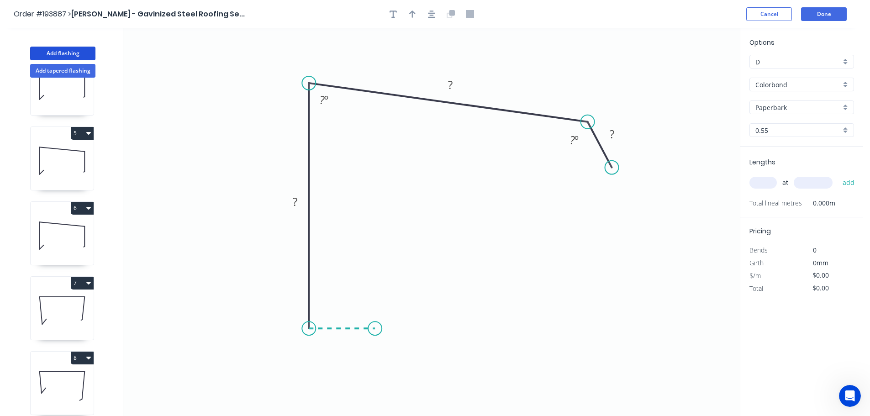
click at [375, 328] on icon at bounding box center [342, 328] width 66 height 0
click at [375, 329] on circle at bounding box center [375, 328] width 14 height 14
click at [343, 337] on tspan "?" at bounding box center [342, 337] width 5 height 15
click at [530, 250] on icon "0 10 122 120 40 ? º 88 º" at bounding box center [431, 222] width 616 height 388
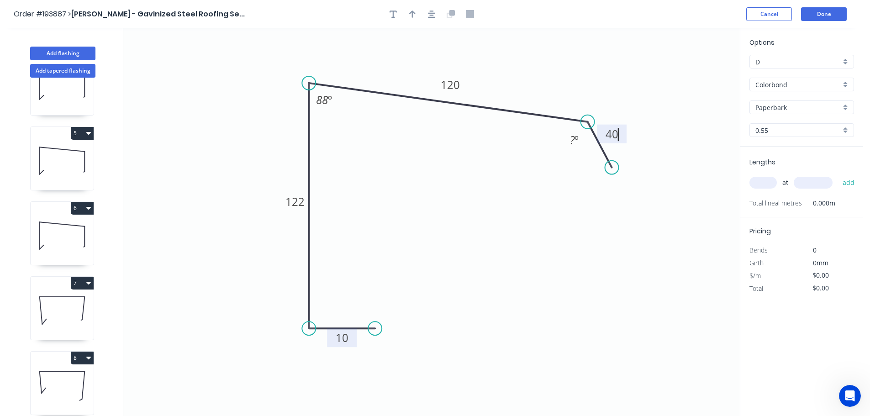
type input "$12.62"
click at [585, 167] on div "Hide angle" at bounding box center [620, 169] width 92 height 19
click at [411, 16] on icon "button" at bounding box center [412, 14] width 6 height 8
drag, startPoint x: 693, startPoint y: 73, endPoint x: 522, endPoint y: 78, distance: 170.8
click at [522, 78] on icon at bounding box center [522, 67] width 8 height 29
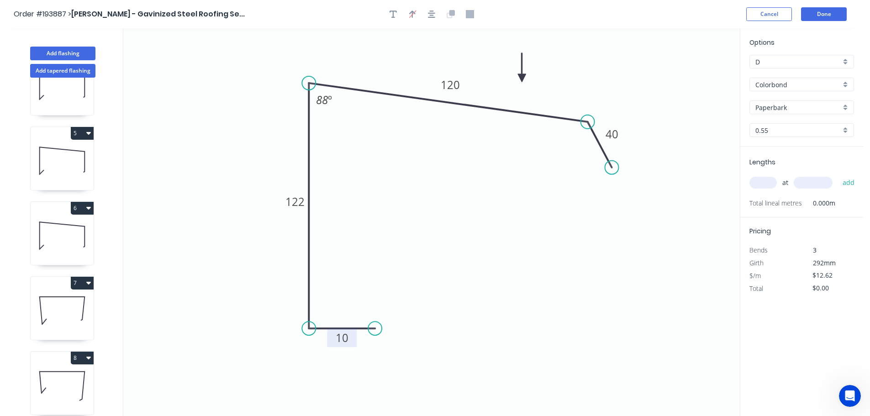
click at [846, 82] on div "Colorbond" at bounding box center [801, 85] width 105 height 14
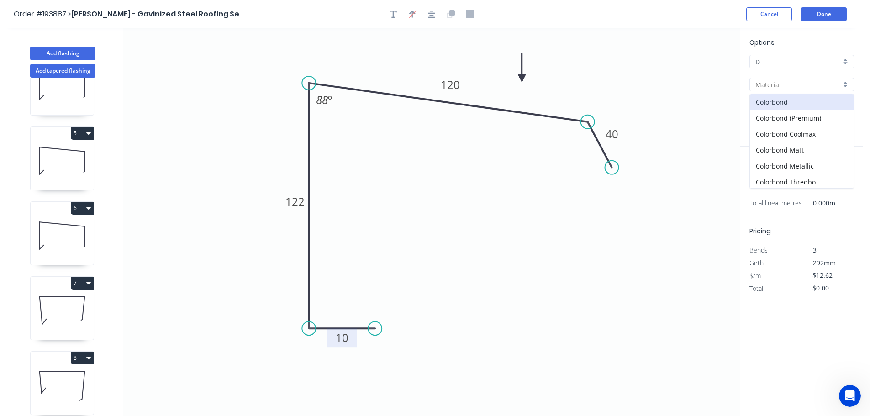
scroll to position [194, 0]
click at [814, 163] on div "Zincalume" at bounding box center [802, 164] width 104 height 16
type input "Zincalume"
type input "$11.79"
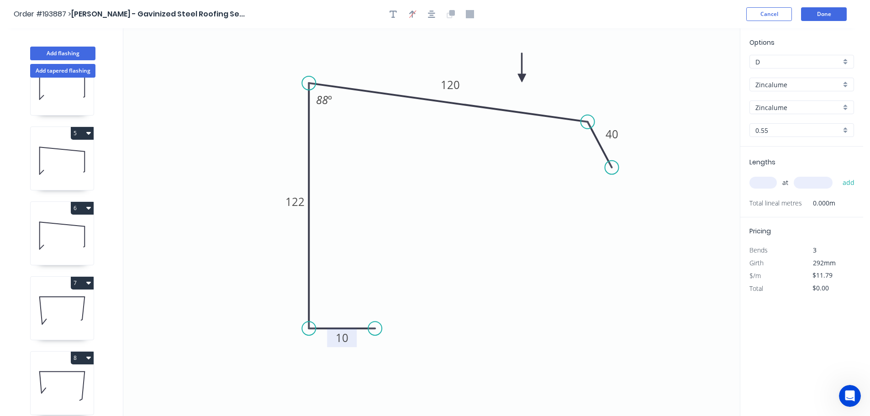
drag, startPoint x: 768, startPoint y: 183, endPoint x: 789, endPoint y: 170, distance: 25.4
click at [768, 183] on input "text" at bounding box center [762, 183] width 27 height 12
type input "1"
type input "500"
click at [838, 175] on button "add" at bounding box center [848, 183] width 21 height 16
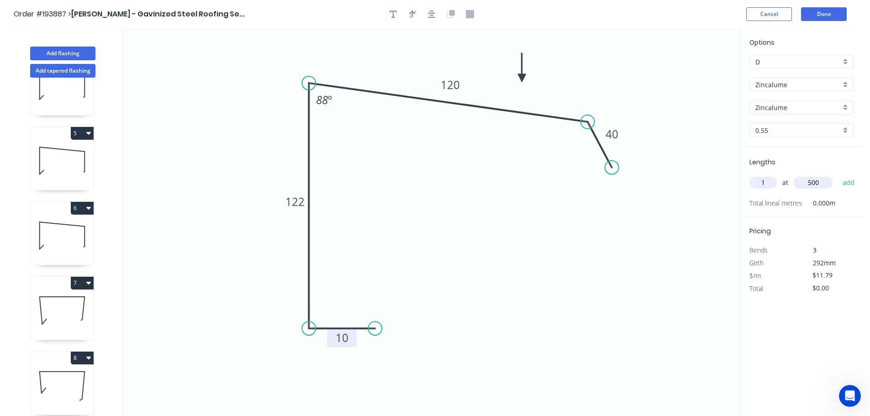
type input "$11.79"
click at [820, 11] on button "Done" at bounding box center [824, 14] width 46 height 14
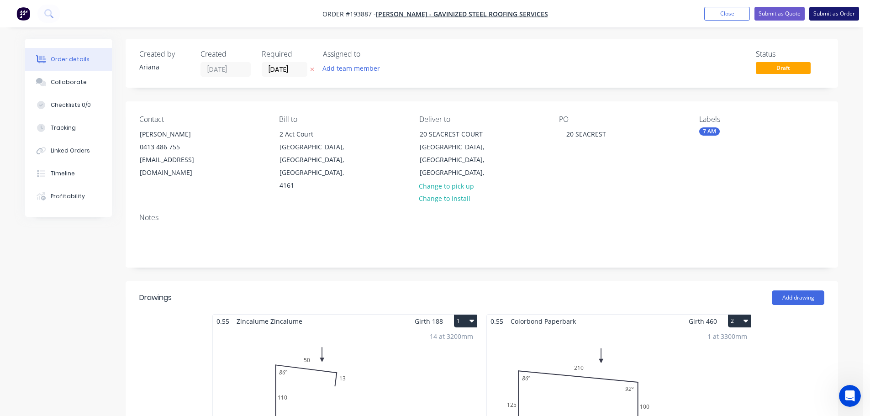
click at [831, 13] on button "Submit as Order" at bounding box center [834, 14] width 50 height 14
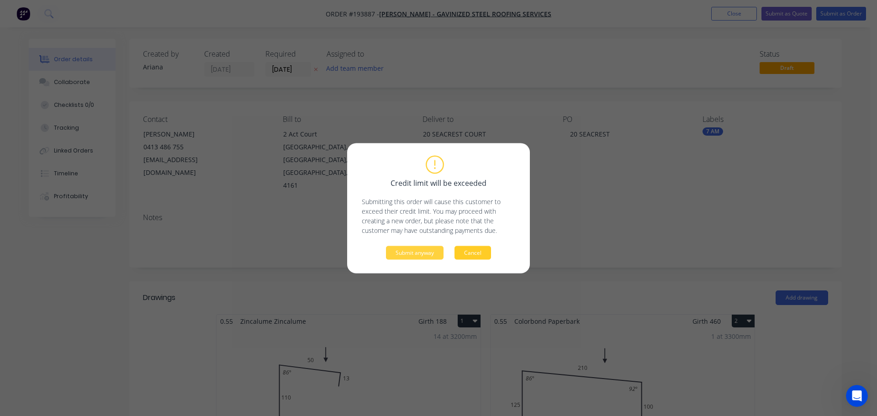
click at [477, 253] on button "Cancel" at bounding box center [472, 253] width 37 height 14
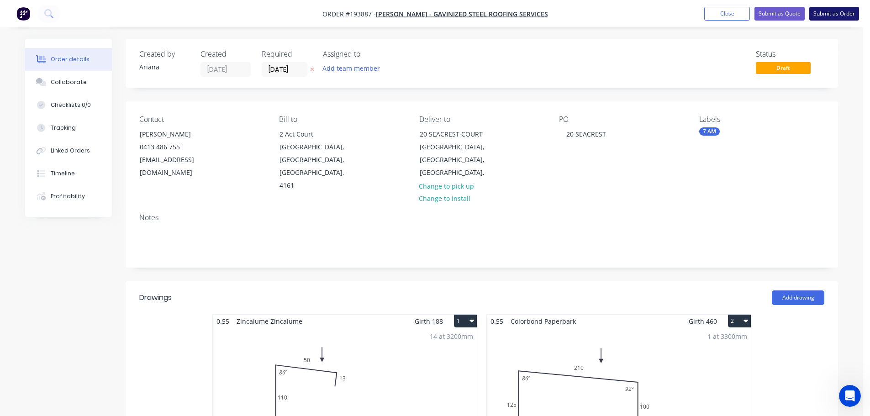
click at [837, 15] on button "Submit as Order" at bounding box center [834, 14] width 50 height 14
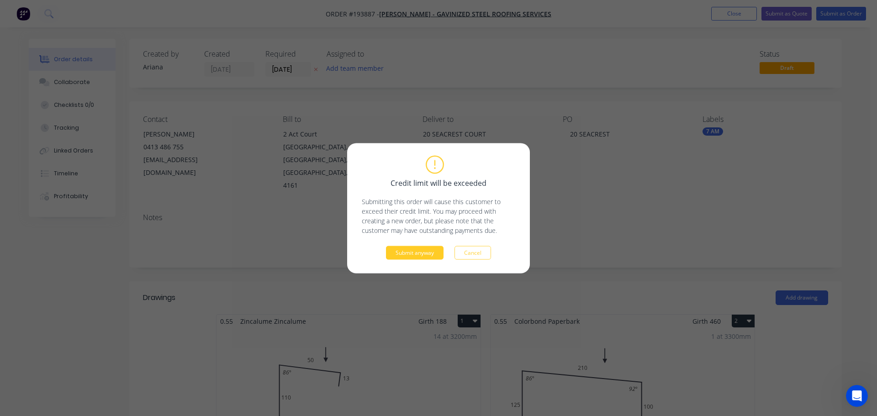
click at [413, 252] on button "Submit anyway" at bounding box center [415, 253] width 58 height 14
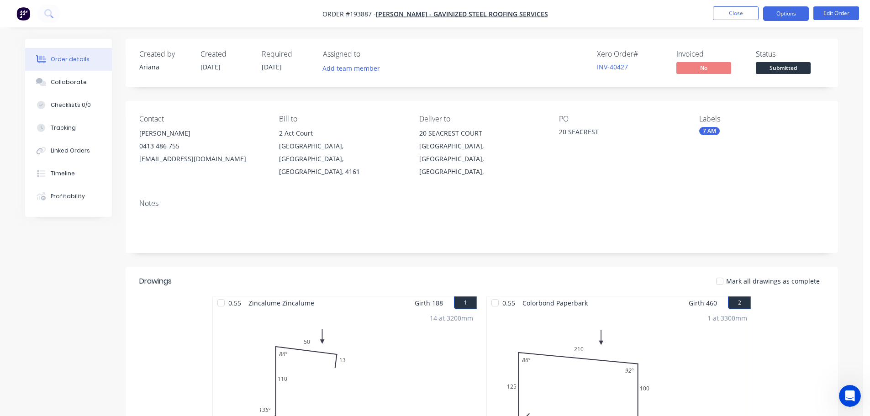
click at [780, 15] on button "Options" at bounding box center [786, 13] width 46 height 15
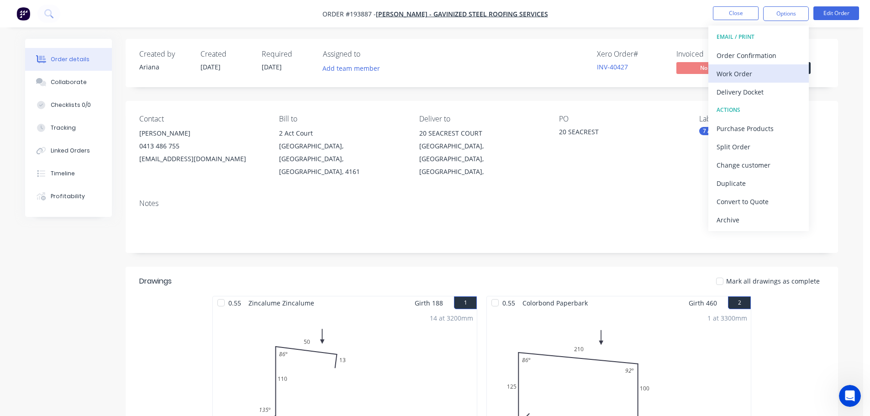
click at [758, 69] on div "Work Order" at bounding box center [758, 73] width 84 height 13
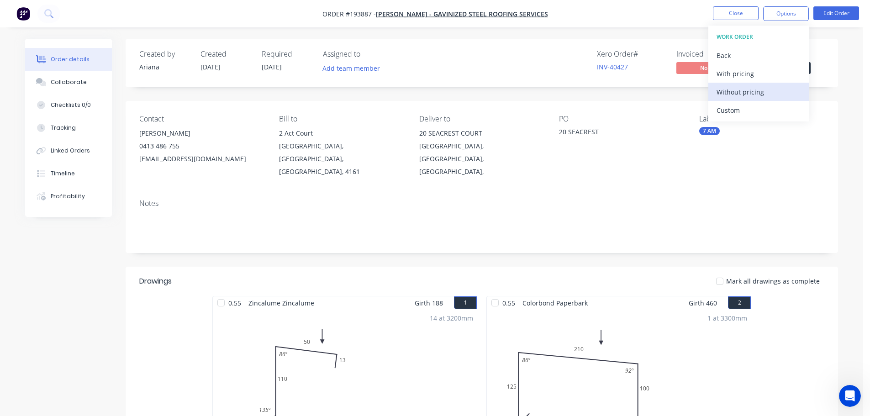
click at [746, 90] on div "Without pricing" at bounding box center [758, 91] width 84 height 13
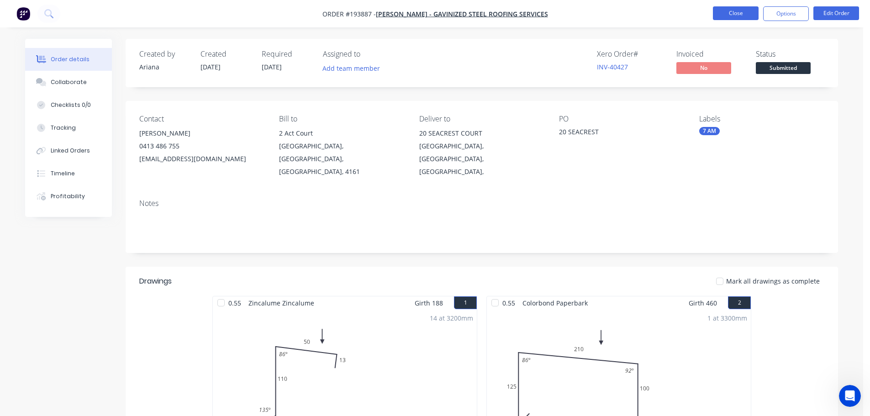
click at [740, 13] on button "Close" at bounding box center [736, 13] width 46 height 14
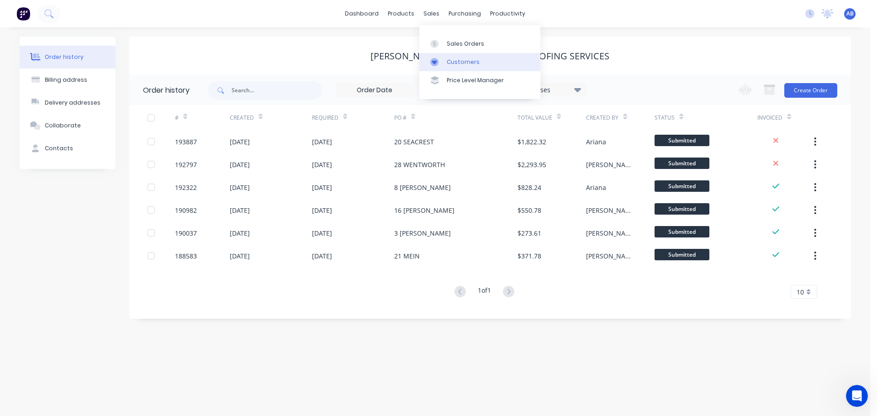
click at [450, 59] on div "Customers" at bounding box center [463, 62] width 33 height 8
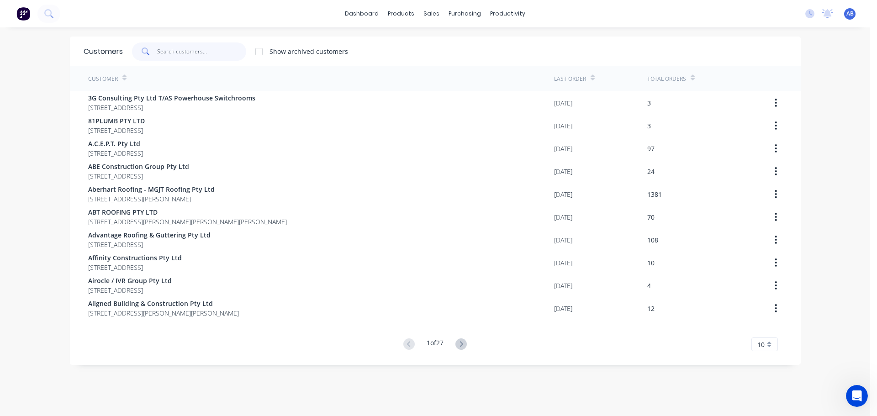
drag, startPoint x: 222, startPoint y: 54, endPoint x: 328, endPoint y: 65, distance: 106.1
click at [224, 54] on input "text" at bounding box center [201, 51] width 89 height 18
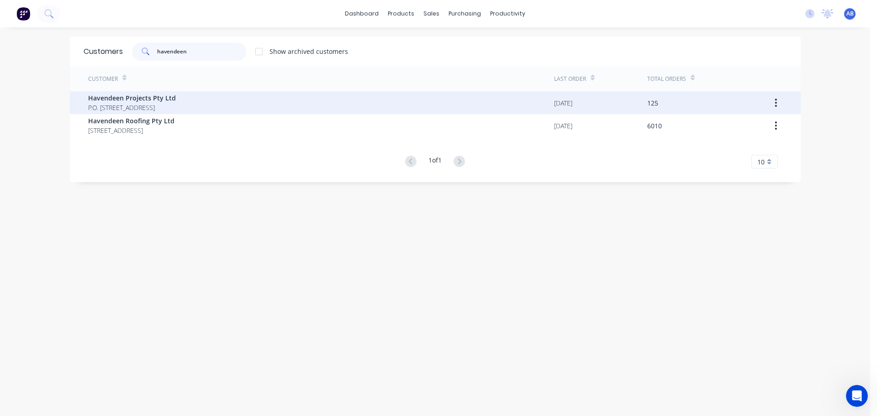
type input "havendeen"
click at [143, 100] on span "Havendeen Projects Pty Ltd" at bounding box center [132, 98] width 88 height 10
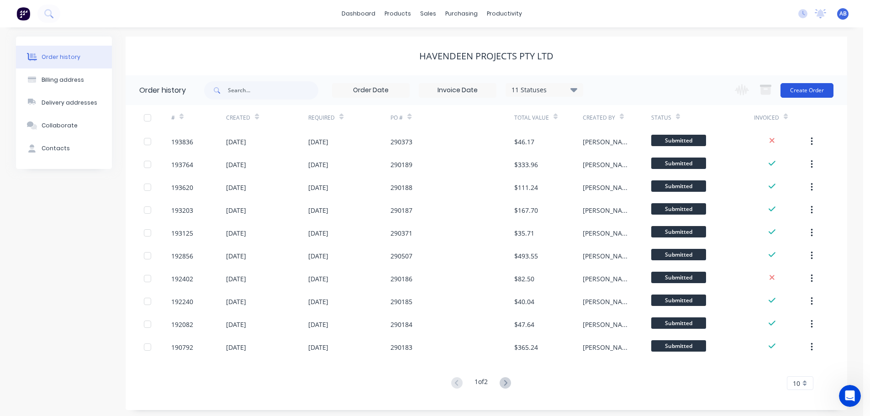
click at [794, 89] on button "Create Order" at bounding box center [806, 90] width 53 height 15
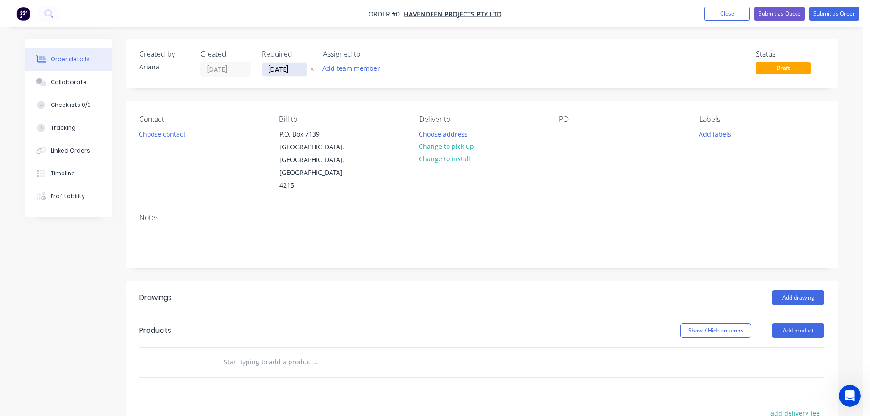
click at [283, 74] on input "[DATE]" at bounding box center [284, 70] width 45 height 14
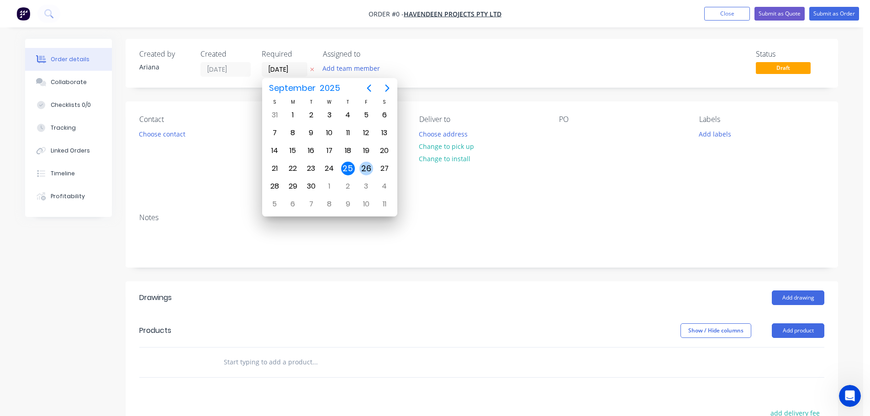
click at [364, 166] on div "26" at bounding box center [366, 169] width 14 height 14
type input "[DATE]"
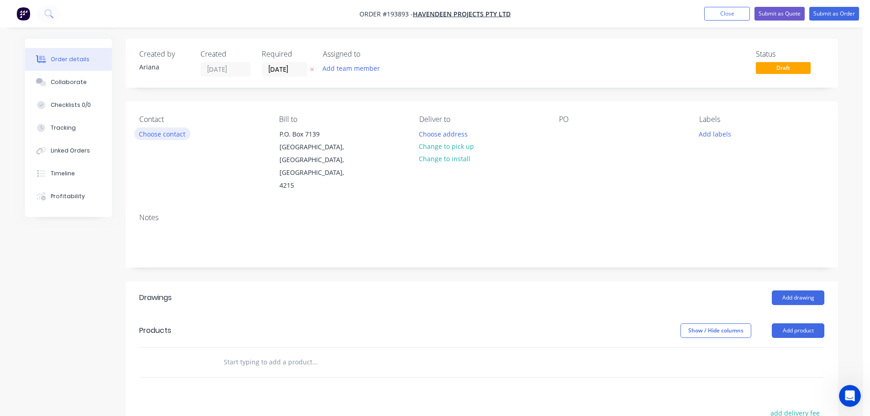
click at [155, 133] on button "Choose contact" at bounding box center [162, 133] width 56 height 12
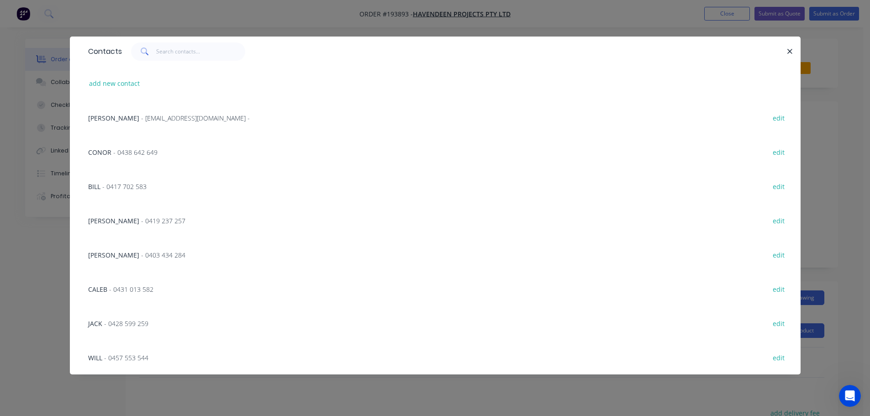
click at [141, 218] on span "- 0419 237 257" at bounding box center [163, 220] width 44 height 9
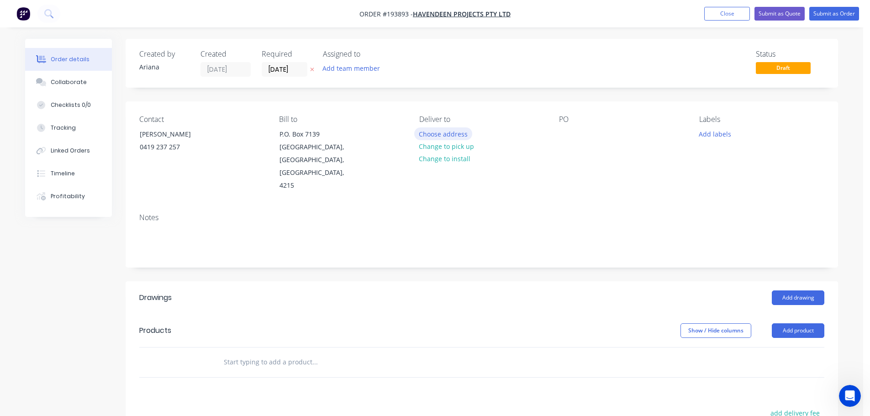
click at [441, 133] on button "Choose address" at bounding box center [443, 133] width 58 height 12
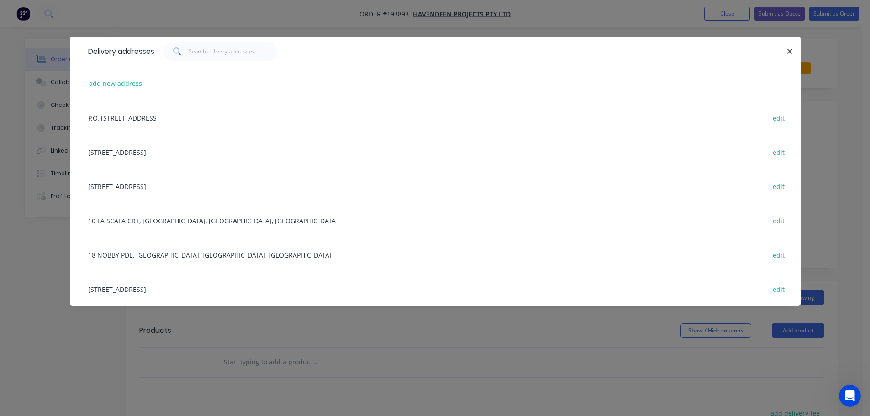
click at [173, 185] on div "15 WINCHESTER ST, SOUTHPORT, Queensland, Australia edit" at bounding box center [435, 186] width 703 height 34
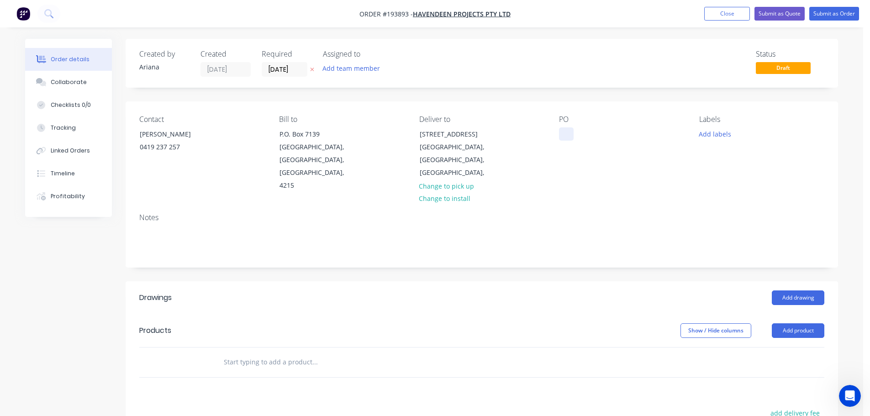
click at [565, 133] on div at bounding box center [566, 133] width 15 height 13
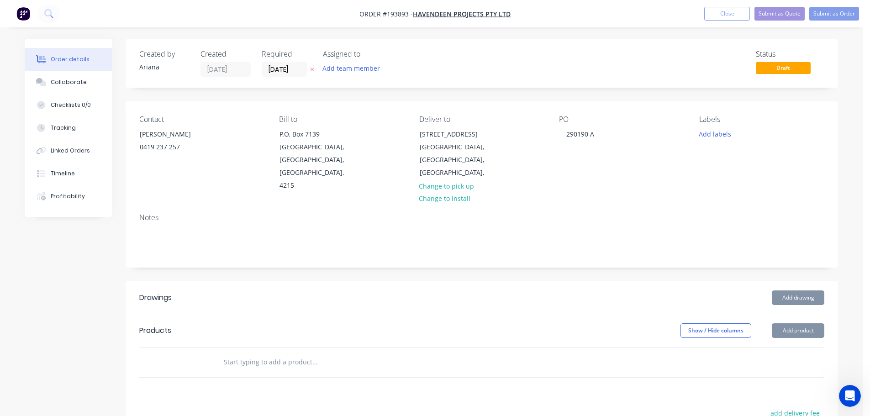
click at [689, 160] on div "Contact BRETT 0419 237 257 Bill to P.O. Box 7139 Southport, Queensland, Austral…" at bounding box center [482, 153] width 712 height 105
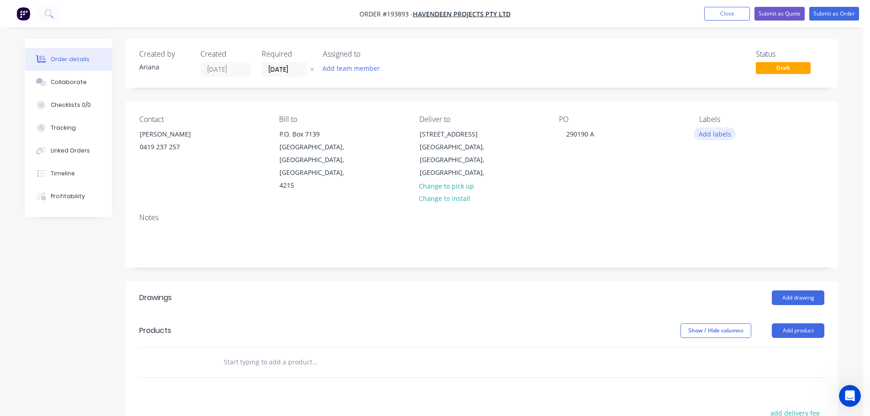
click at [711, 131] on button "Add labels" at bounding box center [715, 133] width 42 height 12
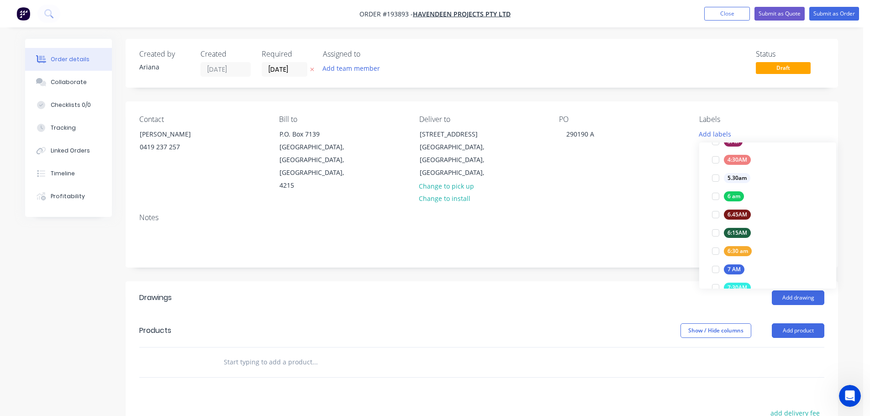
scroll to position [151, 0]
click at [716, 247] on div at bounding box center [715, 247] width 18 height 18
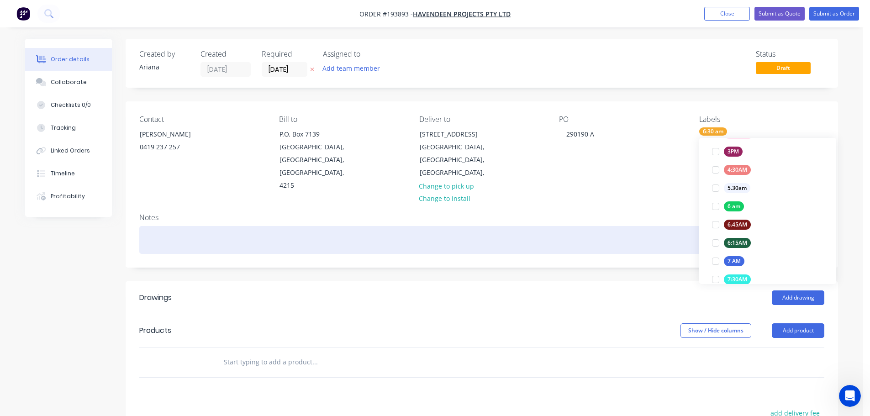
scroll to position [0, 0]
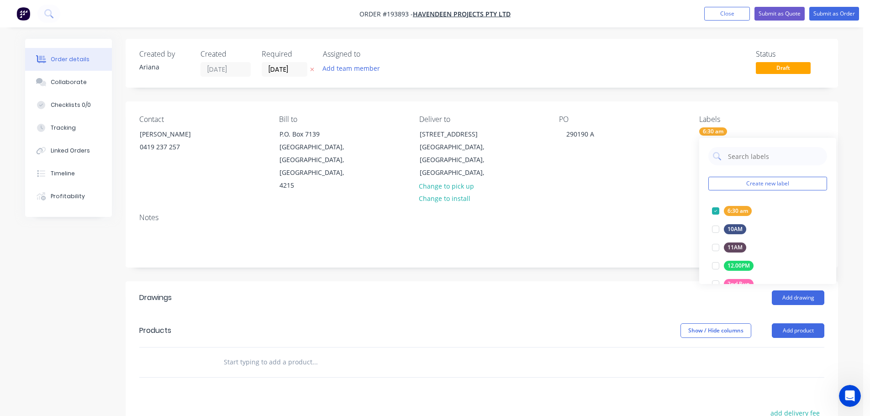
click at [625, 206] on div "Notes" at bounding box center [482, 236] width 712 height 61
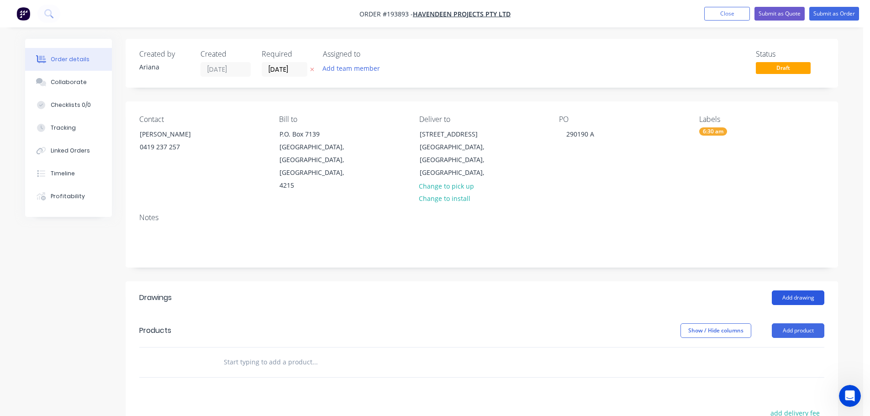
click at [802, 290] on button "Add drawing" at bounding box center [798, 297] width 53 height 15
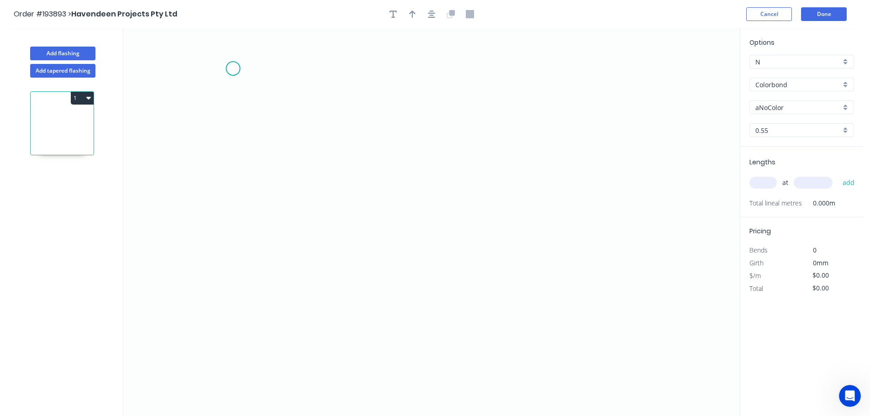
click at [233, 68] on icon "0" at bounding box center [431, 222] width 616 height 388
click at [231, 154] on icon "0" at bounding box center [431, 222] width 616 height 388
click at [411, 163] on icon "0 ?" at bounding box center [431, 222] width 616 height 388
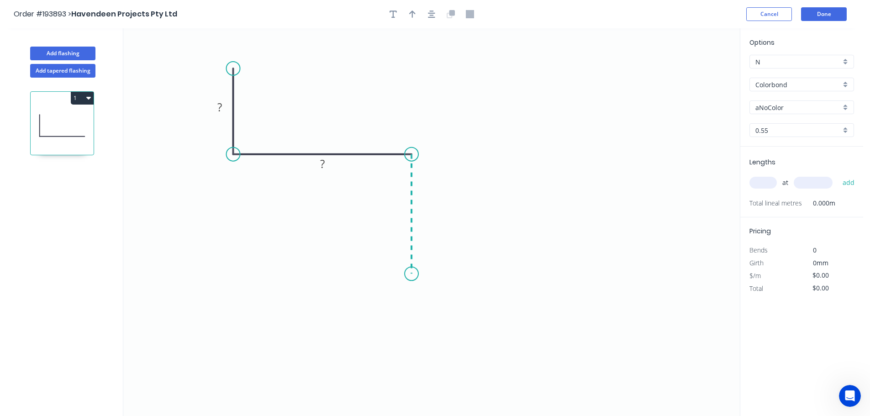
click at [404, 274] on icon "0 ? ?" at bounding box center [431, 222] width 616 height 388
click at [671, 319] on icon "0 ? ? ?" at bounding box center [431, 222] width 616 height 388
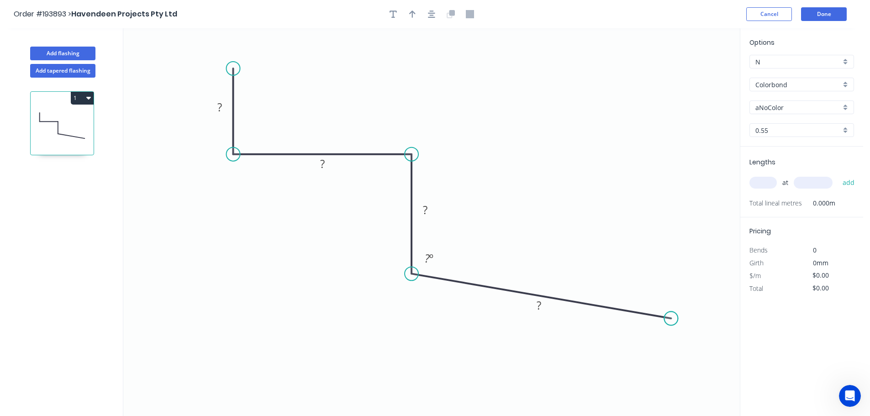
click at [671, 319] on circle at bounding box center [671, 318] width 14 height 14
click at [221, 104] on tspan "?" at bounding box center [219, 107] width 5 height 15
click at [425, 82] on icon "0 35 88 55 120 95 º" at bounding box center [431, 222] width 616 height 388
type input "$9.34"
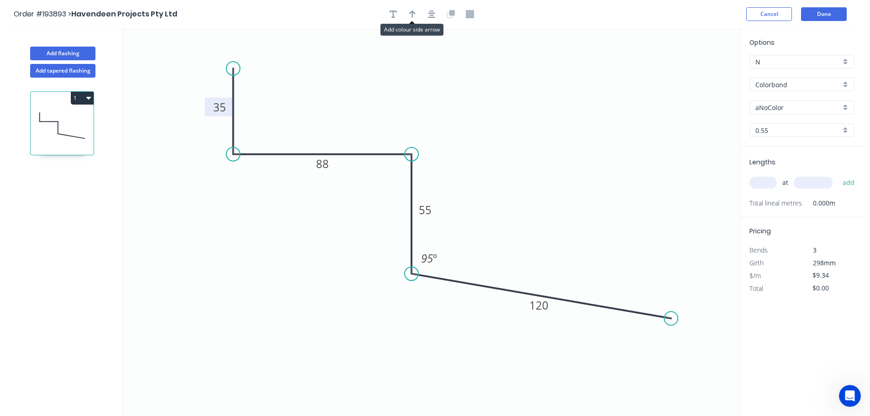
drag, startPoint x: 415, startPoint y: 14, endPoint x: 577, endPoint y: 88, distance: 178.8
click at [415, 14] on icon "button" at bounding box center [412, 14] width 6 height 7
drag, startPoint x: 694, startPoint y: 74, endPoint x: 441, endPoint y: 100, distance: 254.3
click at [441, 100] on icon at bounding box center [441, 89] width 8 height 29
click at [845, 82] on div "Colorbond" at bounding box center [801, 85] width 105 height 14
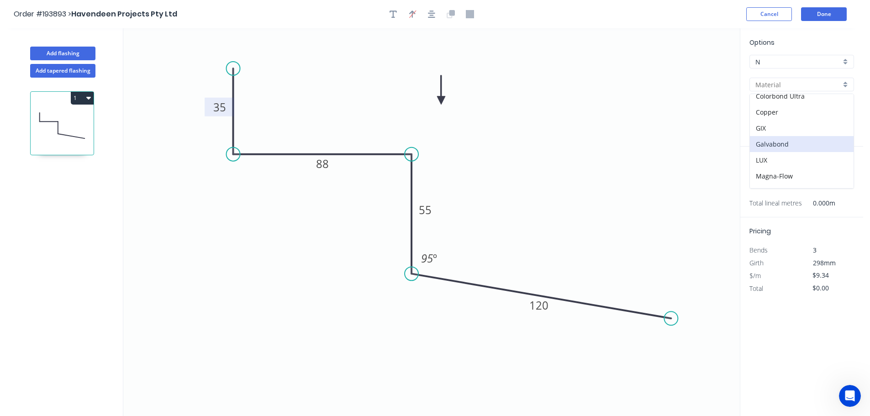
scroll to position [105, 0]
click at [810, 143] on div "Galvabond" at bounding box center [802, 140] width 104 height 16
type input "Galvabond"
type input "$9.66"
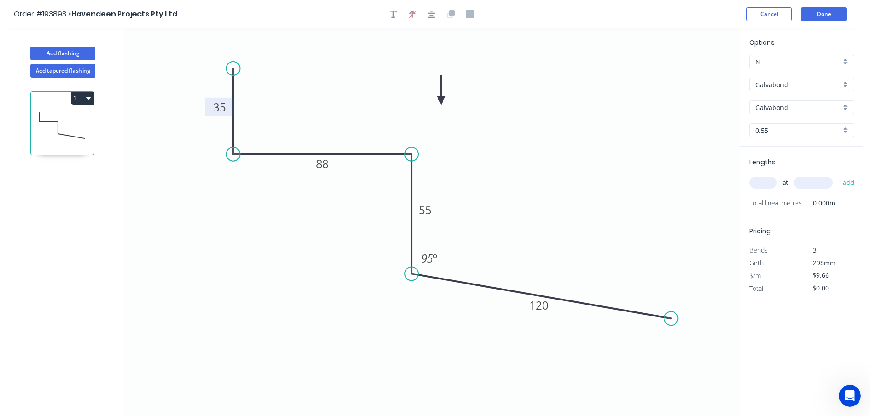
click at [843, 128] on div "0.55" at bounding box center [801, 130] width 105 height 14
click at [777, 178] on div "1.0" at bounding box center [802, 180] width 104 height 16
type input "1.0"
type input "$15.14"
click at [763, 180] on input "text" at bounding box center [762, 183] width 27 height 12
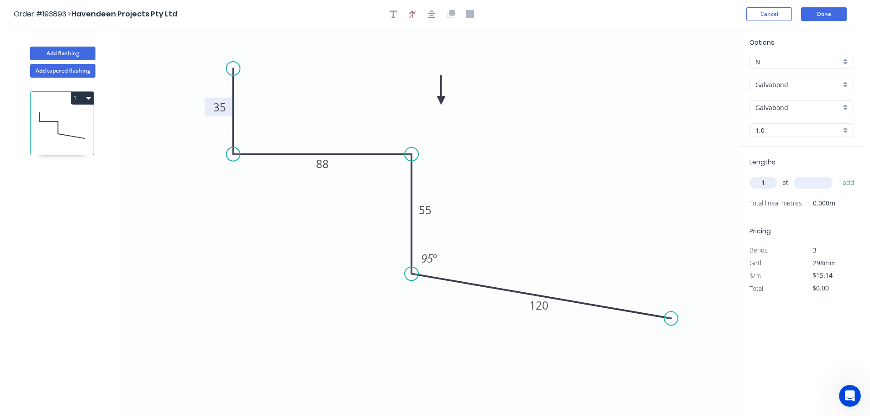
type input "1"
type input "6030"
click at [838, 175] on button "add" at bounding box center [848, 183] width 21 height 16
type input "$91.29"
click at [61, 52] on button "Add flashing" at bounding box center [62, 54] width 65 height 14
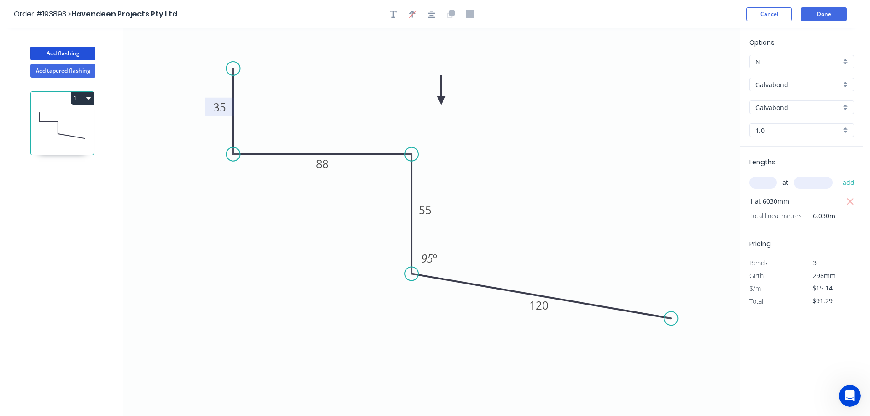
type input "$0.00"
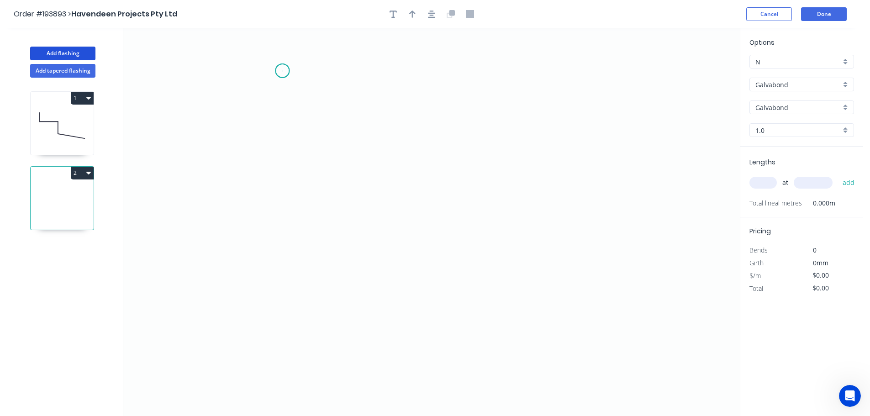
click at [282, 71] on icon "0" at bounding box center [431, 222] width 616 height 388
click at [280, 315] on icon "0" at bounding box center [431, 222] width 616 height 388
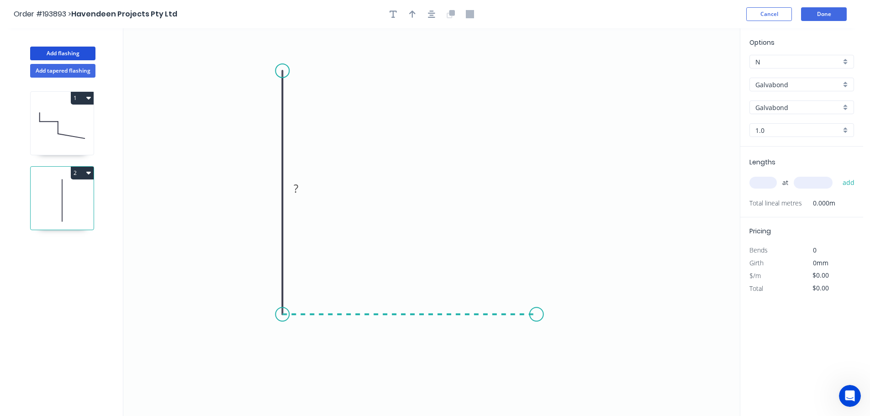
click at [536, 315] on icon "0 ?" at bounding box center [431, 222] width 616 height 388
click at [536, 315] on circle at bounding box center [537, 314] width 14 height 14
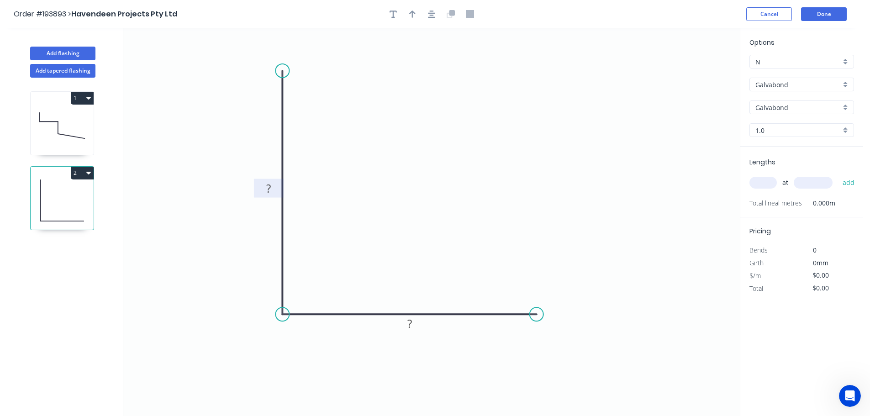
click at [271, 190] on tspan "?" at bounding box center [268, 188] width 5 height 15
click at [331, 182] on icon "0 150 100" at bounding box center [431, 222] width 616 height 388
type input "$13.54"
click at [412, 15] on icon "button" at bounding box center [412, 14] width 6 height 7
drag, startPoint x: 694, startPoint y: 71, endPoint x: 402, endPoint y: 174, distance: 309.8
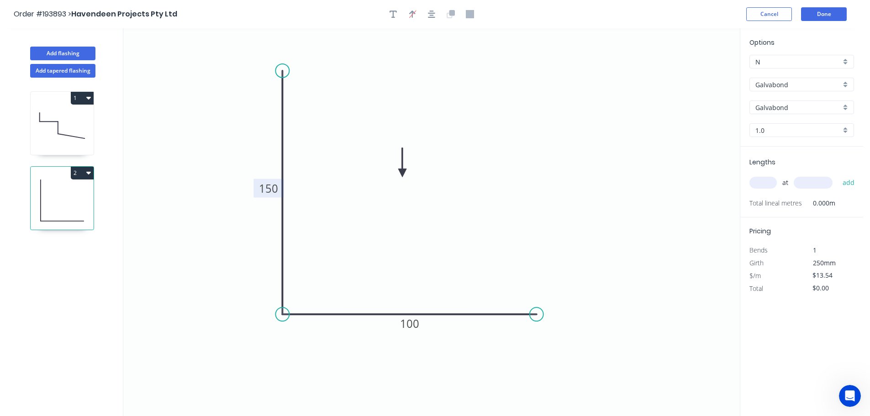
click at [402, 174] on icon at bounding box center [402, 162] width 8 height 29
click at [763, 180] on input "text" at bounding box center [762, 183] width 27 height 12
type input "4"
type input "700"
click at [838, 175] on button "add" at bounding box center [848, 183] width 21 height 16
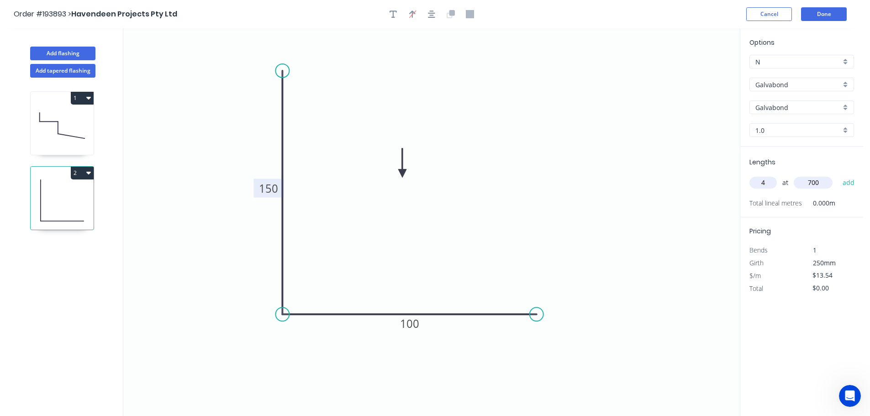
type input "$54.16"
click at [814, 15] on button "Done" at bounding box center [824, 14] width 46 height 14
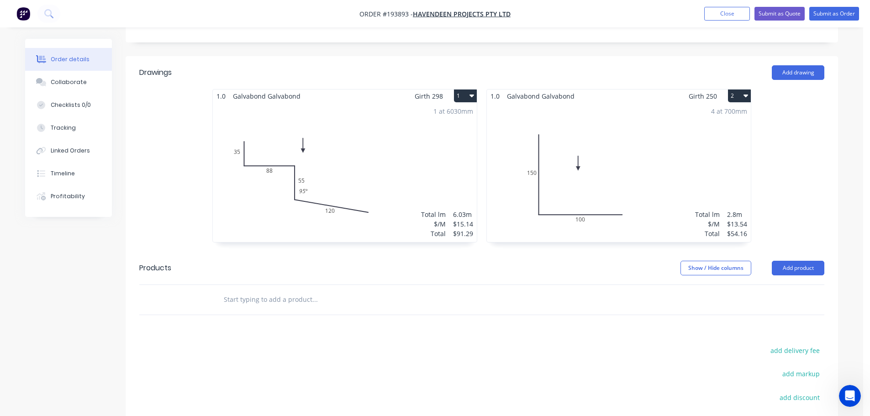
scroll to position [118, 0]
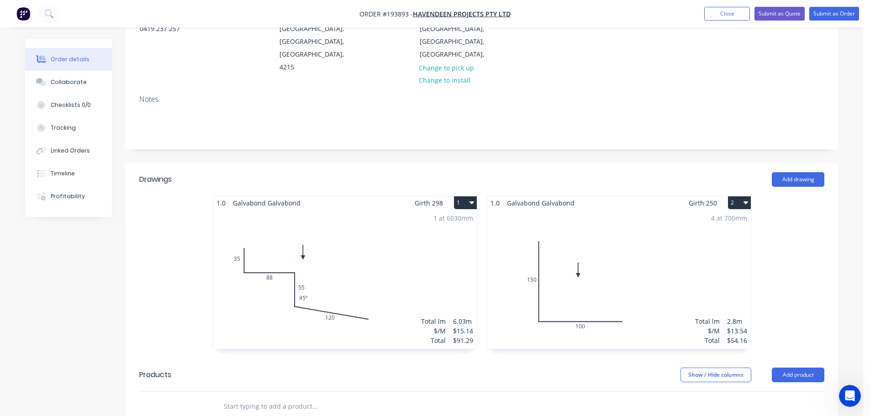
click at [395, 250] on div "1 at 6030mm Total lm $/M Total 6.03m $15.14 $91.29" at bounding box center [345, 279] width 264 height 139
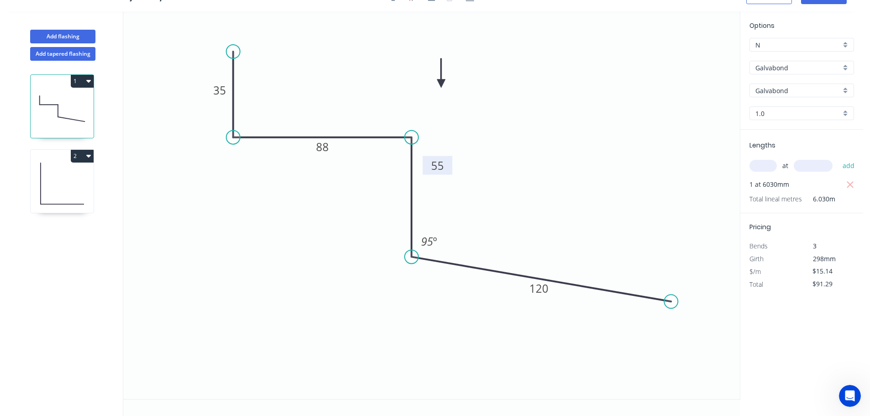
drag, startPoint x: 436, startPoint y: 194, endPoint x: 448, endPoint y: 166, distance: 30.0
click at [448, 166] on rect at bounding box center [438, 165] width 30 height 19
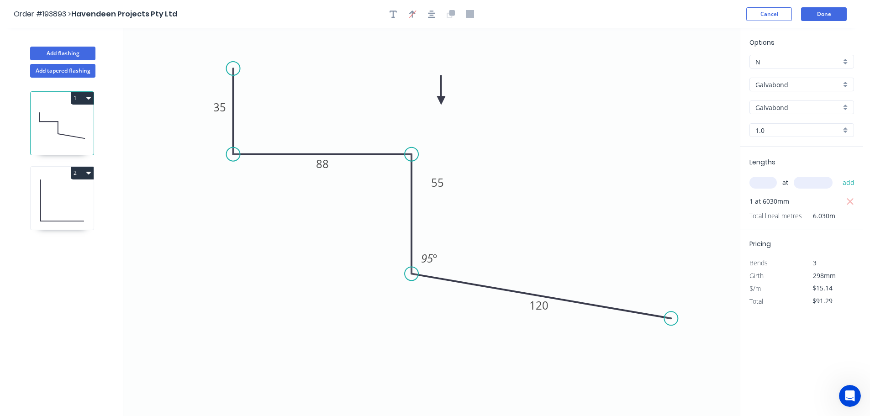
click at [820, 7] on header "Order #193893 > Havendeen Projects Pty Ltd Cancel Done" at bounding box center [431, 14] width 863 height 28
click at [820, 14] on button "Done" at bounding box center [824, 14] width 46 height 14
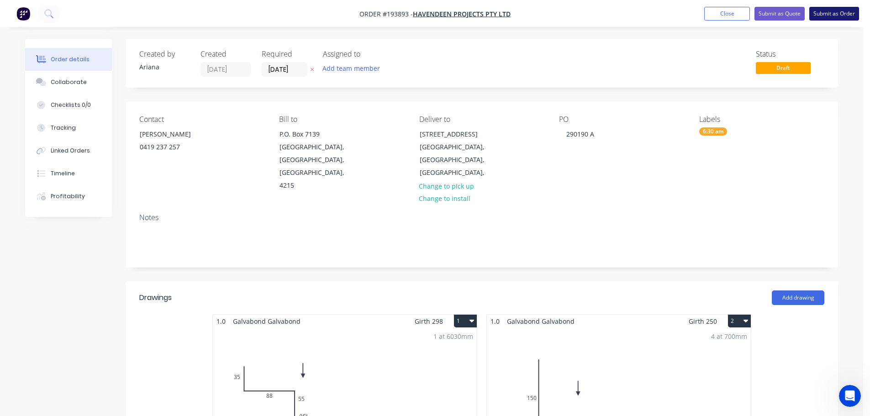
click at [828, 11] on button "Submit as Order" at bounding box center [834, 14] width 50 height 14
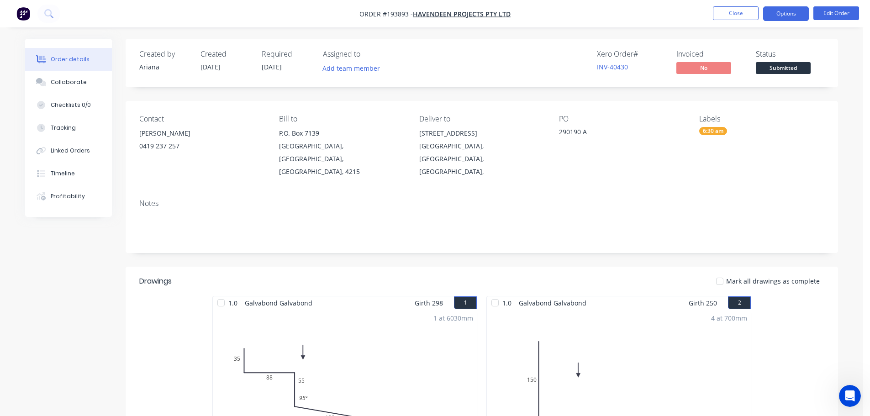
click at [790, 15] on button "Options" at bounding box center [786, 13] width 46 height 15
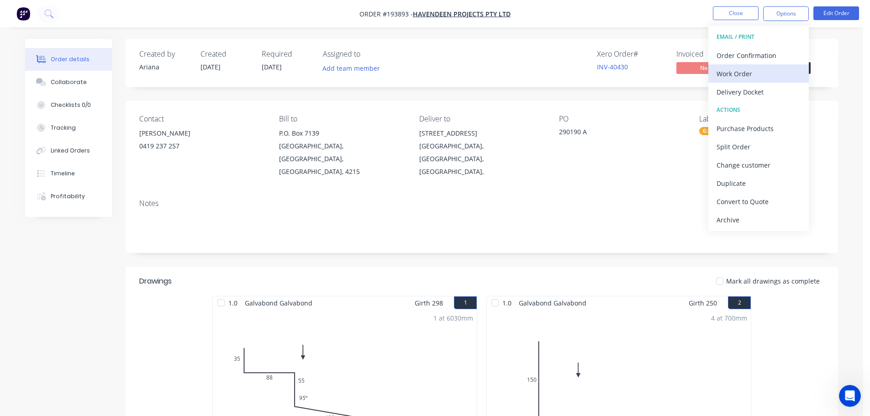
click at [754, 74] on div "Work Order" at bounding box center [758, 73] width 84 height 13
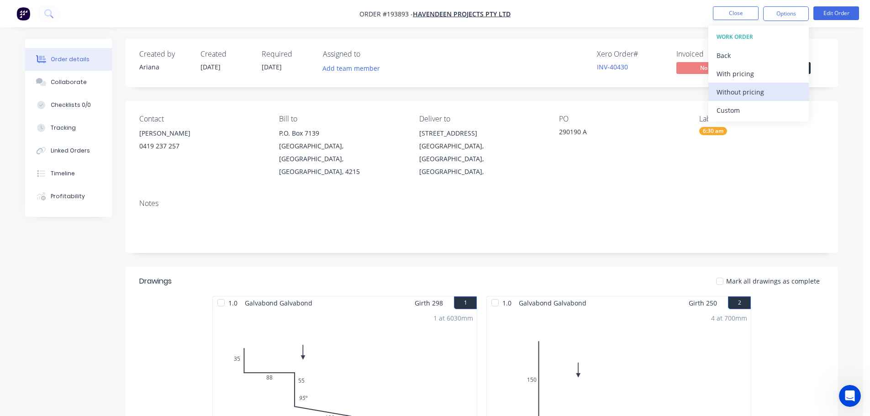
click at [744, 90] on div "Without pricing" at bounding box center [758, 91] width 84 height 13
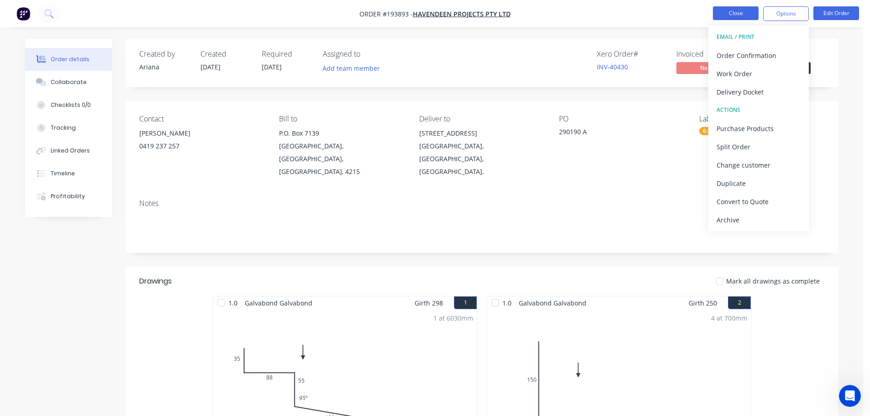
click at [728, 7] on button "Close" at bounding box center [736, 13] width 46 height 14
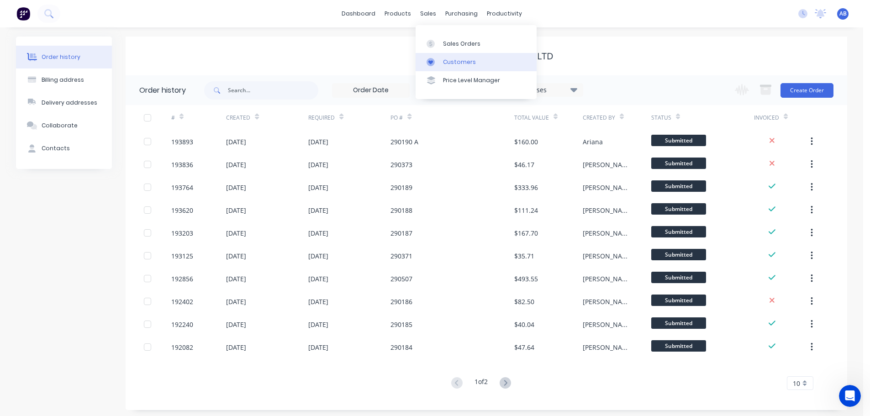
click at [449, 57] on link "Customers" at bounding box center [475, 62] width 121 height 18
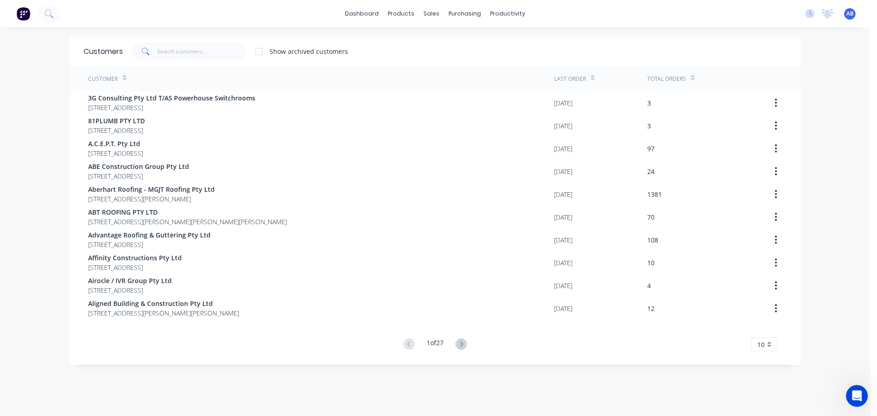
click at [595, 11] on div "dashboard products sales purchasing productivity dashboard products Product Cat…" at bounding box center [435, 13] width 870 height 27
